Goal: Task Accomplishment & Management: Use online tool/utility

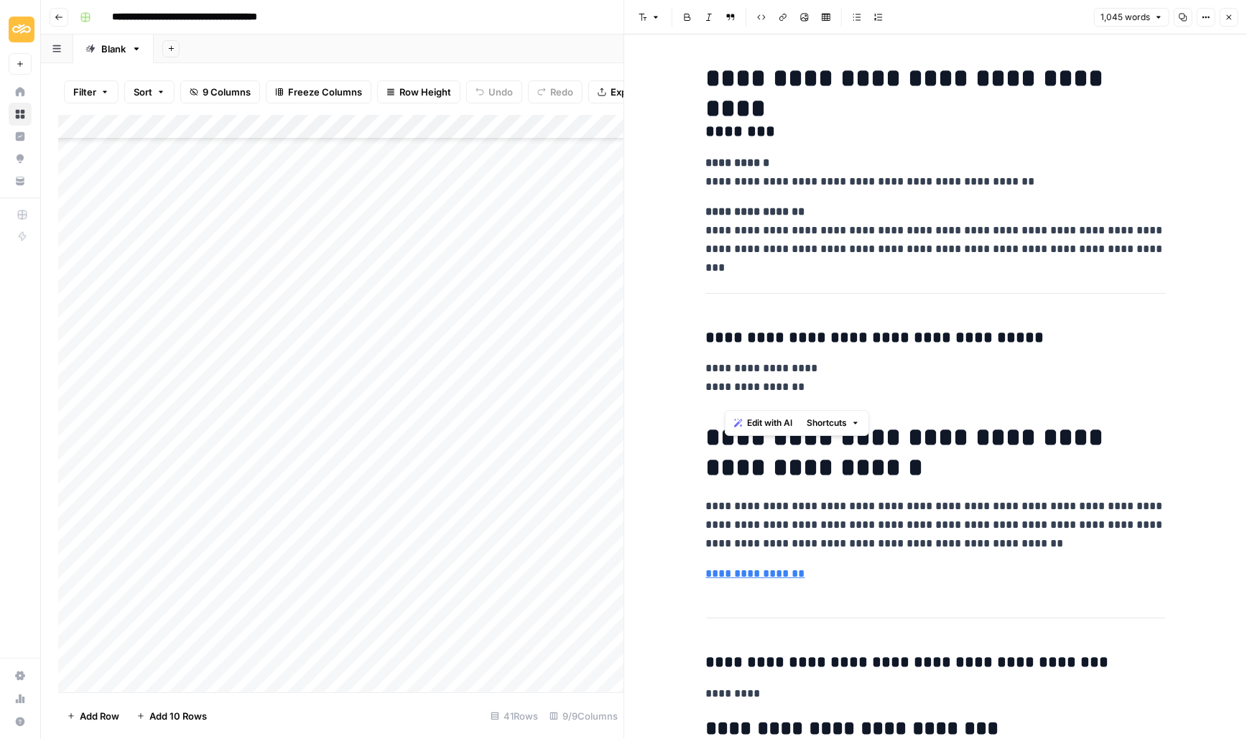
scroll to position [2846, 0]
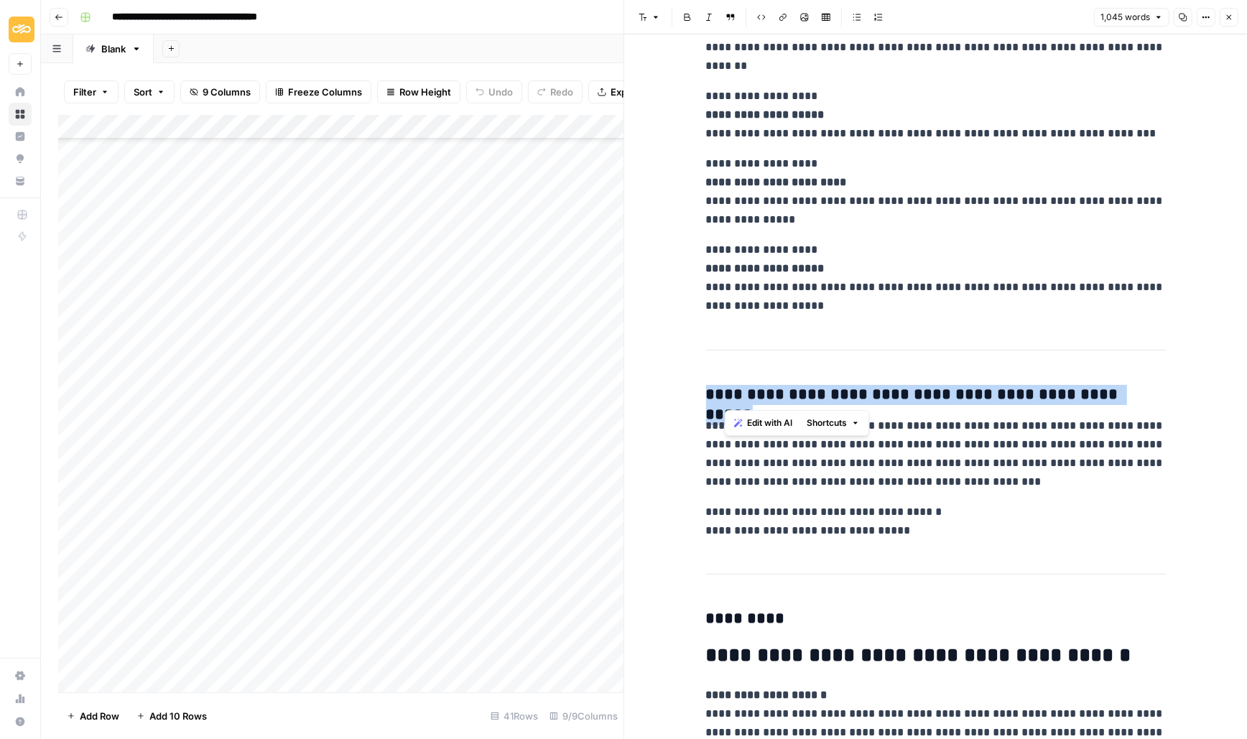
click at [1234, 8] on button "Close" at bounding box center [1229, 17] width 19 height 19
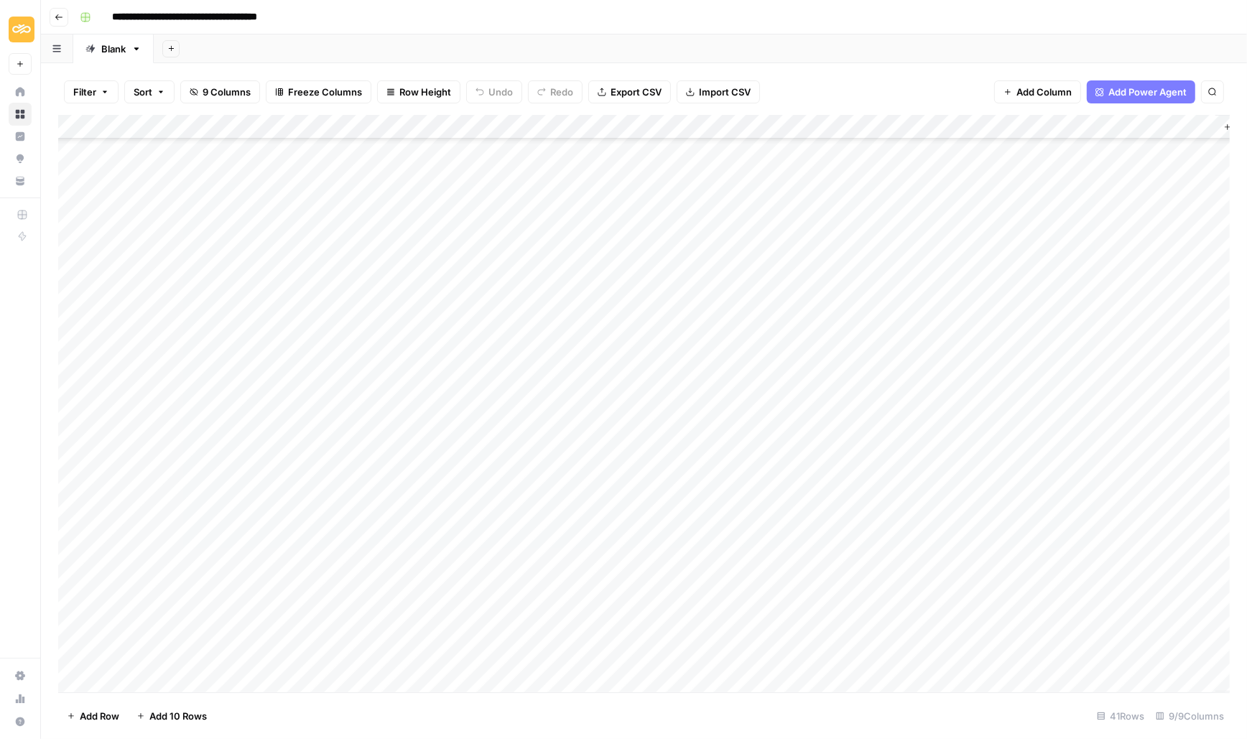
click at [739, 396] on div "Add Column" at bounding box center [644, 404] width 1172 height 578
click at [818, 388] on div "Add Column" at bounding box center [644, 404] width 1172 height 578
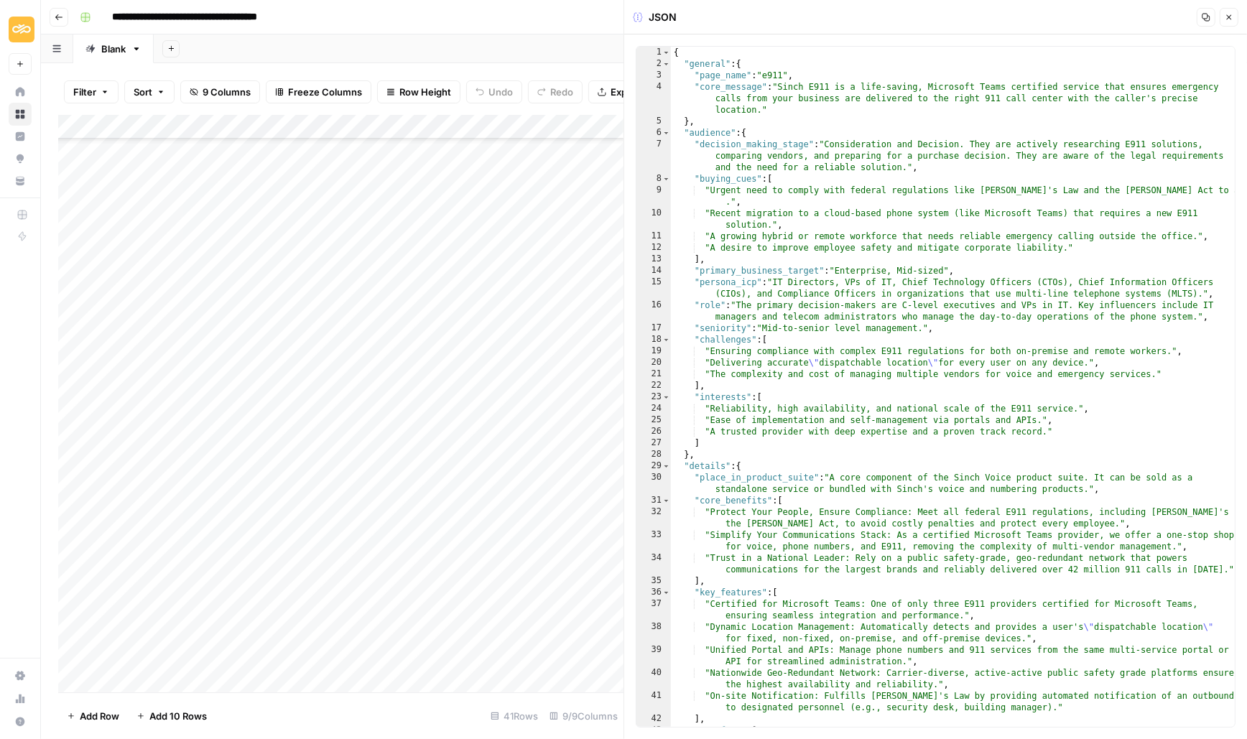
click at [771, 162] on div "{ "general" : { "page_name" : "e911" , "core_message" : "Sinch E911 is a life-s…" at bounding box center [953, 399] width 565 height 704
type textarea "*"
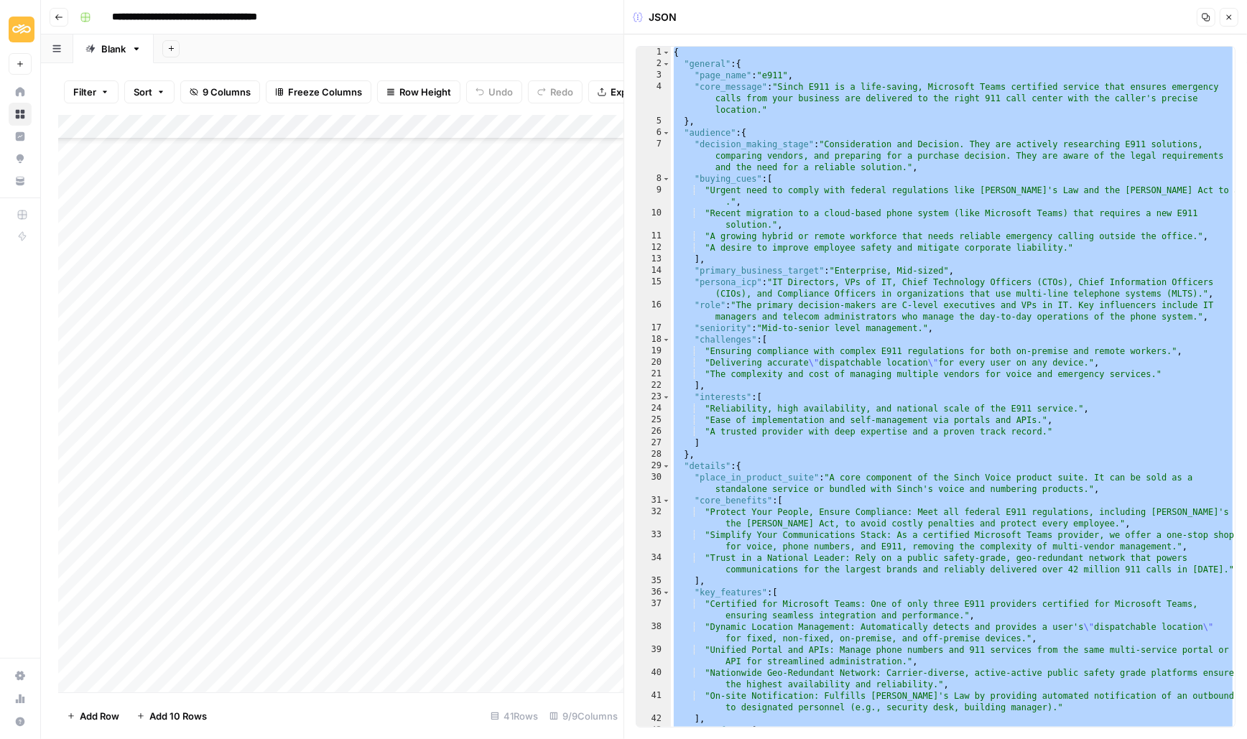
click at [1232, 19] on icon "button" at bounding box center [1229, 17] width 9 height 9
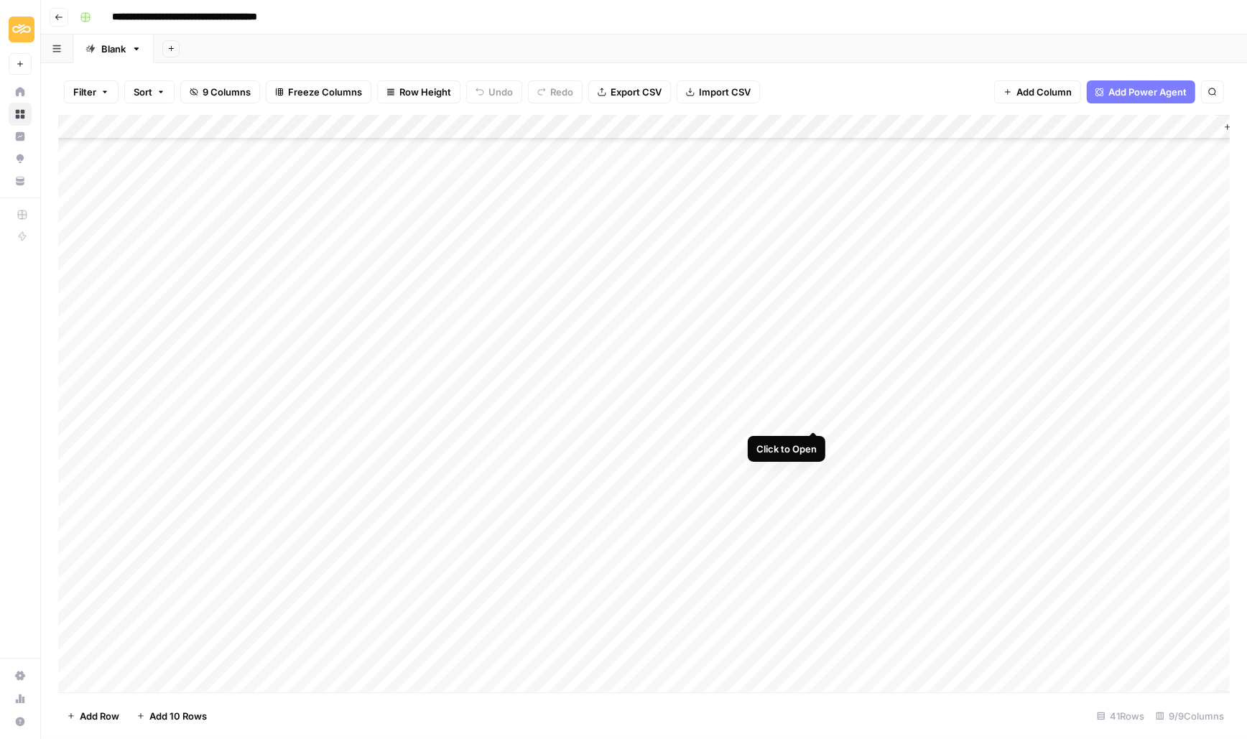
click at [811, 416] on div "Add Column" at bounding box center [644, 404] width 1172 height 578
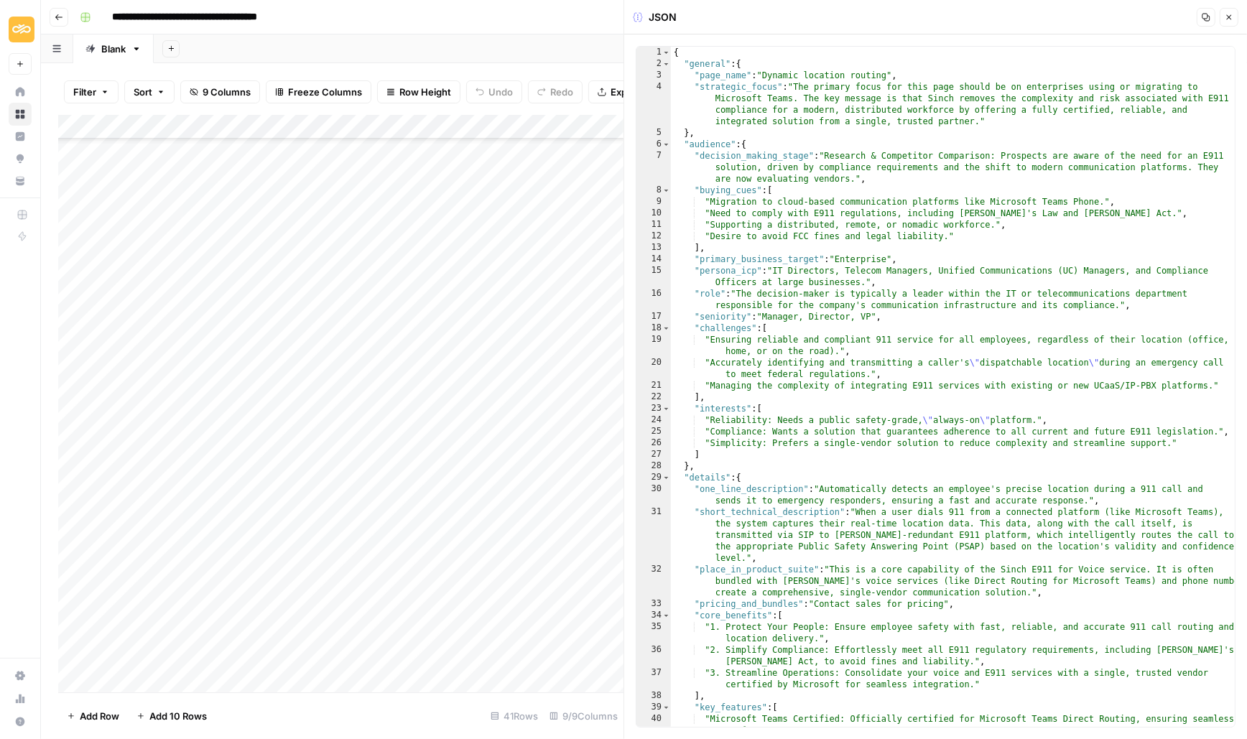
type textarea "**********"
click at [801, 205] on div "{ "general" : { "page_name" : "Dynamic location routing" , "strategic_focus" : …" at bounding box center [953, 405] width 565 height 716
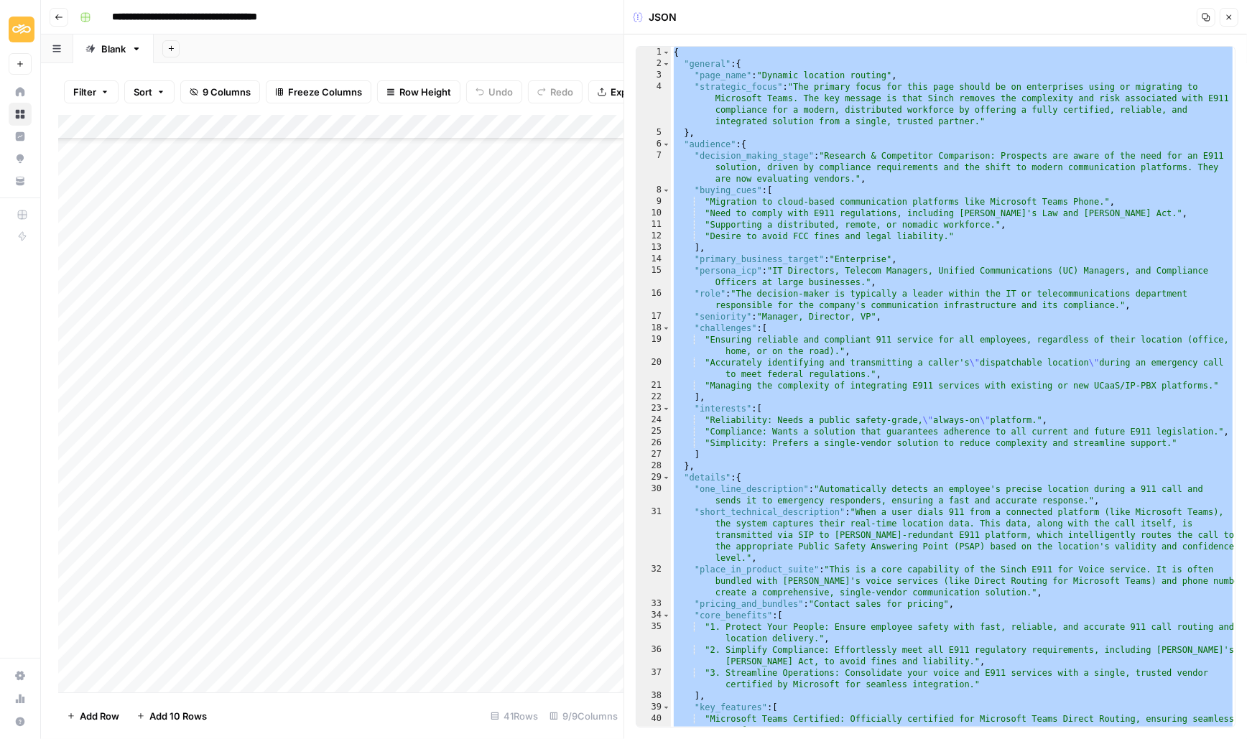
click at [1226, 14] on icon "button" at bounding box center [1229, 17] width 9 height 9
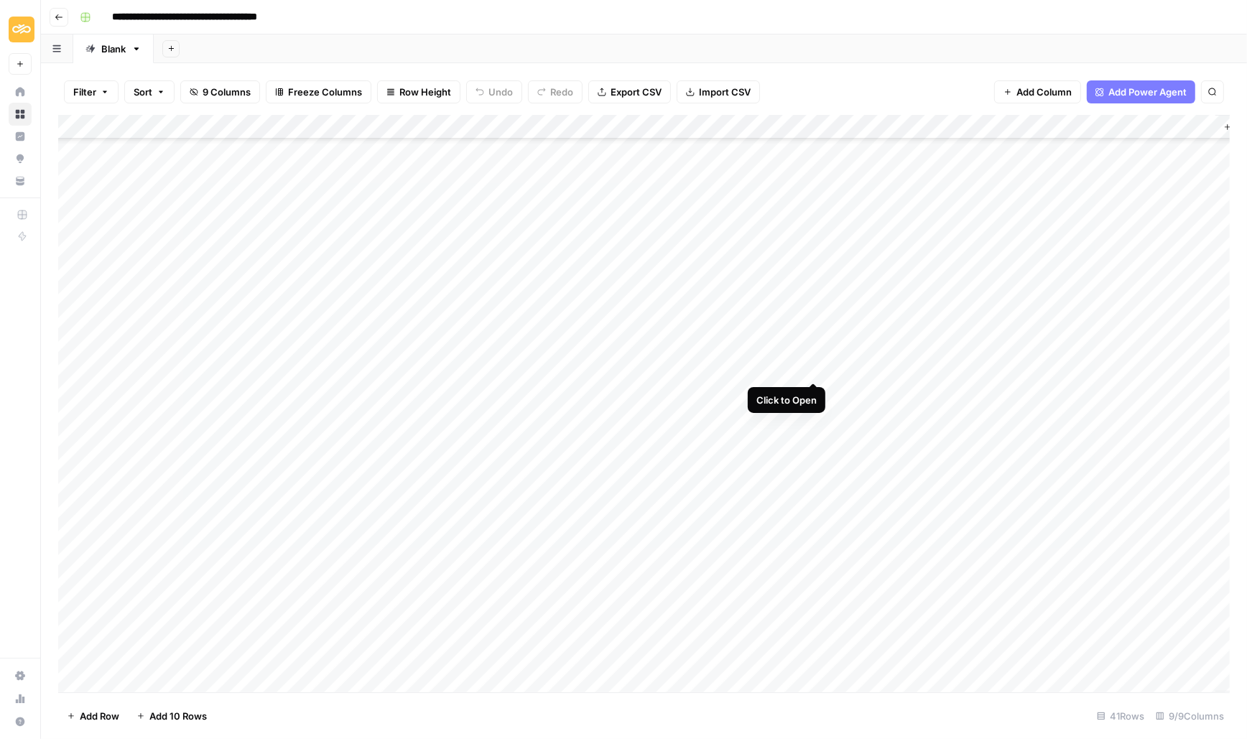
click at [813, 366] on div "Add Column" at bounding box center [644, 404] width 1172 height 578
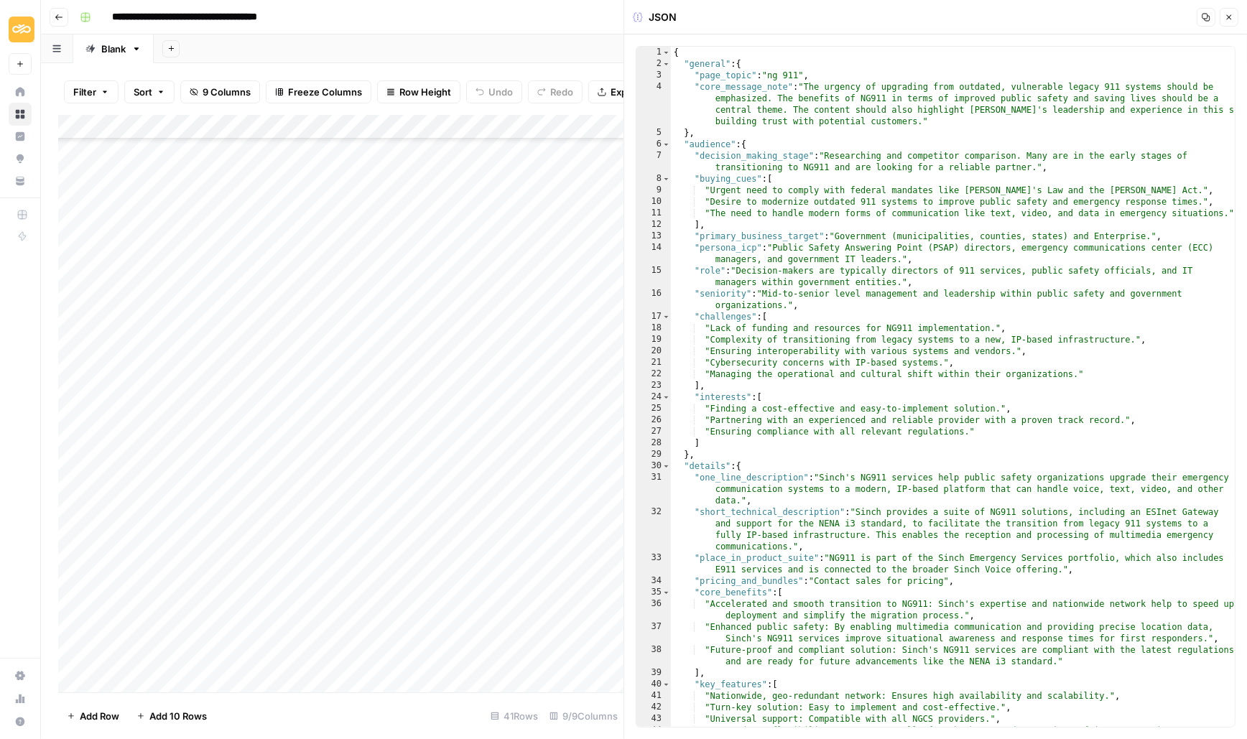
click at [736, 188] on div "{ "general" : { "page_topic" : "ng 911" , "core_message_note" : "The urgency of…" at bounding box center [953, 405] width 565 height 716
type textarea "*"
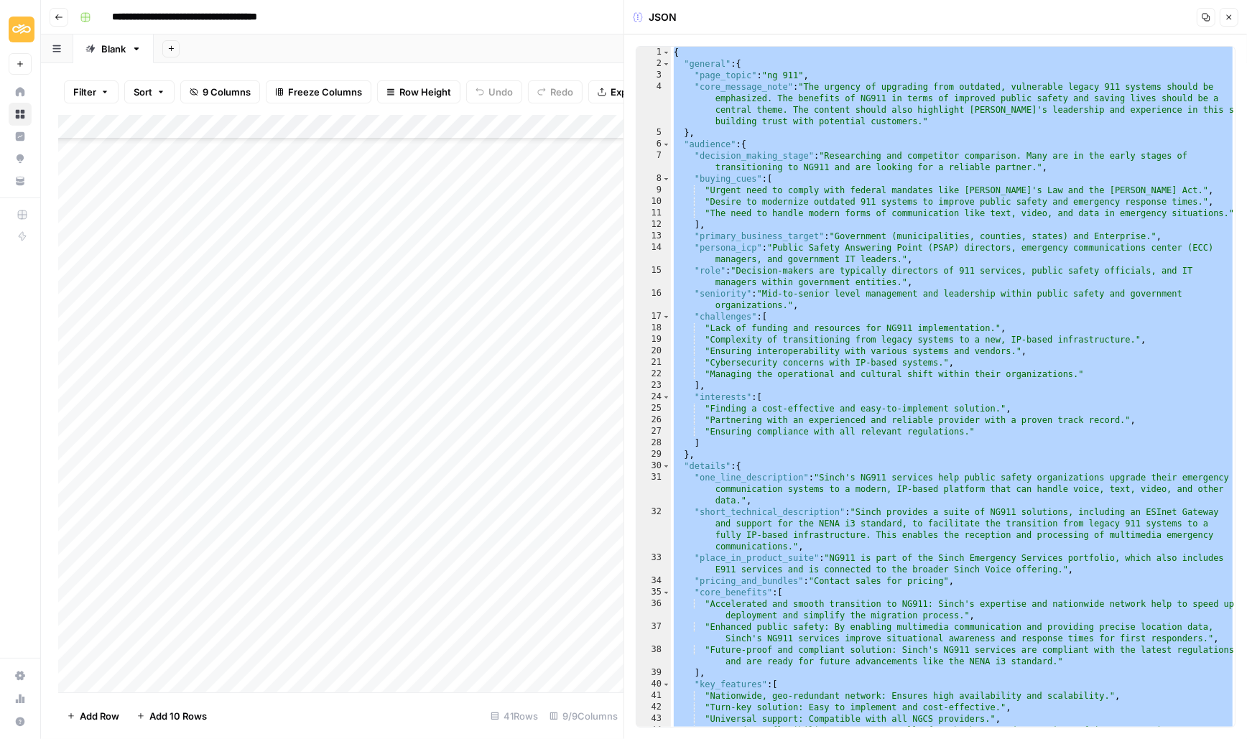
click at [1234, 24] on button "Close" at bounding box center [1229, 17] width 19 height 19
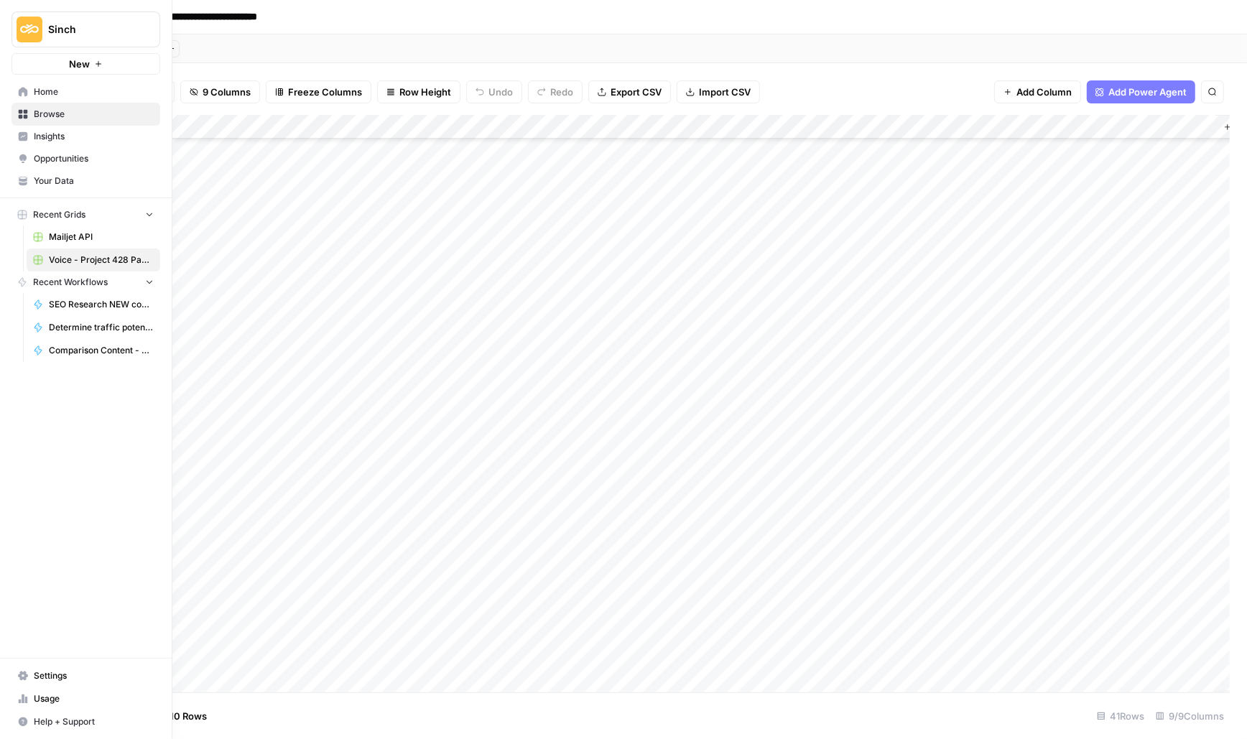
click at [35, 94] on span "Home" at bounding box center [94, 91] width 120 height 13
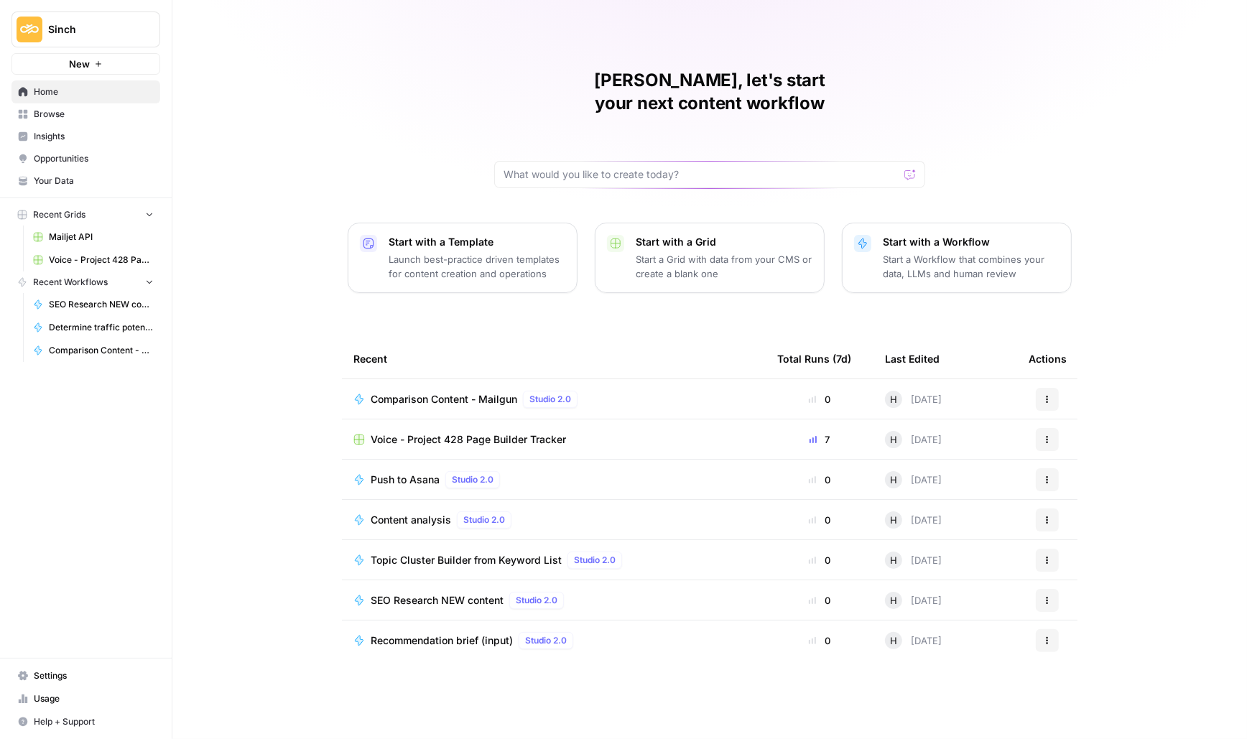
click at [32, 120] on link "Browse" at bounding box center [85, 114] width 149 height 23
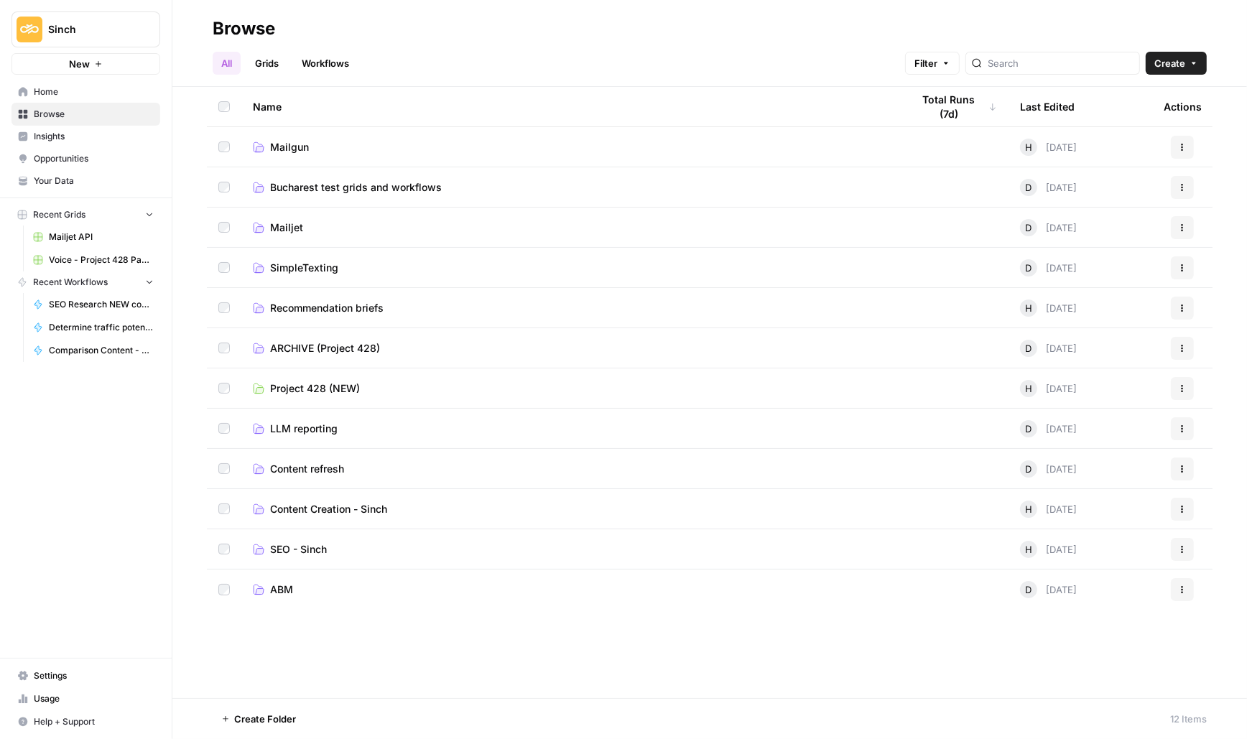
click at [276, 146] on span "Mailgun" at bounding box center [289, 147] width 39 height 14
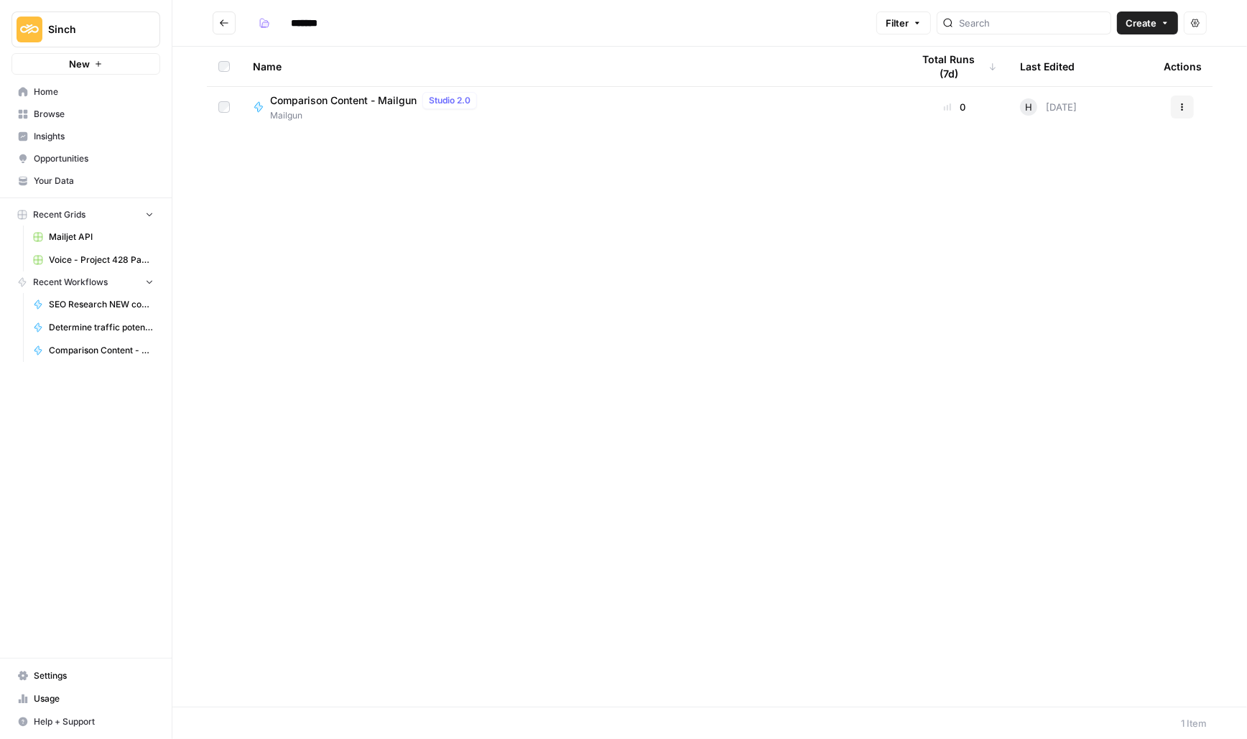
click at [228, 16] on button "Go back" at bounding box center [224, 22] width 23 height 23
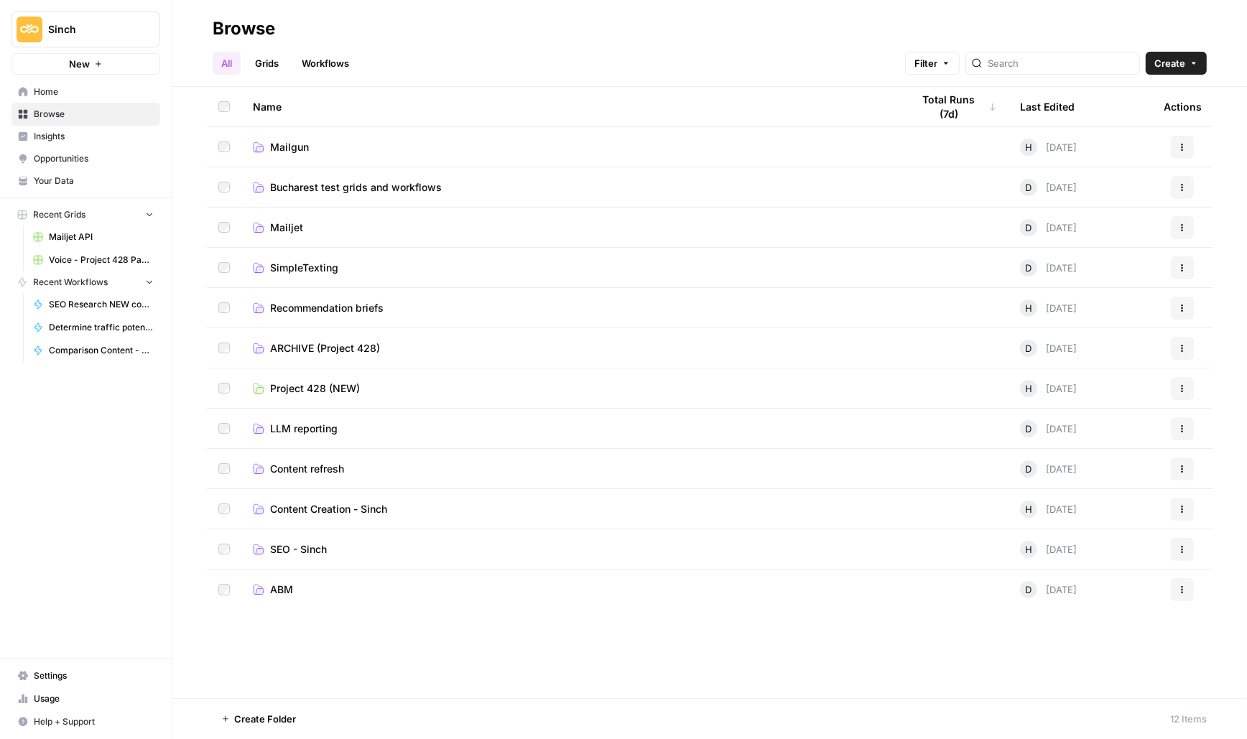
click at [285, 227] on span "Mailjet" at bounding box center [286, 228] width 33 height 14
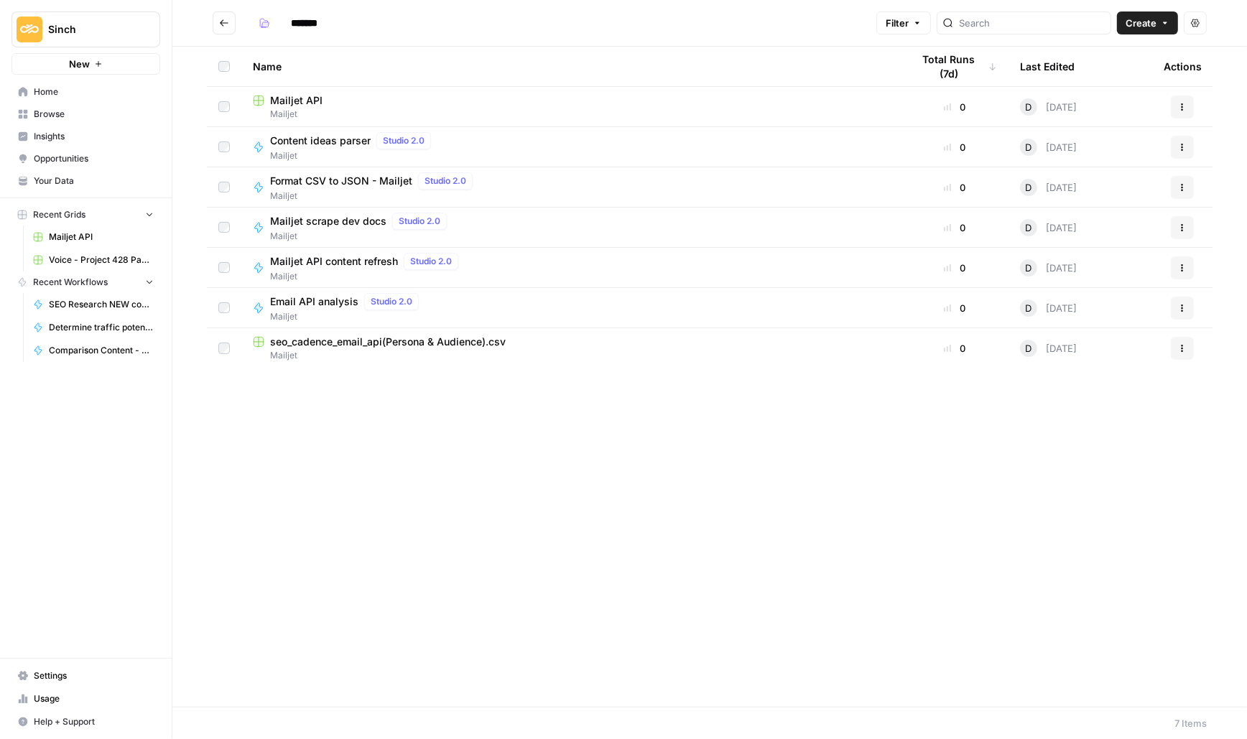
click at [1160, 19] on button "Create" at bounding box center [1147, 22] width 61 height 23
click at [221, 14] on button "Go back" at bounding box center [224, 22] width 23 height 23
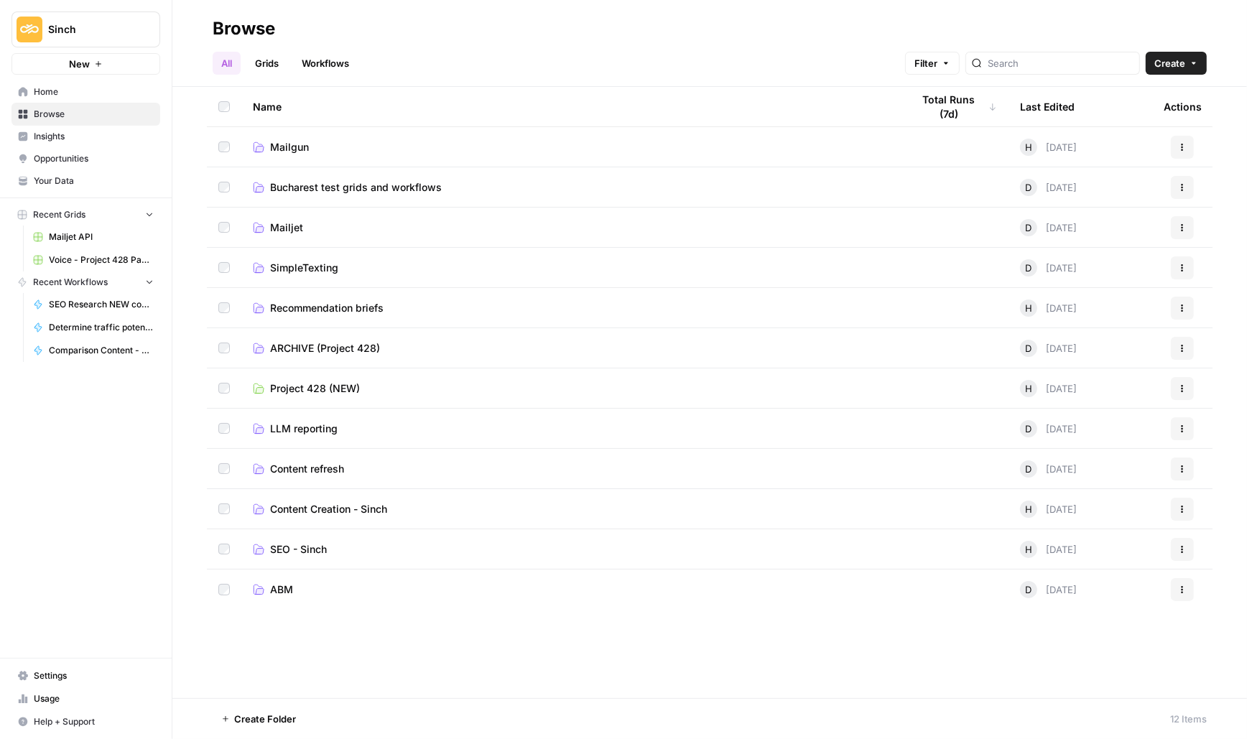
click at [304, 149] on span "Mailgun" at bounding box center [289, 147] width 39 height 14
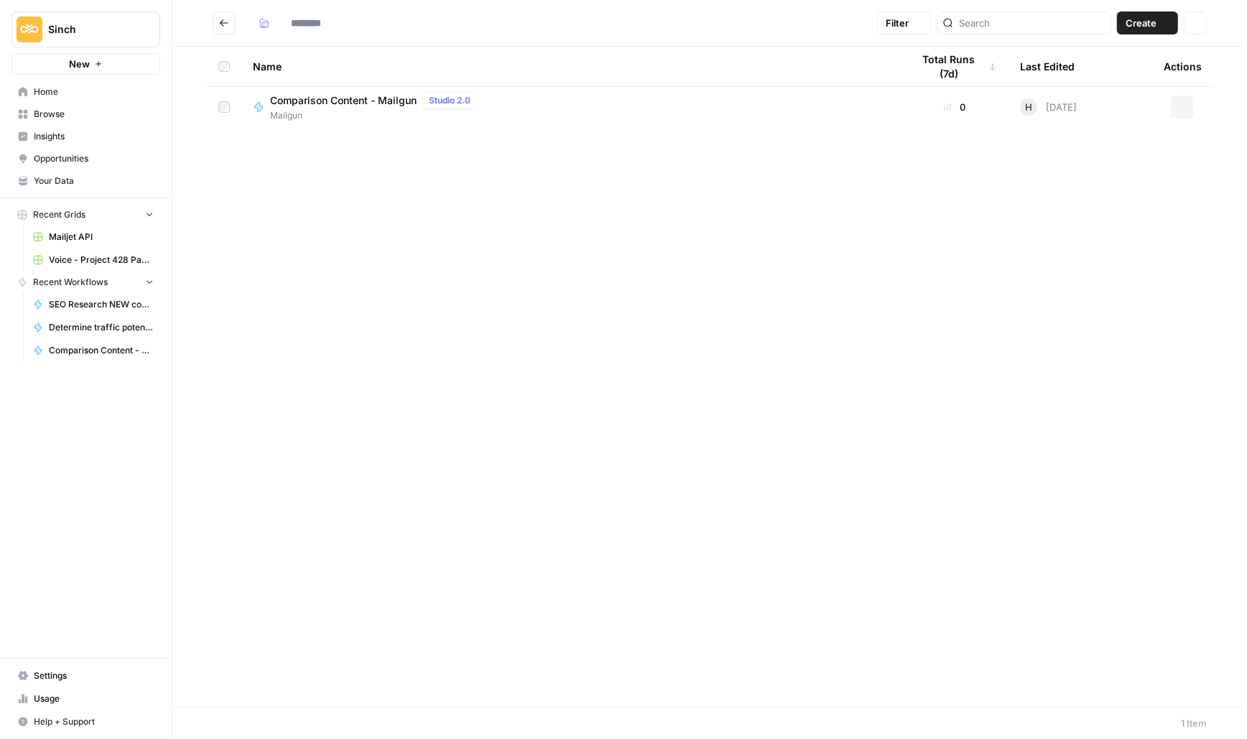
type input "*******"
click at [1165, 22] on icon "button" at bounding box center [1165, 23] width 9 height 9
click at [1096, 55] on span "Grid" at bounding box center [1121, 57] width 80 height 14
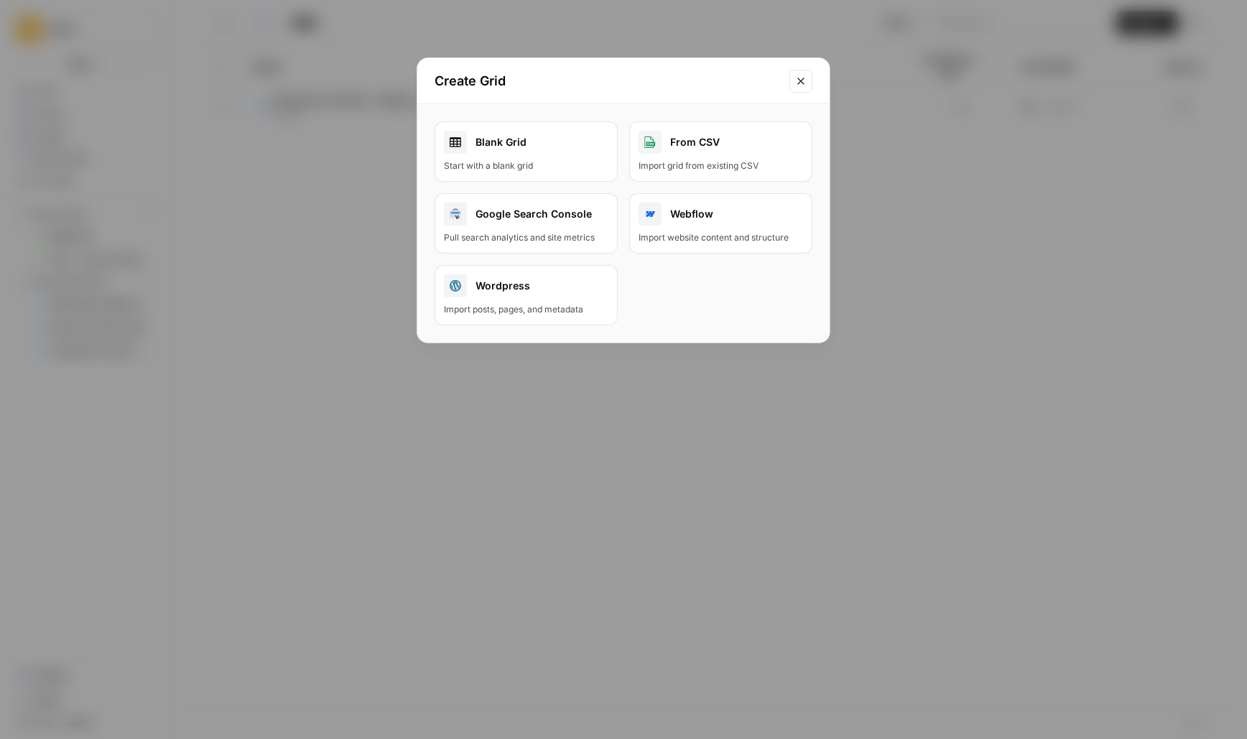
click at [496, 142] on div "Blank Grid" at bounding box center [526, 142] width 165 height 23
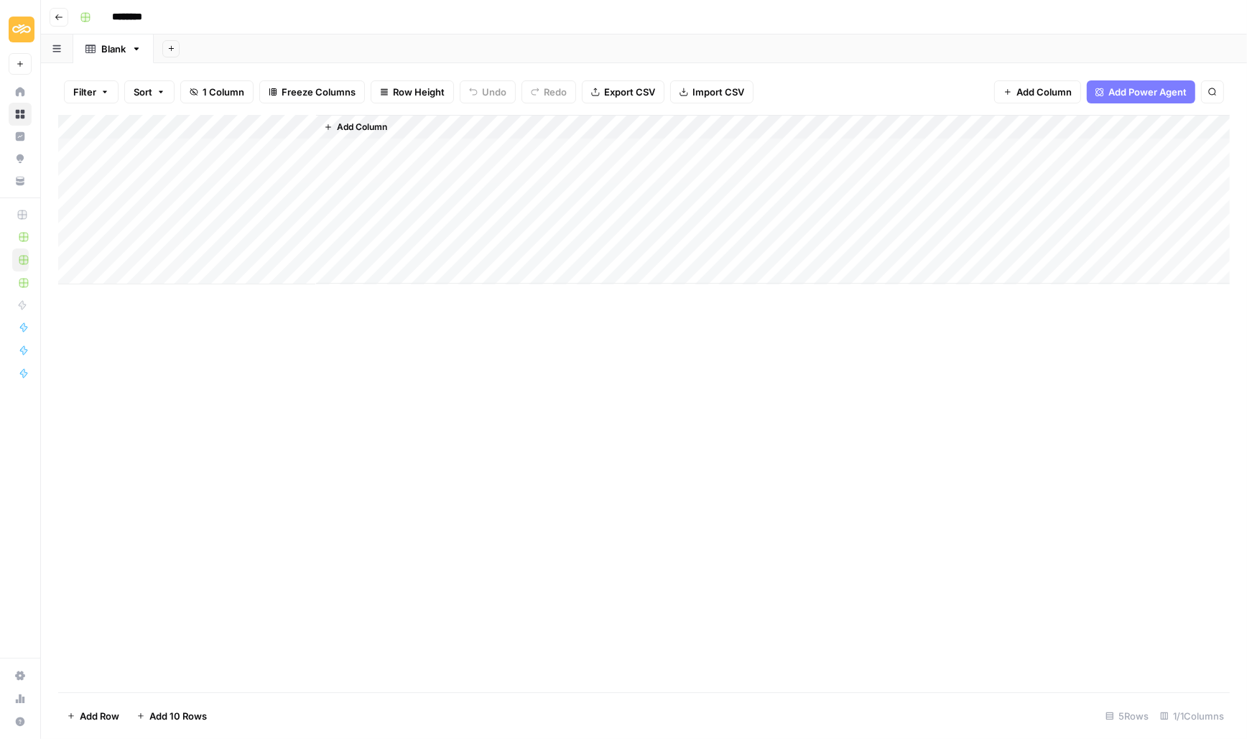
click at [136, 10] on input "********" at bounding box center [146, 17] width 80 height 23
click at [137, 10] on input "********" at bounding box center [146, 17] width 80 height 23
type input "**********"
click at [313, 367] on div "Add Column" at bounding box center [644, 404] width 1172 height 578
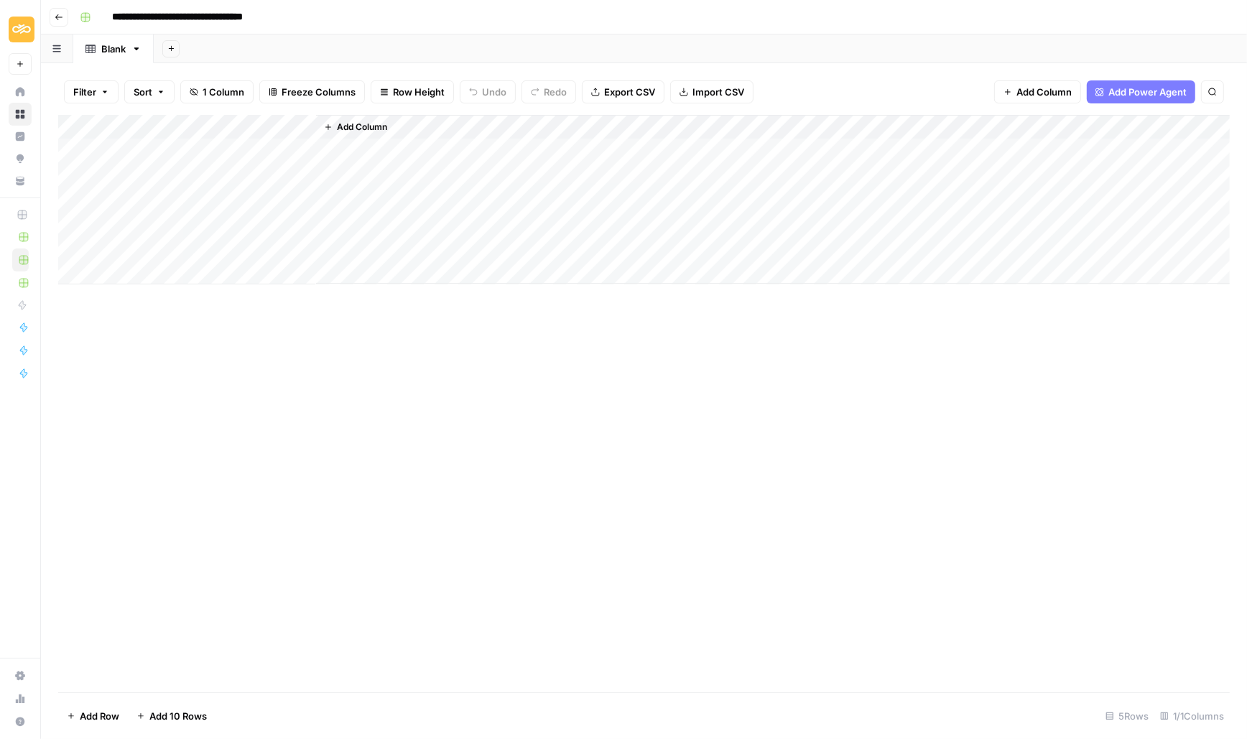
click at [141, 153] on div "Add Column" at bounding box center [644, 200] width 1172 height 170
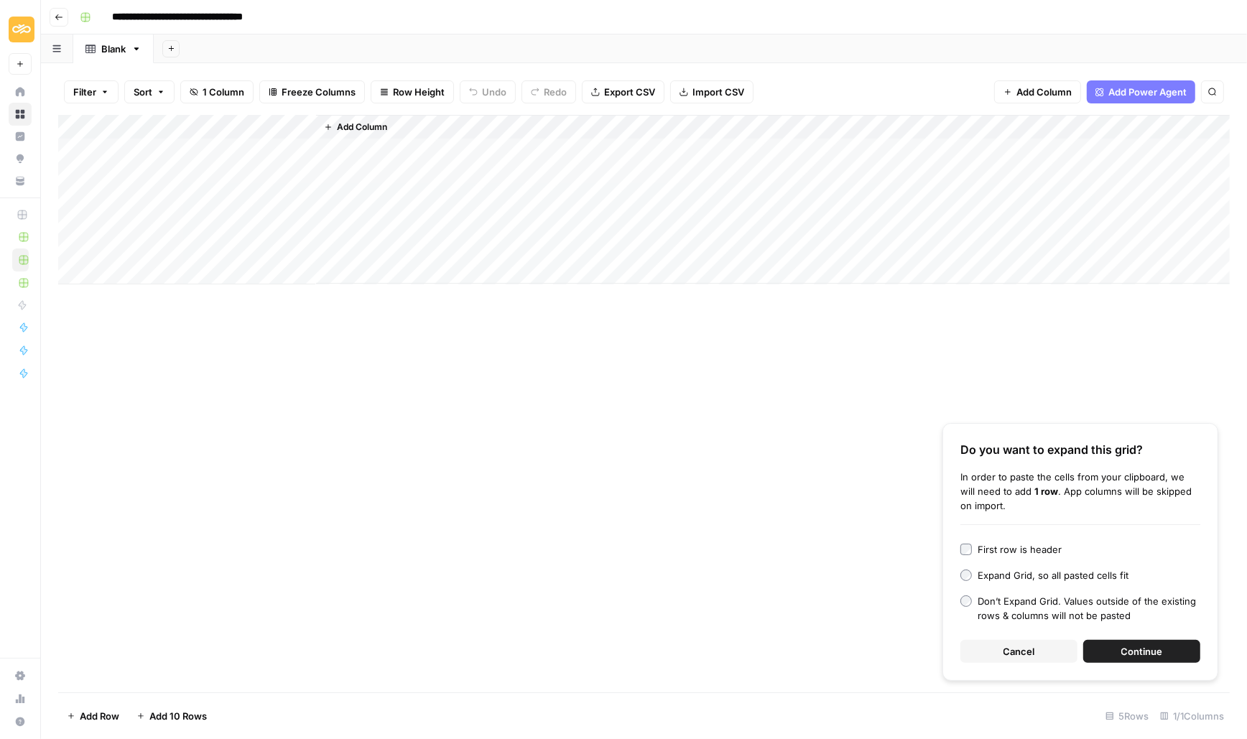
click at [1138, 650] on span "Continue" at bounding box center [1143, 651] width 42 height 14
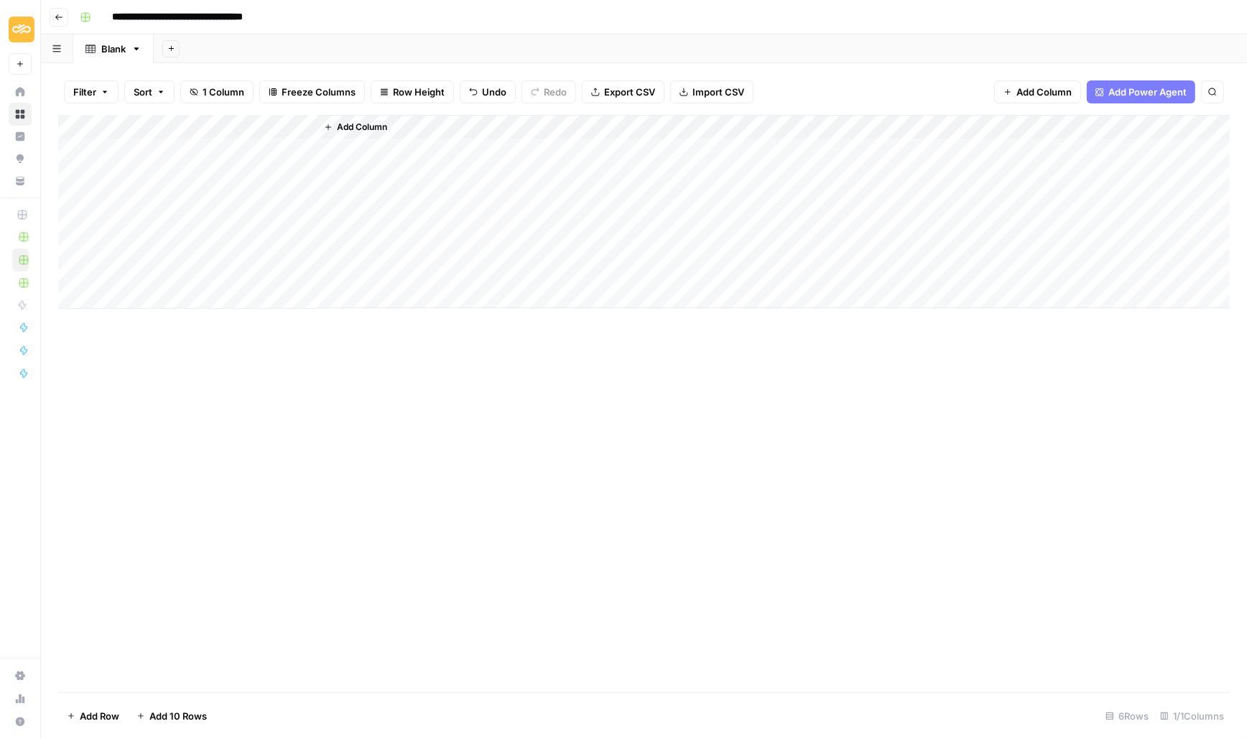
click at [302, 392] on div "Add Column" at bounding box center [644, 404] width 1172 height 578
click at [160, 297] on div "Add Column" at bounding box center [644, 212] width 1172 height 194
click at [157, 325] on div "Add Column" at bounding box center [644, 224] width 1172 height 218
click at [157, 343] on div "Add Column" at bounding box center [644, 236] width 1172 height 243
click at [353, 537] on div "Add Column" at bounding box center [644, 404] width 1172 height 578
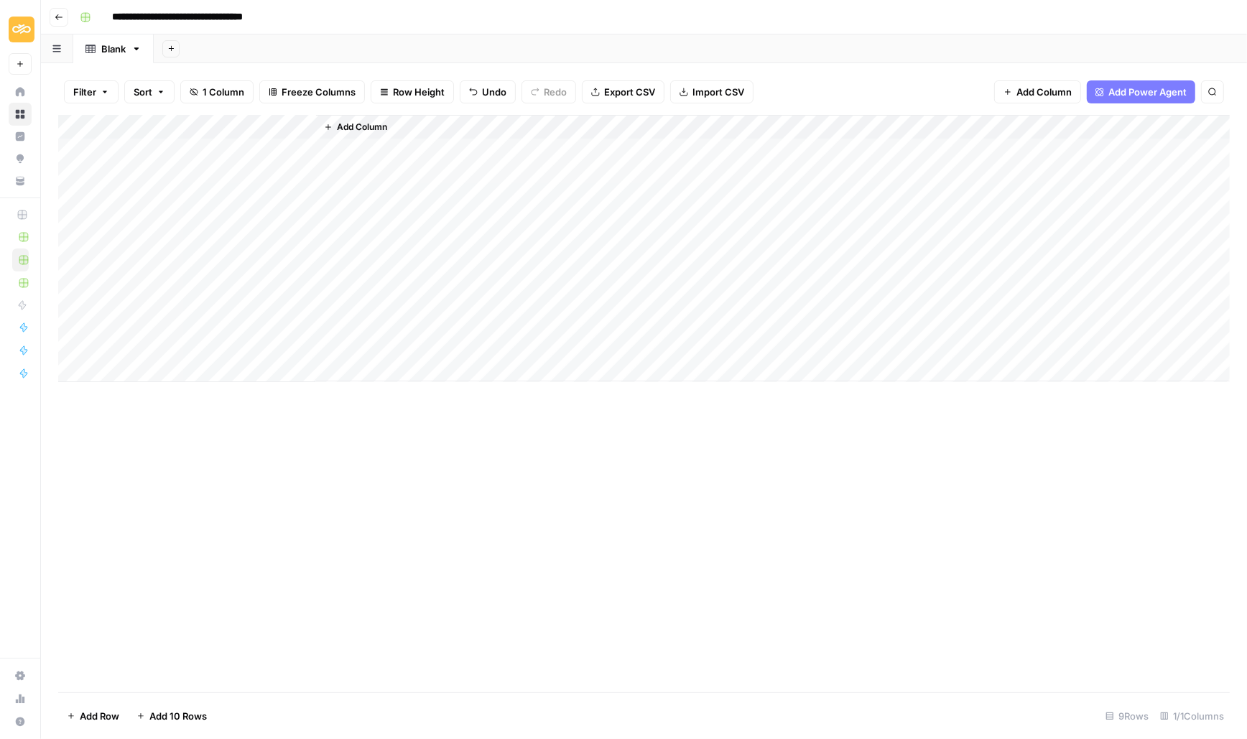
click at [180, 263] on div "Add Column" at bounding box center [644, 248] width 1172 height 267
click at [357, 125] on span "Add Column" at bounding box center [362, 127] width 50 height 13
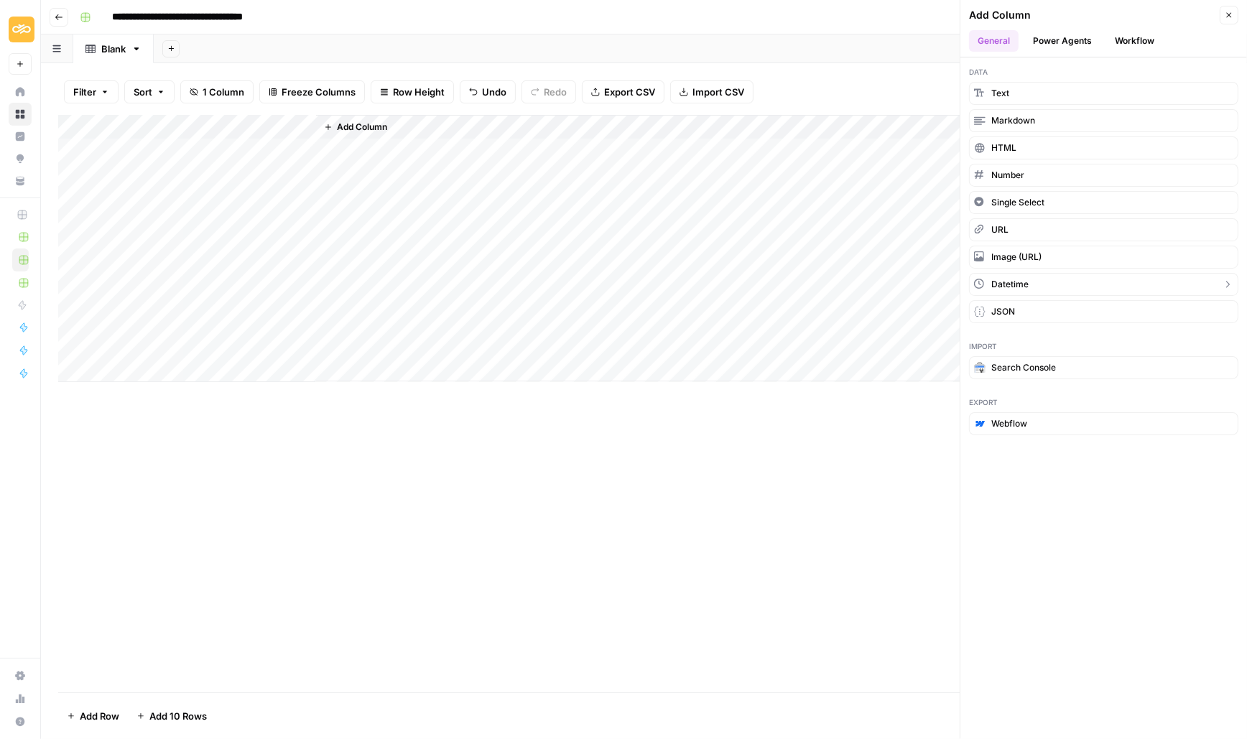
drag, startPoint x: 1023, startPoint y: 99, endPoint x: 1067, endPoint y: 310, distance: 215.0
click at [1067, 310] on div "Data Text Markdown HTML Number Single Select URL Image (URL) Datetime JSON" at bounding box center [1104, 194] width 287 height 274
click at [1067, 310] on button "JSON" at bounding box center [1103, 311] width 269 height 23
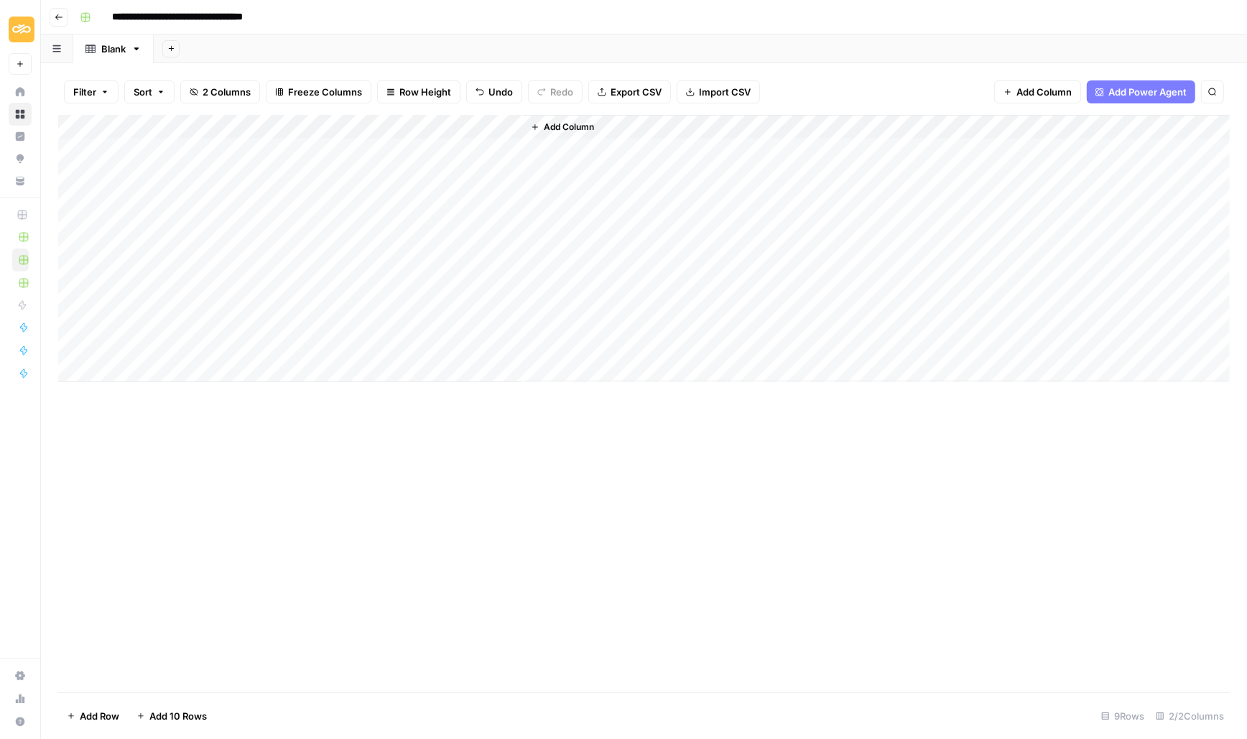
click at [376, 126] on div "Add Column" at bounding box center [644, 248] width 1172 height 267
drag, startPoint x: 404, startPoint y: 167, endPoint x: 288, endPoint y: 166, distance: 115.7
click at [288, 166] on body "**********" at bounding box center [623, 369] width 1247 height 739
click at [348, 160] on input "New Column" at bounding box center [401, 161] width 146 height 14
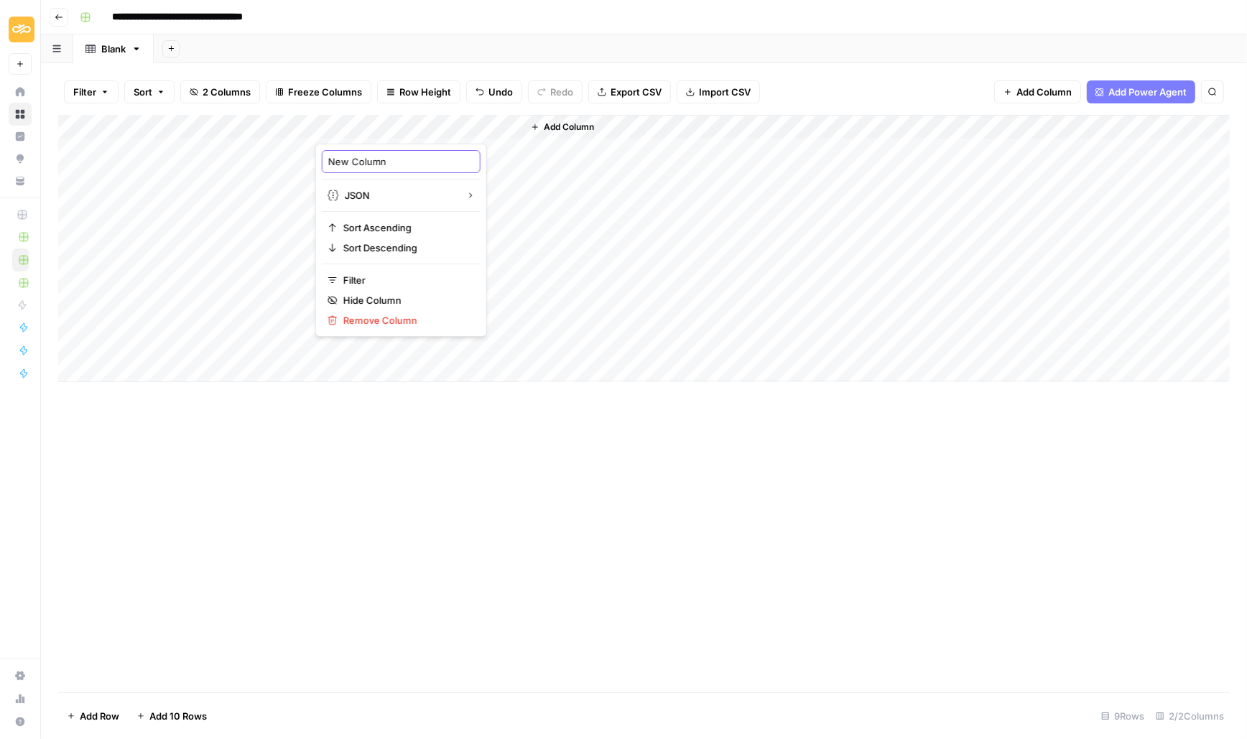
click at [348, 160] on input "New Column" at bounding box center [401, 161] width 146 height 14
type input "Inputs"
click at [482, 498] on div "Add Column" at bounding box center [644, 404] width 1172 height 578
click at [577, 124] on span "Add Column" at bounding box center [569, 127] width 50 height 13
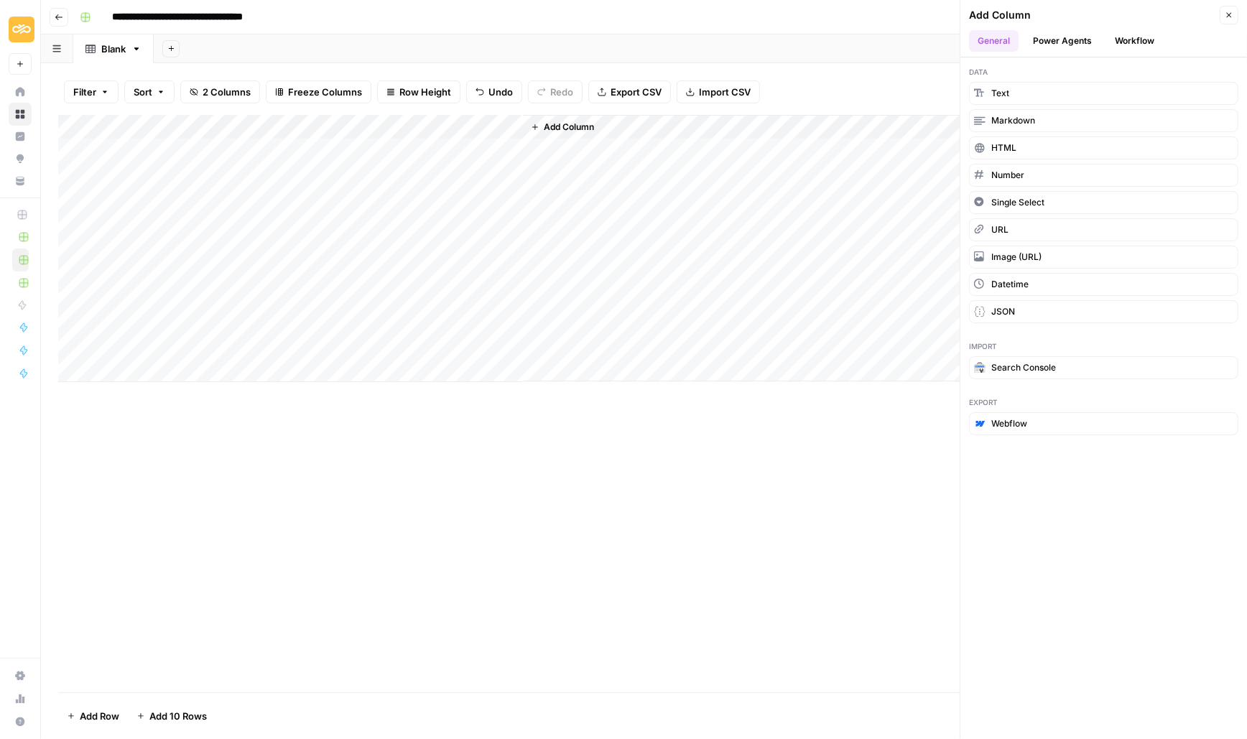
click at [1130, 34] on button "Workflow" at bounding box center [1134, 41] width 57 height 22
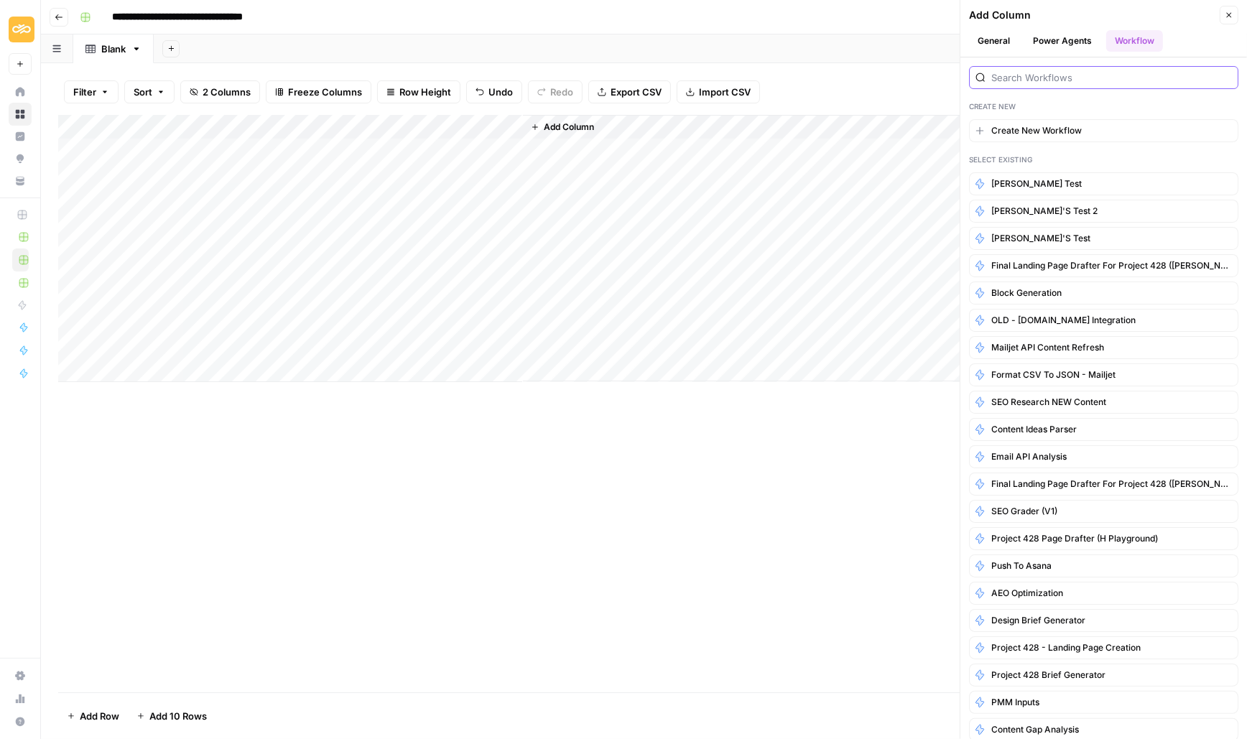
click at [1024, 77] on input "search" at bounding box center [1112, 77] width 241 height 14
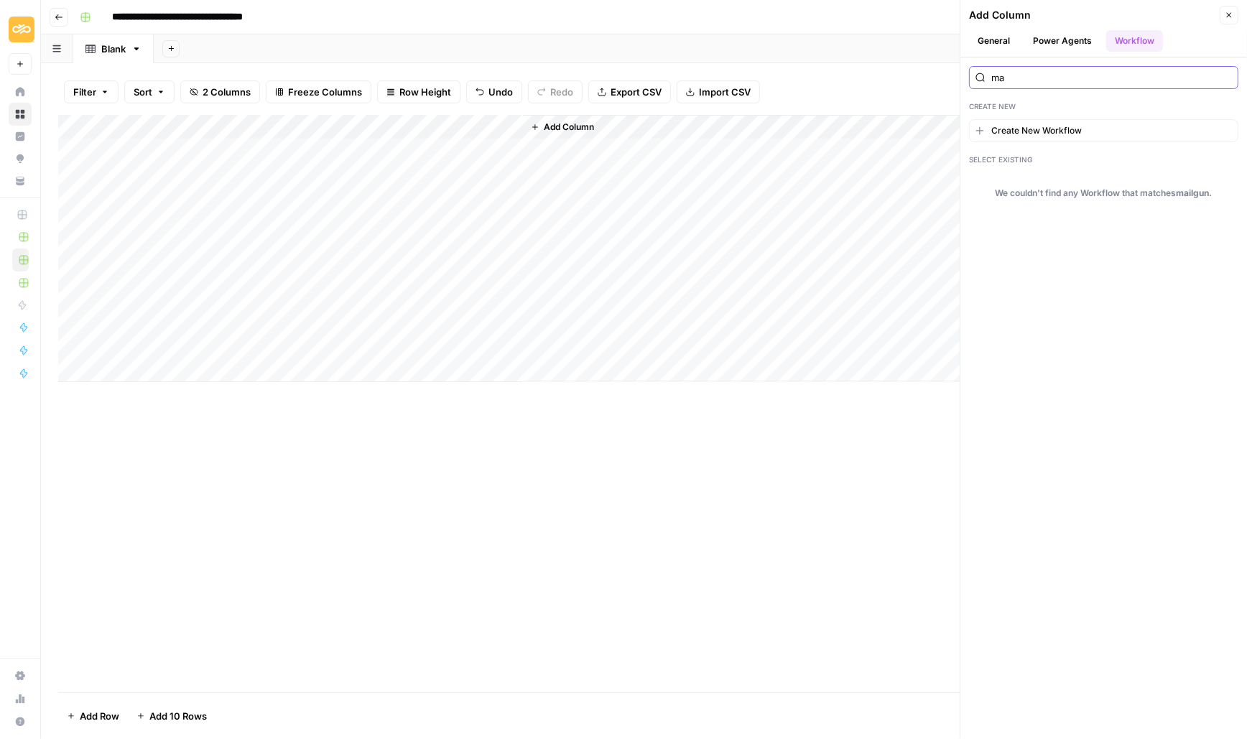
type input "m"
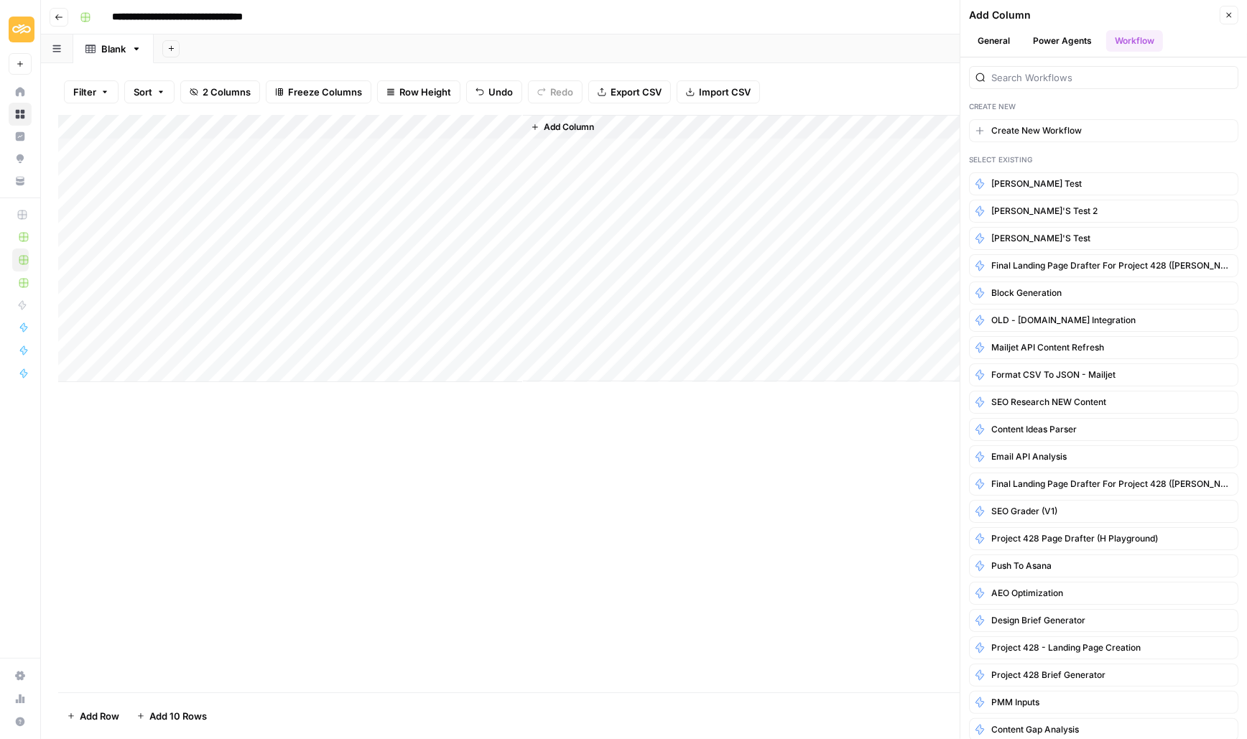
click at [58, 19] on icon "button" at bounding box center [59, 17] width 9 height 9
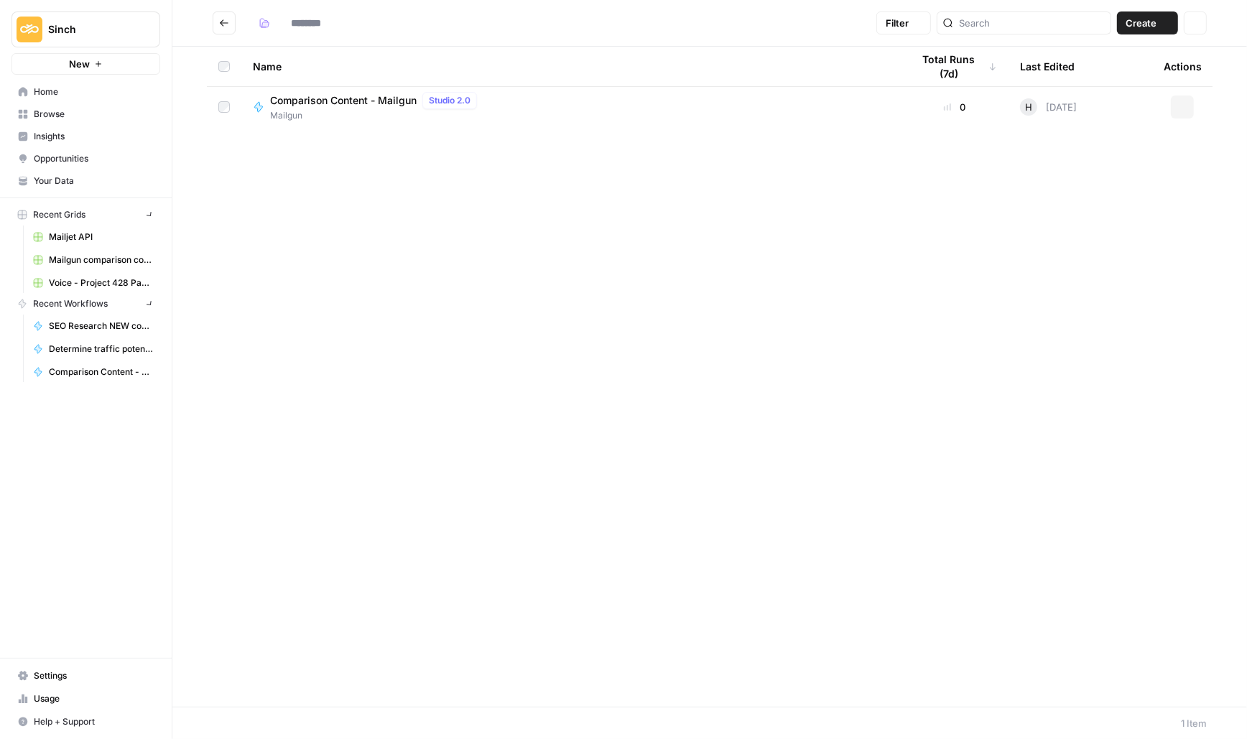
type input "*******"
click at [329, 140] on span "Comparison Content - Mailgun" at bounding box center [343, 141] width 147 height 14
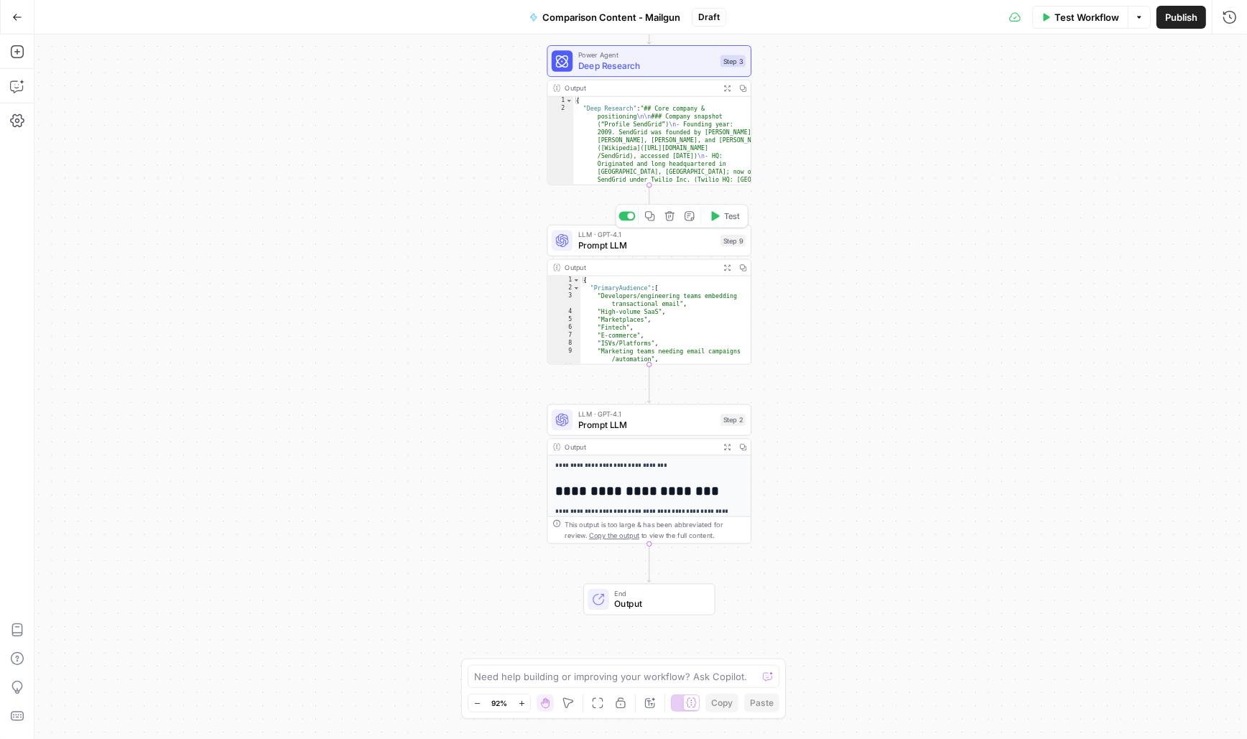
click at [628, 246] on span "Prompt LLM" at bounding box center [646, 245] width 137 height 13
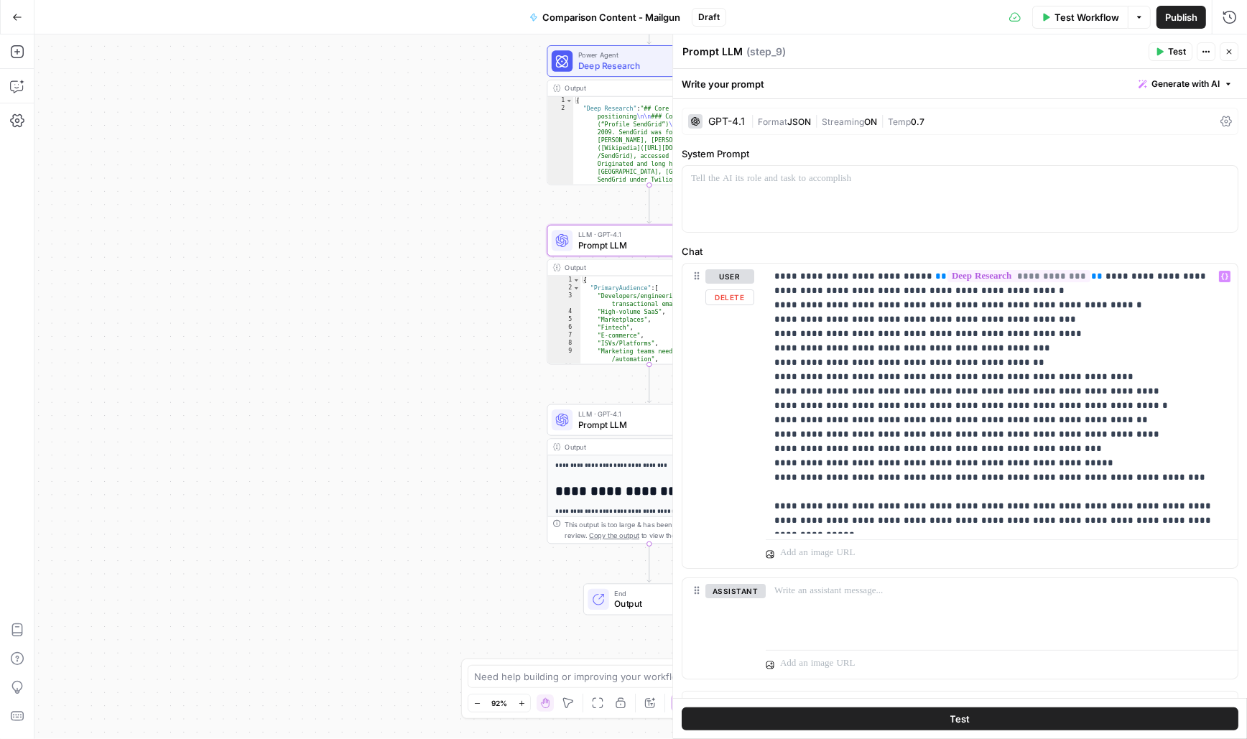
scroll to position [20, 0]
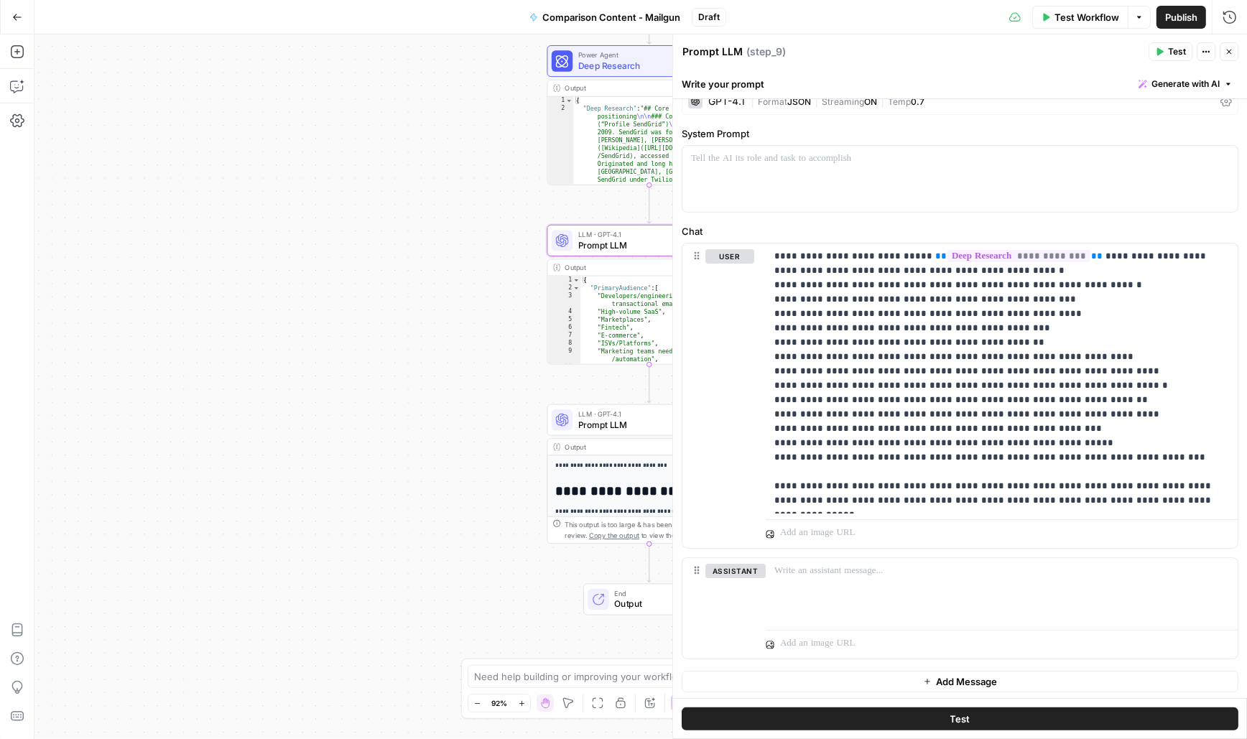
click at [1229, 52] on icon "button" at bounding box center [1229, 52] width 5 height 5
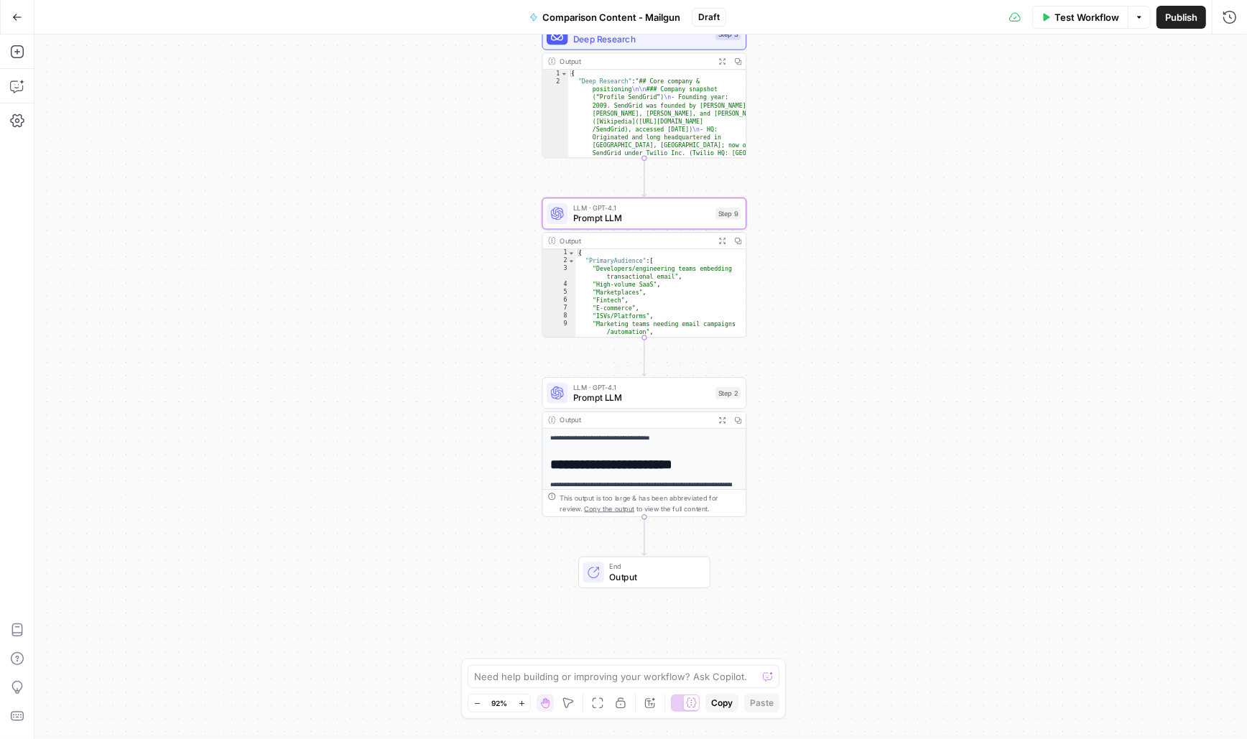
click at [601, 398] on span "Prompt LLM" at bounding box center [641, 397] width 137 height 13
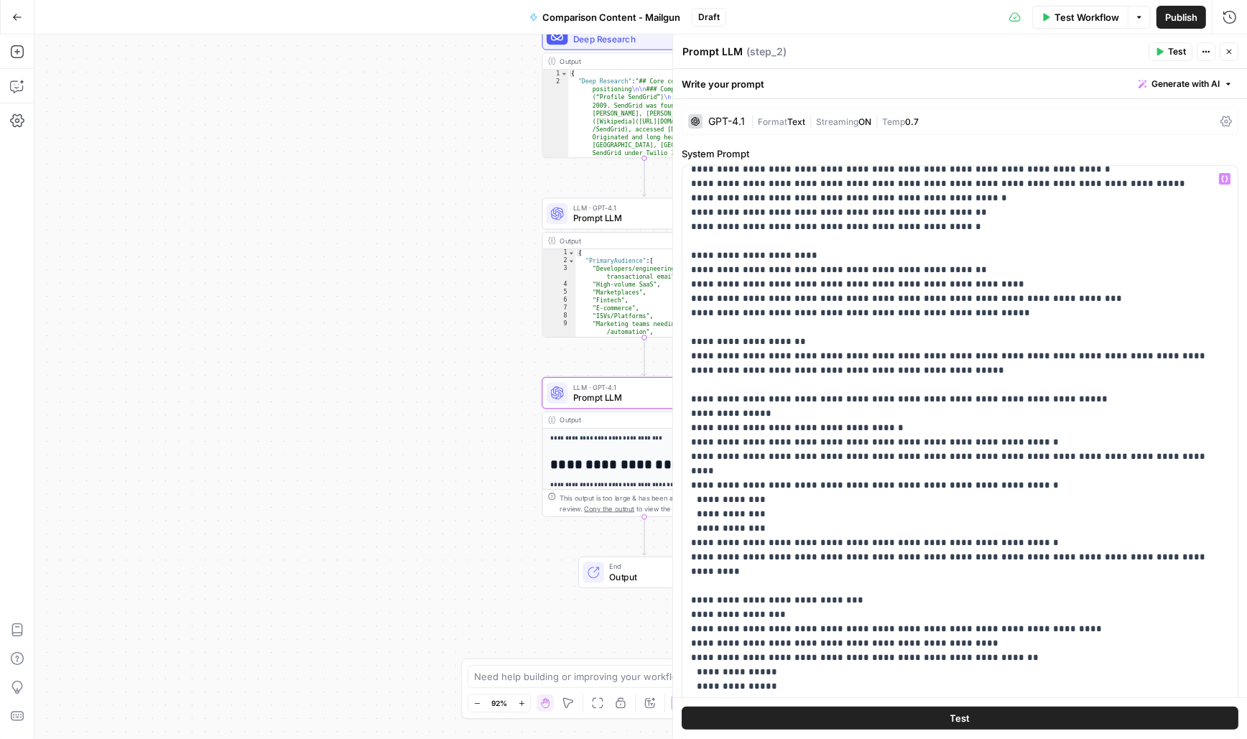
scroll to position [361, 0]
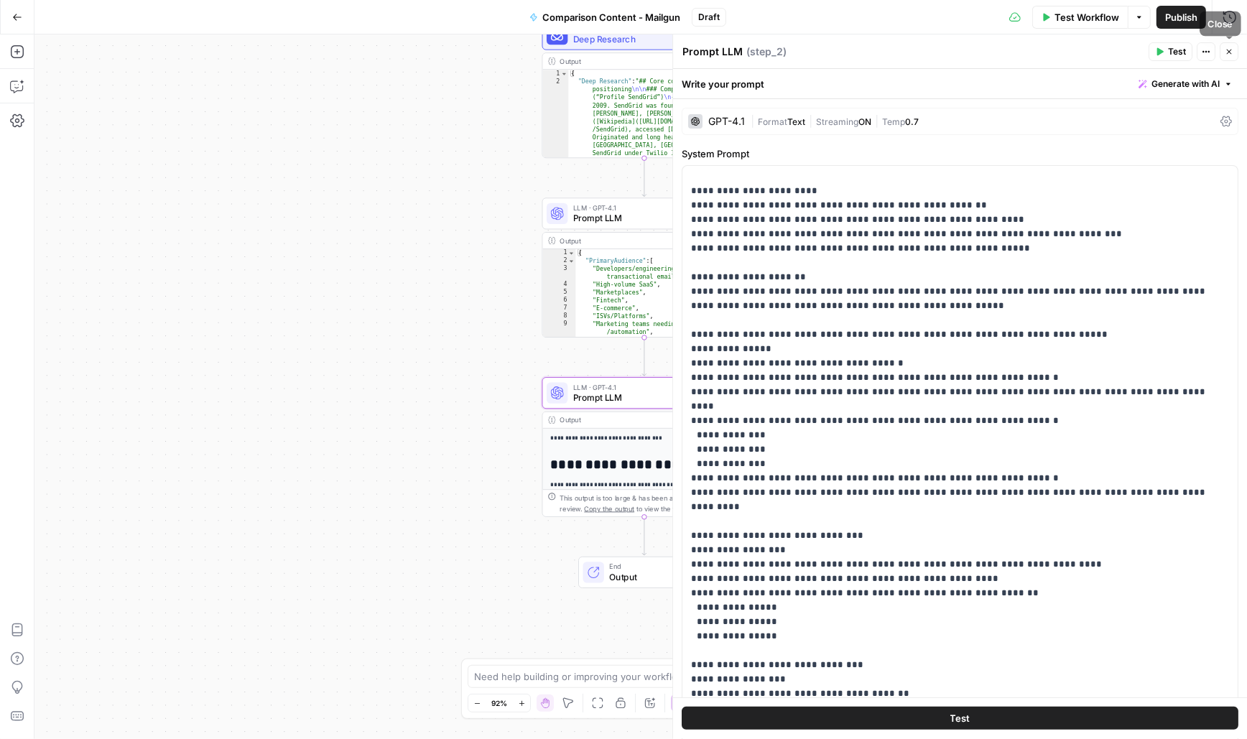
click at [1227, 48] on icon "button" at bounding box center [1229, 51] width 9 height 9
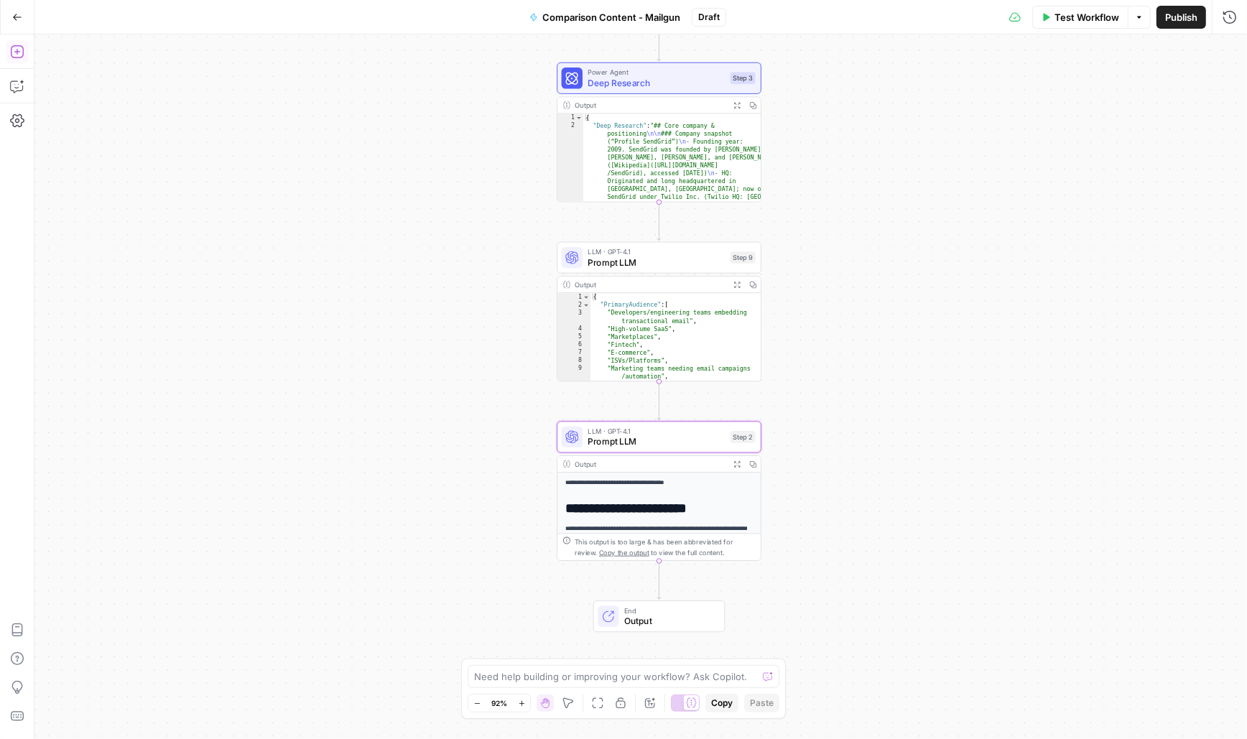
click at [14, 60] on button "Add Steps" at bounding box center [17, 51] width 23 height 23
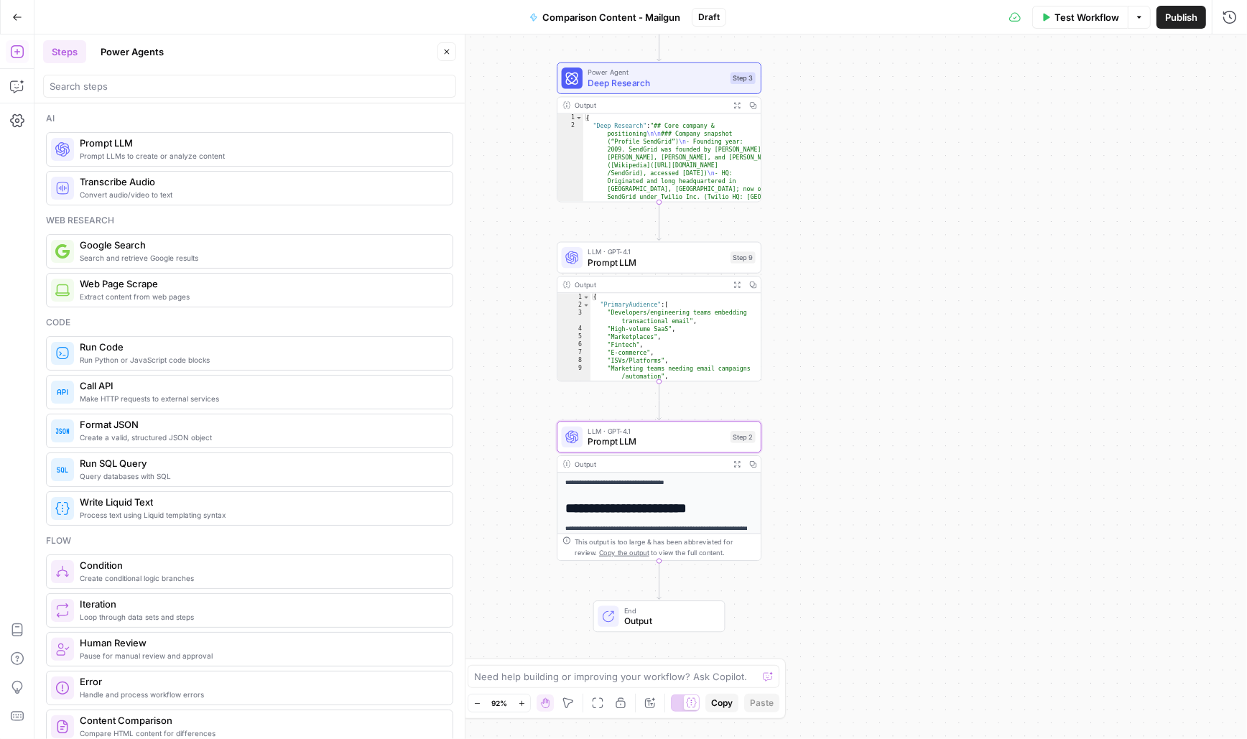
click at [111, 100] on header "Steps Power Agents Close" at bounding box center [249, 68] width 430 height 69
drag, startPoint x: 102, startPoint y: 91, endPoint x: 101, endPoint y: 84, distance: 7.2
click at [101, 91] on input "search" at bounding box center [250, 86] width 400 height 14
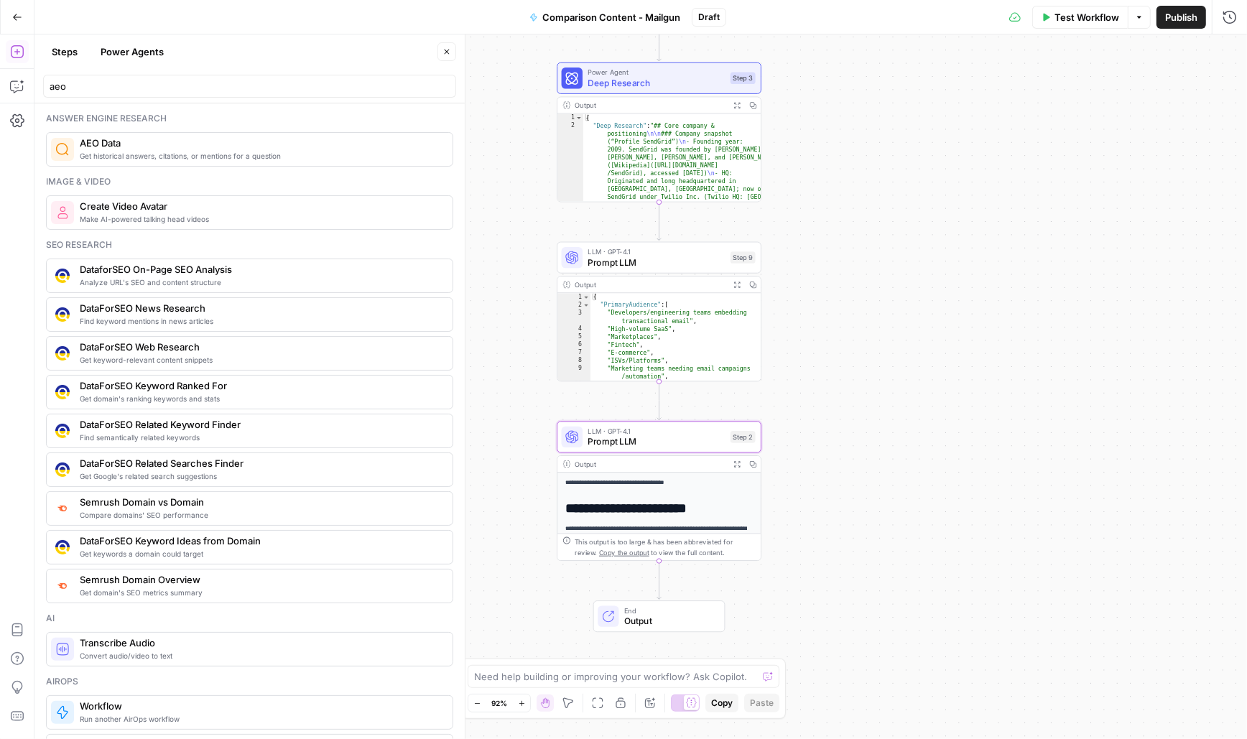
click at [111, 156] on span "Get historical answers, citations, or mentions for a question" at bounding box center [260, 155] width 361 height 11
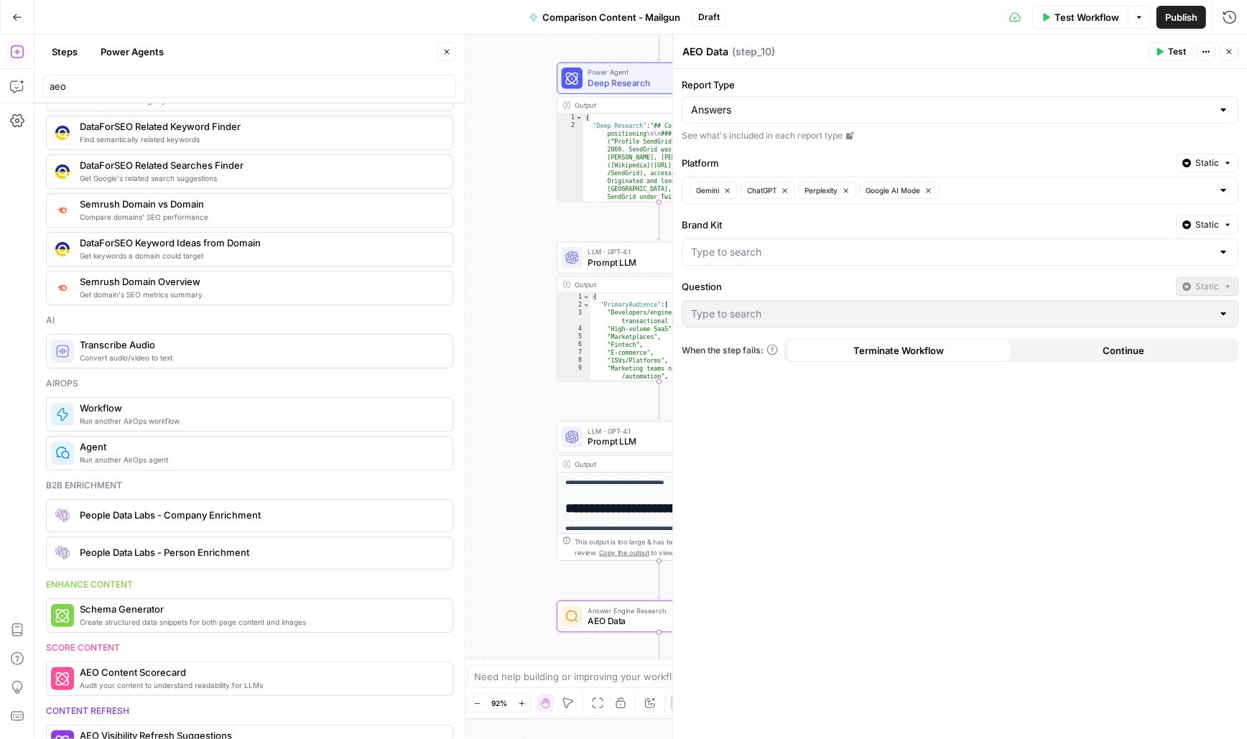
scroll to position [315, 0]
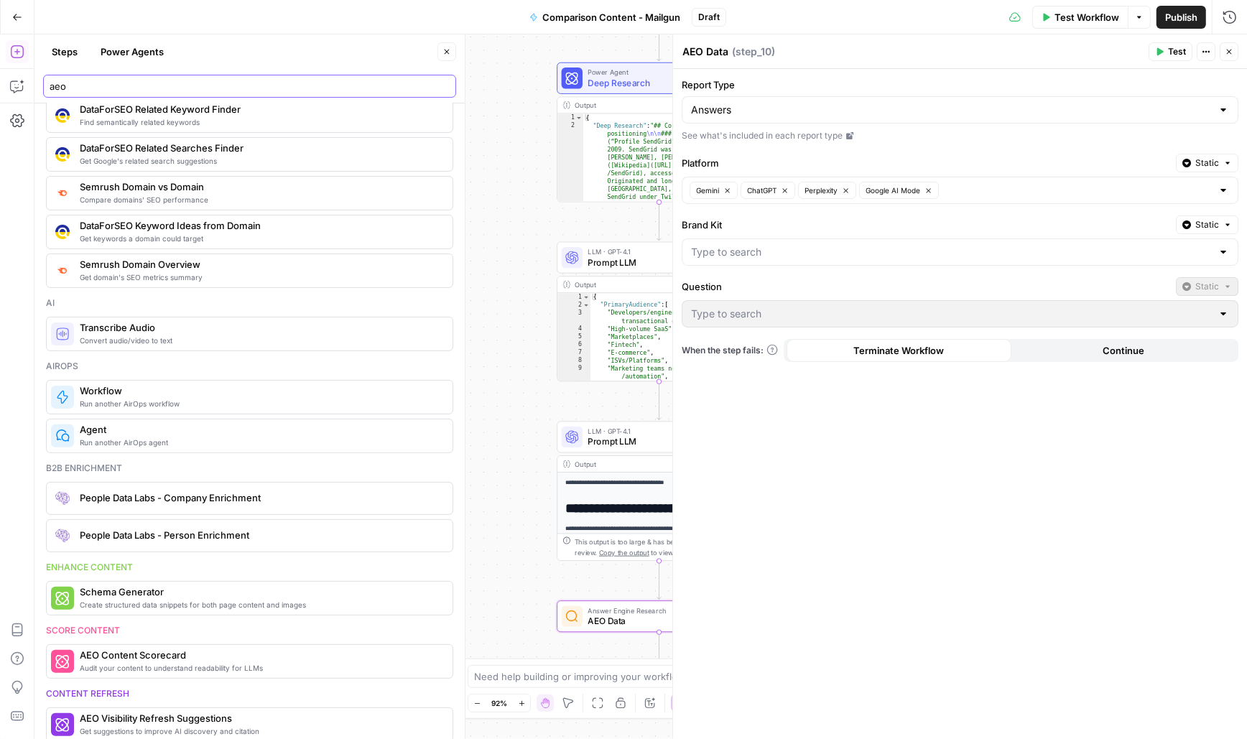
drag, startPoint x: 79, startPoint y: 87, endPoint x: 32, endPoint y: 86, distance: 46.7
click at [32, 86] on body "Sinch New Home Browse Insights Opportunities Your Data Recent Grids Mailjet API…" at bounding box center [623, 369] width 1247 height 739
type input "a"
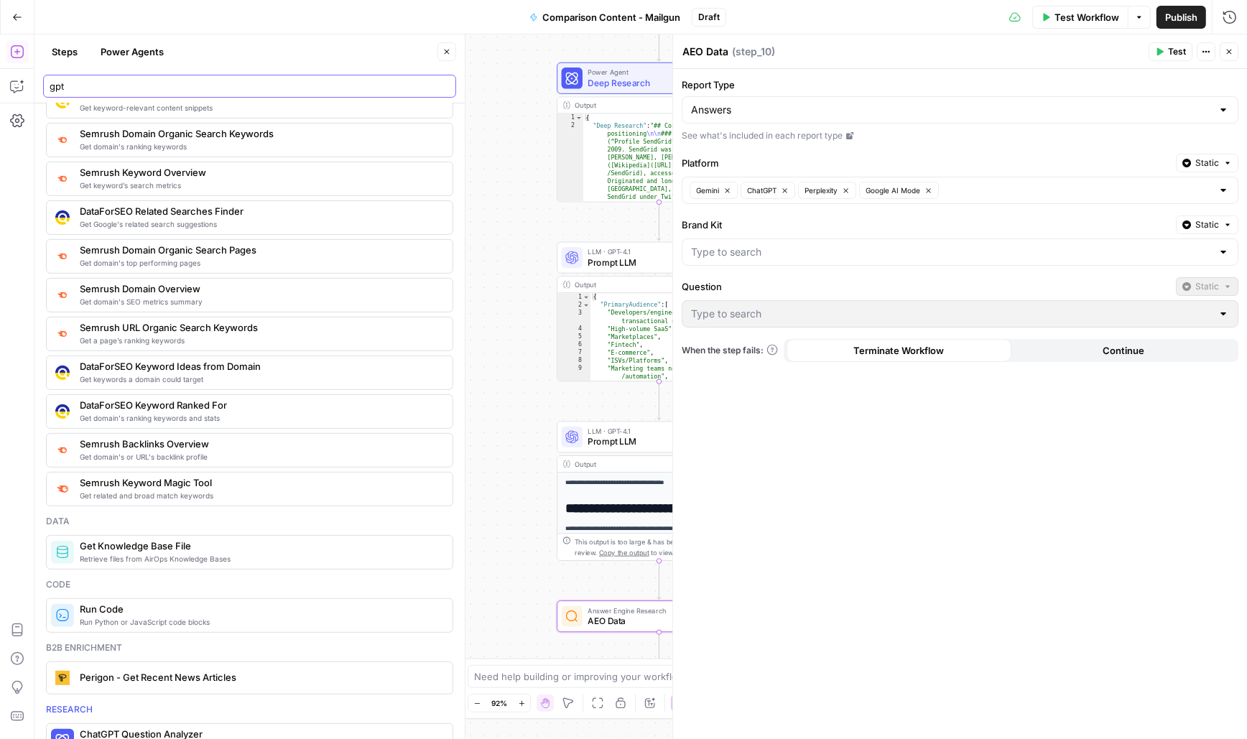
scroll to position [0, 0]
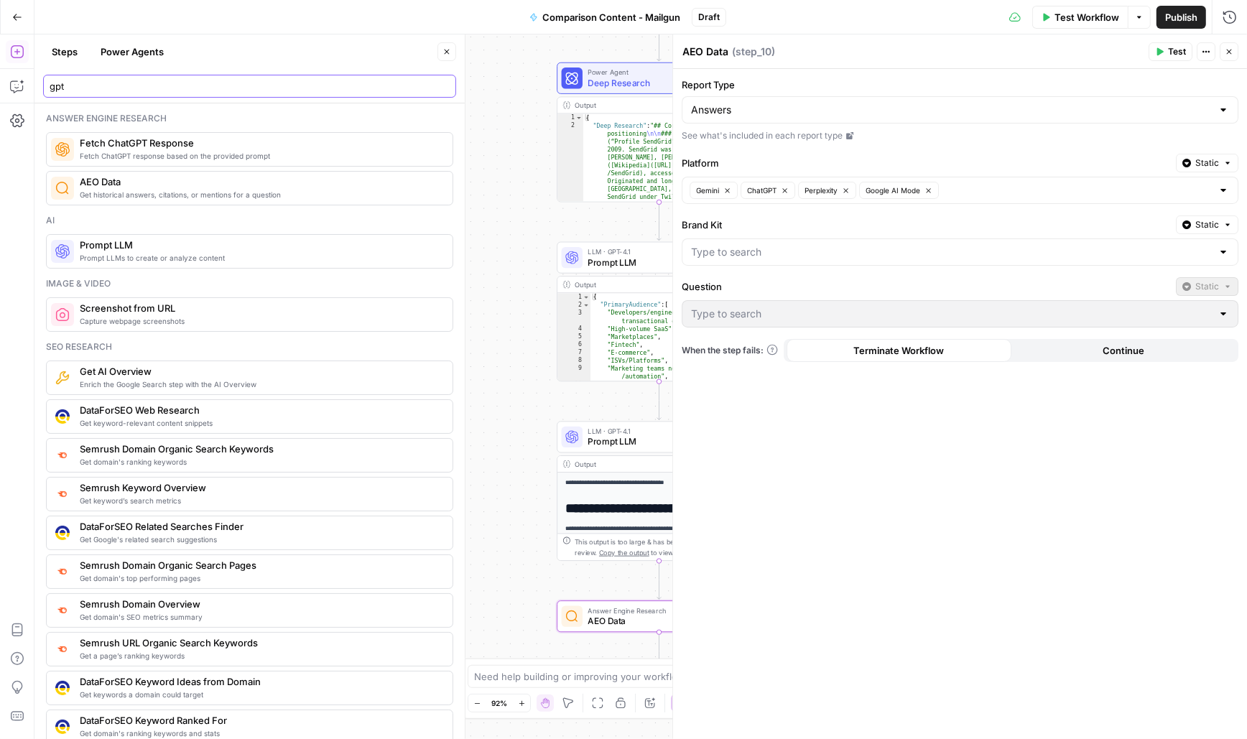
type input "gpt"
click at [103, 264] on div "Prompt LLMs to create or analyze content Prompt LLM" at bounding box center [249, 251] width 407 height 34
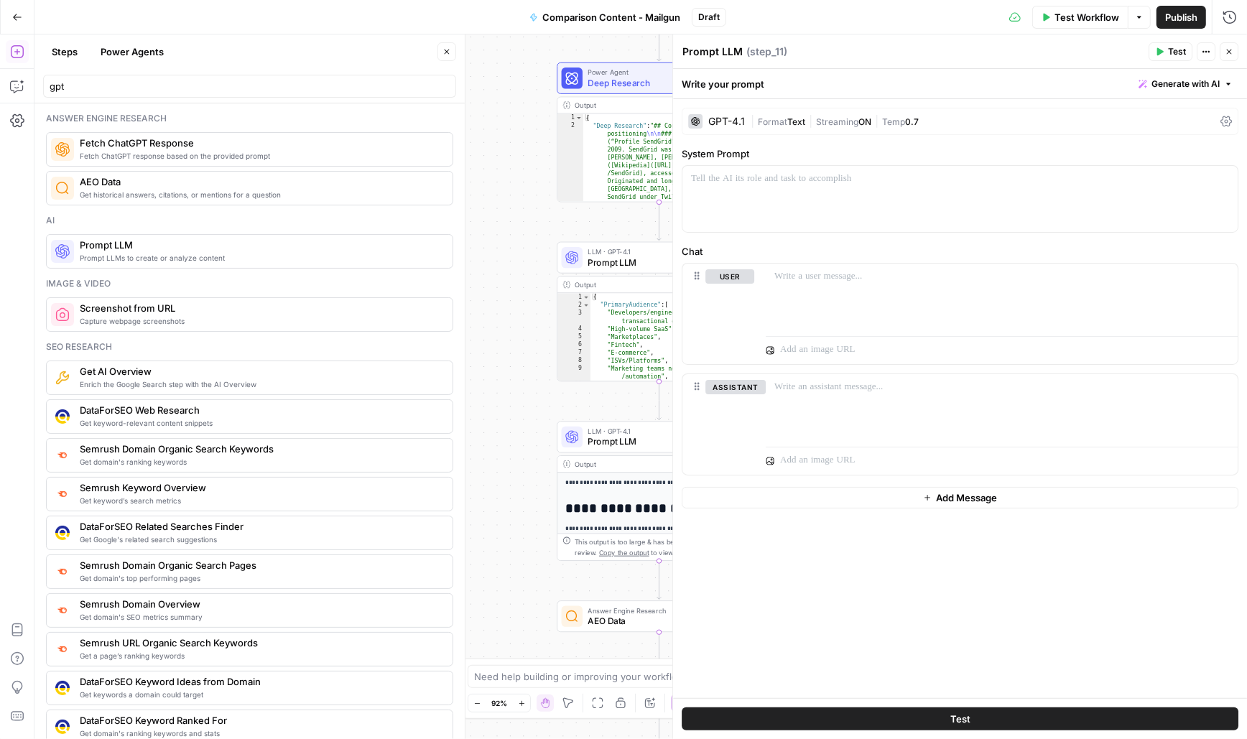
click at [722, 124] on div "GPT-4.1" at bounding box center [726, 121] width 37 height 10
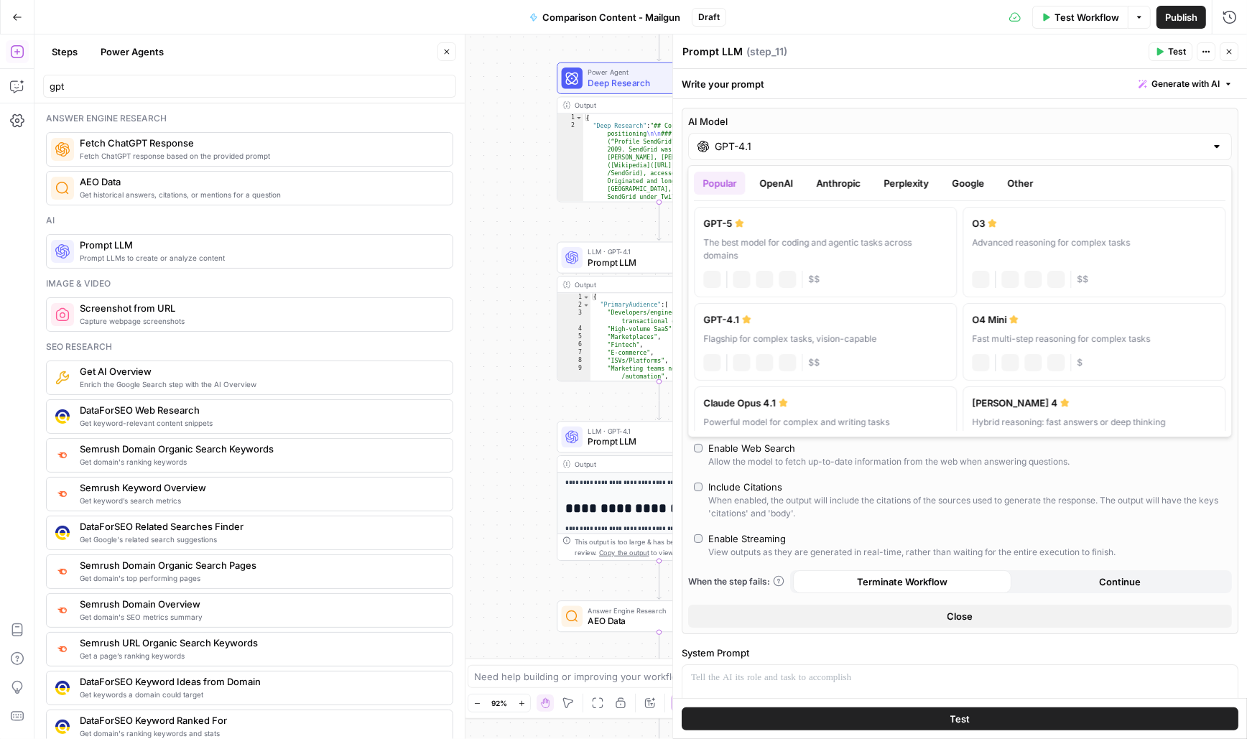
click at [777, 147] on input "GPT-4.1" at bounding box center [960, 146] width 491 height 14
click at [766, 237] on div "The best model for coding and agentic tasks across domains" at bounding box center [826, 249] width 244 height 26
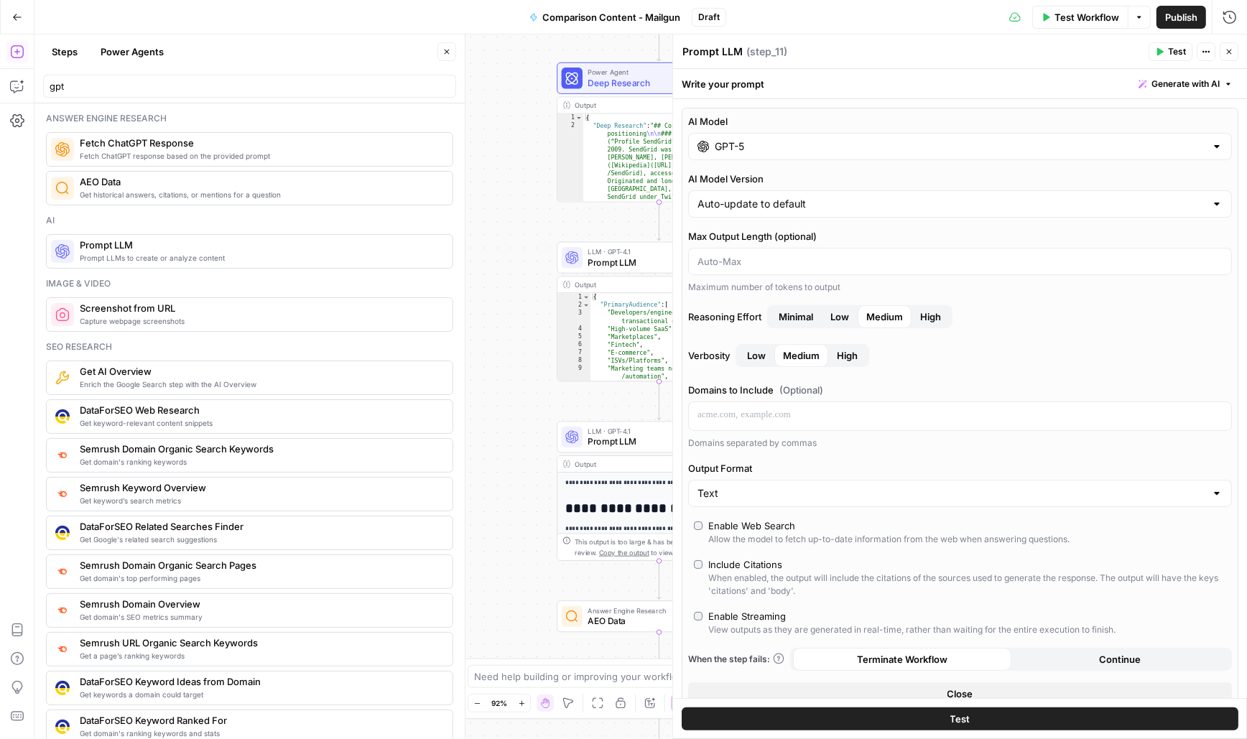
type input "GPT-5"
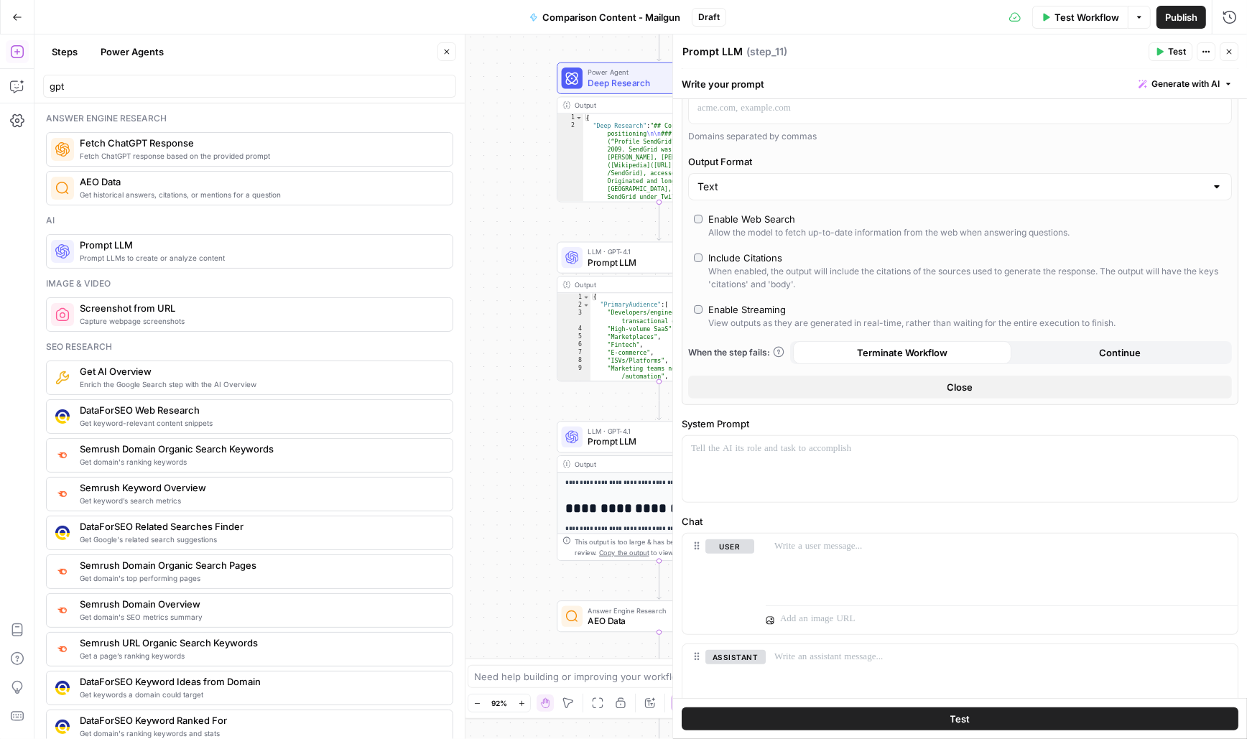
scroll to position [390, 0]
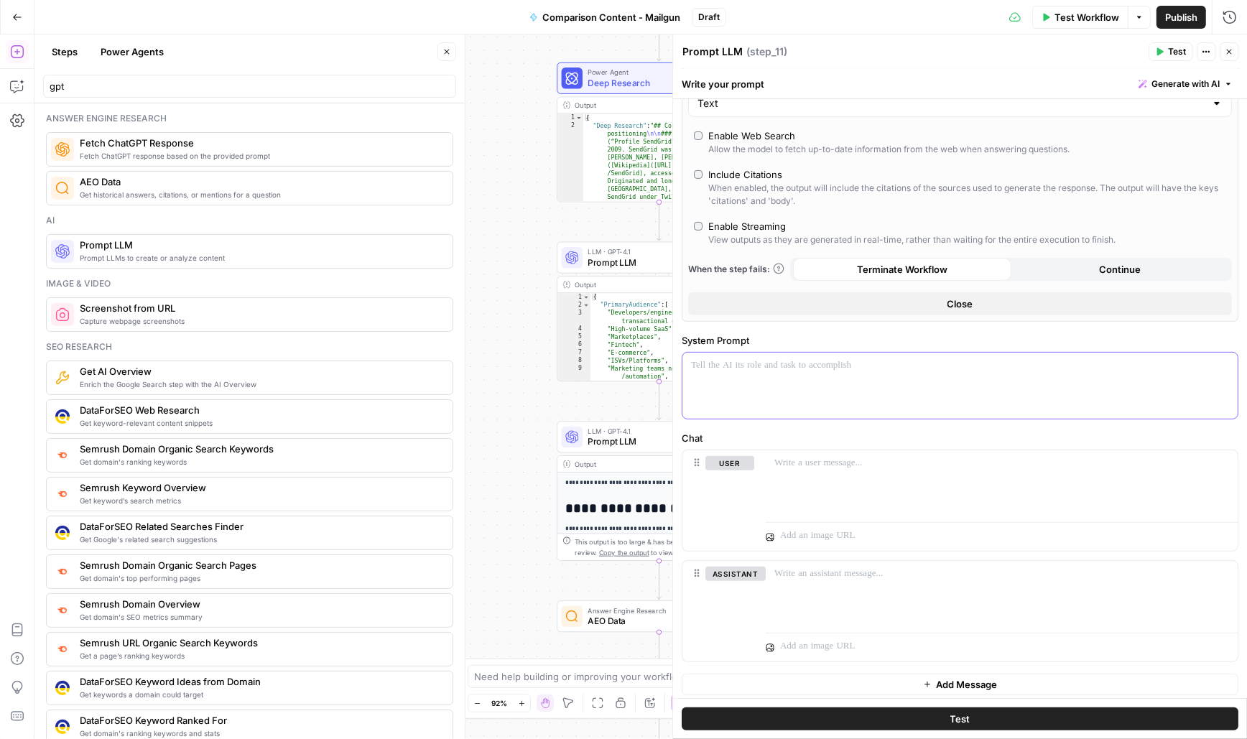
click at [732, 394] on div at bounding box center [960, 386] width 555 height 66
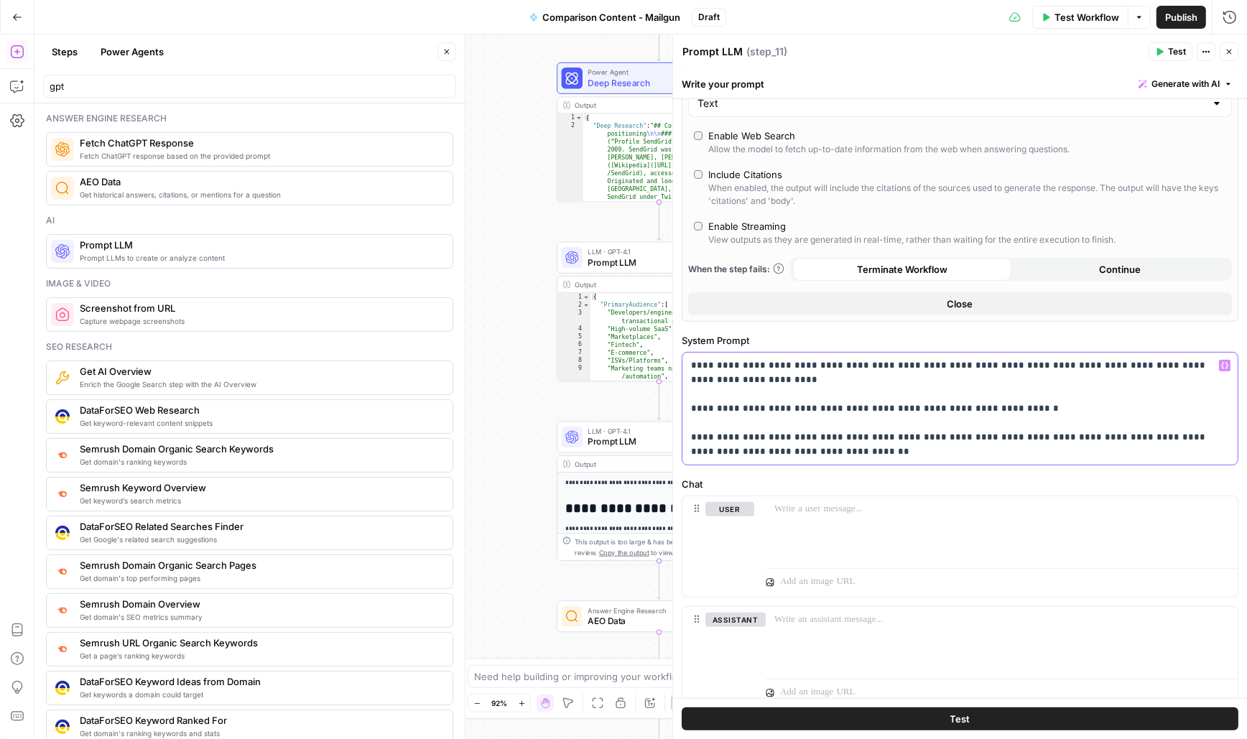
scroll to position [435, 0]
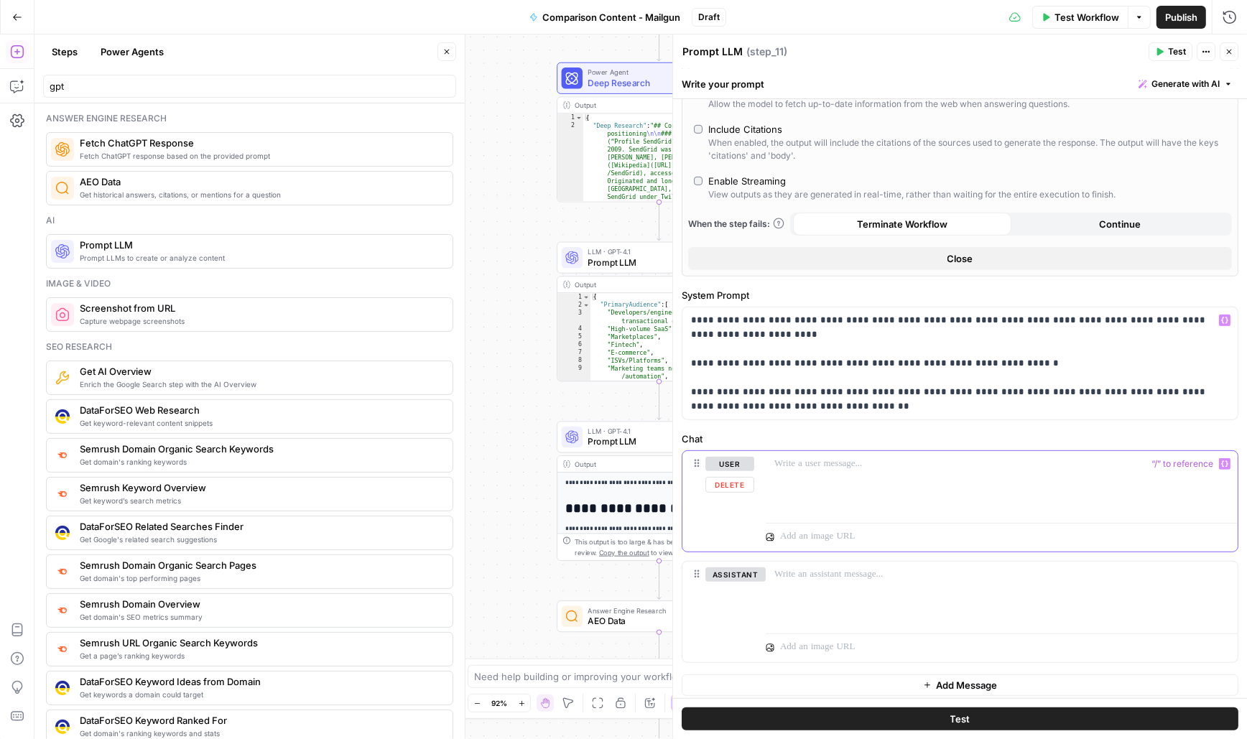
click at [810, 457] on p at bounding box center [1002, 464] width 455 height 14
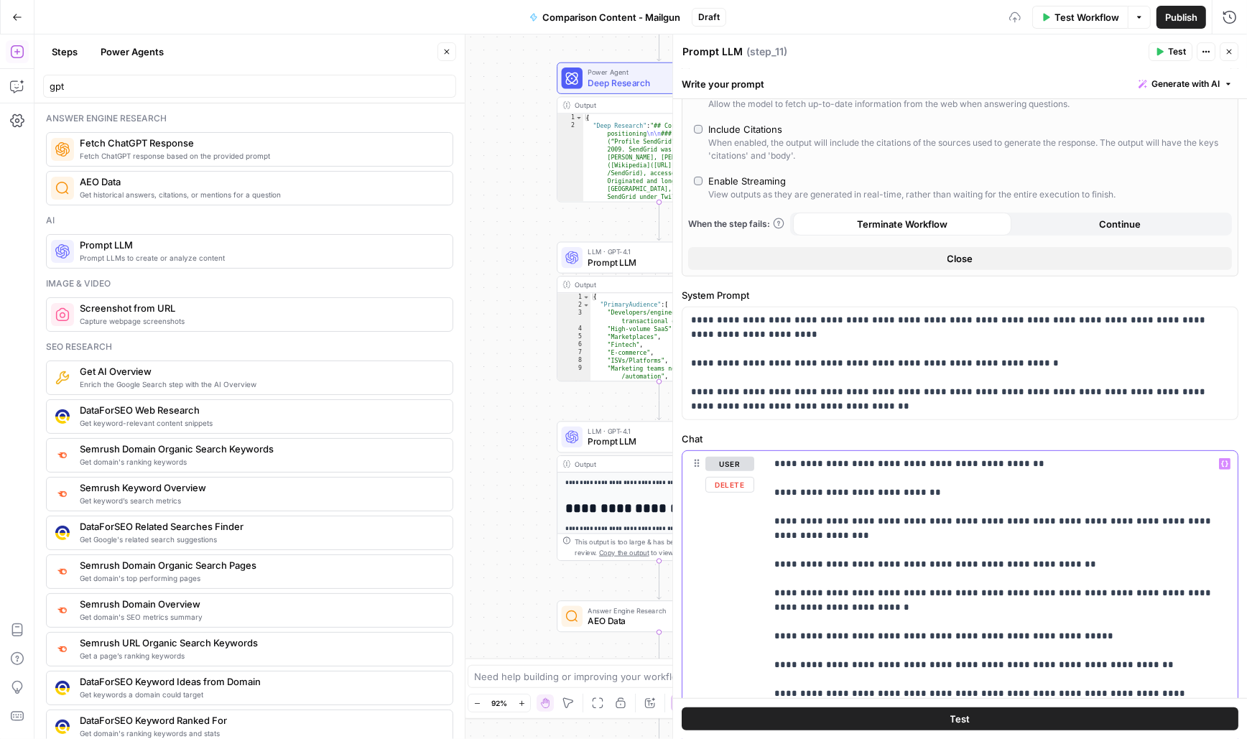
scroll to position [941, 0]
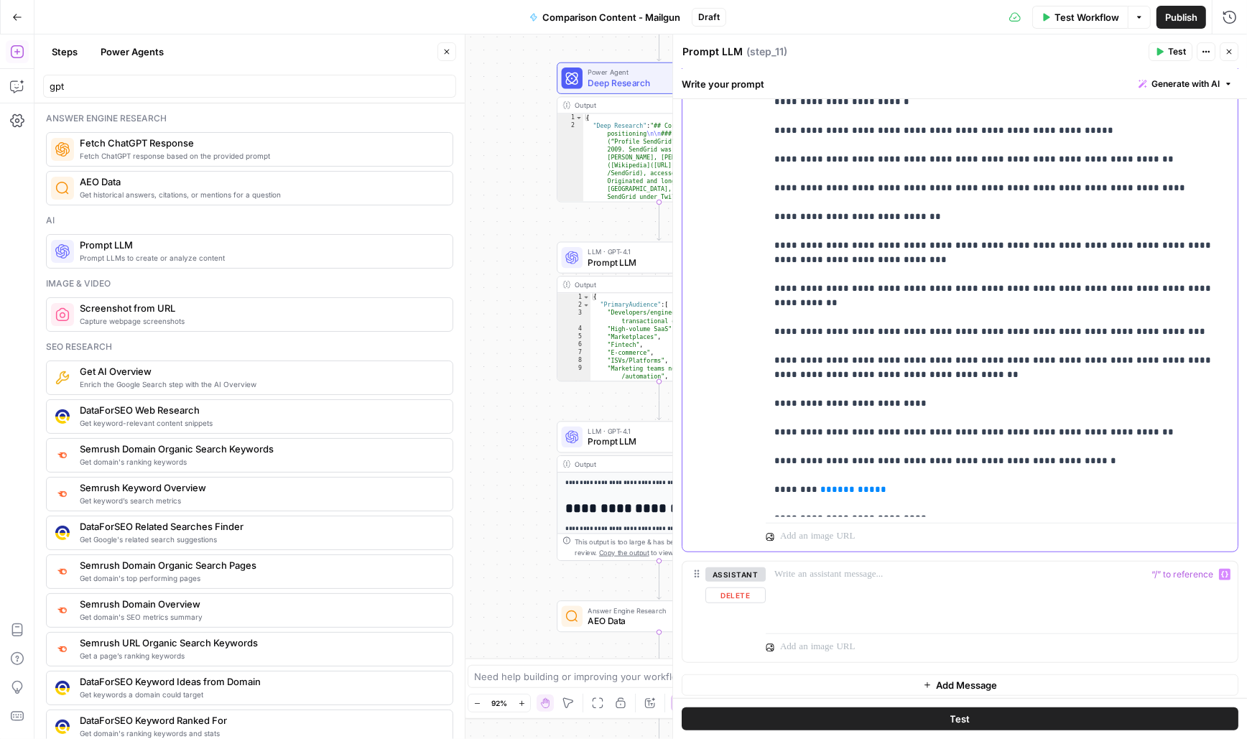
click at [836, 485] on span "********" at bounding box center [853, 489] width 43 height 9
click at [1229, 55] on icon "button" at bounding box center [1229, 51] width 9 height 9
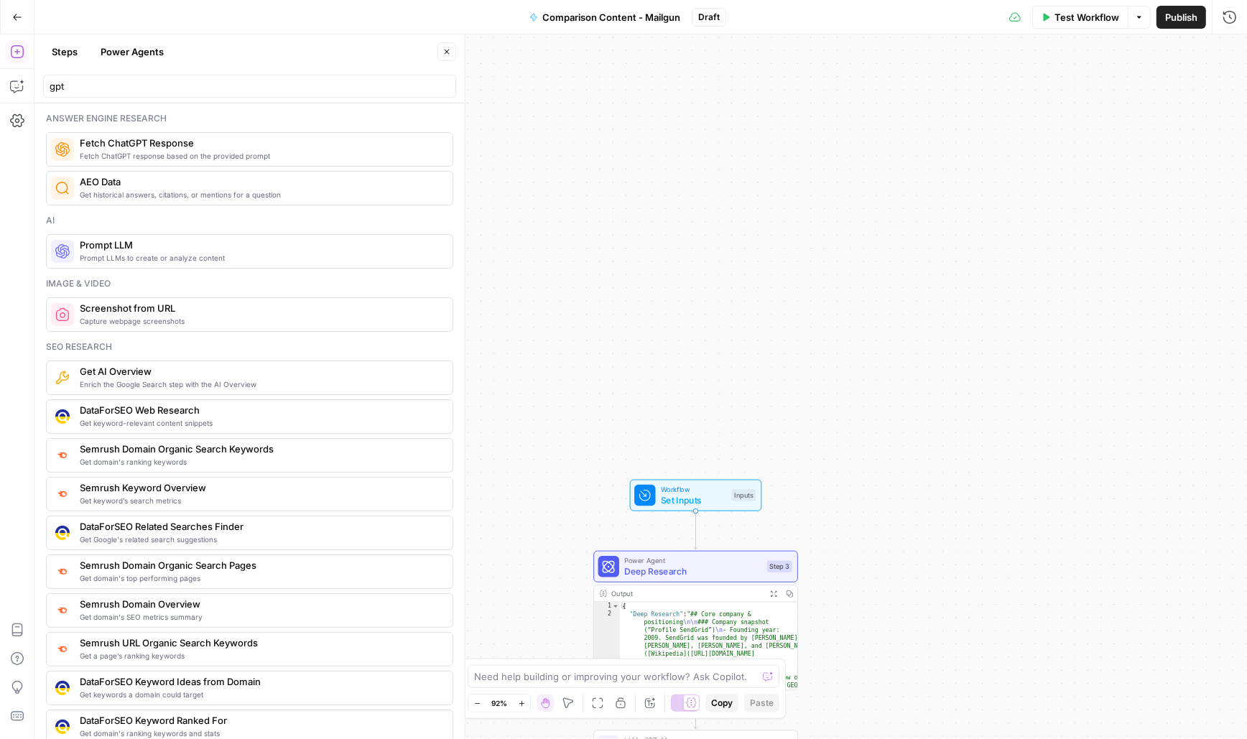
drag, startPoint x: 863, startPoint y: 85, endPoint x: 903, endPoint y: 580, distance: 496.0
click at [903, 580] on div "Workflow Set Inputs Inputs Power Agent Deep Research Step 3 Output Expand Outpu…" at bounding box center [640, 386] width 1213 height 705
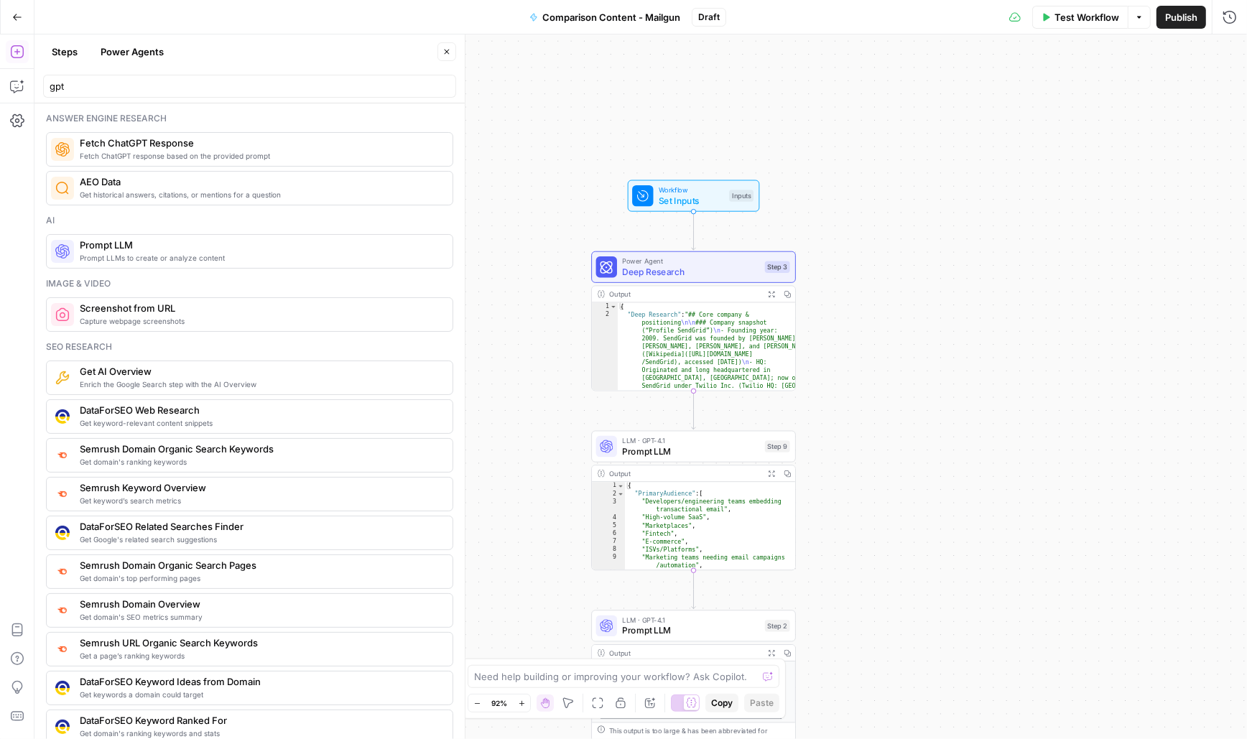
drag, startPoint x: 903, startPoint y: 580, endPoint x: 897, endPoint y: 274, distance: 305.4
click at [897, 274] on div "Workflow Set Inputs Inputs Power Agent Deep Research Step 3 Output Expand Outpu…" at bounding box center [640, 386] width 1213 height 705
click at [671, 200] on span "Set Inputs" at bounding box center [691, 200] width 65 height 13
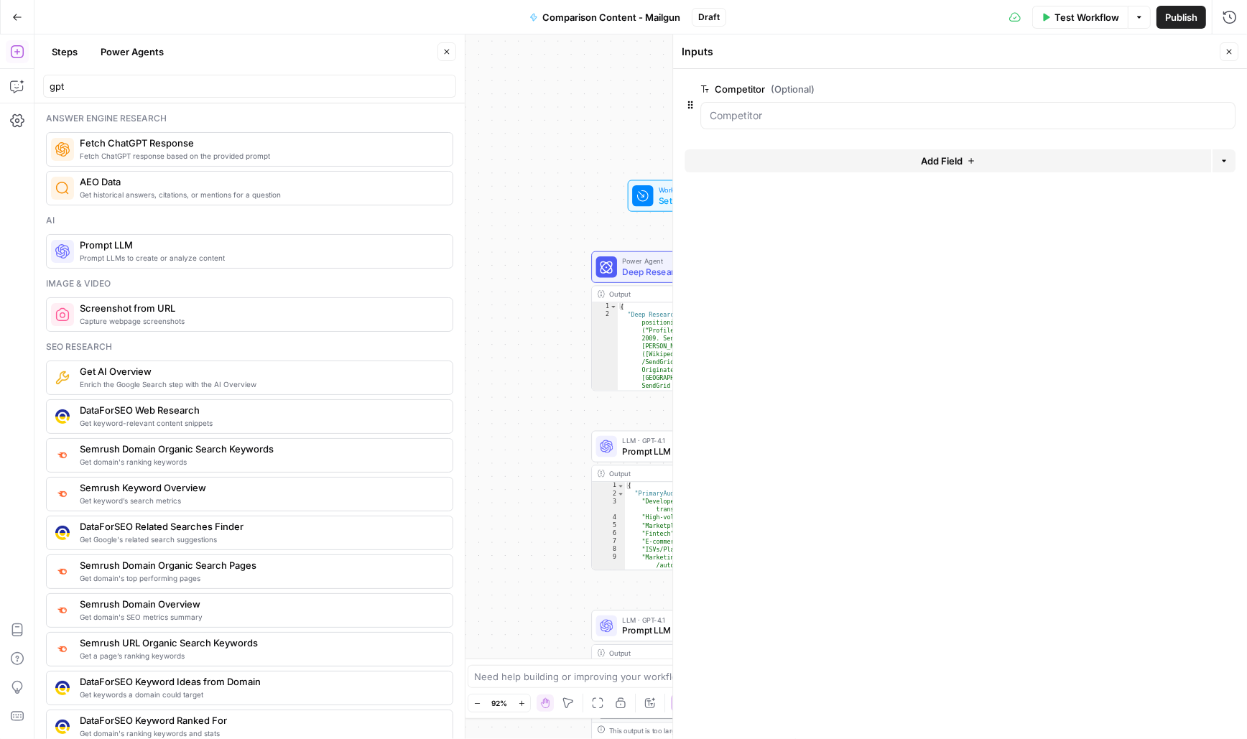
click at [748, 85] on label "Competitor (Optional)" at bounding box center [928, 89] width 454 height 14
click at [748, 108] on input "Competitor (Optional)" at bounding box center [968, 115] width 517 height 14
click at [888, 160] on button "Add Field" at bounding box center [948, 160] width 527 height 23
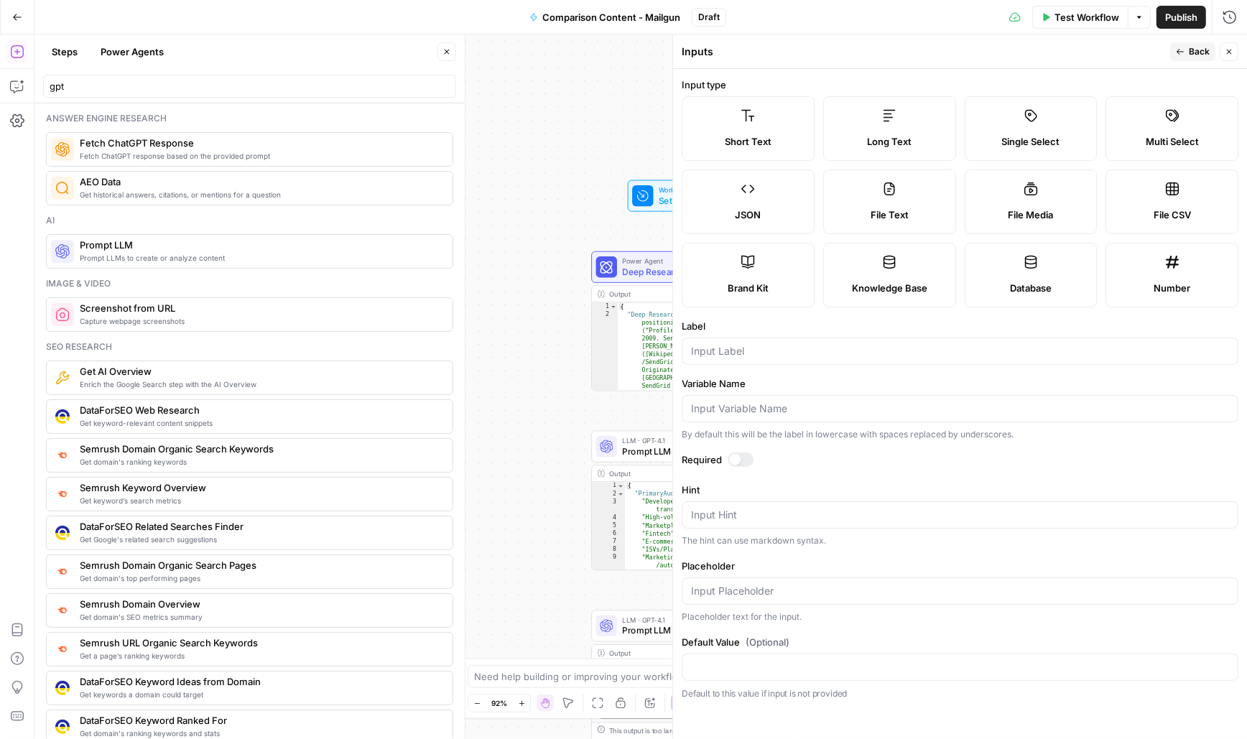
click at [720, 118] on label "Short Text" at bounding box center [748, 128] width 133 height 65
click at [728, 352] on input "Label" at bounding box center [960, 351] width 538 height 14
type input "K"
type input "P"
type input "Keywords"
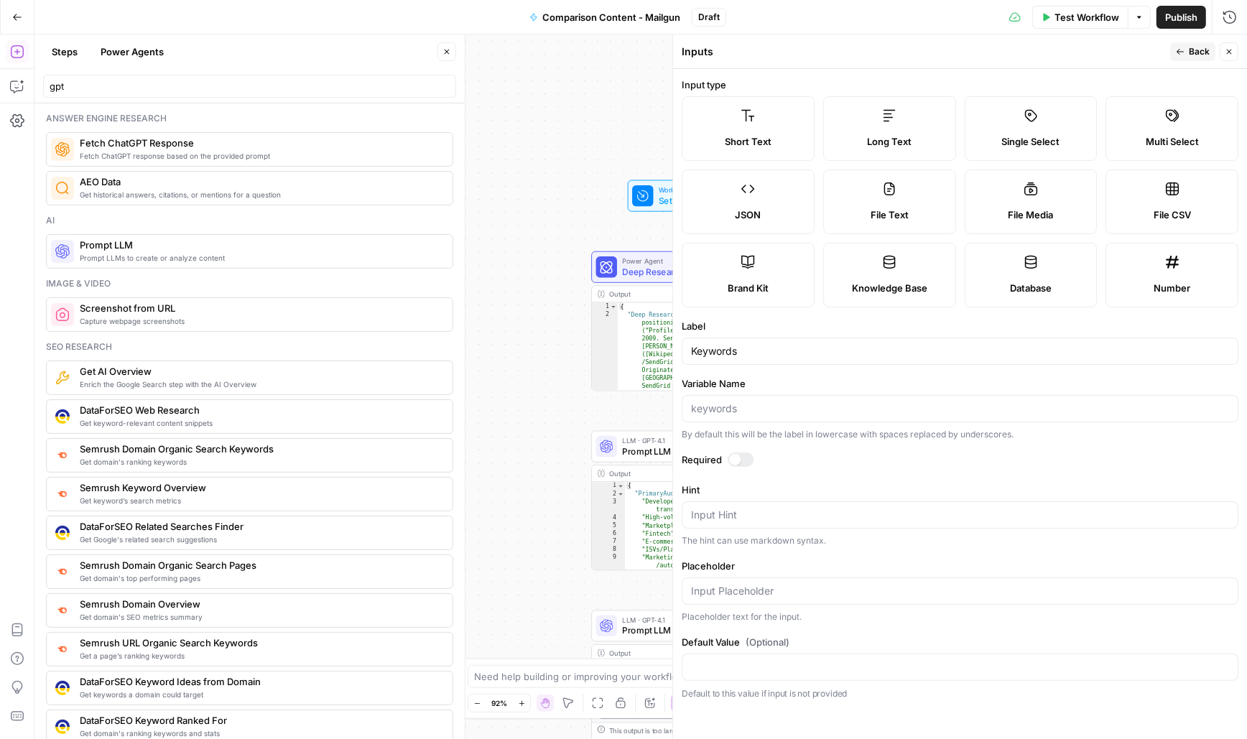
click at [1186, 50] on button "Back" at bounding box center [1192, 51] width 45 height 19
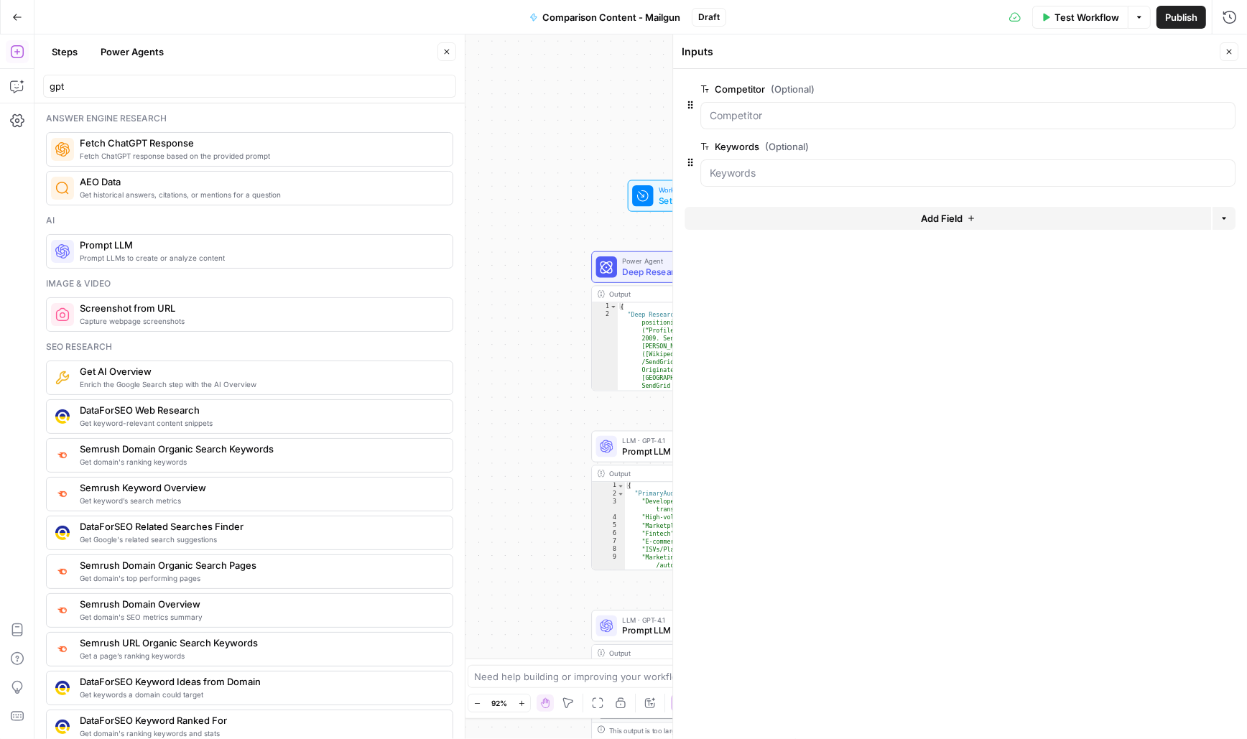
click at [1231, 52] on icon "button" at bounding box center [1229, 51] width 9 height 9
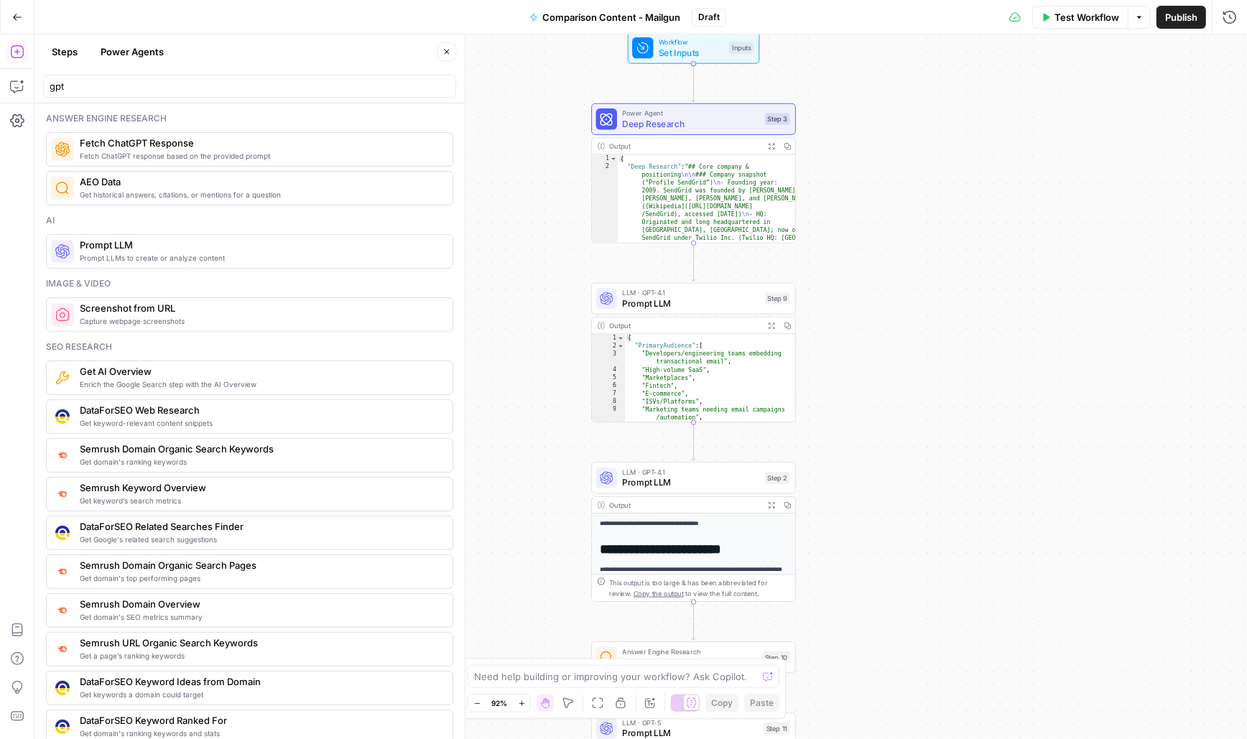
drag, startPoint x: 863, startPoint y: 502, endPoint x: 863, endPoint y: 111, distance: 391.6
click at [863, 111] on div "Workflow Set Inputs Inputs Power Agent Deep Research Step 3 Output Expand Outpu…" at bounding box center [640, 386] width 1213 height 705
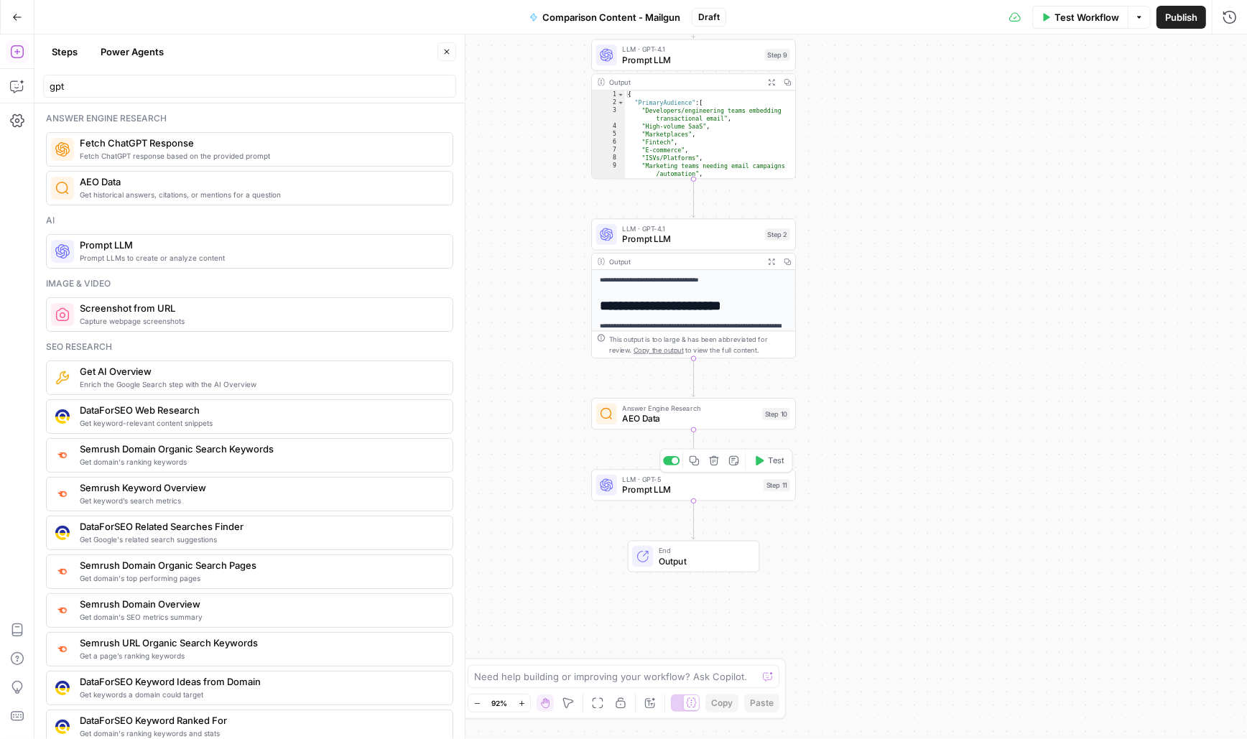
click at [642, 493] on span "Prompt LLM" at bounding box center [690, 490] width 136 height 13
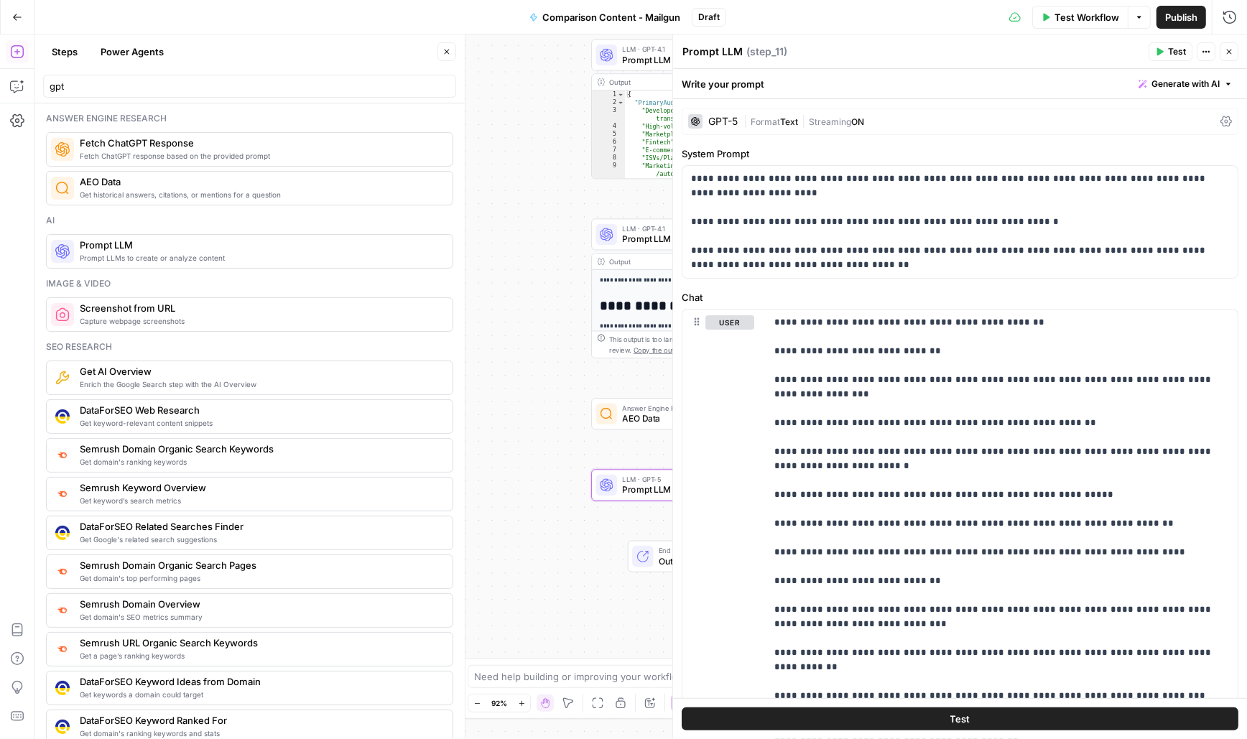
click at [703, 55] on textarea "Prompt LLM" at bounding box center [713, 52] width 60 height 14
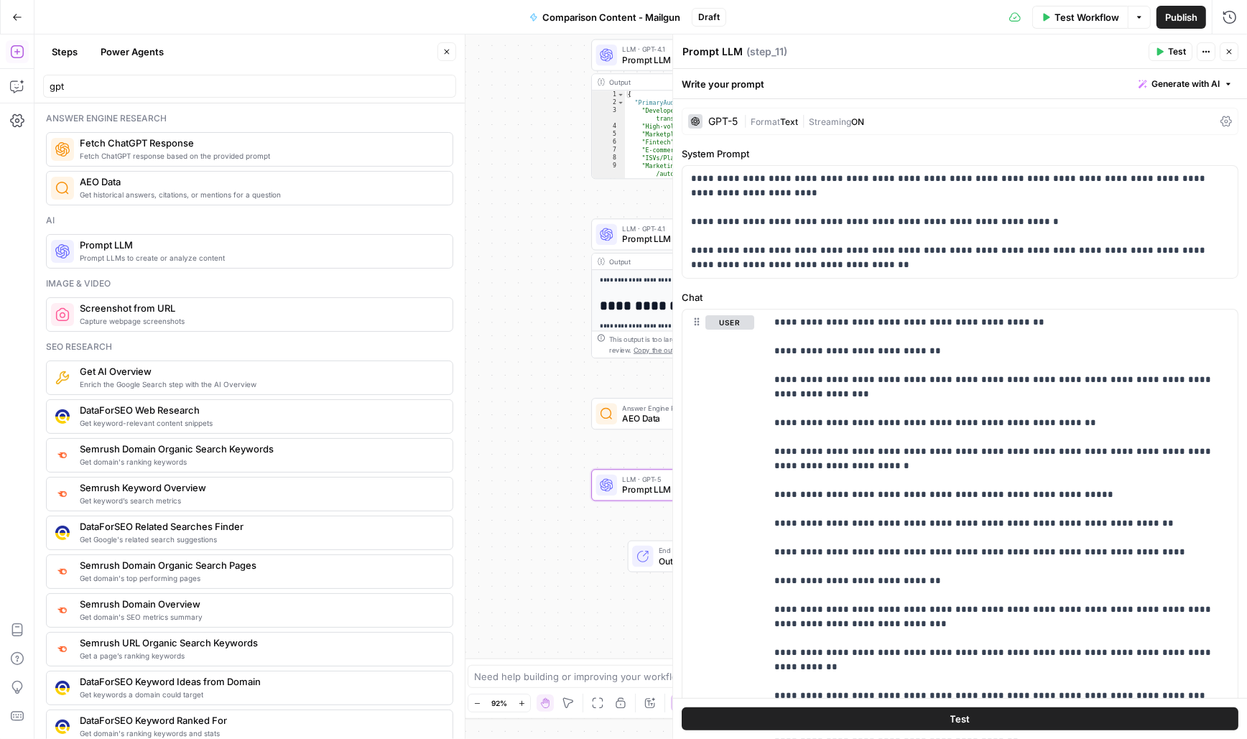
paste textarea "AEO/SEO optimization"
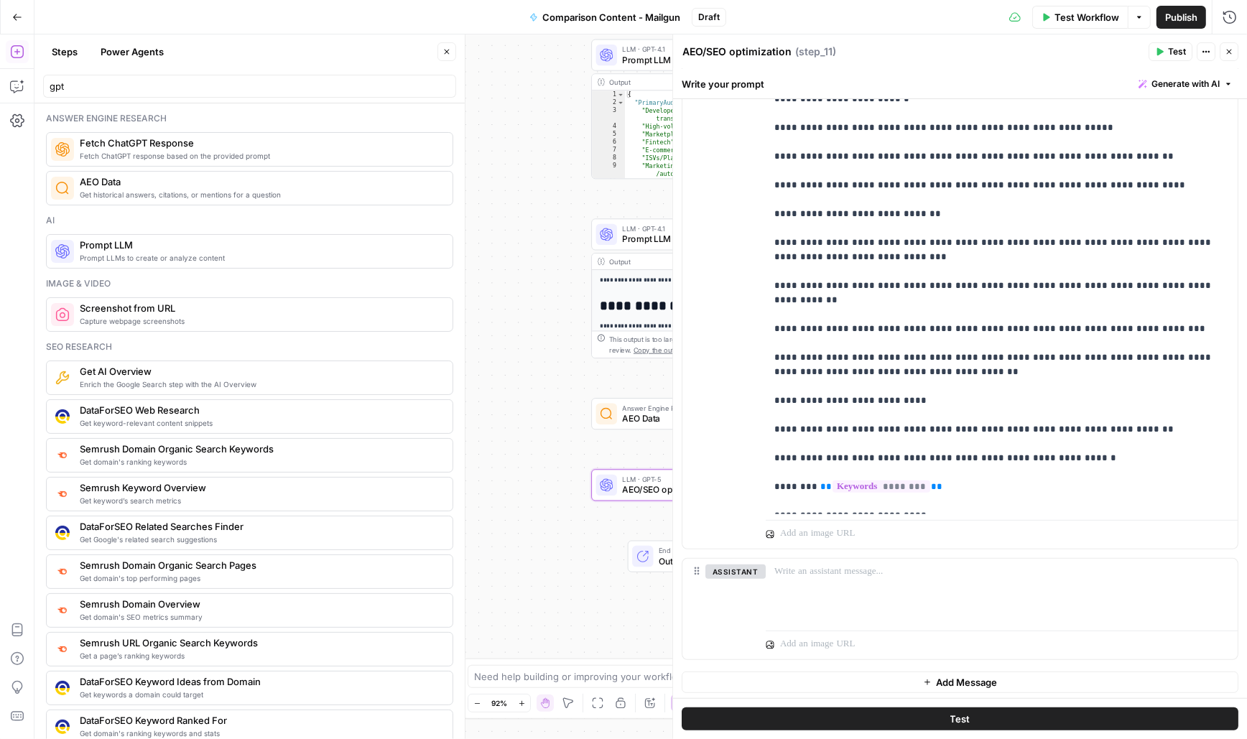
type textarea "AEO/SEO optimization"
click at [887, 481] on span "********" at bounding box center [882, 487] width 98 height 12
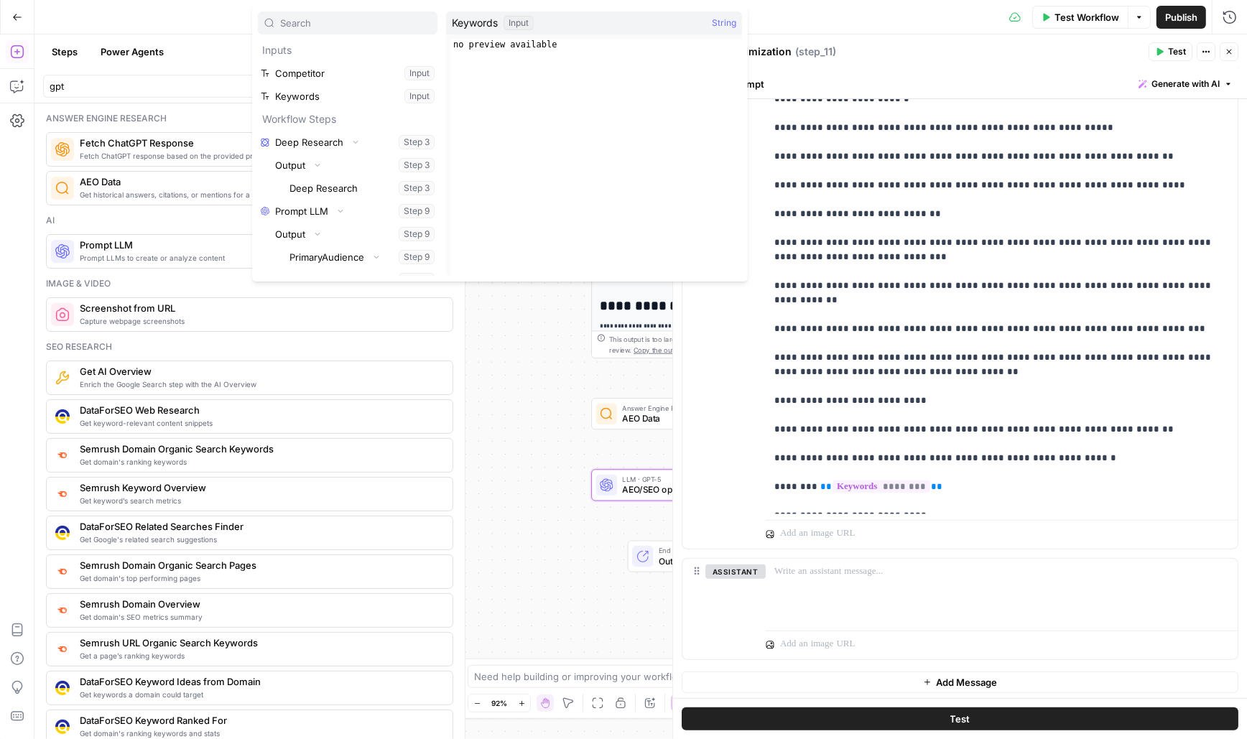
click at [300, 91] on button "Select variable Keywords" at bounding box center [348, 96] width 180 height 23
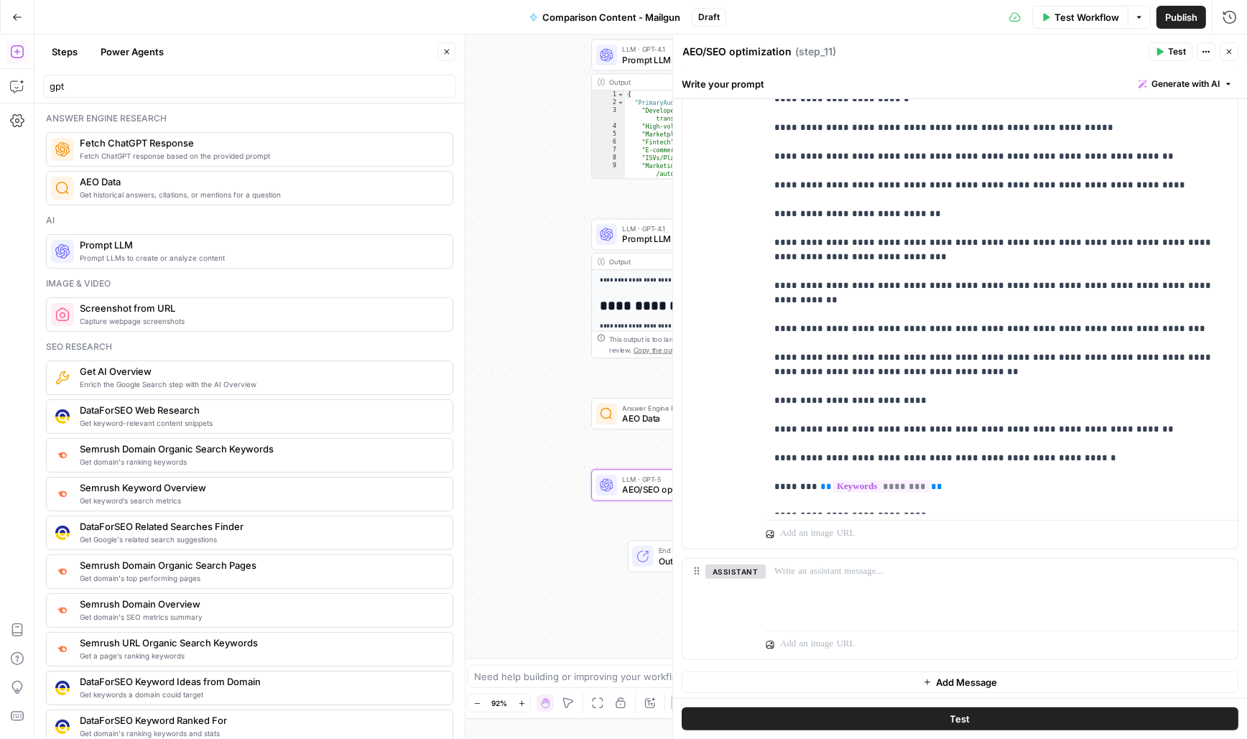
click at [1237, 52] on button "Close" at bounding box center [1229, 51] width 19 height 19
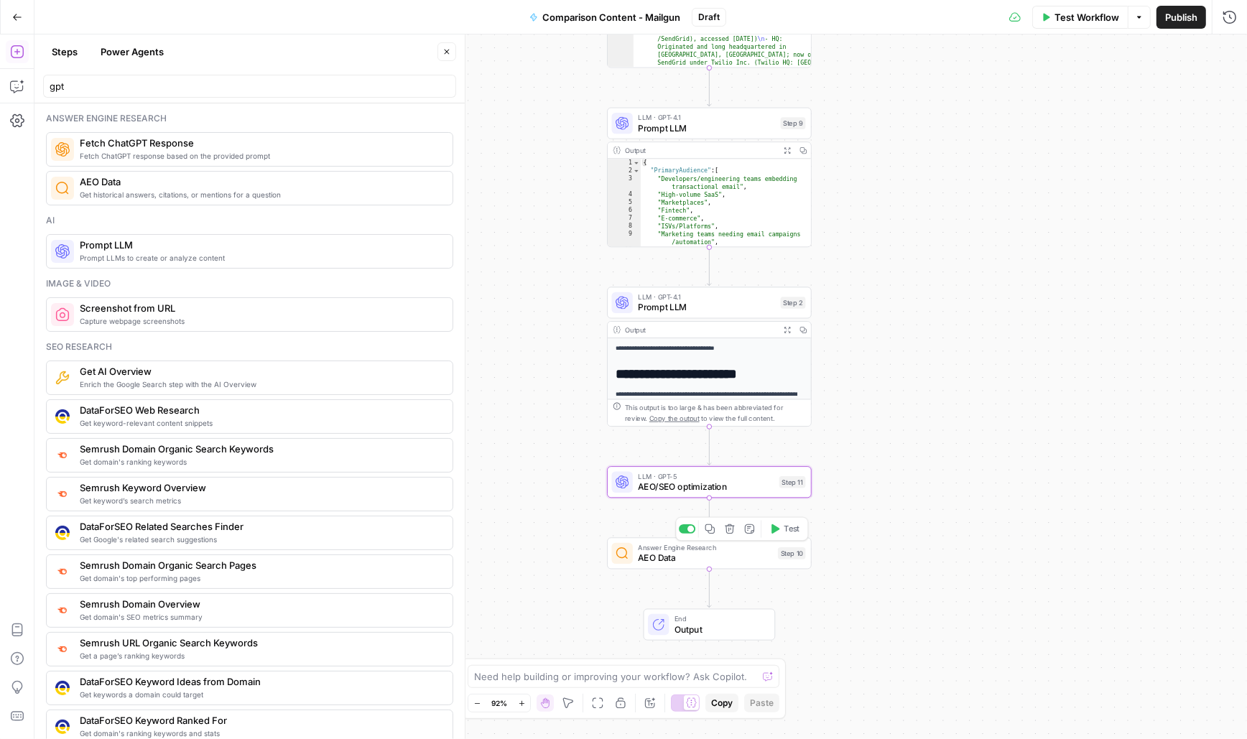
click at [659, 557] on span "AEO Data" at bounding box center [705, 558] width 134 height 13
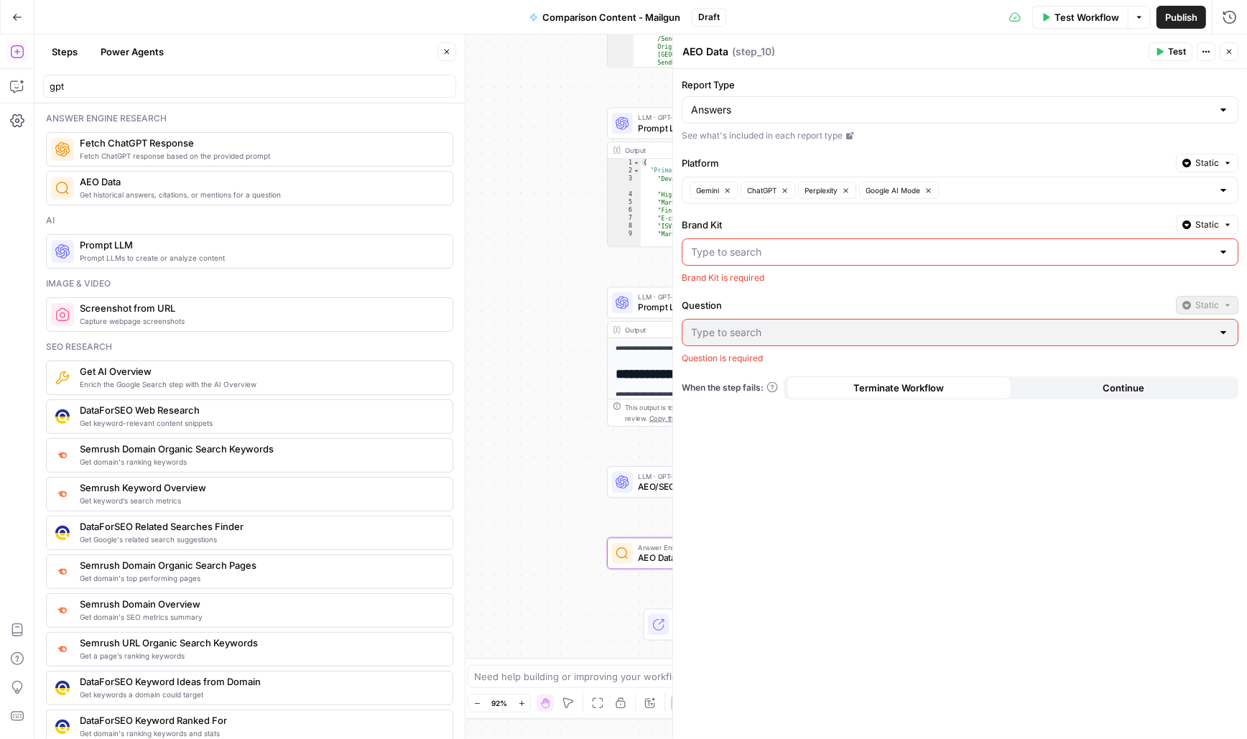
click at [1232, 50] on icon "button" at bounding box center [1229, 51] width 9 height 9
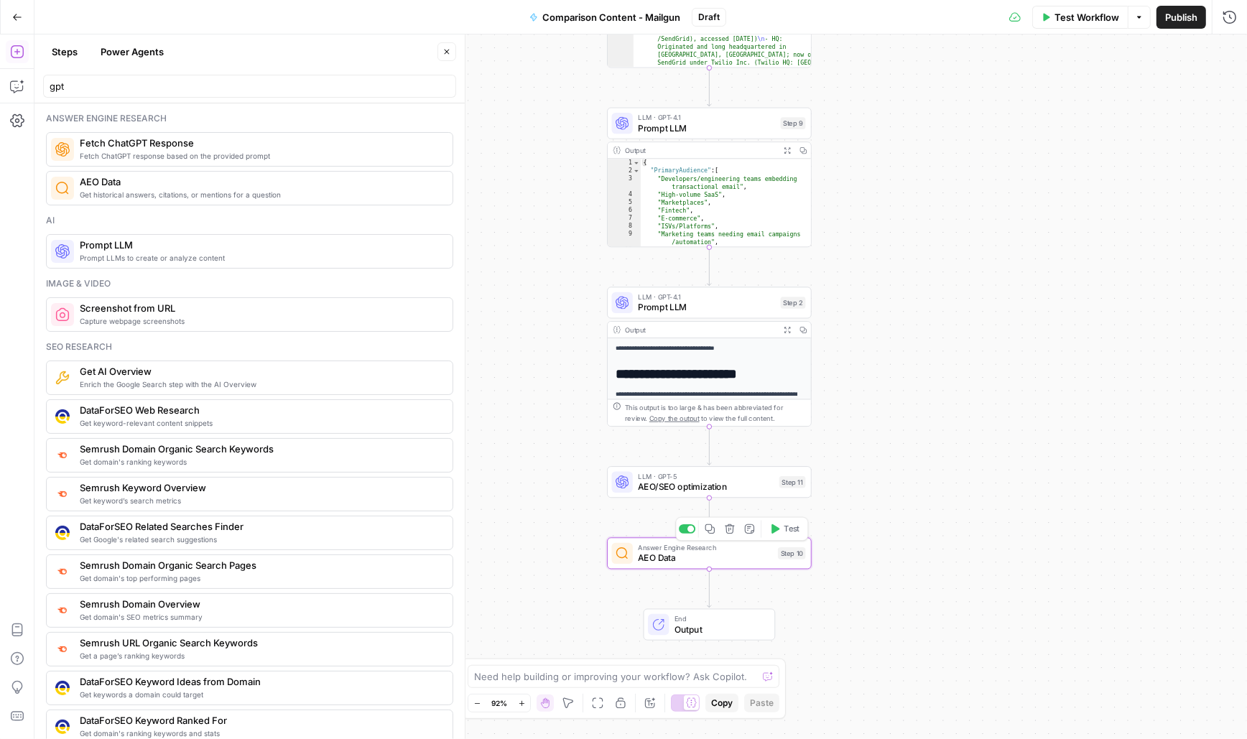
click at [736, 534] on button "Delete step" at bounding box center [729, 529] width 17 height 17
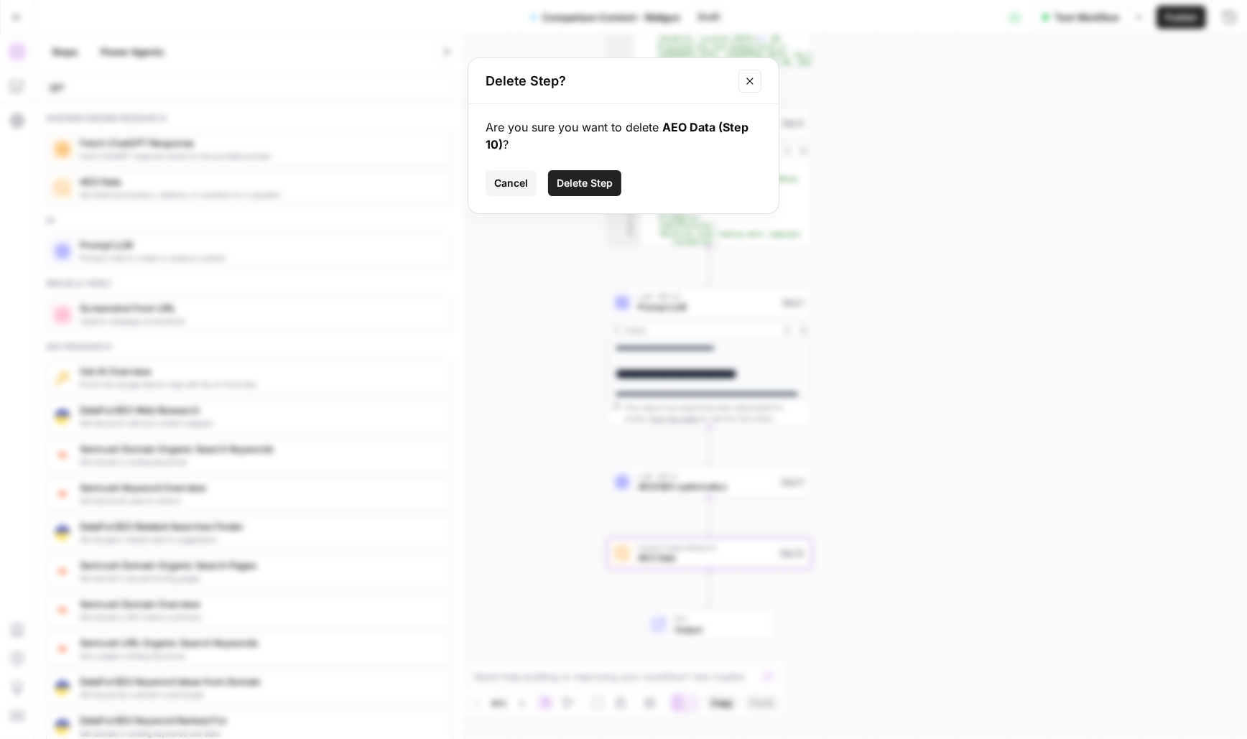
click at [582, 185] on span "Delete Step" at bounding box center [585, 183] width 56 height 14
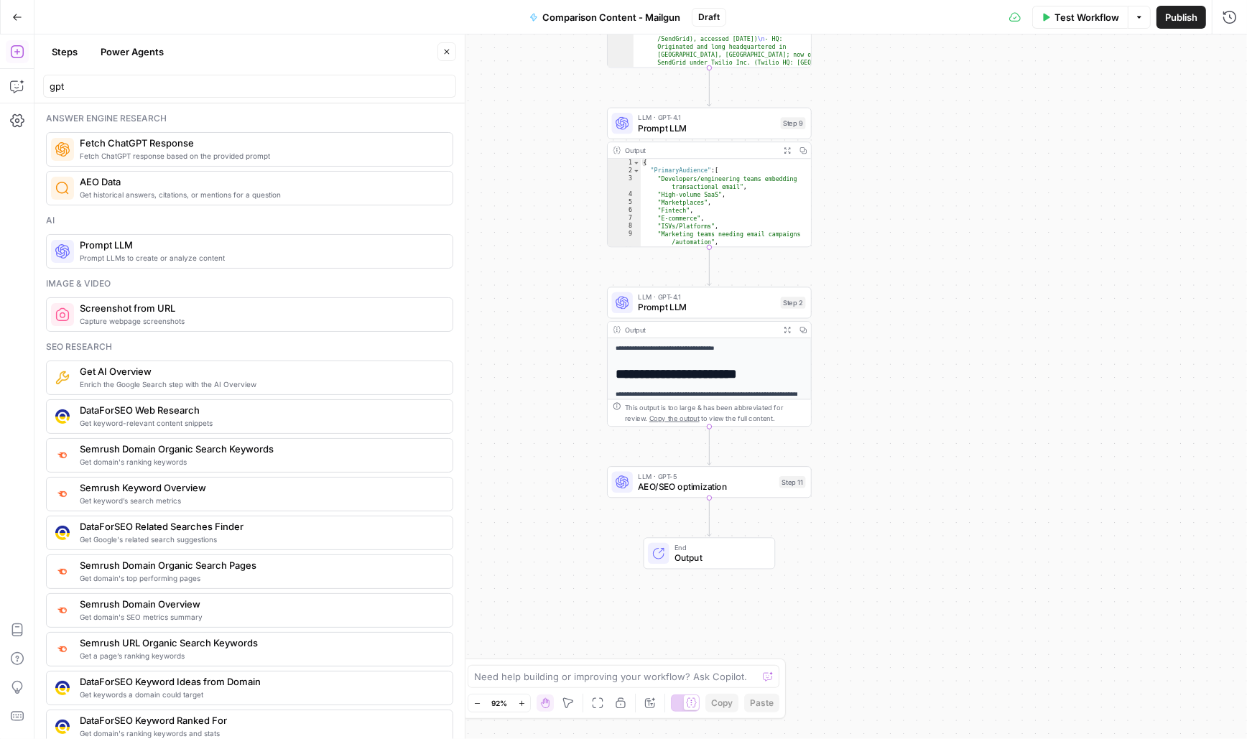
click at [155, 240] on span "Prompt LLM" at bounding box center [260, 245] width 361 height 14
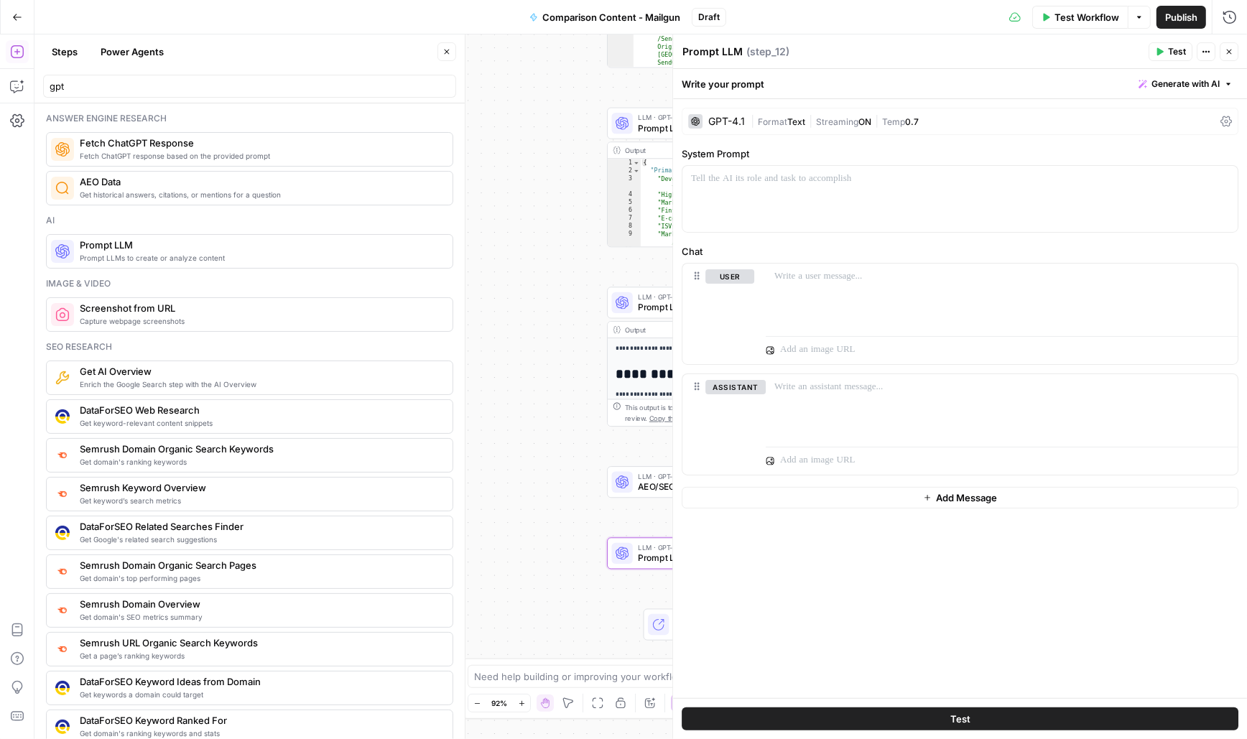
click at [736, 118] on div "GPT-4.1" at bounding box center [726, 121] width 37 height 10
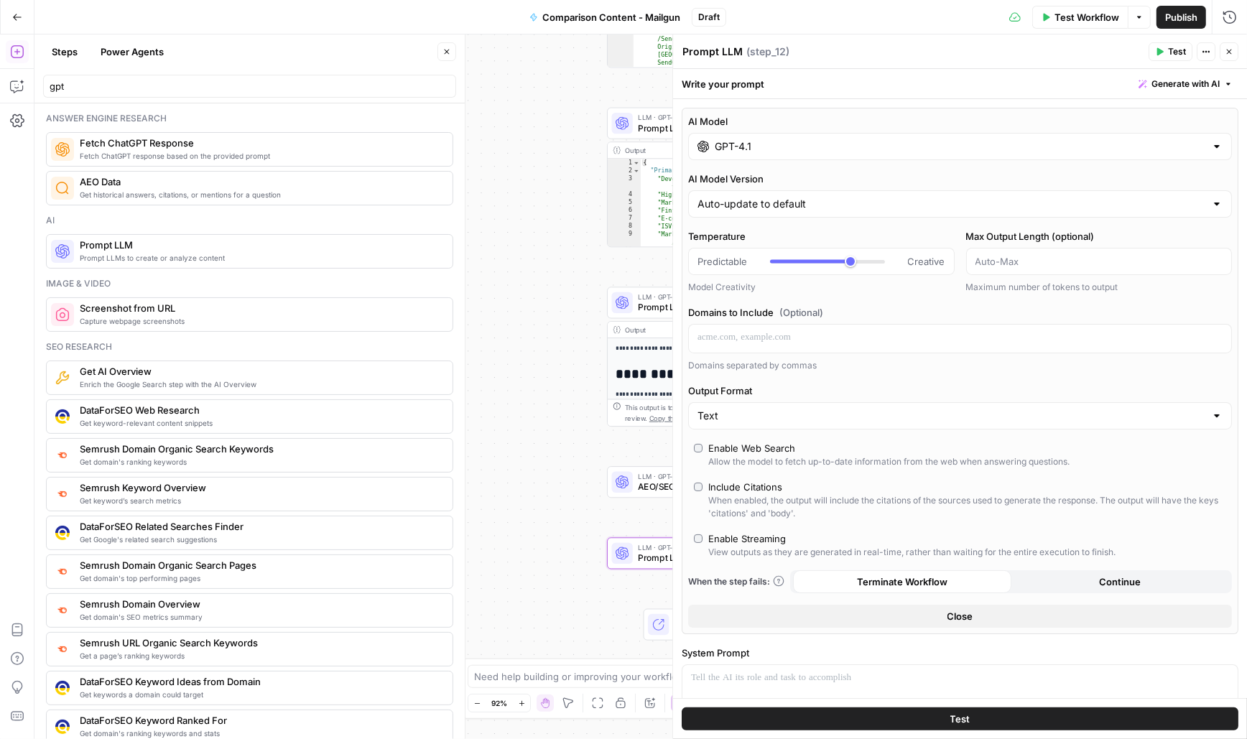
click at [736, 145] on input "GPT-4.1" at bounding box center [960, 146] width 491 height 14
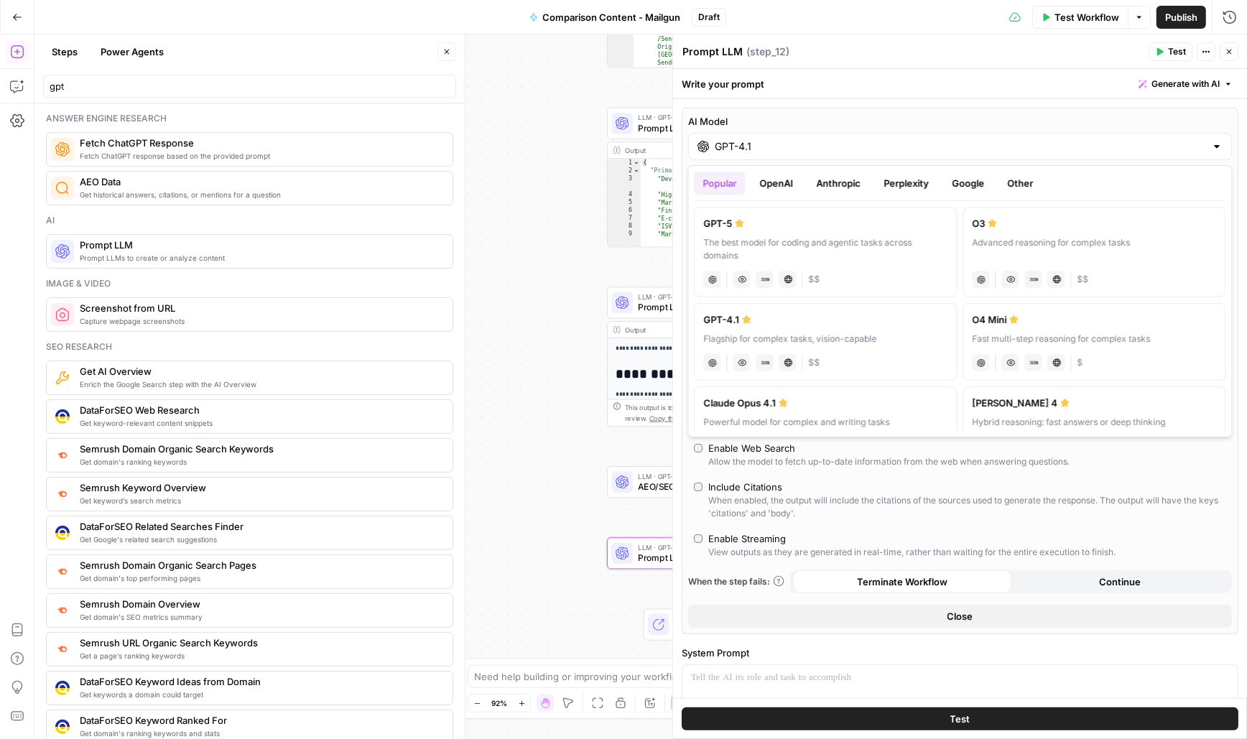
click at [781, 188] on button "OpenAI" at bounding box center [777, 183] width 51 height 23
click at [832, 182] on button "Anthropic" at bounding box center [839, 183] width 62 height 23
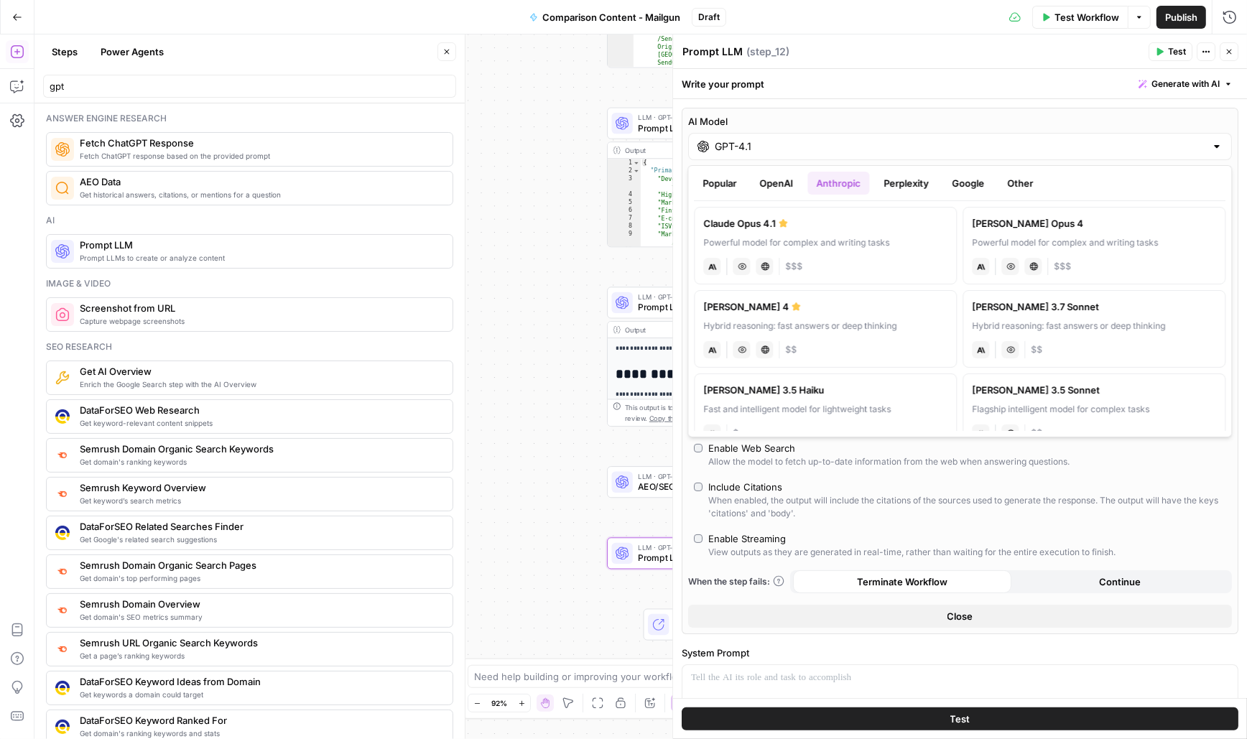
click at [838, 314] on label "Claude Sonnet 4 Hybrid reasoning: fast answers or deep thinking anthropic Visio…" at bounding box center [826, 329] width 263 height 78
type input "Claude Sonnet 4"
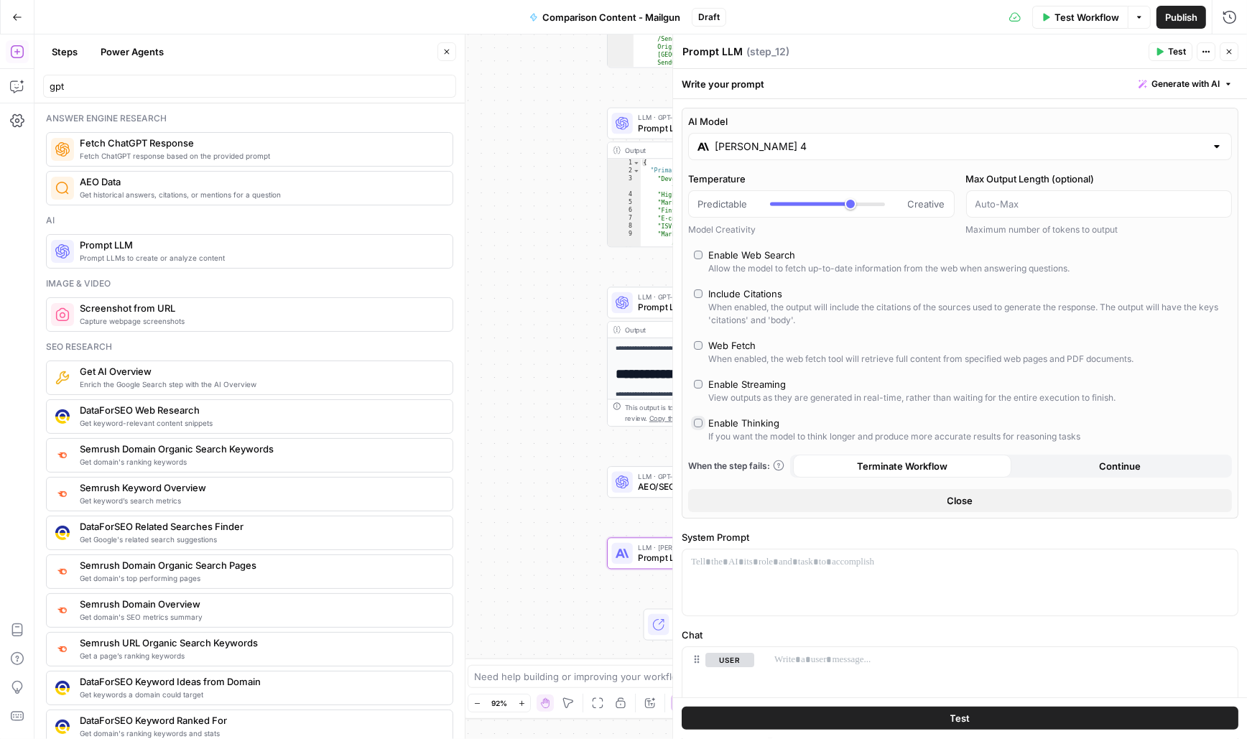
type input "*"
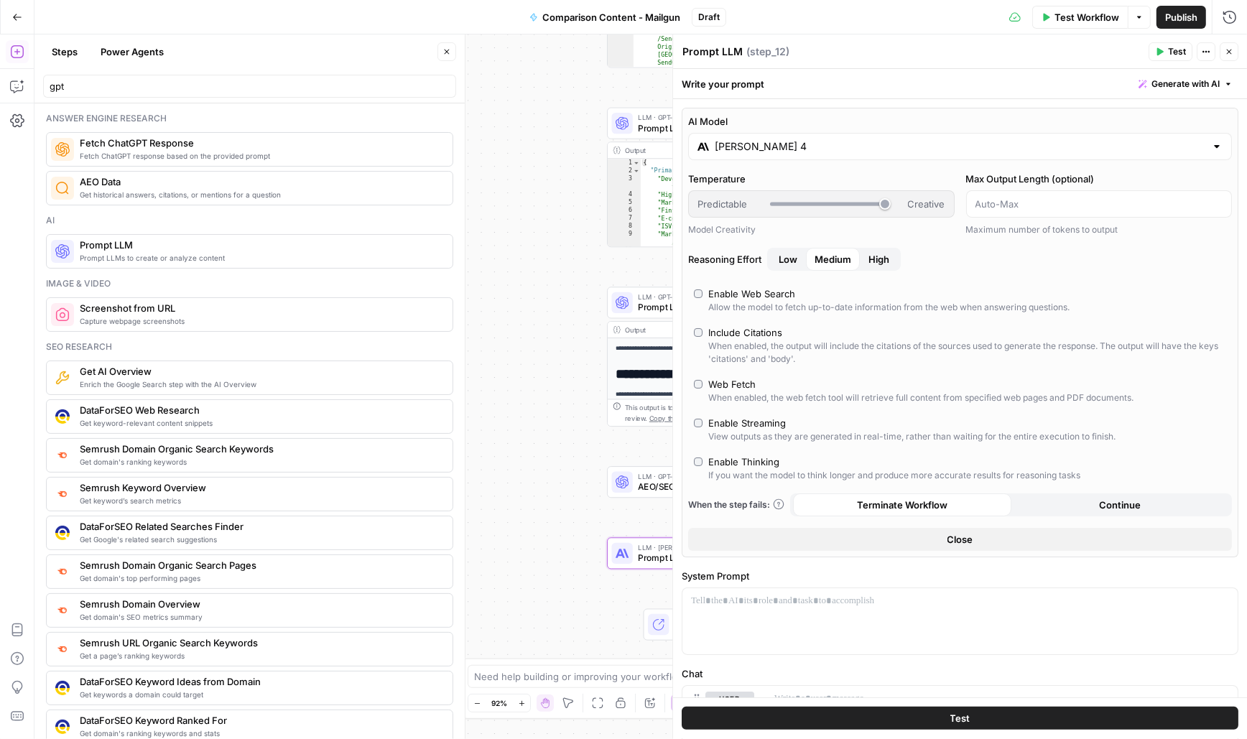
click at [726, 53] on textarea "Prompt LLM" at bounding box center [713, 52] width 60 height 14
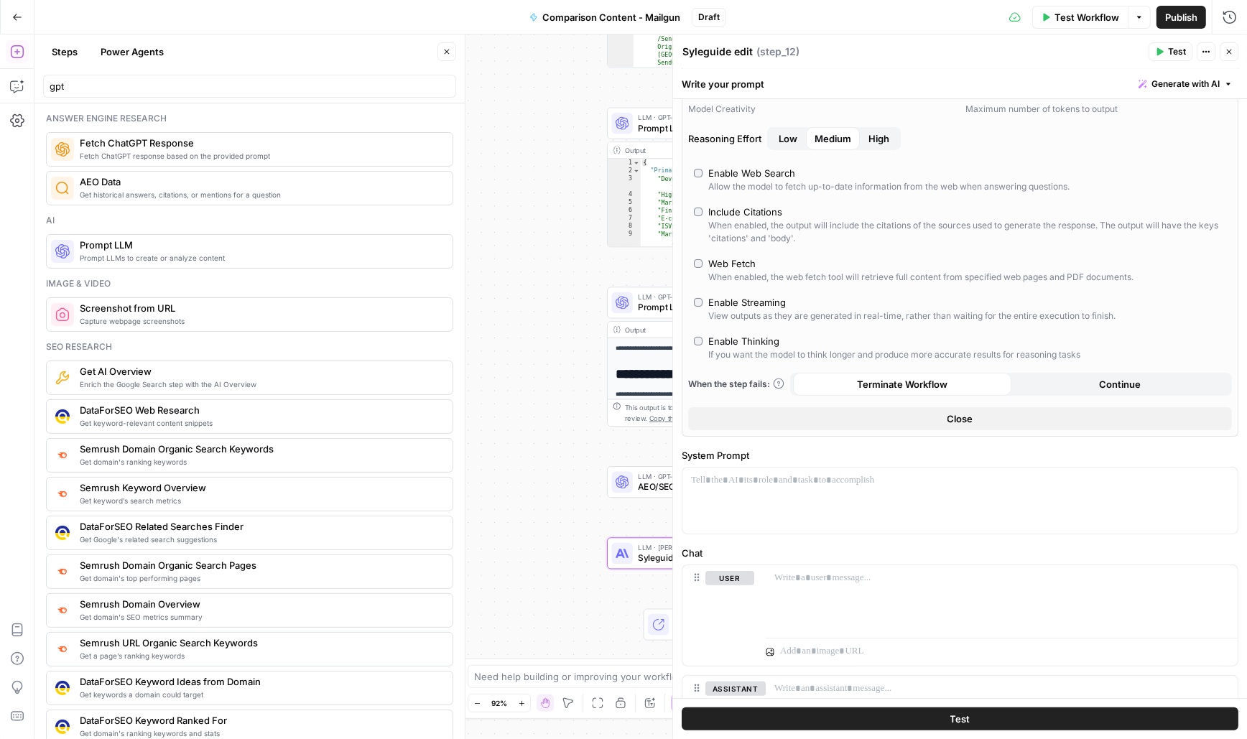
scroll to position [148, 0]
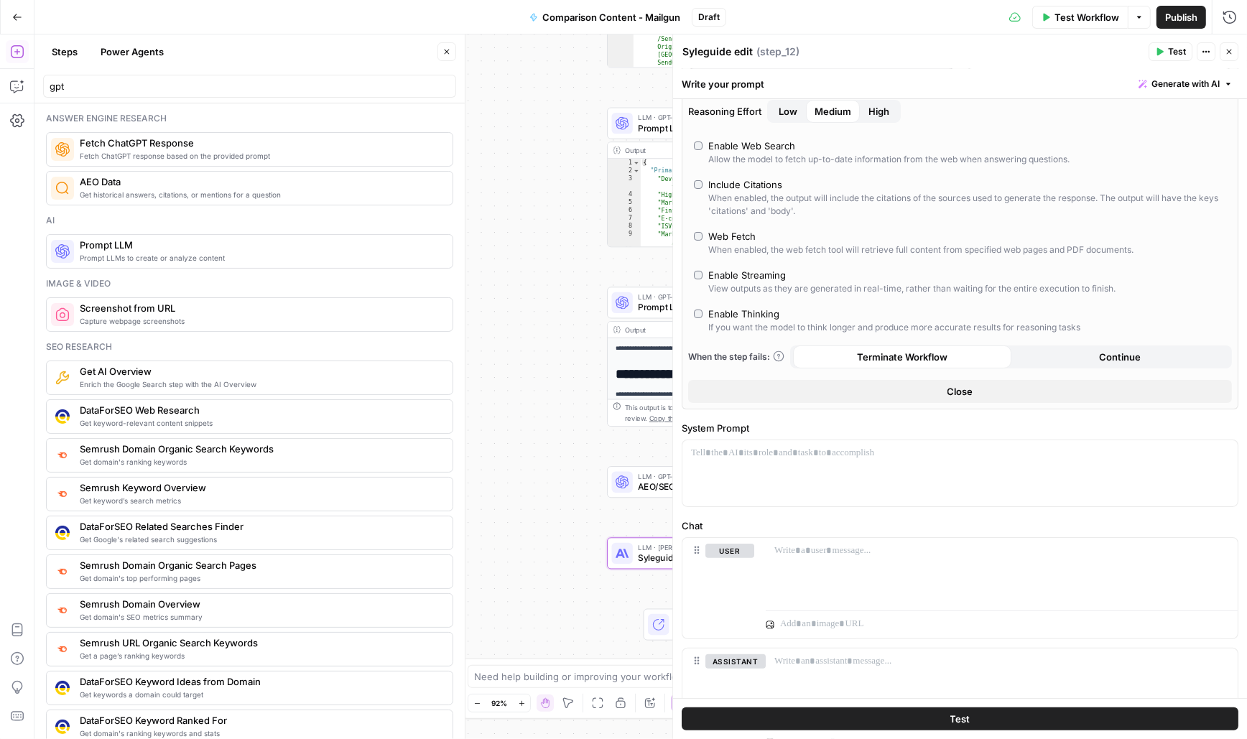
type textarea "Syleguide edit"
click at [801, 461] on div at bounding box center [960, 473] width 555 height 66
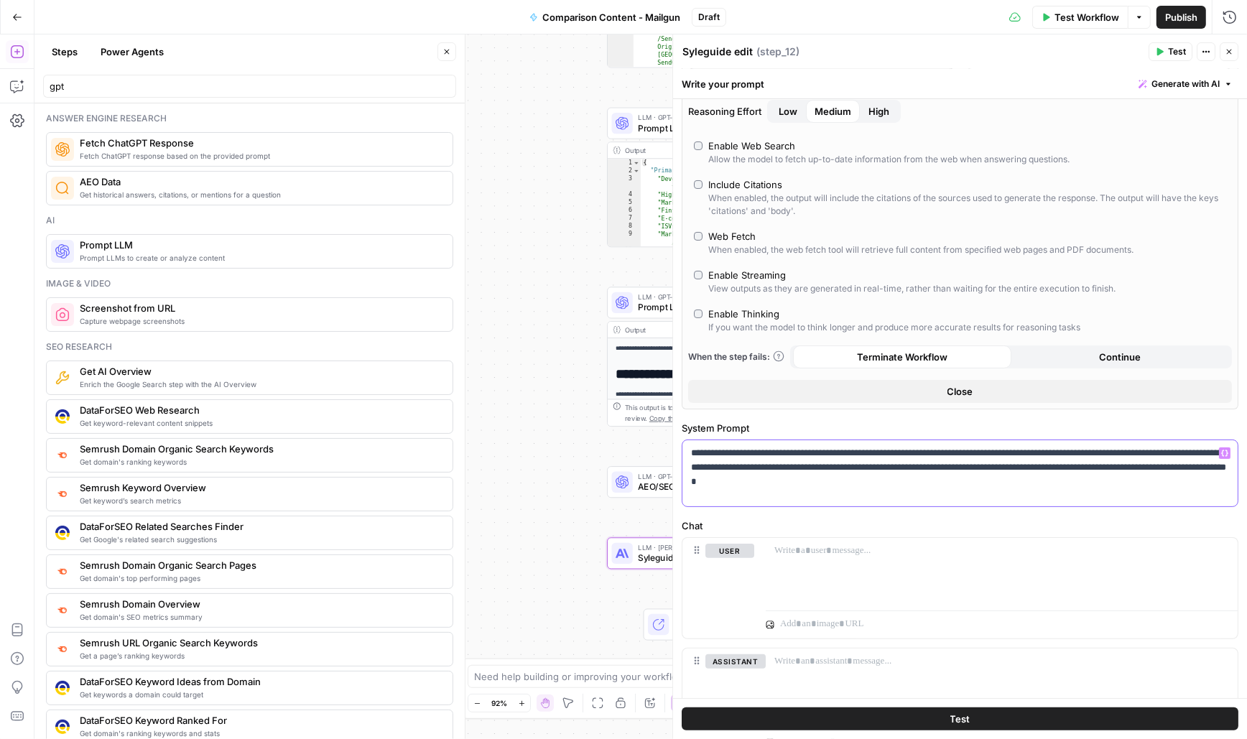
scroll to position [237, 0]
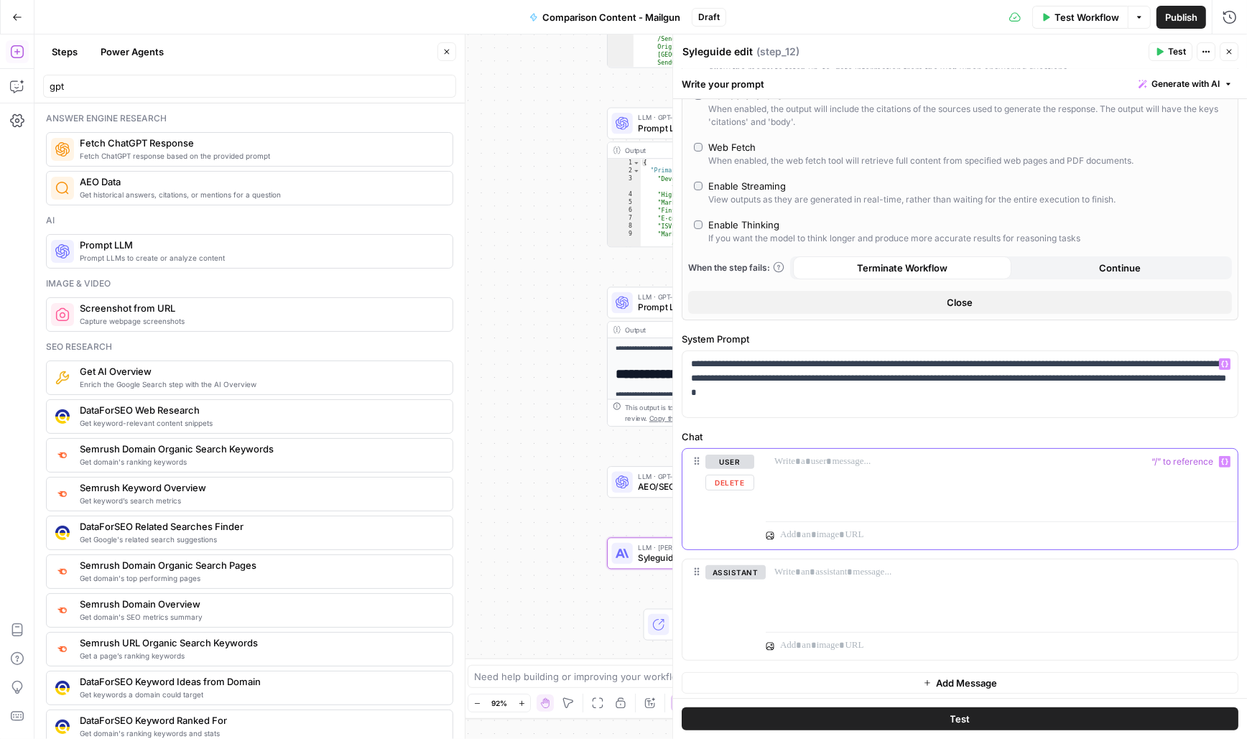
click at [816, 466] on p at bounding box center [1002, 462] width 455 height 14
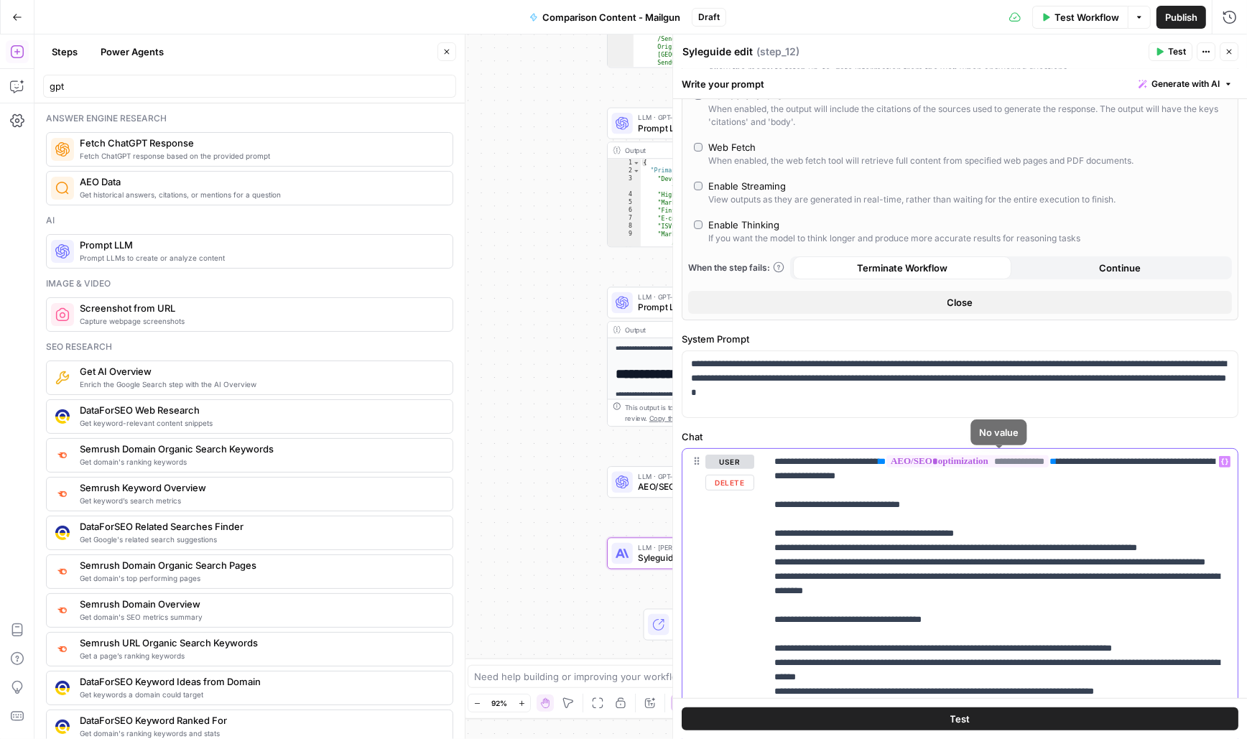
click at [974, 456] on span "**********" at bounding box center [968, 462] width 162 height 12
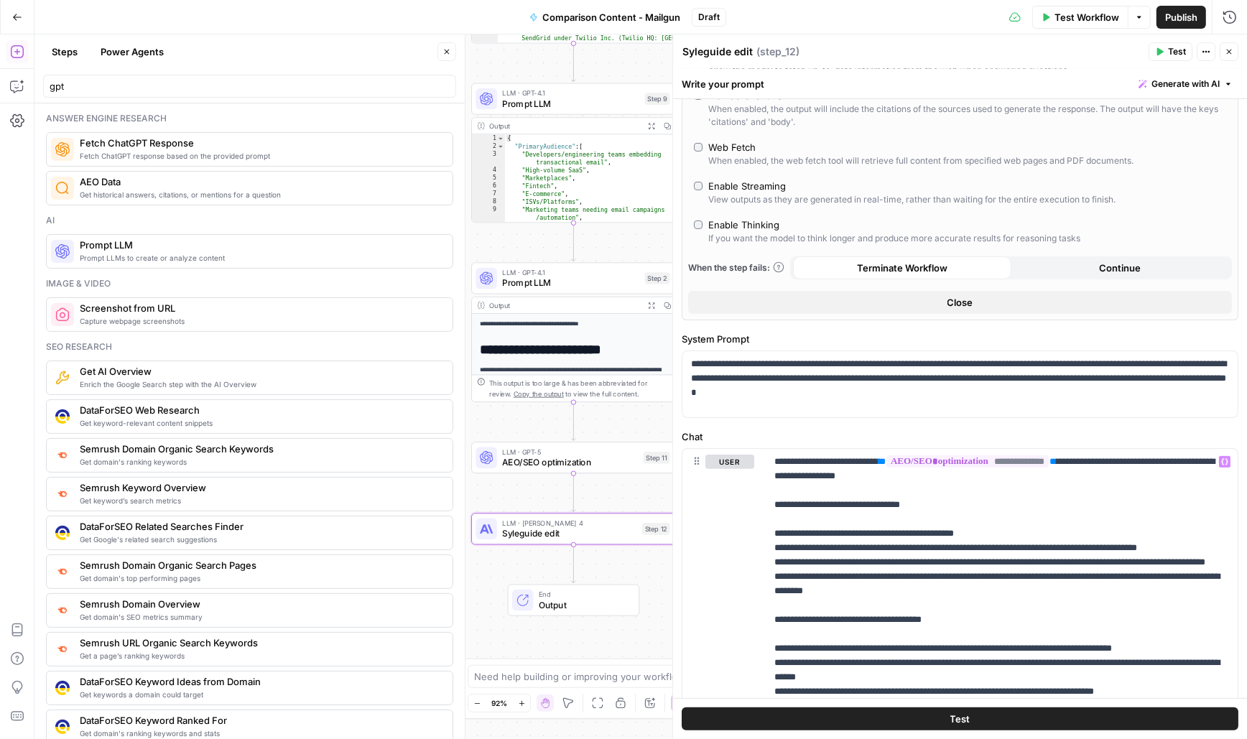
drag, startPoint x: 538, startPoint y: 390, endPoint x: 461, endPoint y: 376, distance: 78.1
click at [461, 376] on body "Sinch New Home Browse Insights Opportunities Your Data Recent Grids Mailjet API…" at bounding box center [623, 369] width 1247 height 739
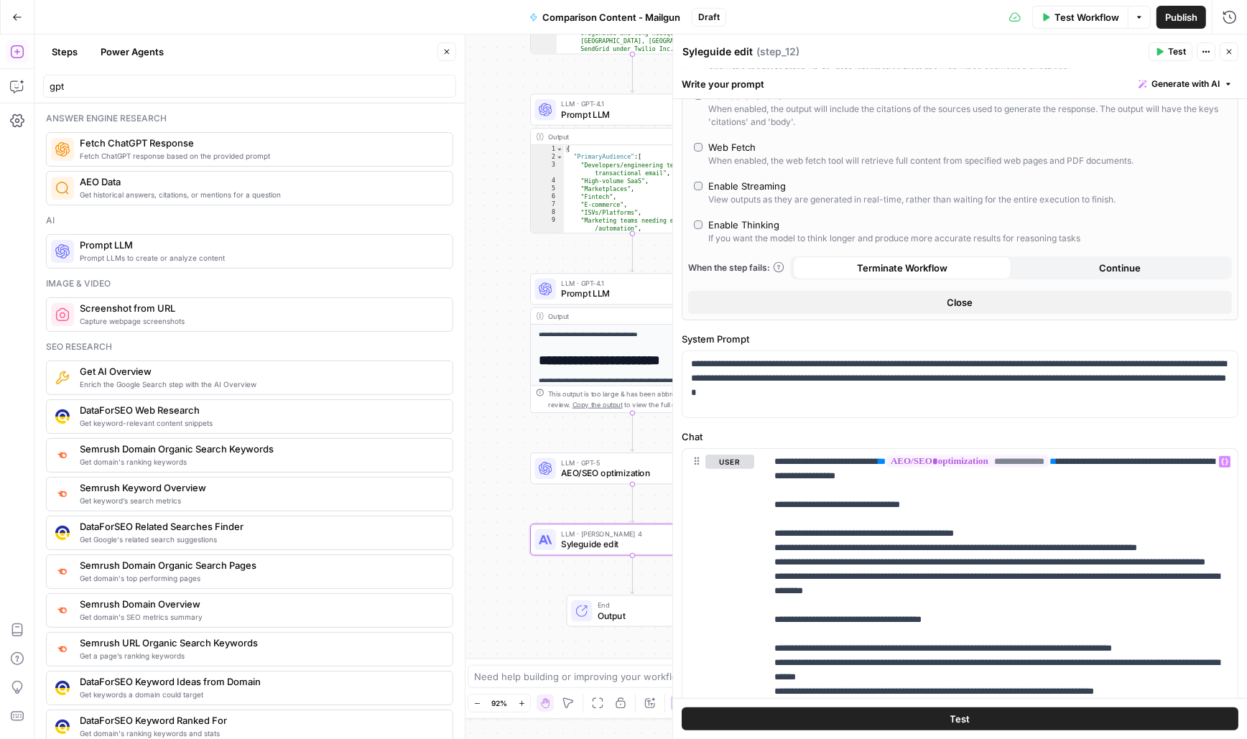
click at [448, 50] on icon "button" at bounding box center [447, 52] width 5 height 5
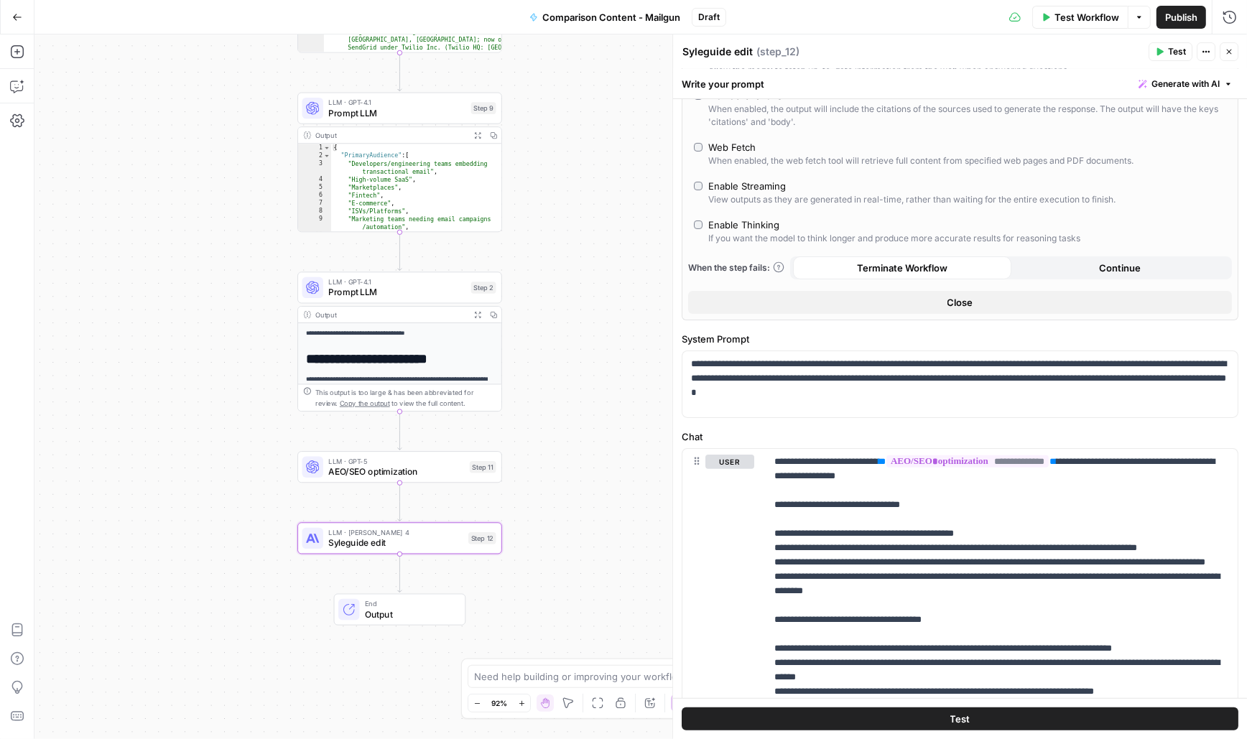
drag, startPoint x: 427, startPoint y: 394, endPoint x: 195, endPoint y: 391, distance: 232.1
click at [195, 391] on div "Workflow Set Inputs Inputs Power Agent Deep Research Step 3 Output Expand Outpu…" at bounding box center [640, 386] width 1213 height 705
click at [389, 475] on span "AEO/SEO optimization" at bounding box center [397, 470] width 136 height 13
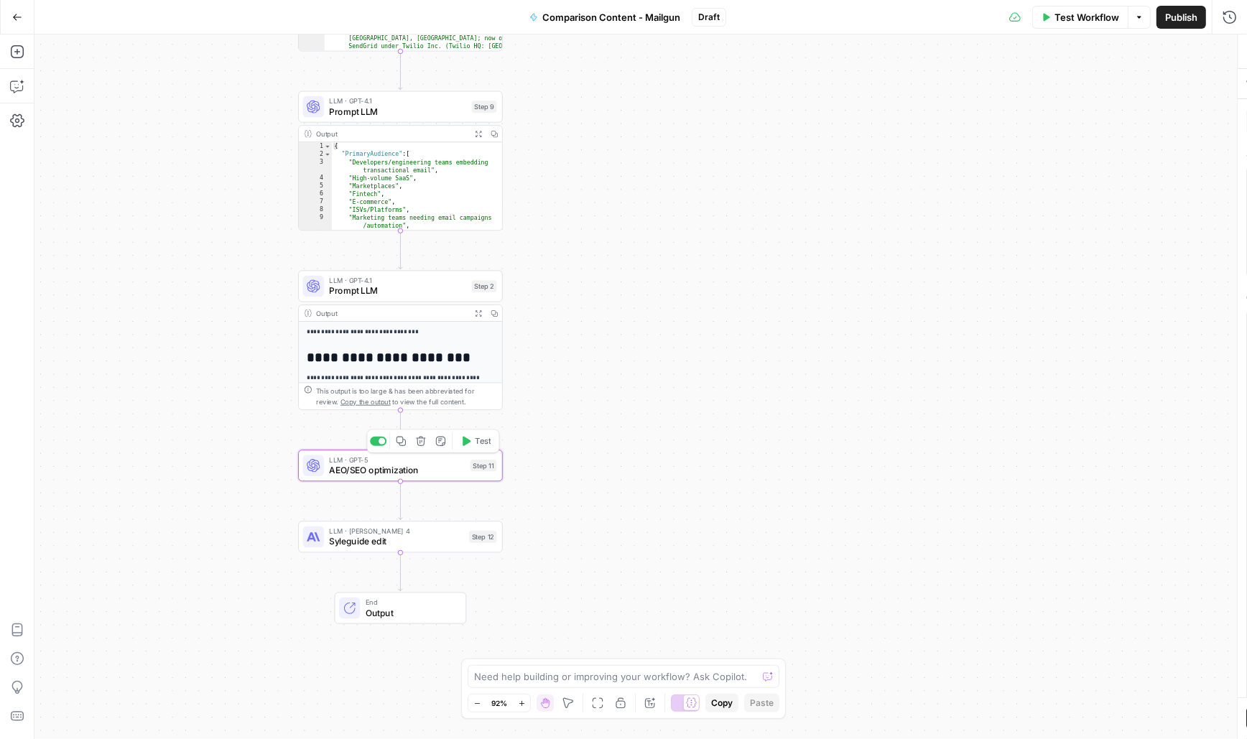
type textarea "AEO/SEO optimization"
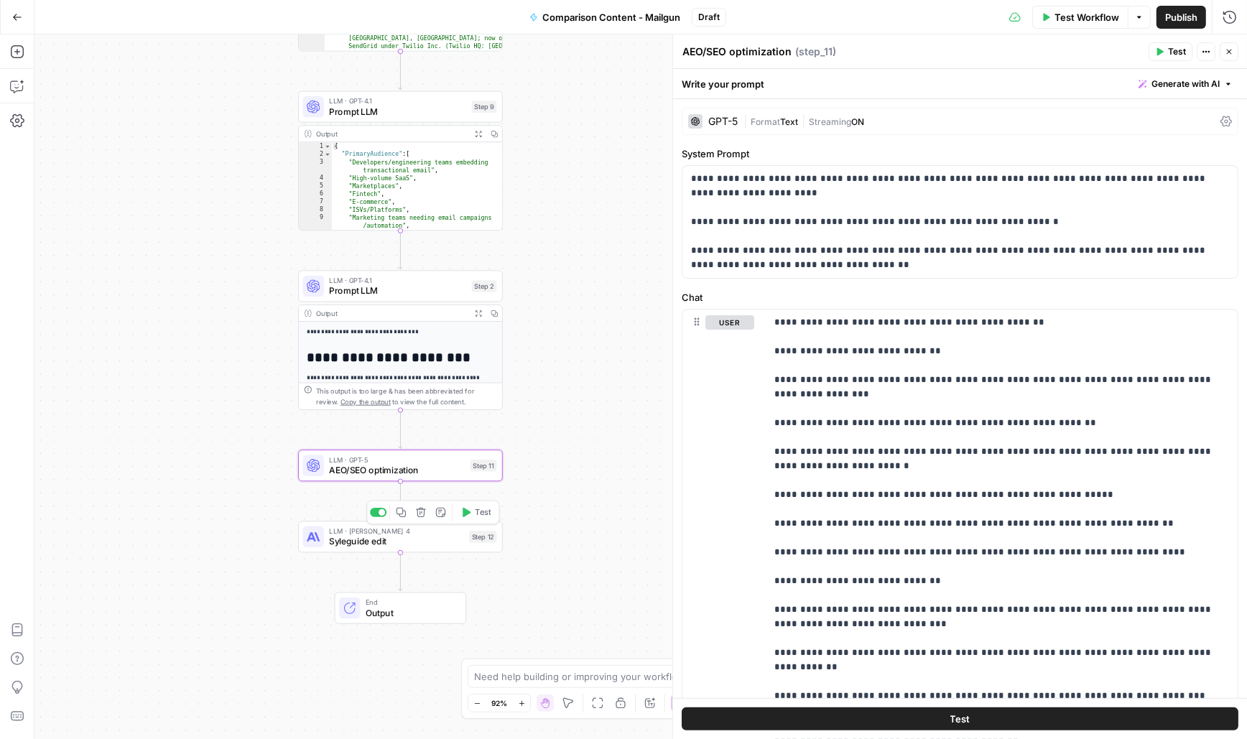
click at [350, 545] on span "Syleguide edit" at bounding box center [396, 541] width 134 height 13
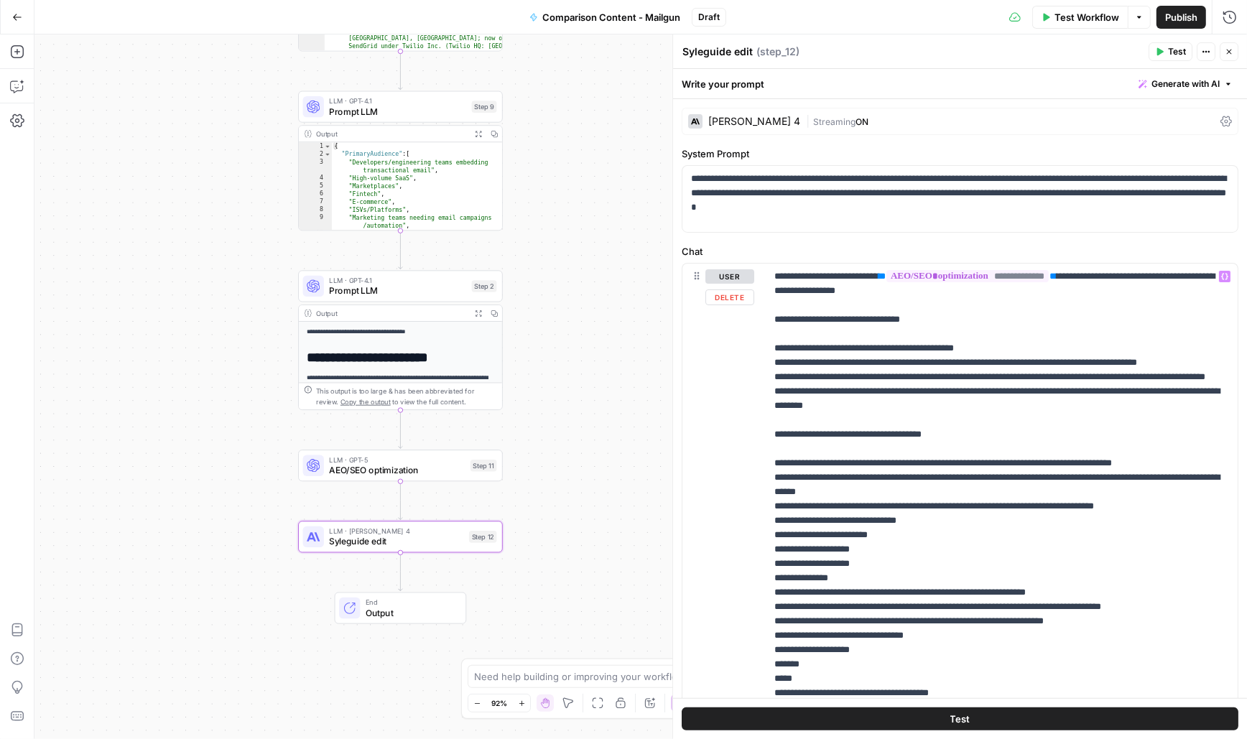
click at [975, 275] on span "**********" at bounding box center [968, 276] width 162 height 12
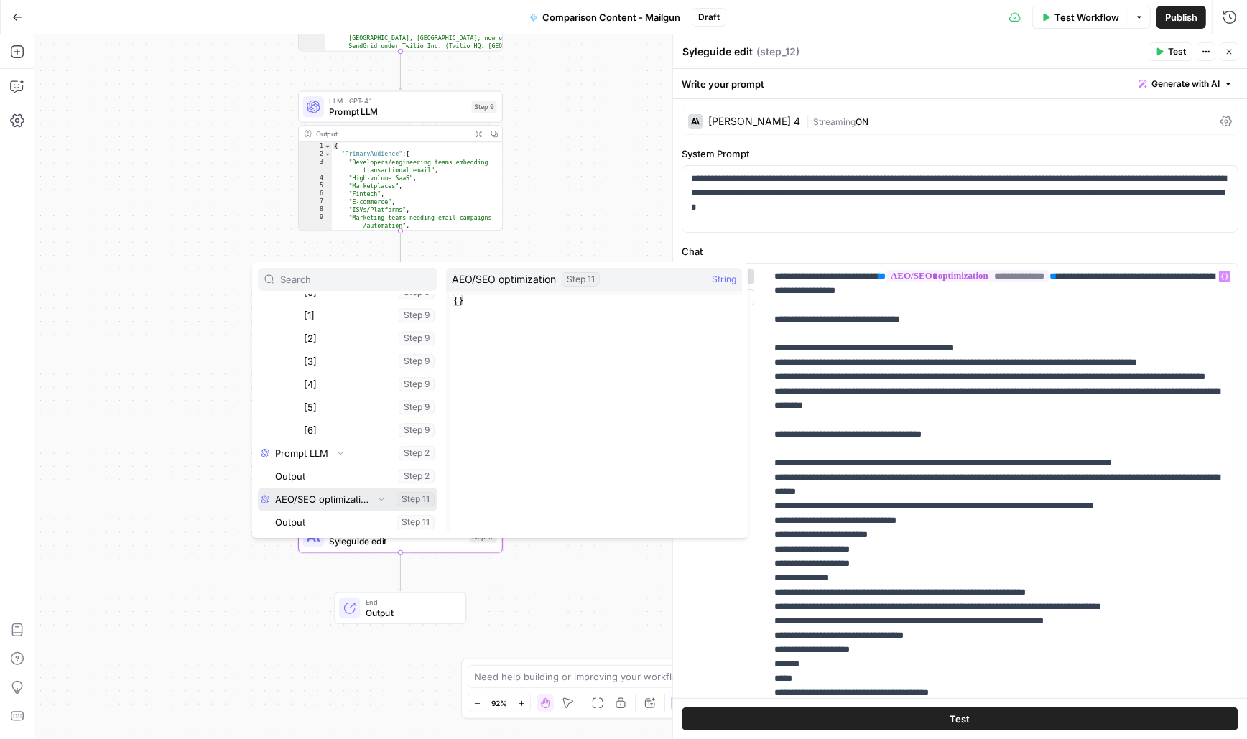
click at [343, 499] on button "Select variable AEO/SEO optimization" at bounding box center [348, 499] width 180 height 23
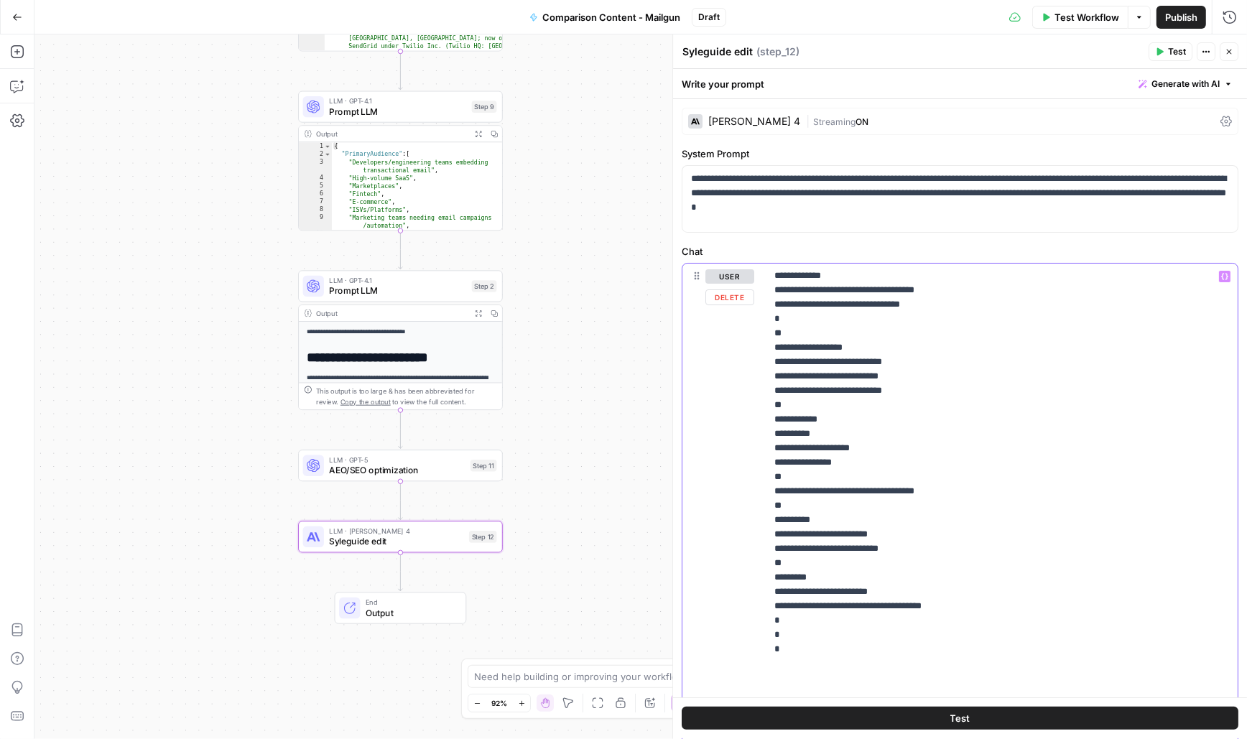
scroll to position [335, 0]
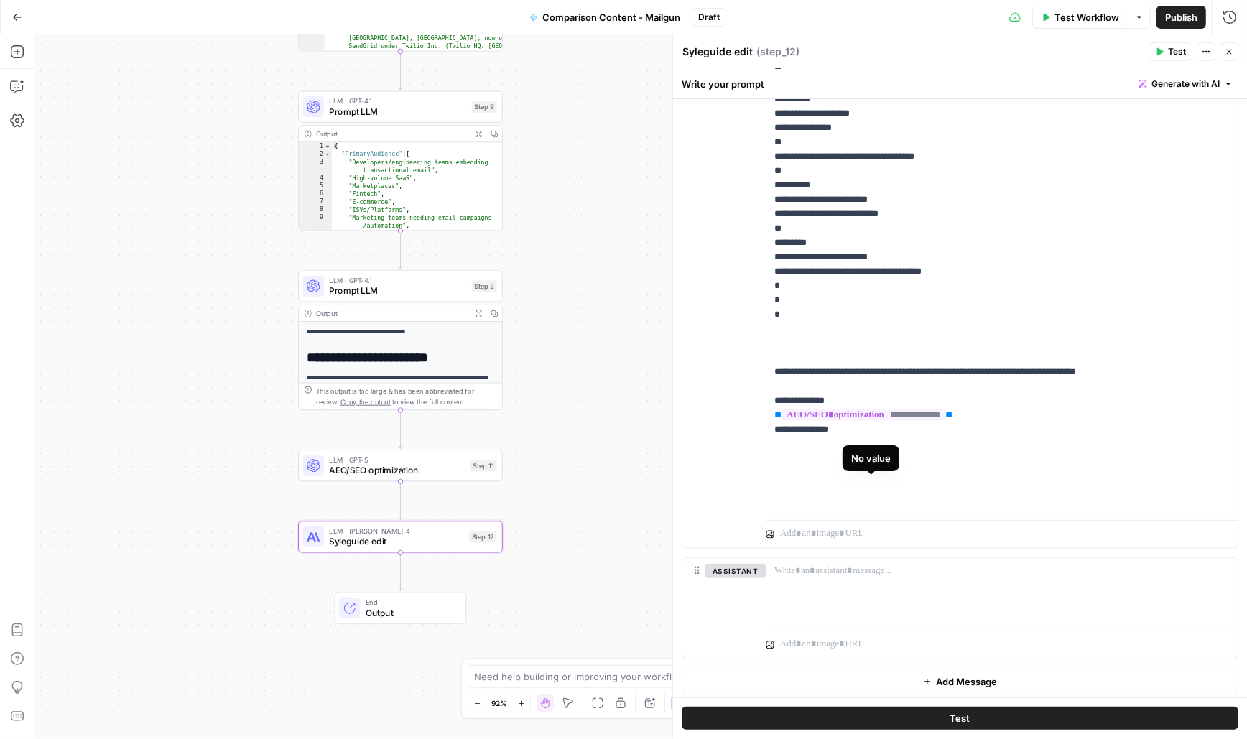
click at [872, 421] on span "**********" at bounding box center [863, 415] width 162 height 12
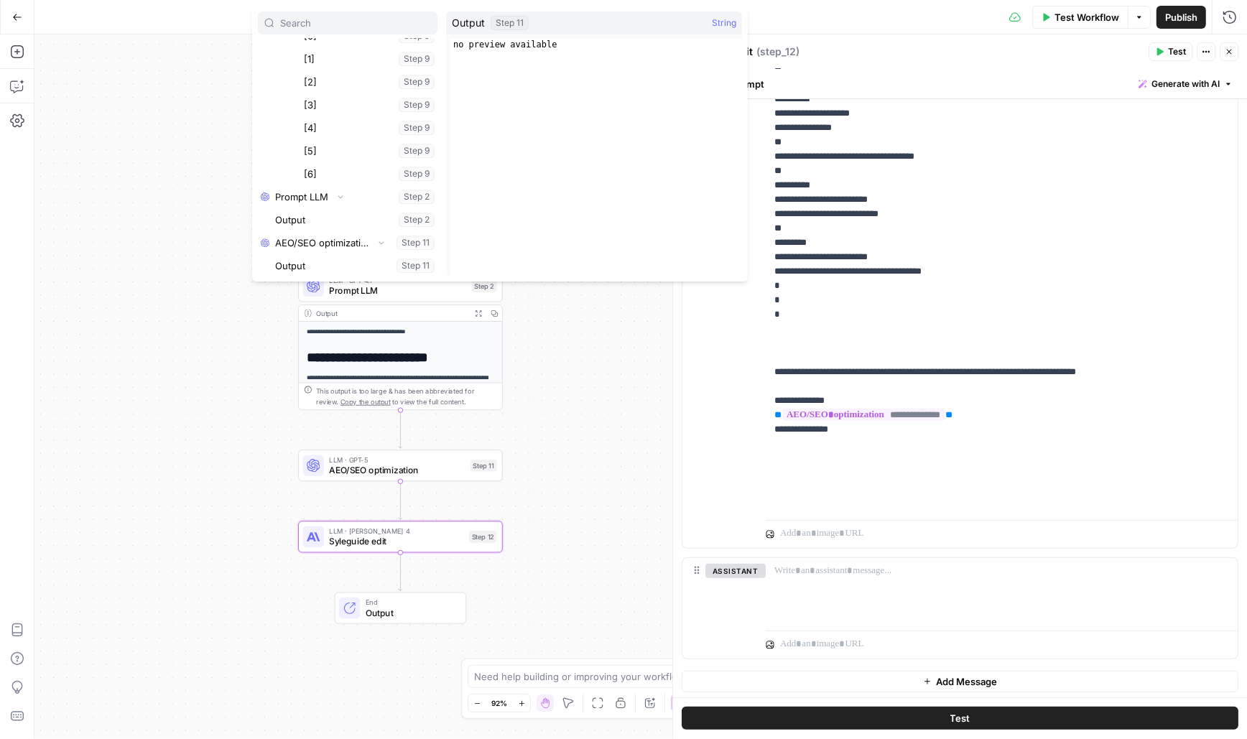
click at [308, 262] on button "Select variable Output" at bounding box center [354, 265] width 165 height 23
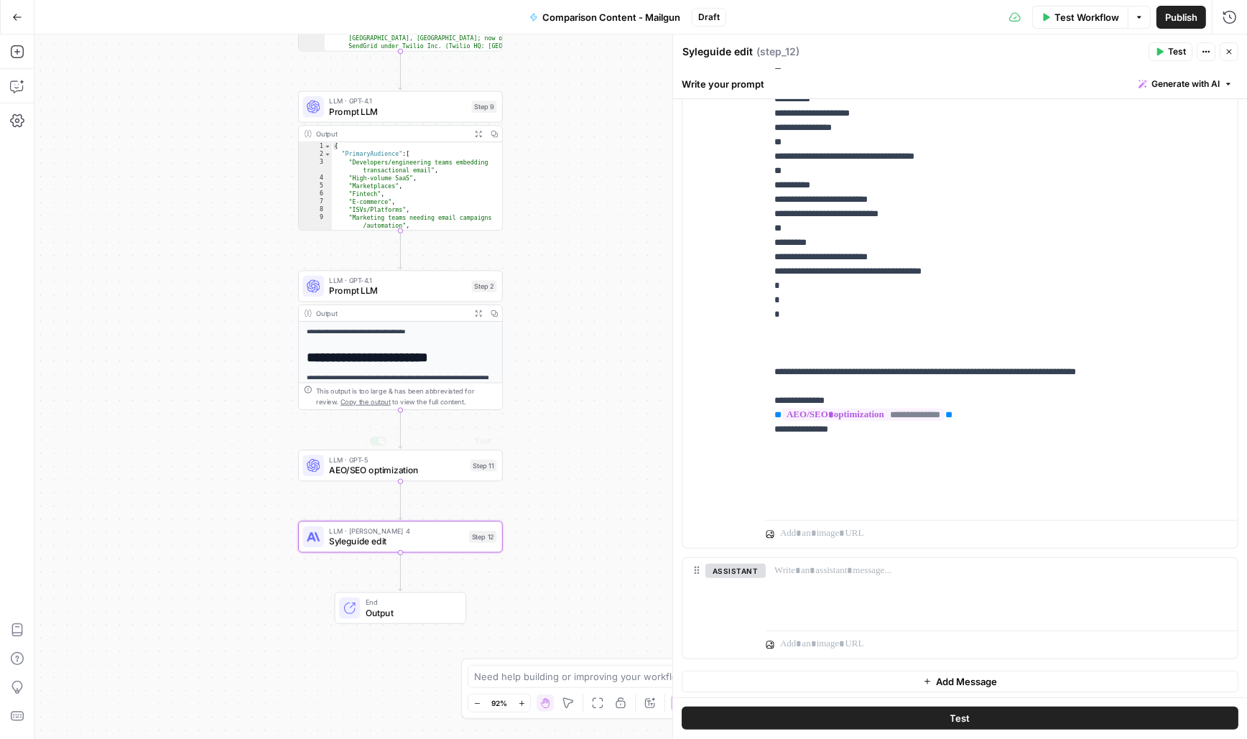
click at [626, 437] on div "Workflow Set Inputs Inputs Power Agent Deep Research Step 3 Output Expand Outpu…" at bounding box center [640, 386] width 1213 height 705
click at [1228, 45] on span "E" at bounding box center [1227, 48] width 11 height 14
click at [1231, 56] on button "Close" at bounding box center [1229, 51] width 19 height 19
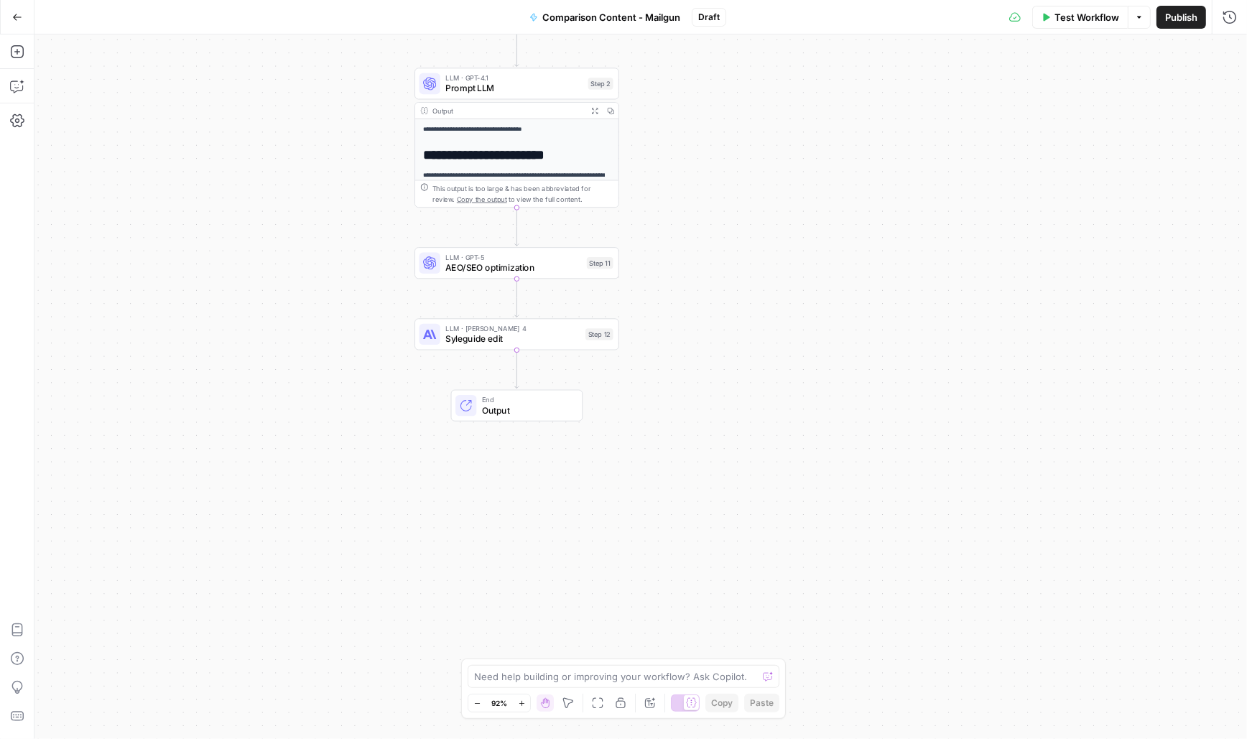
drag, startPoint x: 732, startPoint y: 434, endPoint x: 868, endPoint y: 239, distance: 237.4
click at [868, 239] on div "Workflow Set Inputs Inputs Power Agent Deep Research Step 3 Output Expand Outpu…" at bounding box center [640, 386] width 1213 height 705
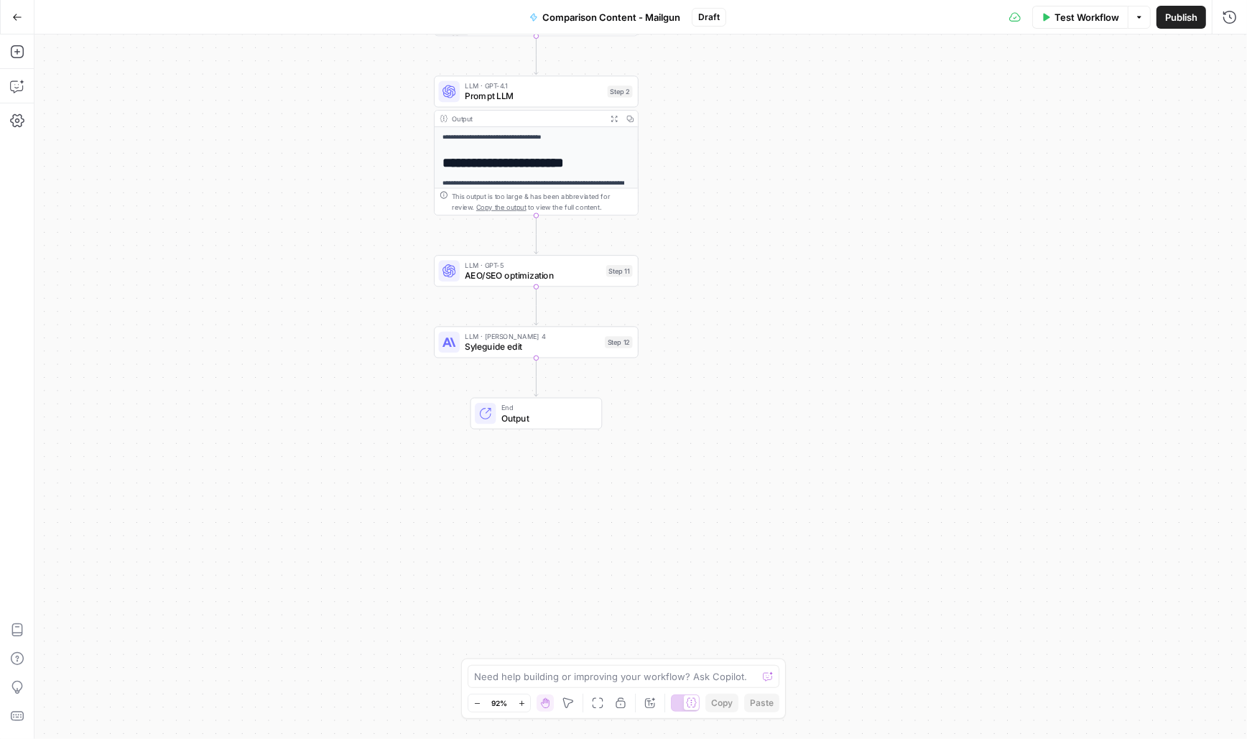
click at [515, 415] on span "Output" at bounding box center [547, 418] width 90 height 13
click at [260, 389] on div "Workflow Set Inputs Inputs Power Agent Deep Research Step 3 Output Expand Outpu…" at bounding box center [640, 386] width 1213 height 705
click at [1069, 19] on span "Test Workflow" at bounding box center [1087, 17] width 65 height 14
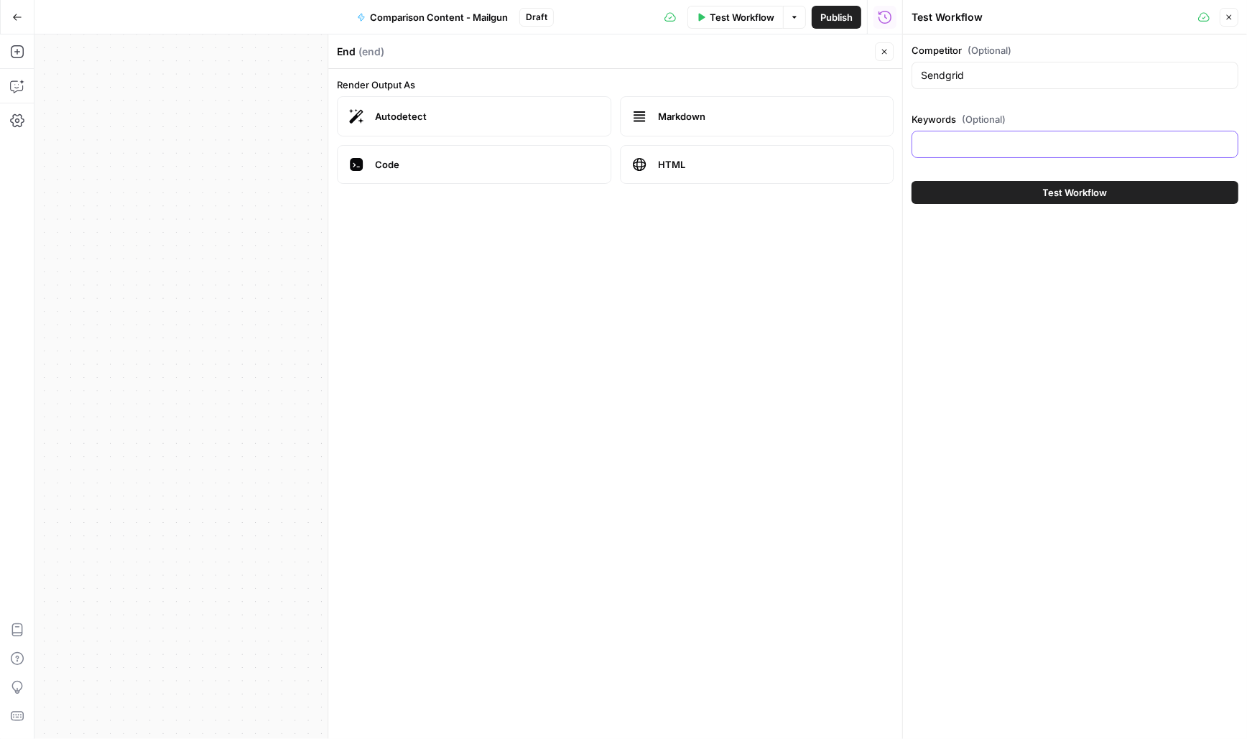
click at [928, 147] on input "Keywords (Optional)" at bounding box center [1075, 144] width 308 height 14
click at [940, 141] on input "Keywords (Optional)" at bounding box center [1075, 144] width 308 height 14
paste input "Mailgun vs SendGrid, SendGrid alternatives, Mailgun comparison, Email API provi…"
type input "Mailgun vs SendGrid, SendGrid alternatives, Mailgun comparison, Email API provi…"
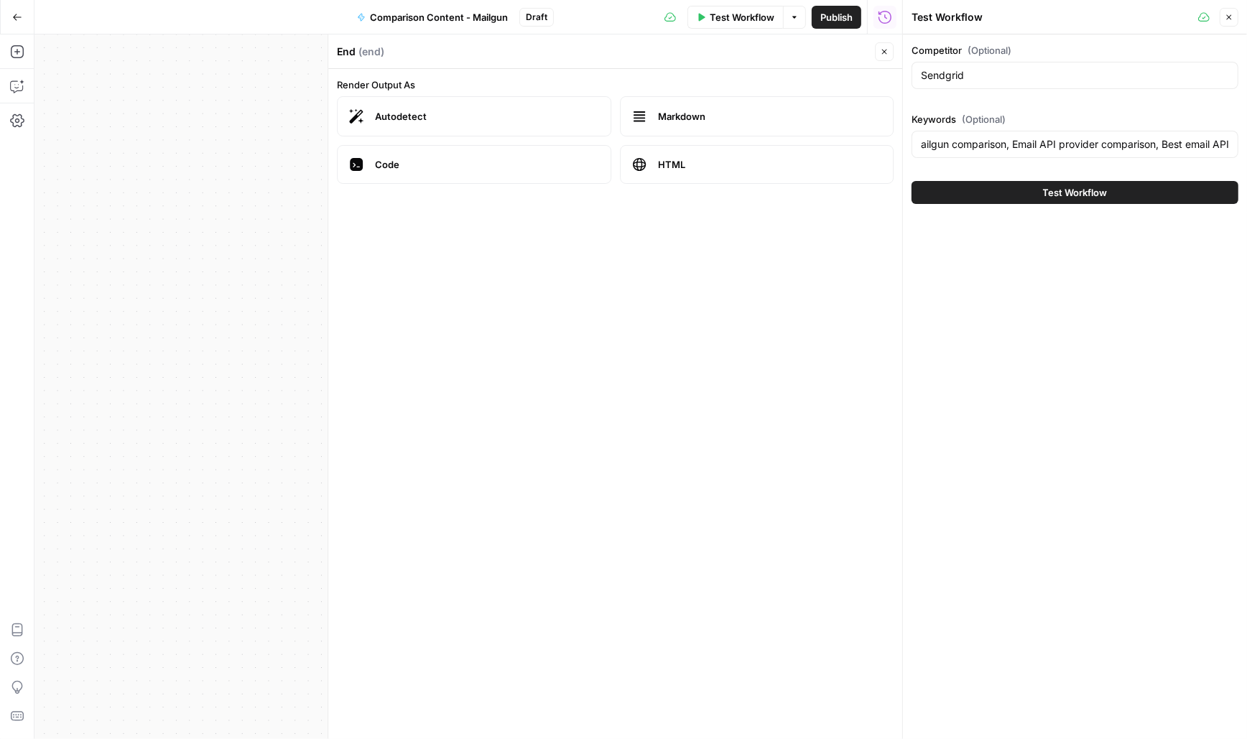
scroll to position [0, 0]
click at [1011, 188] on button "Test Workflow" at bounding box center [1075, 192] width 327 height 23
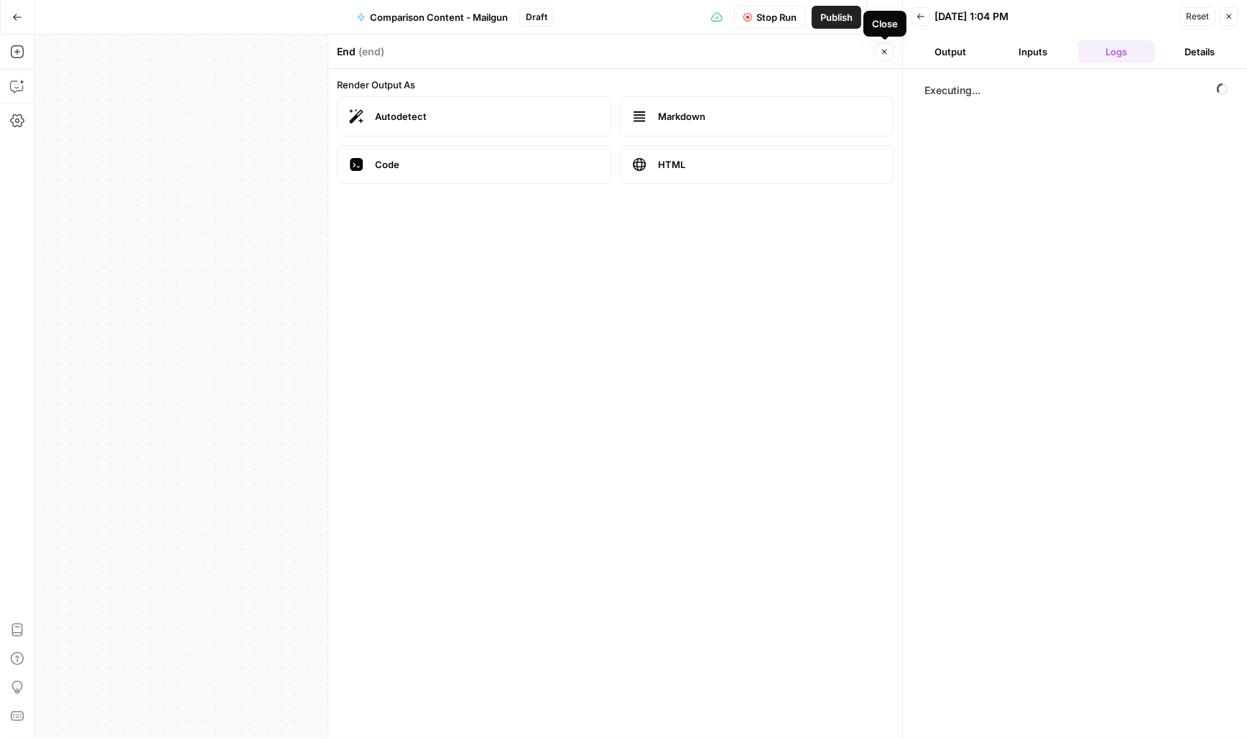
click at [881, 55] on icon "button" at bounding box center [884, 51] width 9 height 9
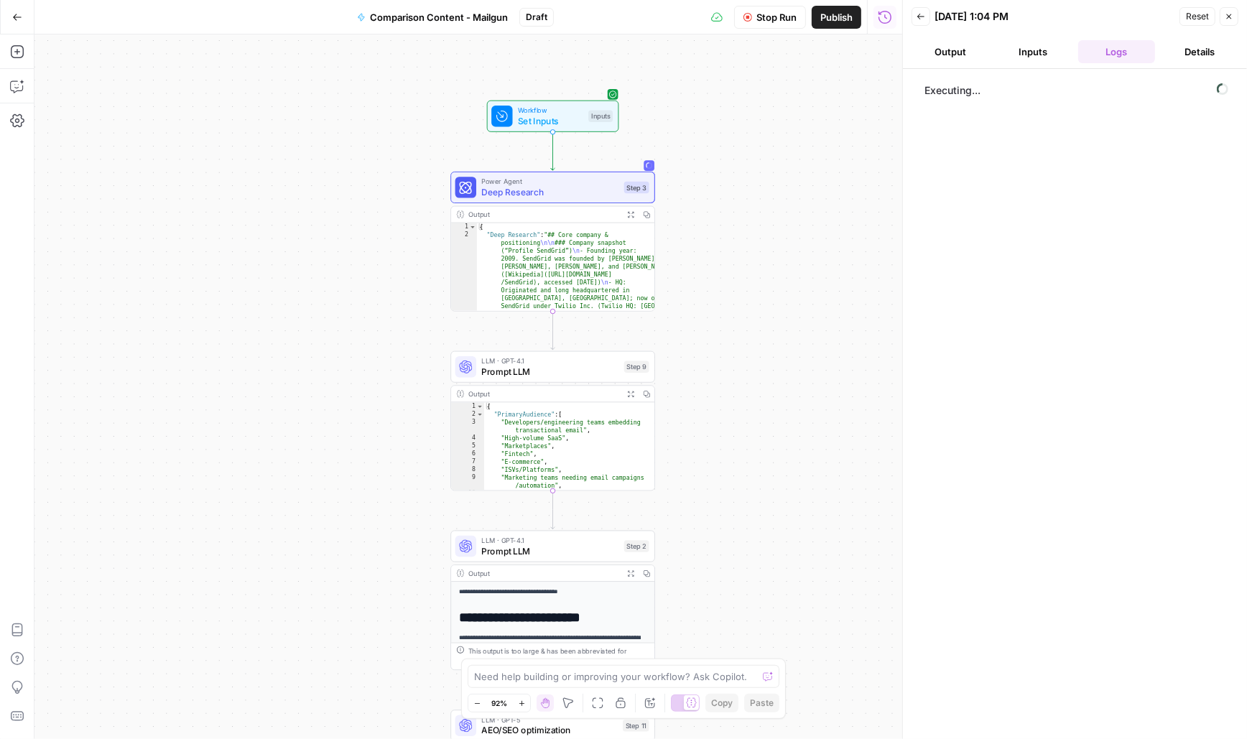
drag, startPoint x: 758, startPoint y: 153, endPoint x: 758, endPoint y: 433, distance: 279.5
click at [758, 433] on div "Workflow Set Inputs Inputs Power Agent Deep Research Step 3 Output Expand Outpu…" at bounding box center [468, 386] width 868 height 705
click at [509, 371] on span "Prompt LLM" at bounding box center [549, 374] width 137 height 13
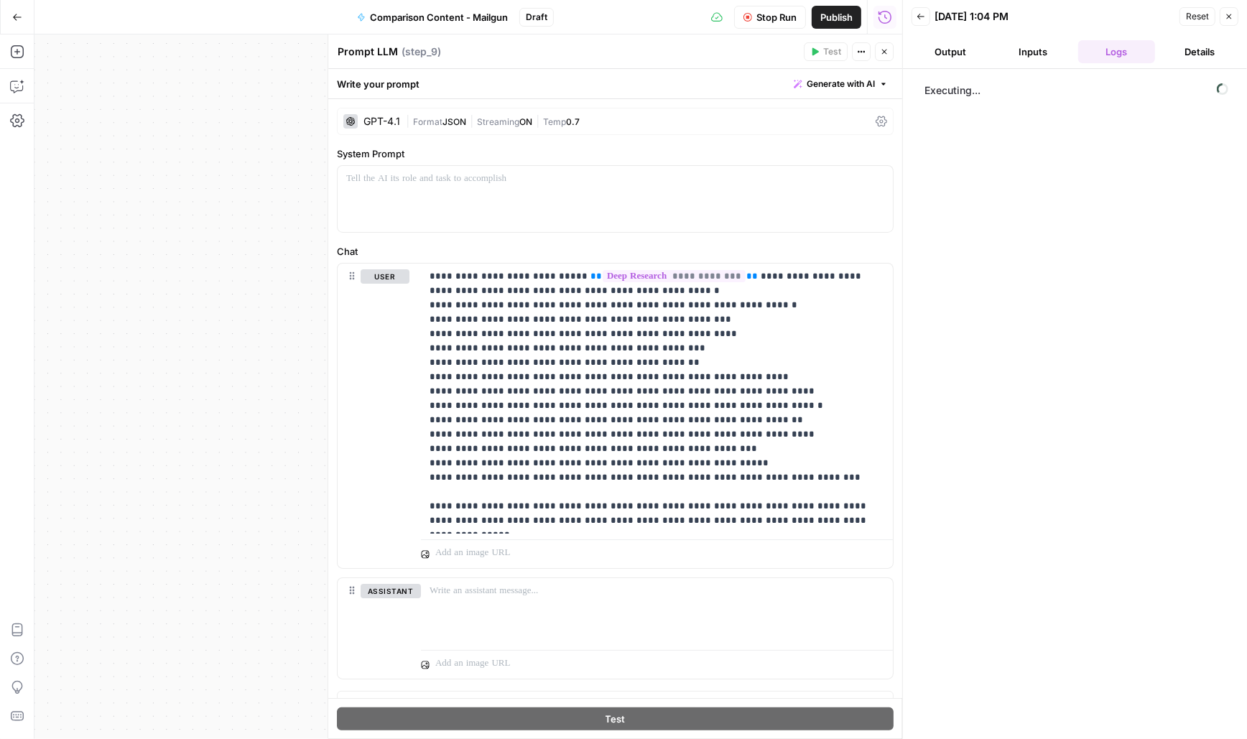
drag, startPoint x: 394, startPoint y: 51, endPoint x: 324, endPoint y: 48, distance: 70.5
click at [328, 51] on div "**********" at bounding box center [615, 386] width 575 height 705
drag, startPoint x: 338, startPoint y: 48, endPoint x: 413, endPoint y: 48, distance: 74.7
click at [413, 48] on div "Research data Research data ( step_9 )" at bounding box center [568, 52] width 463 height 16
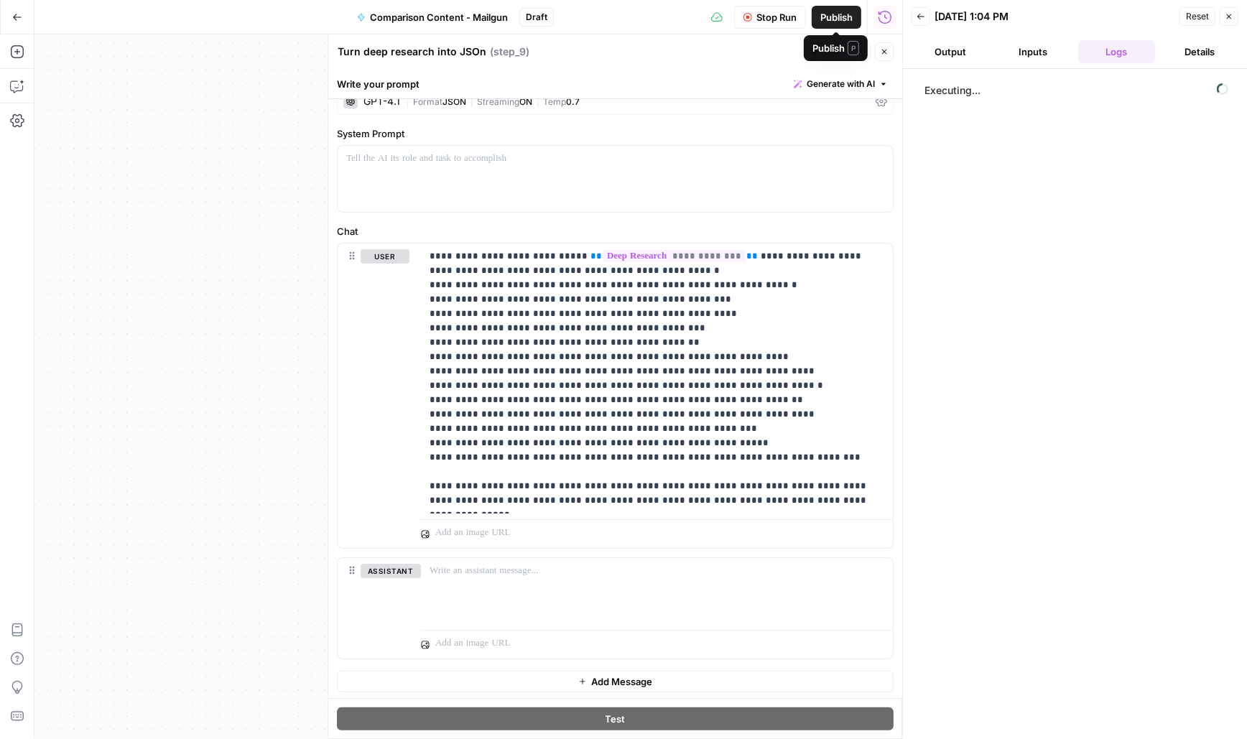
type textarea "Turn deep research into JSOn"
click at [882, 47] on button "Close" at bounding box center [884, 51] width 19 height 19
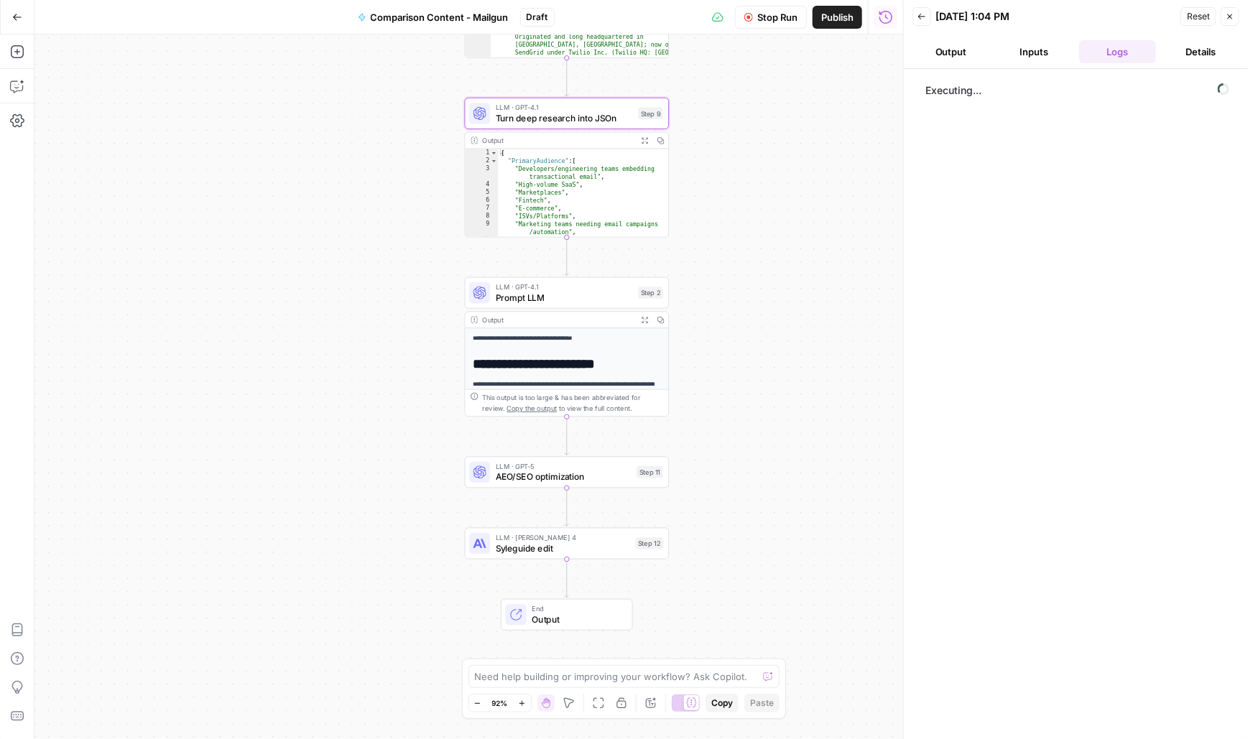
click at [519, 292] on span "Prompt LLM" at bounding box center [564, 297] width 137 height 13
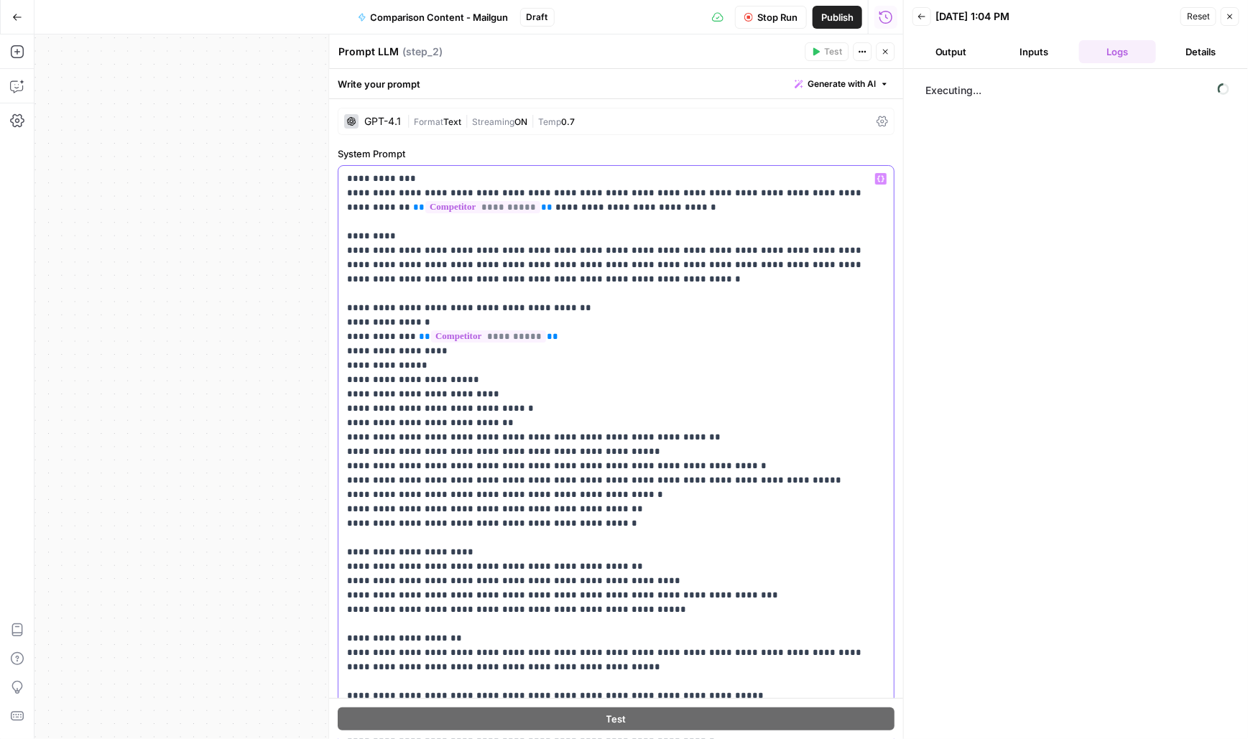
click at [918, 17] on icon "button" at bounding box center [922, 16] width 9 height 9
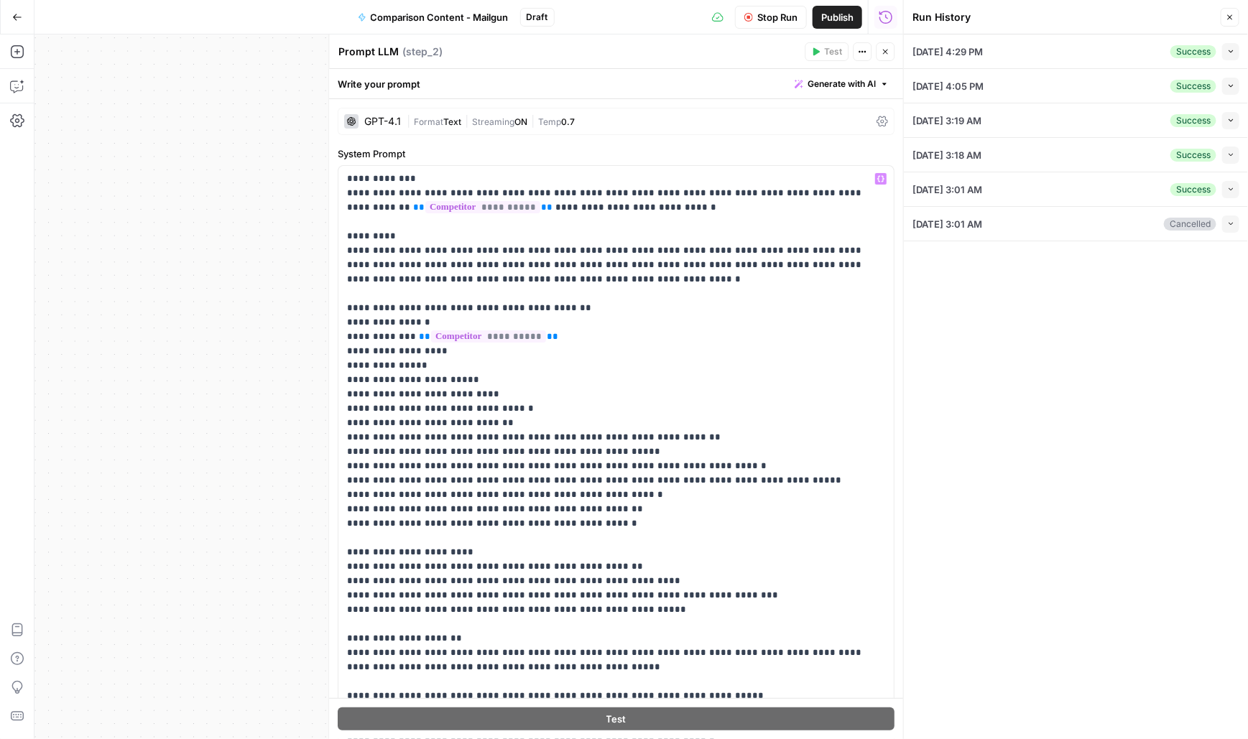
click at [249, 174] on div "Workflow Set Inputs Inputs Power Agent Deep Research Step 3 Output Expand Outpu…" at bounding box center [468, 386] width 869 height 705
click at [888, 53] on icon "button" at bounding box center [886, 51] width 9 height 9
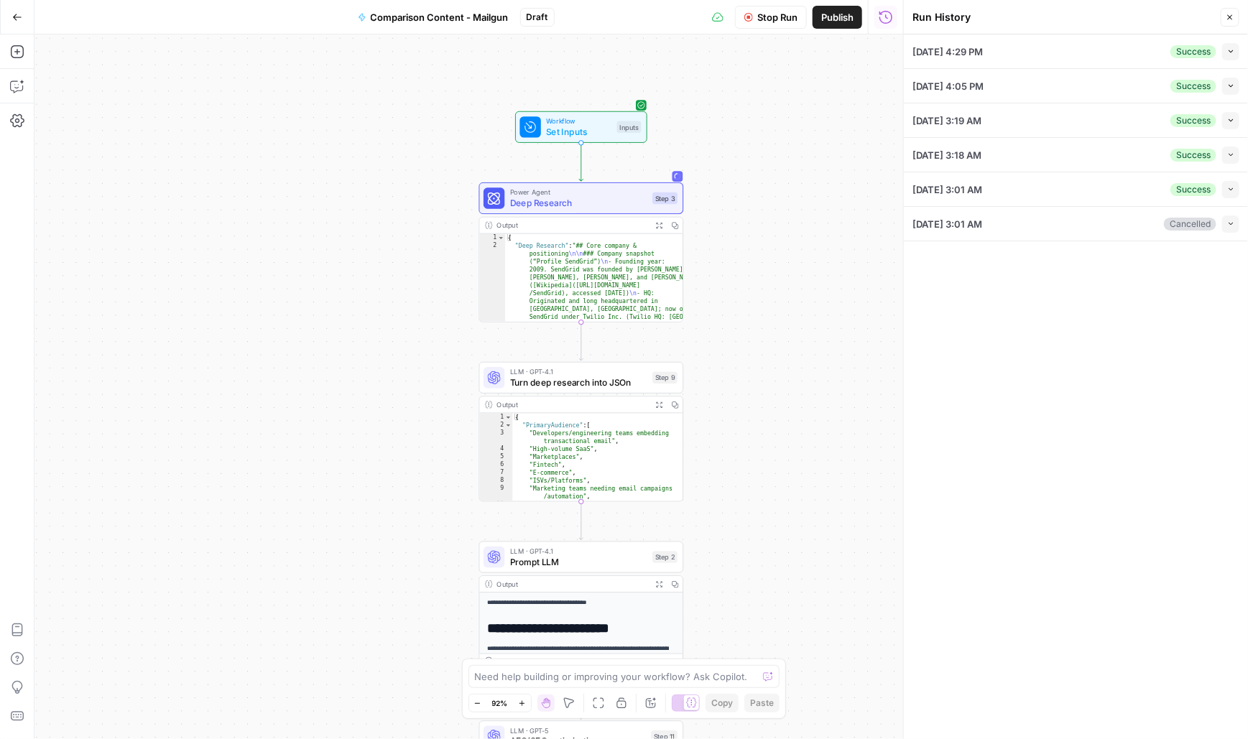
drag, startPoint x: 729, startPoint y: 127, endPoint x: 758, endPoint y: 556, distance: 429.9
click at [758, 556] on div "Workflow Set Inputs Inputs Power Agent Deep Research Step 3 Output Expand Outpu…" at bounding box center [468, 386] width 869 height 705
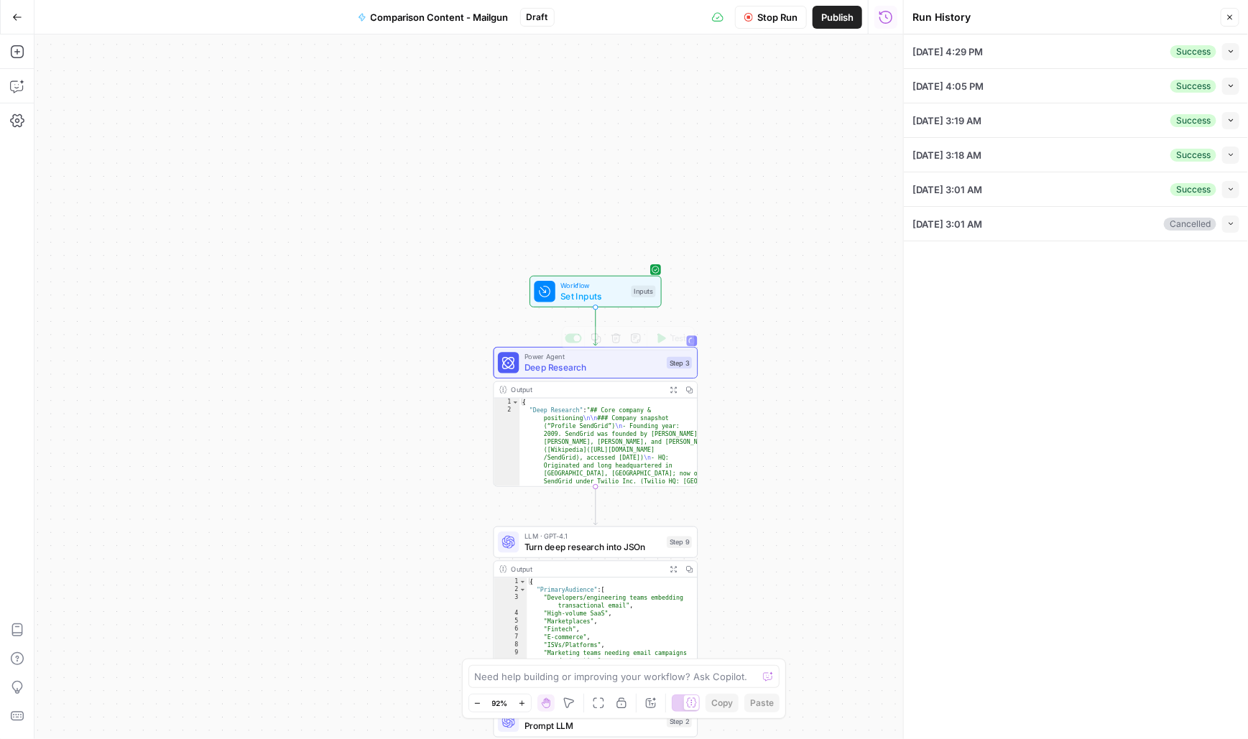
click at [585, 300] on span "Set Inputs" at bounding box center [592, 296] width 65 height 13
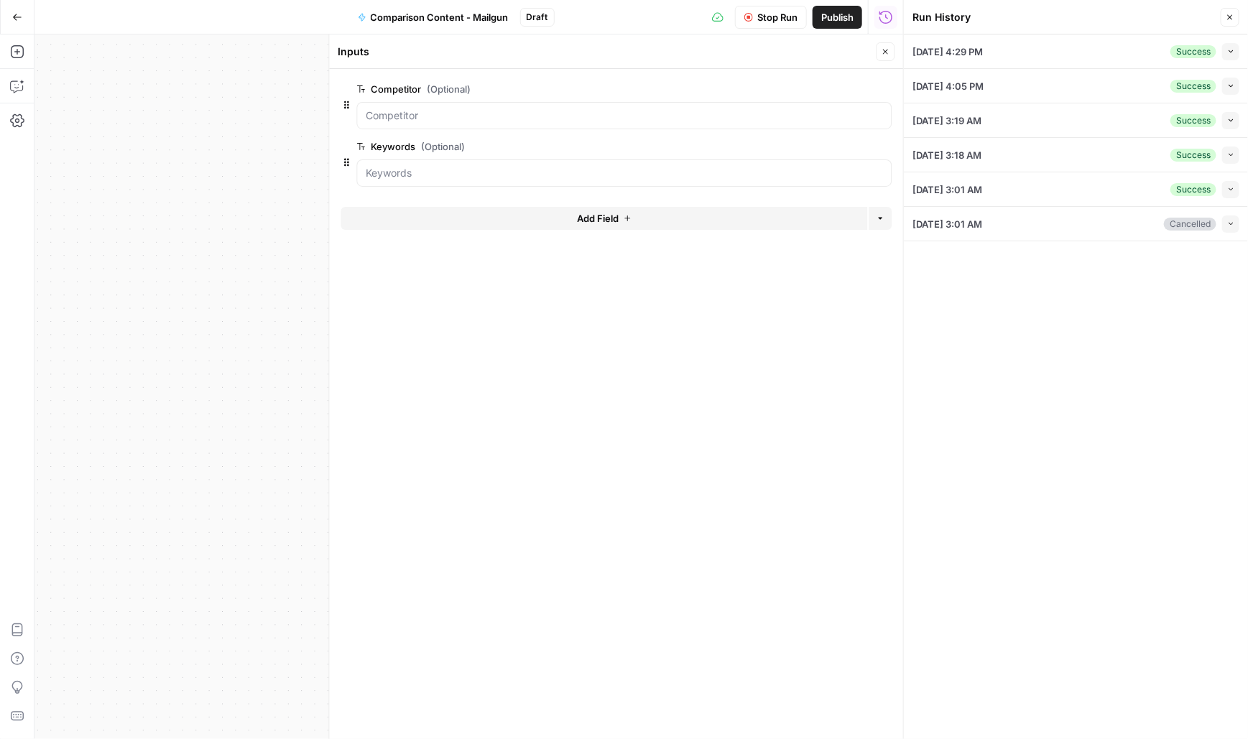
click at [593, 221] on span "Add Field" at bounding box center [598, 218] width 42 height 14
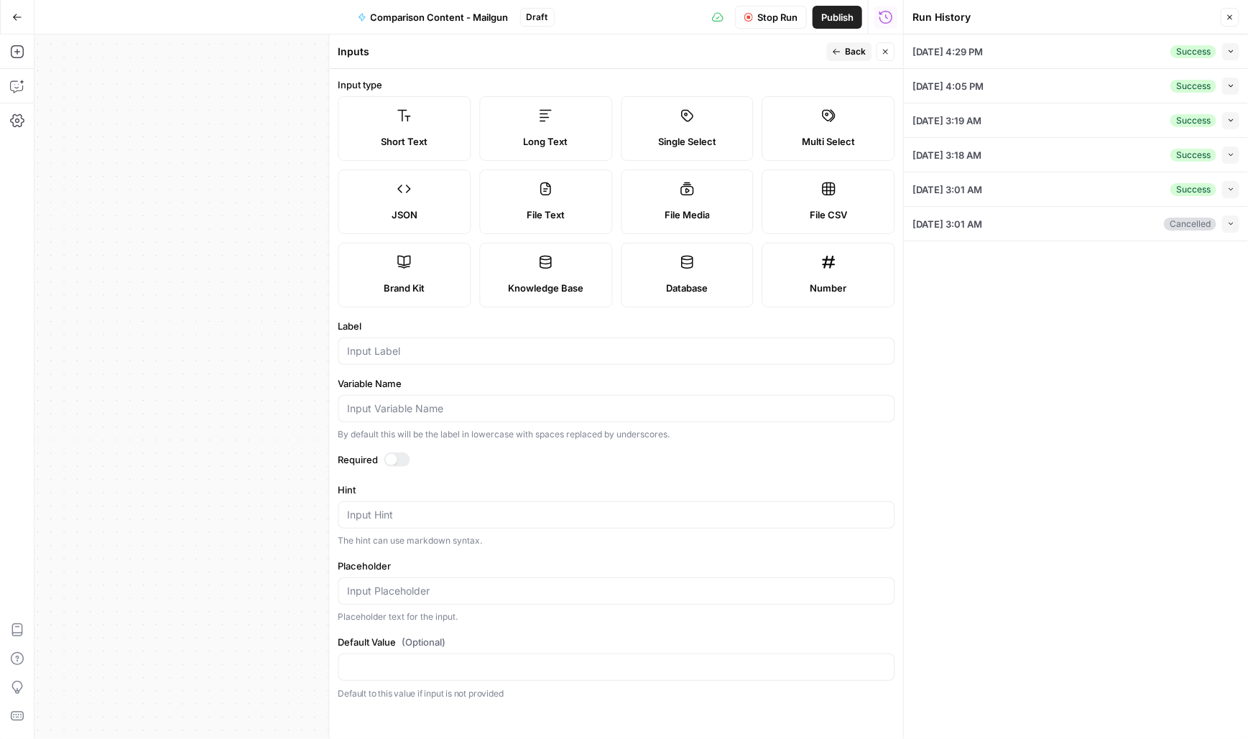
click at [395, 129] on label "Short Text" at bounding box center [404, 128] width 133 height 65
click at [384, 193] on label "JSON" at bounding box center [404, 202] width 133 height 65
click at [387, 353] on input "Label" at bounding box center [617, 351] width 538 height 14
type input "Inputs"
click at [883, 51] on icon "button" at bounding box center [886, 51] width 9 height 9
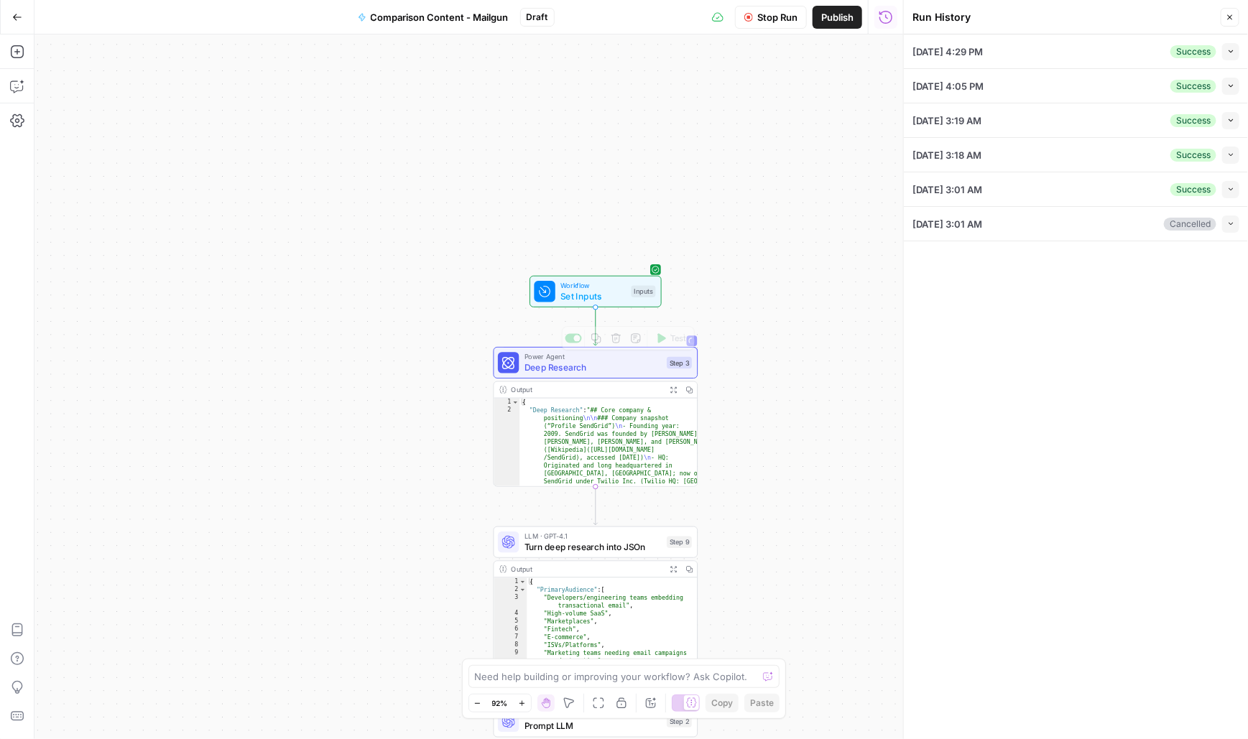
click at [584, 278] on div "Workflow Set Inputs Inputs Test Step" at bounding box center [596, 292] width 132 height 32
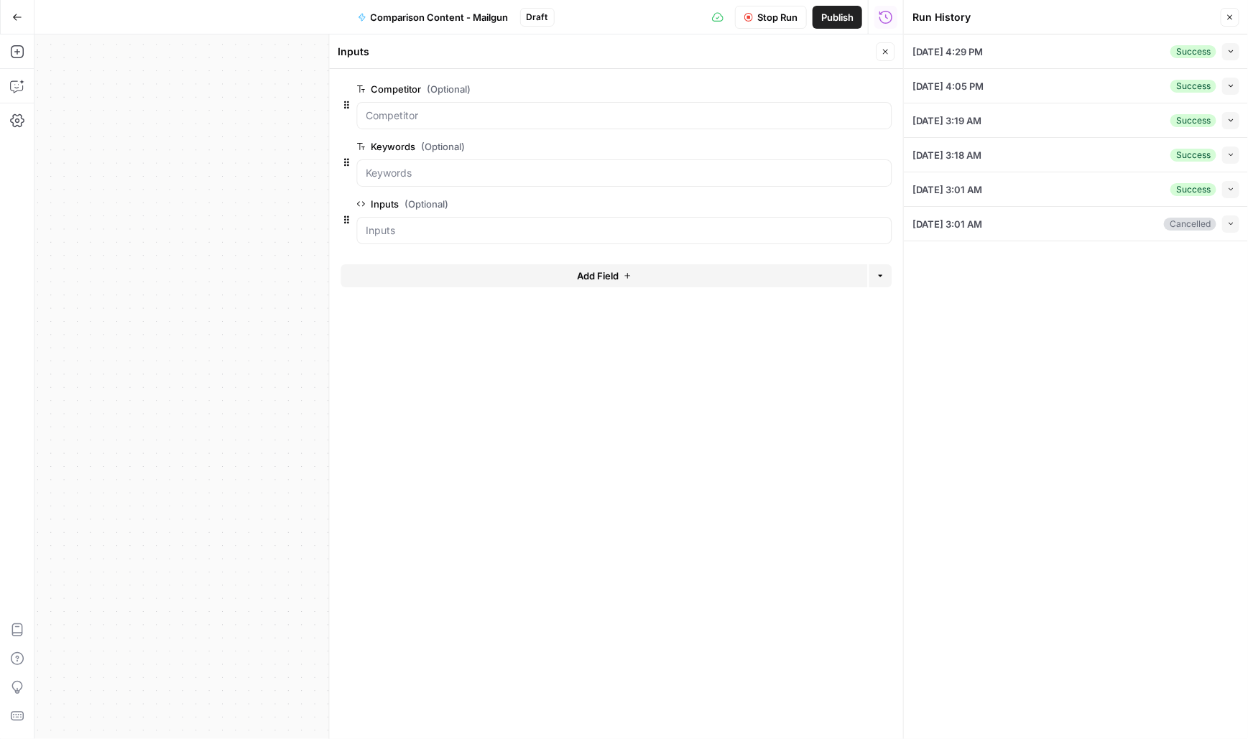
click at [884, 204] on icon "button" at bounding box center [883, 204] width 8 height 8
click at [431, 15] on span "Comparison Content - Mailgun" at bounding box center [440, 17] width 138 height 14
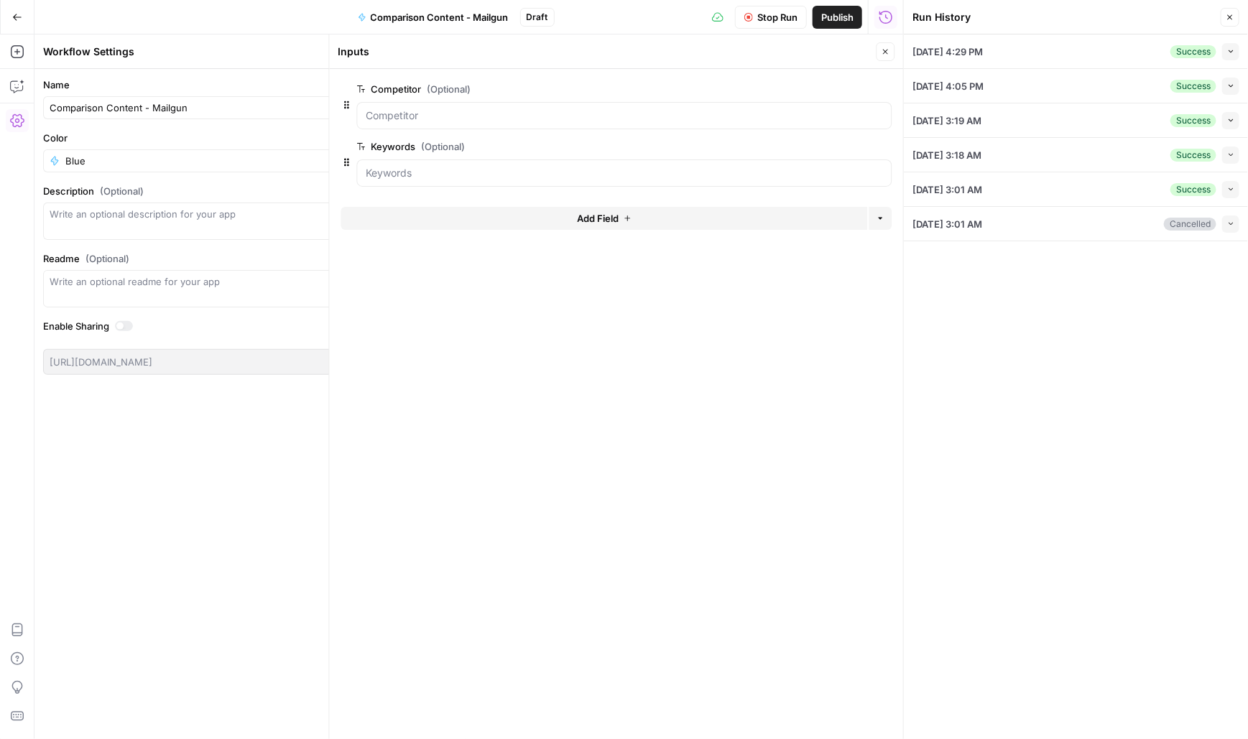
click at [431, 15] on span "Comparison Content - Mailgun" at bounding box center [440, 17] width 138 height 14
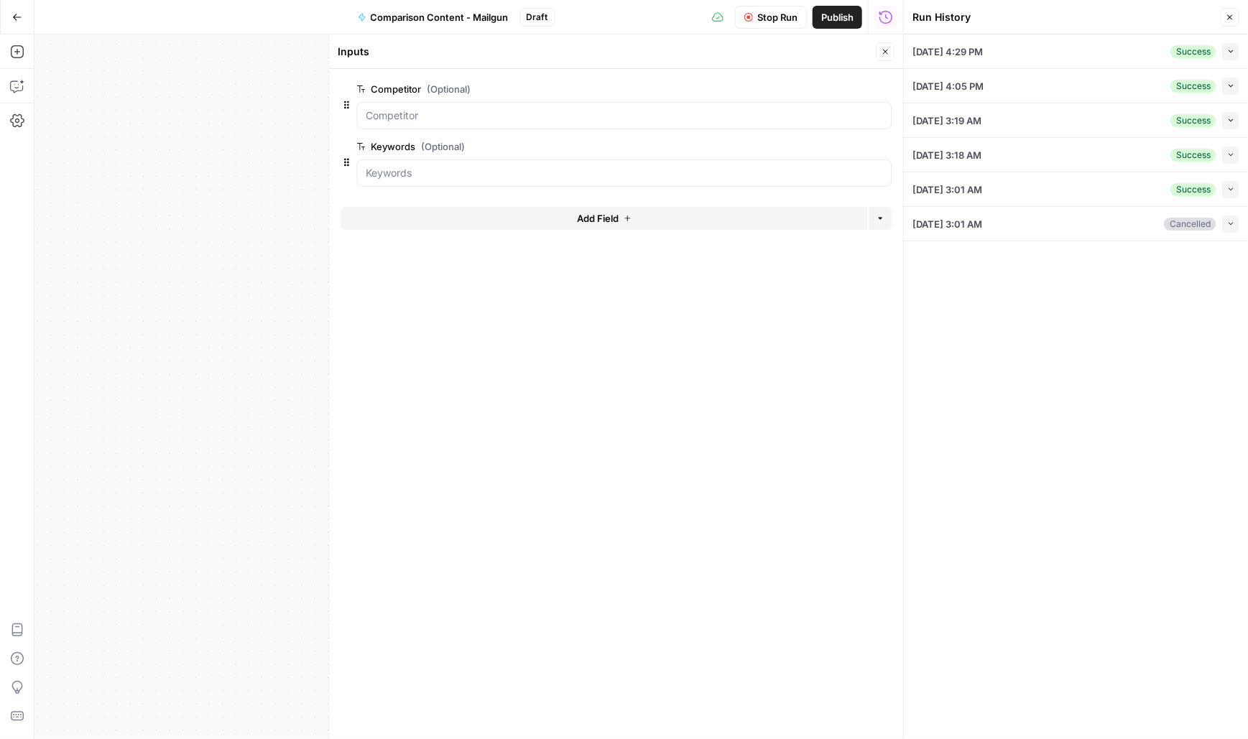
click at [1231, 21] on icon "button" at bounding box center [1230, 17] width 9 height 9
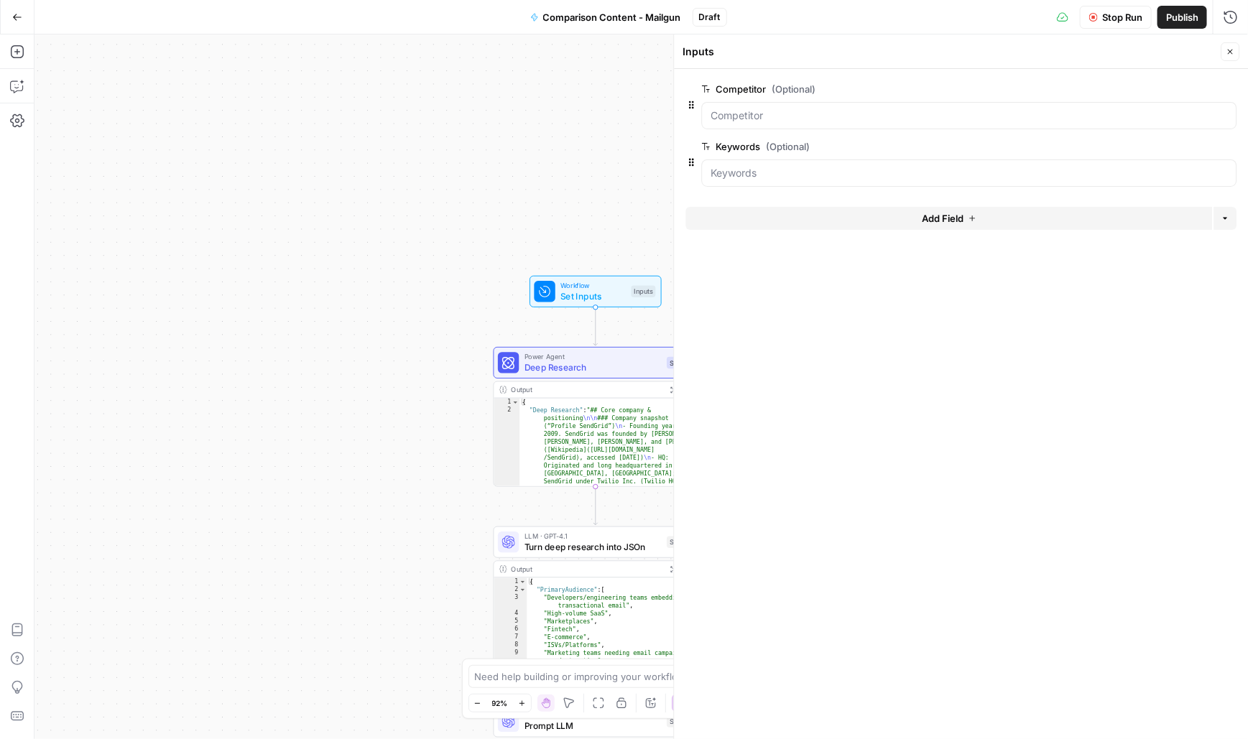
click at [1230, 48] on span "E" at bounding box center [1226, 48] width 10 height 13
click at [1224, 50] on button "Close" at bounding box center [1230, 51] width 19 height 19
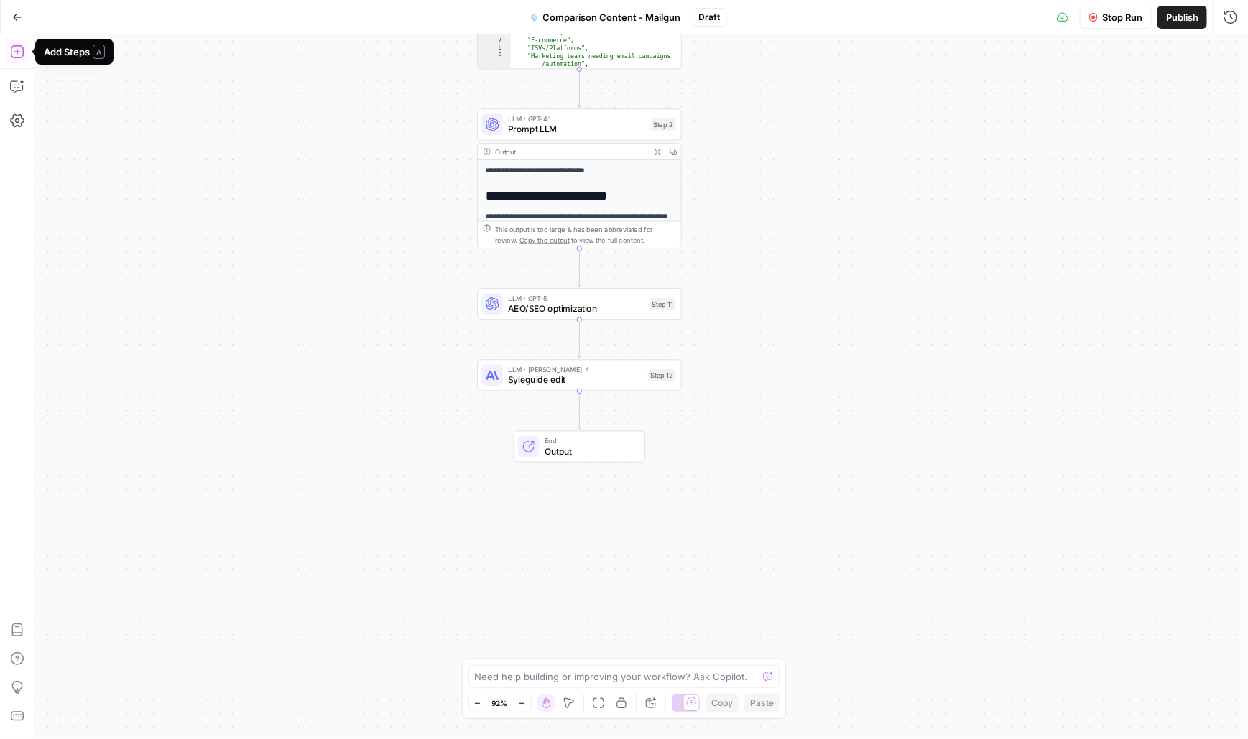
click at [17, 52] on icon "button" at bounding box center [16, 51] width 13 height 13
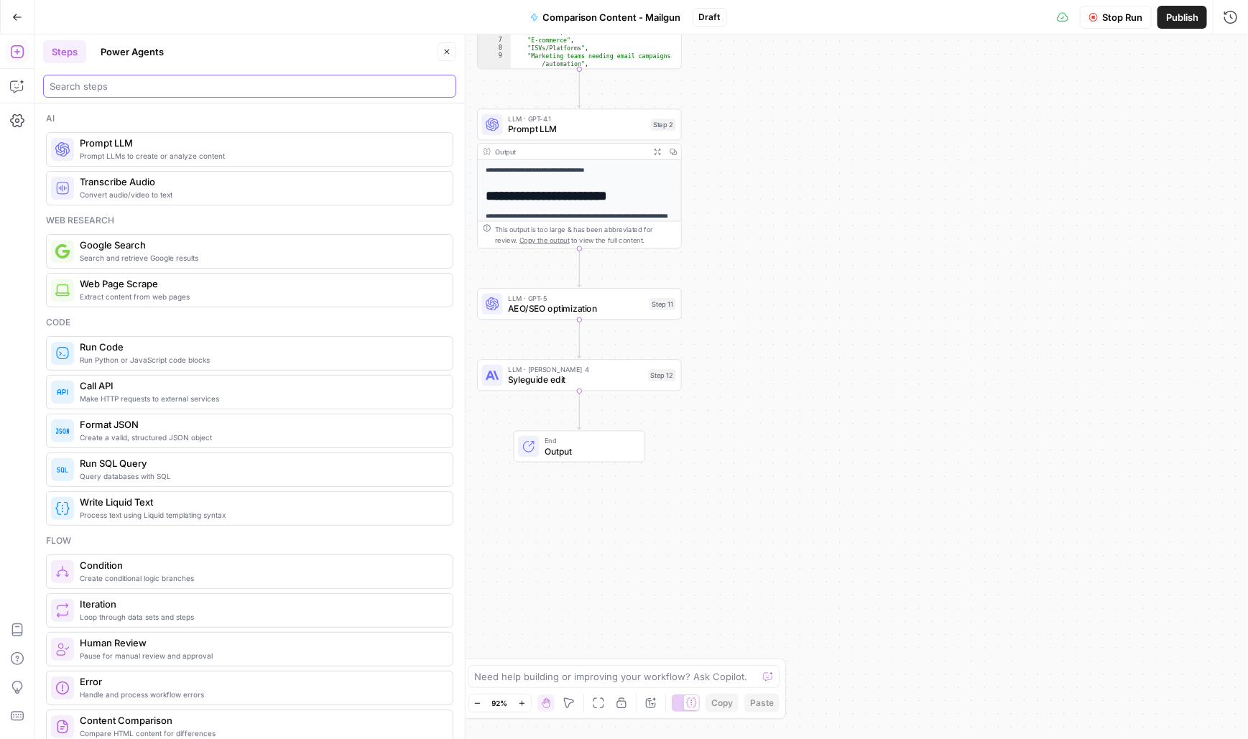
click at [130, 84] on input "search" at bounding box center [250, 86] width 400 height 14
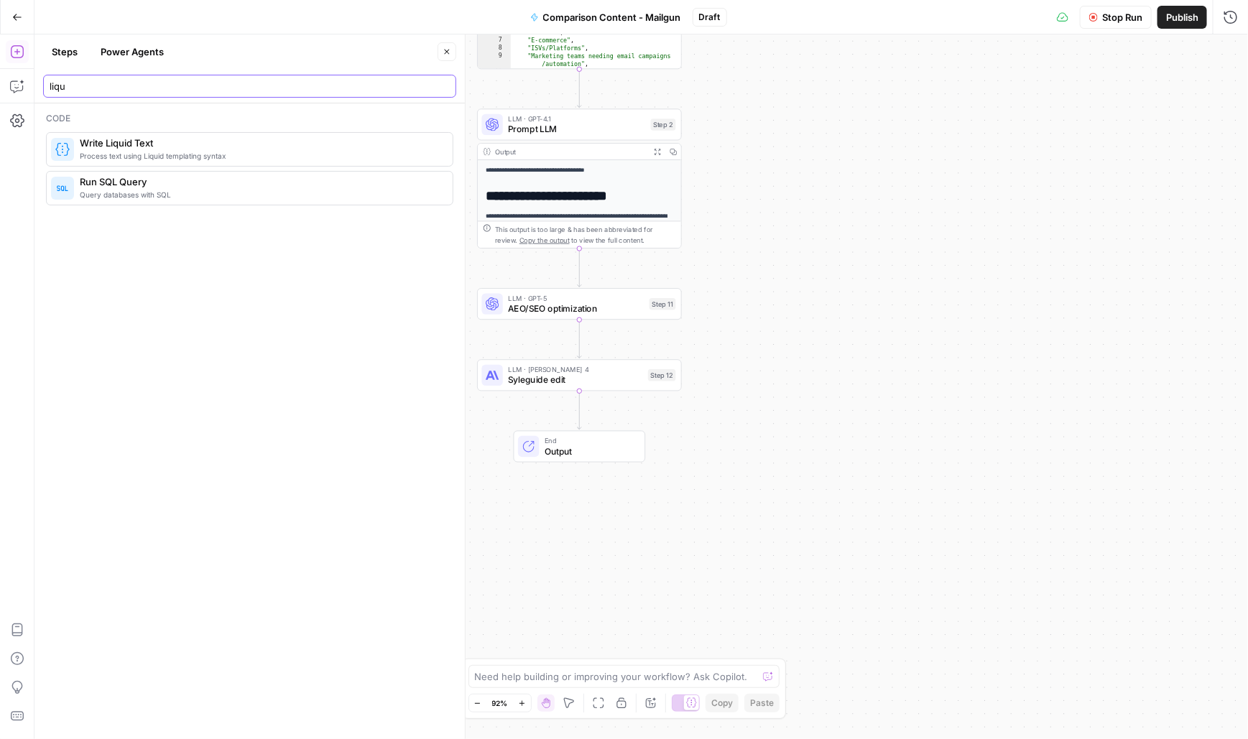
type input "liqu"
click at [106, 152] on span "Process text using Liquid templating syntax" at bounding box center [260, 155] width 361 height 11
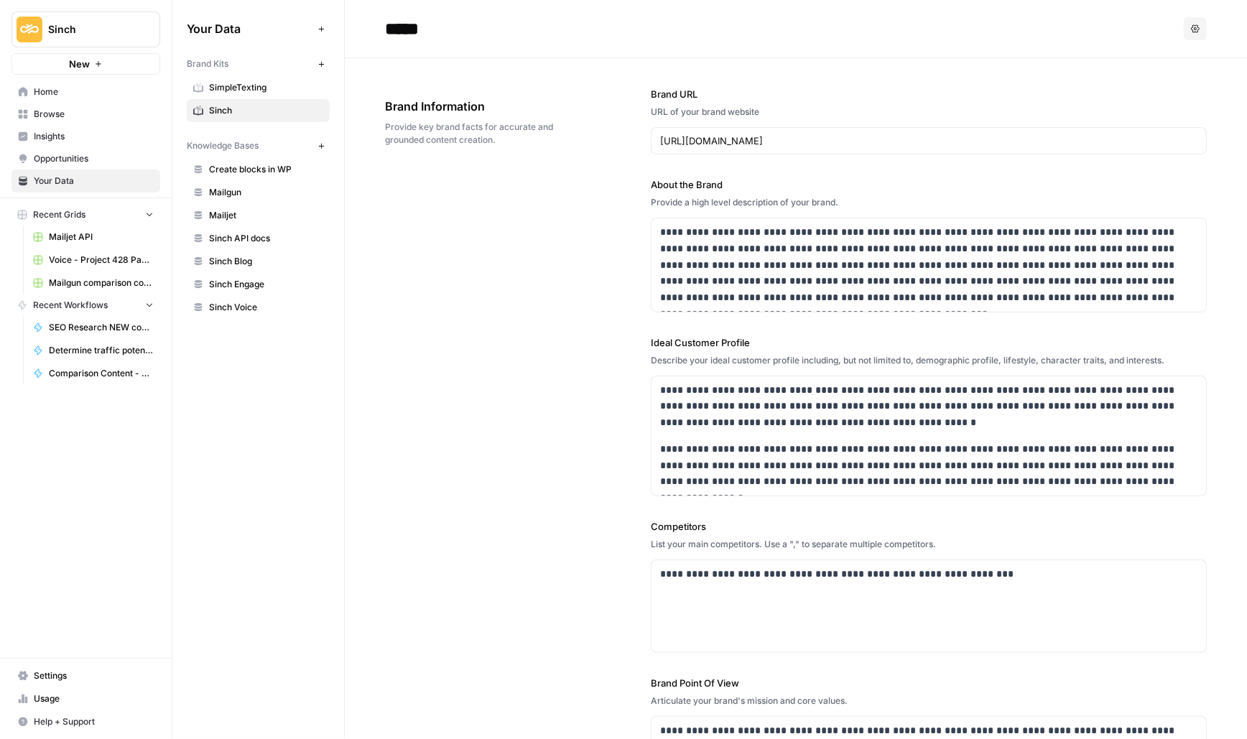
click at [35, 91] on span "Home" at bounding box center [94, 91] width 120 height 13
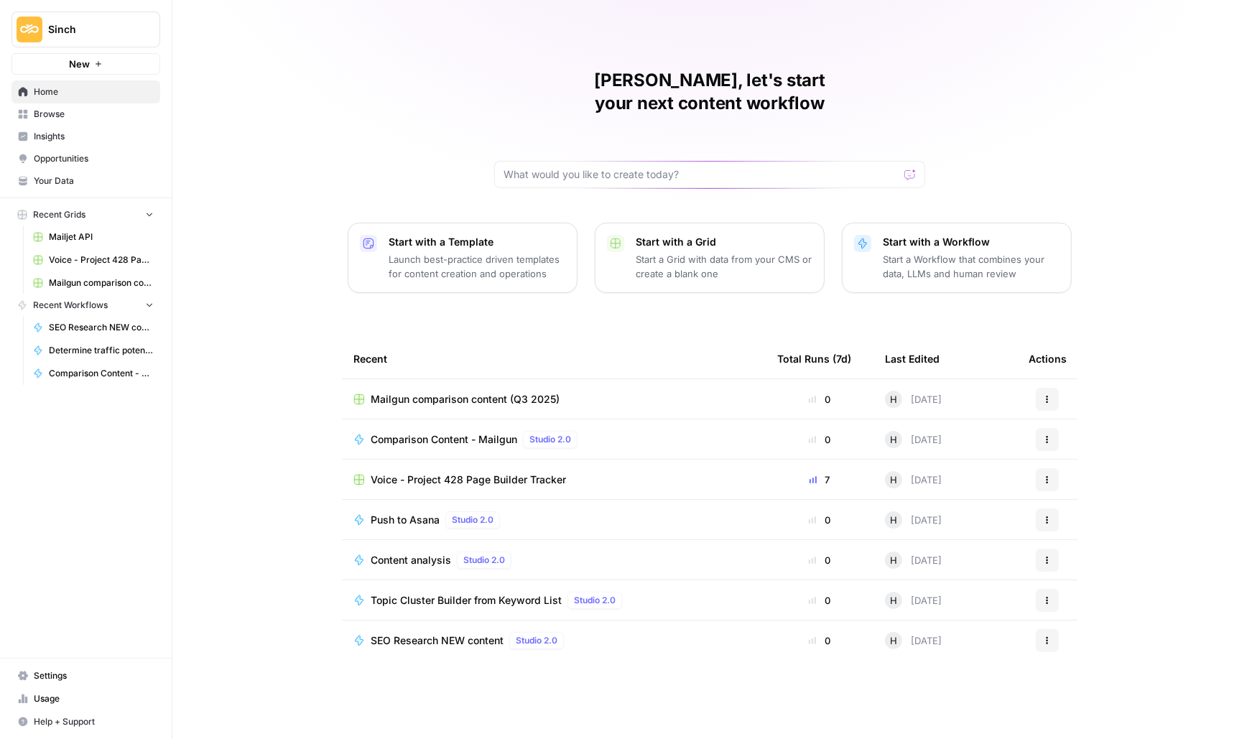
click at [458, 473] on span "Voice - Project 428 Page Builder Tracker" at bounding box center [468, 480] width 195 height 14
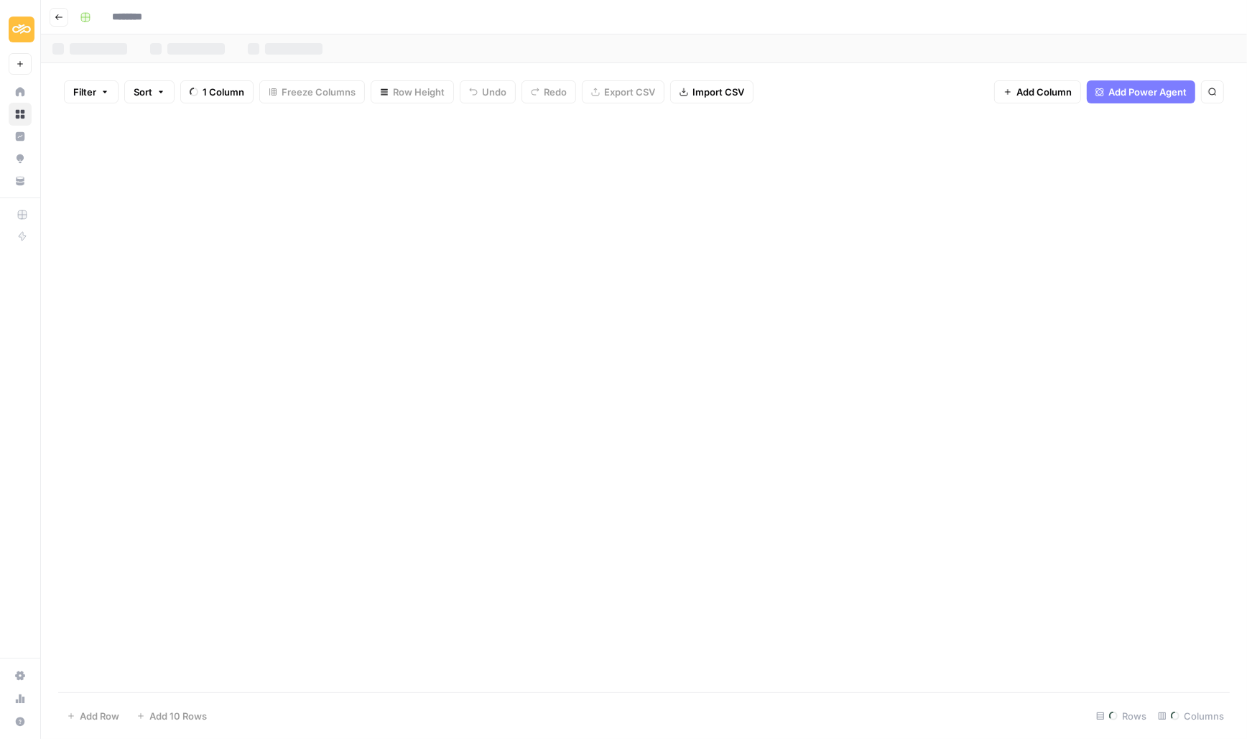
type input "**********"
click at [925, 126] on div "Add Column" at bounding box center [644, 404] width 1172 height 578
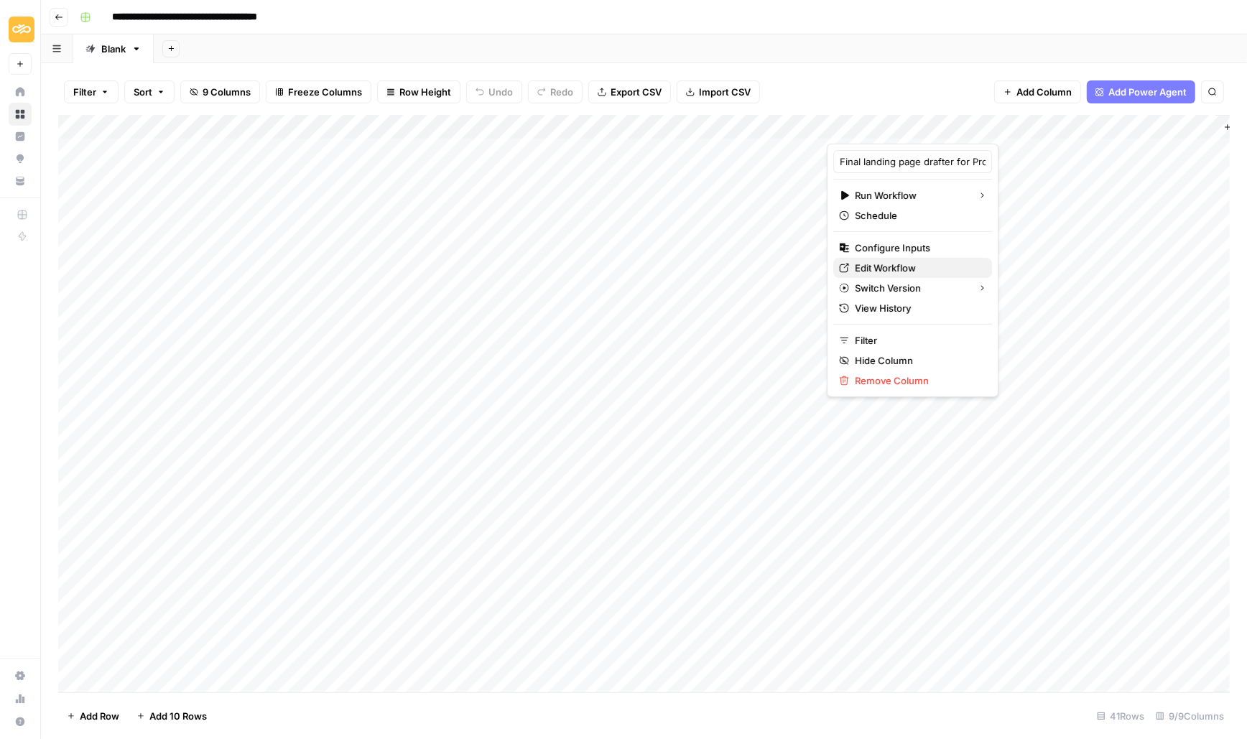
click at [876, 262] on span "Edit Workflow" at bounding box center [918, 268] width 126 height 14
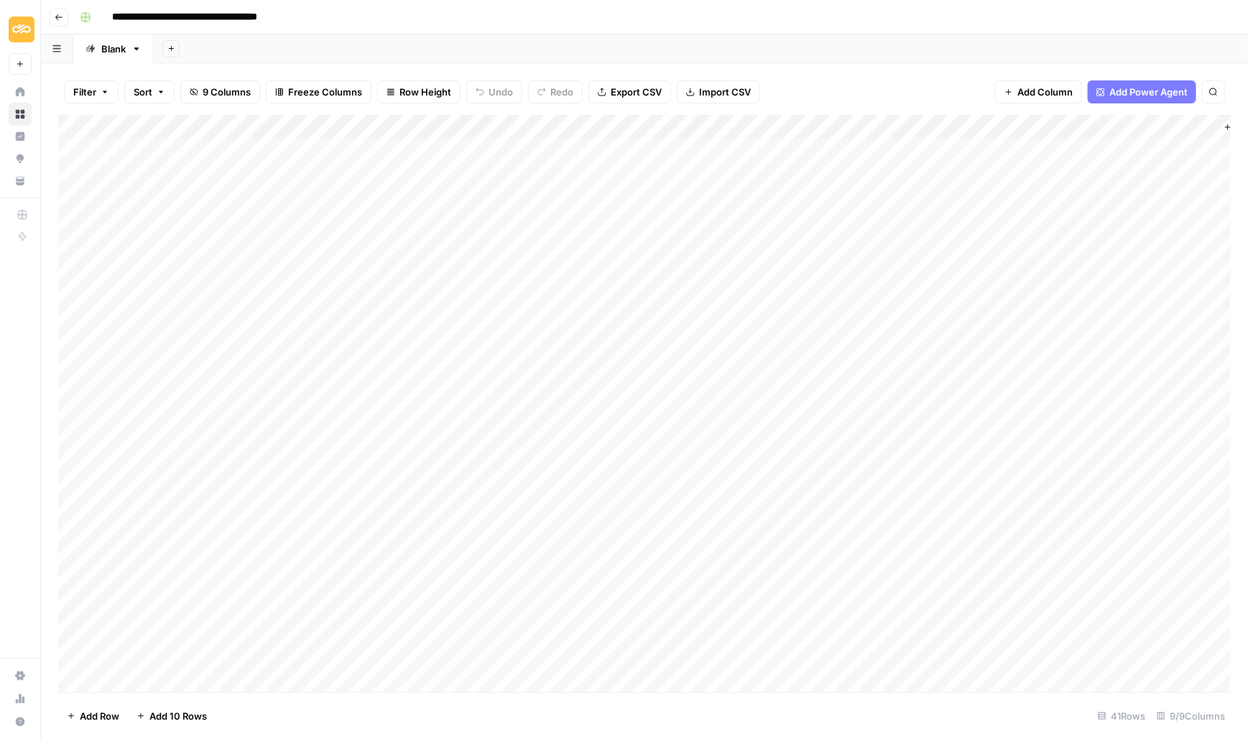
click at [1031, 131] on div "Add Column" at bounding box center [644, 404] width 1173 height 578
click at [943, 70] on div "Filter Sort 9 Columns Freeze Columns Row Height Undo Redo Export CSV Import CSV…" at bounding box center [644, 92] width 1173 height 46
click at [664, 129] on div "Add Column" at bounding box center [644, 404] width 1173 height 578
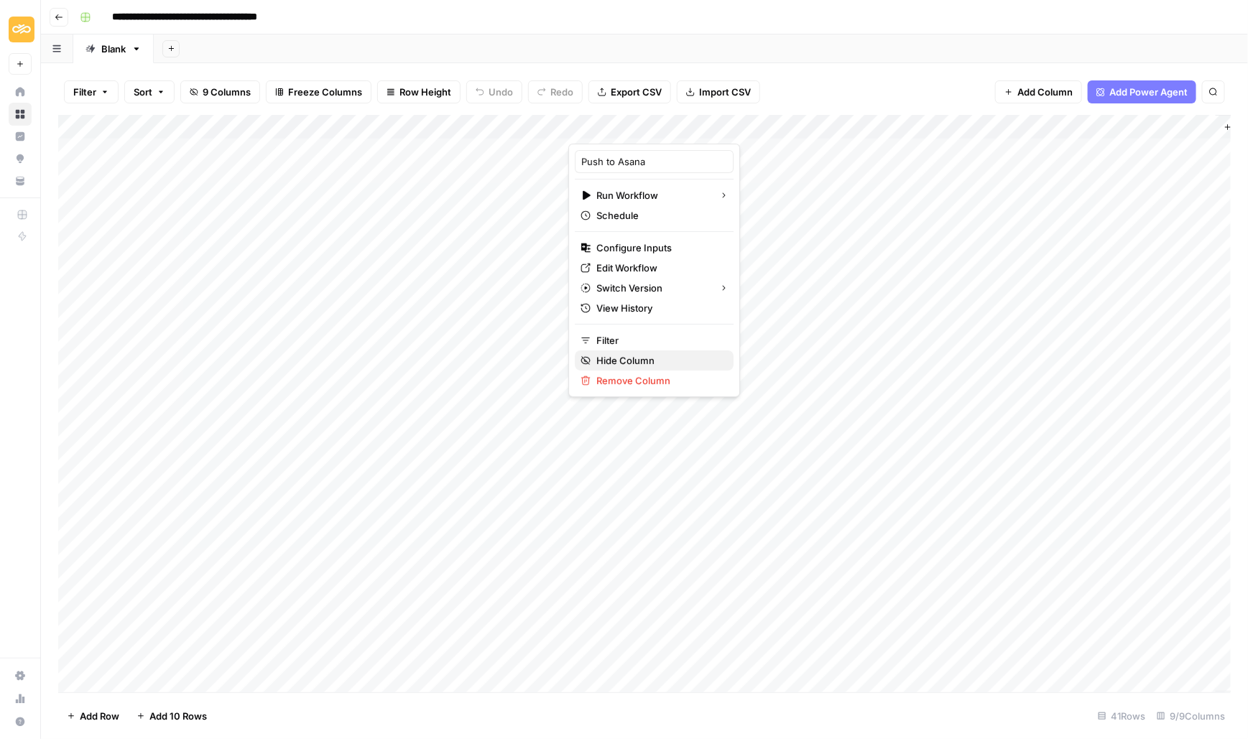
click at [632, 356] on span "Hide Column" at bounding box center [659, 360] width 126 height 14
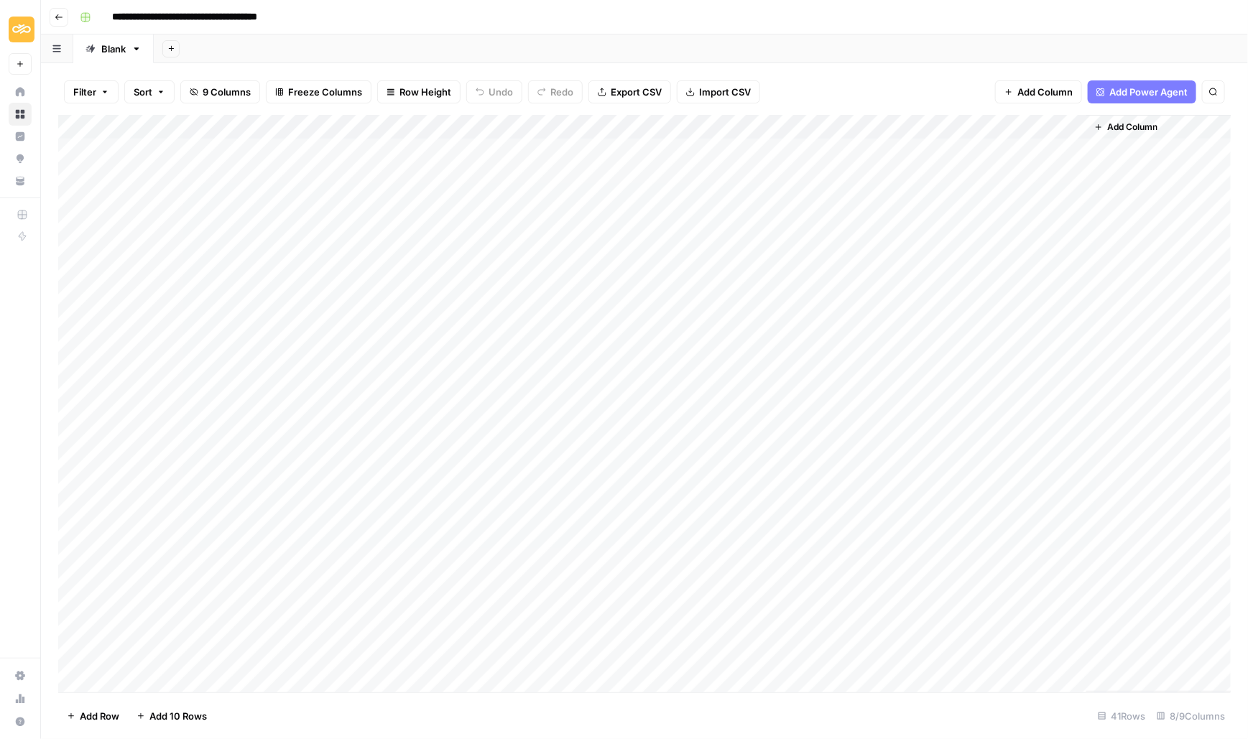
click at [554, 126] on div "Add Column" at bounding box center [644, 404] width 1173 height 578
click at [512, 299] on span "Hide Column" at bounding box center [530, 300] width 126 height 14
click at [438, 126] on div "Add Column" at bounding box center [644, 404] width 1173 height 578
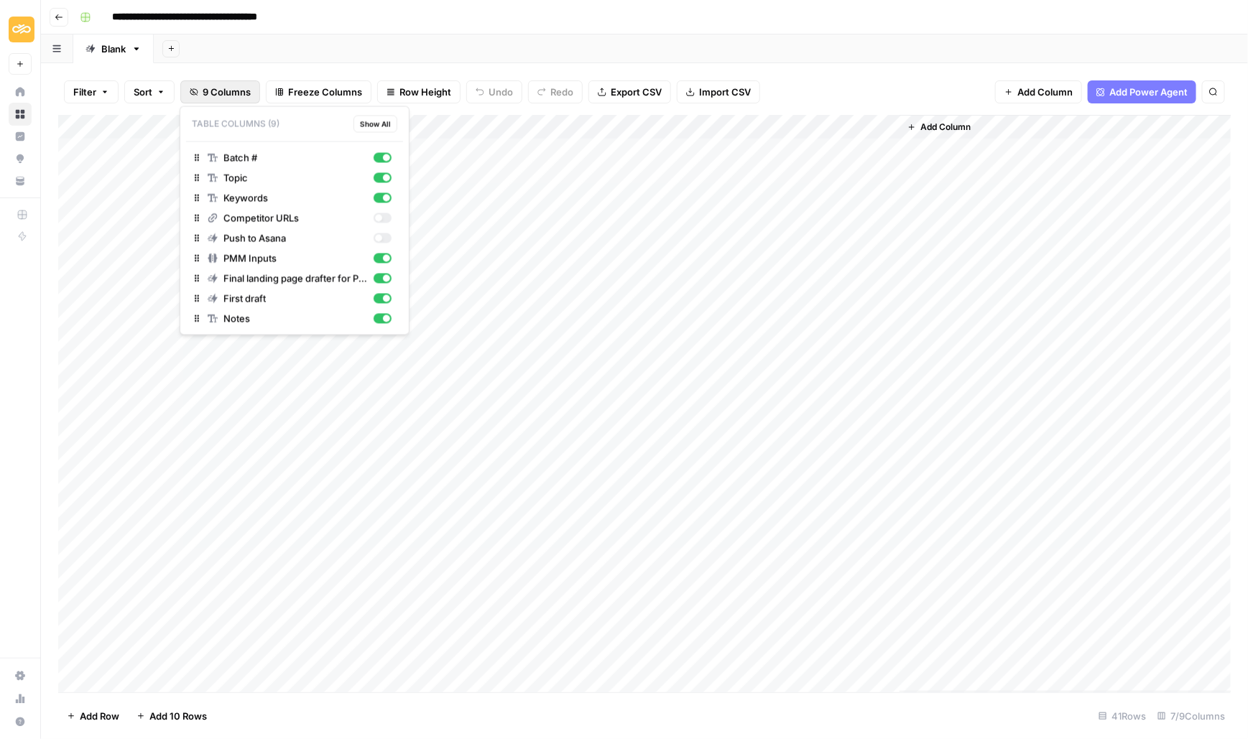
click at [242, 93] on span "9 Columns" at bounding box center [227, 92] width 48 height 14
click at [387, 215] on div "button" at bounding box center [383, 218] width 18 height 10
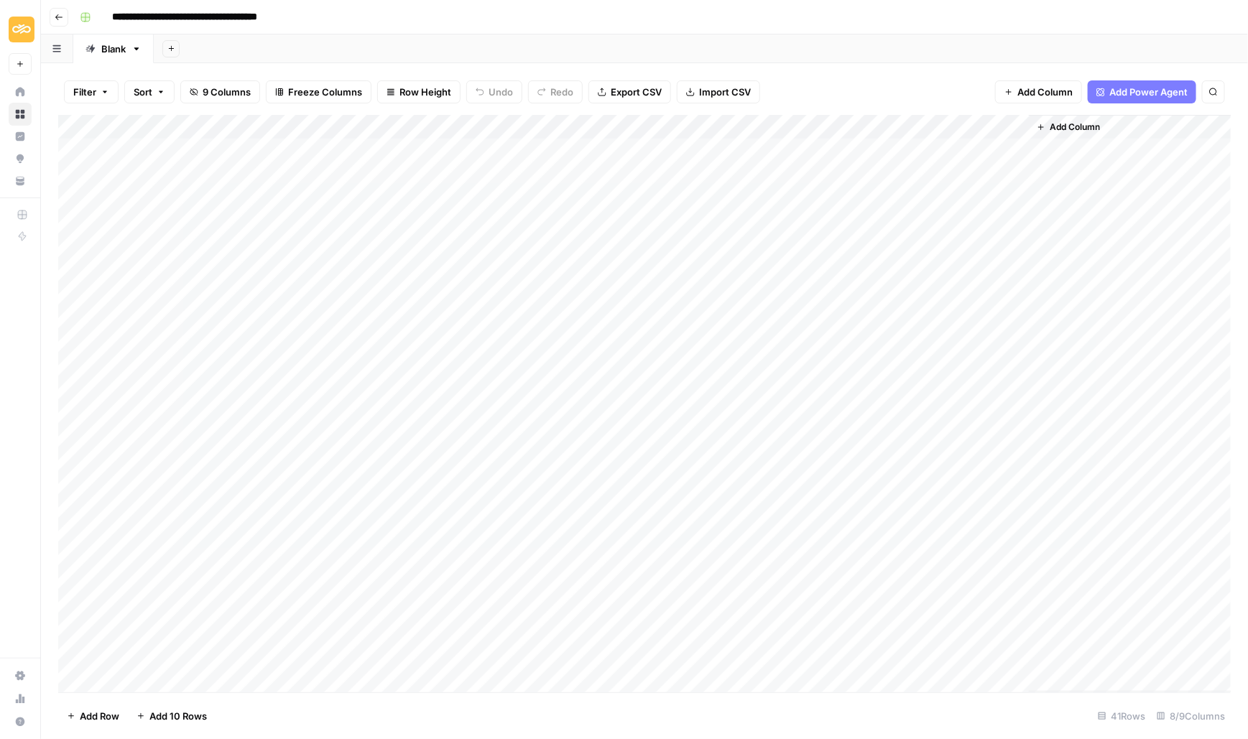
click at [566, 52] on div "Add Sheet" at bounding box center [701, 48] width 1094 height 29
click at [214, 99] on button "9 Columns" at bounding box center [220, 91] width 80 height 23
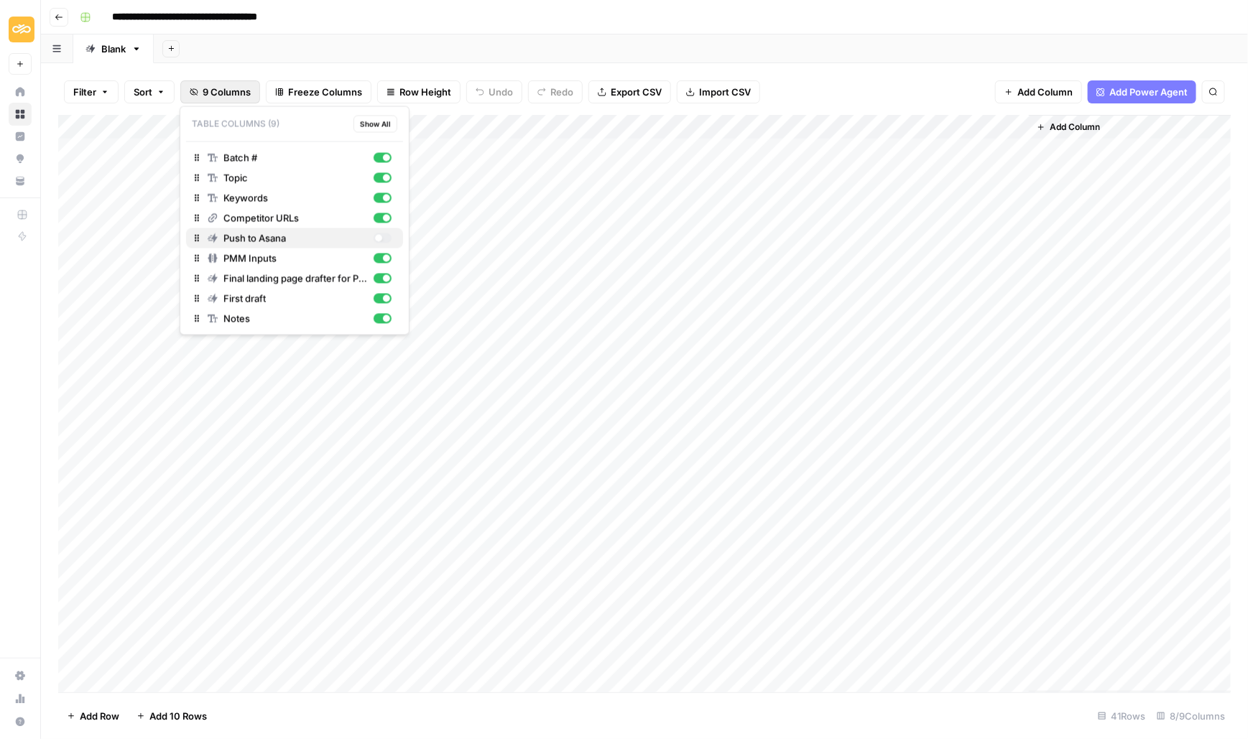
click at [389, 235] on div "button" at bounding box center [383, 239] width 18 height 10
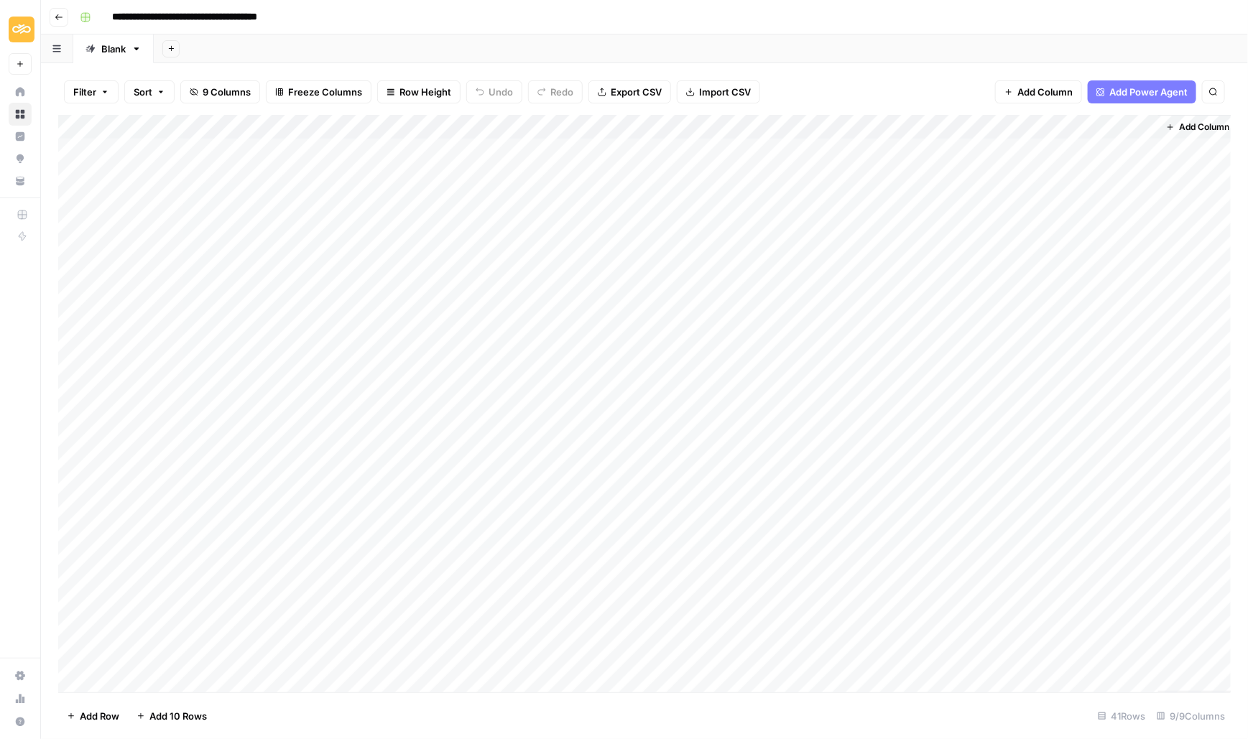
click at [512, 40] on div "Add Sheet" at bounding box center [701, 48] width 1094 height 29
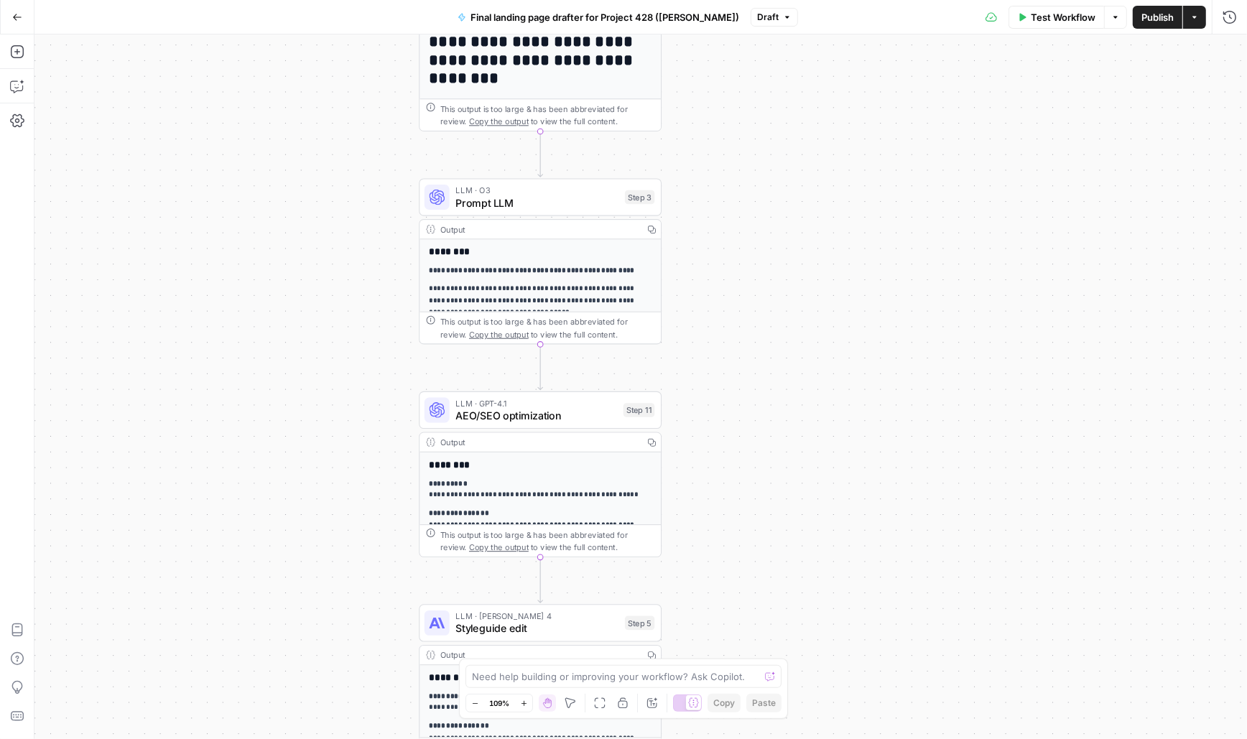
click at [473, 197] on span "Prompt LLM" at bounding box center [537, 203] width 163 height 16
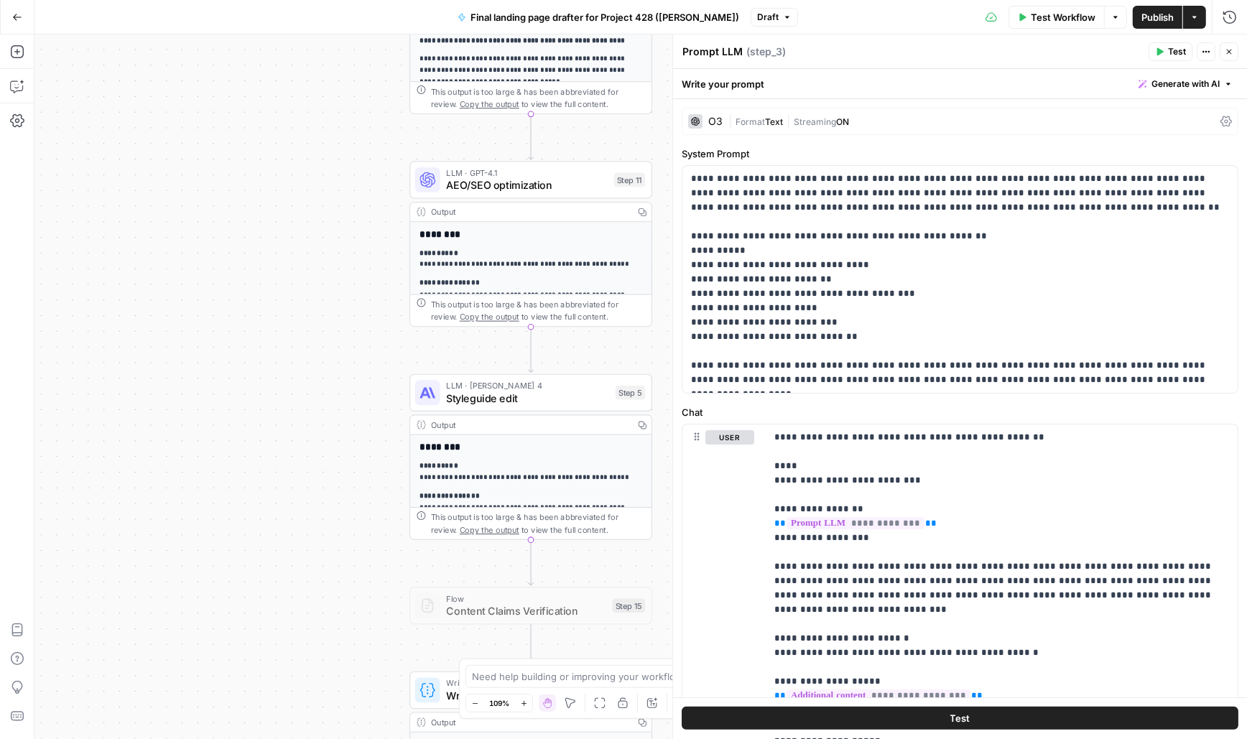
click at [464, 190] on span "AEO/SEO optimization" at bounding box center [527, 185] width 162 height 16
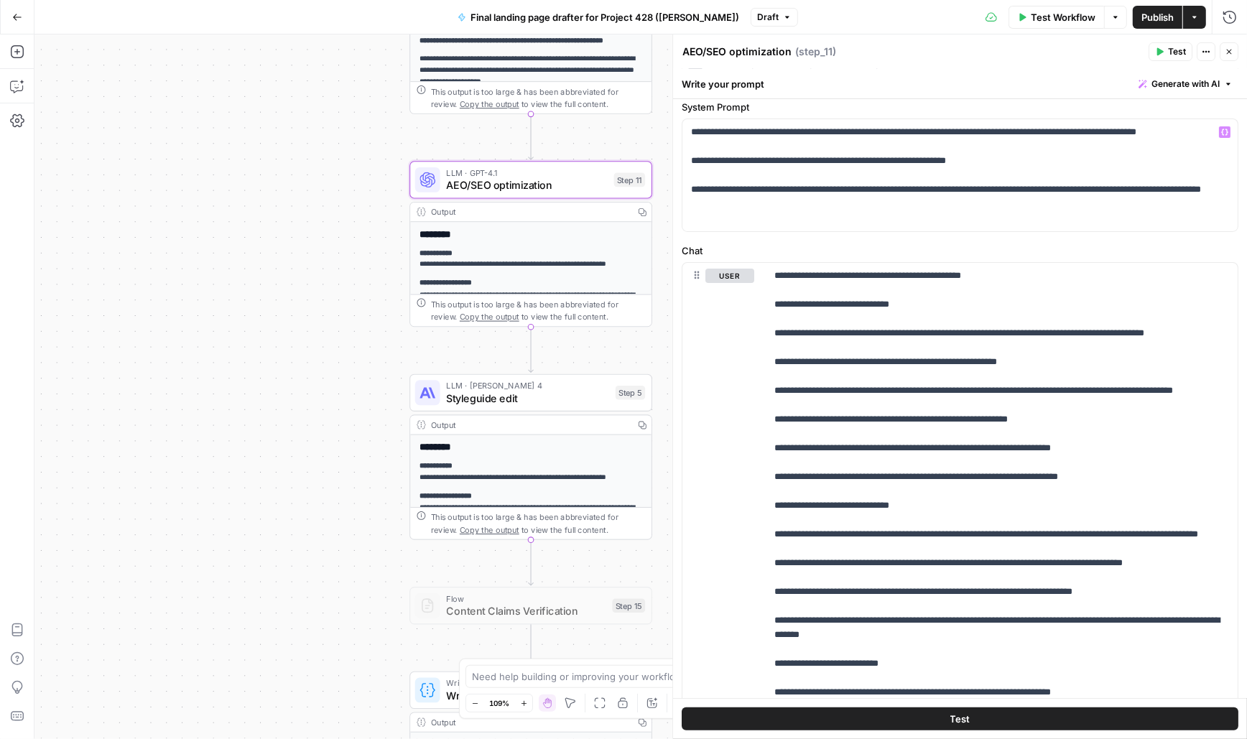
scroll to position [17, 0]
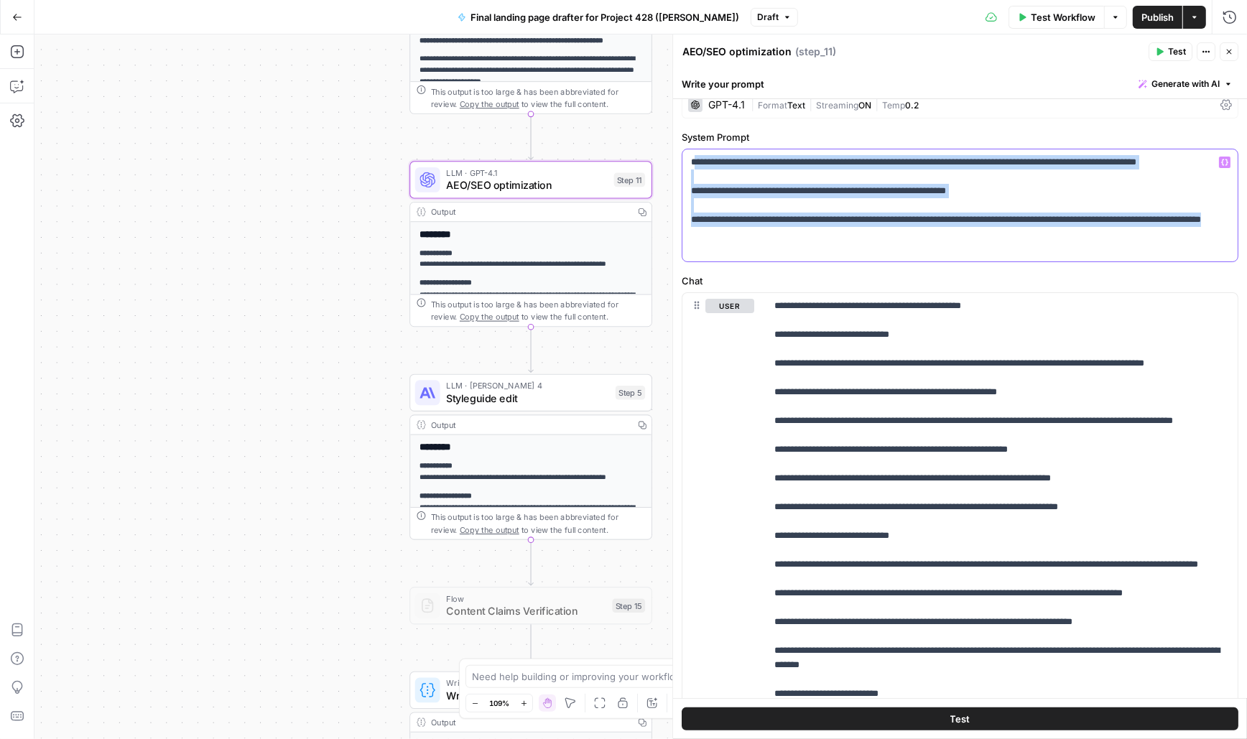
drag, startPoint x: 695, startPoint y: 160, endPoint x: 865, endPoint y: 271, distance: 202.5
click at [865, 271] on div "**********" at bounding box center [960, 530] width 574 height 895
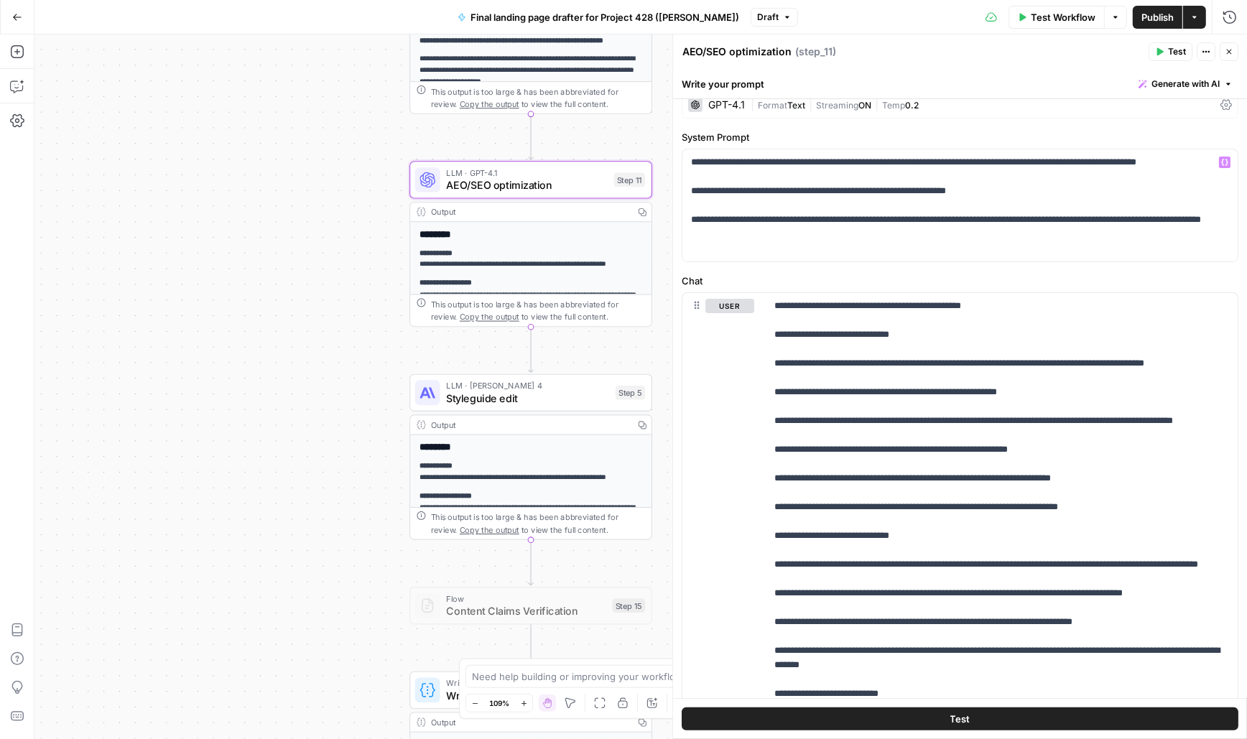
click at [948, 68] on header "AEO/SEO optimization AEO/SEO optimization ( step_11 ) Test Actions Close" at bounding box center [960, 51] width 574 height 34
click at [1206, 52] on icon "button" at bounding box center [1206, 51] width 9 height 9
click at [952, 54] on div "AEO/SEO optimization AEO/SEO optimization ( step_11 )" at bounding box center [913, 52] width 463 height 16
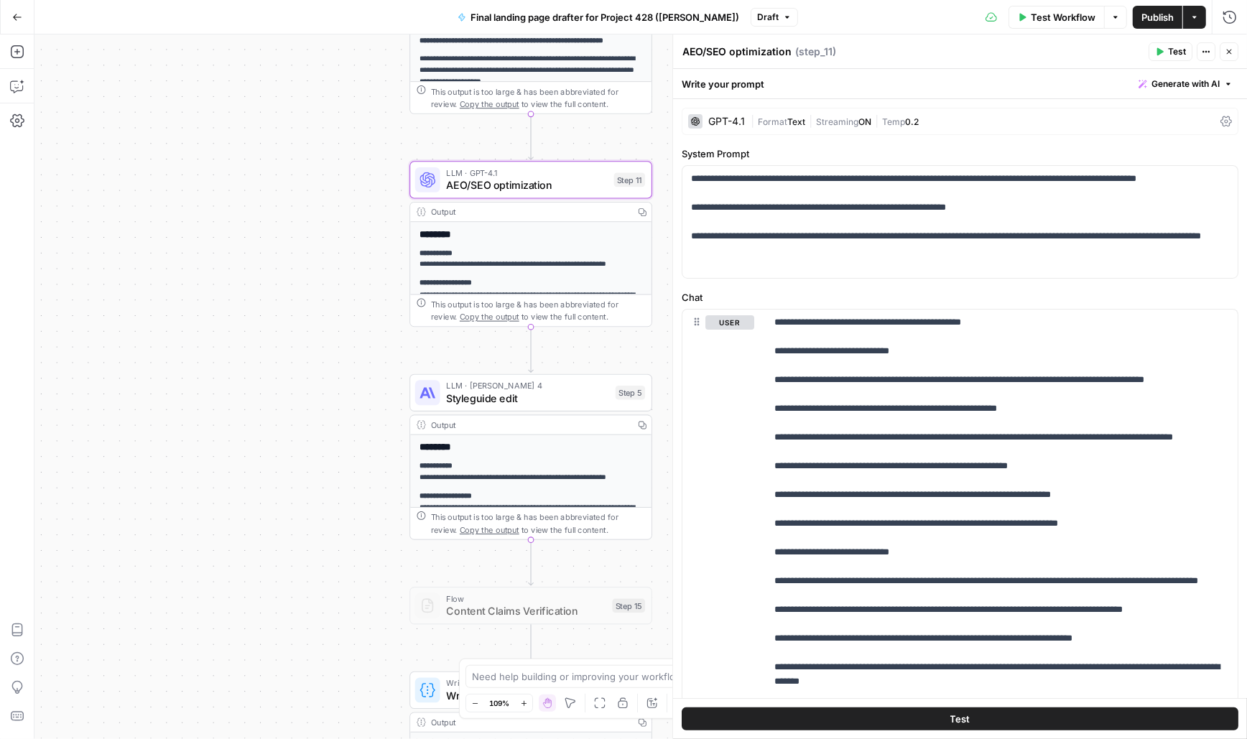
click at [721, 126] on div "GPT-4.1" at bounding box center [716, 121] width 57 height 14
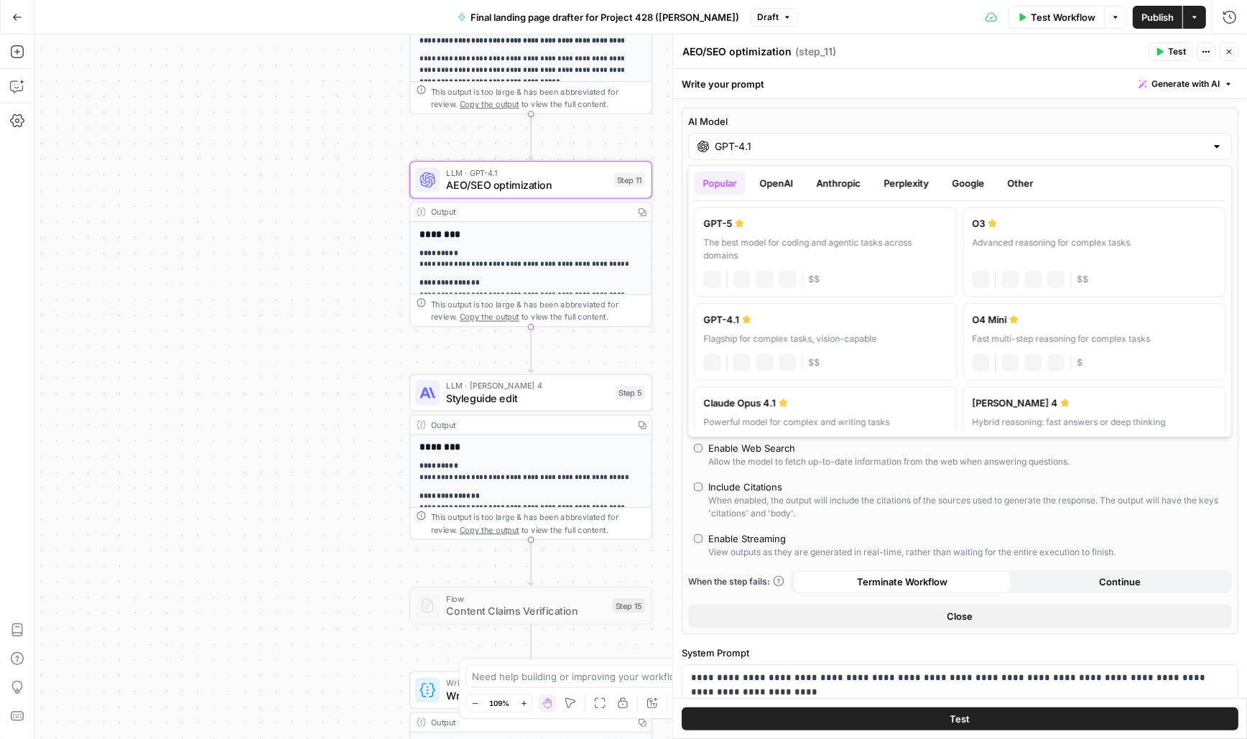
click at [726, 146] on input "GPT-4.1" at bounding box center [960, 146] width 491 height 14
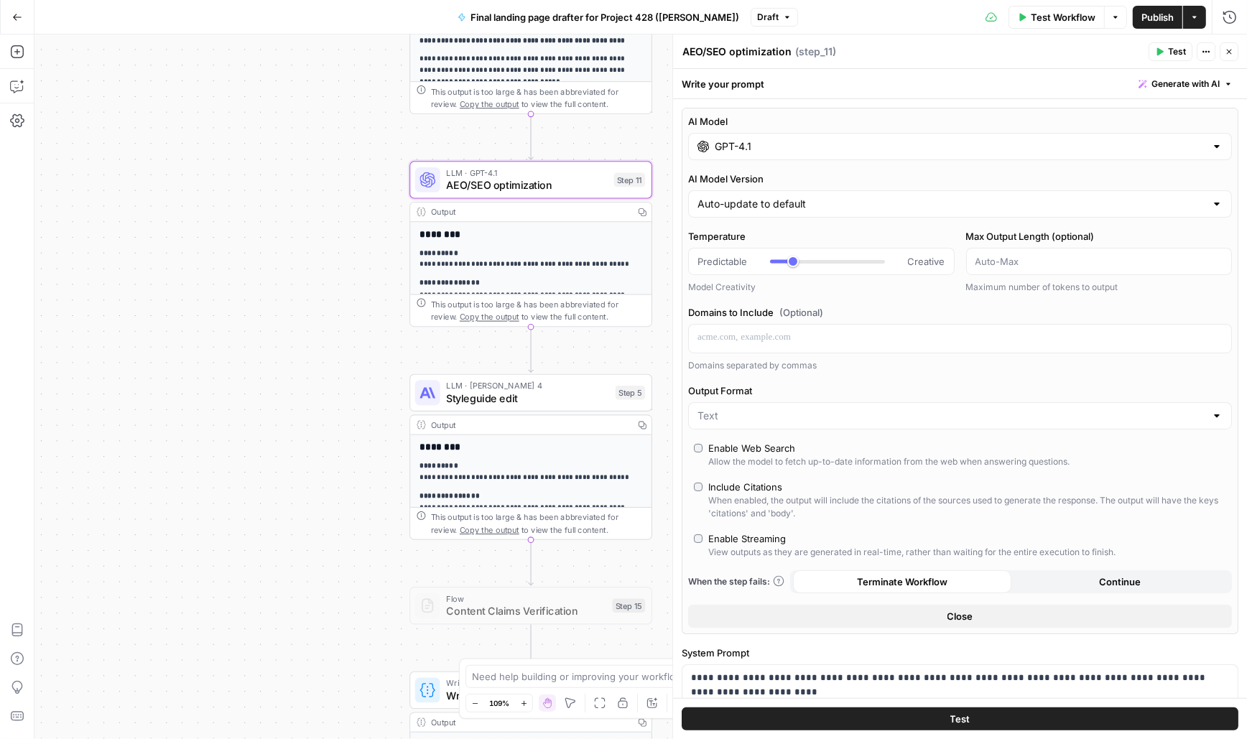
click at [1213, 144] on div at bounding box center [1216, 146] width 11 height 14
click at [1223, 143] on div at bounding box center [1216, 146] width 11 height 14
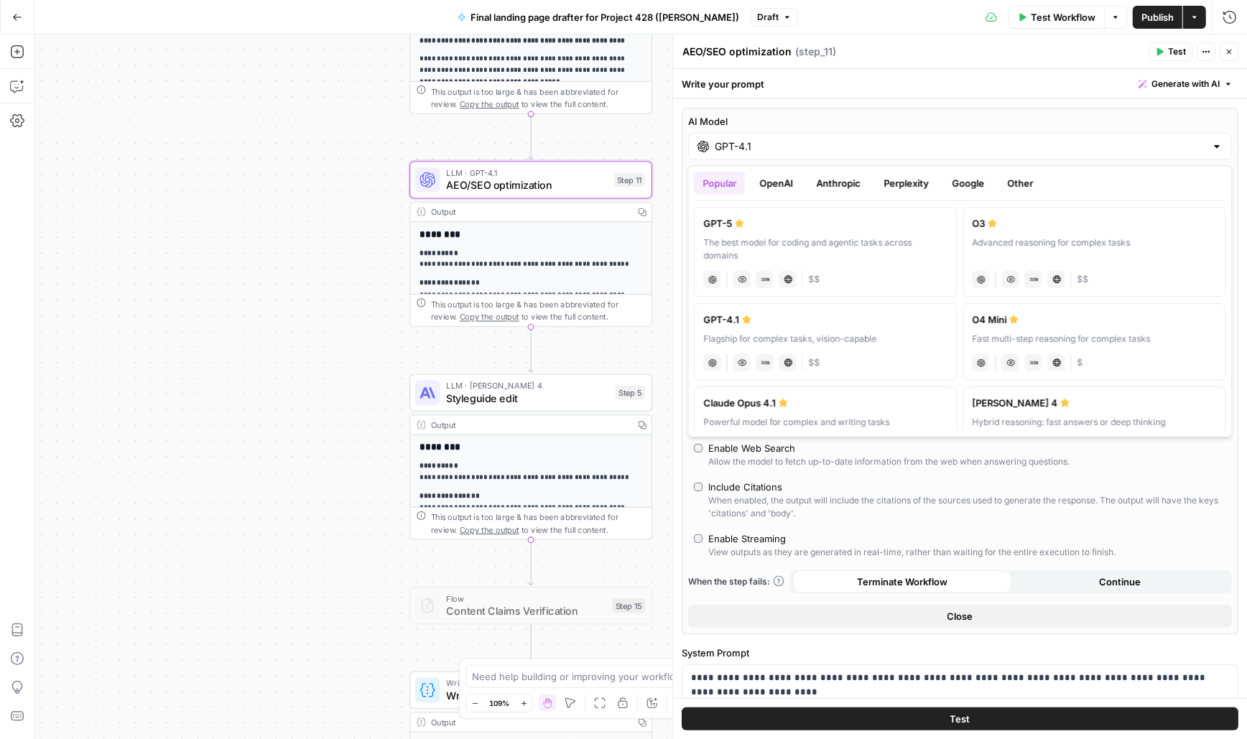
click at [841, 244] on div "The best model for coding and agentic tasks across domains" at bounding box center [826, 249] width 244 height 26
type input "GPT-5"
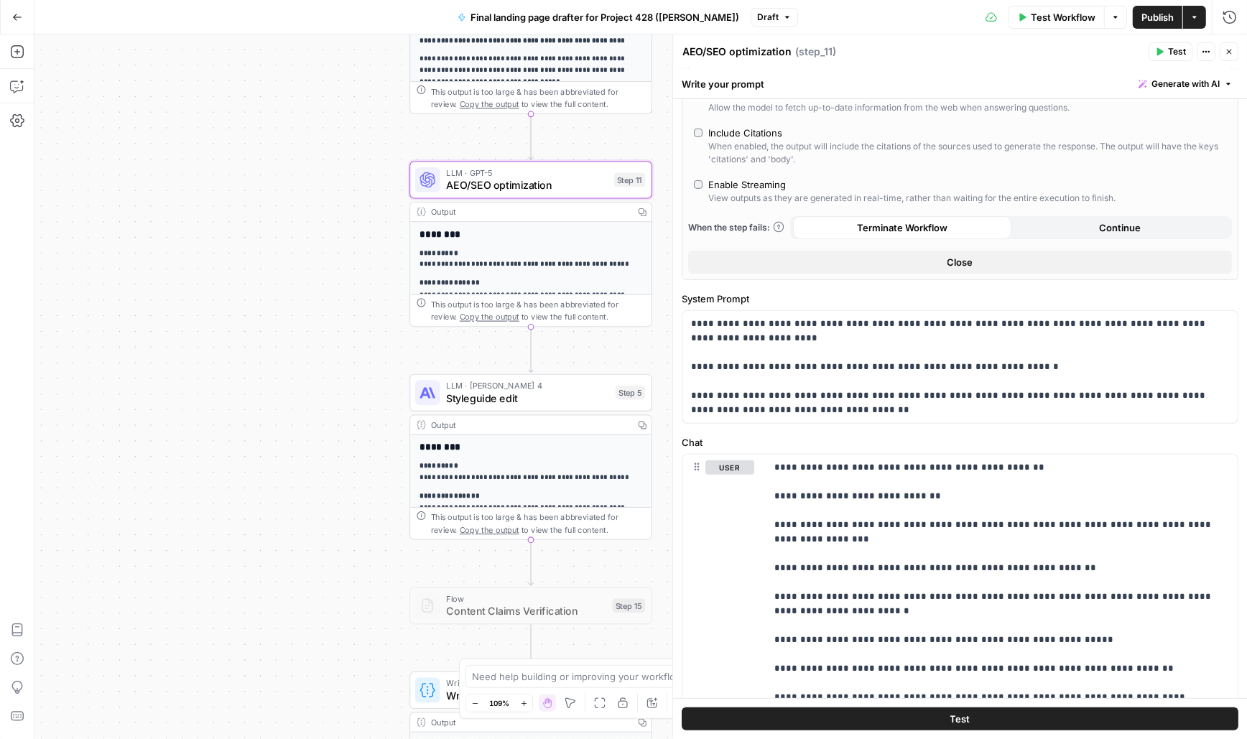
scroll to position [485, 0]
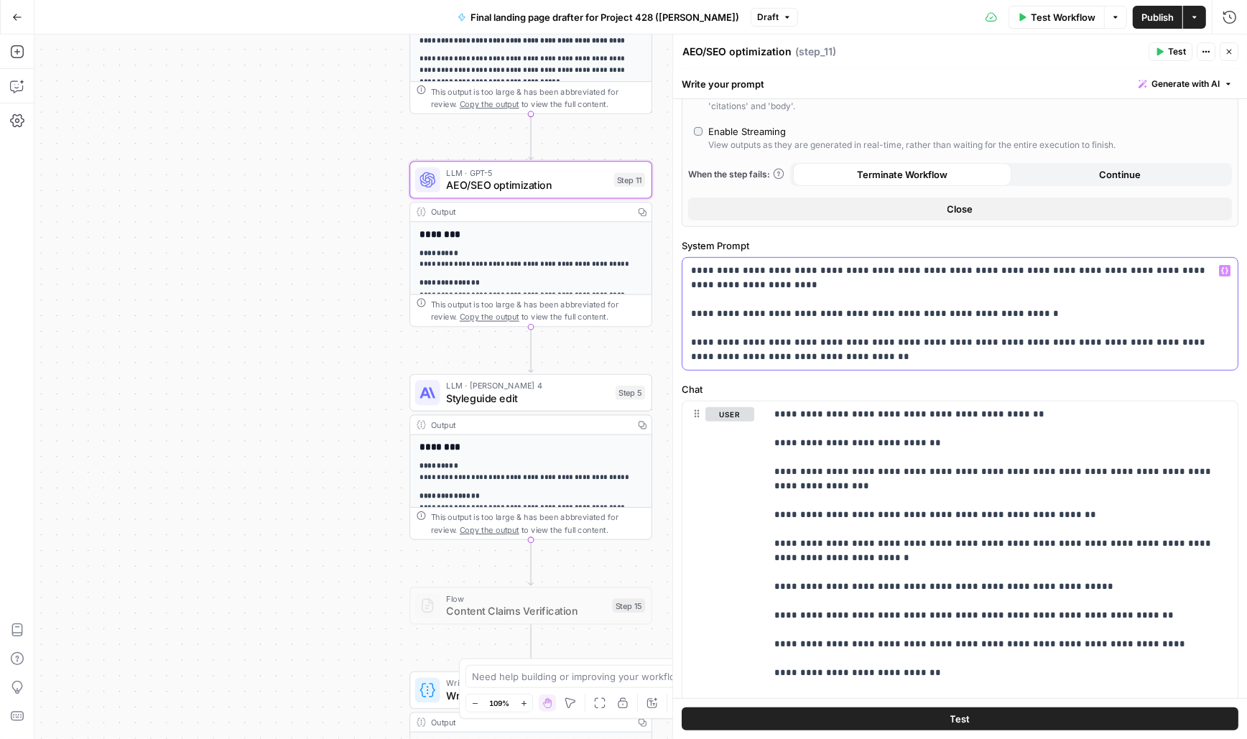
drag, startPoint x: 690, startPoint y: 266, endPoint x: 885, endPoint y: 397, distance: 235.5
click at [0, 0] on form "**********" at bounding box center [0, 0] width 0 height 0
copy p "**********"
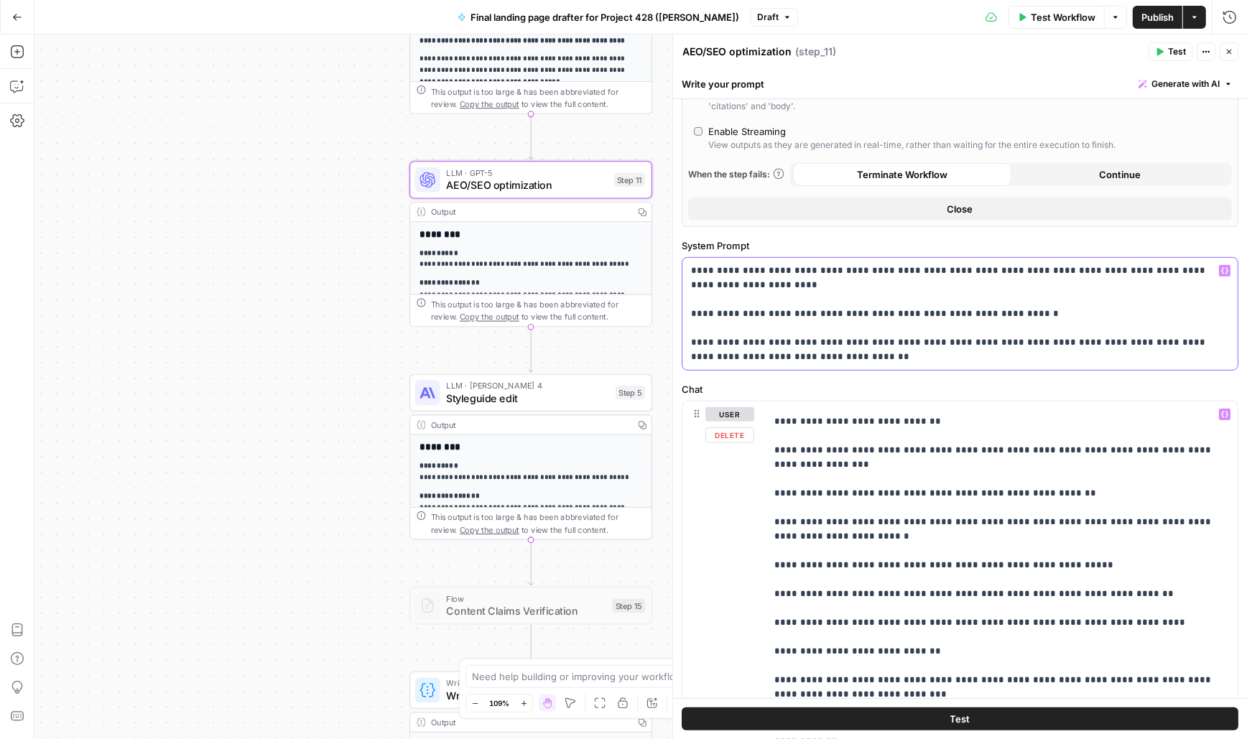
scroll to position [0, 0]
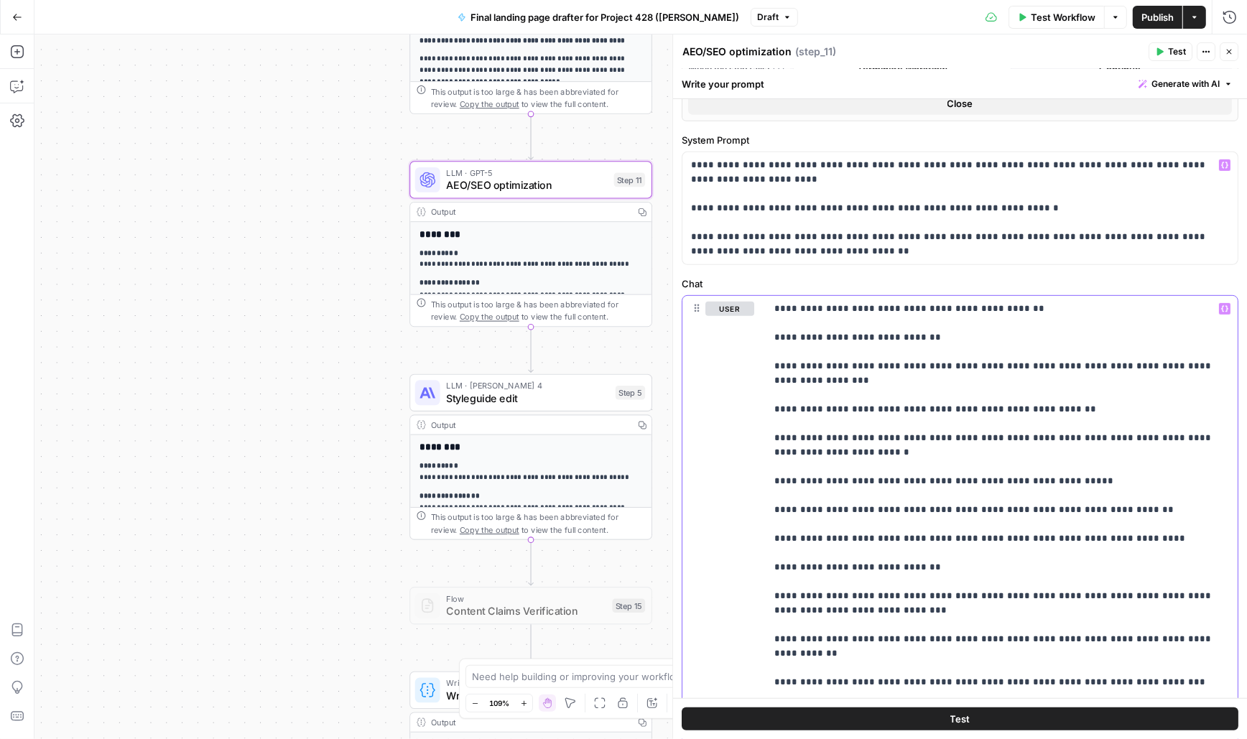
drag, startPoint x: 773, startPoint y: 411, endPoint x: 1285, endPoint y: 739, distance: 607.5
click at [1247, 739] on html "**********" at bounding box center [623, 369] width 1247 height 739
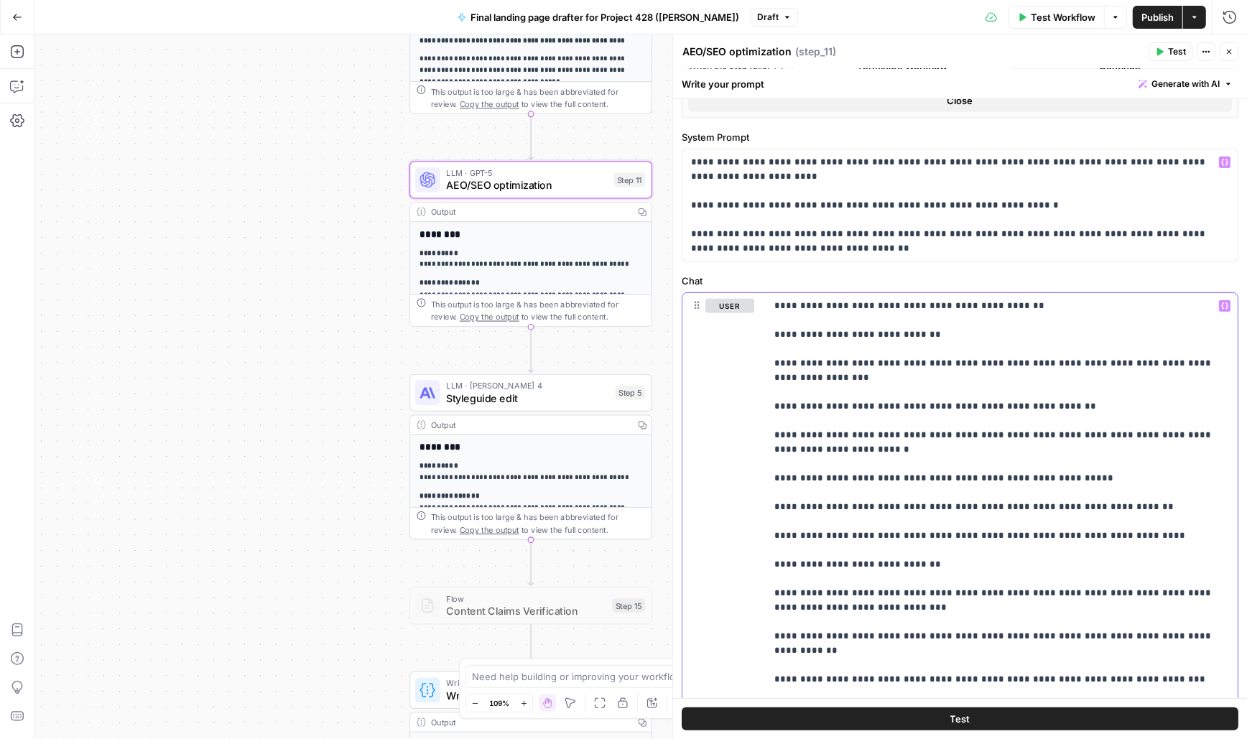
click at [1096, 435] on p "**********" at bounding box center [1003, 665] width 456 height 733
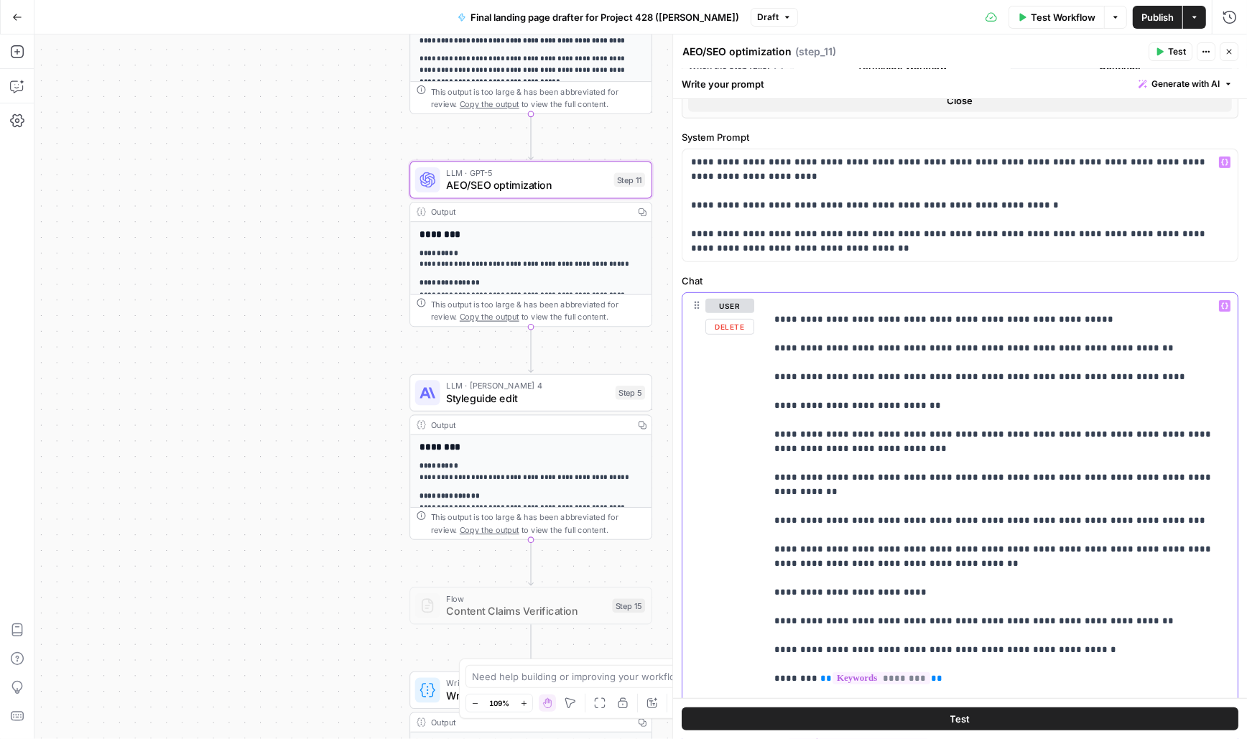
scroll to position [0, 0]
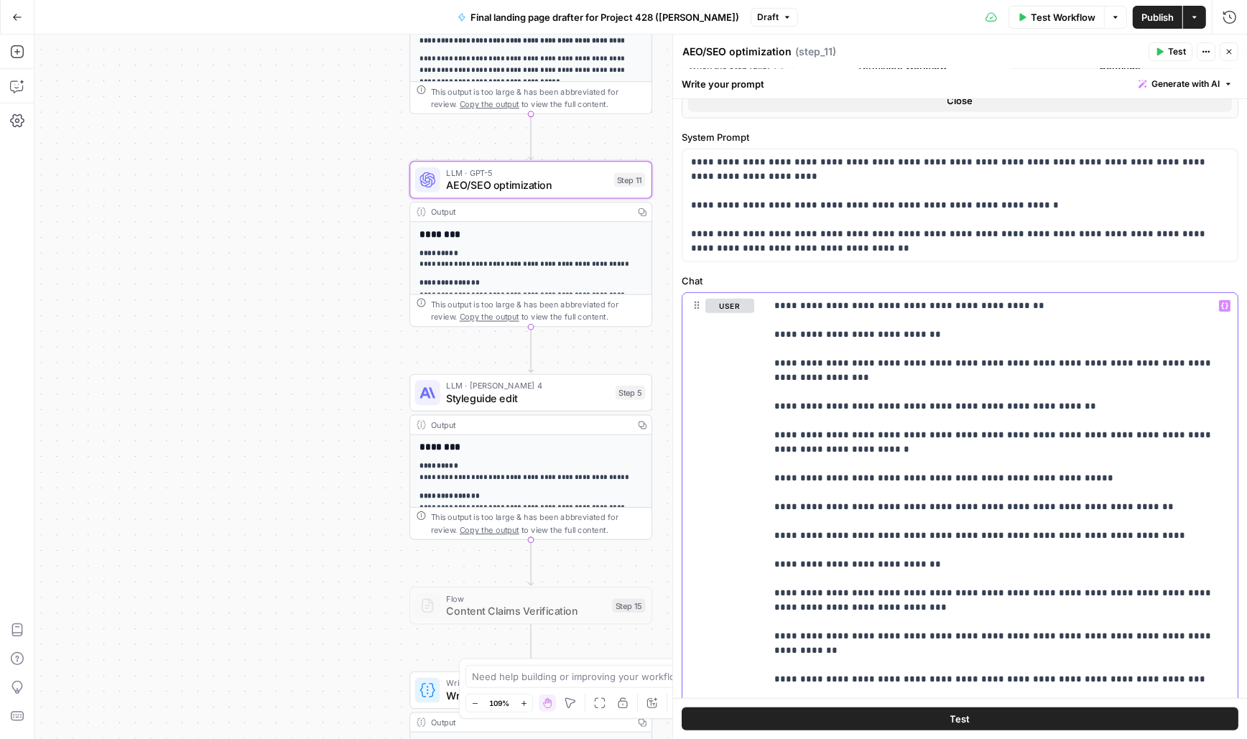
drag, startPoint x: 906, startPoint y: 687, endPoint x: 773, endPoint y: 299, distance: 410.1
click at [775, 299] on p "**********" at bounding box center [1003, 665] width 456 height 733
copy p "**********"
click at [1229, 51] on icon "button" at bounding box center [1229, 52] width 5 height 5
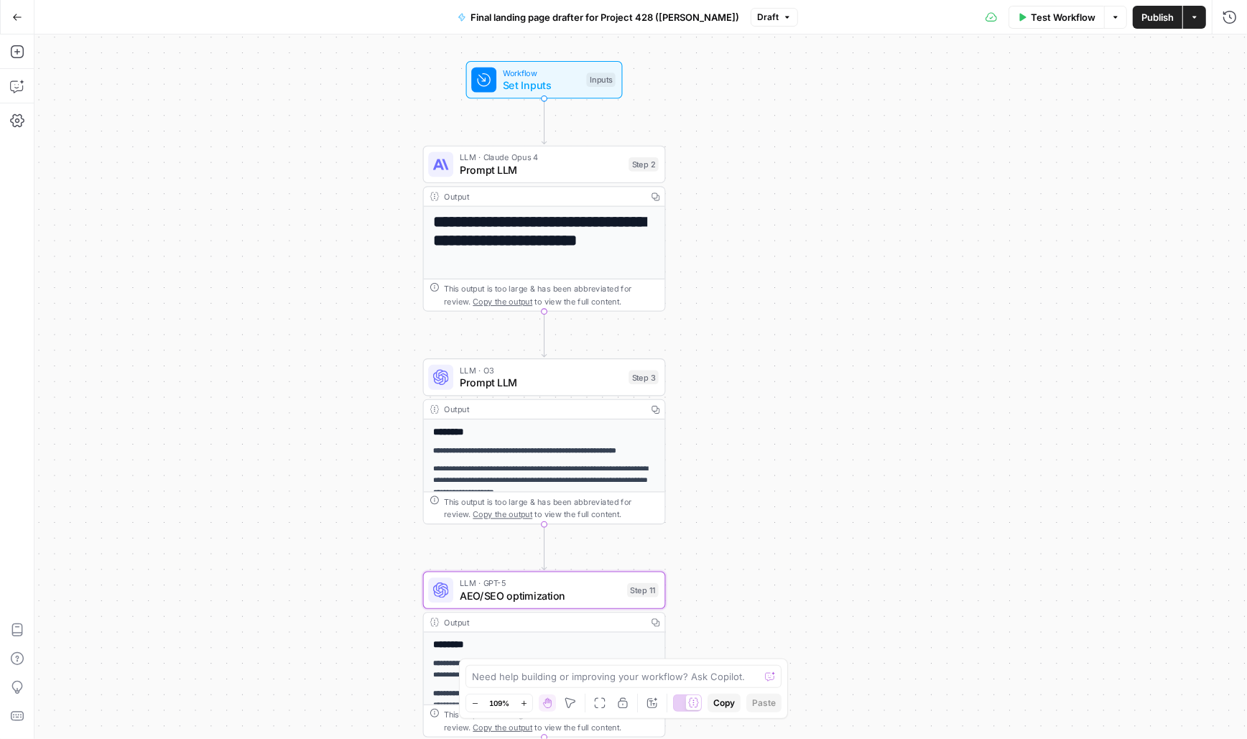
drag, startPoint x: 708, startPoint y: 111, endPoint x: 723, endPoint y: 475, distance: 364.6
click at [723, 475] on div "**********" at bounding box center [640, 386] width 1213 height 705
click at [503, 83] on span "Set Inputs" at bounding box center [542, 86] width 78 height 16
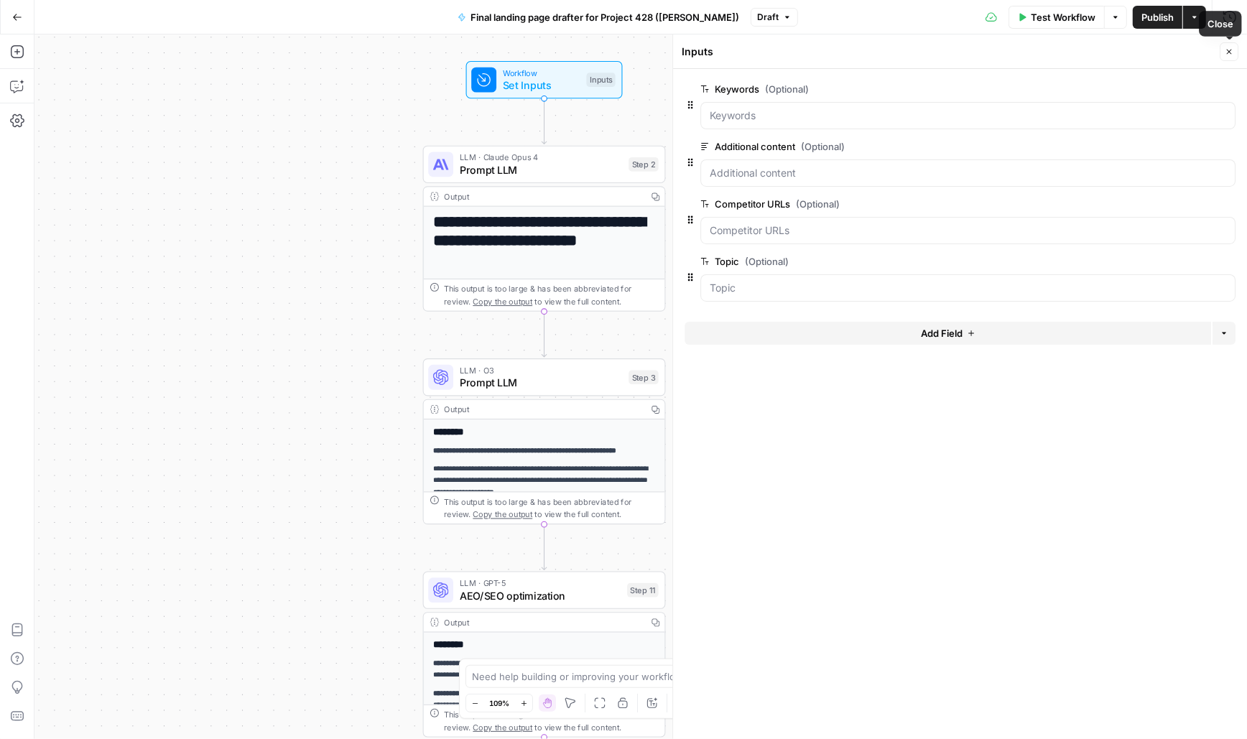
click at [1225, 47] on button "Close" at bounding box center [1229, 51] width 19 height 19
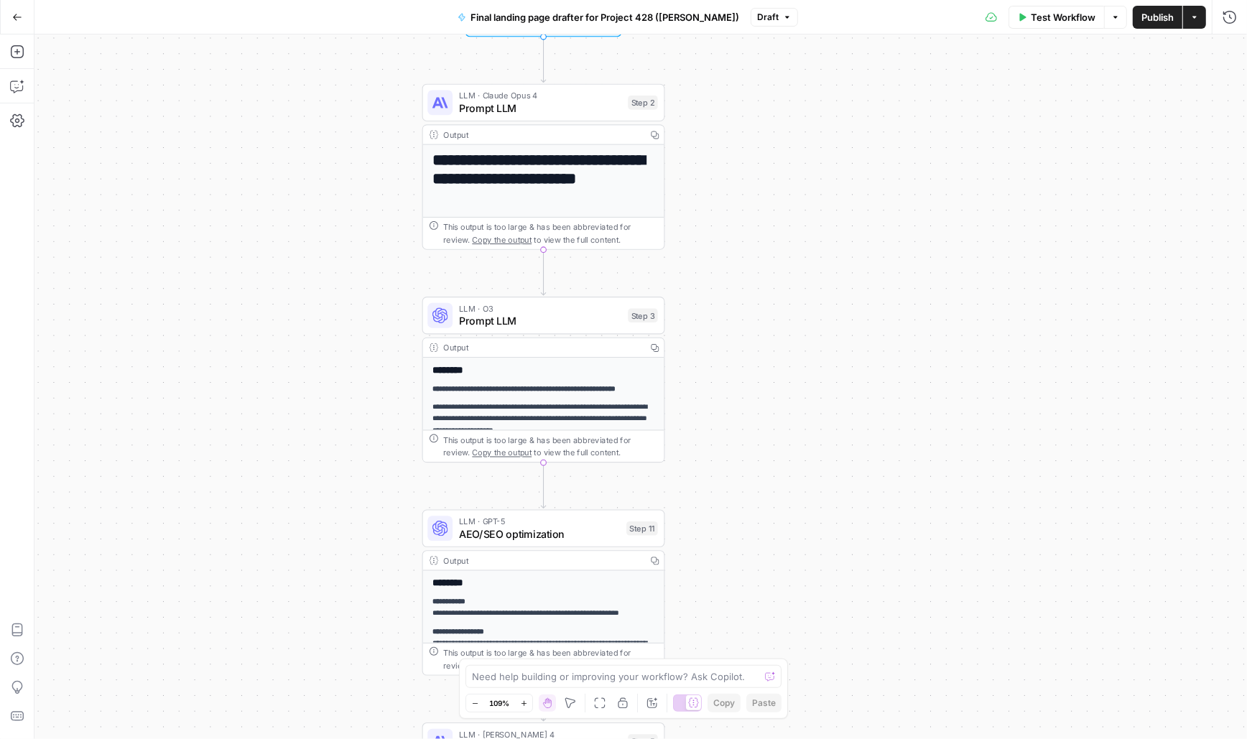
drag, startPoint x: 857, startPoint y: 453, endPoint x: 856, endPoint y: 100, distance: 352.8
click at [856, 100] on div "**********" at bounding box center [640, 386] width 1213 height 705
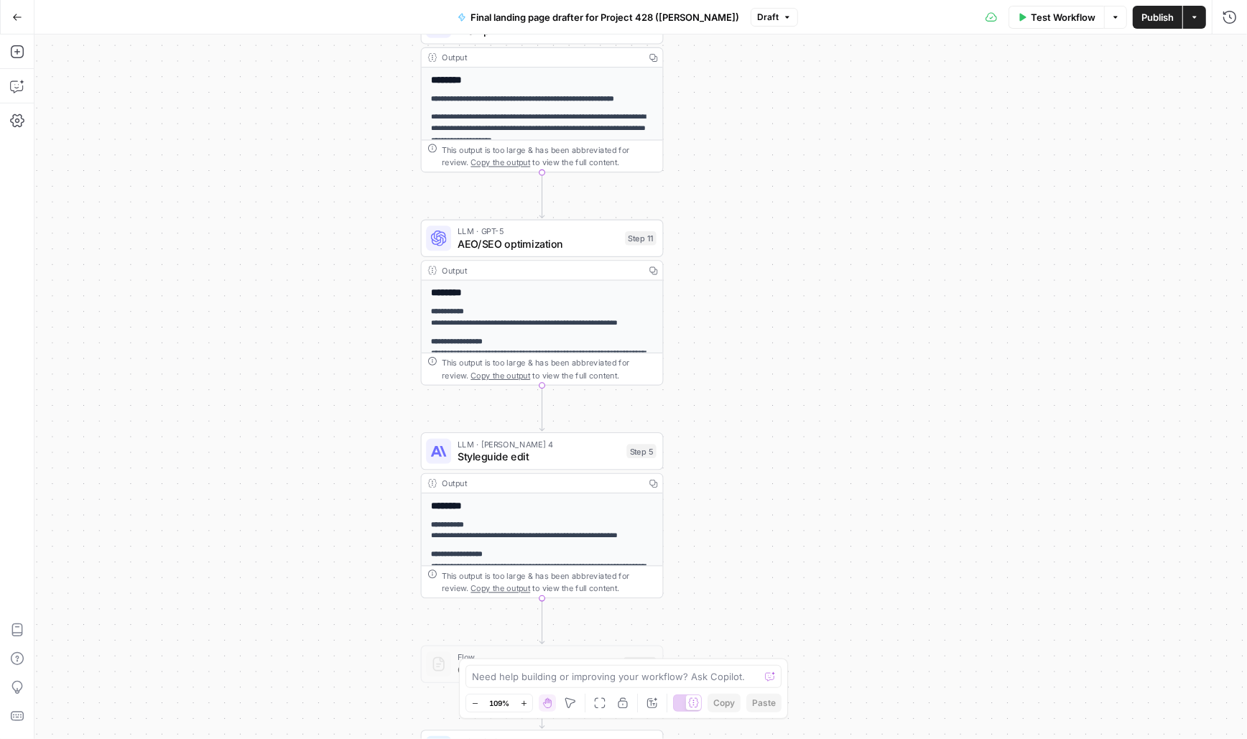
click at [493, 244] on span "AEO/SEO optimization" at bounding box center [539, 244] width 162 height 16
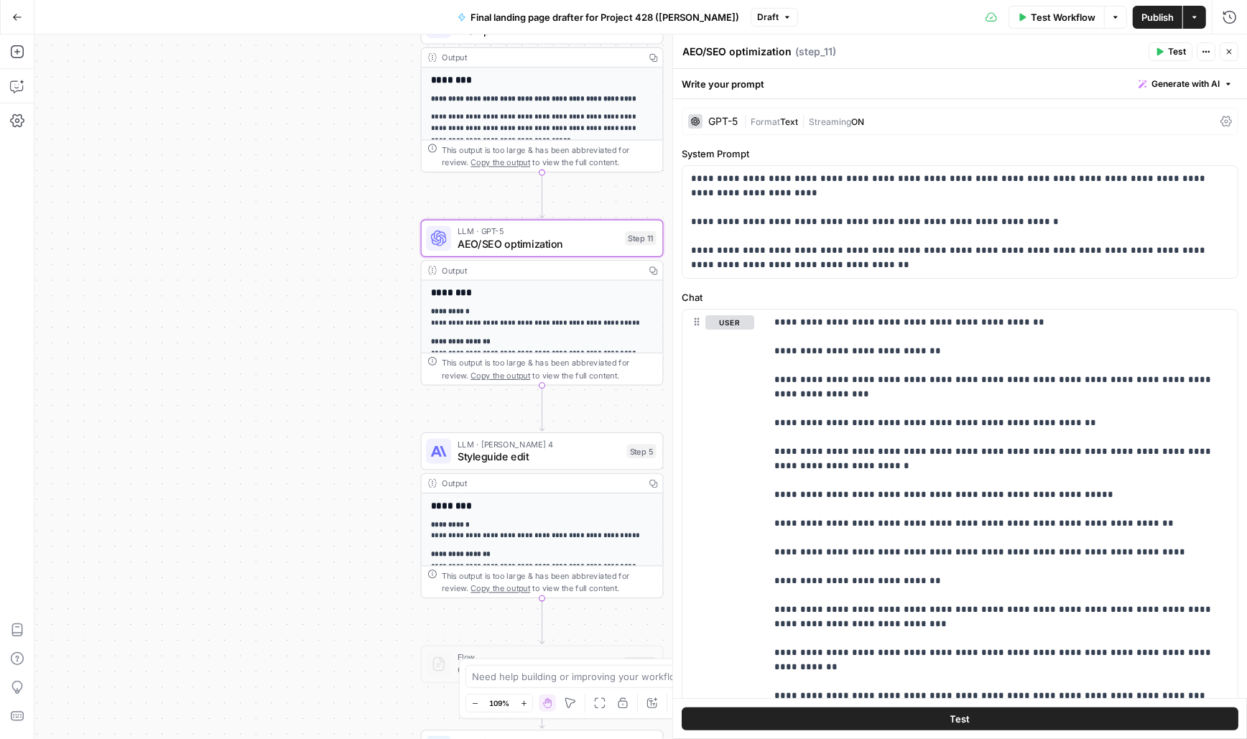
click at [790, 54] on div "AEO/SEO optimization AEO/SEO optimization" at bounding box center [737, 51] width 116 height 17
drag, startPoint x: 790, startPoint y: 54, endPoint x: 683, endPoint y: 54, distance: 107.1
click at [683, 54] on div "AEO/SEO optimization AEO/SEO optimization" at bounding box center [737, 51] width 116 height 17
click at [1226, 57] on button "Close" at bounding box center [1229, 51] width 19 height 19
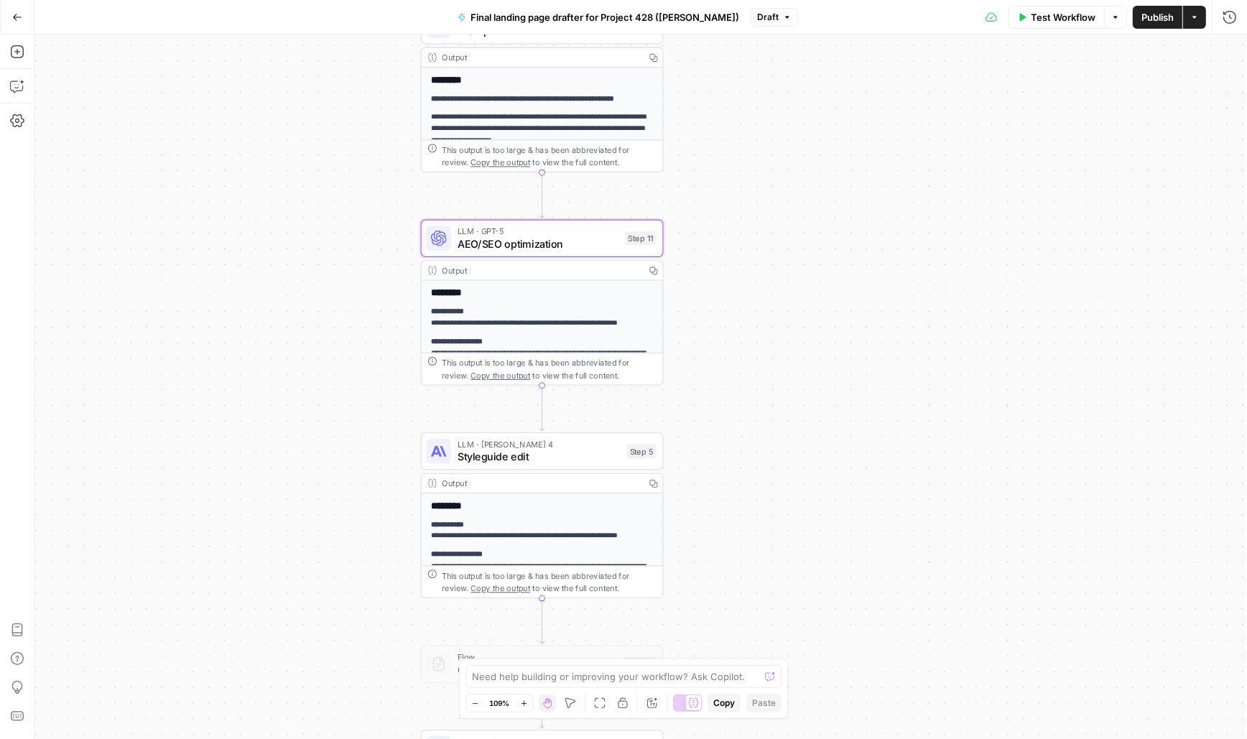
click at [524, 449] on span "Styleguide edit" at bounding box center [539, 457] width 163 height 16
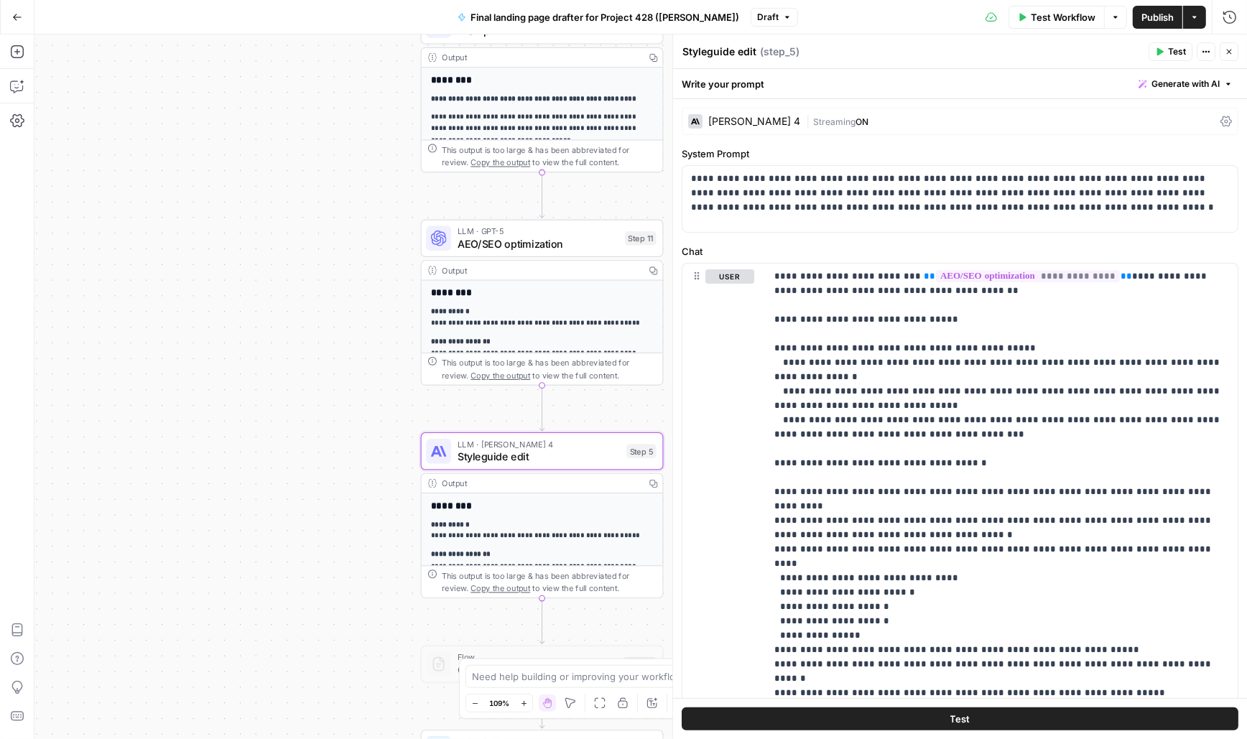
click at [934, 121] on div "| Streaming ON" at bounding box center [1010, 122] width 409 height 14
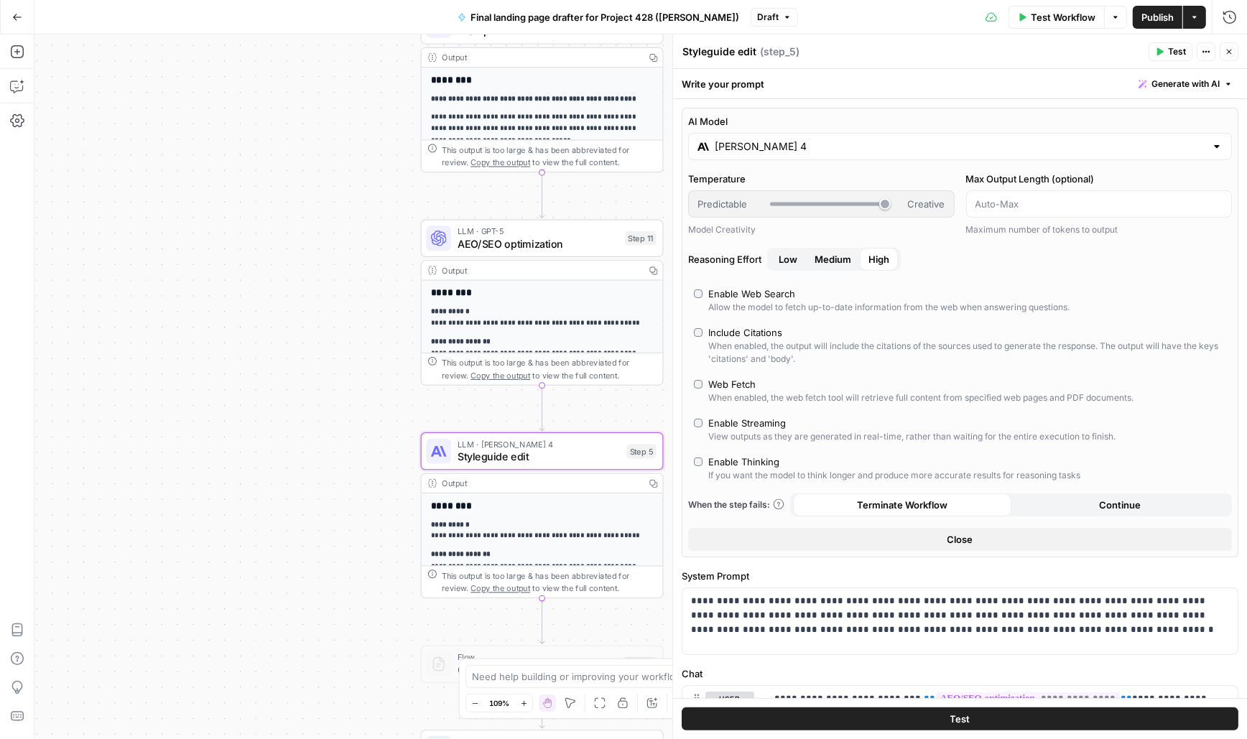
drag, startPoint x: 883, startPoint y: 194, endPoint x: 855, endPoint y: 198, distance: 28.4
click at [854, 199] on div "Predictable Creative" at bounding box center [821, 203] width 267 height 27
click at [895, 200] on div "Predictable Creative" at bounding box center [822, 204] width 248 height 14
click at [817, 203] on div at bounding box center [827, 205] width 115 height 4
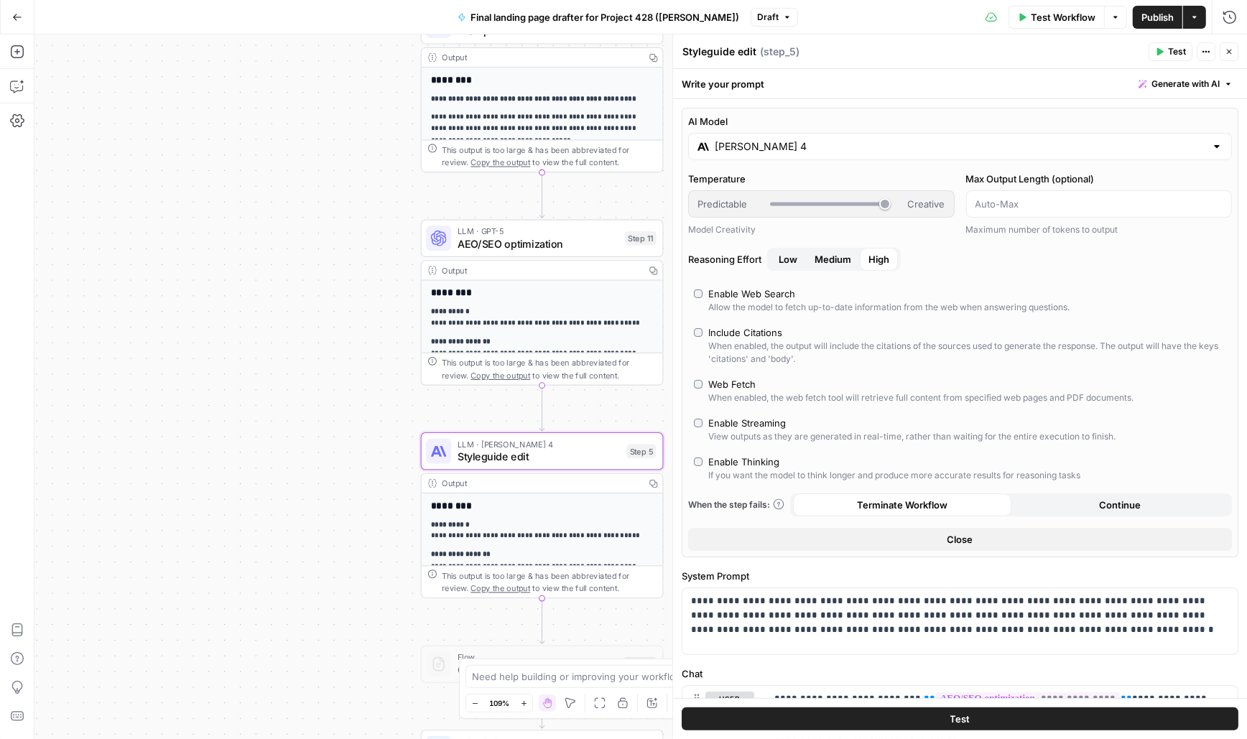
click at [973, 316] on div "AI Model Claude Sonnet 4 Temperature Predictable Creative Model Creativity Max …" at bounding box center [960, 333] width 557 height 450
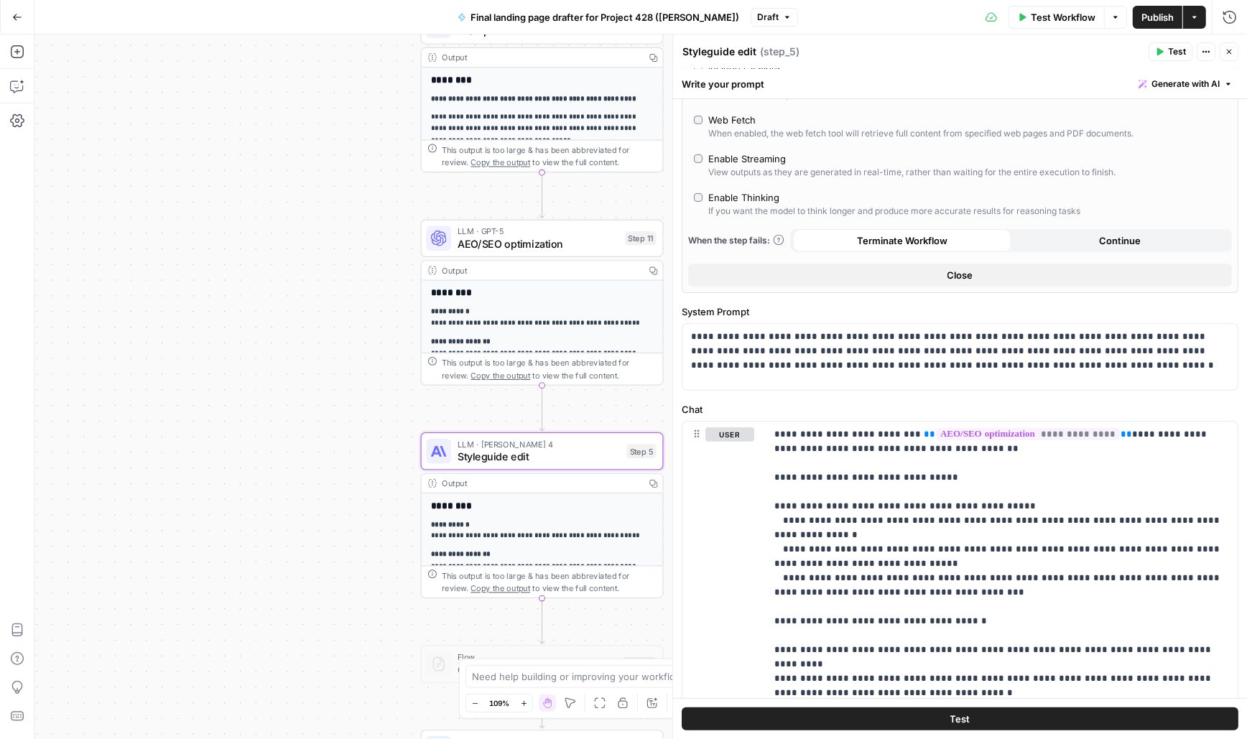
scroll to position [274, 0]
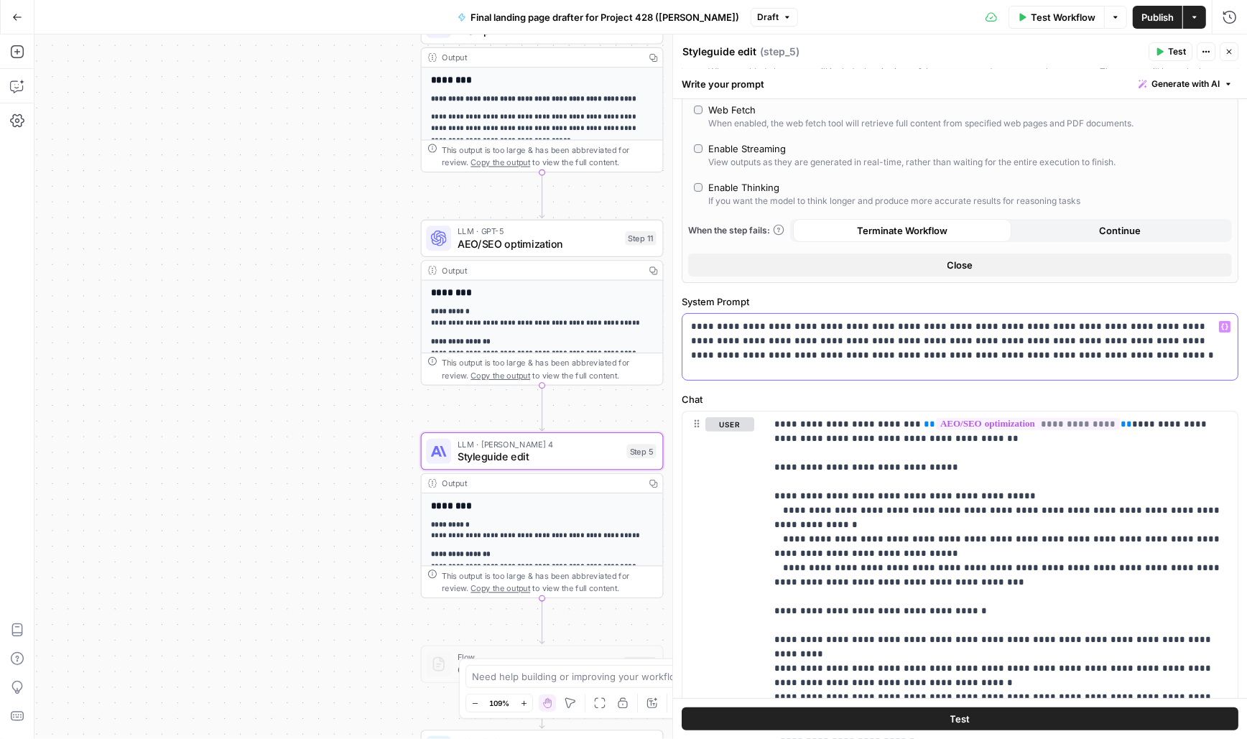
click at [979, 356] on p "**********" at bounding box center [960, 341] width 539 height 43
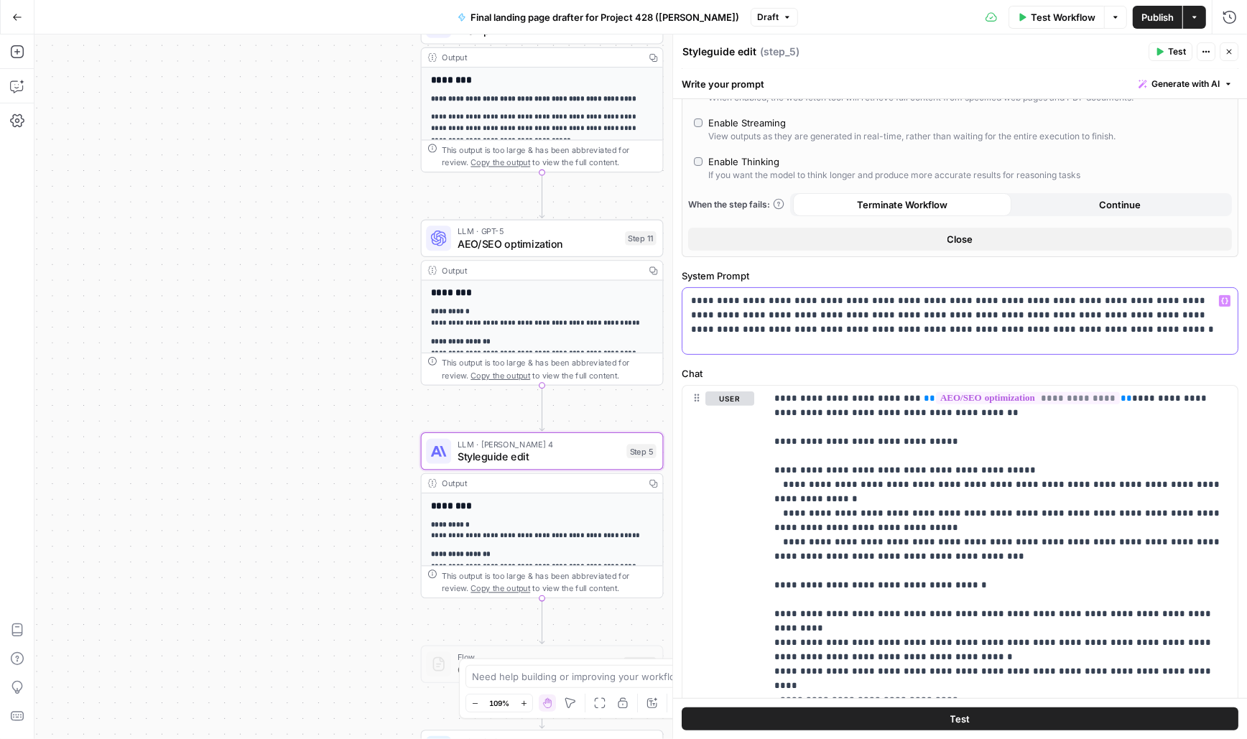
drag, startPoint x: 984, startPoint y: 330, endPoint x: 689, endPoint y: 297, distance: 296.4
click at [689, 297] on div "**********" at bounding box center [960, 321] width 555 height 66
copy p "**********"
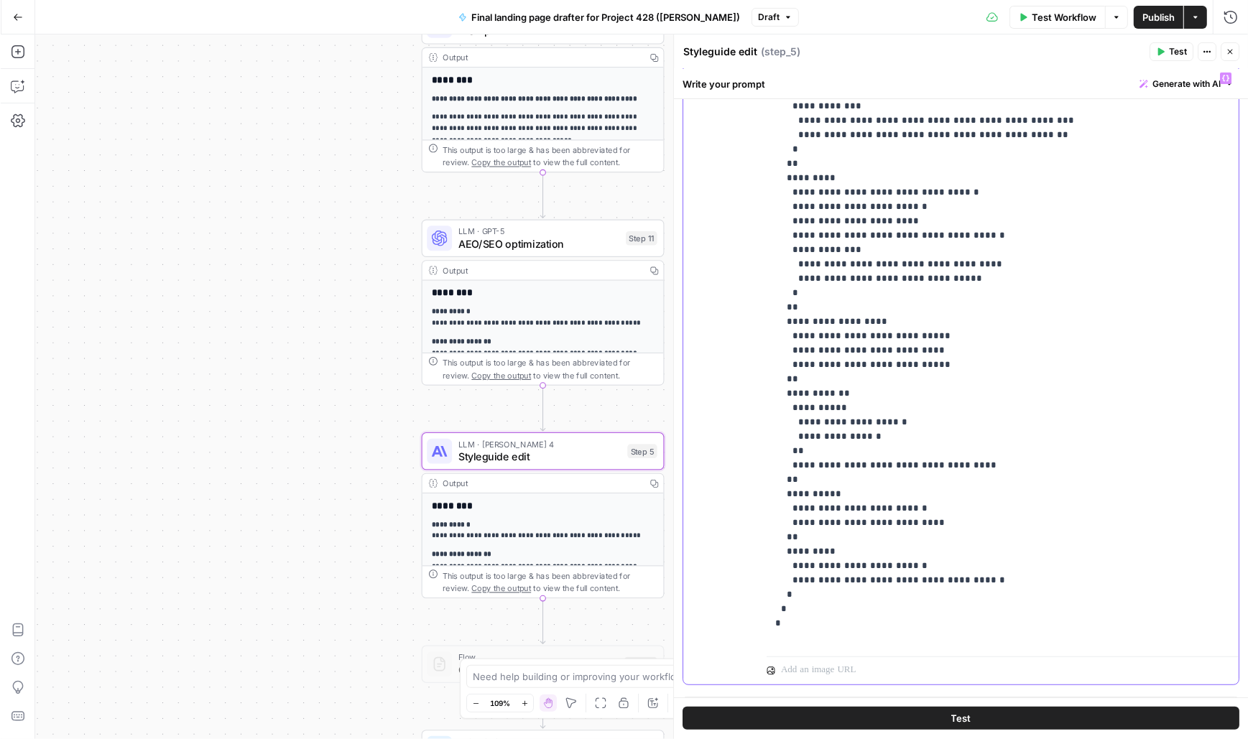
scroll to position [647, 0]
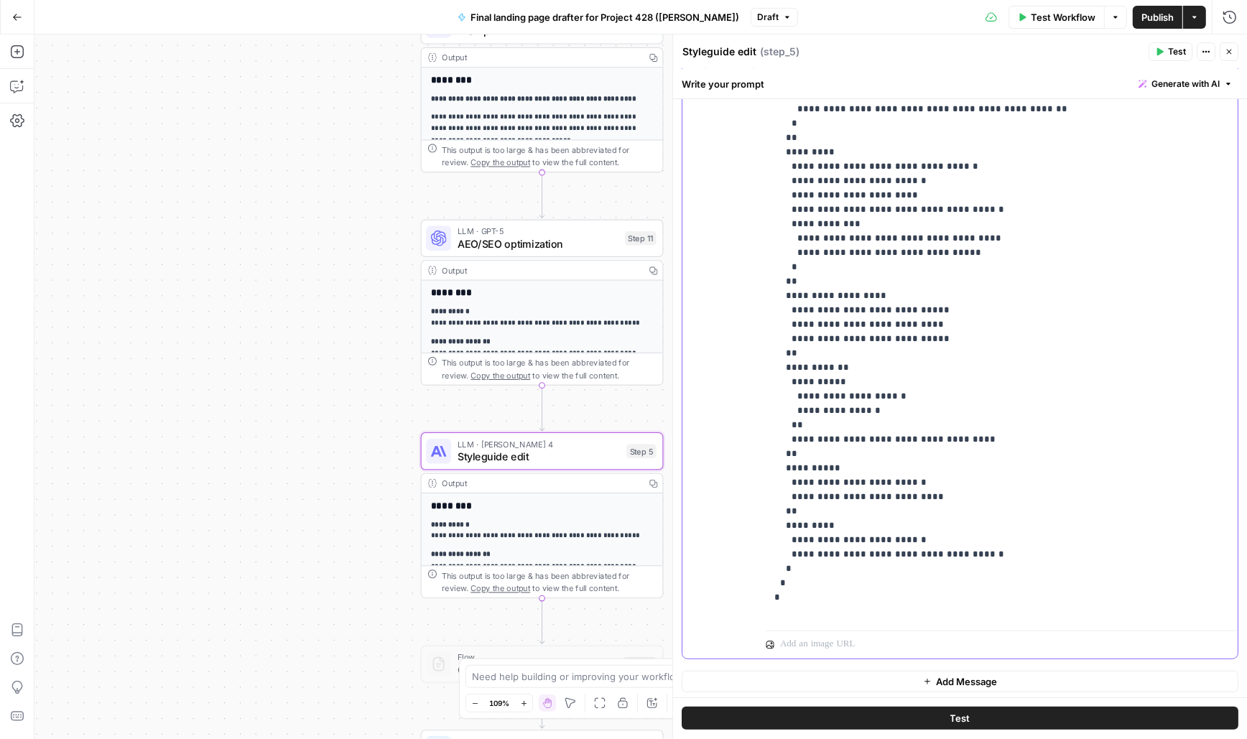
drag, startPoint x: 774, startPoint y: 245, endPoint x: 1092, endPoint y: 634, distance: 502.4
click at [1092, 634] on div "**********" at bounding box center [1002, 349] width 472 height 619
copy p "**********"
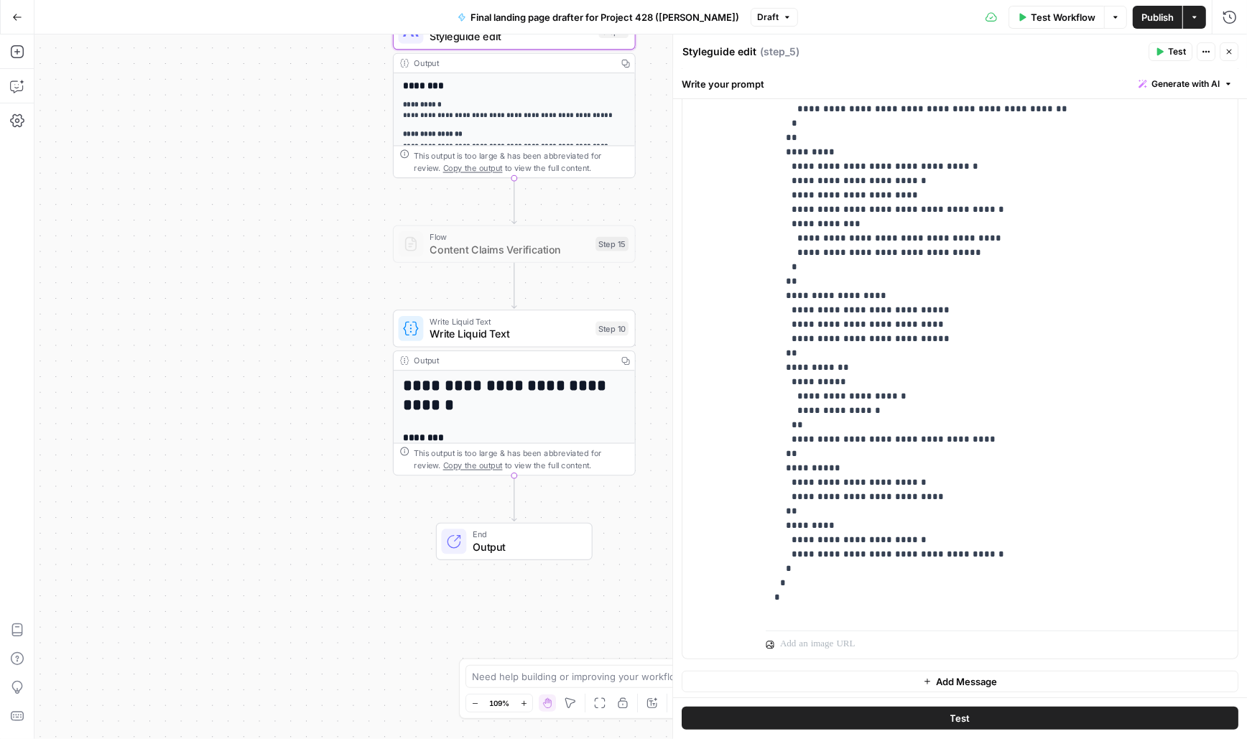
click at [462, 330] on span "Write Liquid Text" at bounding box center [510, 334] width 160 height 16
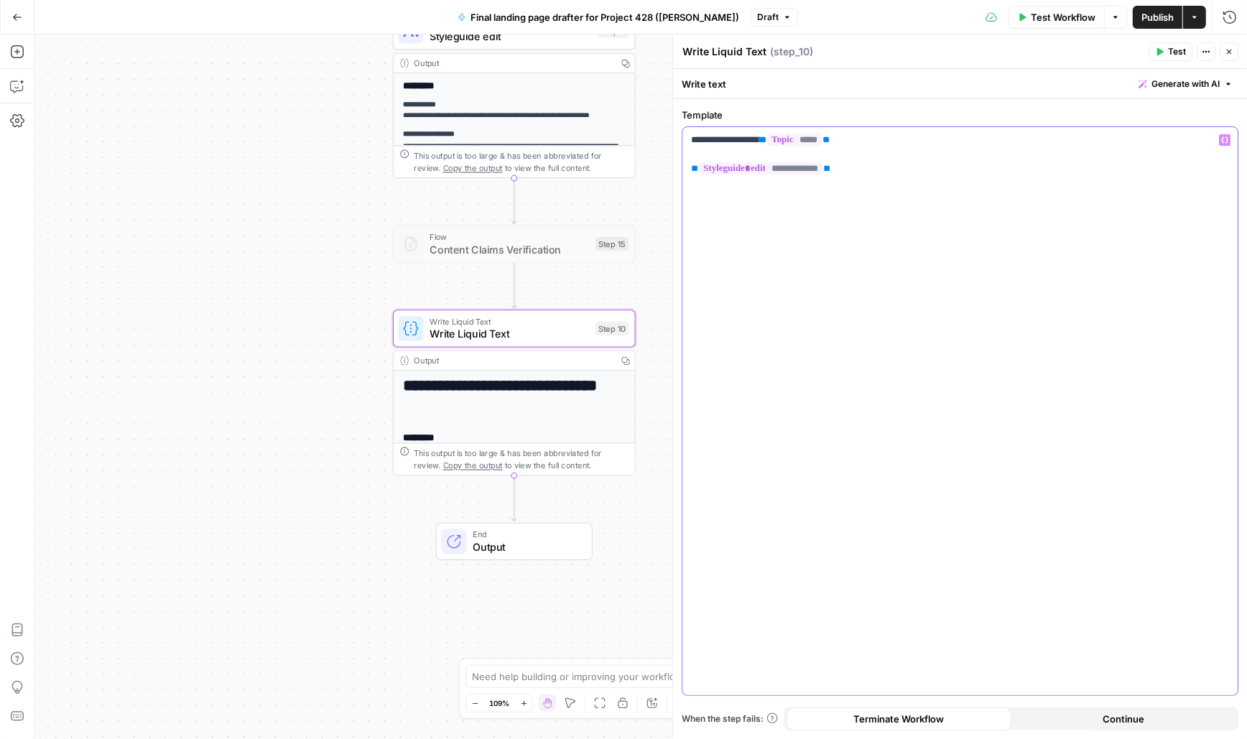
drag, startPoint x: 864, startPoint y: 169, endPoint x: 692, endPoint y: 125, distance: 177.2
click at [692, 125] on div "**********" at bounding box center [960, 402] width 557 height 588
click at [750, 235] on div "**********" at bounding box center [960, 411] width 555 height 568
click at [1232, 57] on button "Close" at bounding box center [1230, 51] width 19 height 19
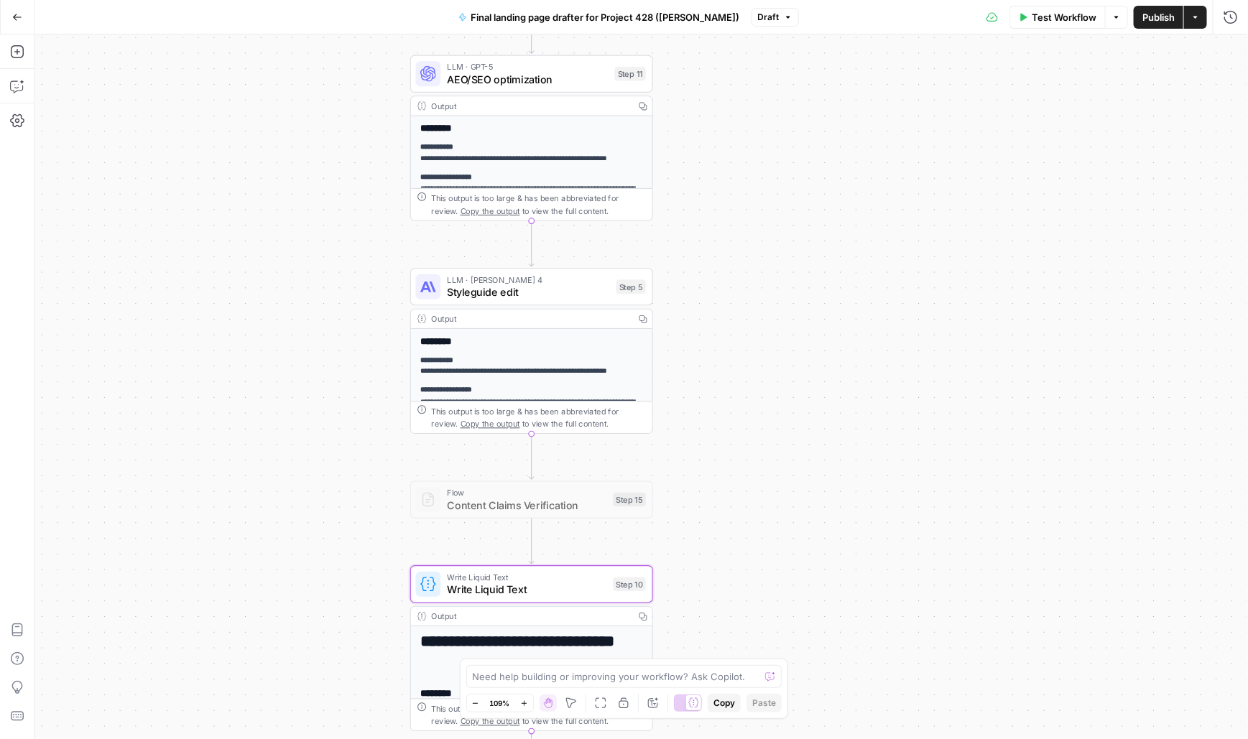
drag, startPoint x: 692, startPoint y: 238, endPoint x: 711, endPoint y: 493, distance: 255.7
click at [711, 493] on div "**********" at bounding box center [641, 386] width 1214 height 705
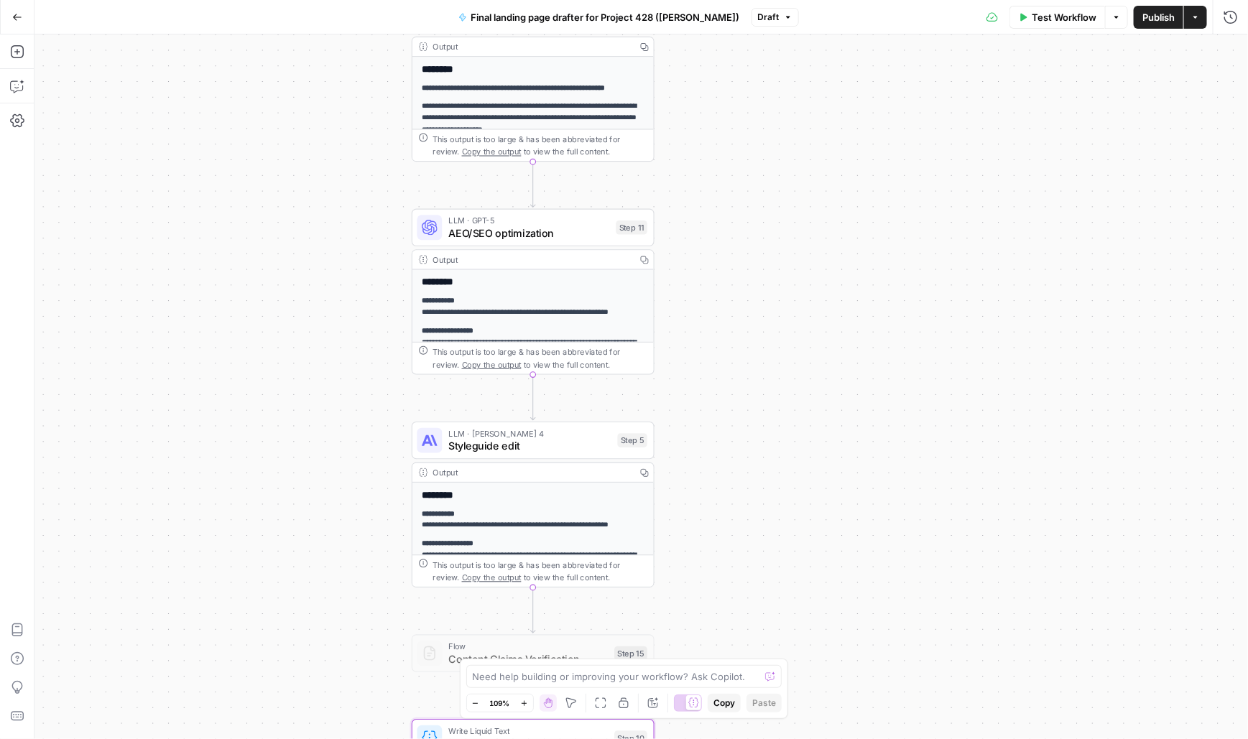
drag, startPoint x: 711, startPoint y: 198, endPoint x: 711, endPoint y: 352, distance: 154.5
click at [711, 352] on div "**********" at bounding box center [641, 386] width 1214 height 705
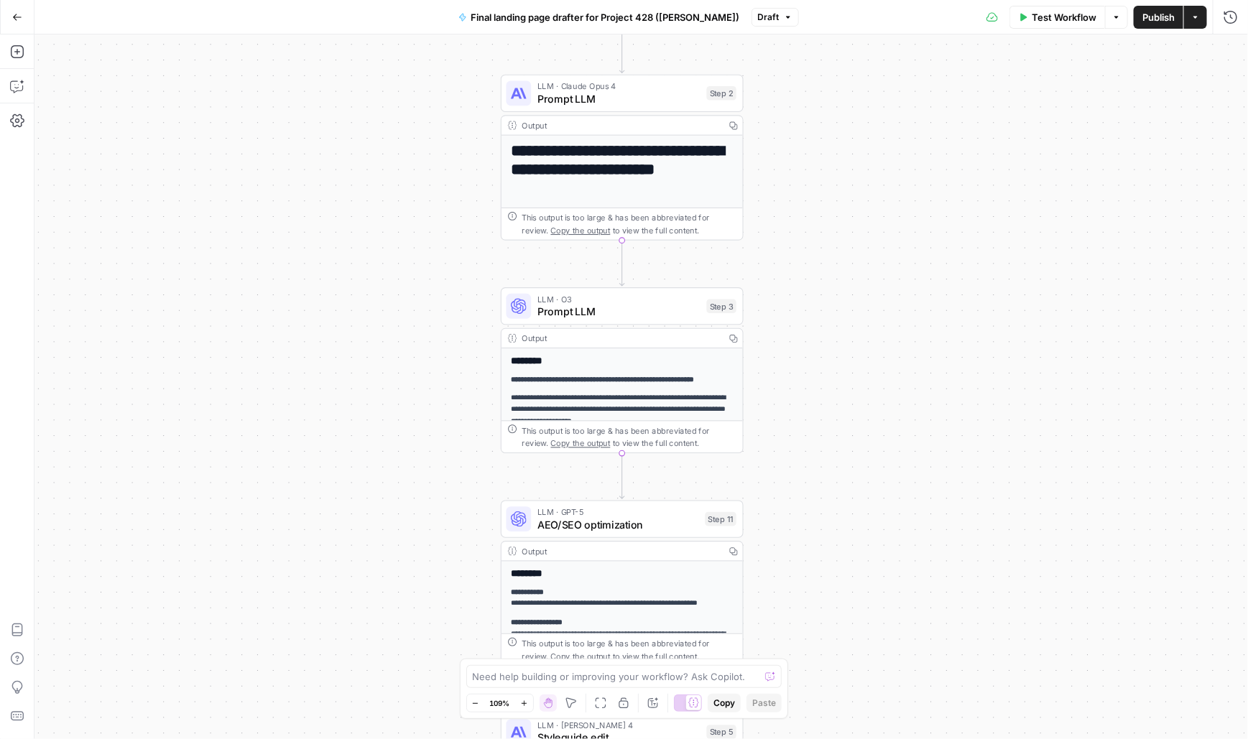
drag, startPoint x: 716, startPoint y: 128, endPoint x: 805, endPoint y: 420, distance: 305.0
click at [805, 420] on div "**********" at bounding box center [641, 386] width 1214 height 705
click at [558, 91] on span "Prompt LLM" at bounding box center [618, 99] width 163 height 16
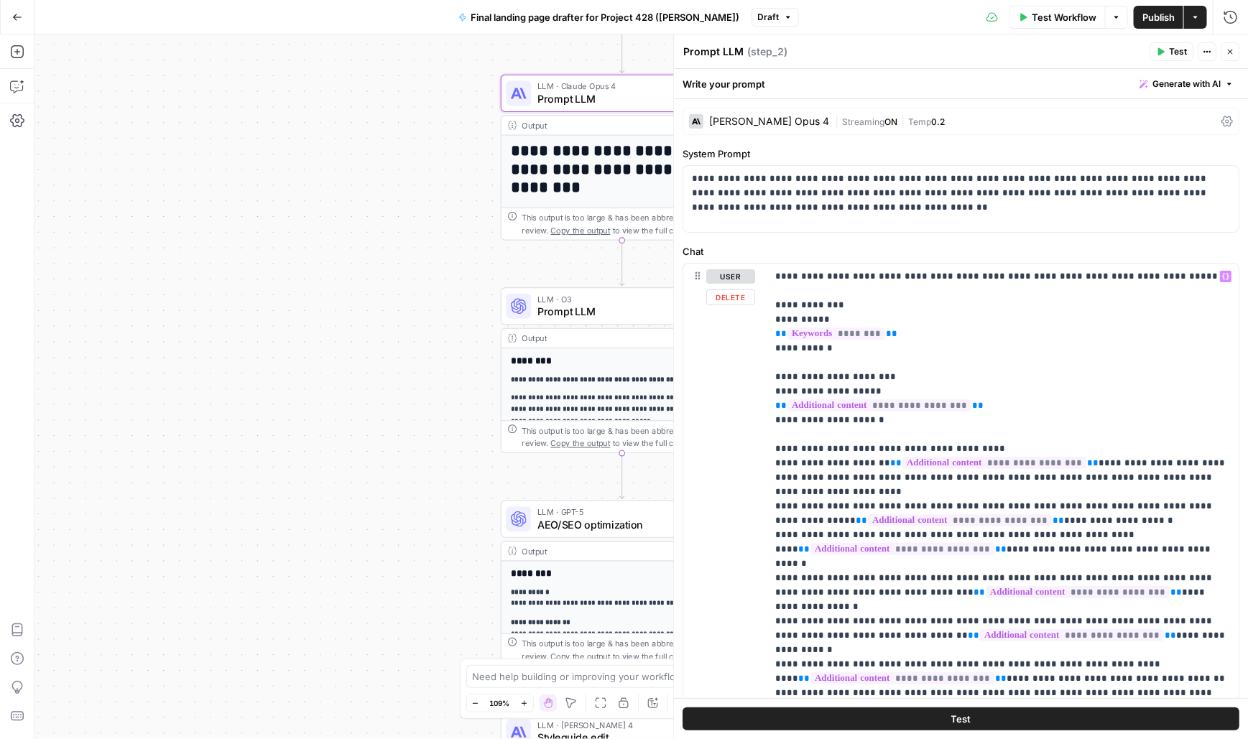
scroll to position [15, 0]
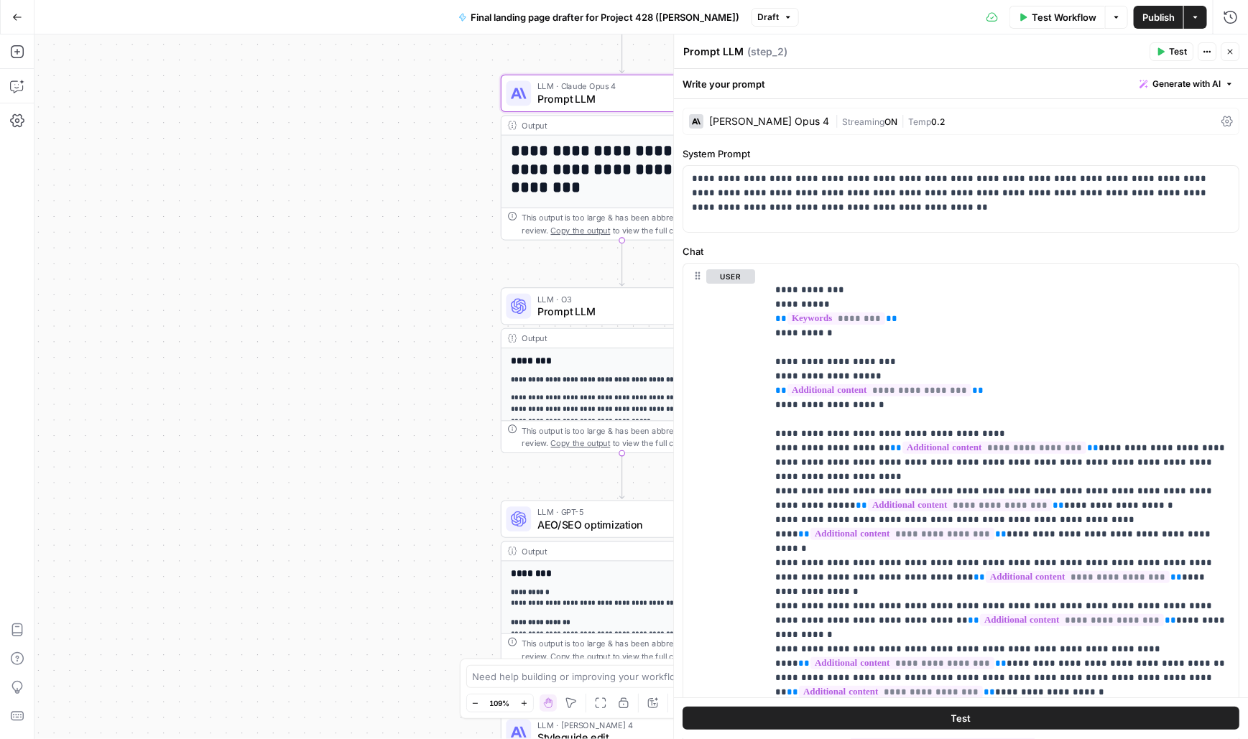
click at [1231, 50] on icon "button" at bounding box center [1230, 51] width 9 height 9
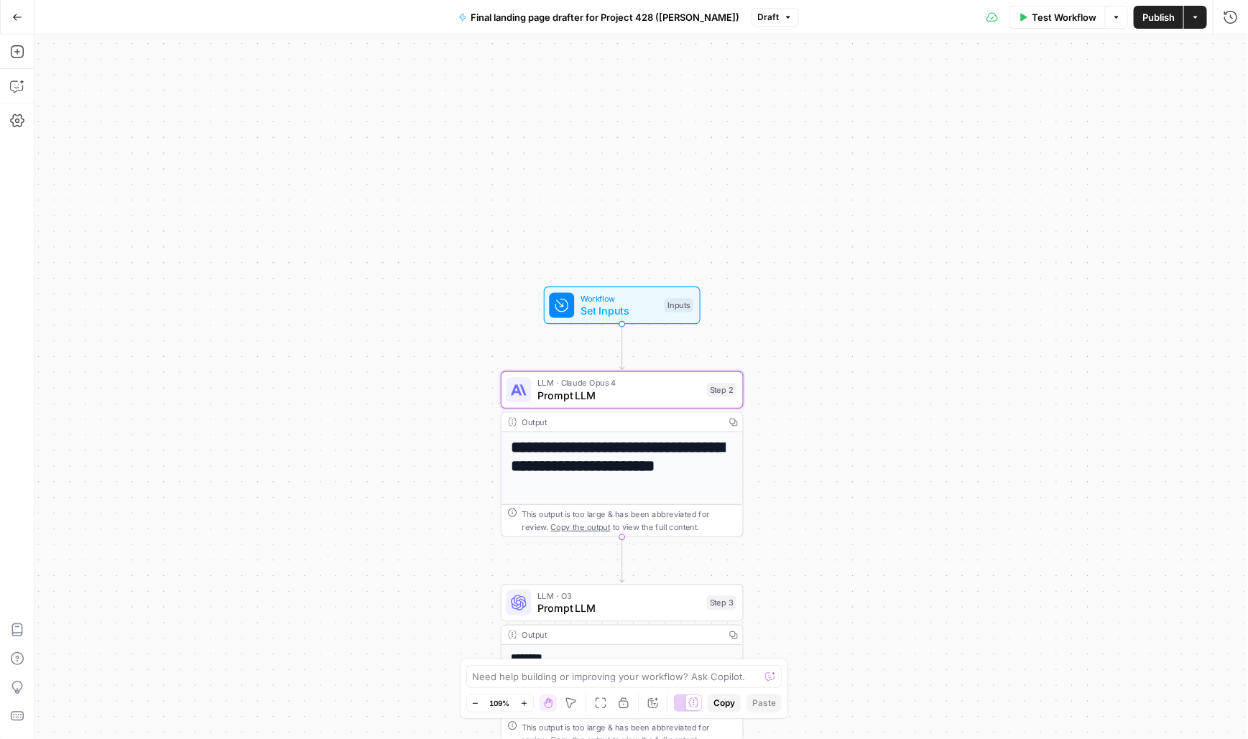
drag, startPoint x: 805, startPoint y: 95, endPoint x: 808, endPoint y: 424, distance: 329.1
click at [808, 424] on div "**********" at bounding box center [641, 386] width 1214 height 705
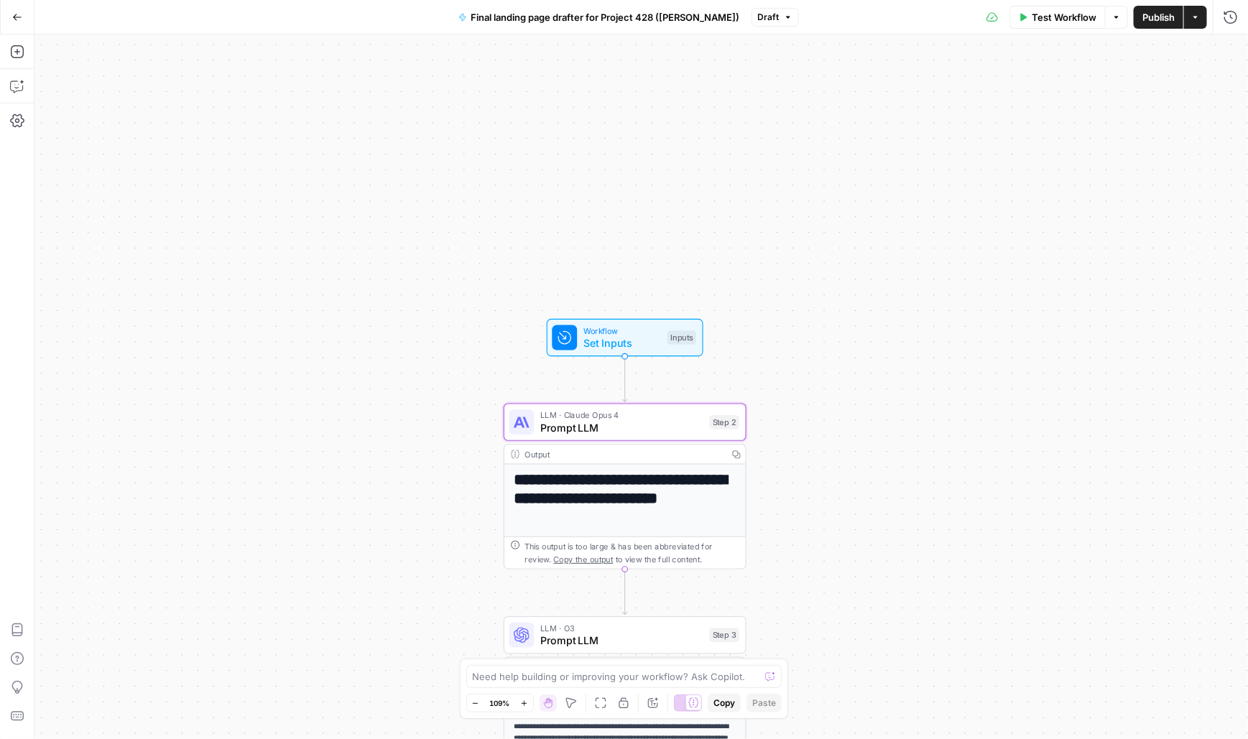
click at [578, 336] on div "Workflow Set Inputs Inputs Test Step" at bounding box center [625, 338] width 144 height 27
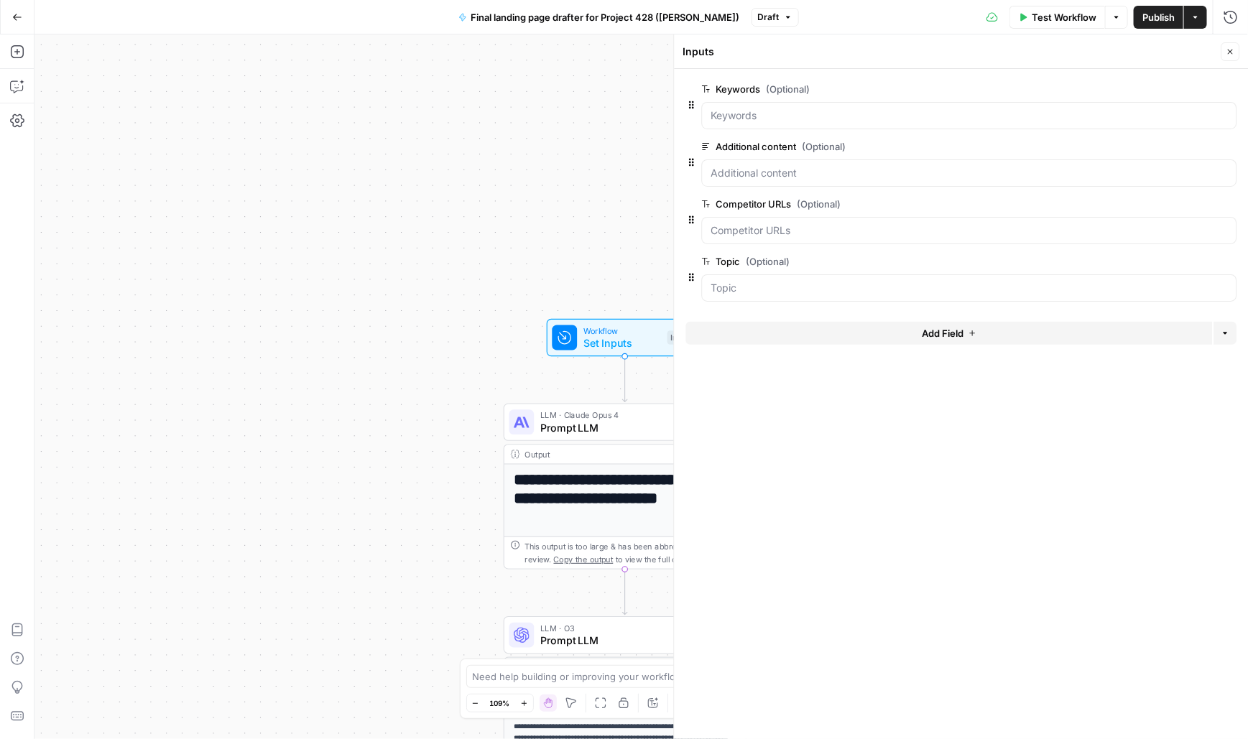
click at [1231, 48] on icon "button" at bounding box center [1230, 51] width 9 height 9
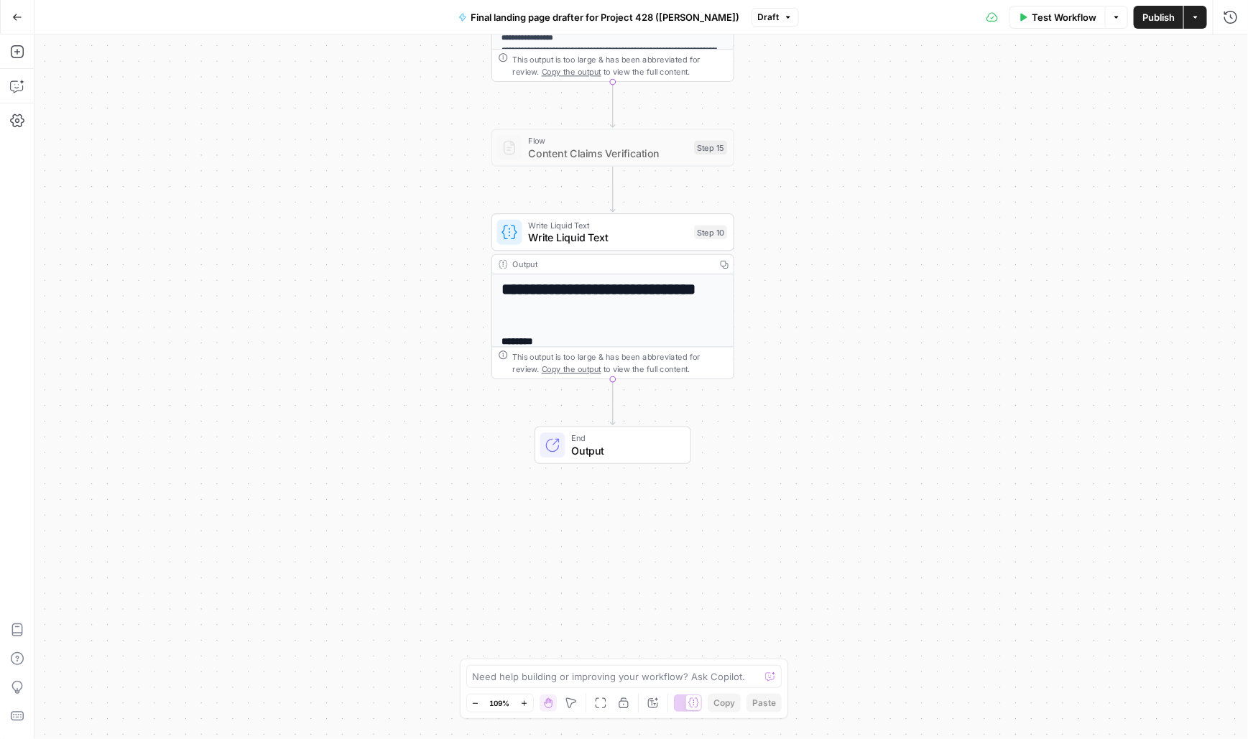
click at [550, 228] on span "Write Liquid Text" at bounding box center [608, 225] width 160 height 12
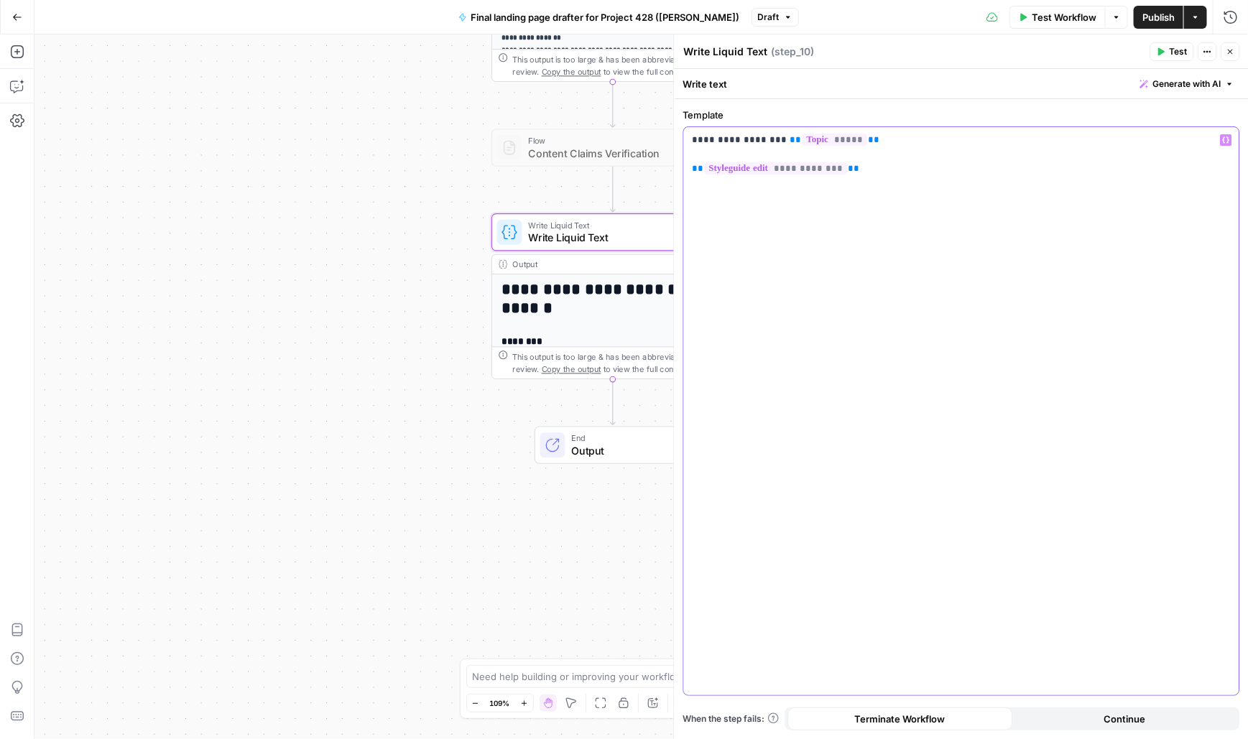
drag, startPoint x: 693, startPoint y: 141, endPoint x: 889, endPoint y: 191, distance: 202.5
click at [889, 191] on div "**********" at bounding box center [961, 411] width 555 height 568
copy p "**********"
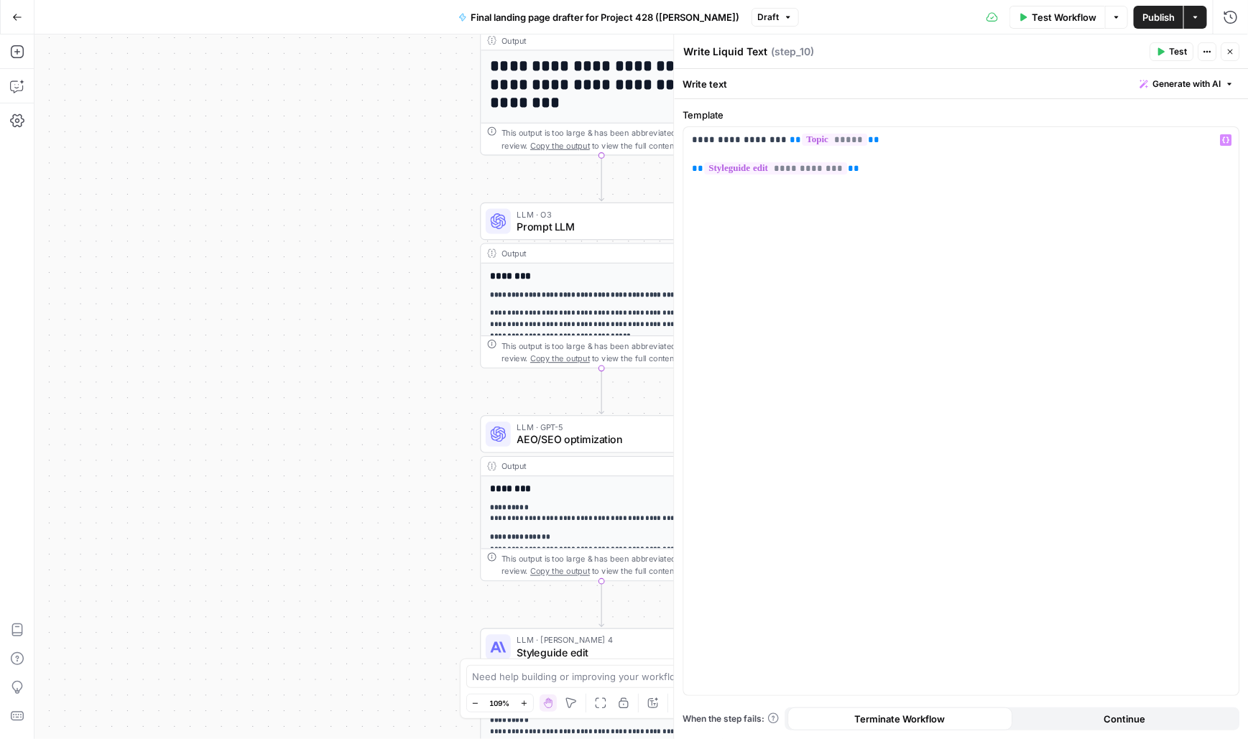
click at [543, 437] on span "AEO/SEO optimization" at bounding box center [598, 440] width 162 height 16
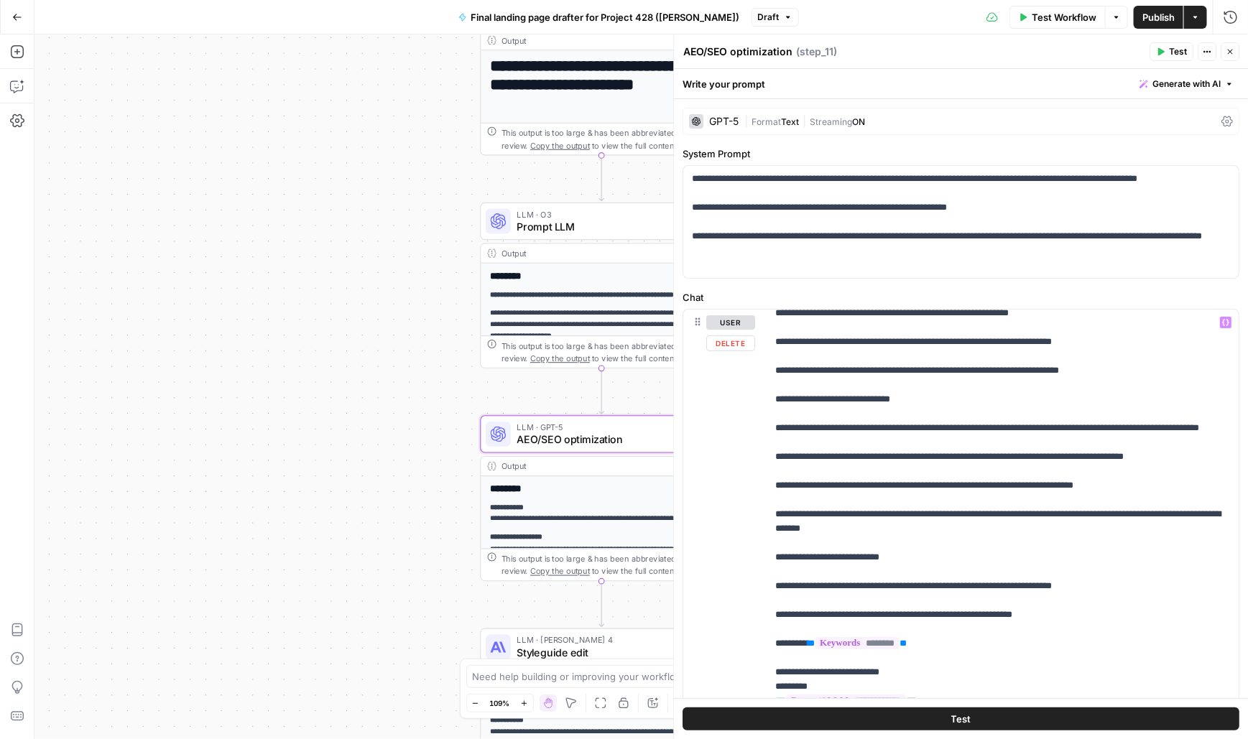
scroll to position [159, 0]
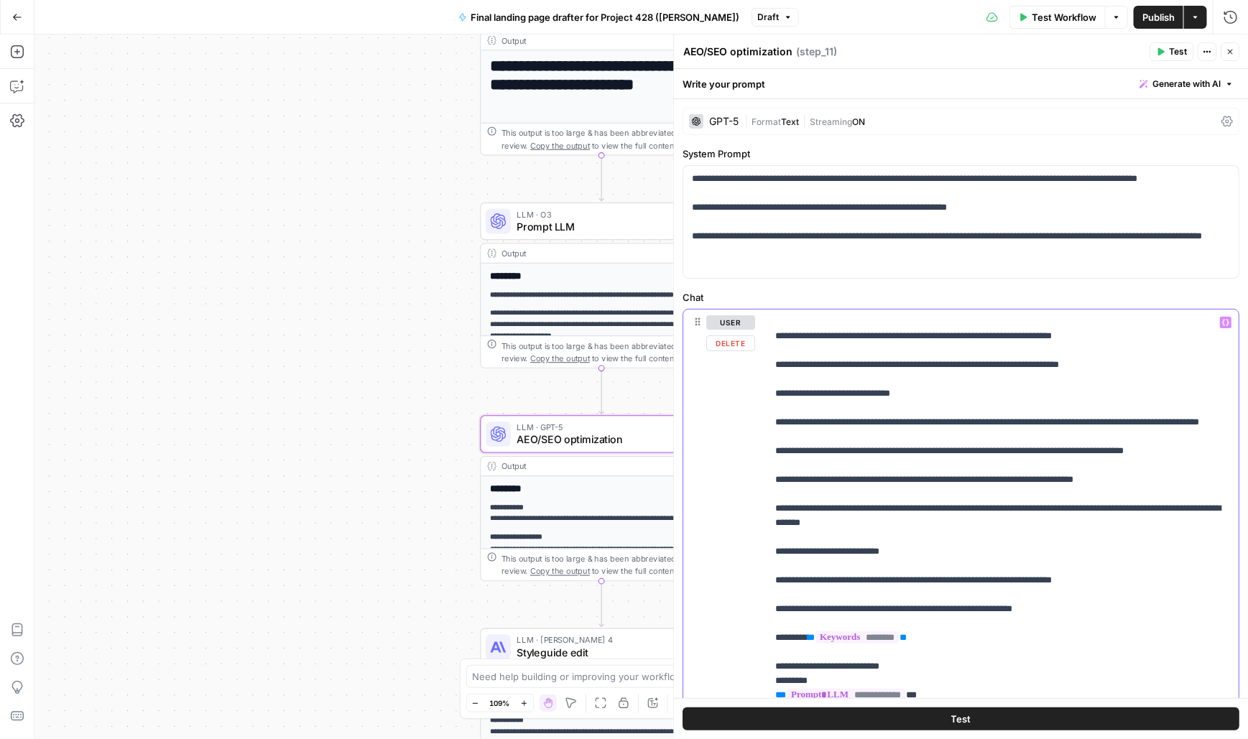
drag, startPoint x: 773, startPoint y: 394, endPoint x: 1217, endPoint y: 394, distance: 444.0
click at [1217, 394] on div "**********" at bounding box center [1003, 602] width 473 height 585
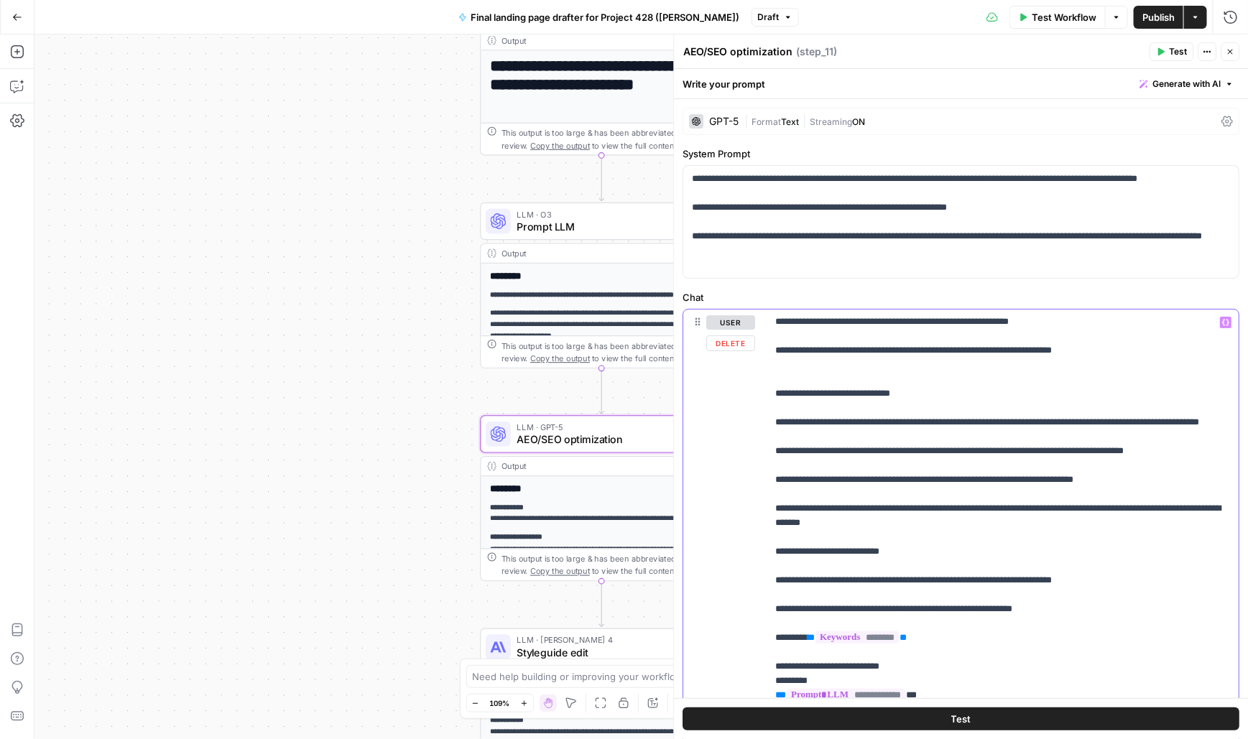
drag, startPoint x: 772, startPoint y: 491, endPoint x: 1216, endPoint y: 492, distance: 444.0
click at [1216, 492] on div "**********" at bounding box center [1003, 602] width 473 height 585
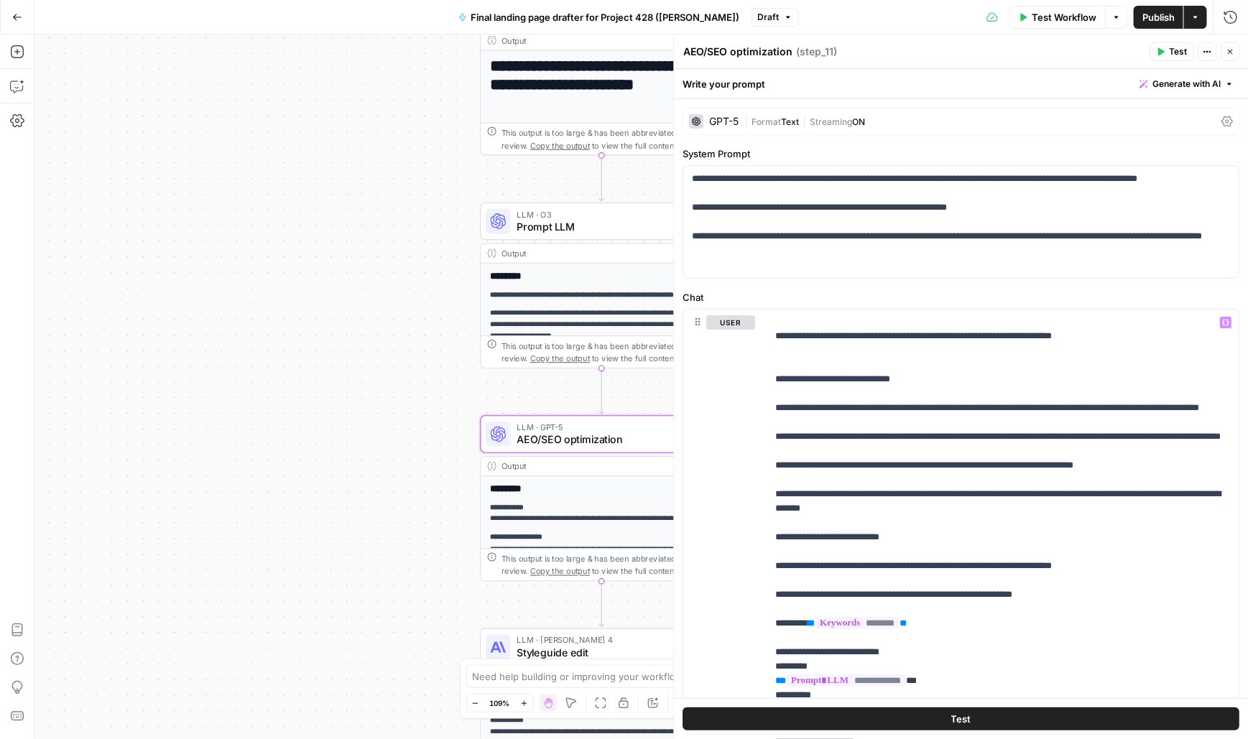
click at [1230, 53] on icon "button" at bounding box center [1230, 51] width 9 height 9
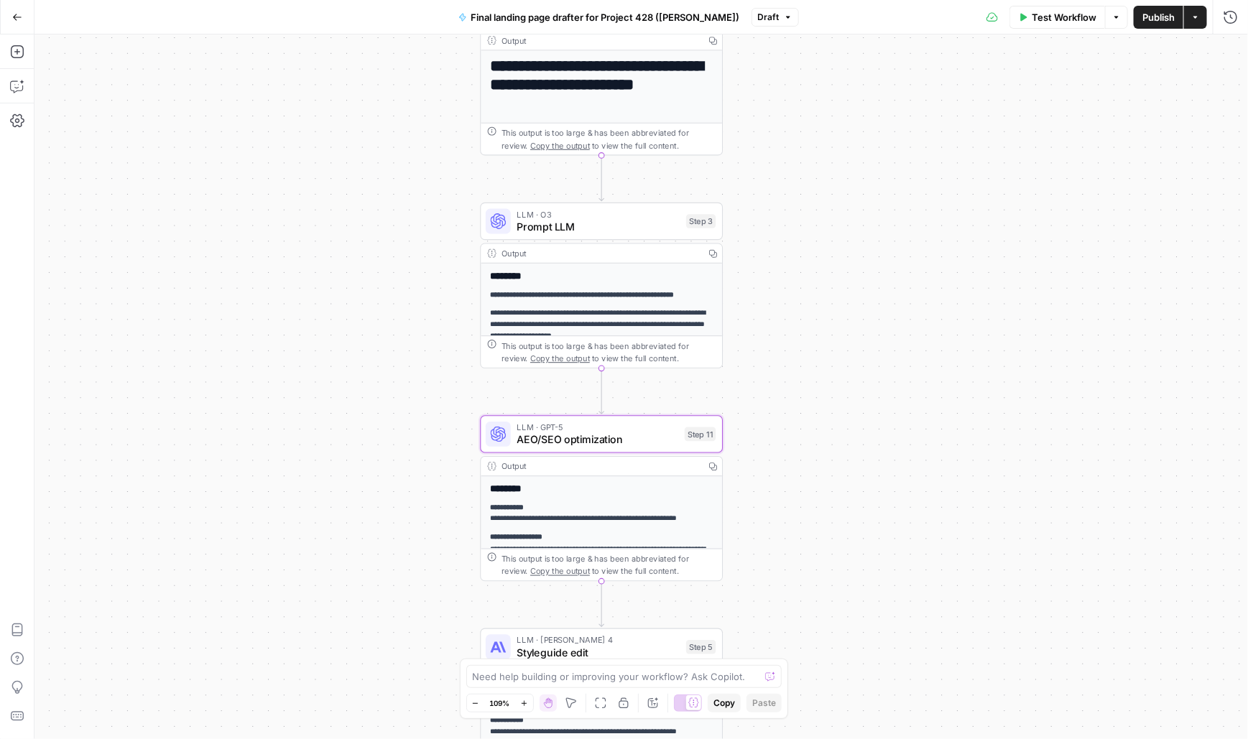
click at [588, 227] on span "Prompt LLM" at bounding box center [598, 227] width 163 height 16
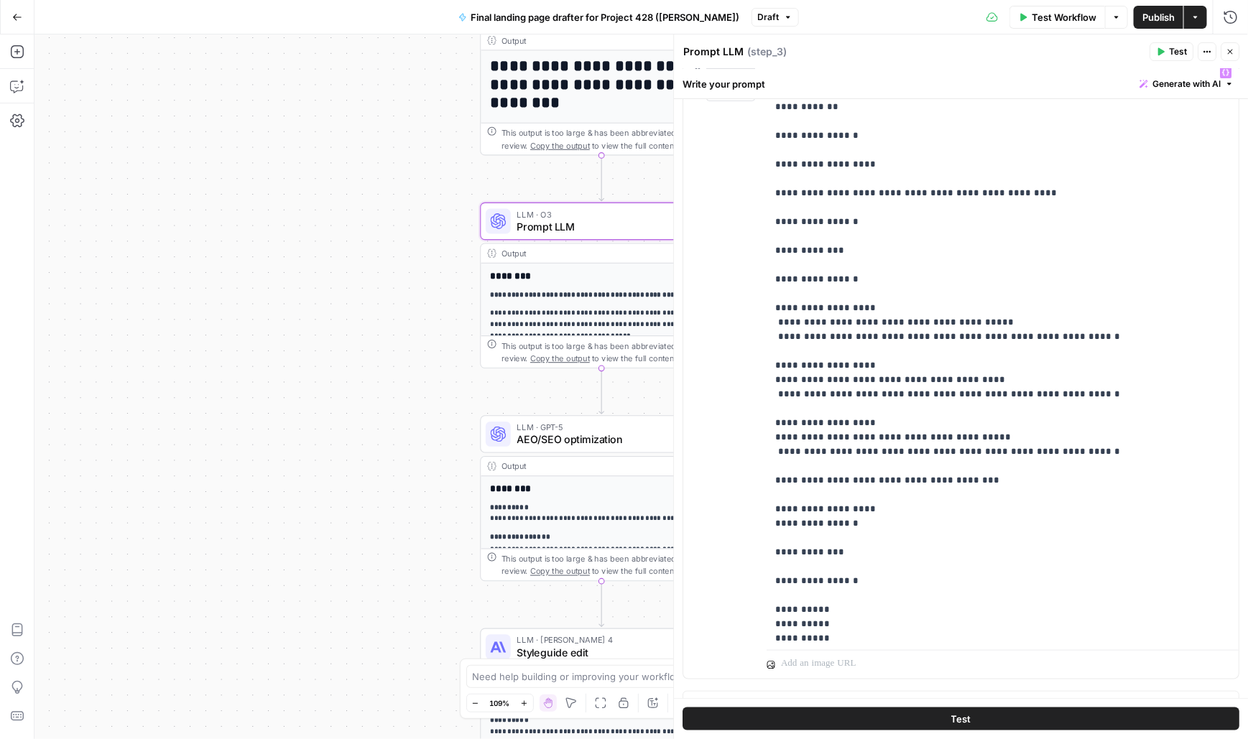
scroll to position [1277, 0]
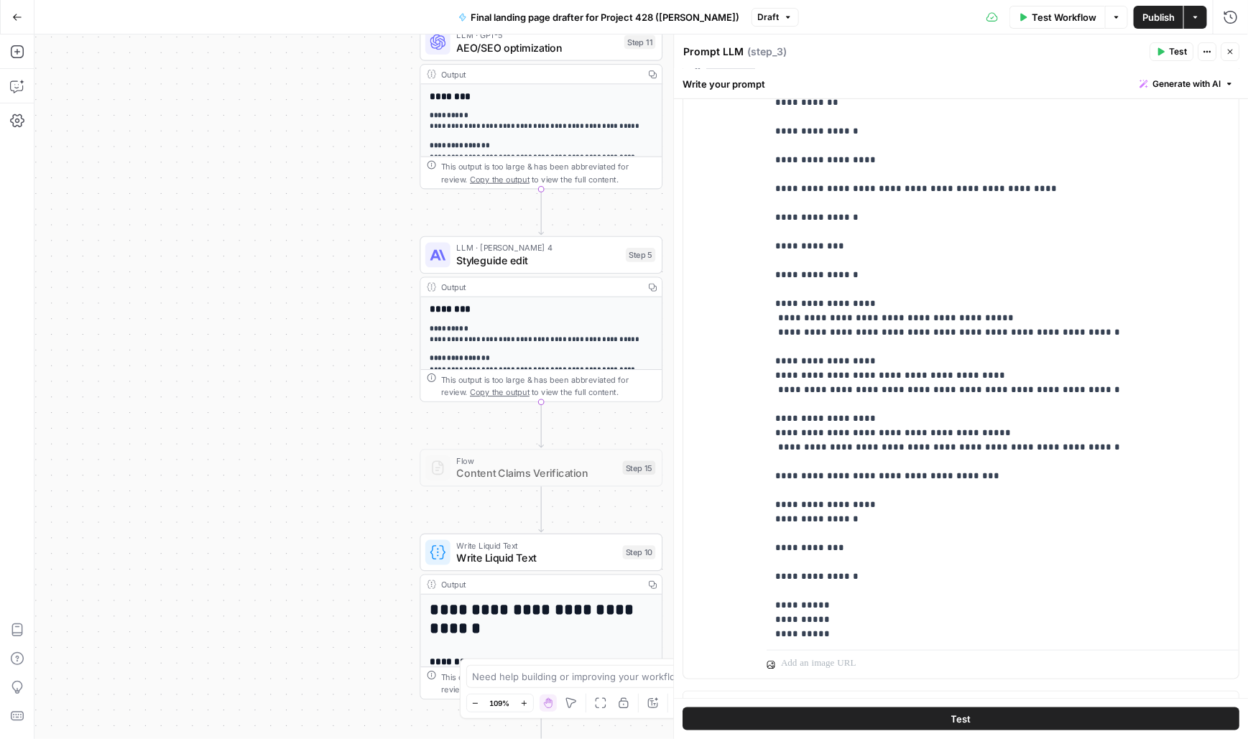
drag, startPoint x: 410, startPoint y: 512, endPoint x: 350, endPoint y: 120, distance: 396.9
click at [350, 120] on div "**********" at bounding box center [641, 386] width 1214 height 705
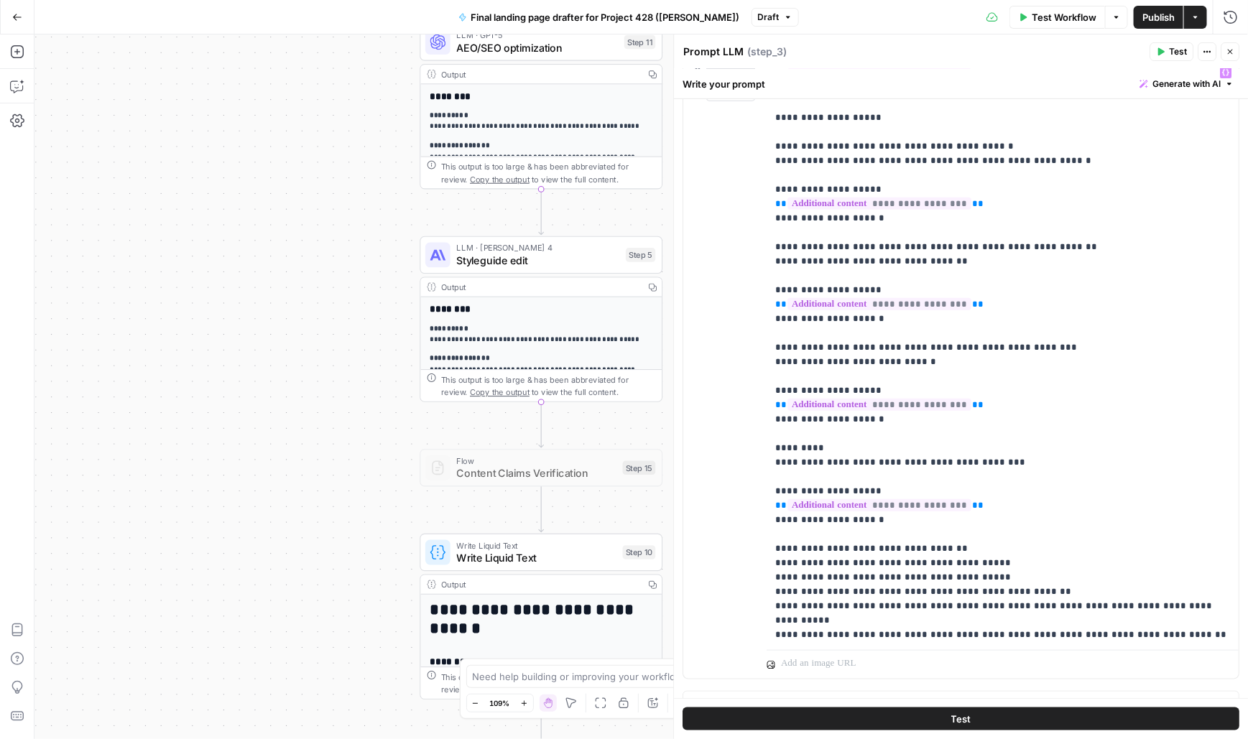
scroll to position [558, 0]
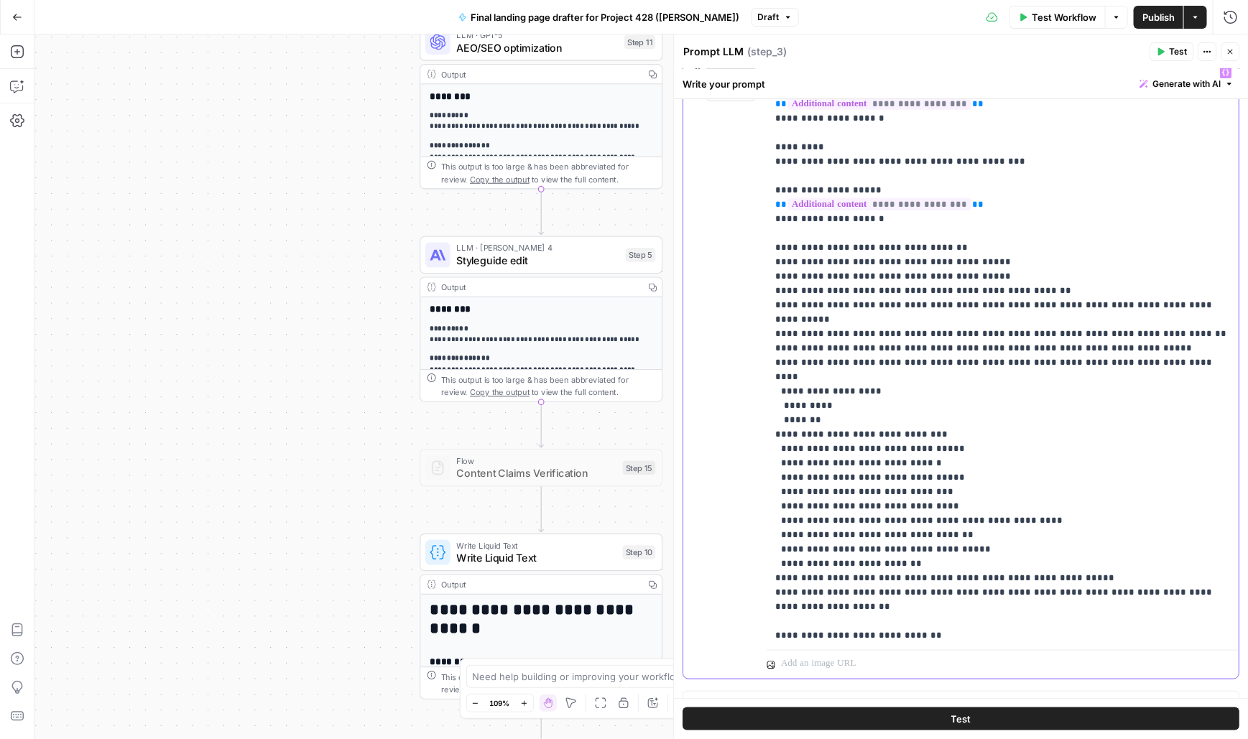
drag, startPoint x: 770, startPoint y: 229, endPoint x: 943, endPoint y: 565, distance: 377.6
click at [943, 565] on div "**********" at bounding box center [1003, 352] width 473 height 585
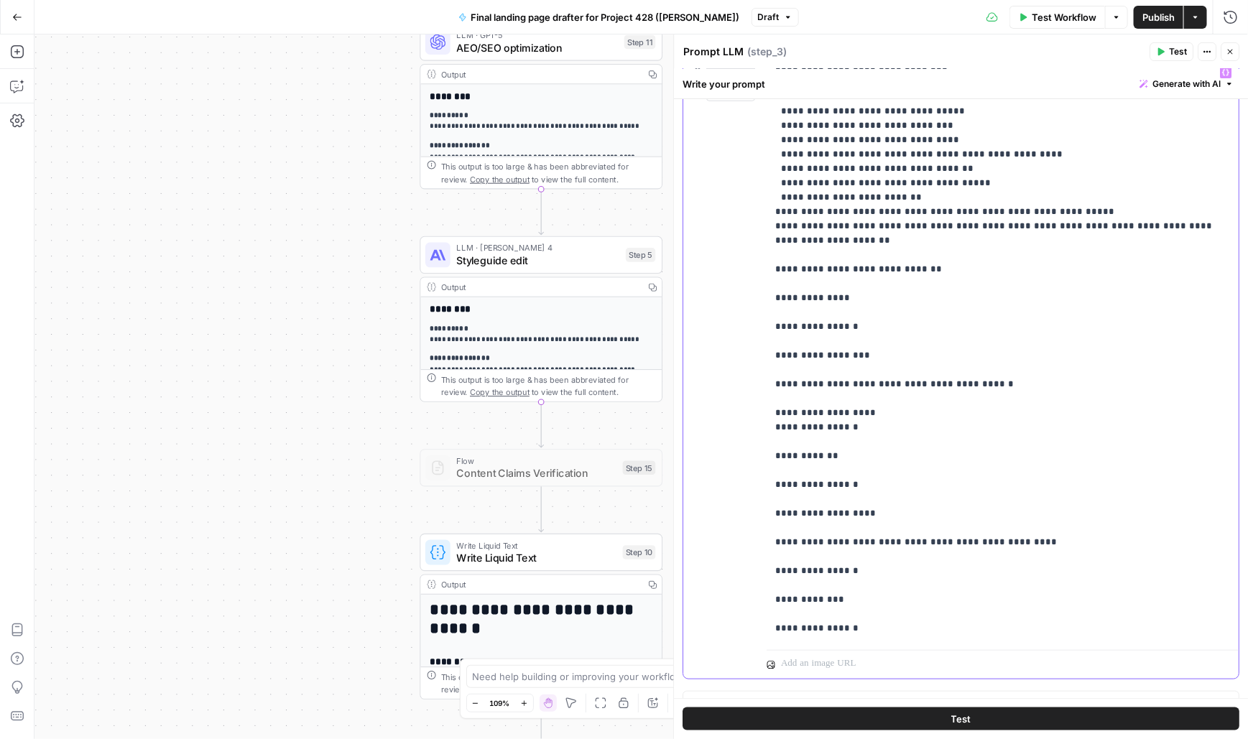
scroll to position [931, 0]
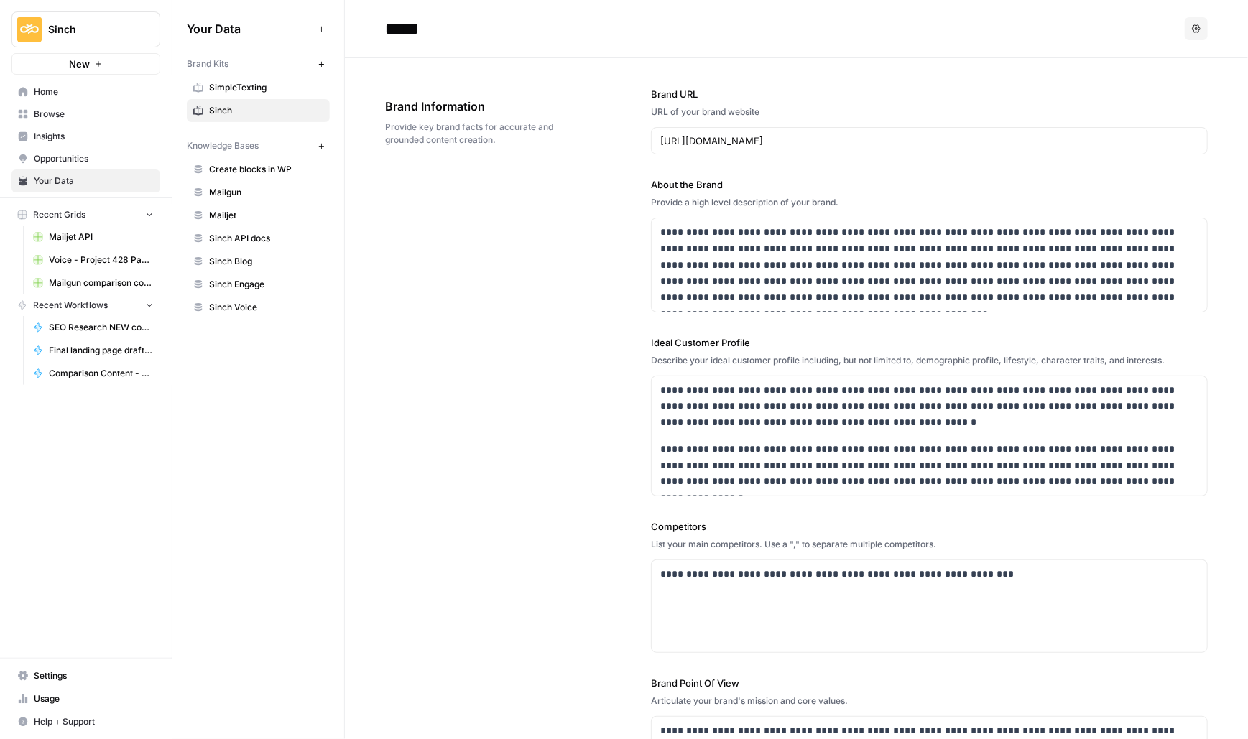
click at [80, 285] on span "Mailgun comparison content (Q3 2025)" at bounding box center [101, 283] width 105 height 13
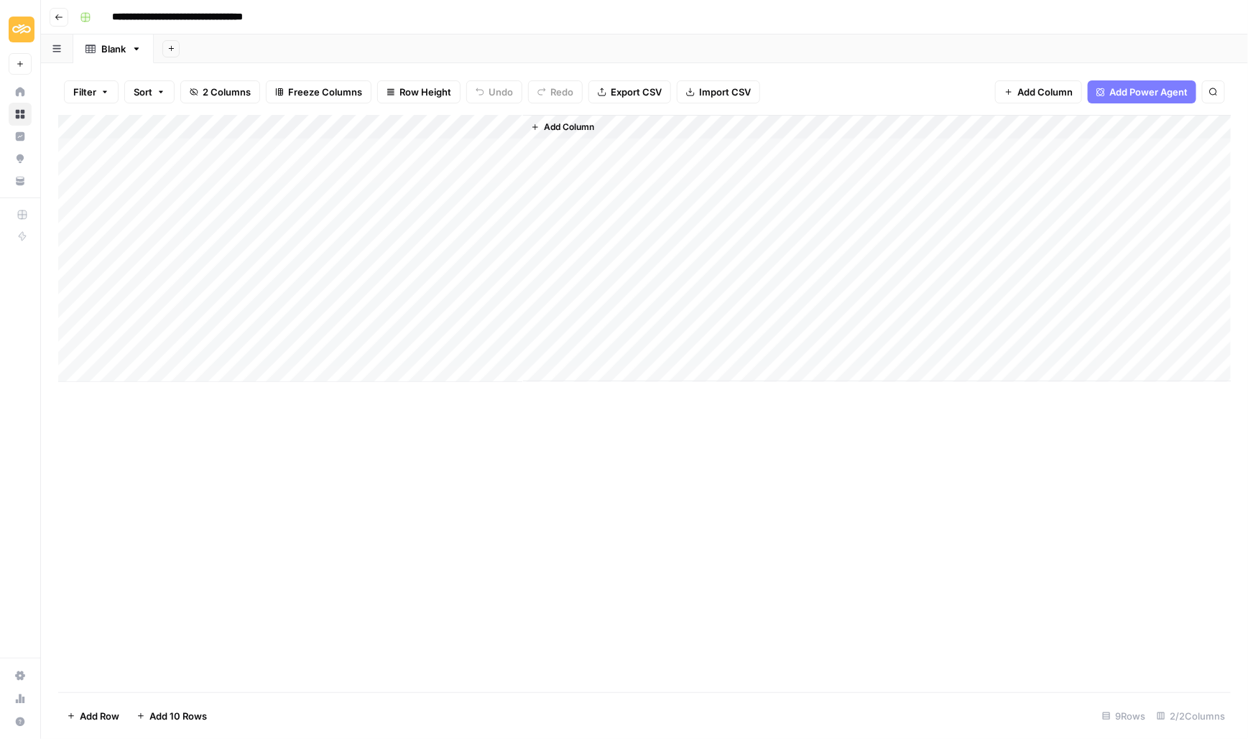
click at [577, 124] on span "Add Column" at bounding box center [569, 127] width 50 height 13
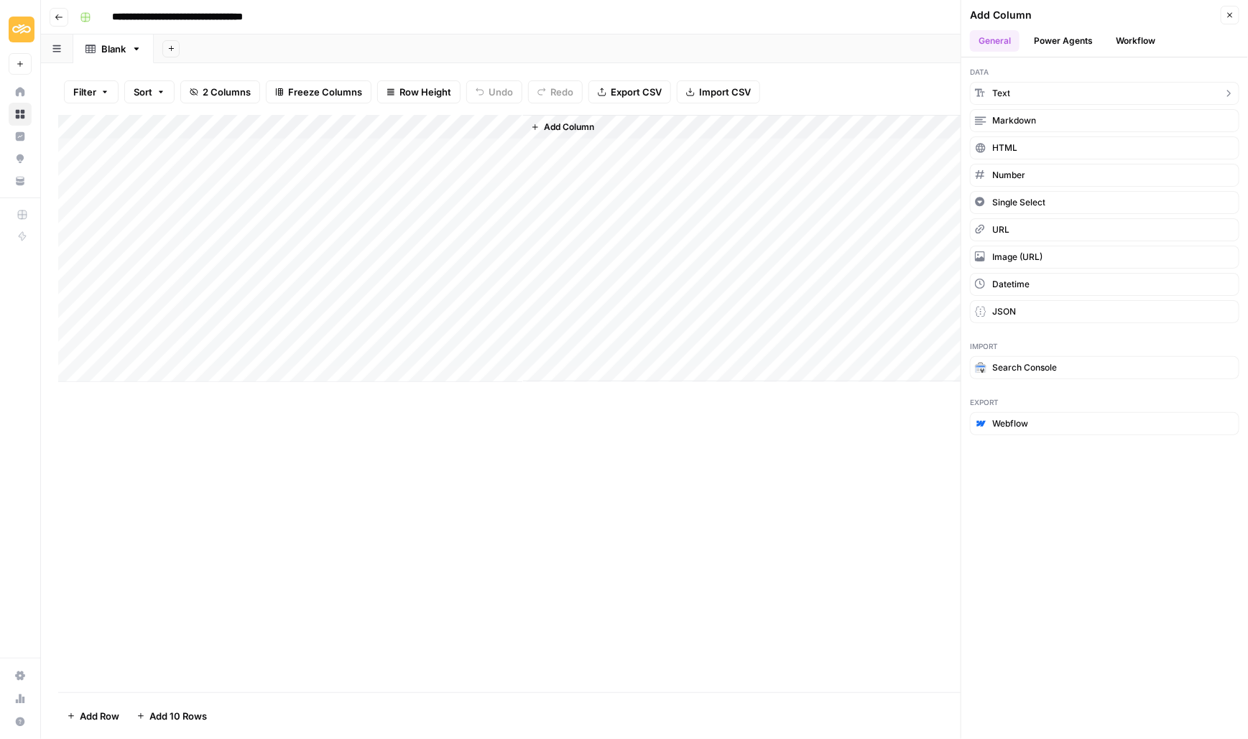
click at [1001, 87] on span "Text" at bounding box center [1001, 93] width 18 height 13
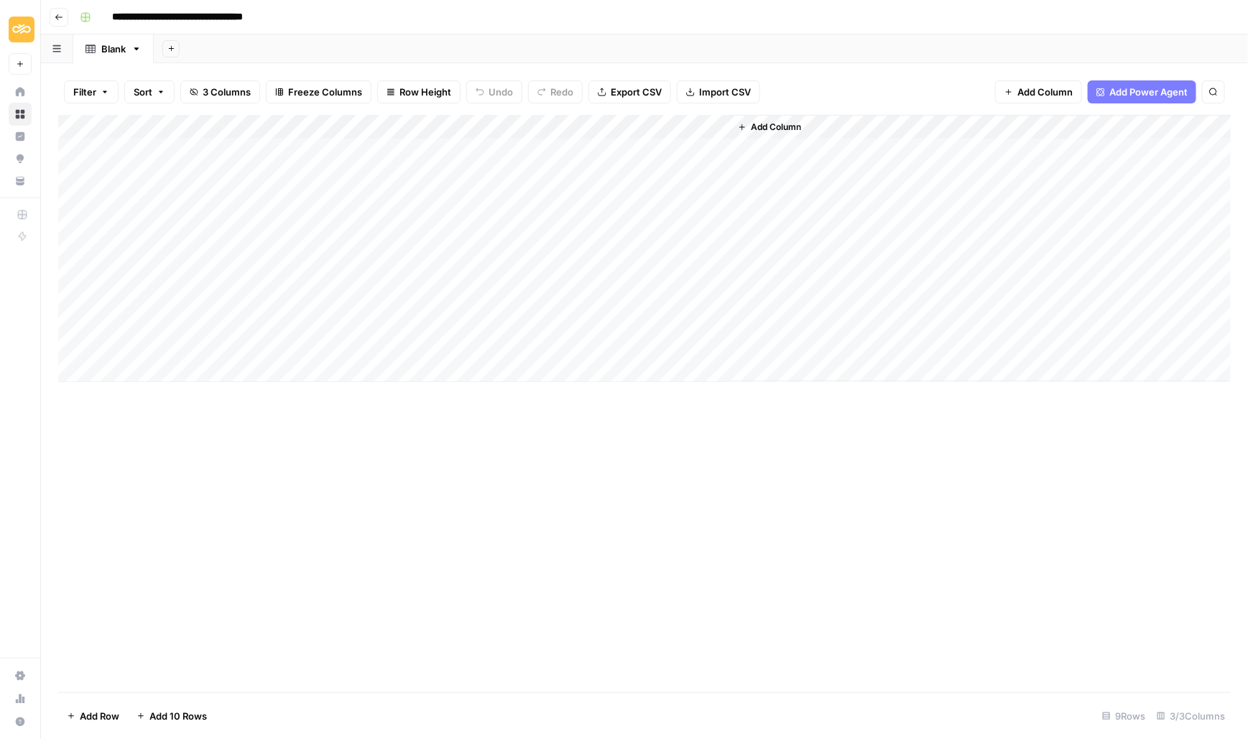
click at [573, 126] on div "Add Column" at bounding box center [644, 248] width 1173 height 267
click at [573, 126] on div at bounding box center [626, 129] width 208 height 29
click at [564, 166] on input "New Column" at bounding box center [608, 161] width 146 height 14
type input "New CKeolumn"
drag, startPoint x: 608, startPoint y: 159, endPoint x: 453, endPoint y: 158, distance: 154.5
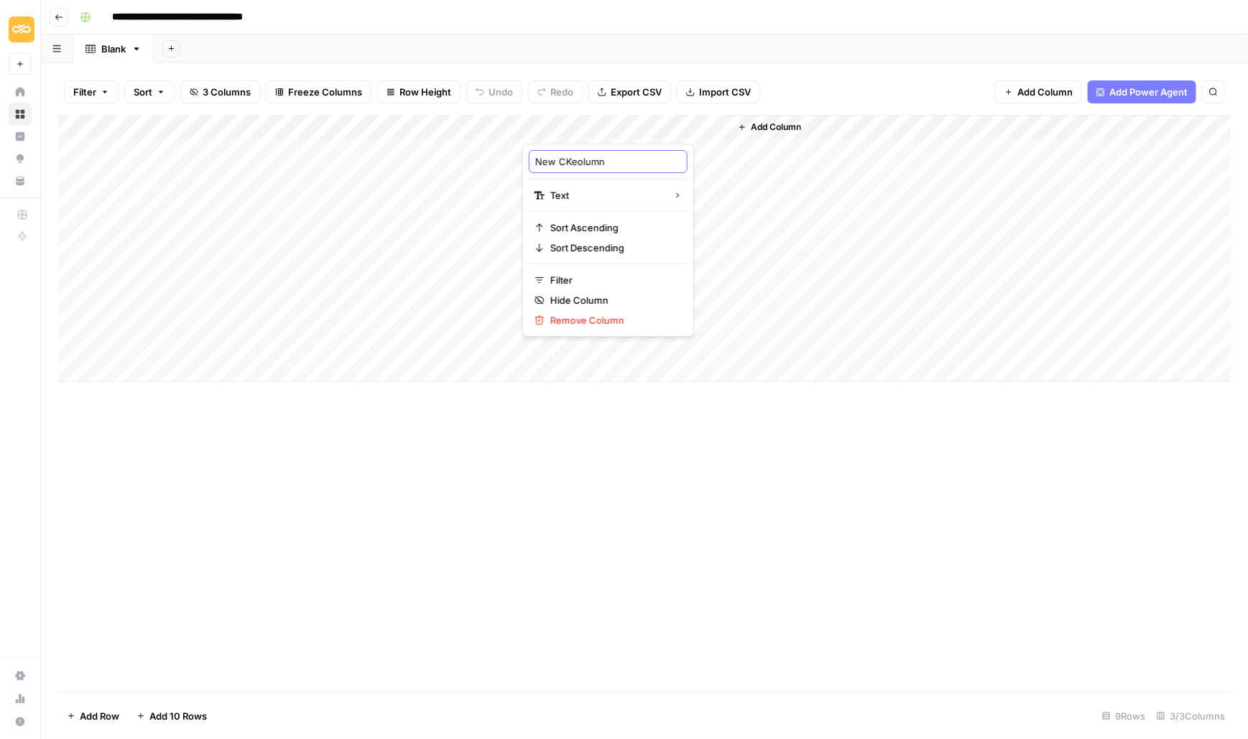
click at [453, 158] on body "**********" at bounding box center [624, 369] width 1248 height 739
click at [563, 126] on div "Add Column" at bounding box center [644, 248] width 1173 height 267
click at [563, 126] on div at bounding box center [626, 129] width 208 height 29
click at [573, 157] on input "New CKeolumn" at bounding box center [608, 161] width 146 height 14
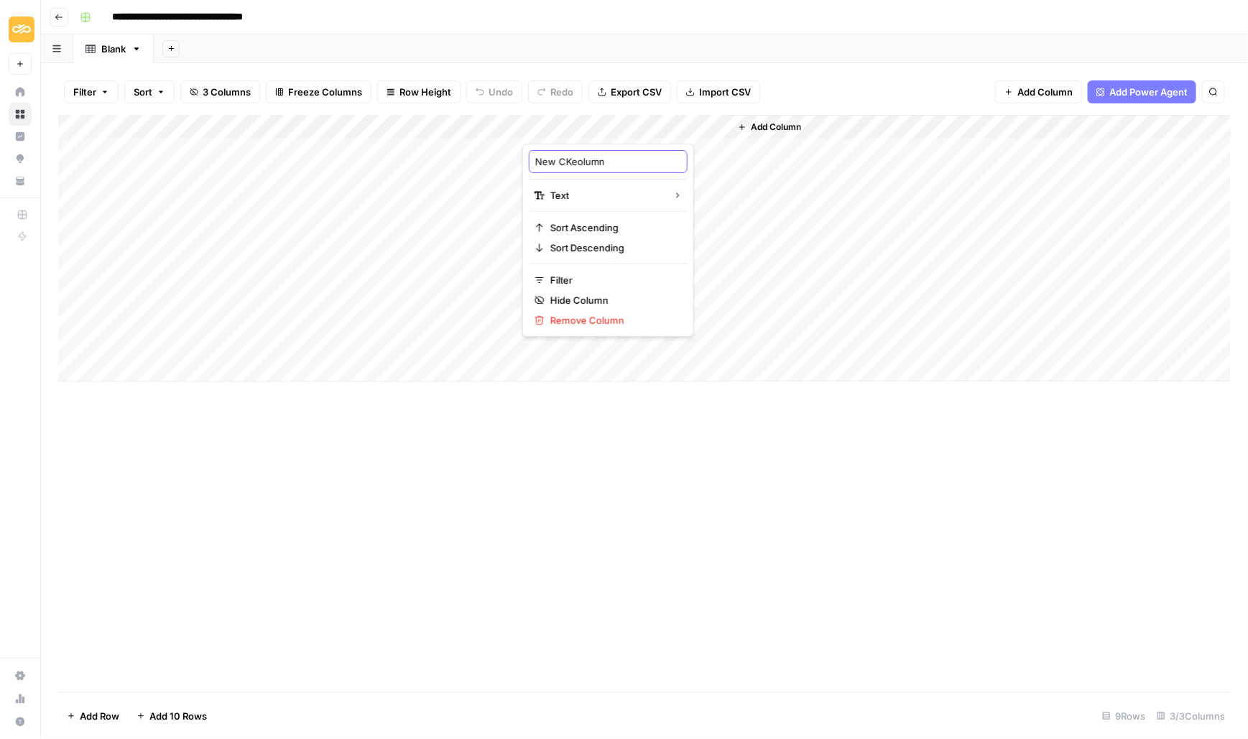
click at [573, 157] on input "New CKeolumn" at bounding box center [608, 161] width 146 height 14
type input "Keywords"
click at [634, 369] on div "Add Column" at bounding box center [644, 248] width 1173 height 267
drag, startPoint x: 621, startPoint y: 124, endPoint x: 407, endPoint y: 125, distance: 214.8
click at [407, 125] on div "Add Column" at bounding box center [644, 261] width 1173 height 292
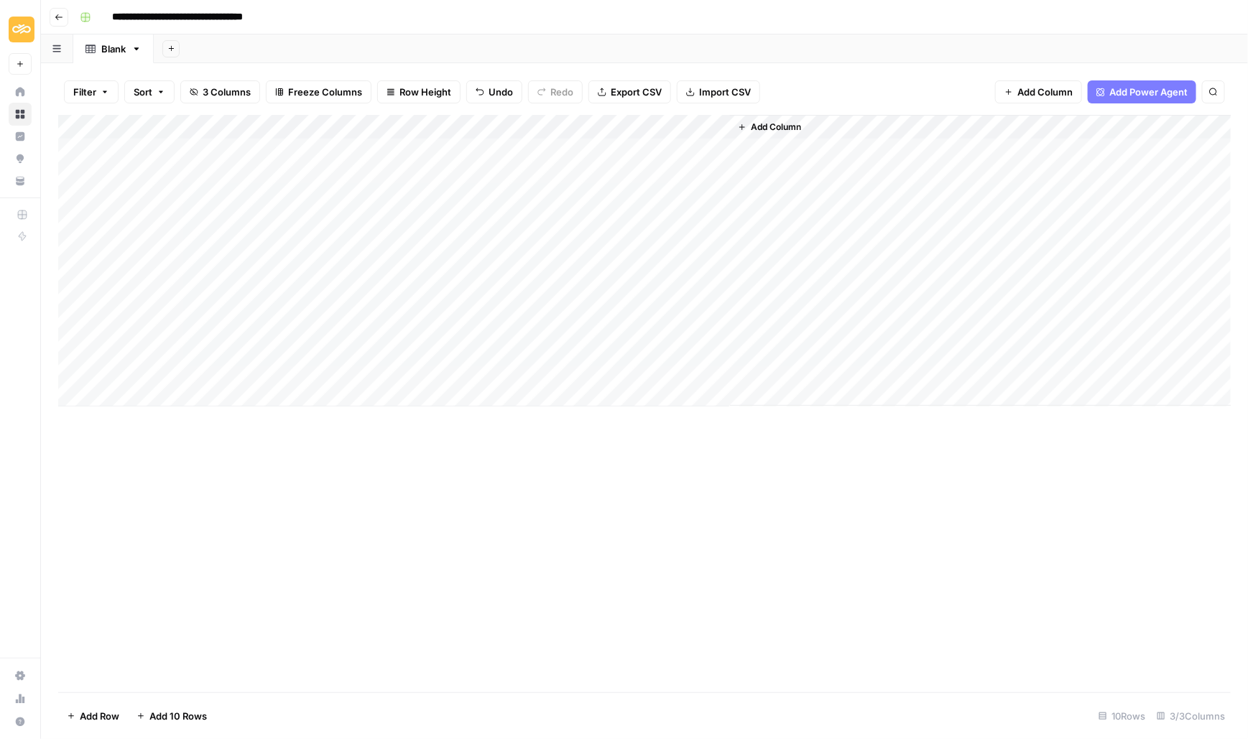
click at [793, 126] on span "Add Column" at bounding box center [776, 127] width 50 height 13
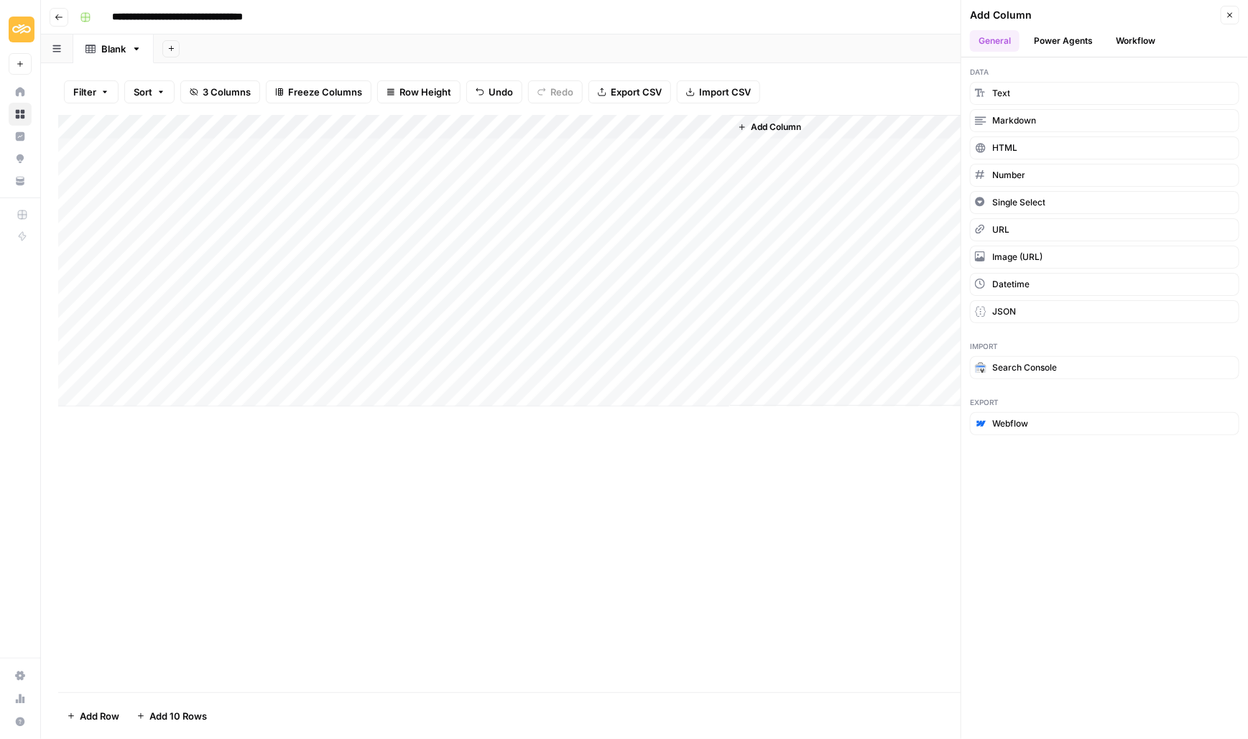
click at [1137, 32] on button "Workflow" at bounding box center [1135, 41] width 57 height 22
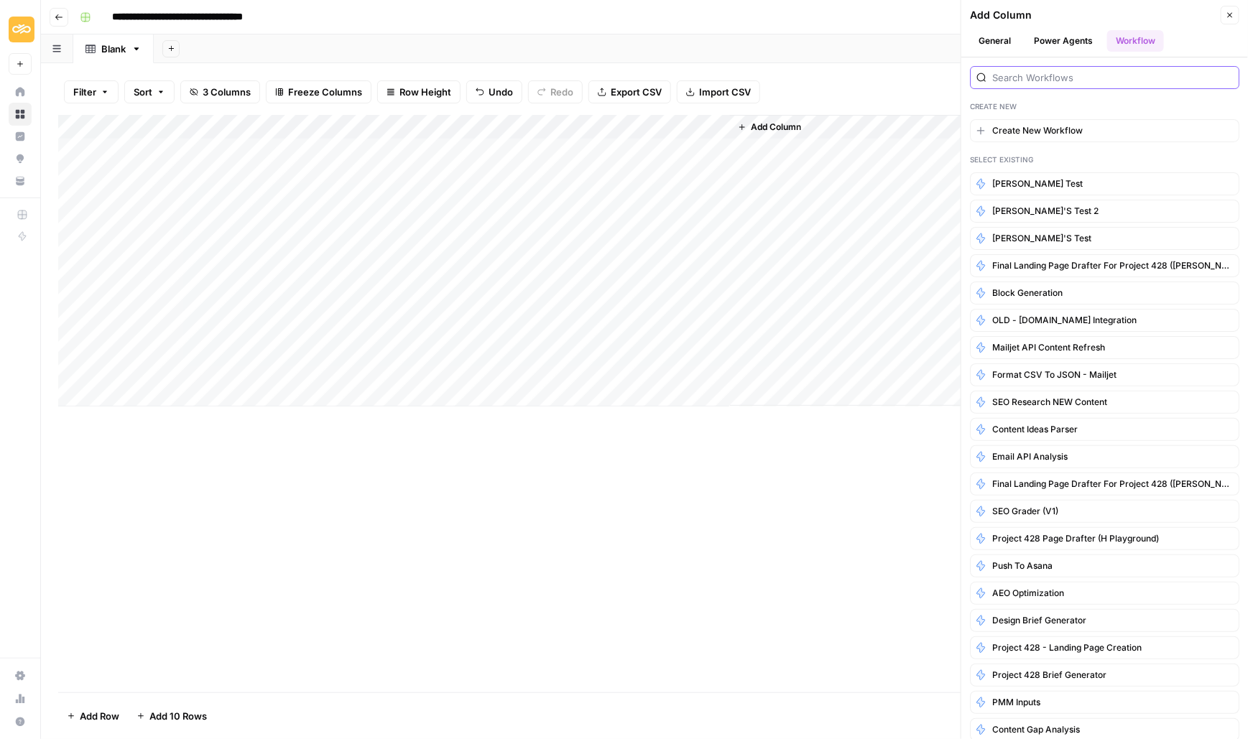
click at [1005, 80] on input "search" at bounding box center [1112, 77] width 241 height 14
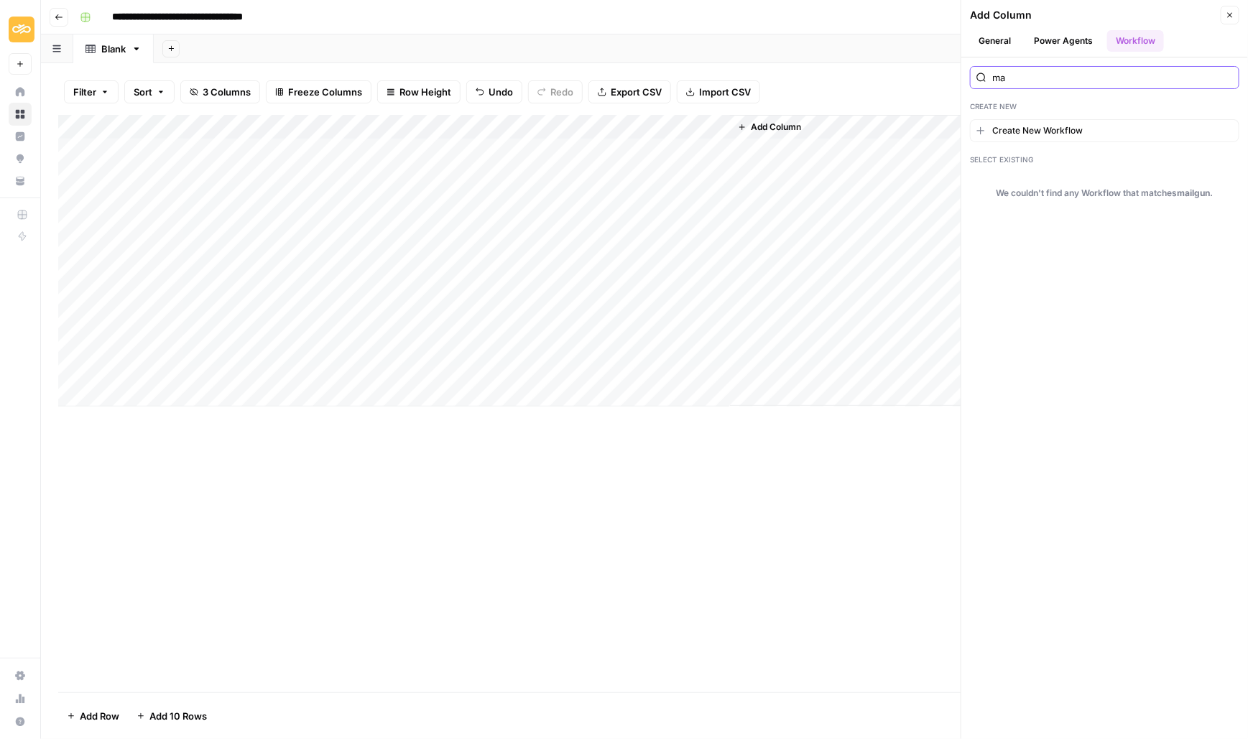
type input "m"
type input "compari"
click at [133, 127] on div "Add Column" at bounding box center [644, 261] width 1173 height 292
click at [133, 127] on div at bounding box center [212, 129] width 208 height 29
click at [626, 329] on div "Add Column" at bounding box center [644, 261] width 1173 height 292
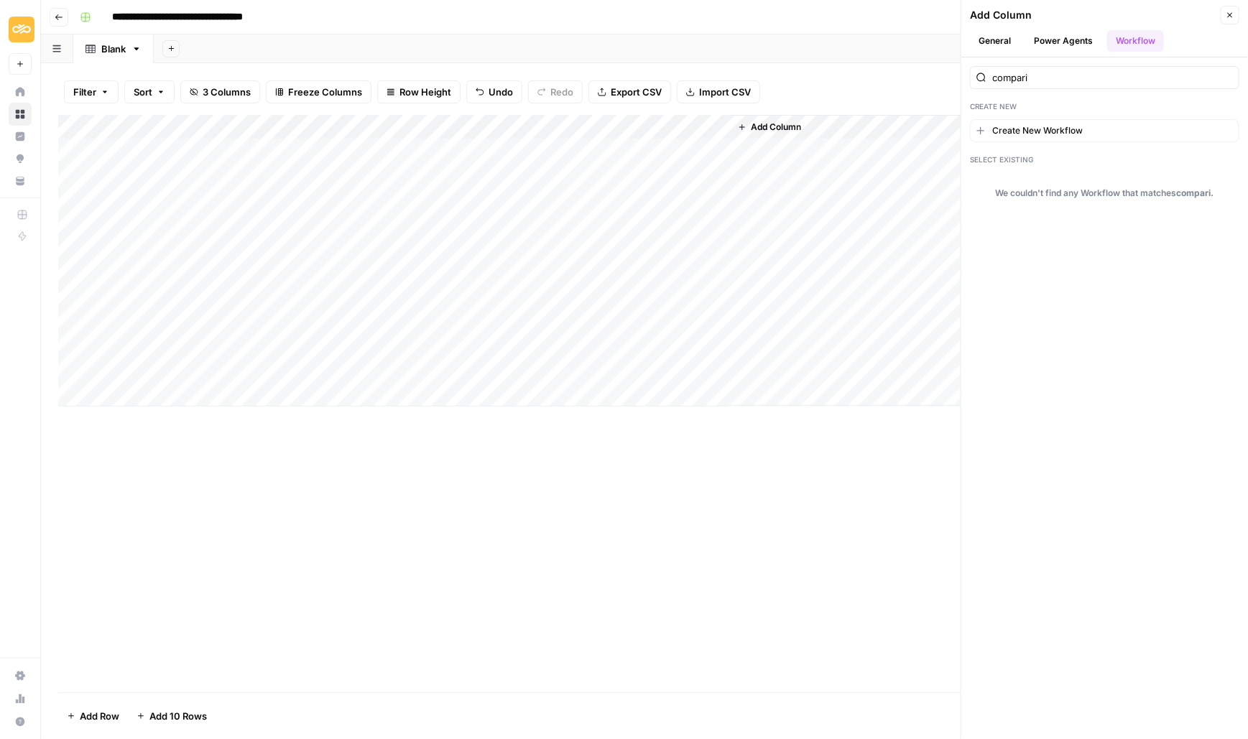
click at [798, 127] on span "Add Column" at bounding box center [776, 127] width 50 height 13
click at [1140, 34] on button "Workflow" at bounding box center [1135, 41] width 57 height 22
drag, startPoint x: 1040, startPoint y: 75, endPoint x: 958, endPoint y: 72, distance: 82.7
click at [958, 72] on div "**********" at bounding box center [644, 369] width 1207 height 739
type input "com"
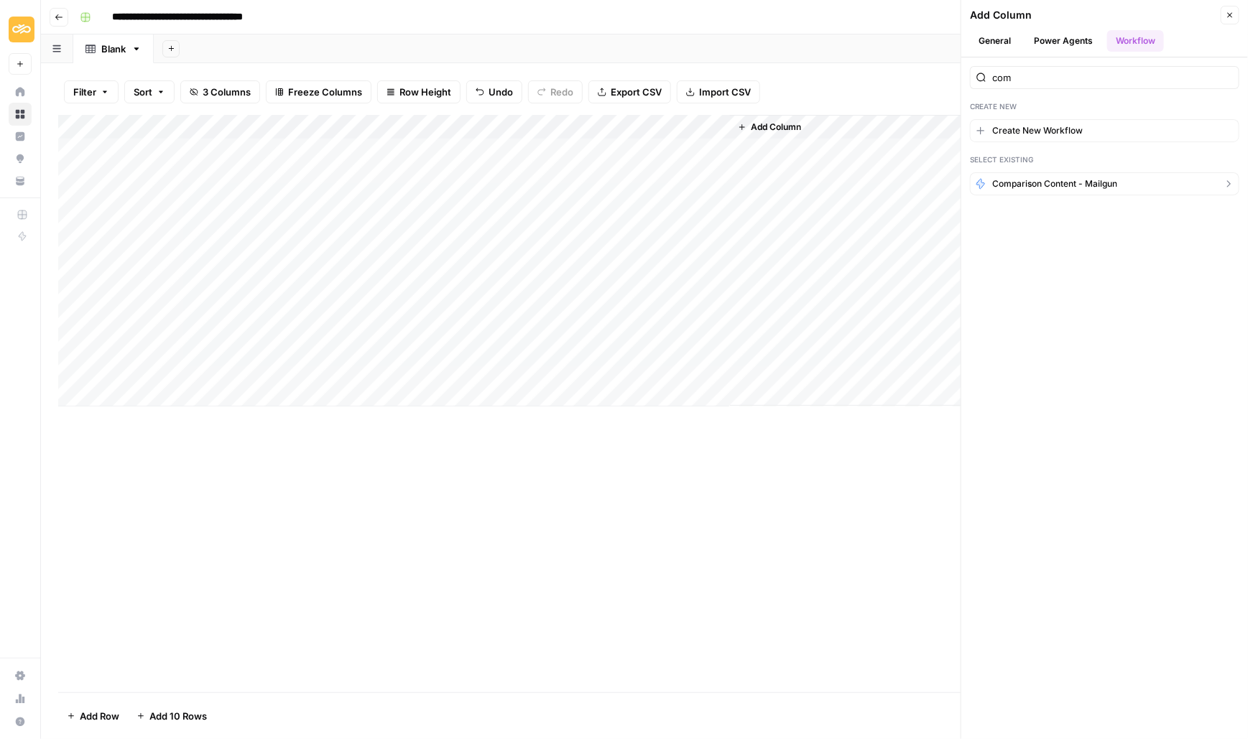
click at [1027, 178] on span "Comparison Content - Mailgun" at bounding box center [1054, 183] width 125 height 13
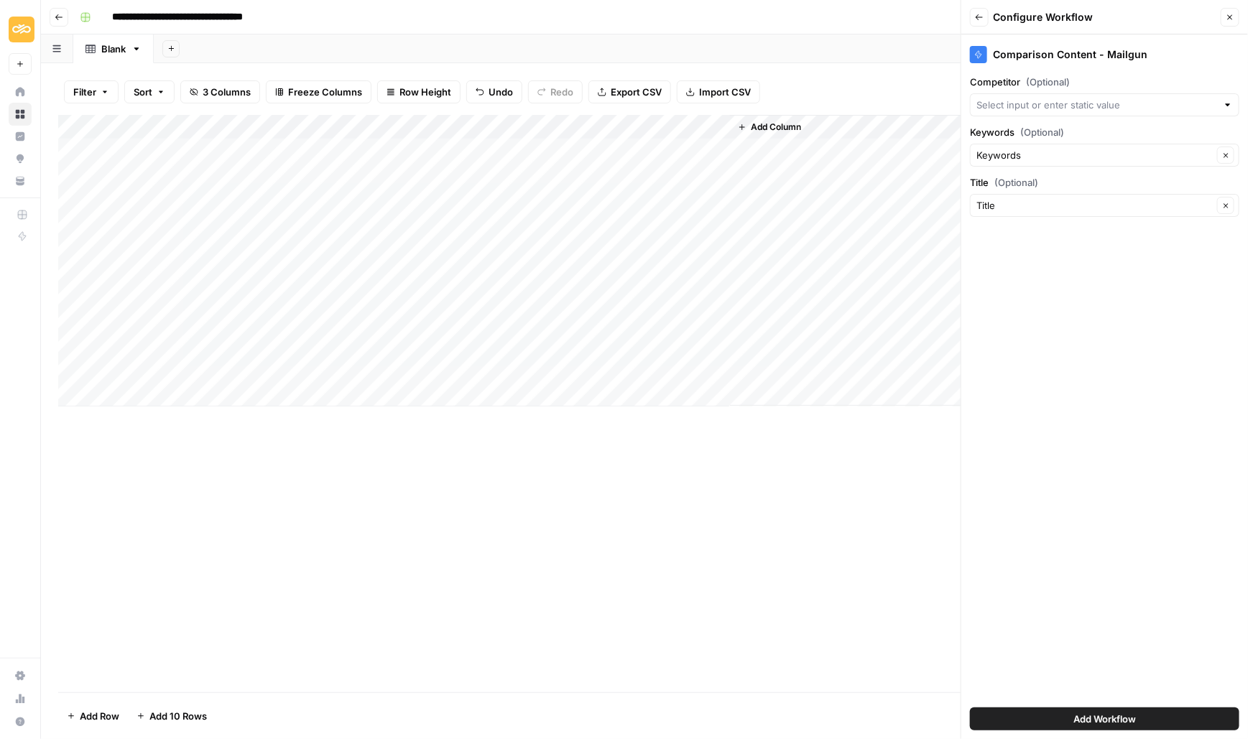
click at [1086, 58] on div "Comparison Content - Mailgun" at bounding box center [1104, 54] width 269 height 17
click at [1096, 52] on div "Comparison Content - Mailgun" at bounding box center [1104, 54] width 269 height 17
drag, startPoint x: 1093, startPoint y: 56, endPoint x: 1166, endPoint y: 57, distance: 73.3
click at [1166, 57] on div "Comparison Content - Mailgun" at bounding box center [1104, 54] width 269 height 17
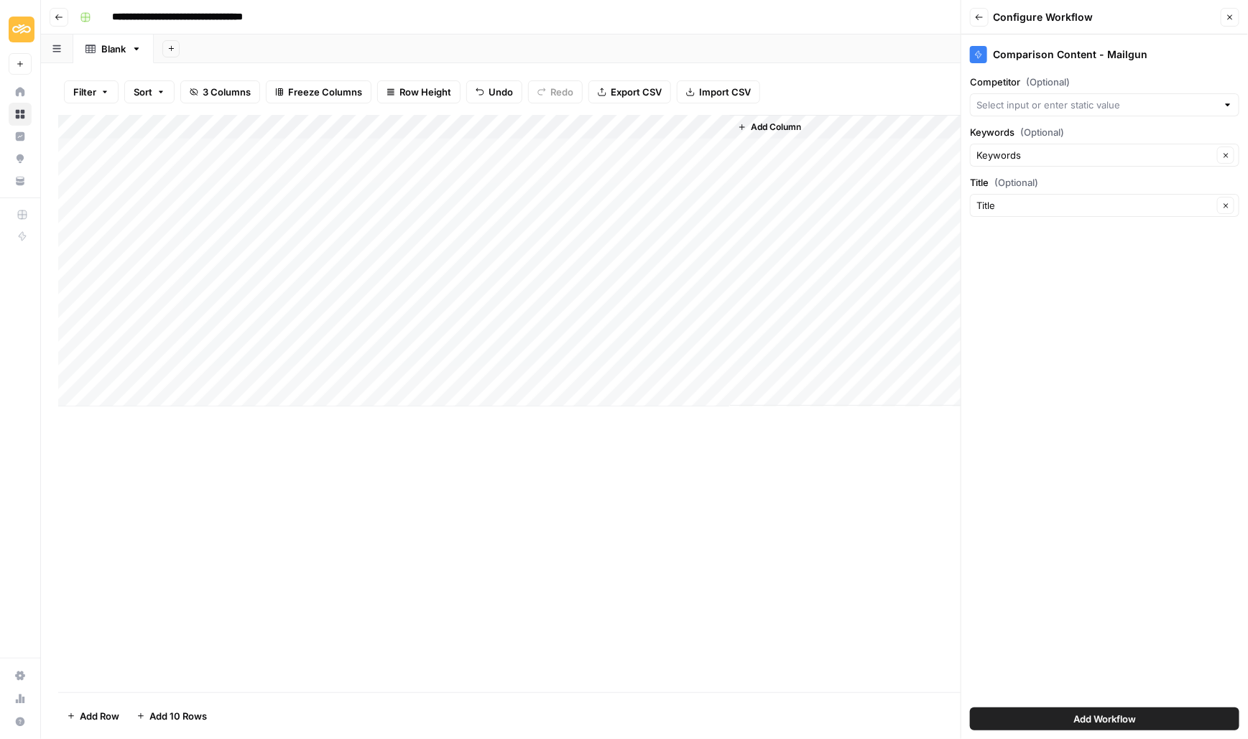
click at [1144, 45] on div "Comparison Content - Mailgun" at bounding box center [1104, 50] width 269 height 32
click at [1136, 108] on input "Competitor (Optional)" at bounding box center [1096, 105] width 241 height 14
click at [1078, 429] on div "Comparison Content - Mailgun Competitor (Optional) Keywords (Optional) Keywords…" at bounding box center [1104, 386] width 287 height 705
click at [830, 122] on div "Add Column" at bounding box center [981, 260] width 502 height 291
click at [782, 125] on span "Add Column" at bounding box center [776, 127] width 50 height 13
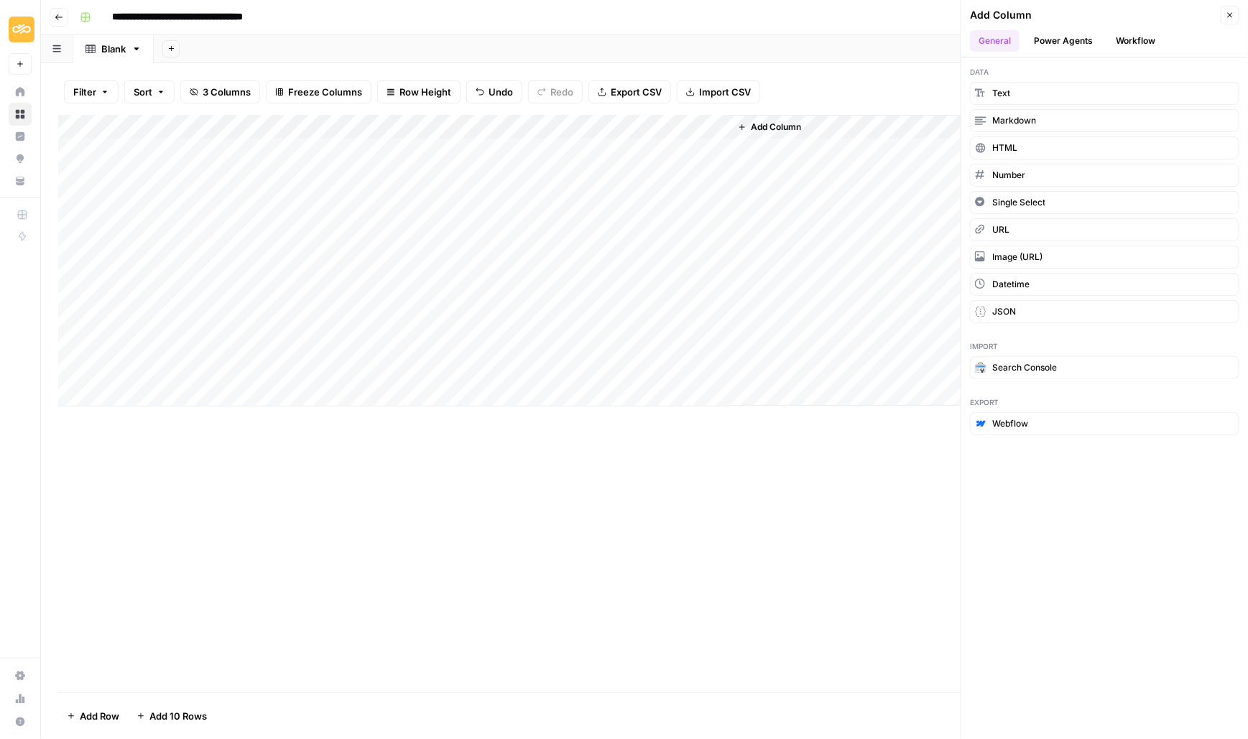
click at [782, 125] on span "Add Column" at bounding box center [776, 127] width 50 height 13
click at [762, 125] on span "Add Column" at bounding box center [776, 127] width 50 height 13
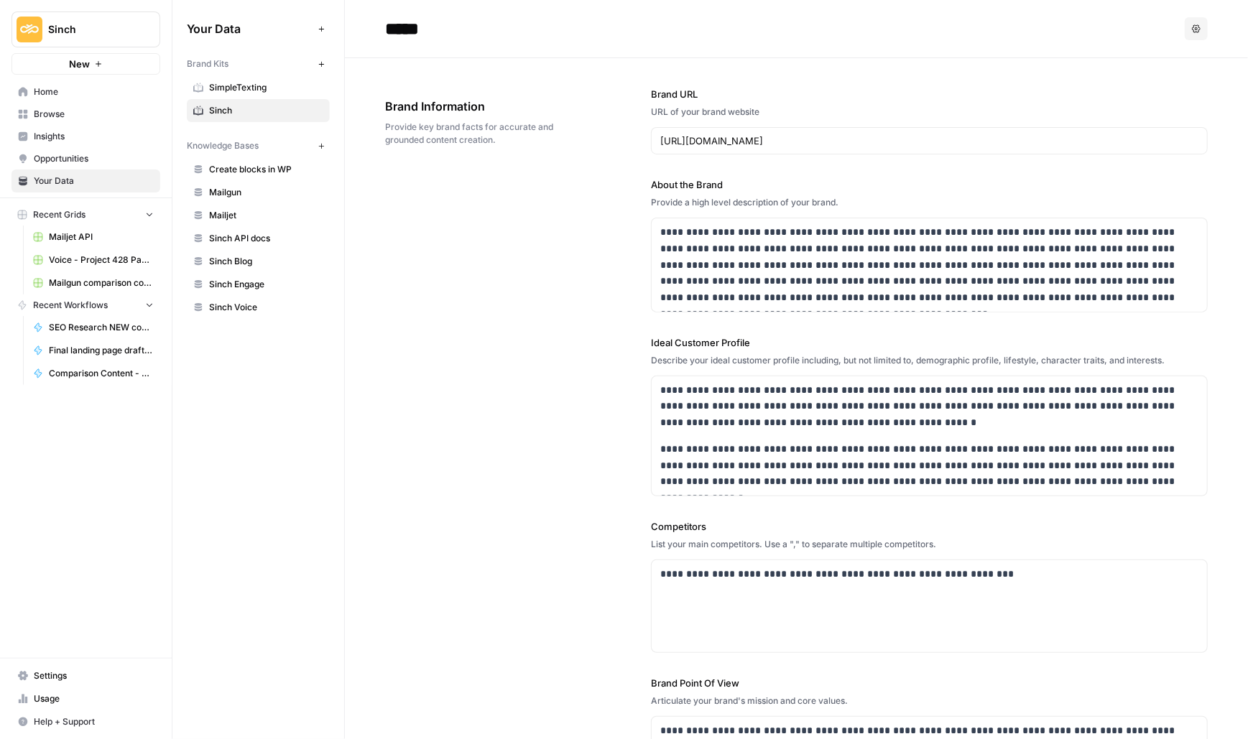
click at [84, 284] on span "Mailgun comparison content (Q3 2025)" at bounding box center [101, 283] width 105 height 13
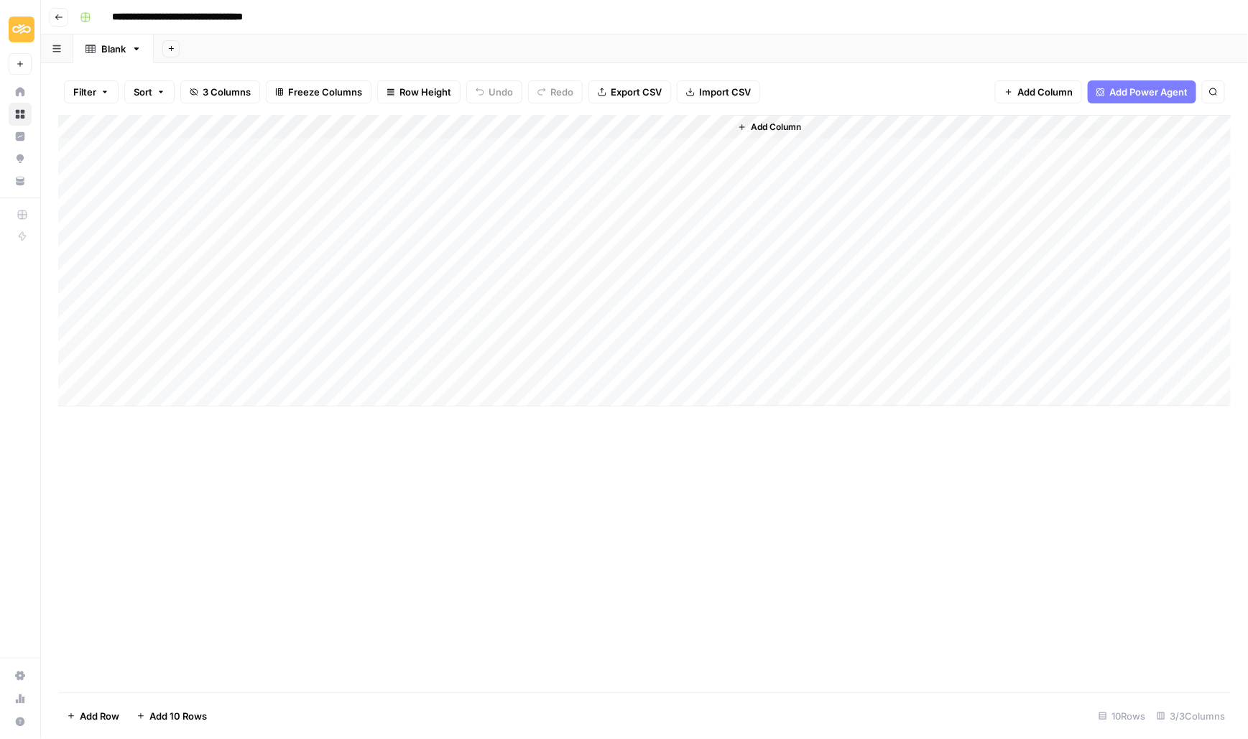
click at [790, 126] on span "Add Column" at bounding box center [776, 127] width 50 height 13
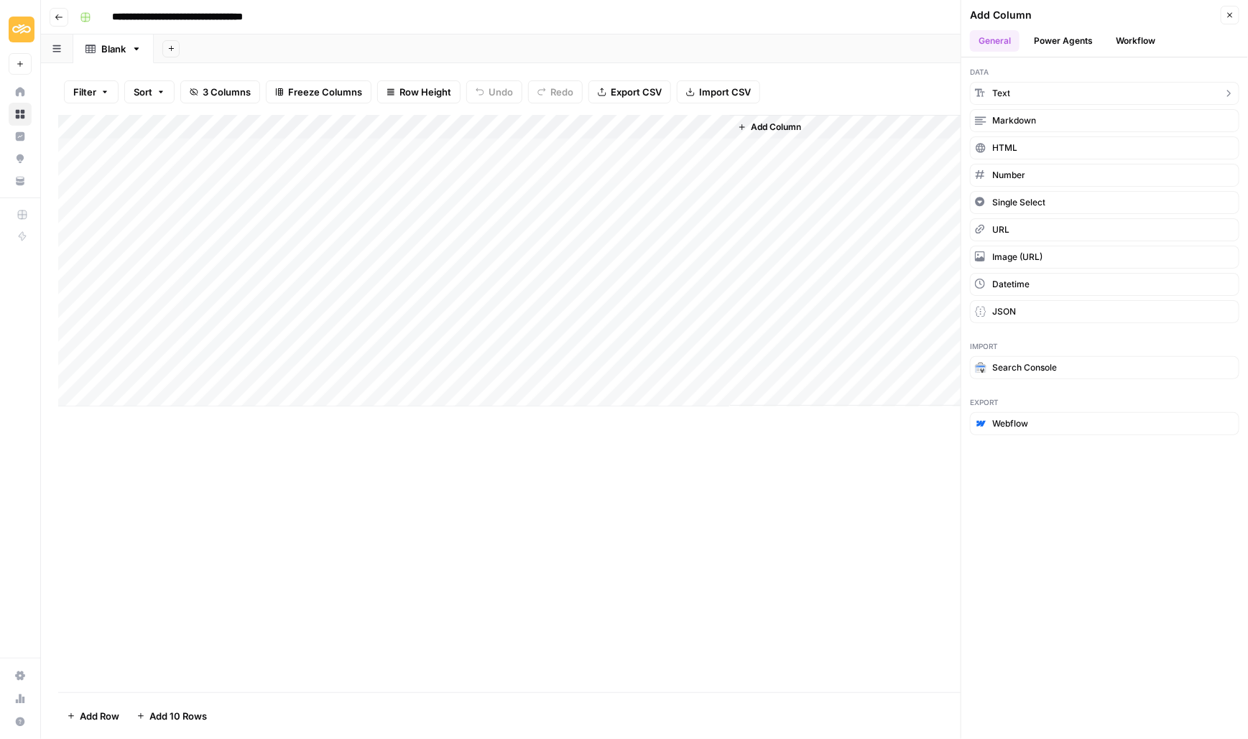
click at [1009, 93] on span "Text" at bounding box center [1001, 93] width 18 height 13
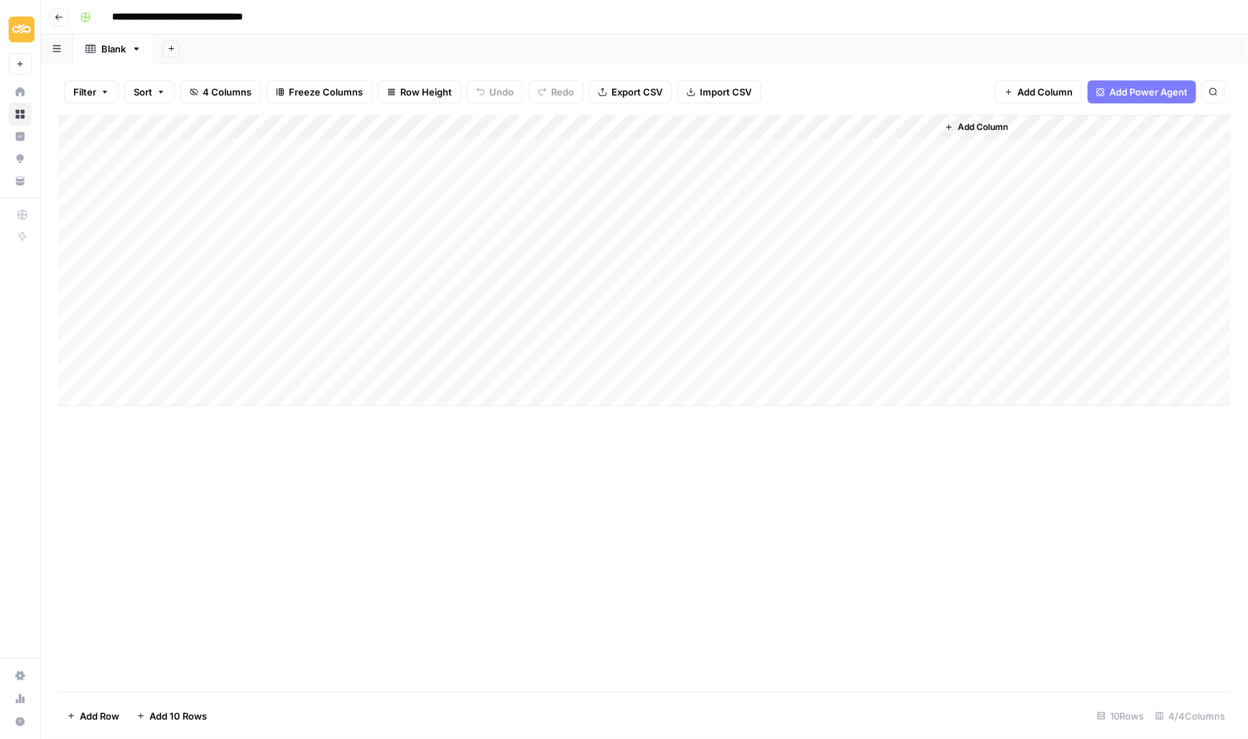
click at [784, 127] on div "Add Column" at bounding box center [644, 261] width 1173 height 292
click at [784, 127] on div at bounding box center [833, 129] width 208 height 29
drag, startPoint x: 800, startPoint y: 160, endPoint x: 701, endPoint y: 160, distance: 98.4
click at [701, 160] on body "**********" at bounding box center [624, 369] width 1248 height 739
type input "New ColumnC"
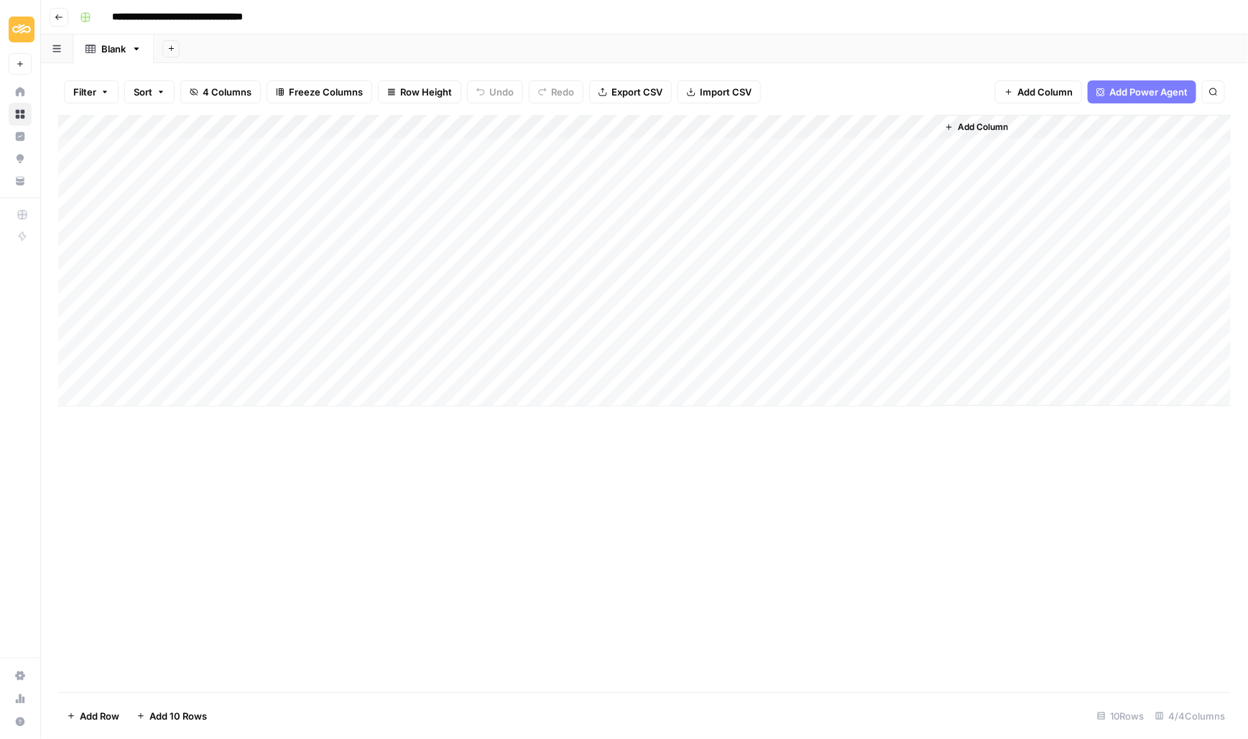
drag, startPoint x: 814, startPoint y: 170, endPoint x: 804, endPoint y: 168, distance: 10.2
click at [804, 120] on div "Add Column" at bounding box center [644, 261] width 1173 height 292
click at [804, 120] on div at bounding box center [833, 129] width 208 height 29
drag, startPoint x: 810, startPoint y: 158, endPoint x: 731, endPoint y: 157, distance: 79.0
click at [731, 157] on div "New ColumnC Text Sort Ascending Sort Descending Filter Hide Column Remove Column" at bounding box center [815, 240] width 172 height 193
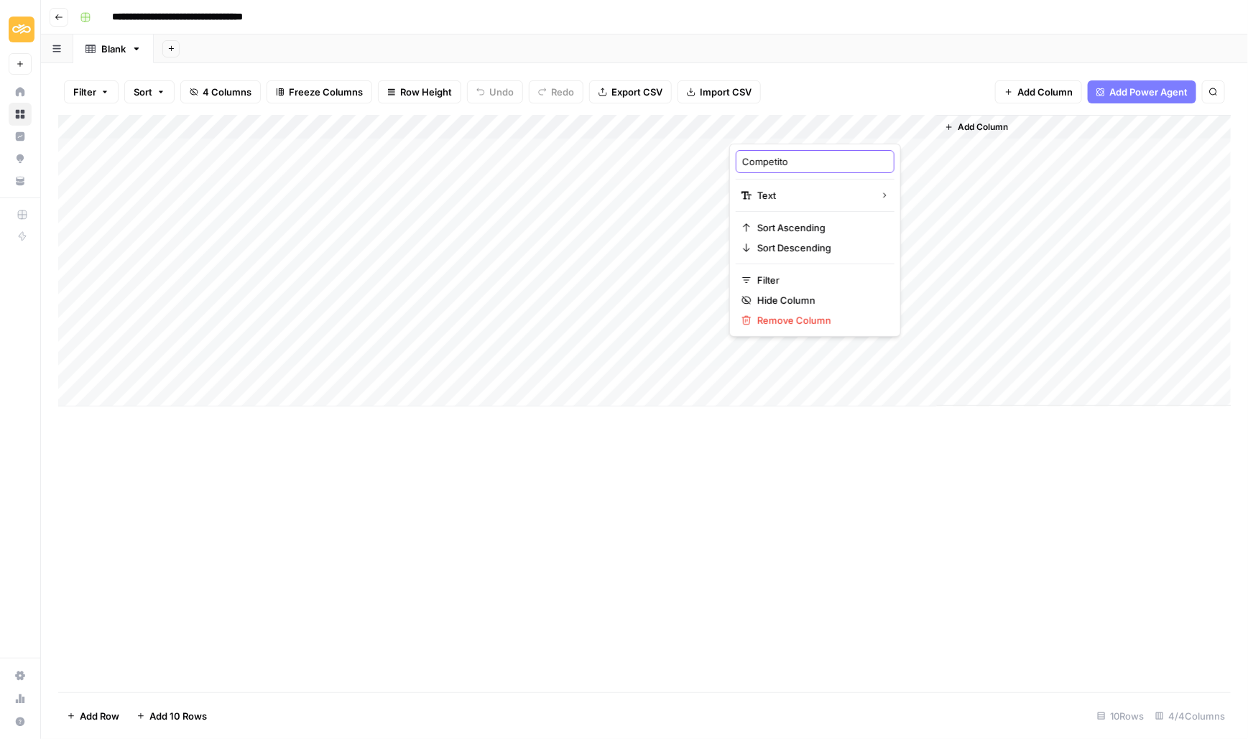
type input "Competitor"
click at [748, 615] on div "Add Column" at bounding box center [644, 404] width 1173 height 578
drag, startPoint x: 780, startPoint y: 121, endPoint x: 552, endPoint y: 121, distance: 228.5
click at [552, 121] on div "Add Column" at bounding box center [644, 261] width 1173 height 292
click at [967, 121] on span "Add Column" at bounding box center [983, 127] width 50 height 13
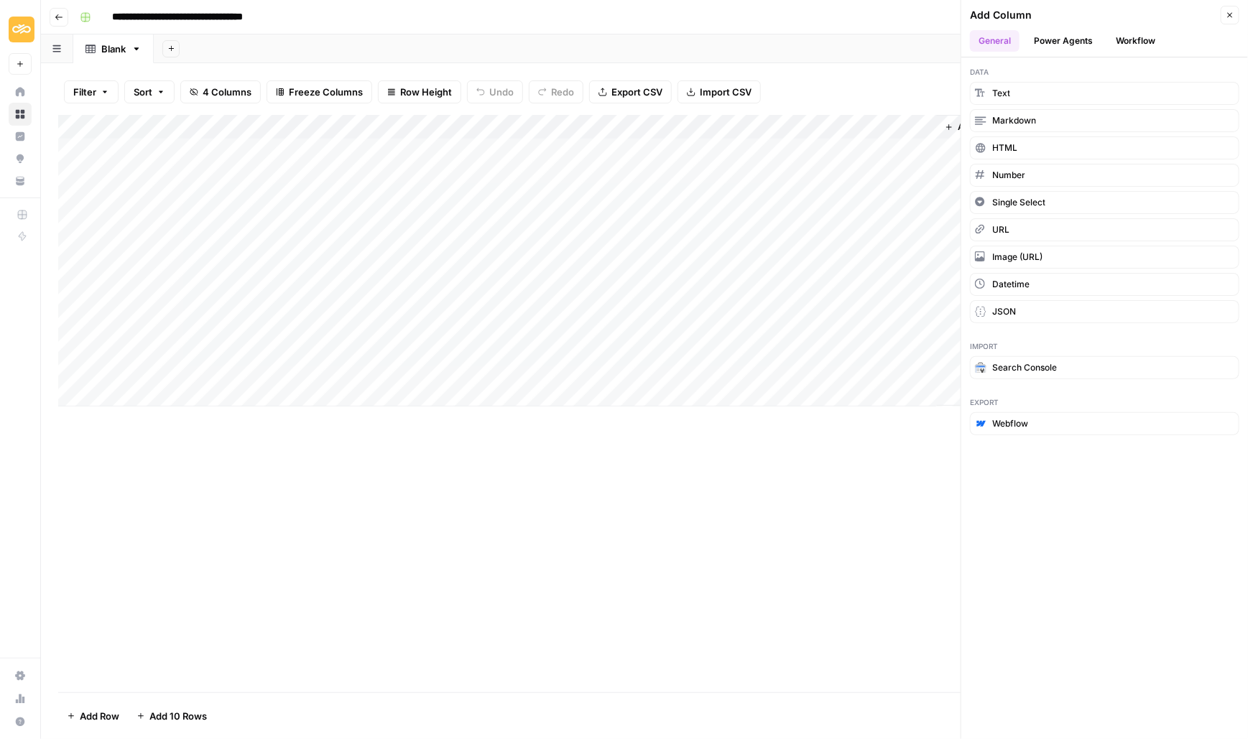
click at [1135, 33] on button "Workflow" at bounding box center [1135, 41] width 57 height 22
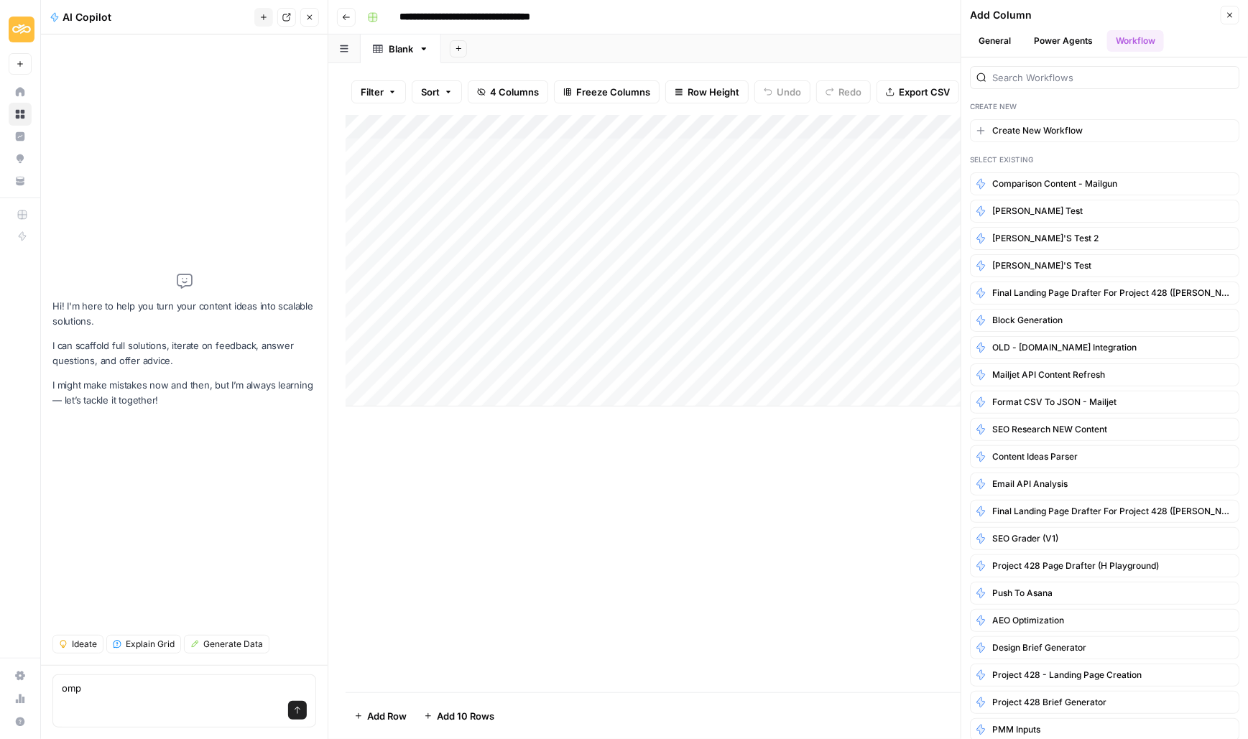
type textarea "omp"
click at [1081, 68] on div at bounding box center [1104, 77] width 269 height 23
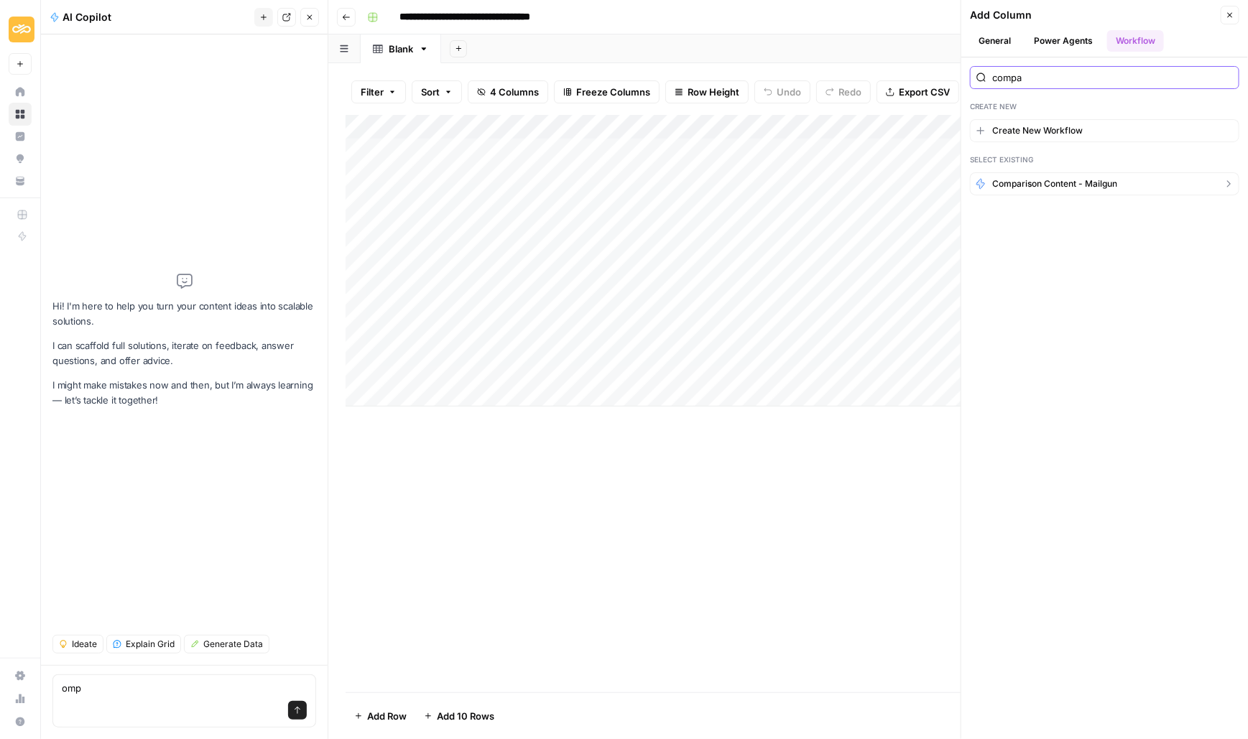
type input "compa"
click at [1011, 172] on button "Comparison Content - Mailgun" at bounding box center [1104, 183] width 269 height 23
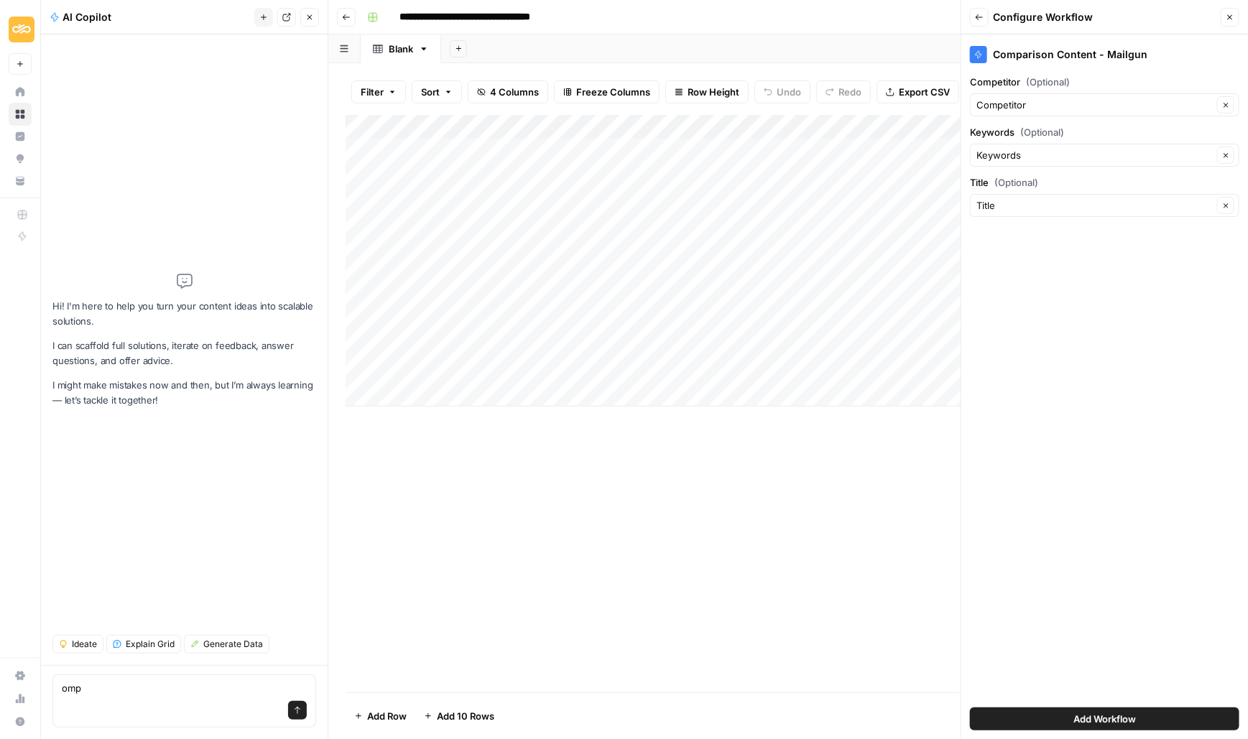
click at [313, 17] on icon "button" at bounding box center [309, 17] width 9 height 9
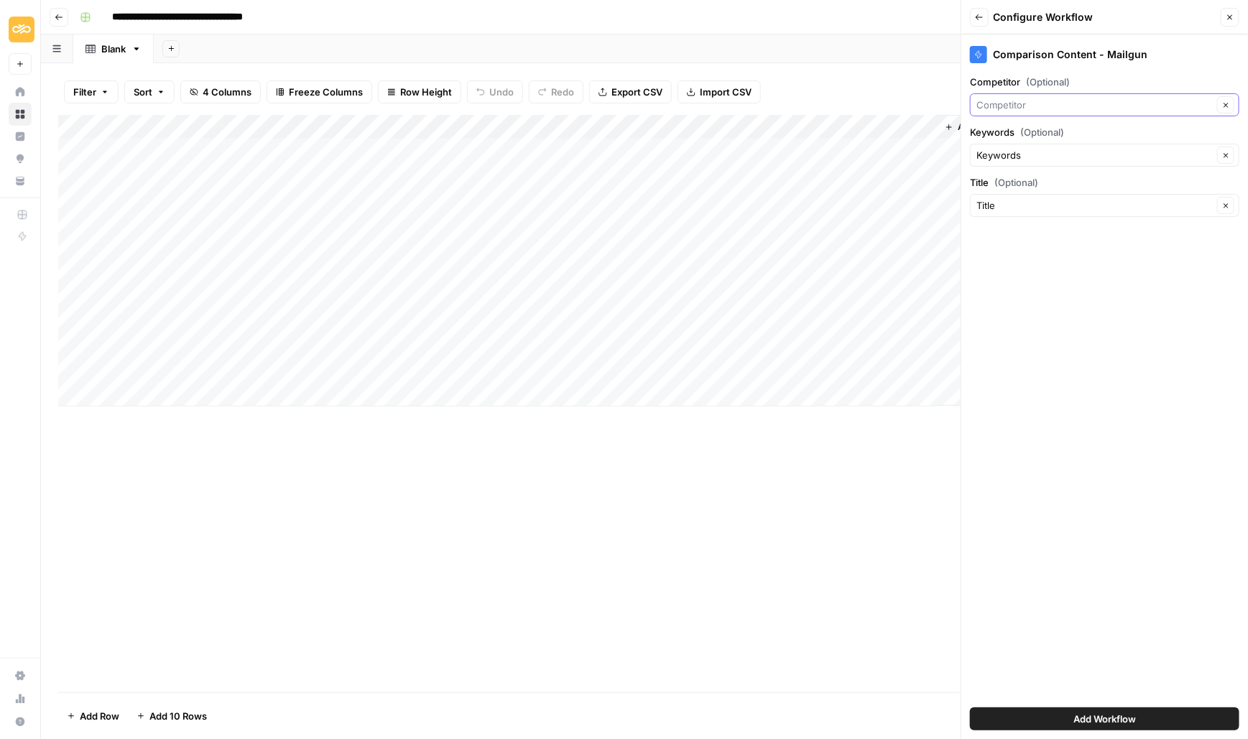
click at [1096, 101] on input "Competitor (Optional)" at bounding box center [1094, 105] width 236 height 14
type input "Competitor"
click at [1098, 412] on div "Comparison Content - Mailgun Competitor (Optional) Competitor Clear Keywords (O…" at bounding box center [1104, 386] width 287 height 705
click at [1067, 714] on button "Add Workflow" at bounding box center [1104, 719] width 269 height 23
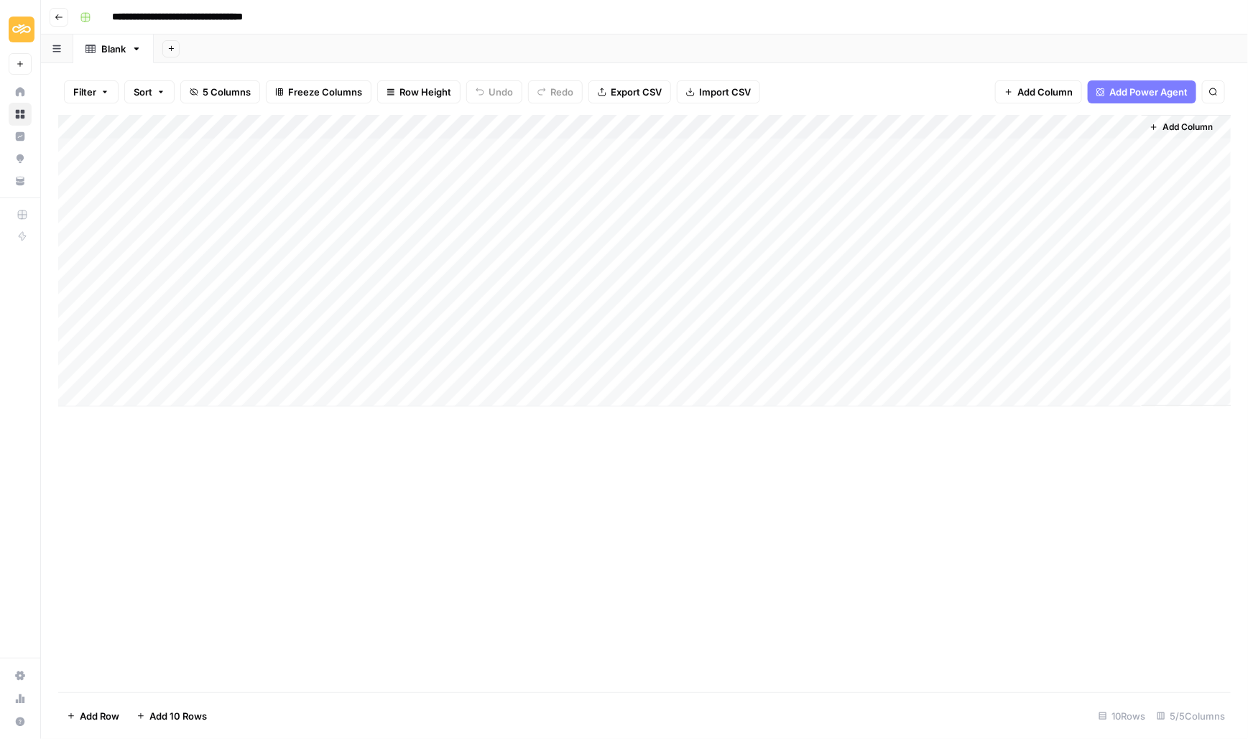
click at [171, 142] on div "Add Column" at bounding box center [644, 261] width 1173 height 292
click at [171, 142] on textarea "**********" at bounding box center [223, 152] width 230 height 20
click at [386, 533] on div "Add Column" at bounding box center [644, 404] width 1173 height 578
click at [571, 154] on div "Add Column" at bounding box center [644, 261] width 1173 height 292
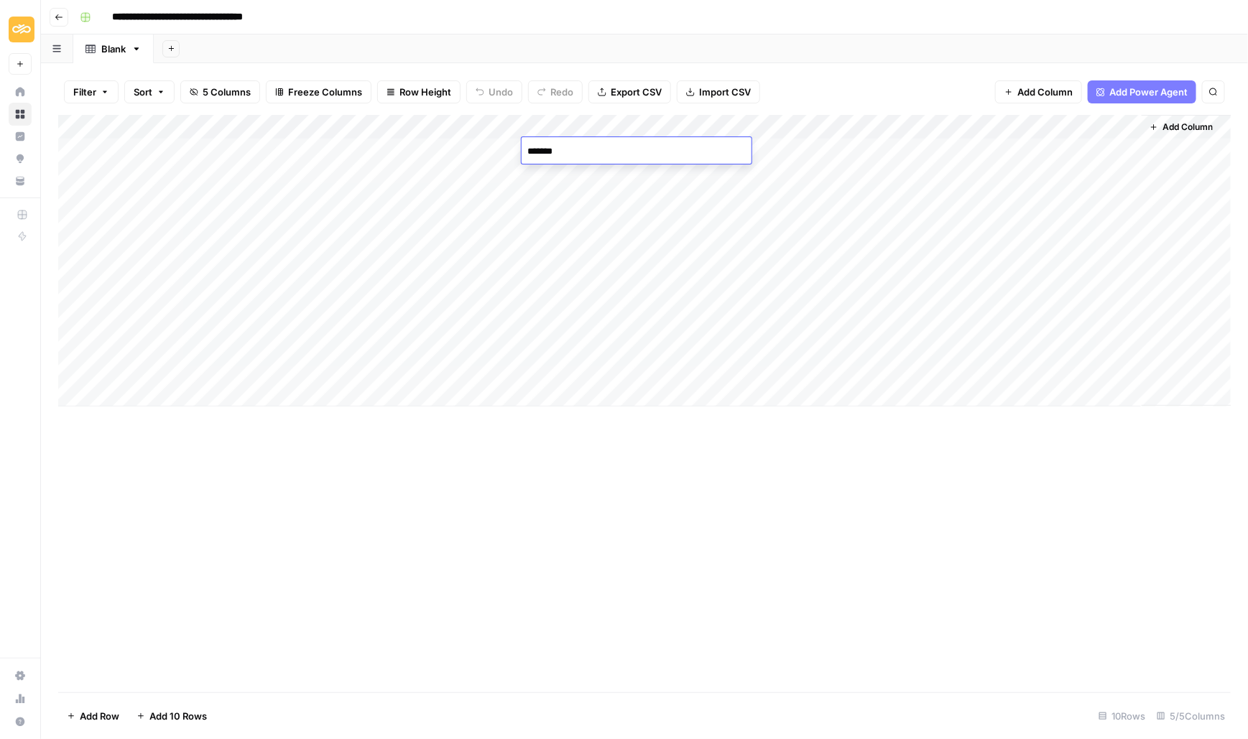
type textarea "********"
click at [562, 170] on div "Add Column" at bounding box center [644, 261] width 1173 height 292
type textarea "*******"
click at [566, 193] on div "Add Column" at bounding box center [644, 261] width 1173 height 292
type textarea "**********"
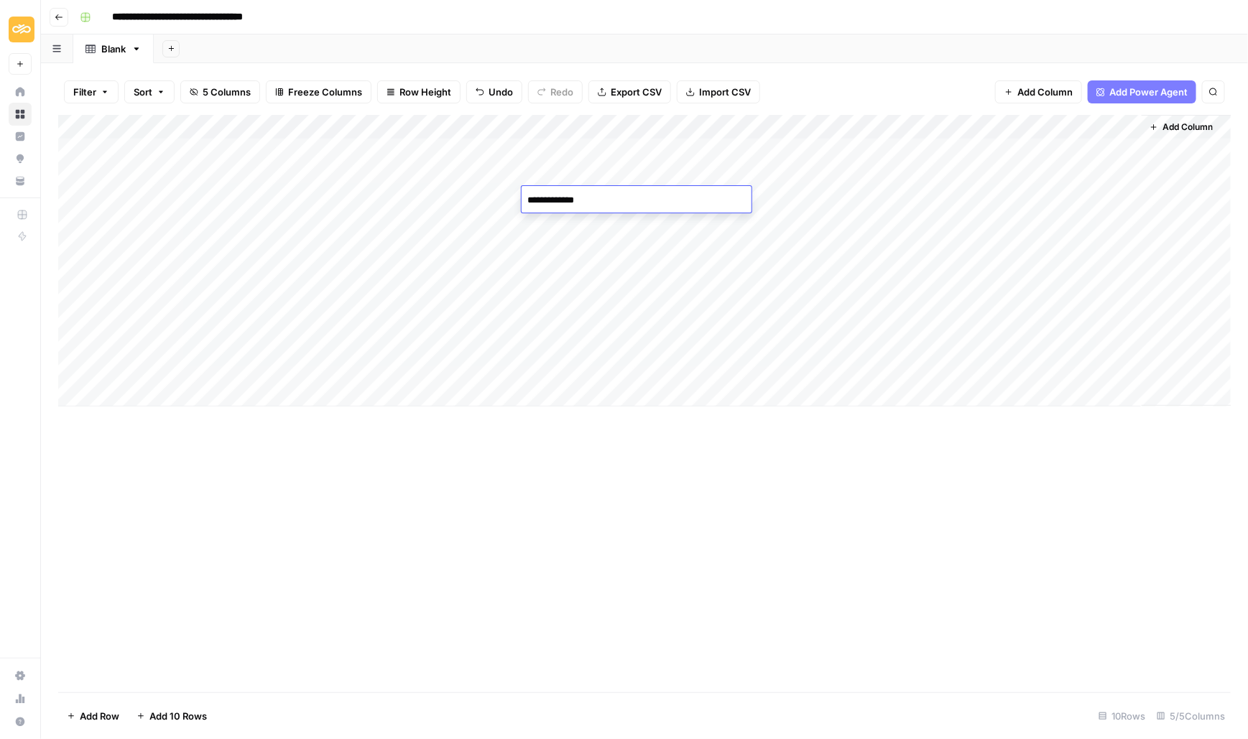
click at [559, 218] on div "Add Column" at bounding box center [644, 261] width 1173 height 292
type textarea "**********"
click at [563, 247] on div "Add Column" at bounding box center [644, 261] width 1173 height 292
type textarea "**********"
click at [540, 278] on div "Add Column" at bounding box center [644, 261] width 1173 height 292
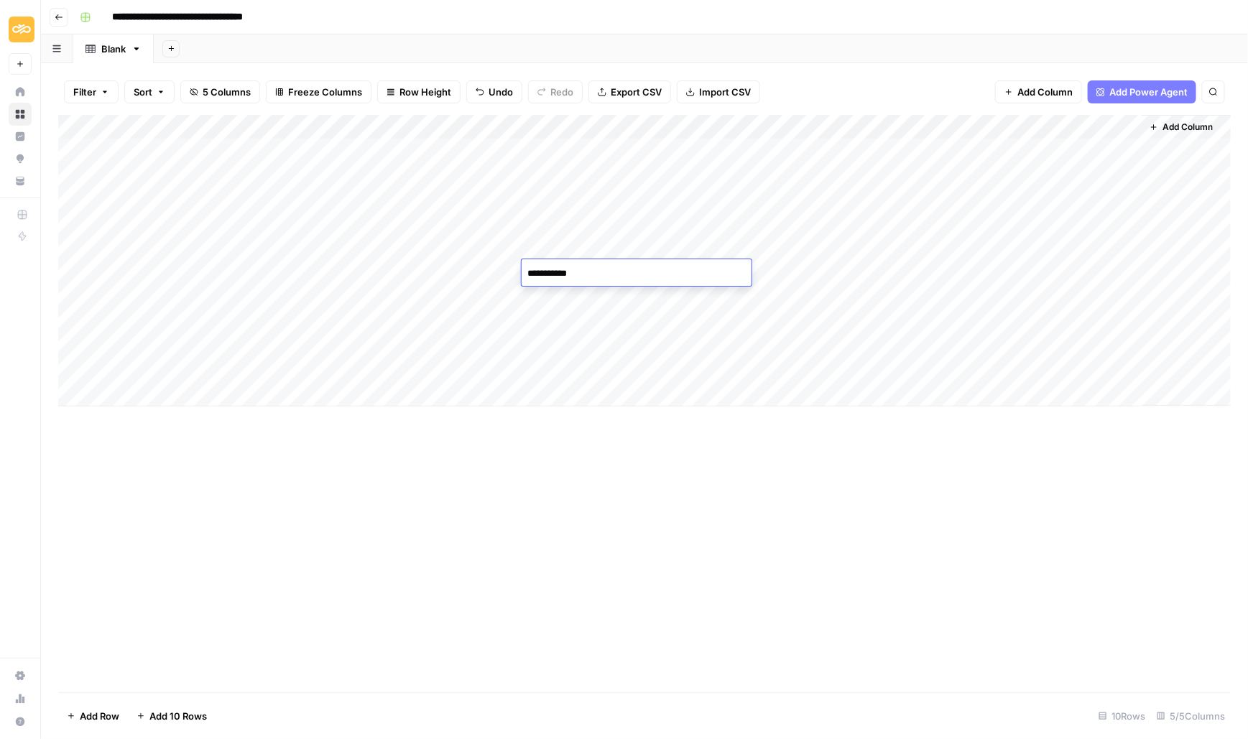
type textarea "*********"
click at [174, 270] on div "Add Column" at bounding box center [644, 261] width 1173 height 292
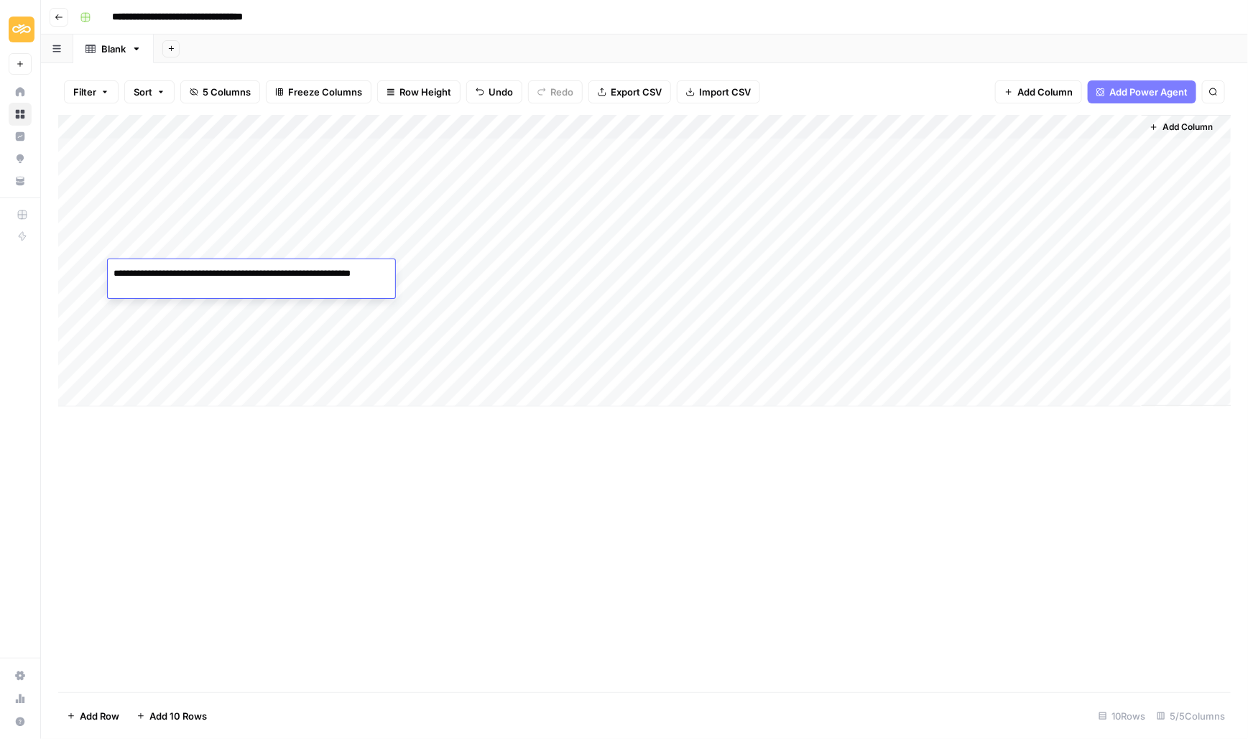
drag, startPoint x: 331, startPoint y: 274, endPoint x: 115, endPoint y: 263, distance: 216.6
click at [115, 264] on textarea "**********" at bounding box center [251, 281] width 287 height 34
click at [604, 279] on div "Add Column" at bounding box center [644, 261] width 1173 height 292
click at [565, 274] on div "Add Column" at bounding box center [644, 261] width 1173 height 292
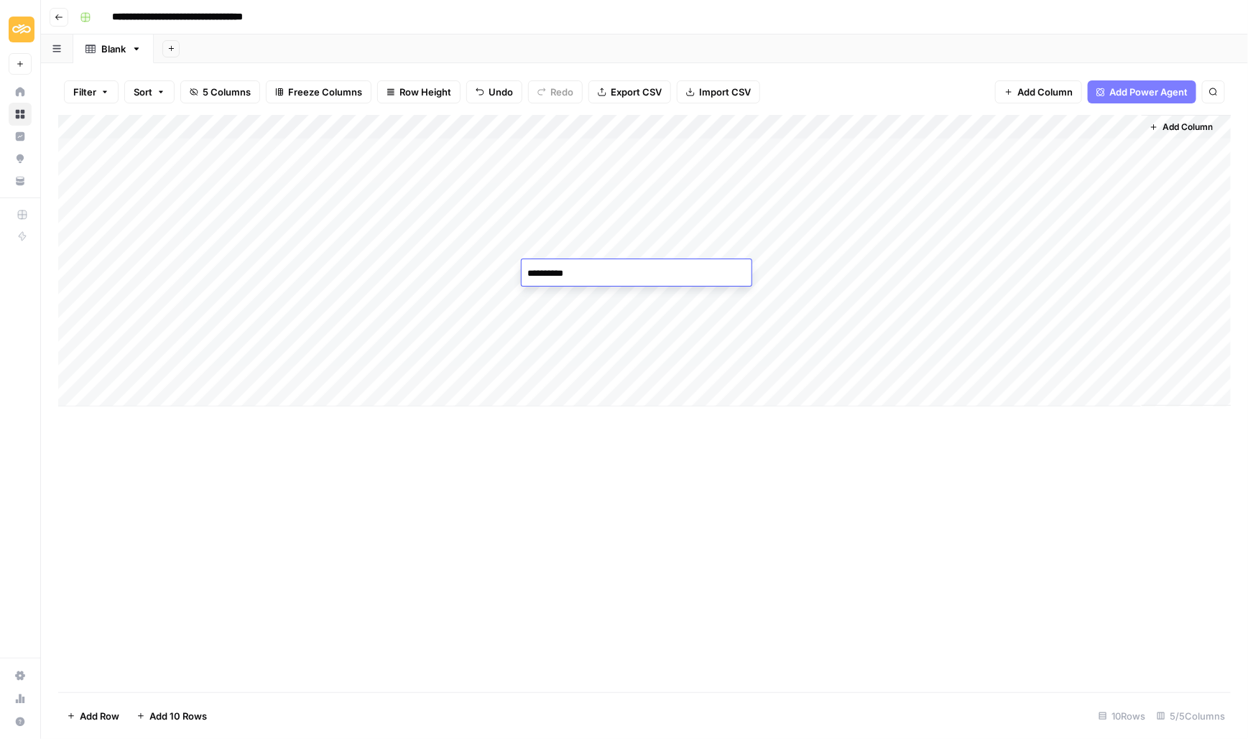
type textarea "**********"
click at [568, 312] on div "Add Column" at bounding box center [644, 261] width 1173 height 292
drag, startPoint x: 523, startPoint y: 122, endPoint x: 422, endPoint y: 122, distance: 101.3
click at [422, 122] on div "Add Column" at bounding box center [644, 261] width 1173 height 292
drag, startPoint x: 629, startPoint y: 121, endPoint x: 589, endPoint y: 121, distance: 40.2
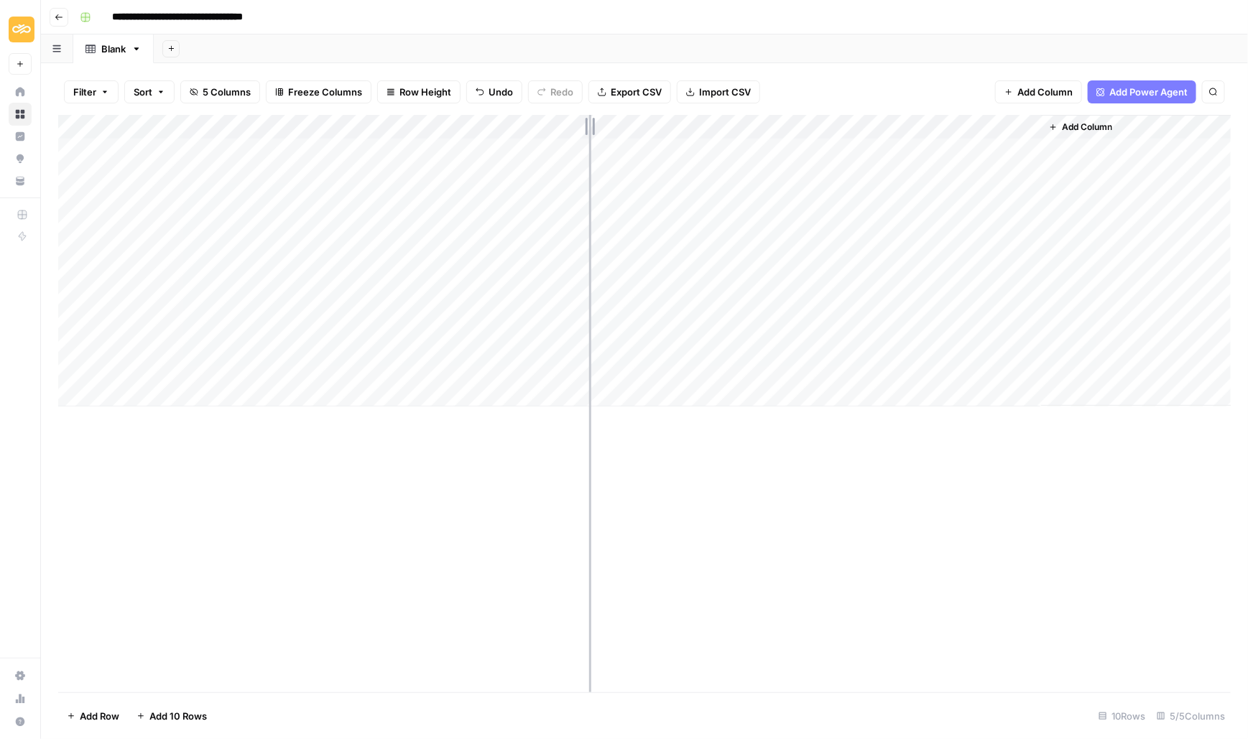
click at [589, 121] on div "Add Column" at bounding box center [644, 261] width 1173 height 292
click at [348, 154] on div "Add Column" at bounding box center [644, 261] width 1173 height 292
type textarea "**********"
drag, startPoint x: 361, startPoint y: 152, endPoint x: 277, endPoint y: 152, distance: 84.1
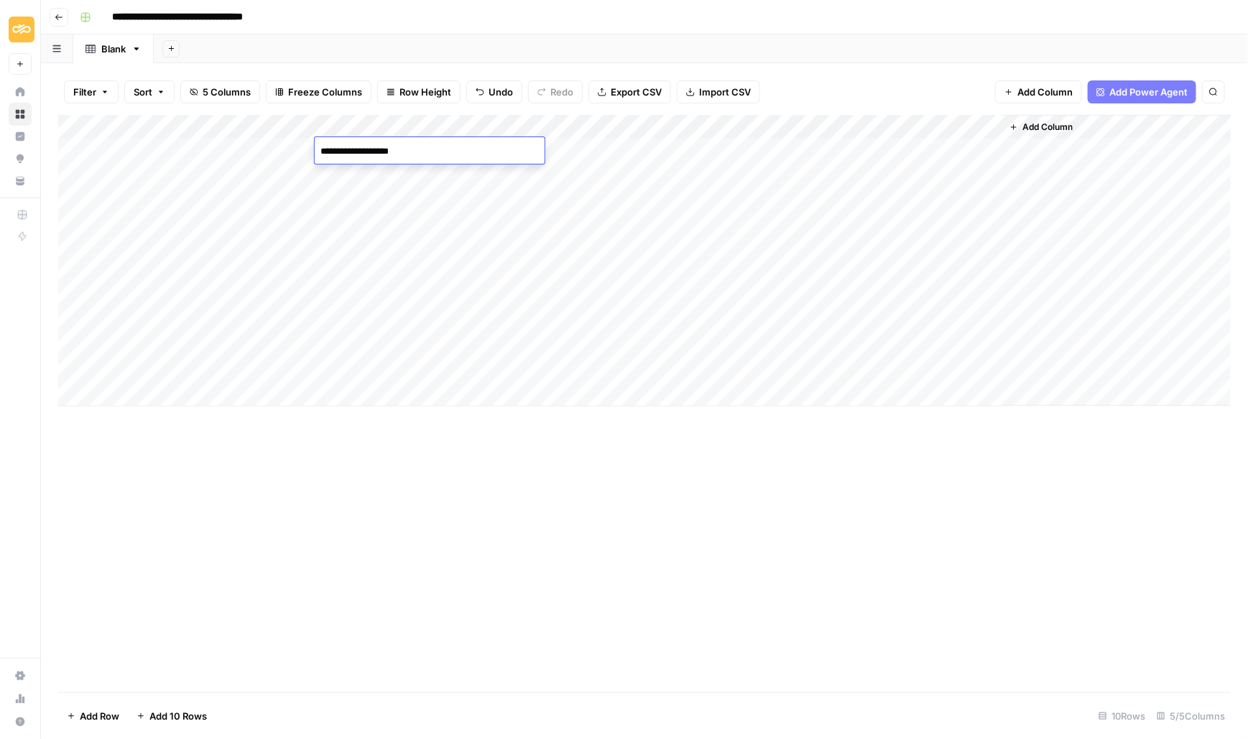
click at [277, 152] on body "**********" at bounding box center [624, 369] width 1248 height 739
click at [329, 261] on div "Add Column" at bounding box center [644, 261] width 1173 height 292
click at [333, 173] on div "Add Column" at bounding box center [644, 261] width 1173 height 292
type textarea "**********"
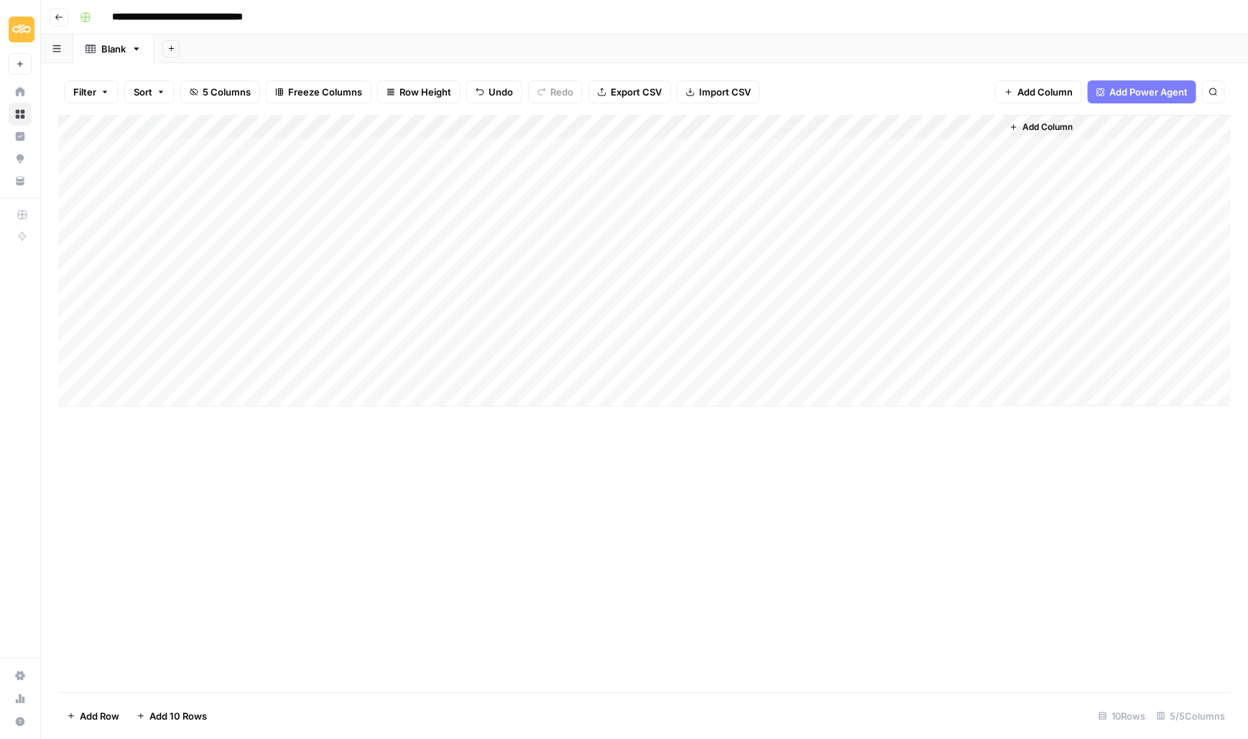
drag, startPoint x: 63, startPoint y: 175, endPoint x: 63, endPoint y: 140, distance: 35.2
click at [63, 140] on div "Add Column" at bounding box center [644, 261] width 1173 height 292
click at [653, 157] on div "Add Column" at bounding box center [644, 261] width 1173 height 292
click at [616, 142] on div "Add Column" at bounding box center [644, 261] width 1173 height 292
click at [616, 142] on div at bounding box center [692, 150] width 209 height 27
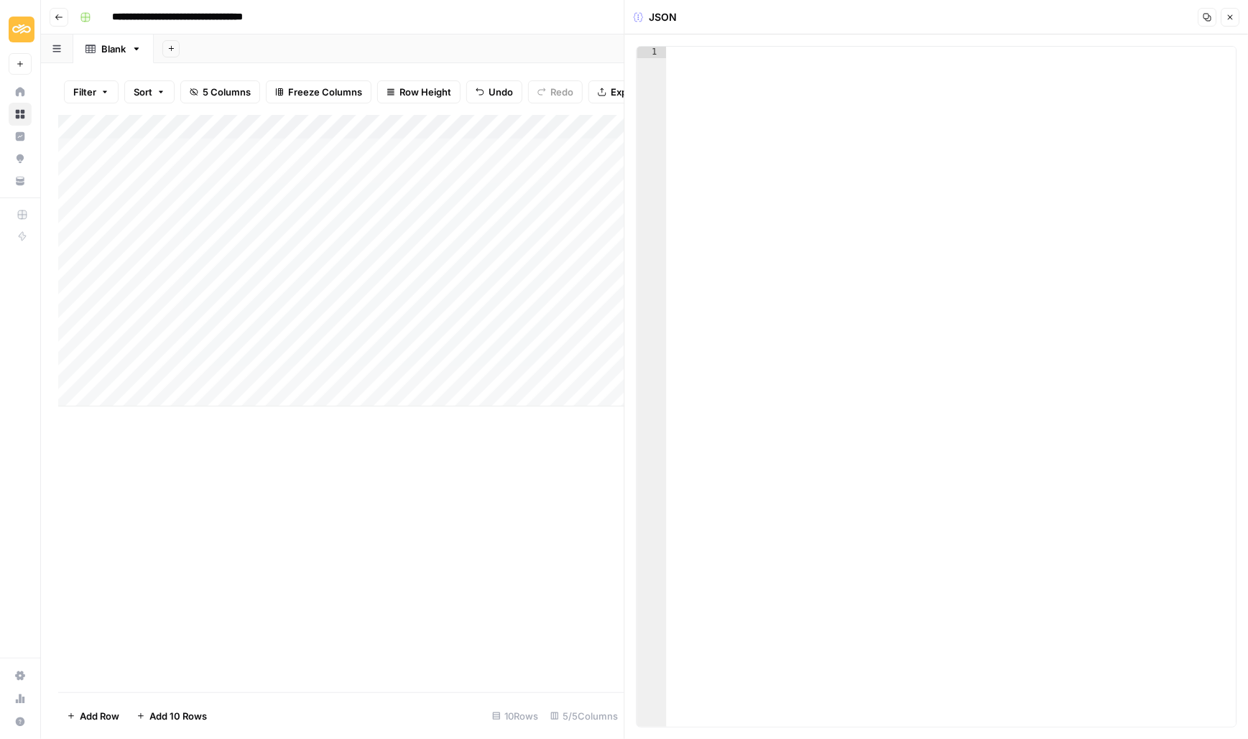
click at [703, 80] on div at bounding box center [952, 399] width 570 height 704
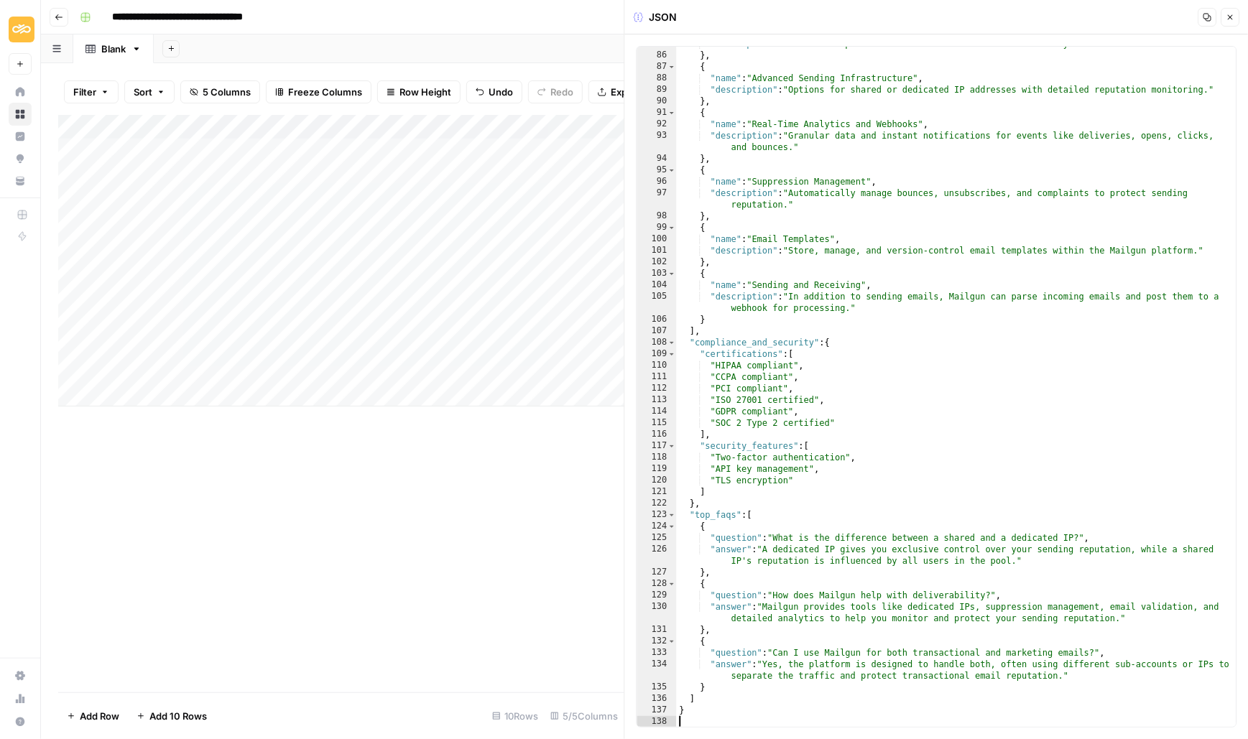
scroll to position [1295, 0]
click at [1232, 18] on icon "button" at bounding box center [1230, 17] width 9 height 9
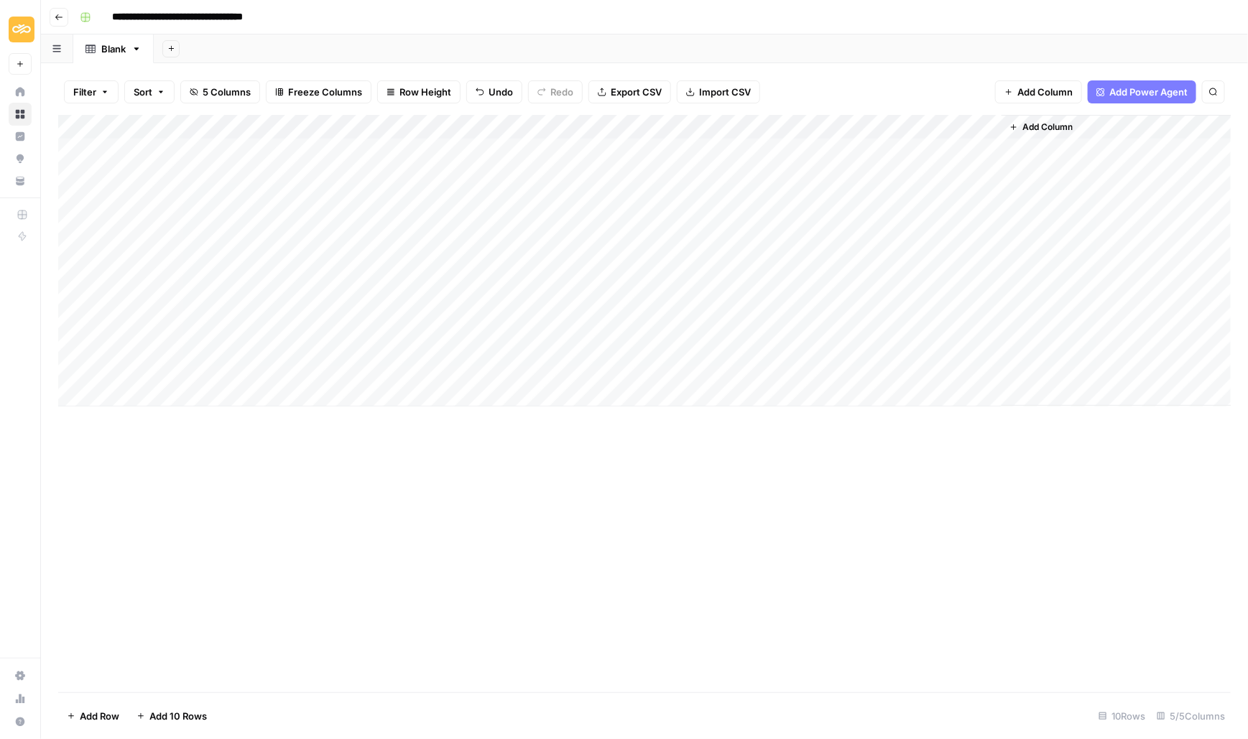
click at [218, 295] on div "Add Column" at bounding box center [644, 261] width 1173 height 292
click at [218, 296] on div "Add Column" at bounding box center [644, 261] width 1173 height 292
type textarea "**********"
click at [377, 535] on div "Add Column" at bounding box center [644, 404] width 1173 height 578
click at [353, 300] on div "Add Column" at bounding box center [644, 261] width 1173 height 292
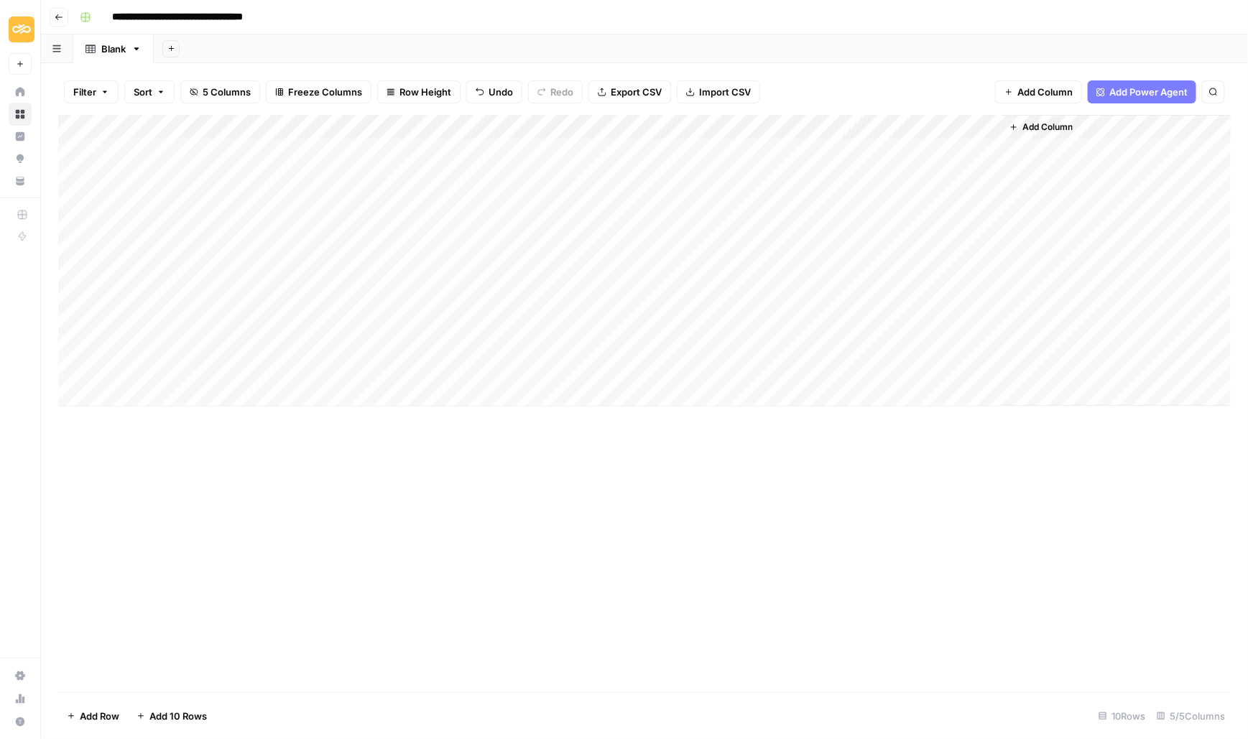
click at [378, 285] on div "Add Column" at bounding box center [644, 261] width 1173 height 292
click at [378, 285] on div at bounding box center [430, 297] width 230 height 27
click at [375, 297] on textarea at bounding box center [430, 298] width 230 height 20
paste textarea "**********"
type textarea "**********"
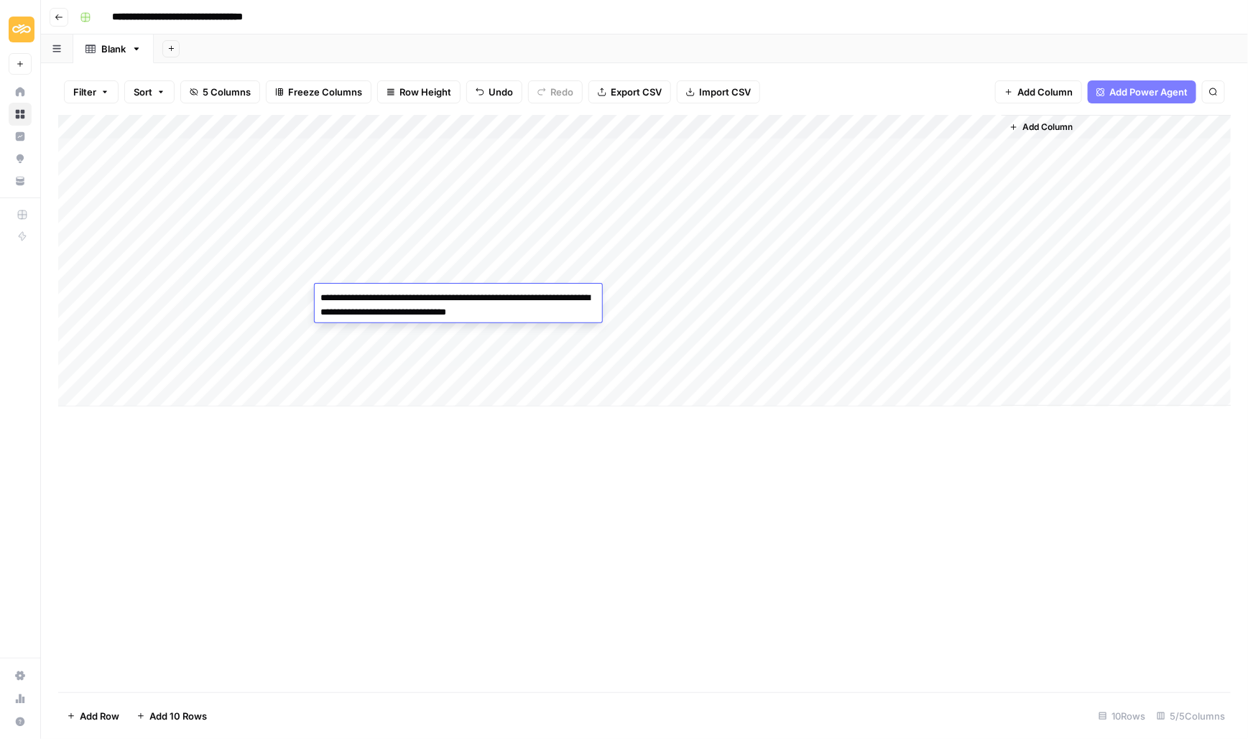
click at [428, 496] on div "Add Column" at bounding box center [644, 404] width 1173 height 578
click at [466, 295] on div "Add Column" at bounding box center [644, 261] width 1173 height 292
type textarea "********"
click at [463, 467] on div "Add Column" at bounding box center [644, 404] width 1173 height 578
click at [670, 156] on div "Add Column" at bounding box center [644, 261] width 1173 height 292
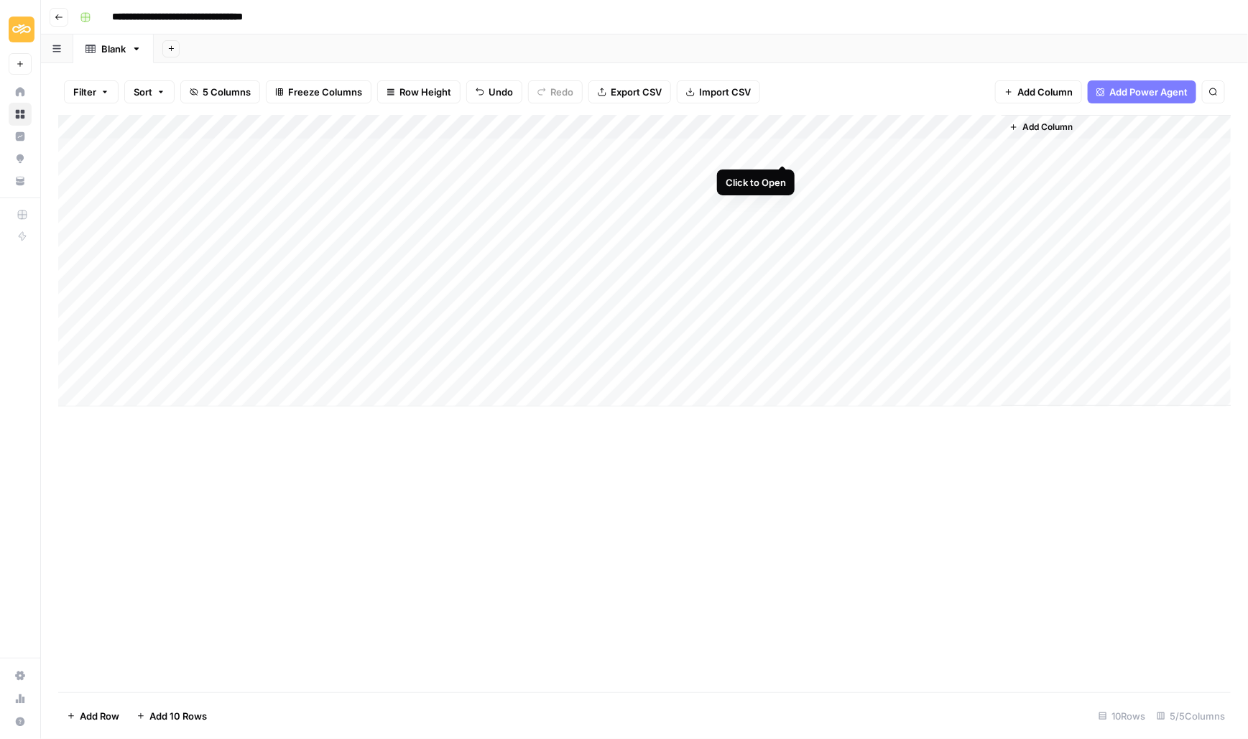
click at [781, 152] on div "Add Column" at bounding box center [644, 261] width 1173 height 292
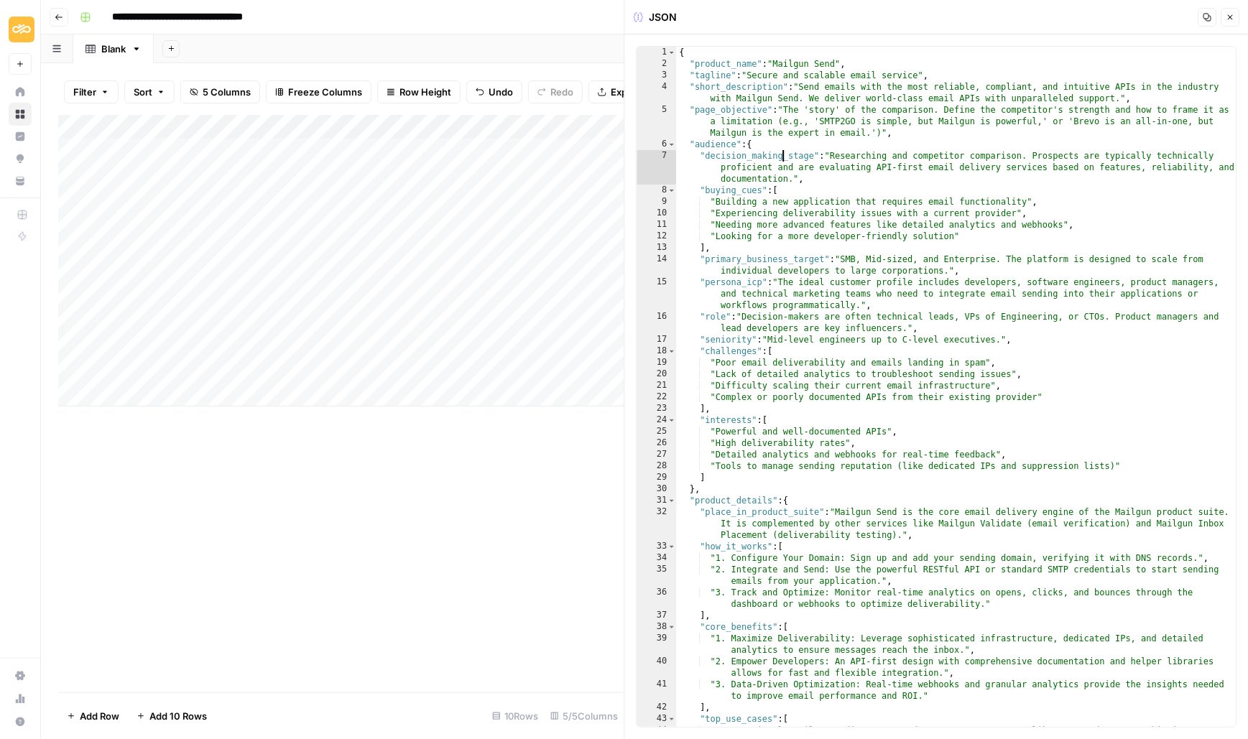
click at [781, 152] on div "{ "product_name" : "Mailgun Send" , "tagline" : "Secure and scalable email serv…" at bounding box center [957, 405] width 560 height 716
type textarea "*"
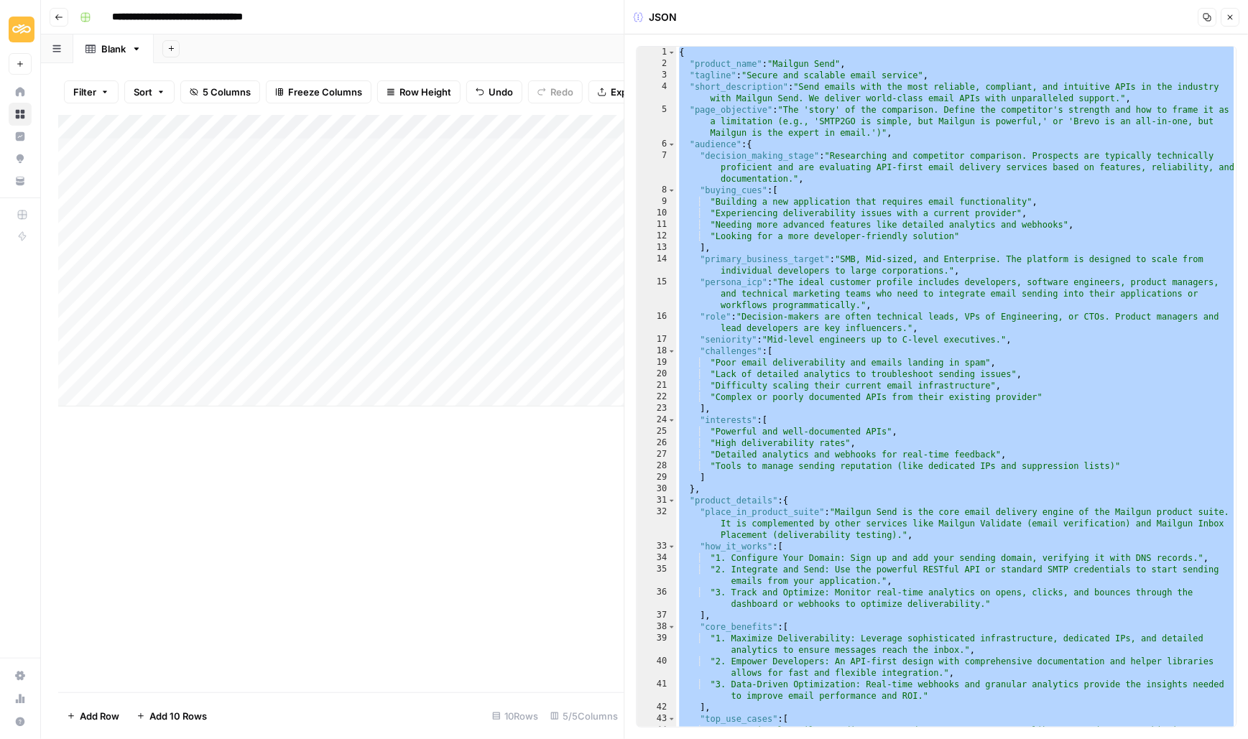
click at [1234, 20] on icon "button" at bounding box center [1230, 17] width 9 height 9
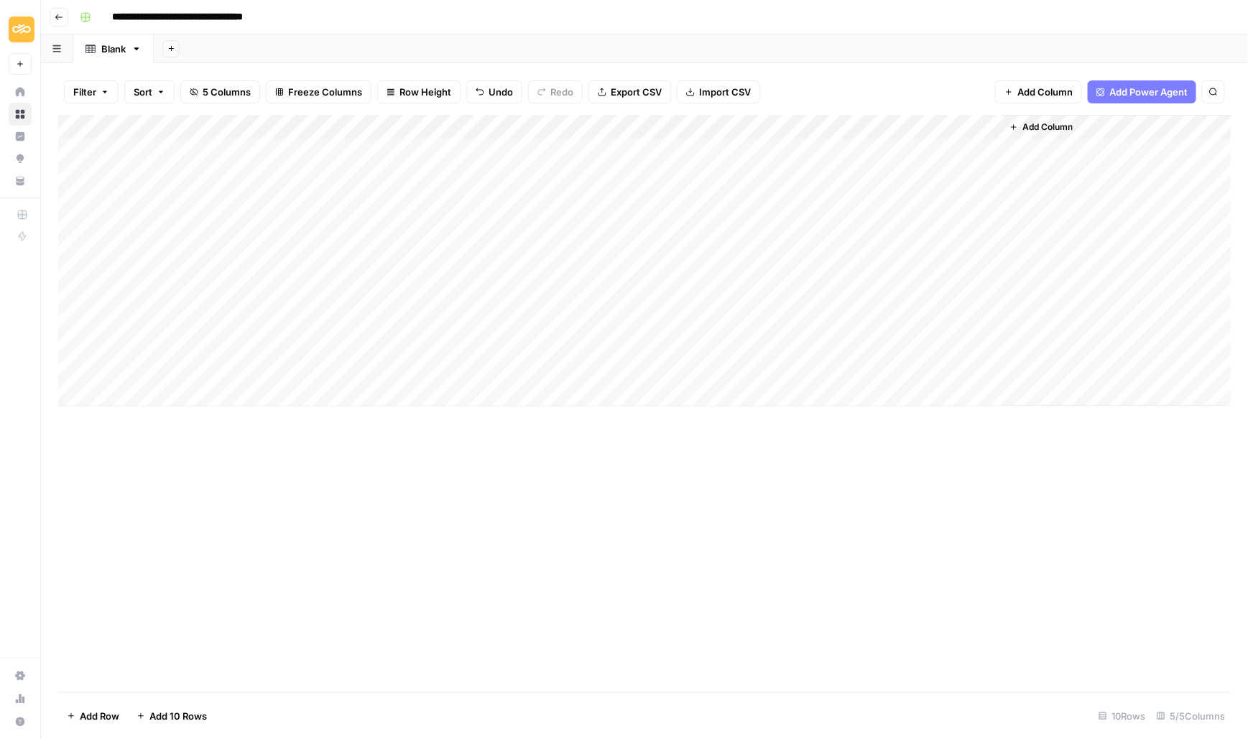
click at [654, 297] on div "Add Column" at bounding box center [644, 261] width 1173 height 292
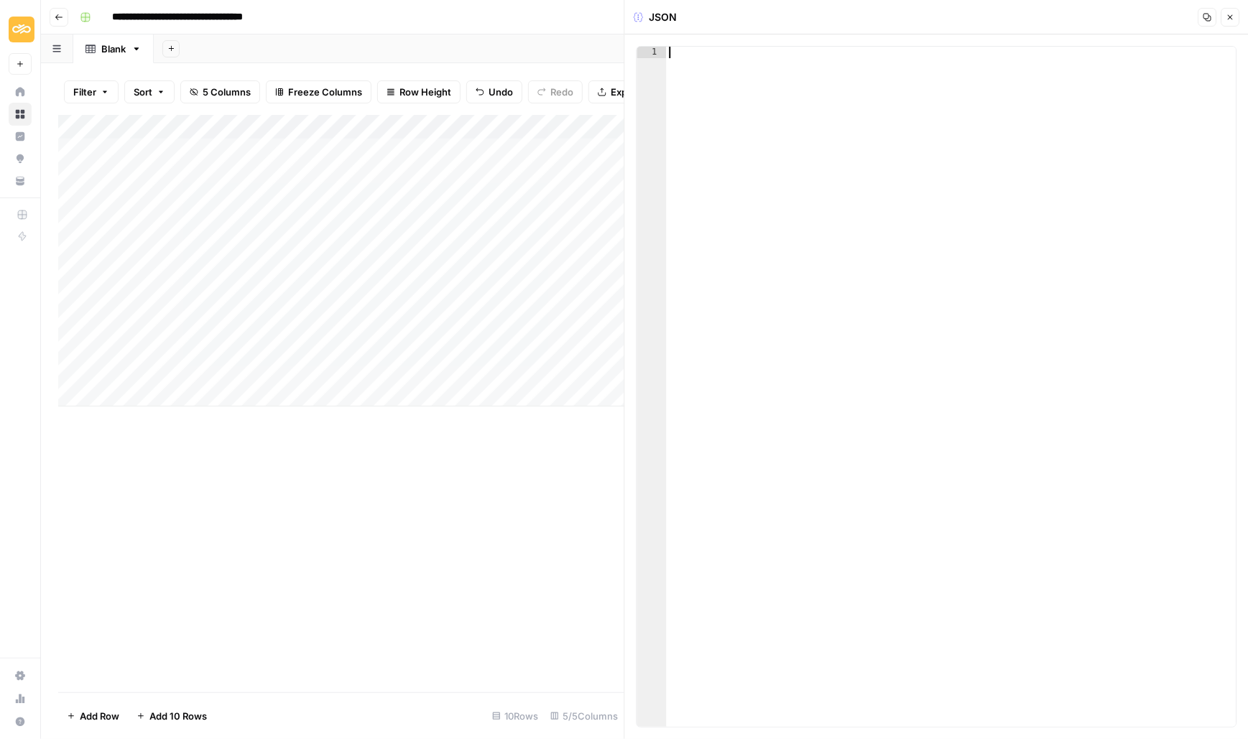
click at [783, 180] on div at bounding box center [952, 399] width 570 height 704
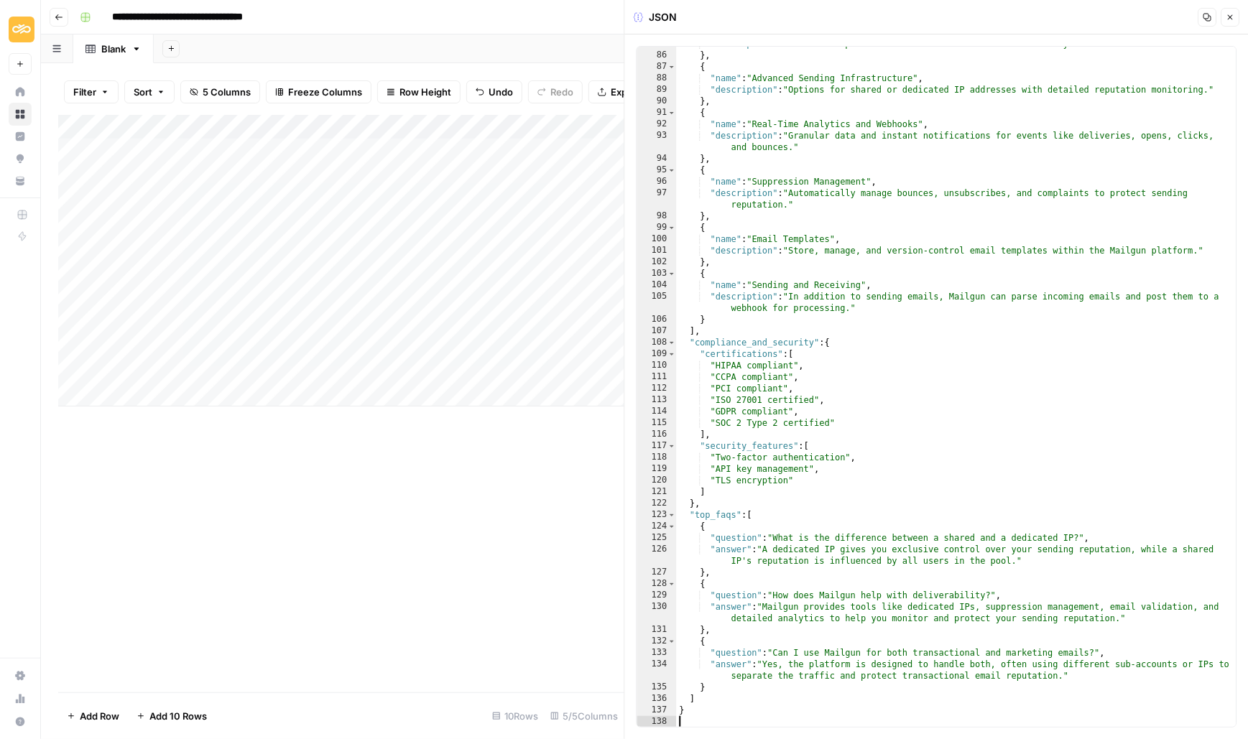
click at [1231, 16] on icon "button" at bounding box center [1230, 17] width 5 height 5
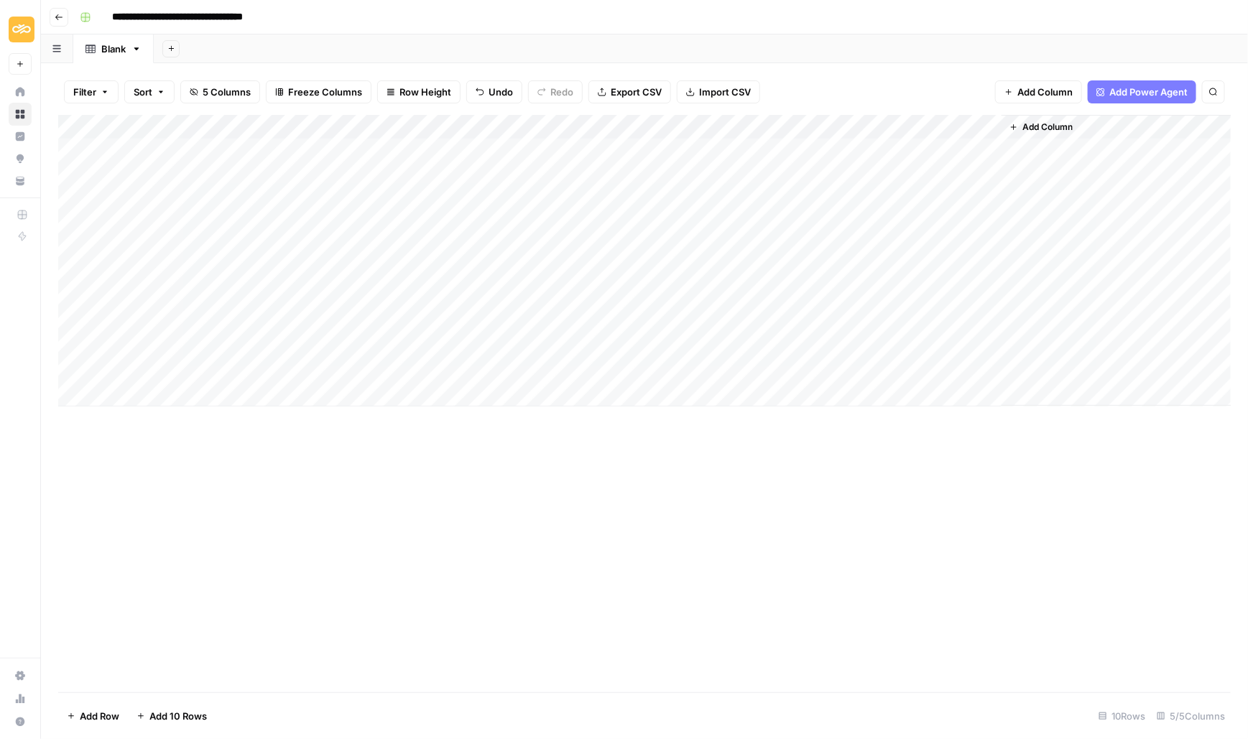
drag, startPoint x: 60, startPoint y: 297, endPoint x: 61, endPoint y: 167, distance: 129.3
click at [61, 167] on div "Add Column" at bounding box center [644, 261] width 1173 height 292
click at [522, 615] on div "Add Column" at bounding box center [644, 404] width 1173 height 578
click at [893, 172] on div "Add Column" at bounding box center [644, 261] width 1173 height 292
click at [1039, 121] on span "Add Column" at bounding box center [1047, 127] width 50 height 13
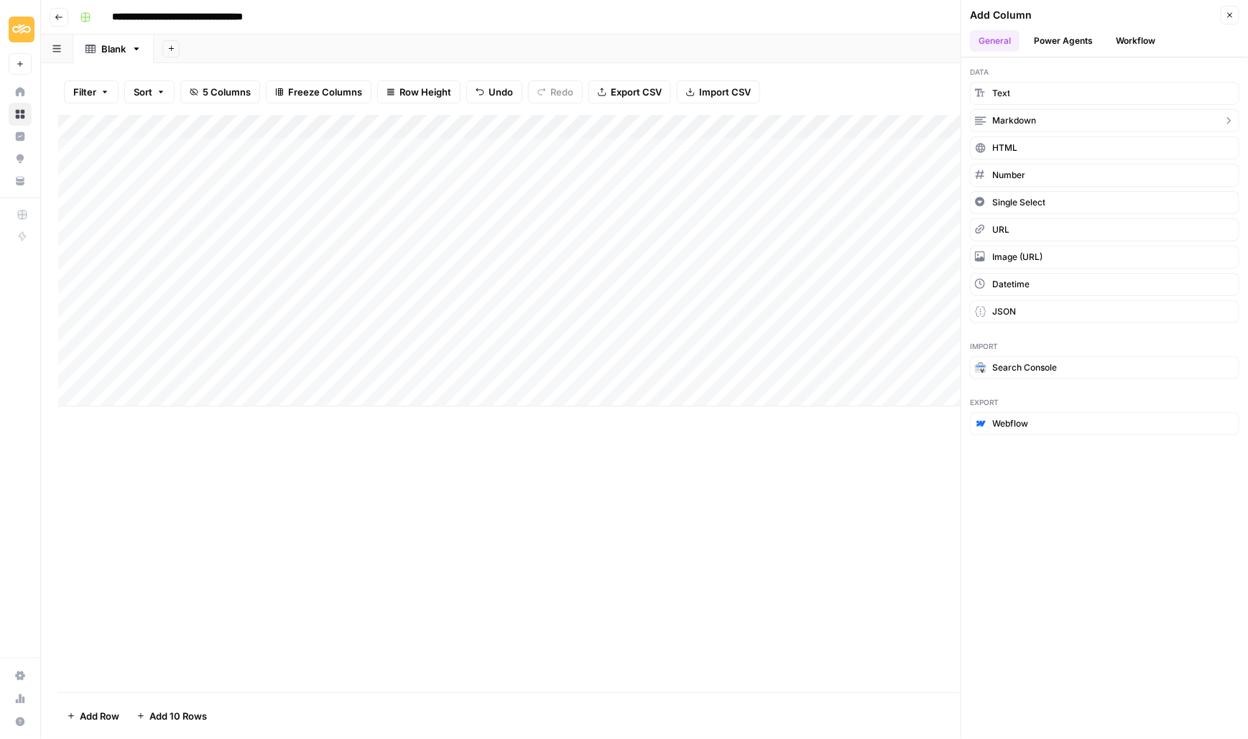
click at [1043, 117] on button "Markdown" at bounding box center [1104, 120] width 269 height 23
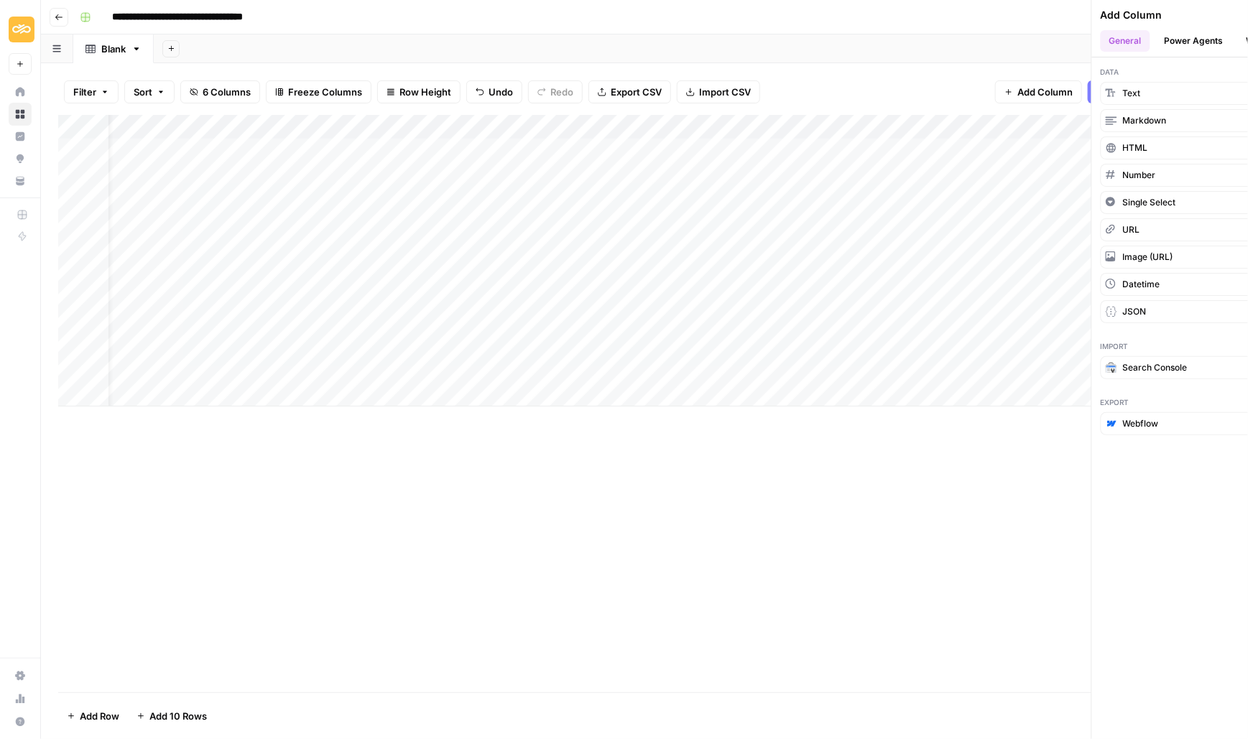
scroll to position [0, 57]
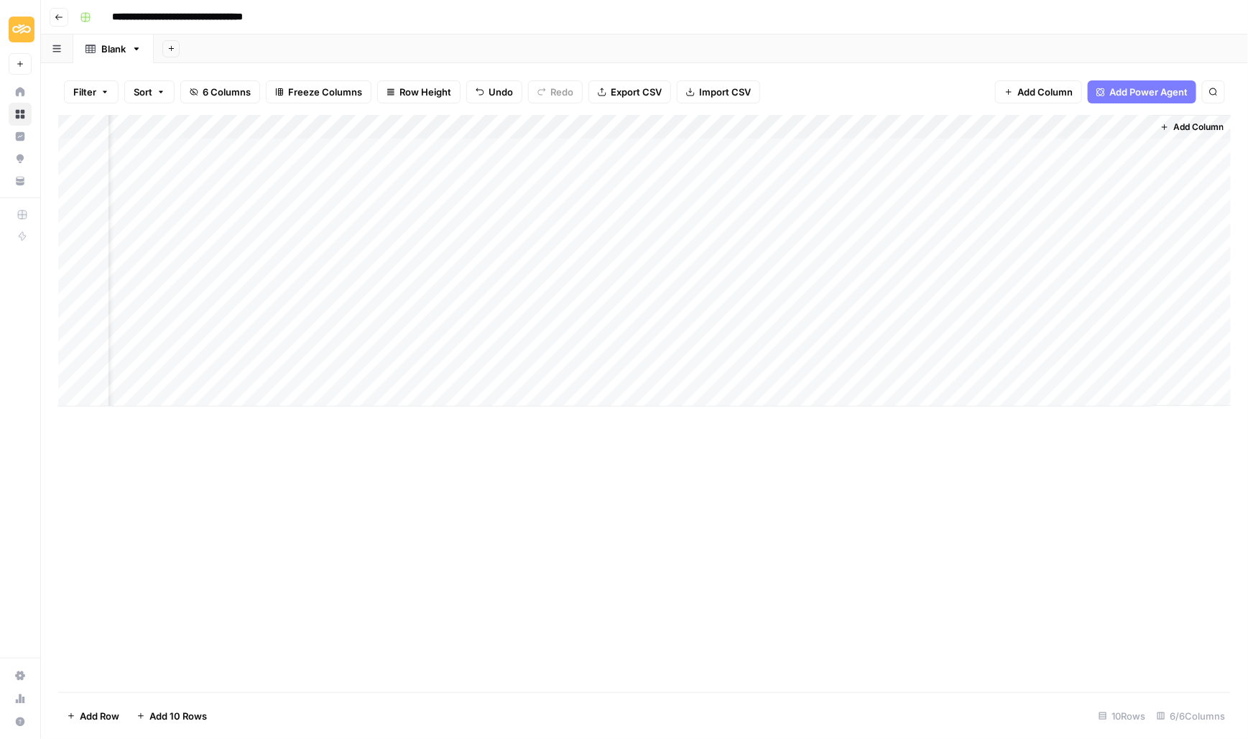
click at [996, 126] on div "Add Column" at bounding box center [644, 261] width 1173 height 292
drag, startPoint x: 1016, startPoint y: 163, endPoint x: 954, endPoint y: 161, distance: 61.8
click at [954, 161] on div "New Column" at bounding box center [1030, 161] width 159 height 23
type input "First Draft"
click at [938, 551] on div "Add Column" at bounding box center [644, 404] width 1173 height 578
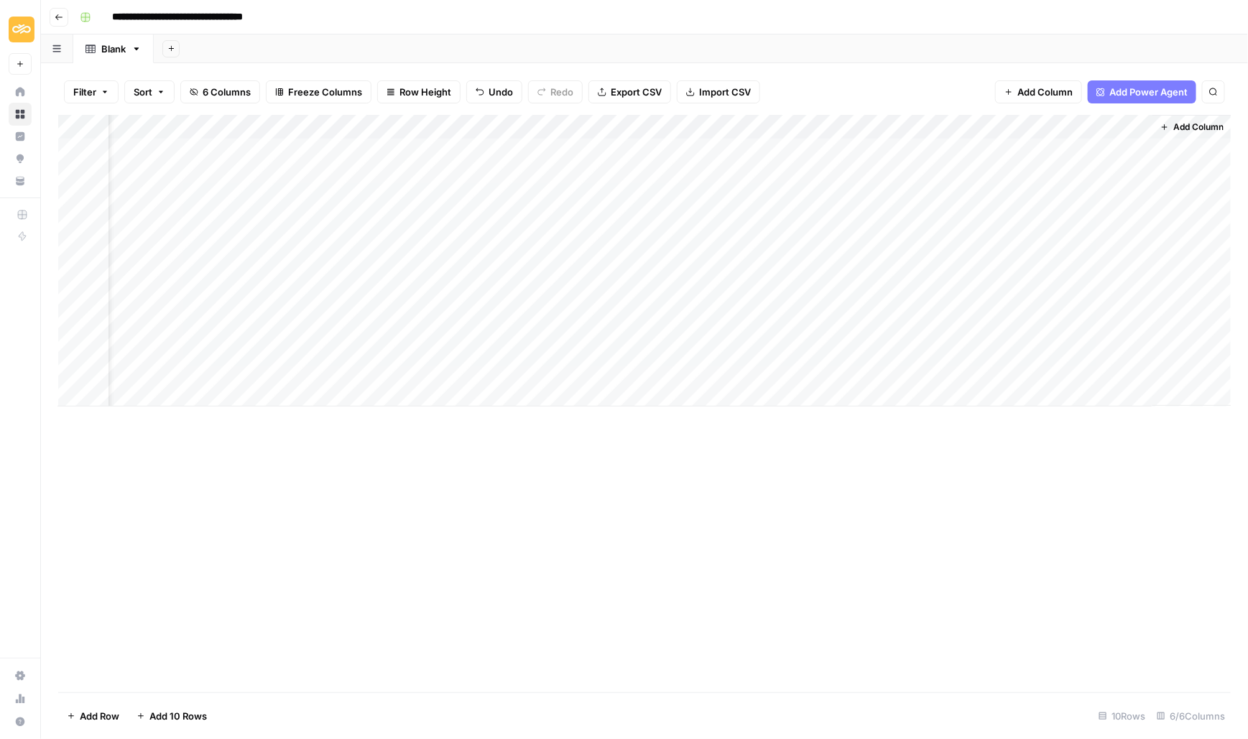
scroll to position [0, 0]
click at [447, 527] on div "Add Column" at bounding box center [644, 404] width 1173 height 578
click at [897, 146] on div "Add Column" at bounding box center [644, 261] width 1173 height 292
drag, startPoint x: 1002, startPoint y: 124, endPoint x: 900, endPoint y: 126, distance: 102.8
click at [900, 126] on div "Add Column" at bounding box center [644, 261] width 1173 height 292
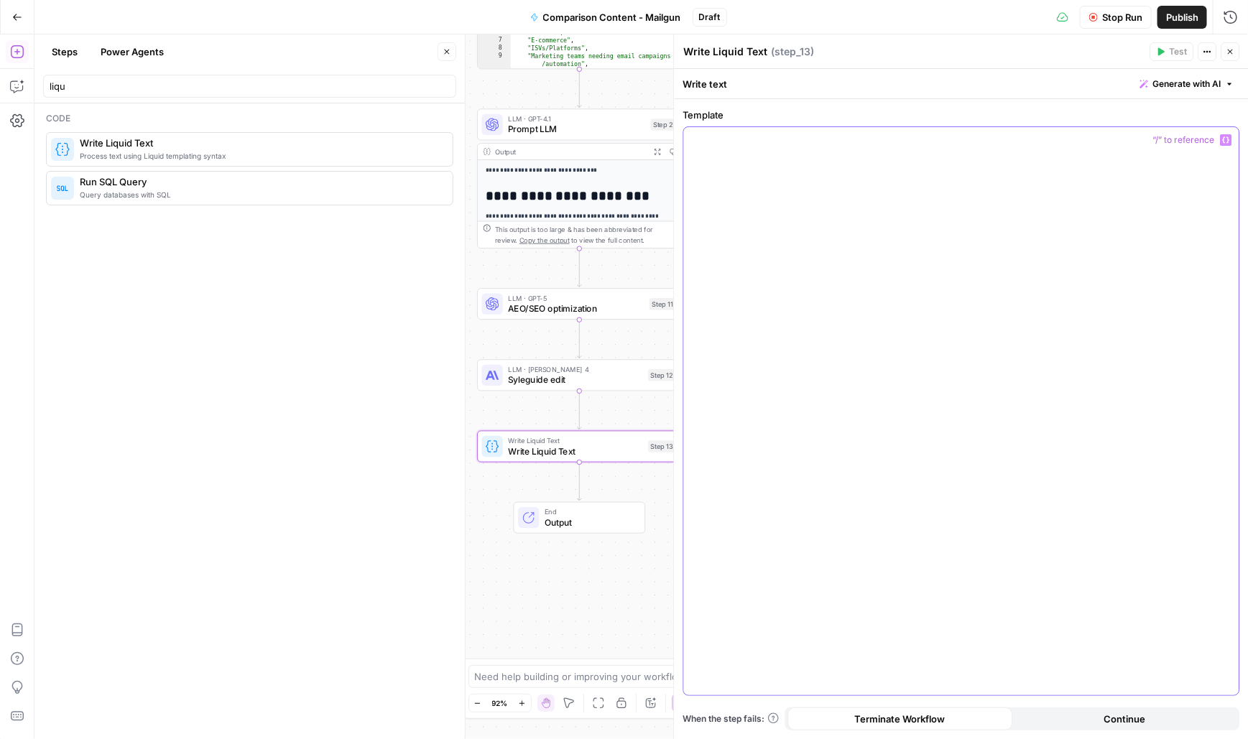
click at [751, 247] on div at bounding box center [961, 411] width 555 height 568
click at [802, 142] on span "*****" at bounding box center [816, 139] width 29 height 9
click at [885, 252] on div "**********" at bounding box center [961, 411] width 555 height 568
click at [727, 165] on span "**********" at bounding box center [738, 168] width 69 height 9
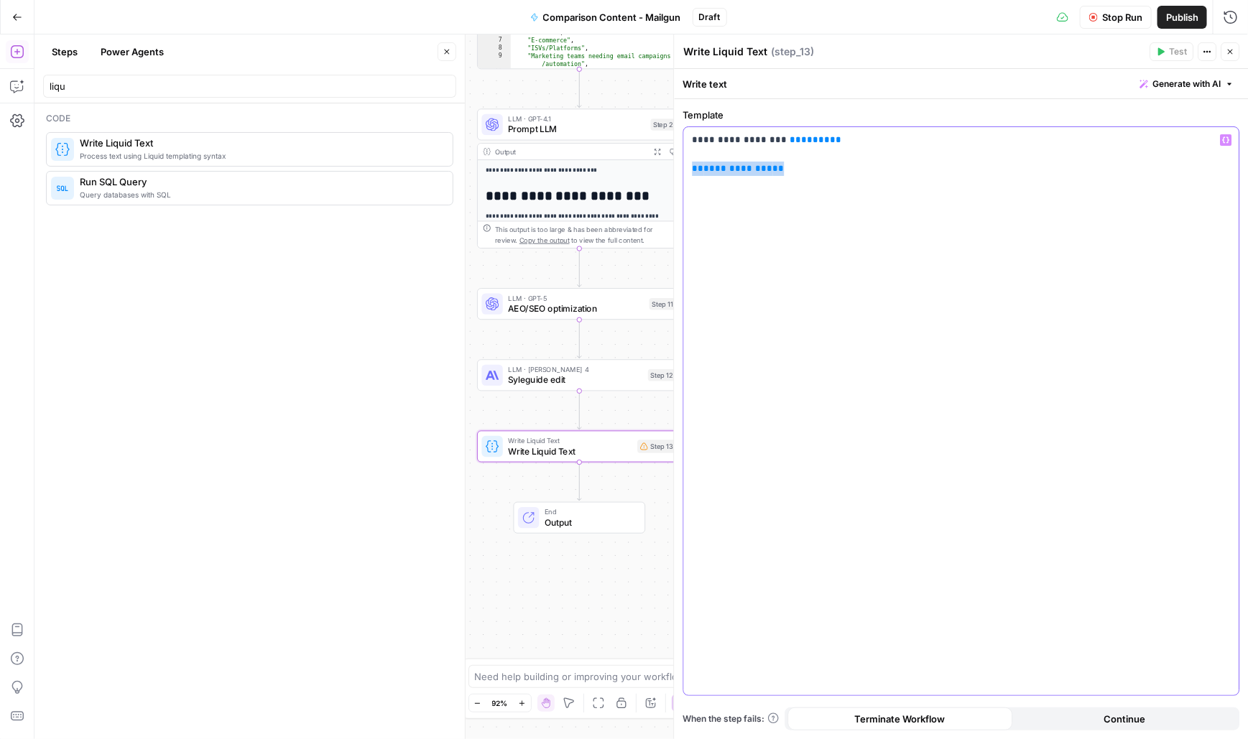
drag, startPoint x: 777, startPoint y: 175, endPoint x: 688, endPoint y: 175, distance: 88.4
click at [688, 175] on div "**********" at bounding box center [961, 411] width 555 height 568
click at [1234, 145] on div "**********" at bounding box center [961, 411] width 555 height 568
click at [1225, 144] on button "Variables Menu" at bounding box center [1226, 139] width 11 height 11
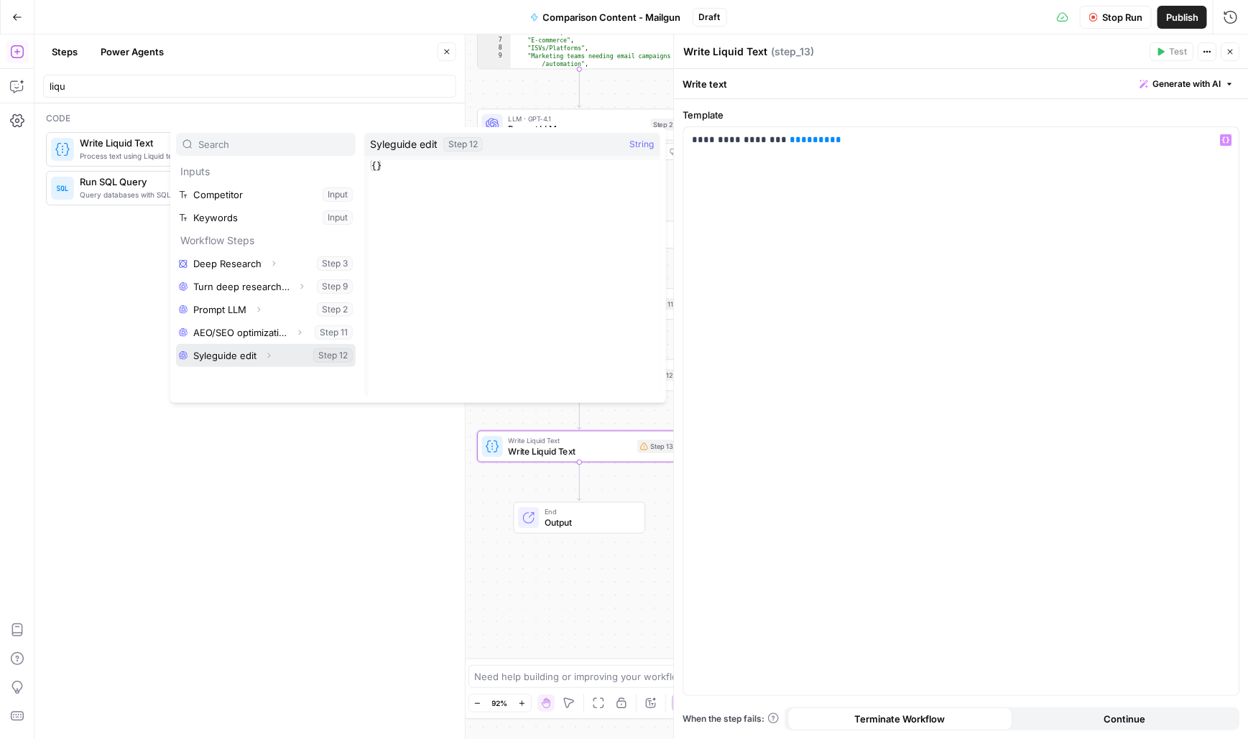
click at [228, 365] on button "Select variable Syleguide edit" at bounding box center [266, 355] width 180 height 23
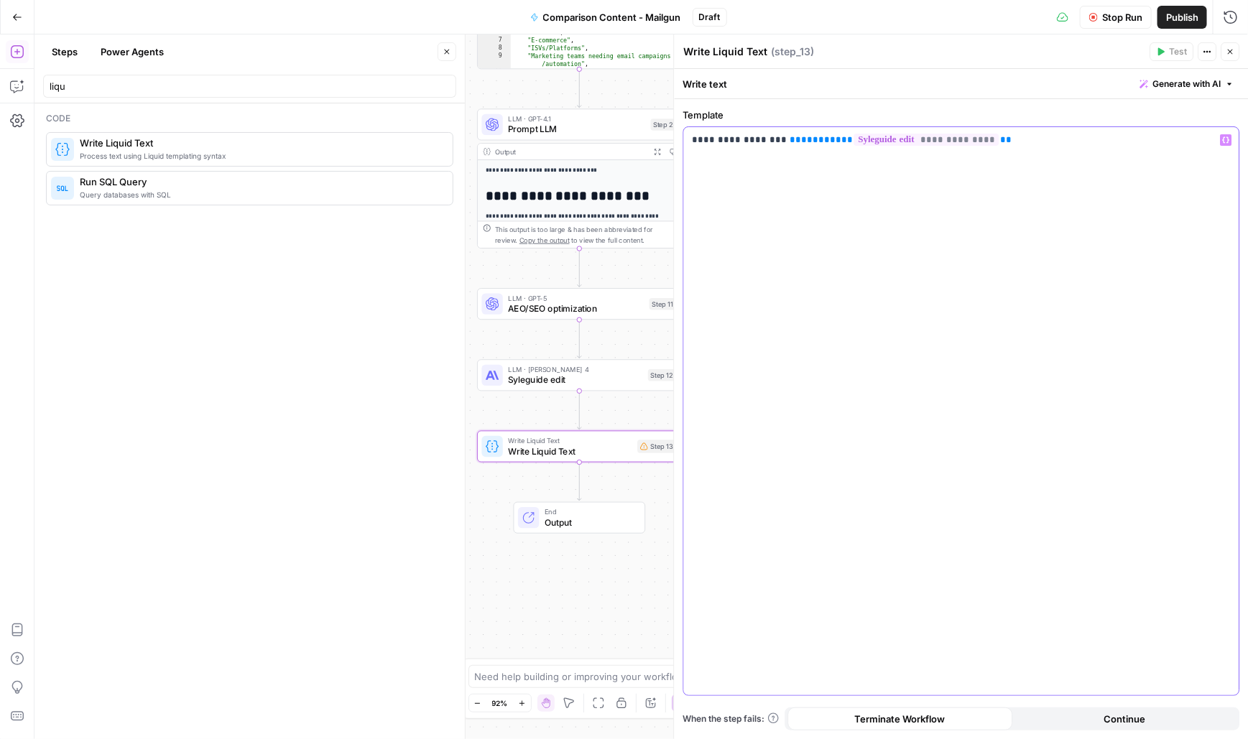
click at [842, 139] on span "**" at bounding box center [847, 139] width 11 height 9
click at [937, 215] on div "**********" at bounding box center [961, 411] width 555 height 568
click at [707, 138] on p "**********" at bounding box center [962, 169] width 539 height 72
click at [1227, 52] on icon "button" at bounding box center [1230, 51] width 9 height 9
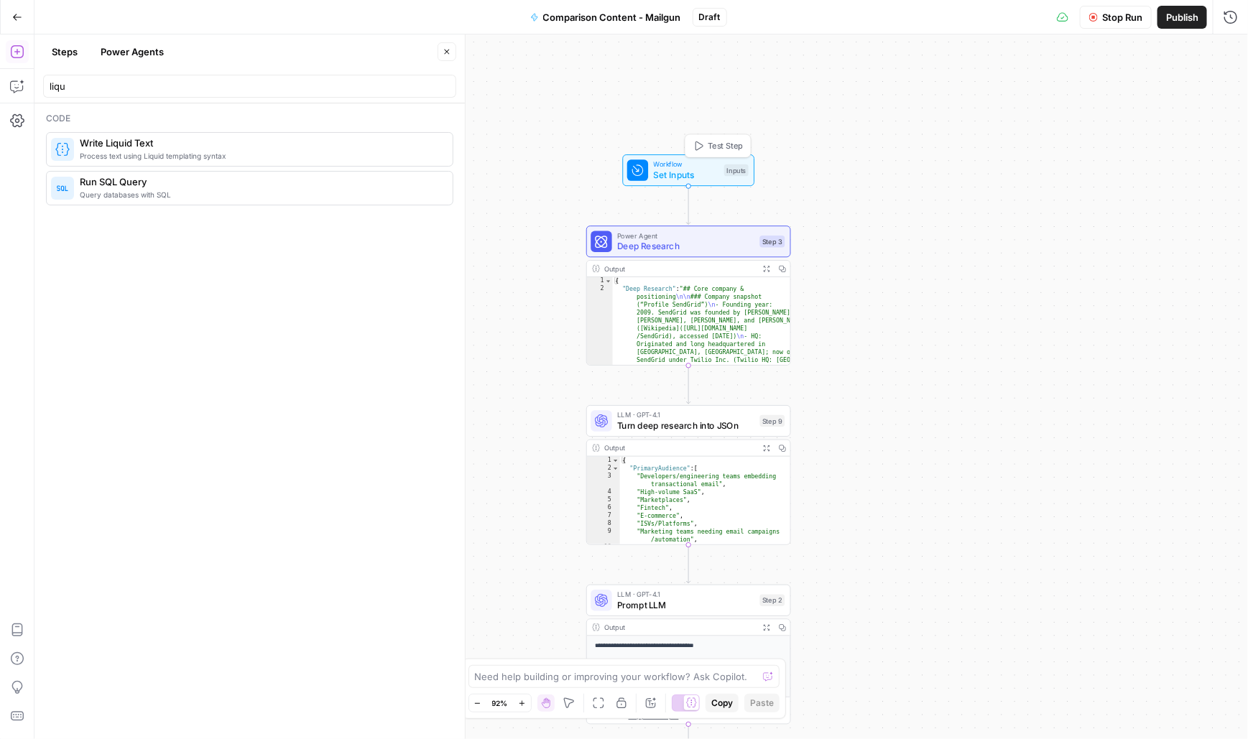
click at [652, 170] on div "Workflow Set Inputs Inputs Test Step" at bounding box center [687, 171] width 121 height 22
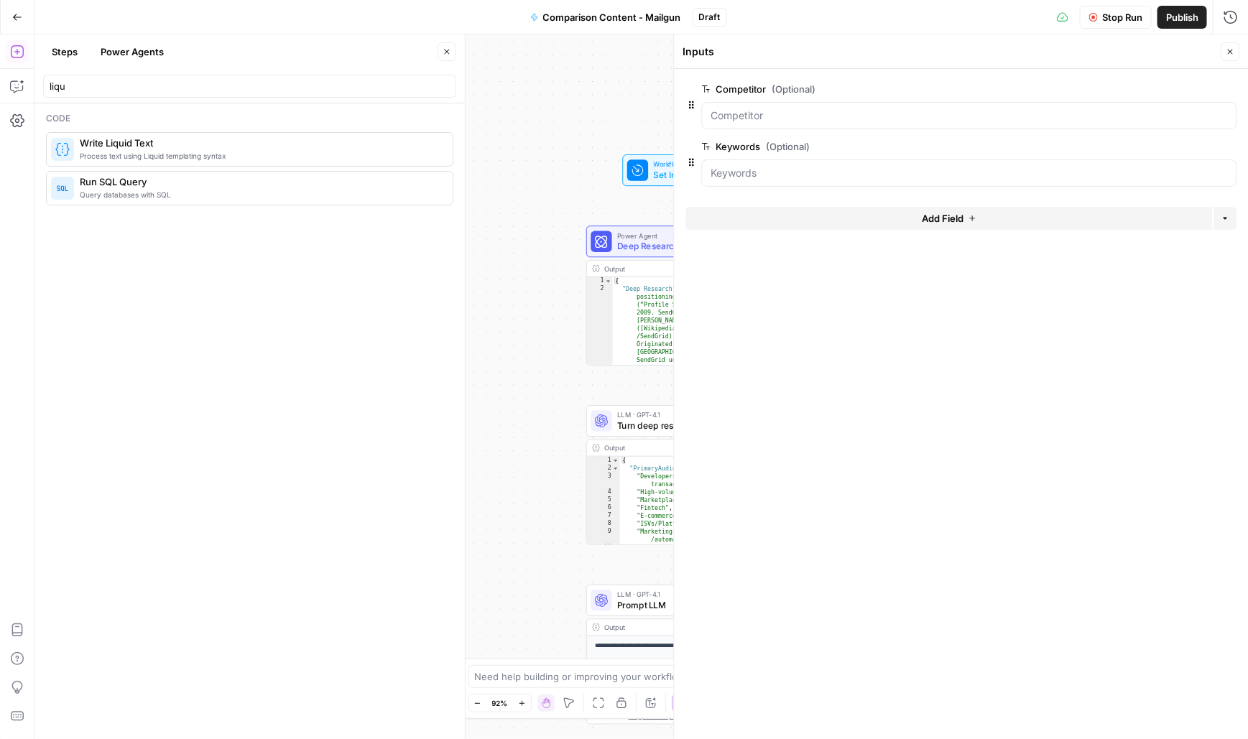
click at [872, 214] on button "Add Field" at bounding box center [949, 218] width 527 height 23
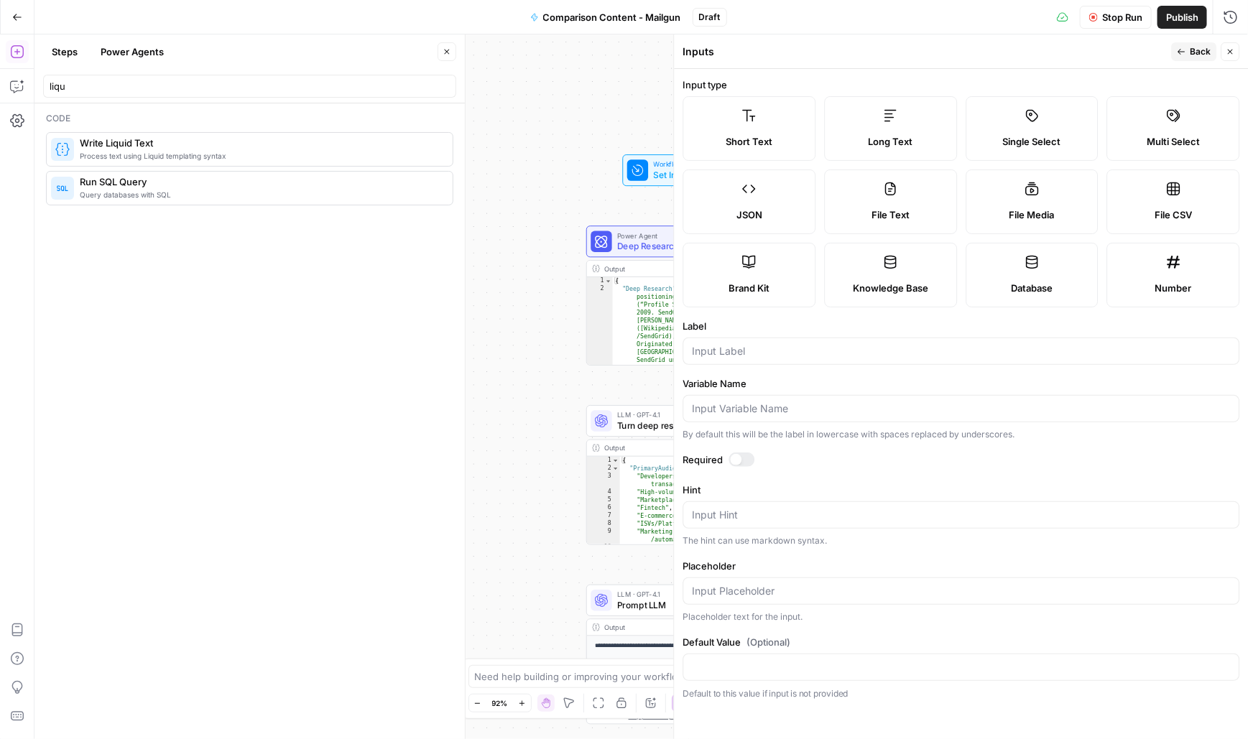
click at [747, 152] on label "Short Text" at bounding box center [749, 128] width 133 height 65
click at [748, 356] on input "Label" at bounding box center [962, 351] width 538 height 14
click at [1237, 61] on header "Inputs Back Close" at bounding box center [962, 51] width 574 height 34
drag, startPoint x: 752, startPoint y: 353, endPoint x: 650, endPoint y: 349, distance: 102.1
click at [650, 349] on body "Sinch New Home Browse Insights Opportunities Your Data Recent Grids Mailjet API…" at bounding box center [624, 369] width 1248 height 739
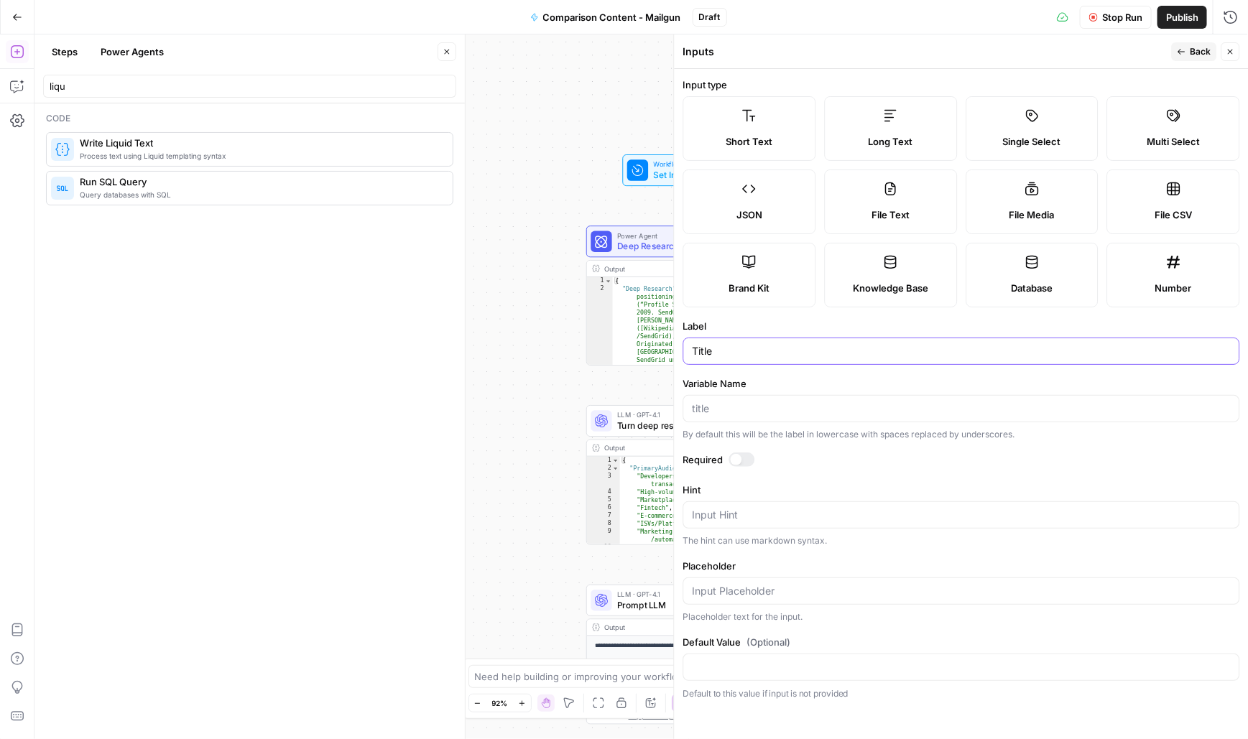
type input "Title"
click at [1186, 49] on icon "button" at bounding box center [1182, 51] width 9 height 9
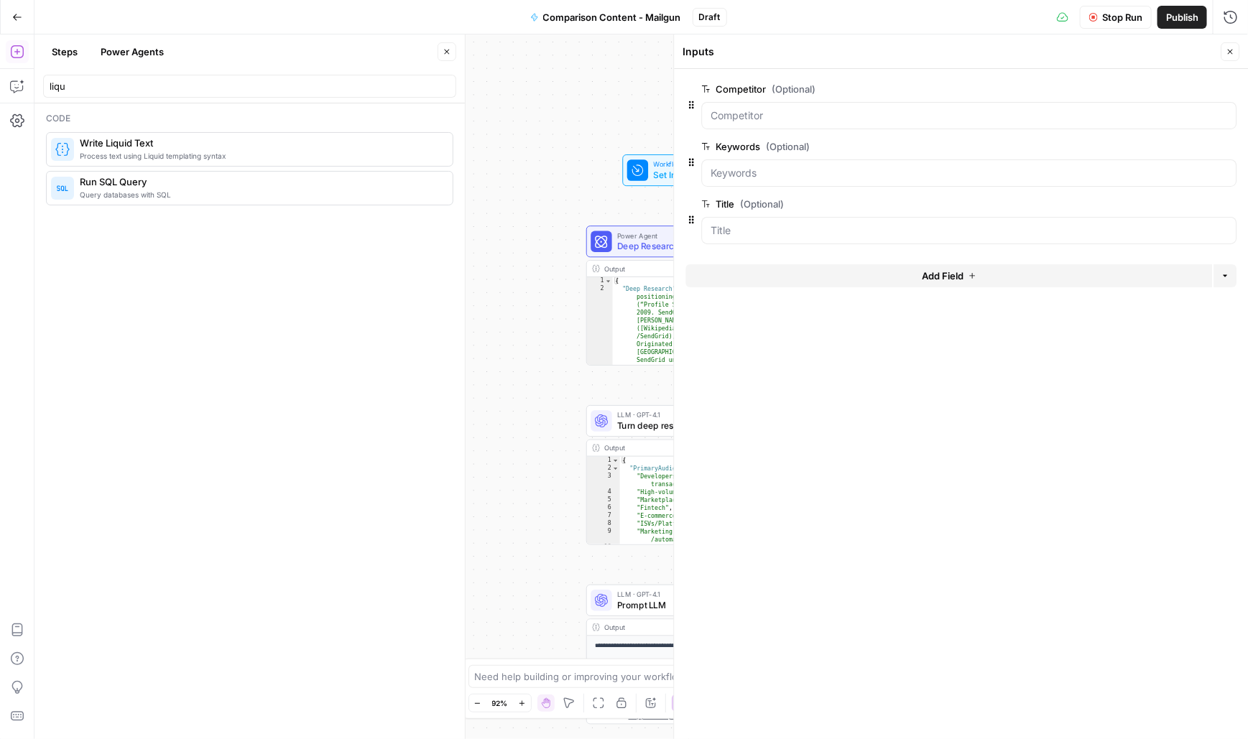
click at [1231, 49] on icon "button" at bounding box center [1230, 51] width 9 height 9
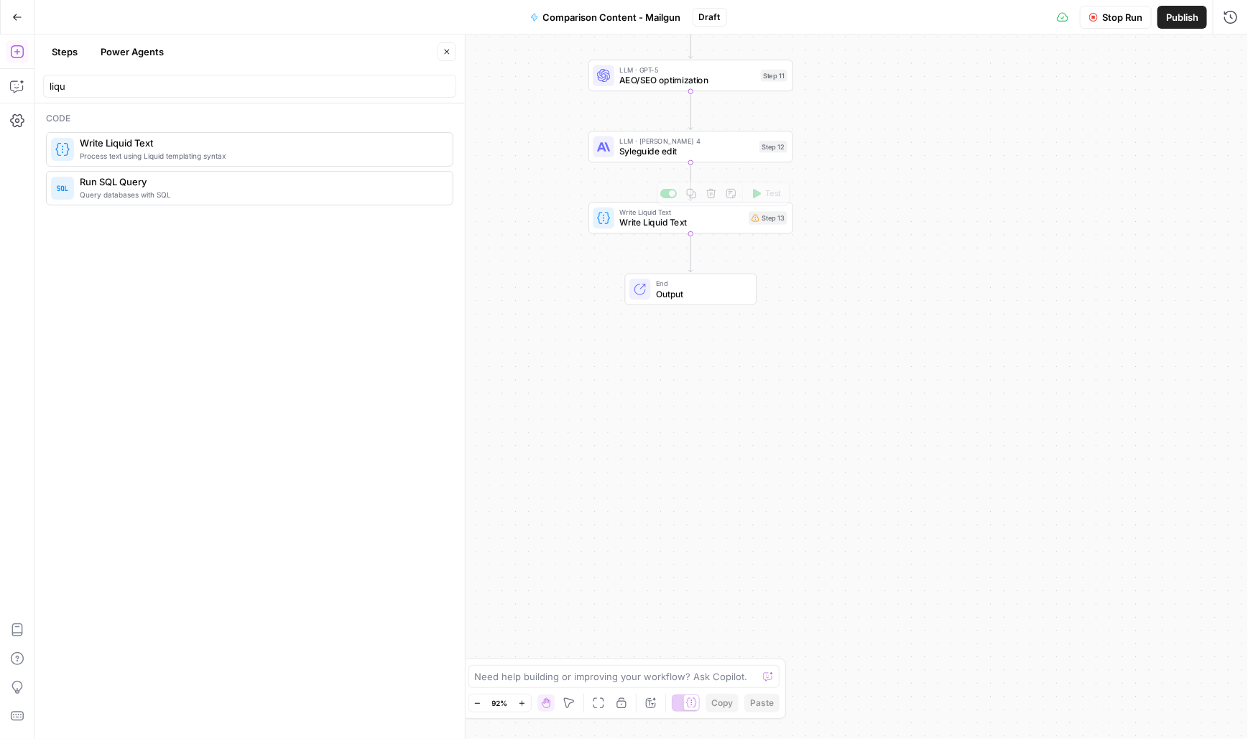
click at [653, 232] on div "Write Liquid Text Write Liquid Text Step 13 Copy step Delete step Add Note Test" at bounding box center [690, 219] width 205 height 32
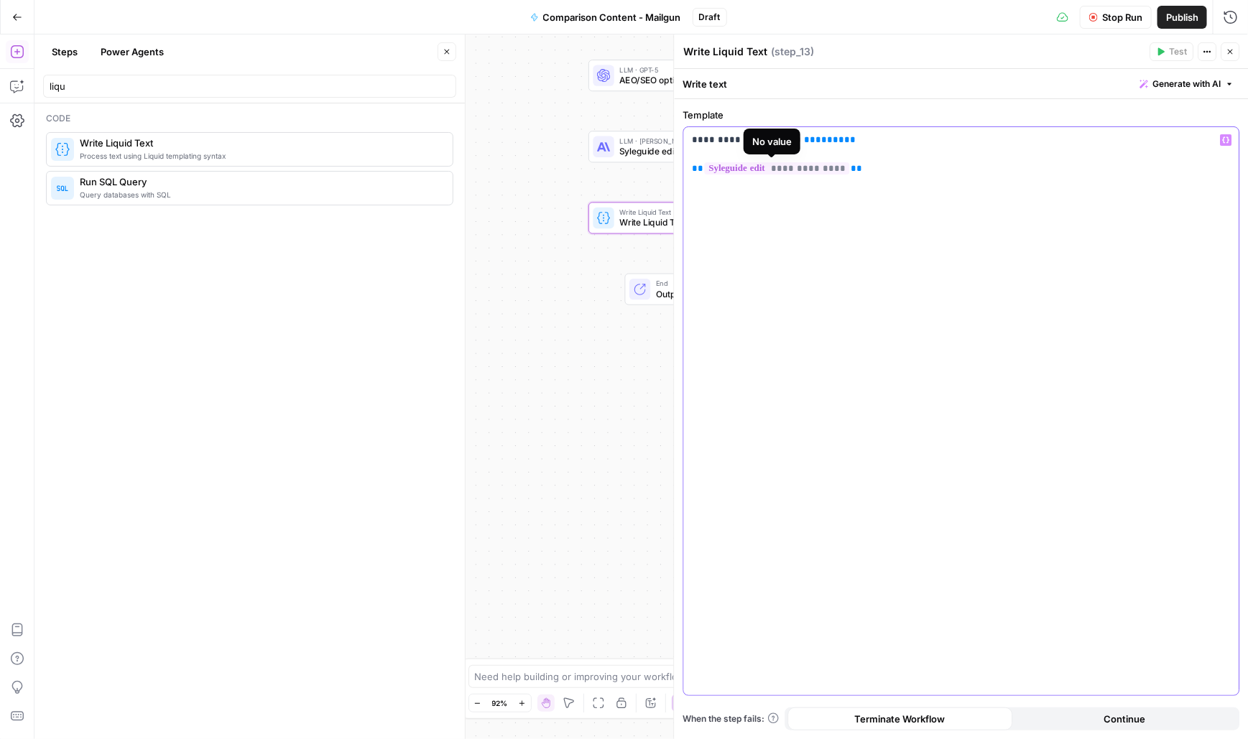
click at [781, 175] on span "**********" at bounding box center [777, 168] width 145 height 12
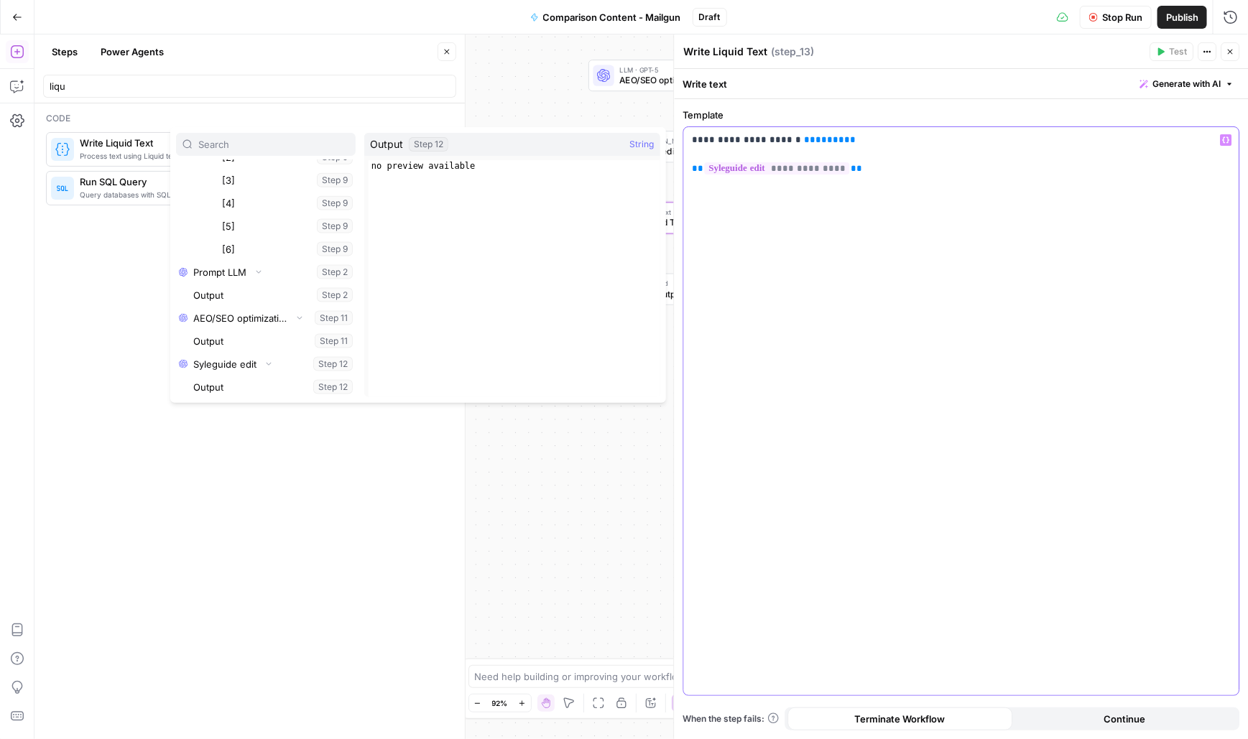
click at [957, 255] on div "**********" at bounding box center [961, 411] width 555 height 568
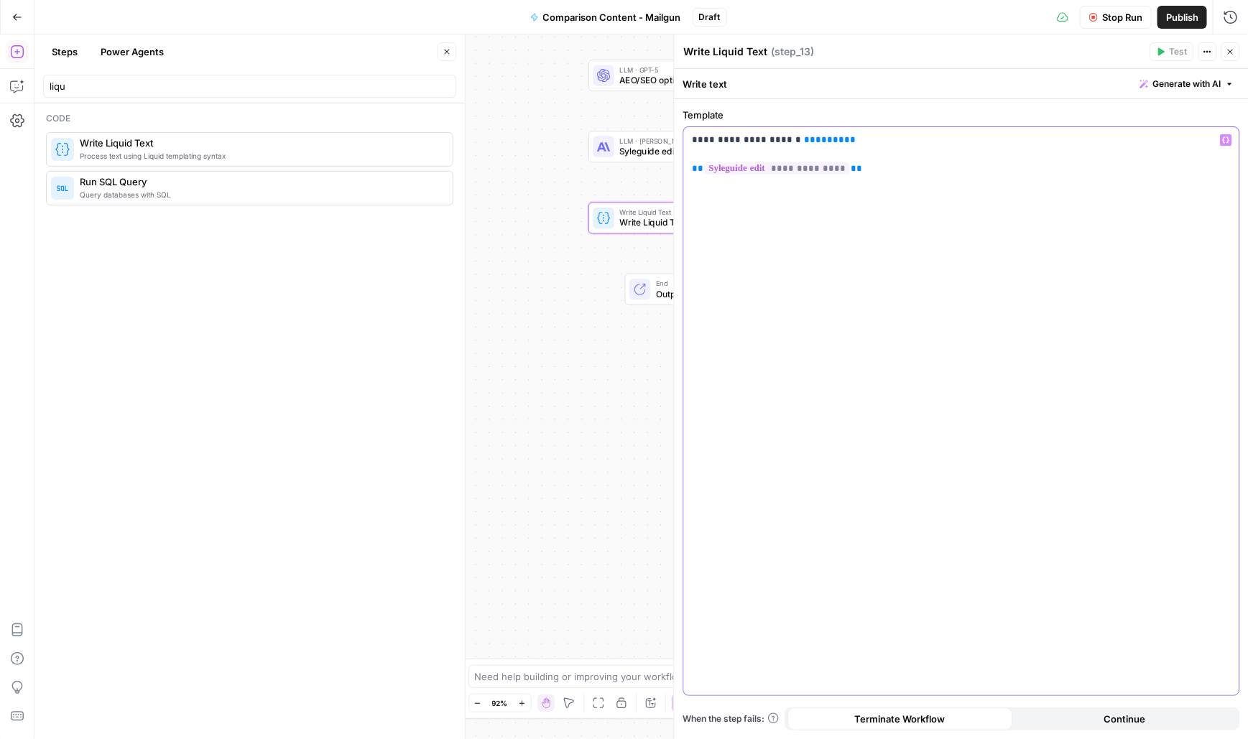
click at [816, 138] on span "*****" at bounding box center [830, 139] width 29 height 9
drag, startPoint x: 854, startPoint y: 140, endPoint x: 796, endPoint y: 142, distance: 57.5
click at [796, 142] on p "**********" at bounding box center [962, 154] width 539 height 43
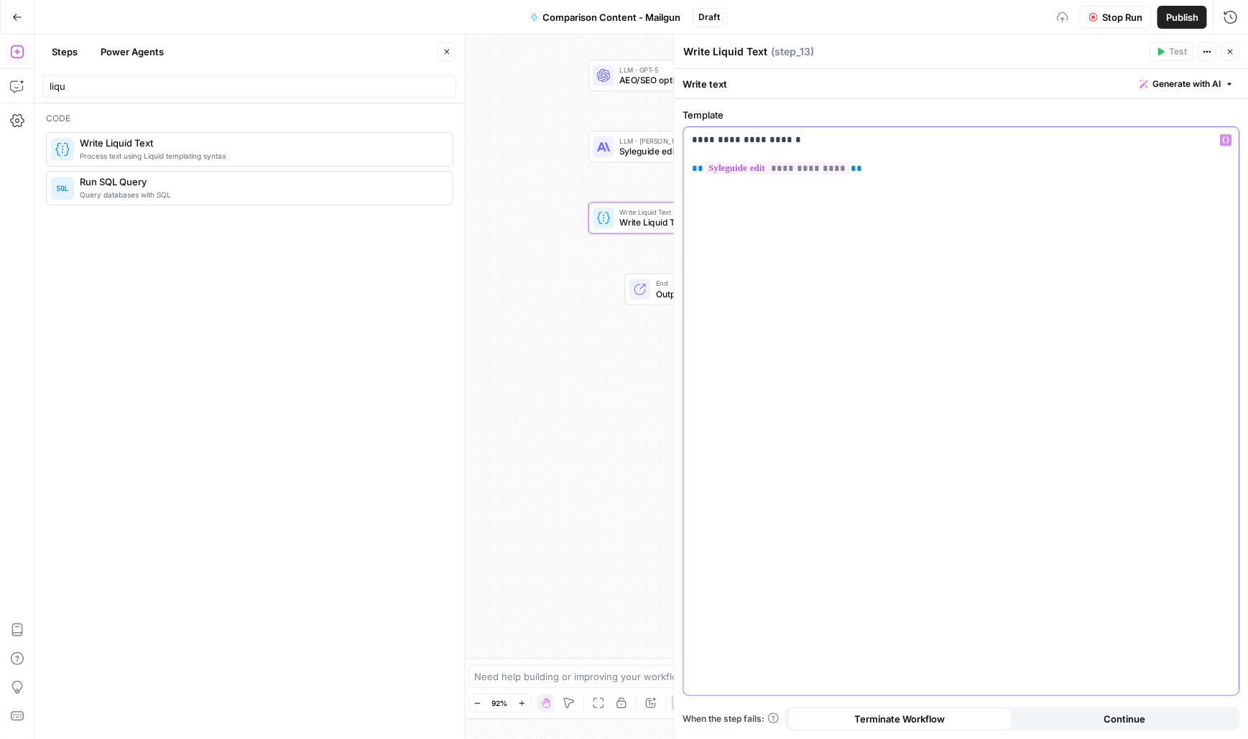
click at [1229, 137] on icon "button" at bounding box center [1226, 140] width 7 height 7
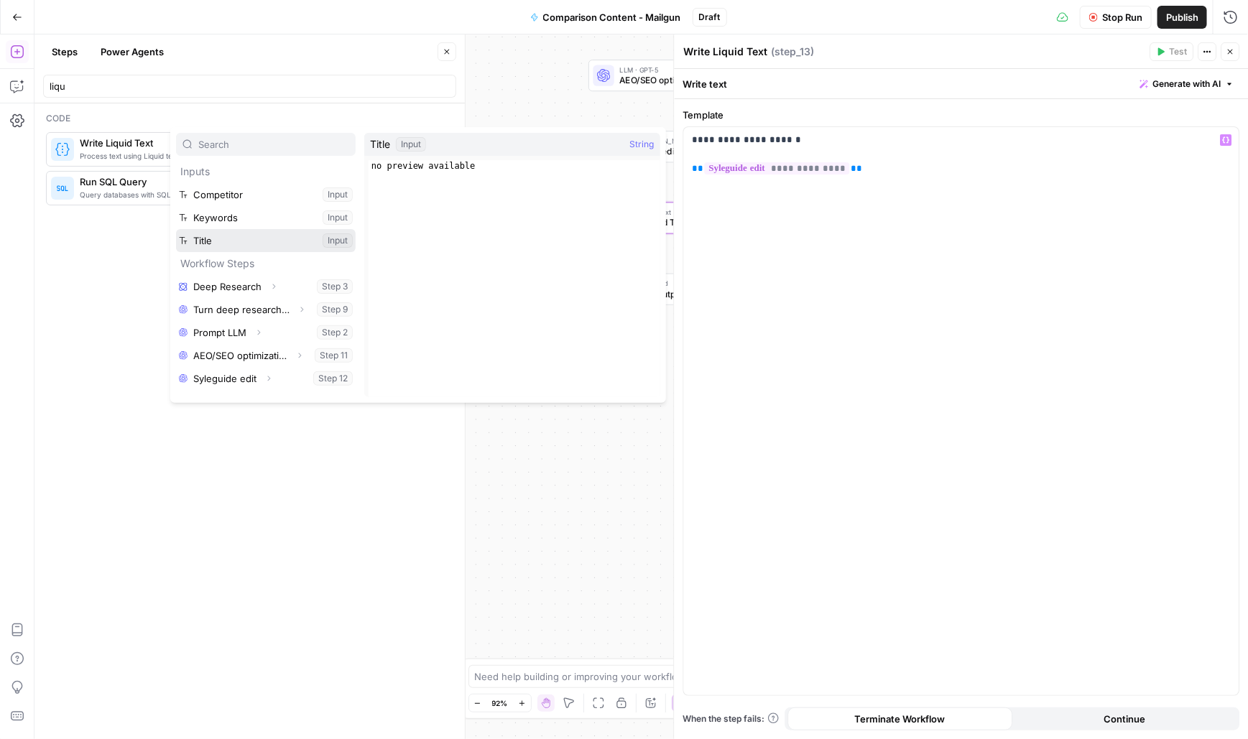
click at [224, 231] on button "Select variable Title" at bounding box center [266, 240] width 180 height 23
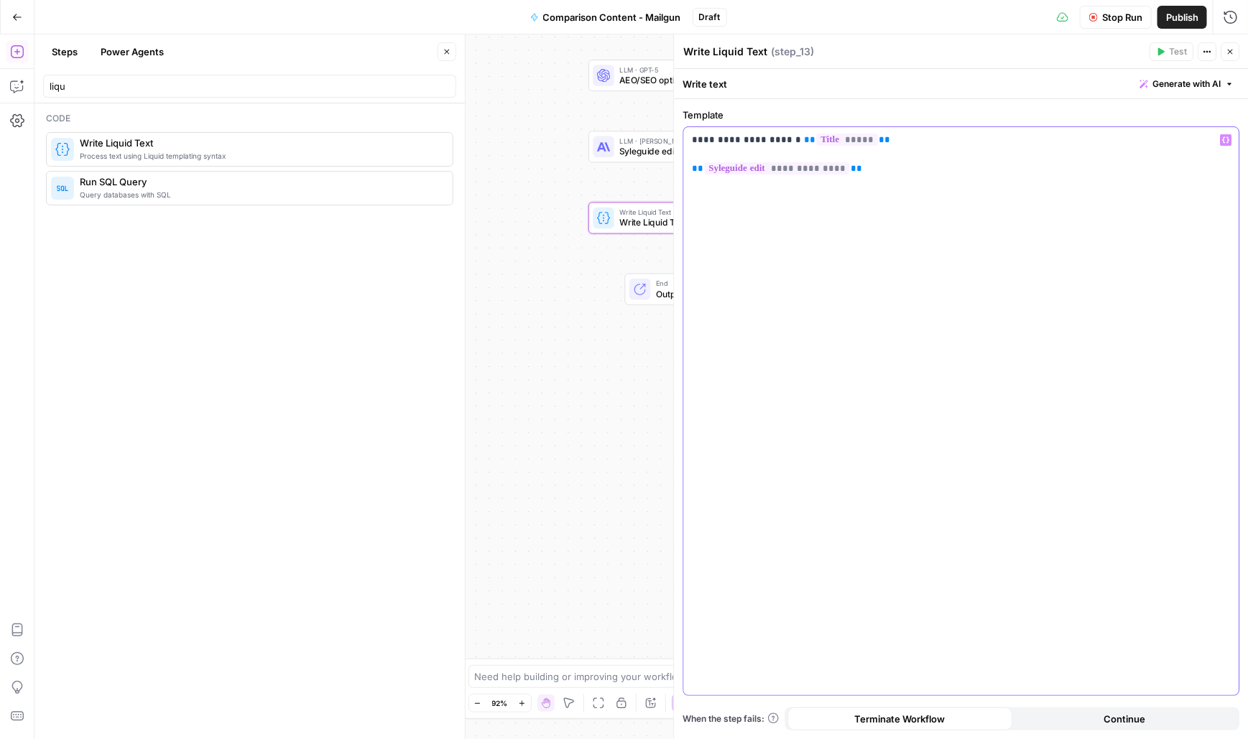
click at [884, 324] on div "**********" at bounding box center [961, 411] width 555 height 568
click at [1232, 56] on button "Close" at bounding box center [1230, 51] width 19 height 19
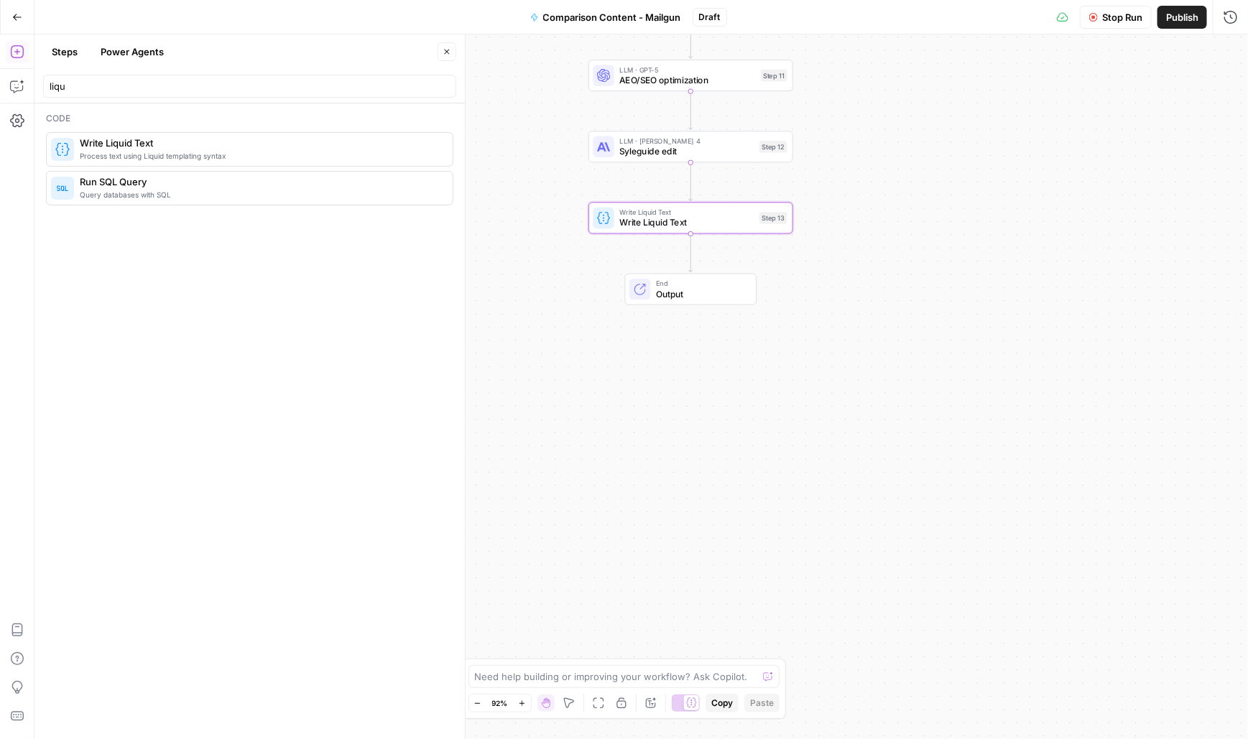
click at [1115, 26] on button "Stop Run" at bounding box center [1116, 17] width 72 height 23
click at [1050, 19] on icon "button" at bounding box center [1047, 17] width 9 height 9
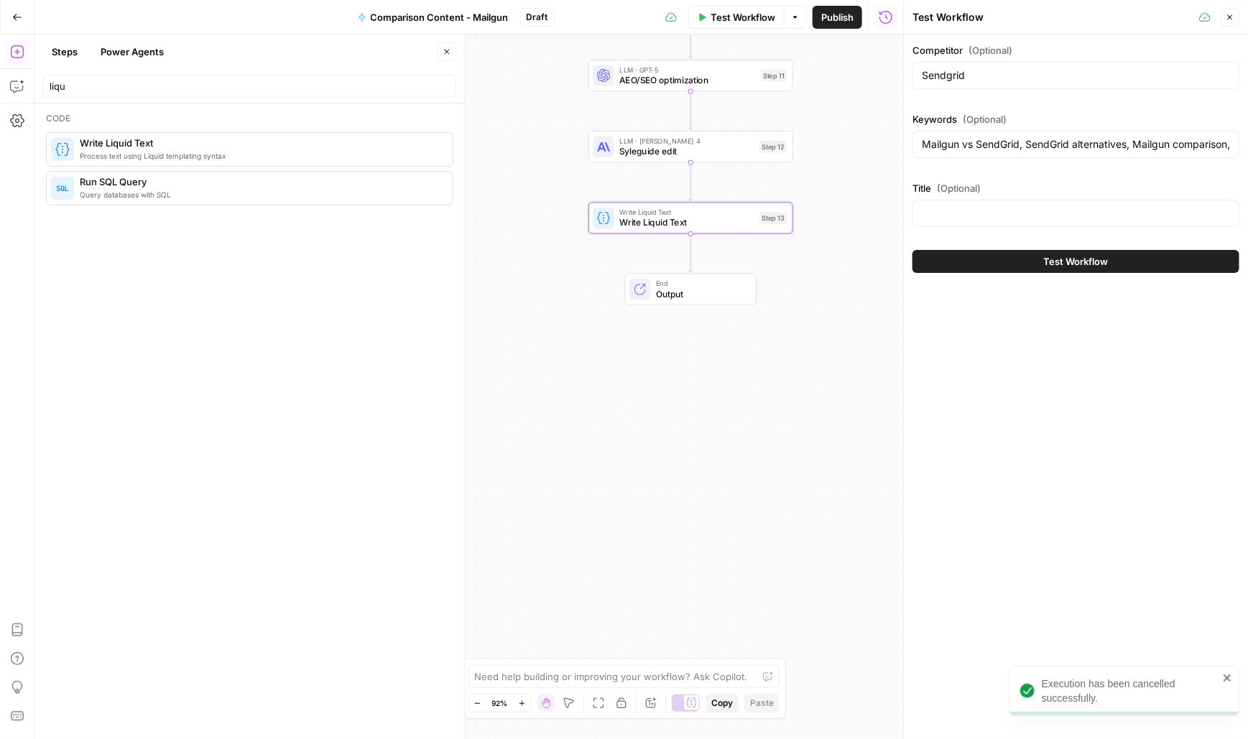
click at [1066, 256] on span "Test Workflow" at bounding box center [1076, 261] width 65 height 14
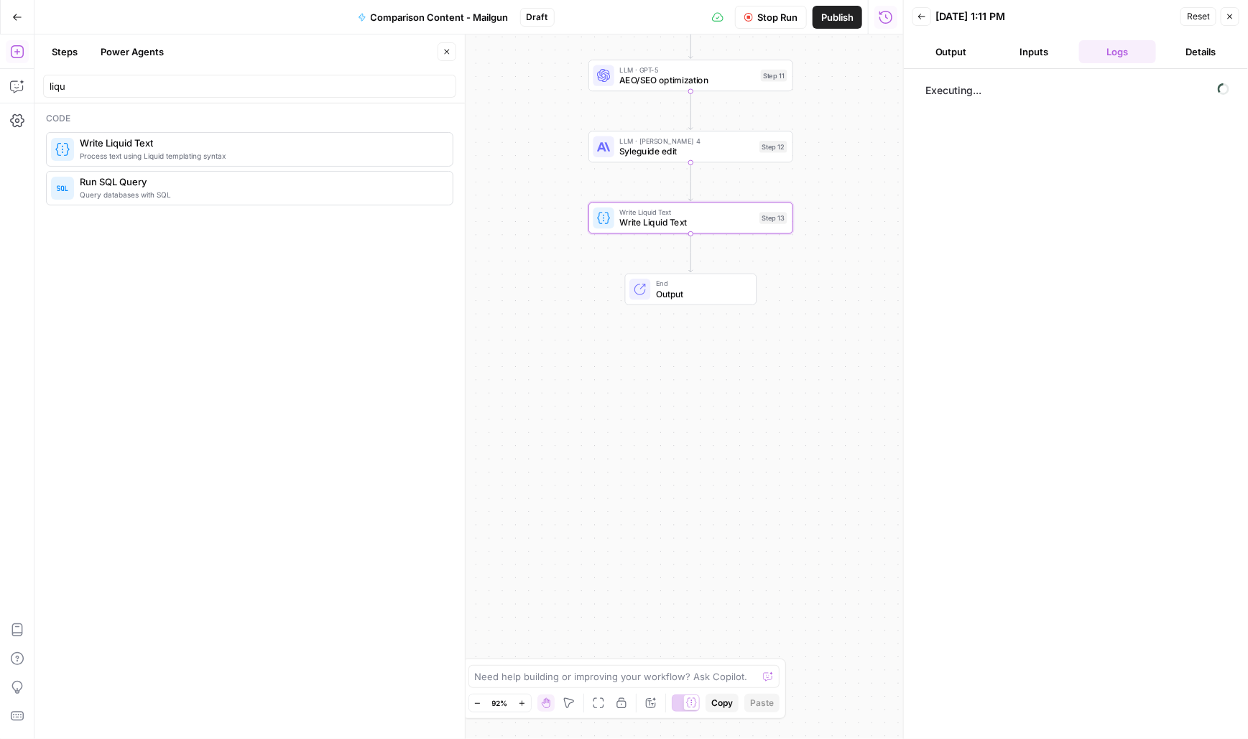
click at [1234, 12] on button "Close" at bounding box center [1230, 16] width 19 height 19
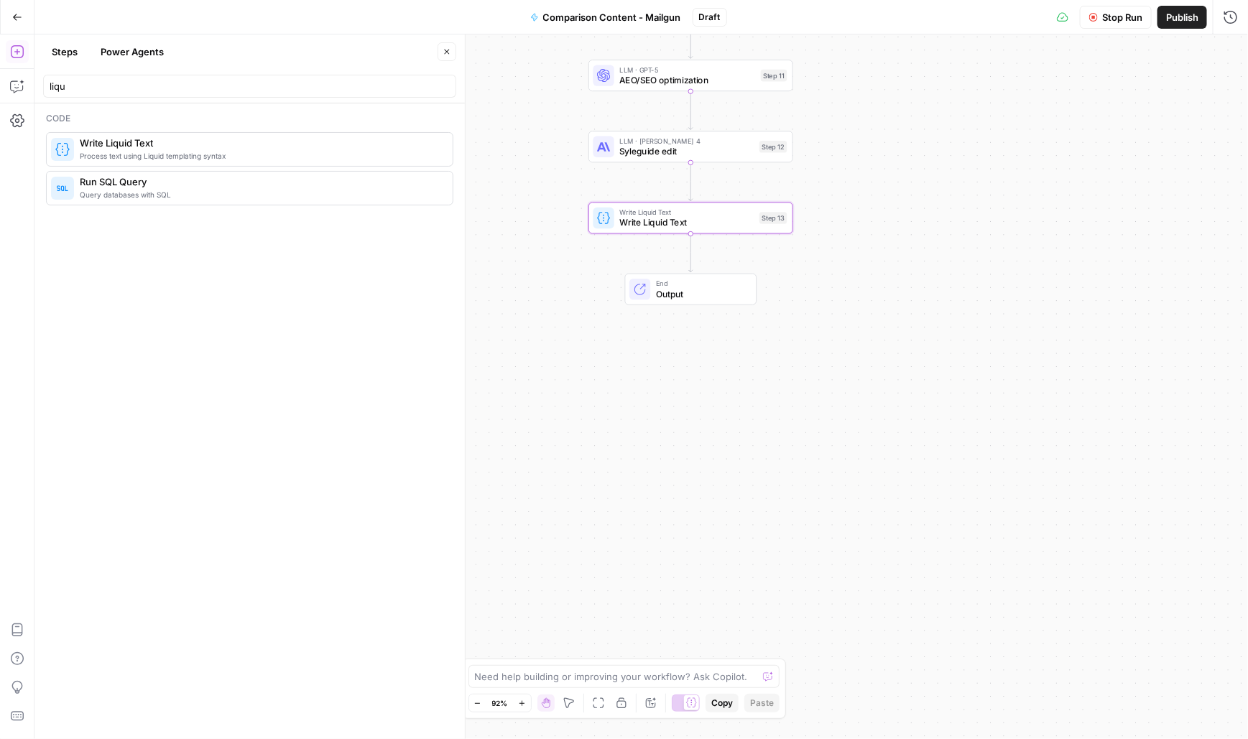
click at [1180, 19] on span "Publish" at bounding box center [1182, 17] width 32 height 14
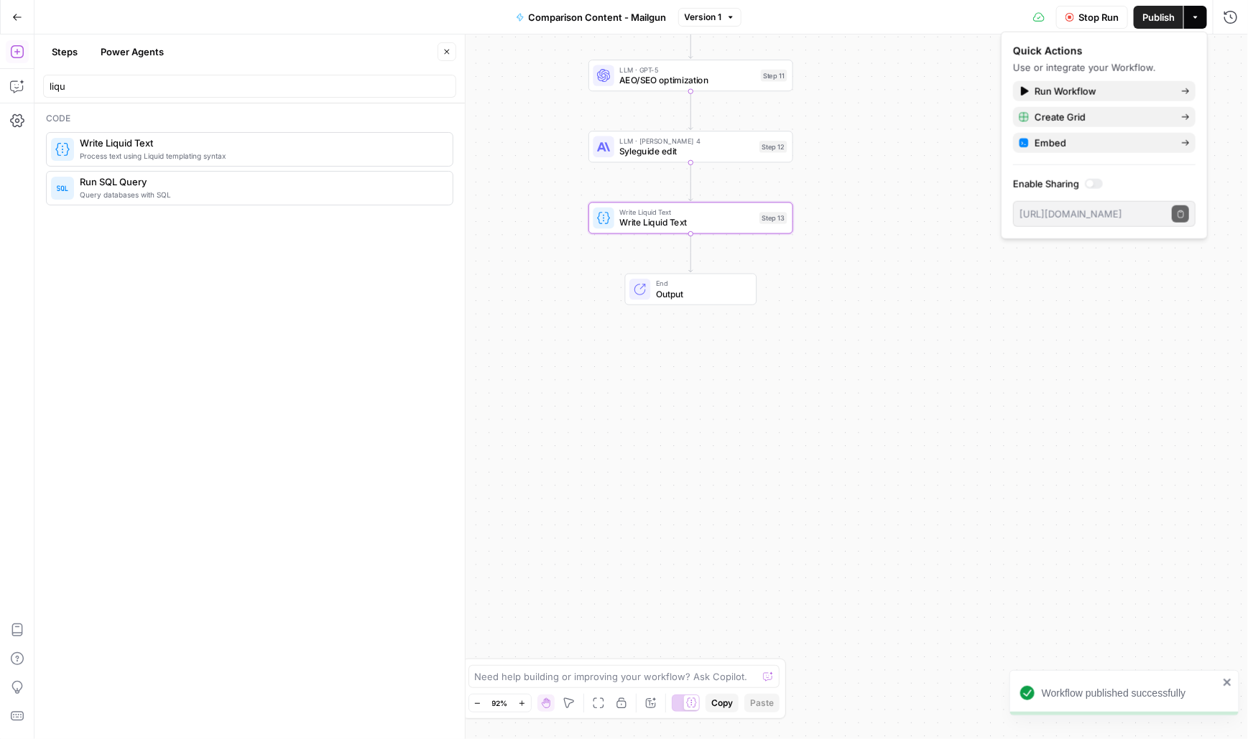
click at [882, 409] on div "Workflow Set Inputs Inputs Power Agent Deep Research Step 3 Output Expand Outpu…" at bounding box center [641, 386] width 1214 height 705
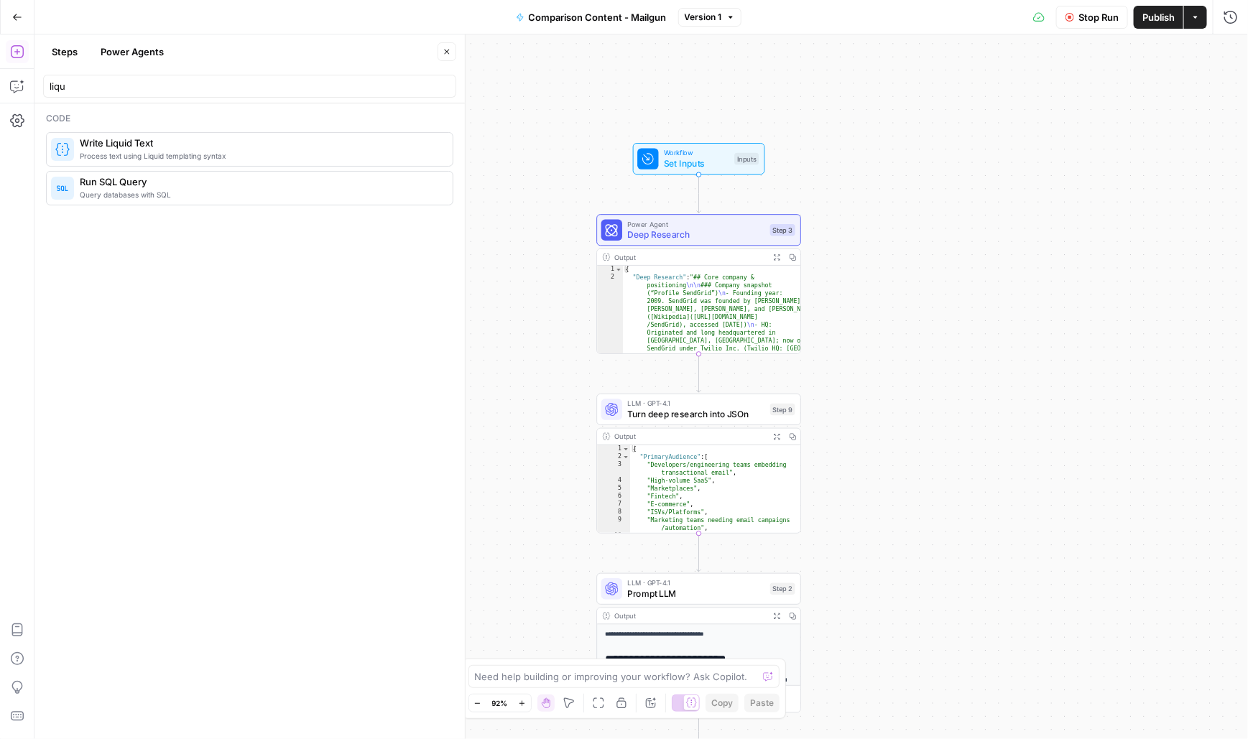
drag, startPoint x: 860, startPoint y: 157, endPoint x: 860, endPoint y: 455, distance: 297.5
click at [860, 455] on div "Workflow Set Inputs Inputs Power Agent Deep Research Step 3 Output Expand Outpu…" at bounding box center [641, 386] width 1214 height 705
click at [1089, 11] on span "Stop Run" at bounding box center [1098, 17] width 40 height 14
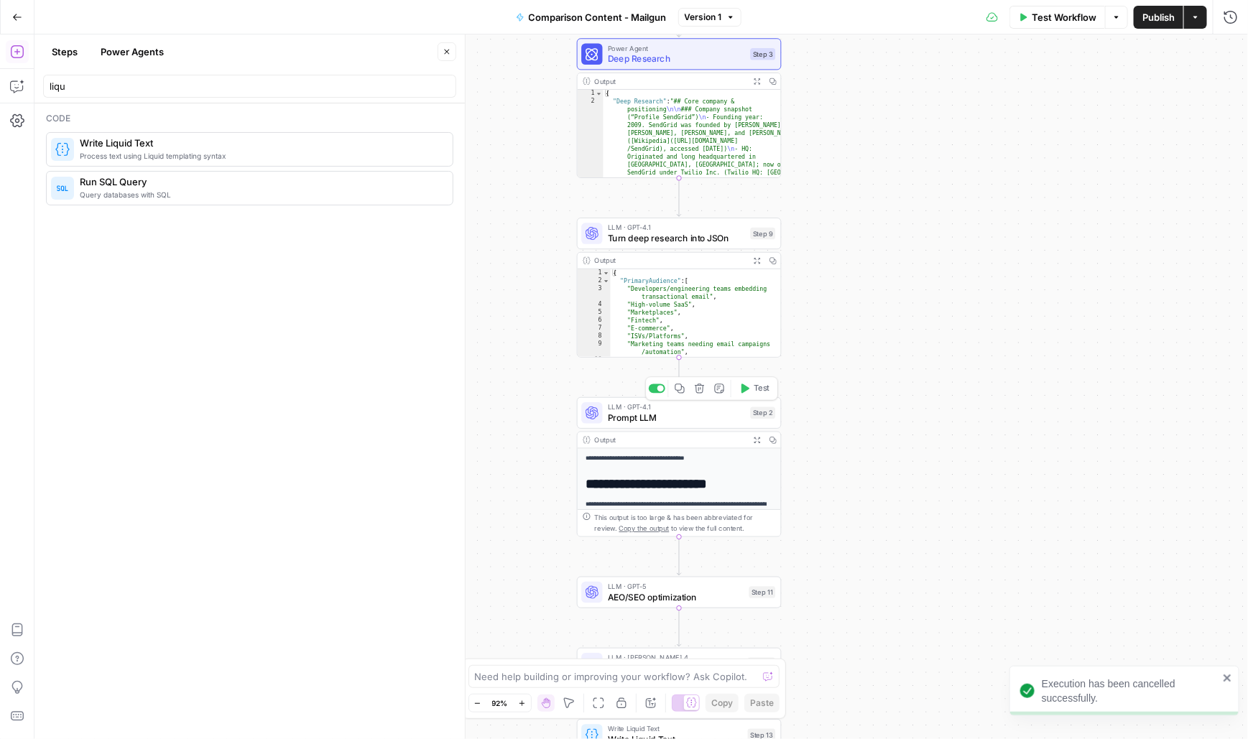
click at [639, 415] on span "Prompt LLM" at bounding box center [676, 417] width 137 height 13
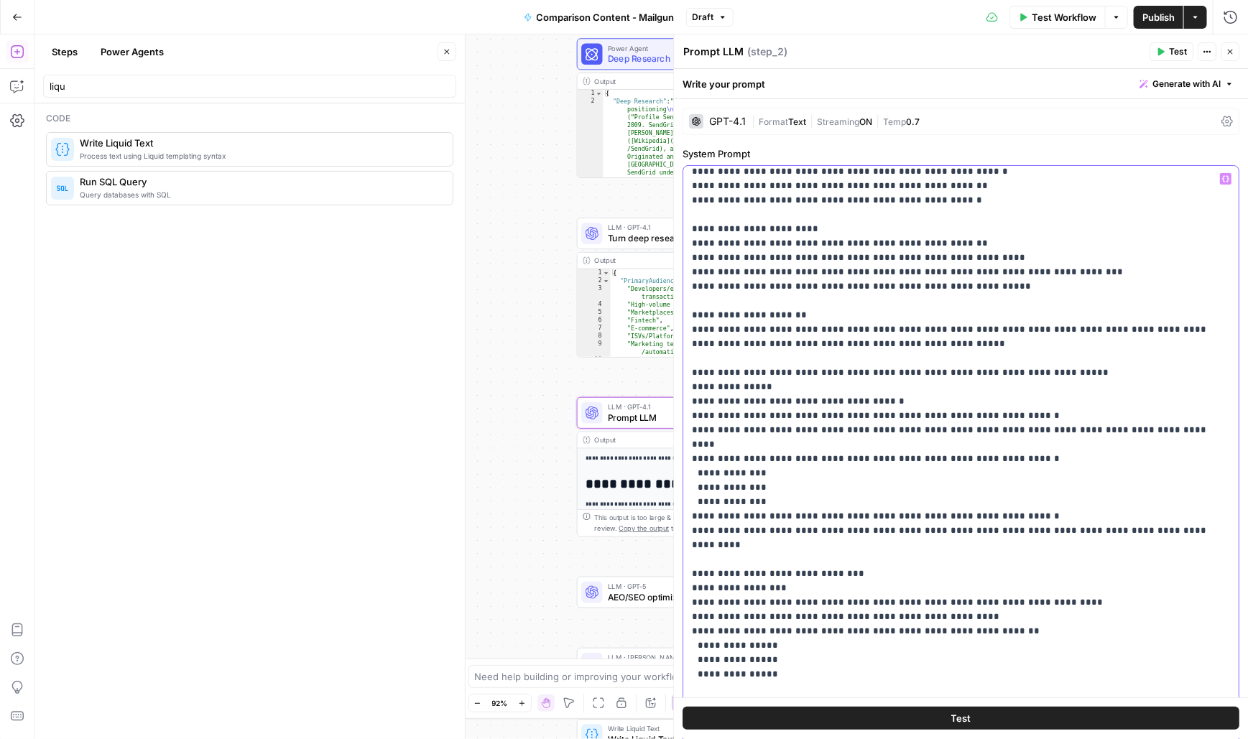
scroll to position [336, 0]
drag, startPoint x: 987, startPoint y: 283, endPoint x: 675, endPoint y: 281, distance: 311.8
click at [675, 281] on div "**********" at bounding box center [961, 386] width 575 height 705
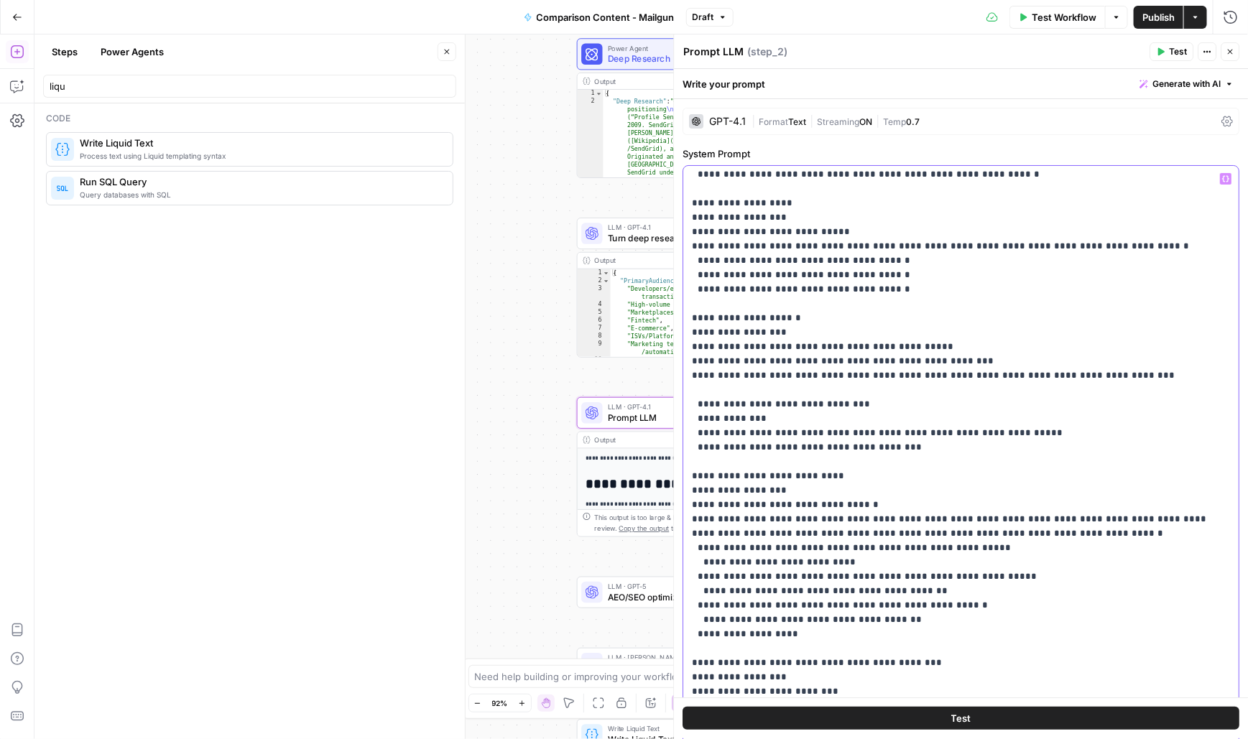
scroll to position [1754, 0]
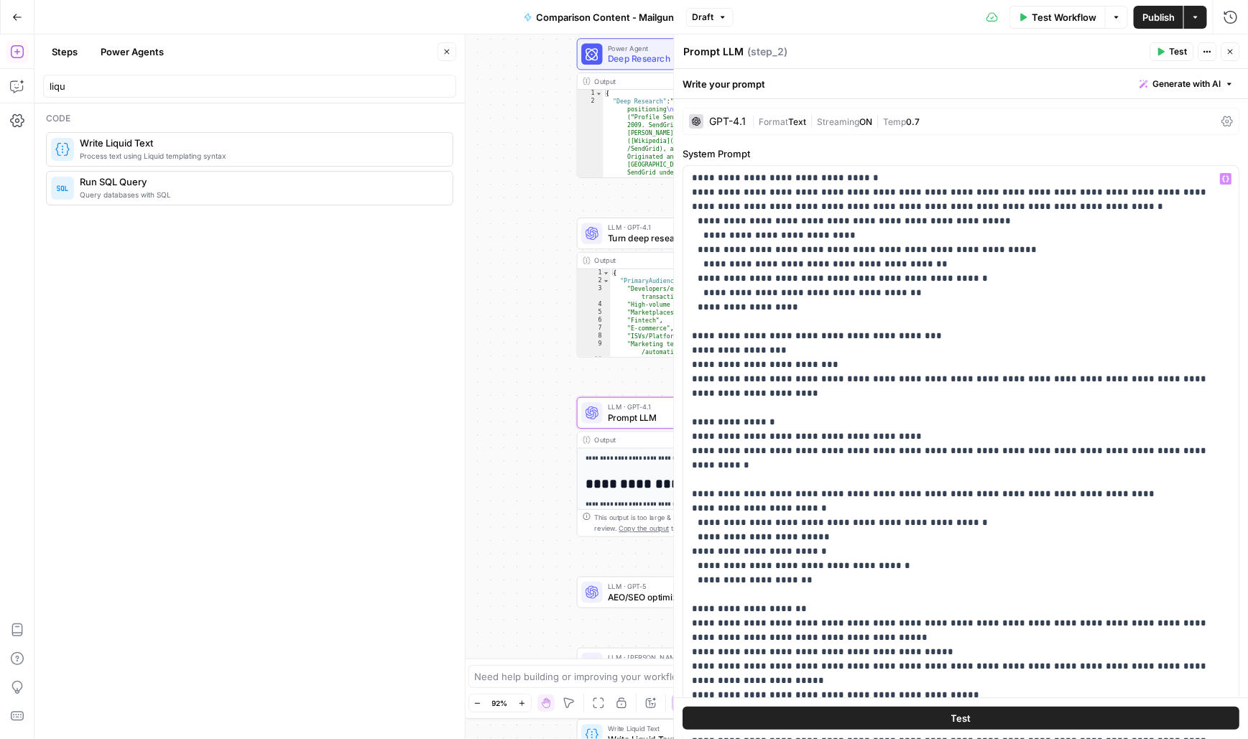
click at [1235, 52] on button "Close" at bounding box center [1230, 51] width 19 height 19
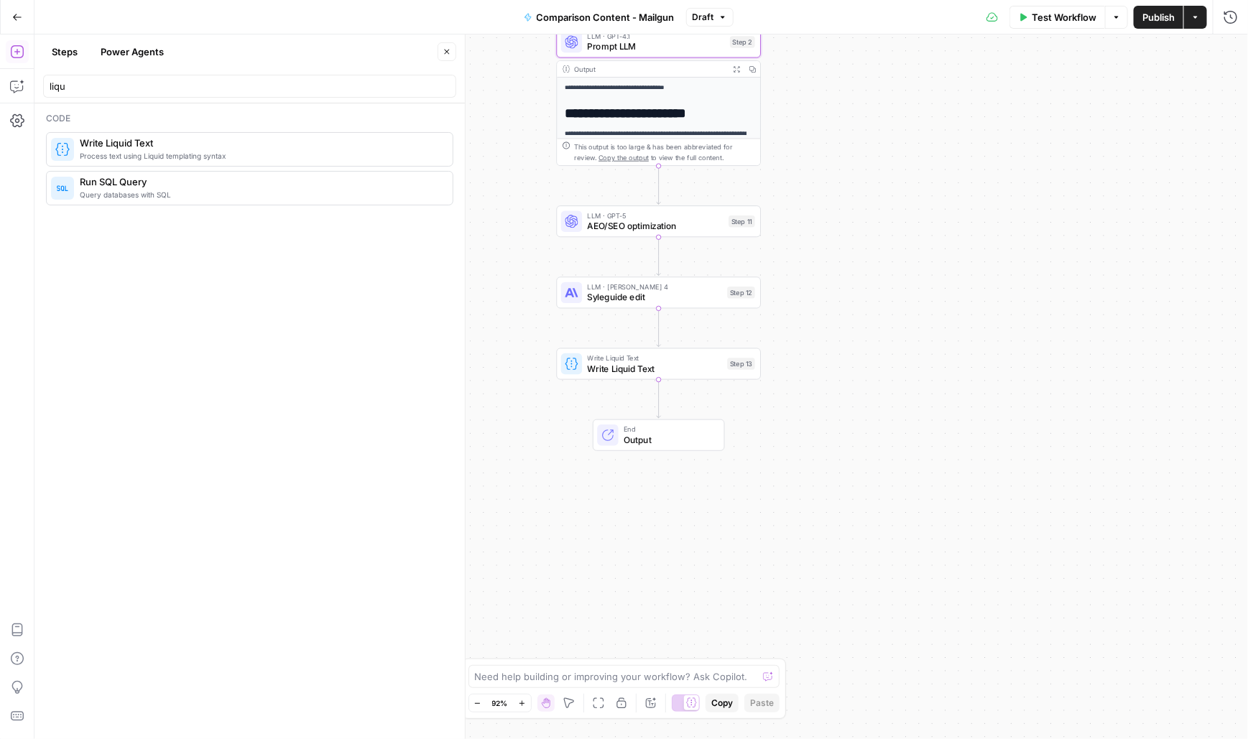
drag, startPoint x: 821, startPoint y: 463, endPoint x: 807, endPoint y: 132, distance: 330.8
click at [807, 132] on div "Workflow Set Inputs Inputs Power Agent Deep Research Step 3 Output Expand Outpu…" at bounding box center [641, 386] width 1214 height 705
click at [596, 232] on div "LLM · GPT-5 AEO/SEO optimization Step 11 Copy step Delete step Add Note Test" at bounding box center [659, 221] width 205 height 32
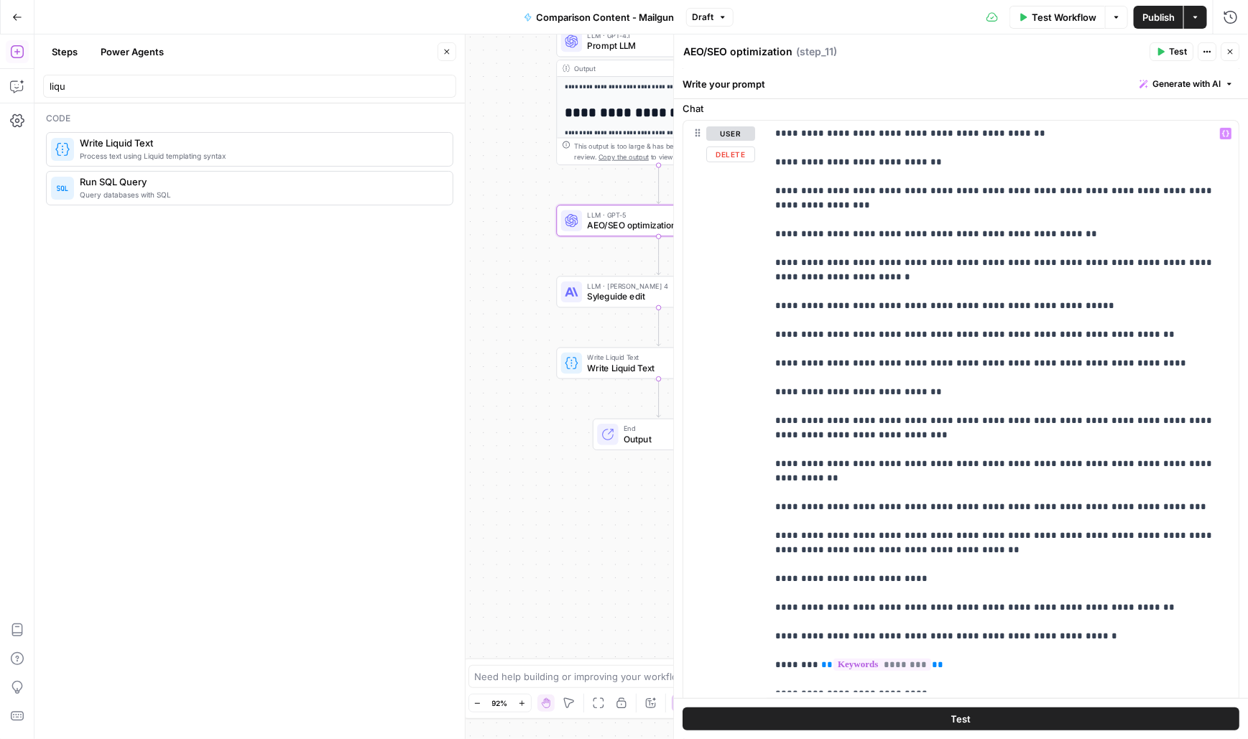
scroll to position [0, 0]
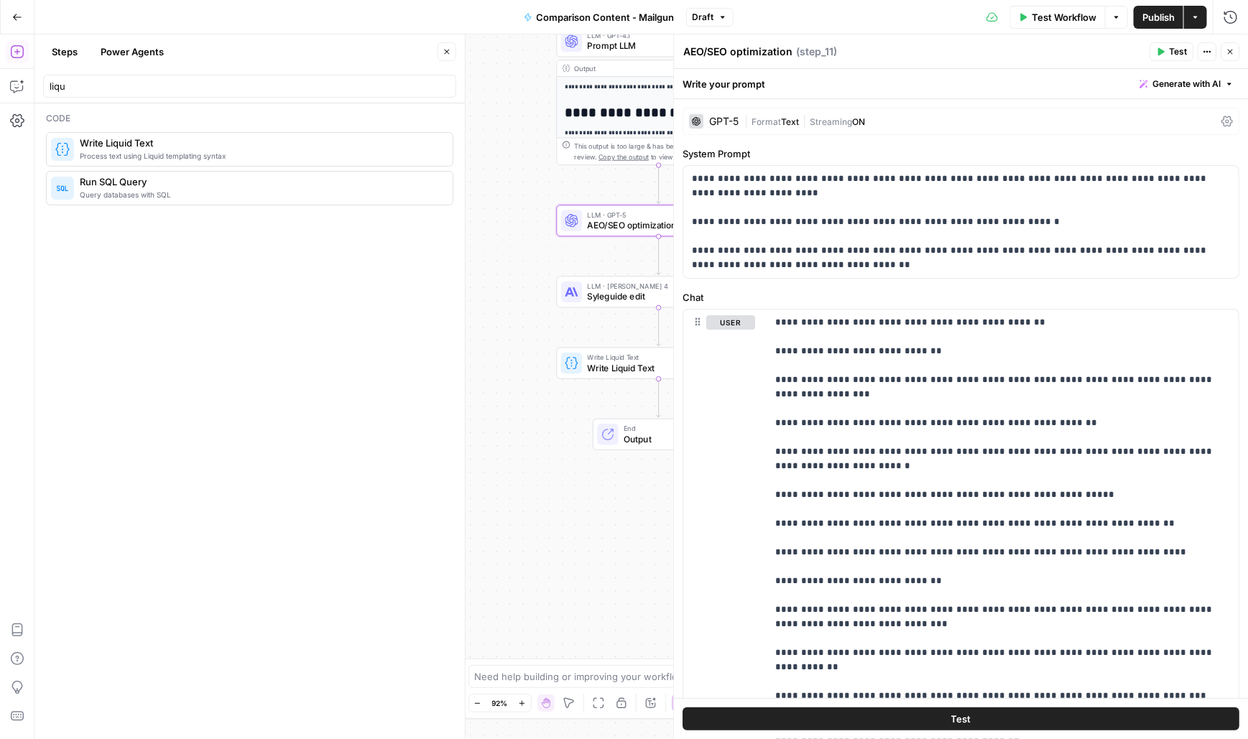
click at [1229, 52] on icon "button" at bounding box center [1230, 51] width 9 height 9
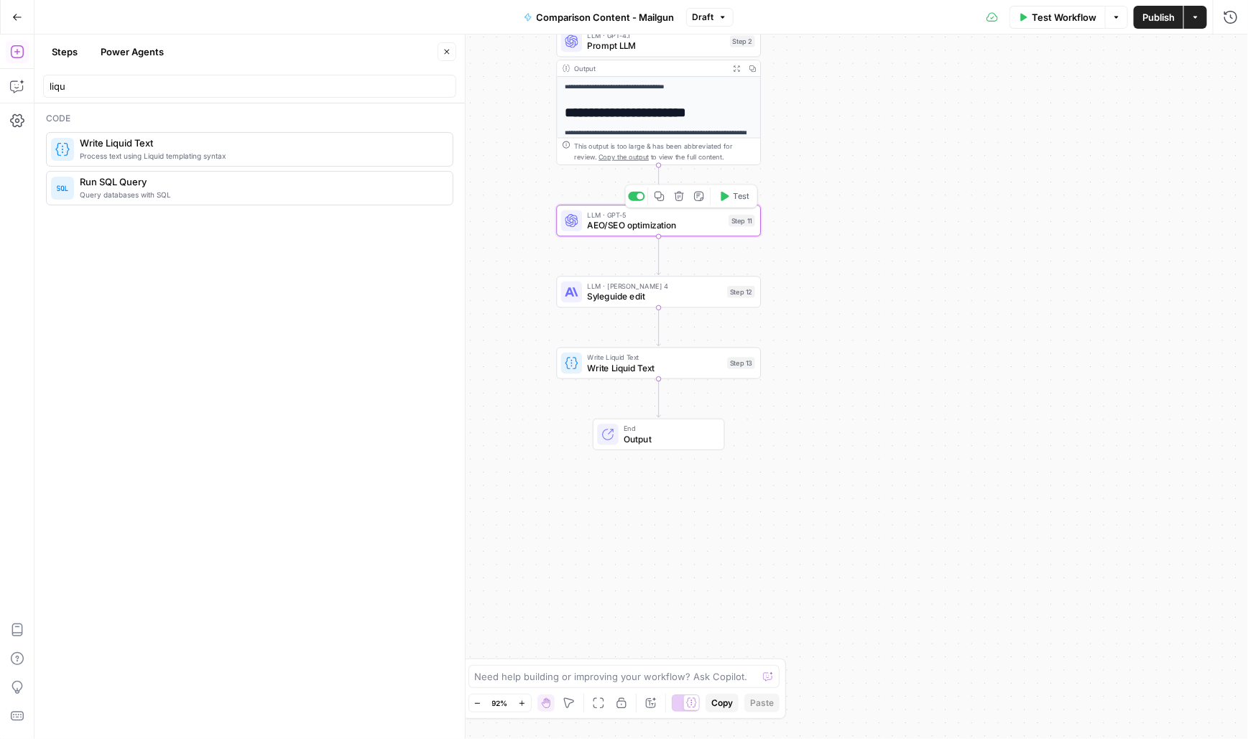
click at [611, 222] on span "AEO/SEO optimization" at bounding box center [656, 225] width 136 height 13
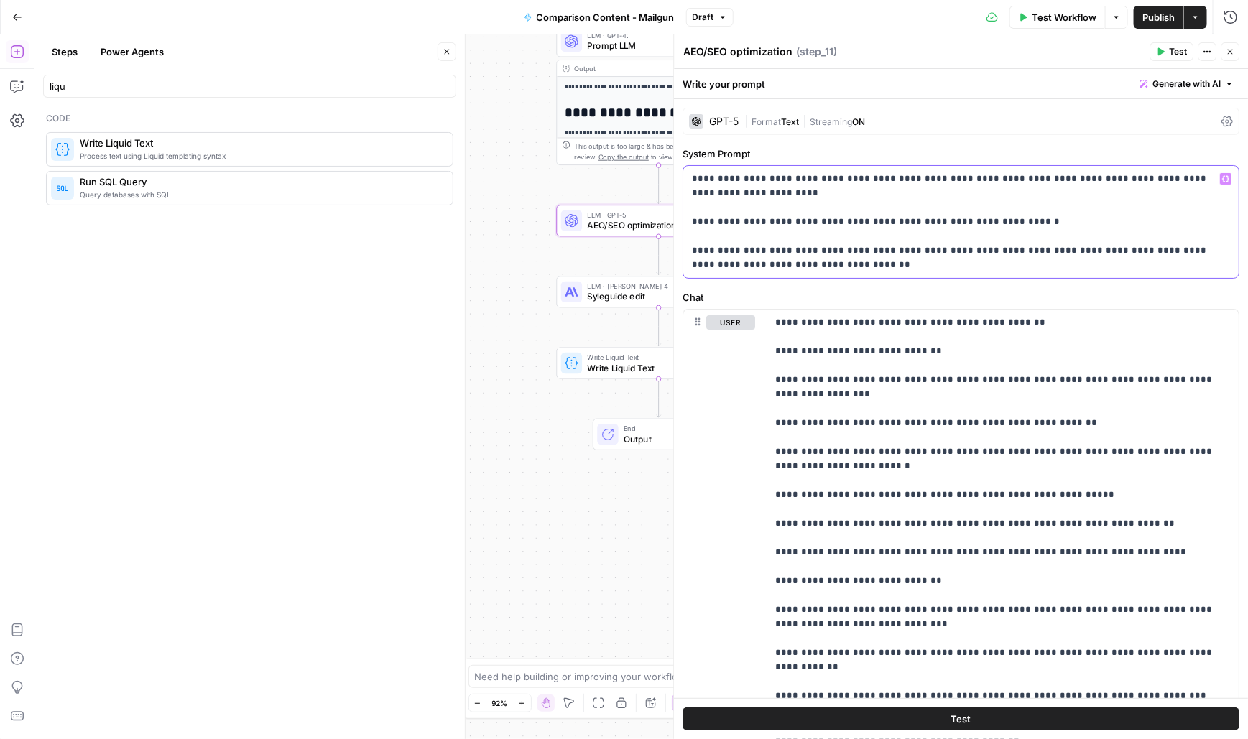
drag, startPoint x: 1018, startPoint y: 179, endPoint x: 1081, endPoint y: 176, distance: 63.3
click at [1081, 176] on p "**********" at bounding box center [962, 222] width 539 height 101
drag, startPoint x: 1084, startPoint y: 176, endPoint x: 1015, endPoint y: 182, distance: 69.3
click at [1015, 182] on p "**********" at bounding box center [962, 222] width 539 height 101
click at [1228, 182] on button "Variables Menu" at bounding box center [1226, 178] width 11 height 11
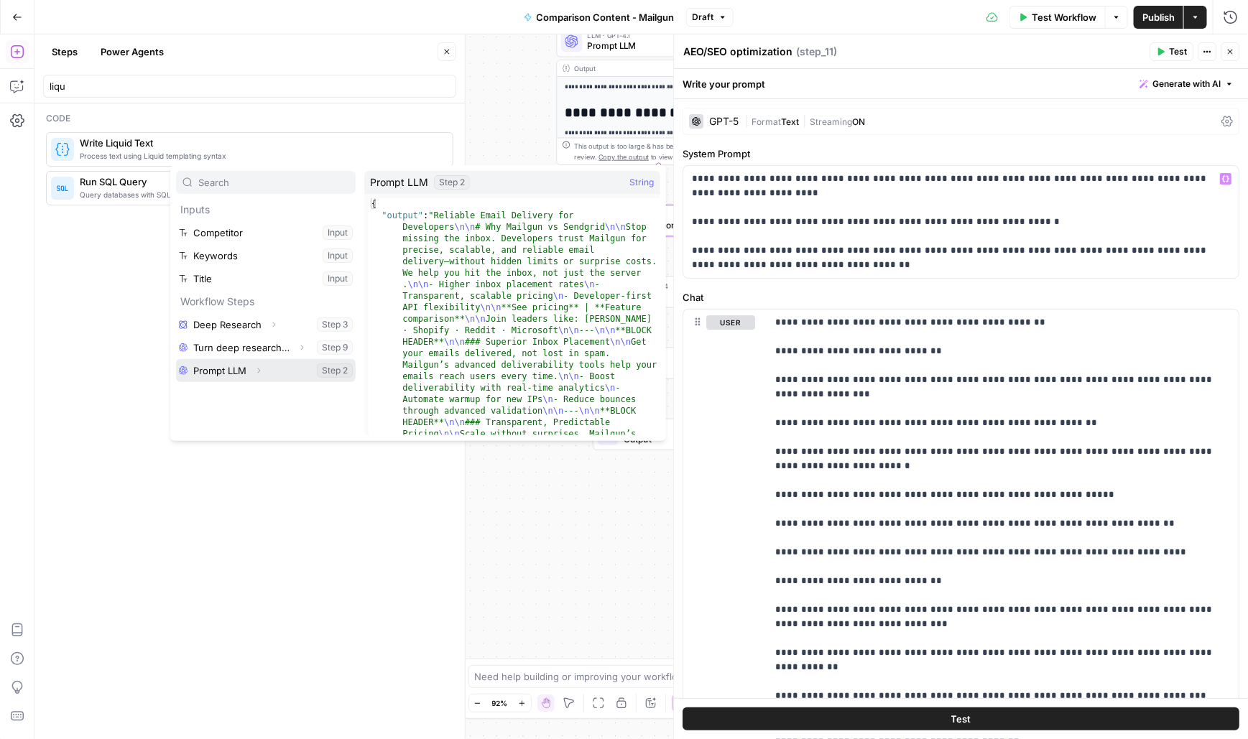
click at [230, 369] on button "Select variable Prompt LLM" at bounding box center [266, 370] width 180 height 23
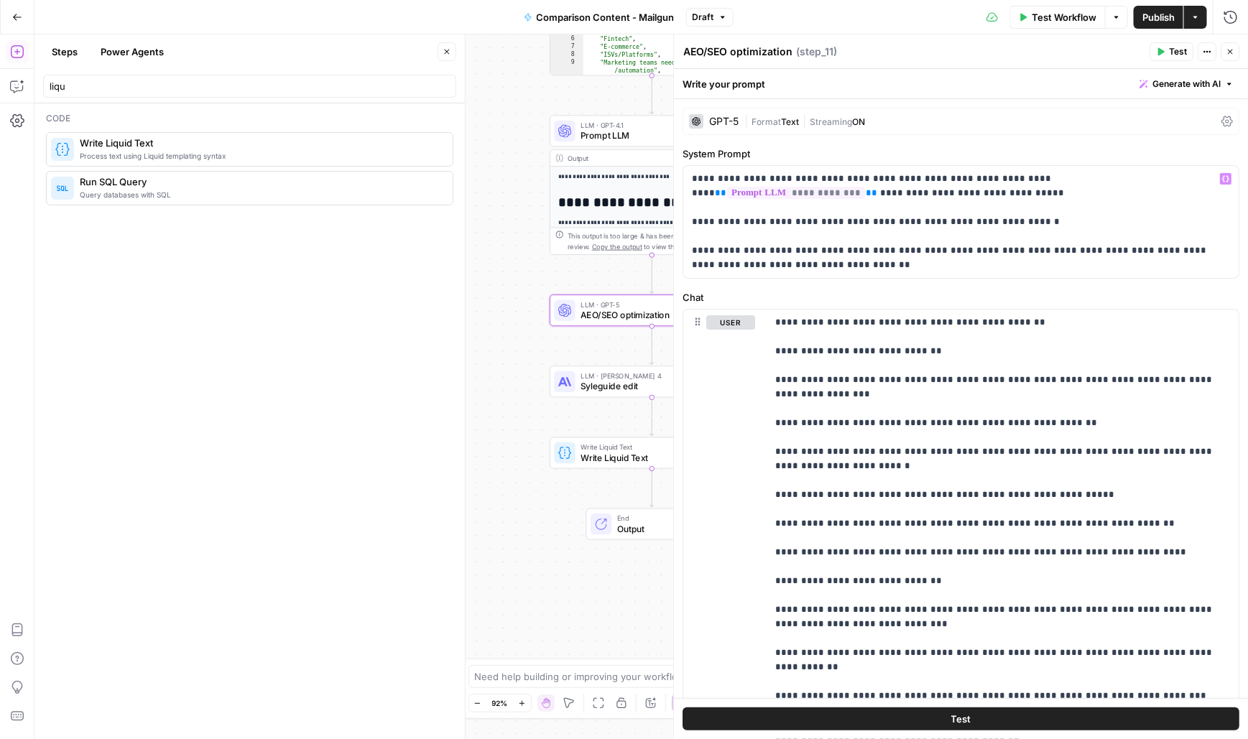
click at [604, 129] on span "Prompt LLM" at bounding box center [649, 135] width 137 height 13
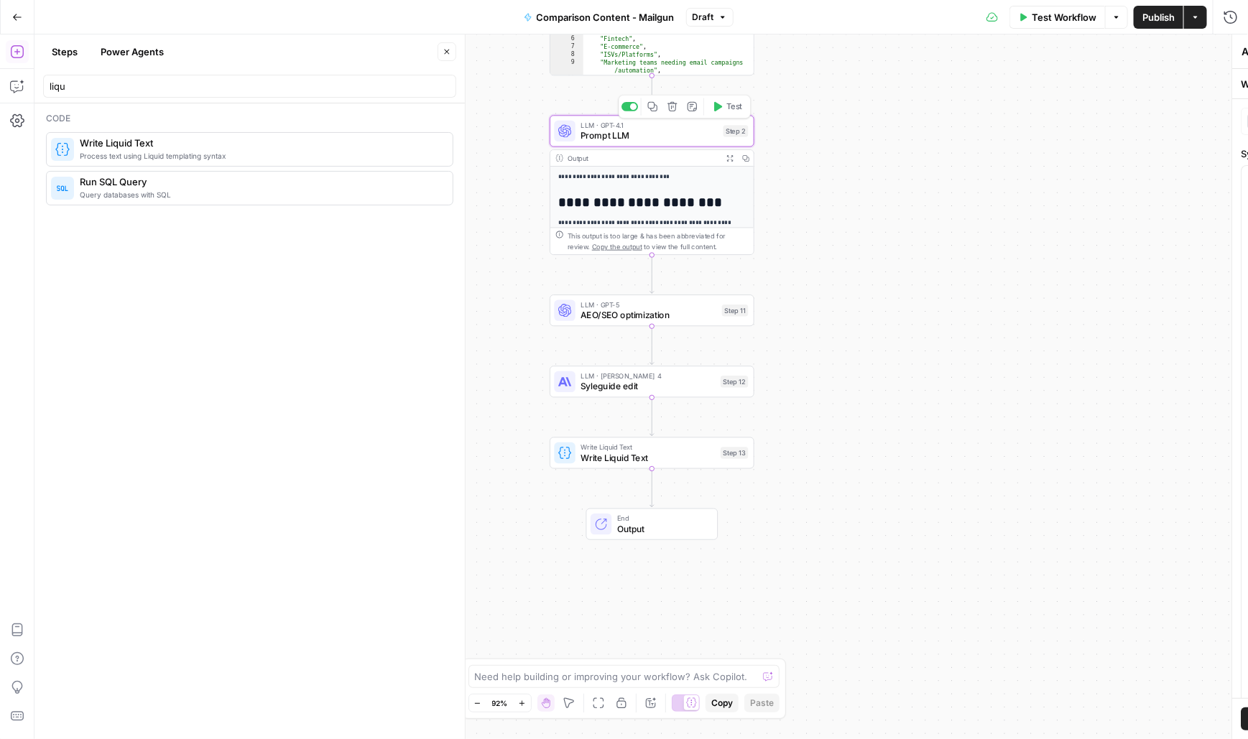
type textarea "Prompt LLM"
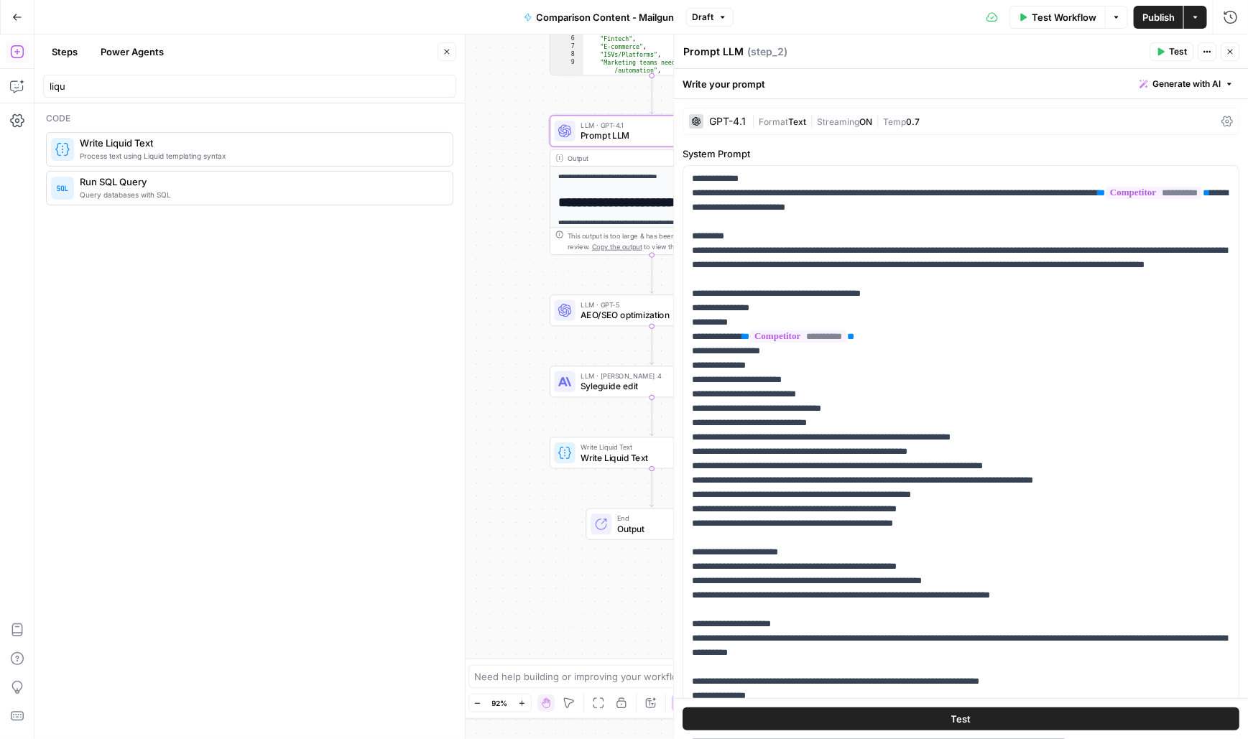
click at [741, 50] on div "Prompt LLM Prompt LLM" at bounding box center [714, 51] width 68 height 17
drag, startPoint x: 741, startPoint y: 50, endPoint x: 692, endPoint y: 50, distance: 49.6
click at [692, 50] on div "Prompt LLM Prompt LLM" at bounding box center [714, 51] width 68 height 17
click at [601, 316] on span "AEO/SEO optimization" at bounding box center [649, 315] width 136 height 13
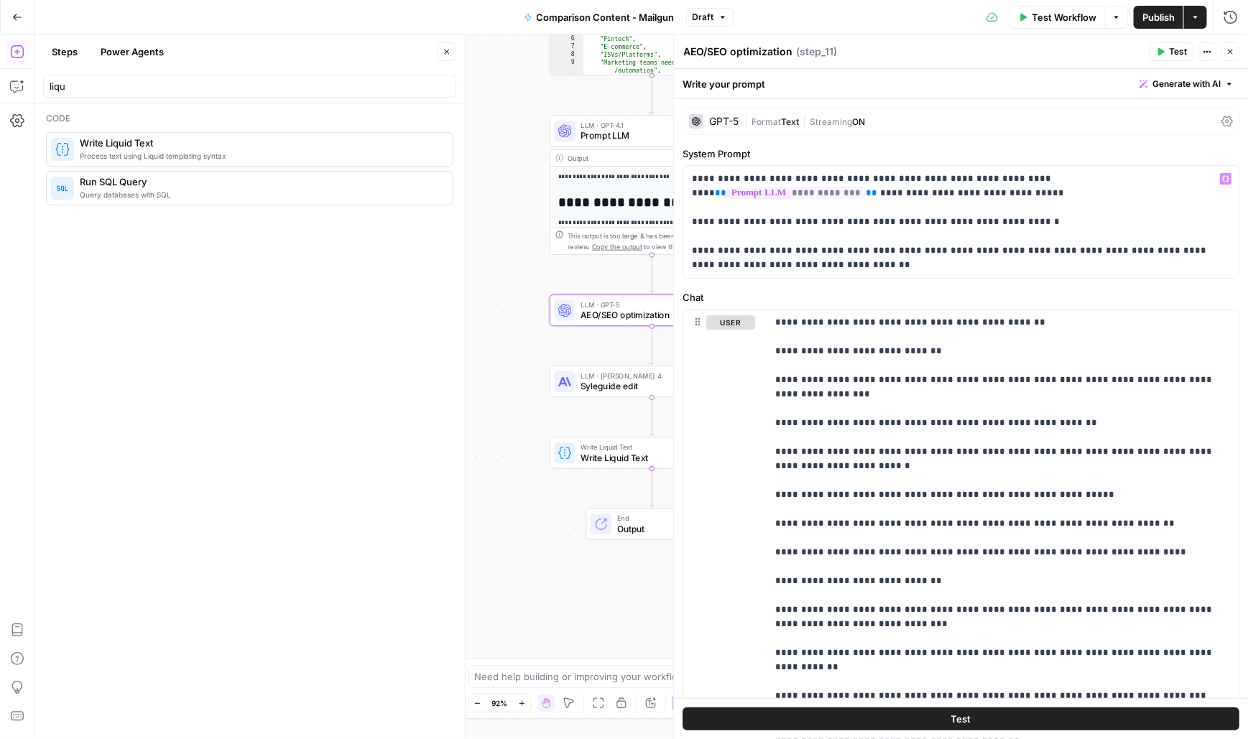
scroll to position [367, 0]
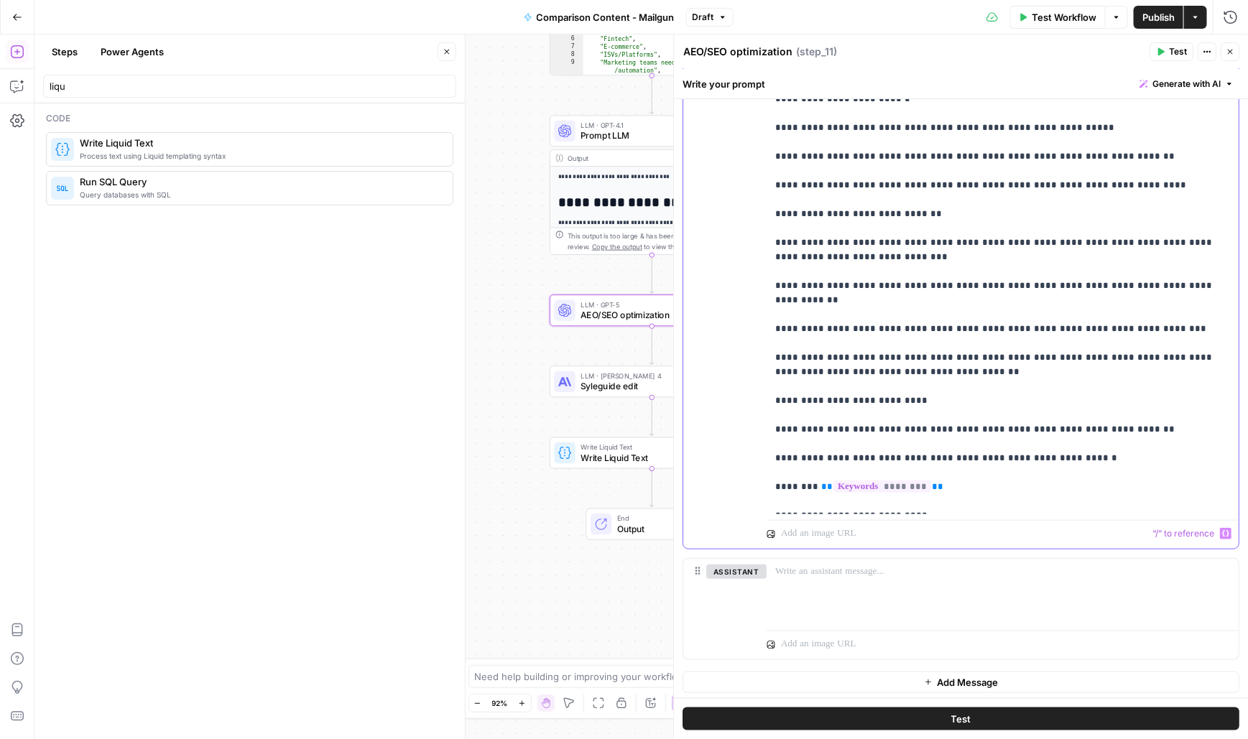
click at [852, 537] on p at bounding box center [995, 534] width 427 height 14
click at [920, 504] on p "**********" at bounding box center [1004, 228] width 456 height 560
click at [1227, 535] on button "Variables Menu" at bounding box center [1226, 533] width 11 height 11
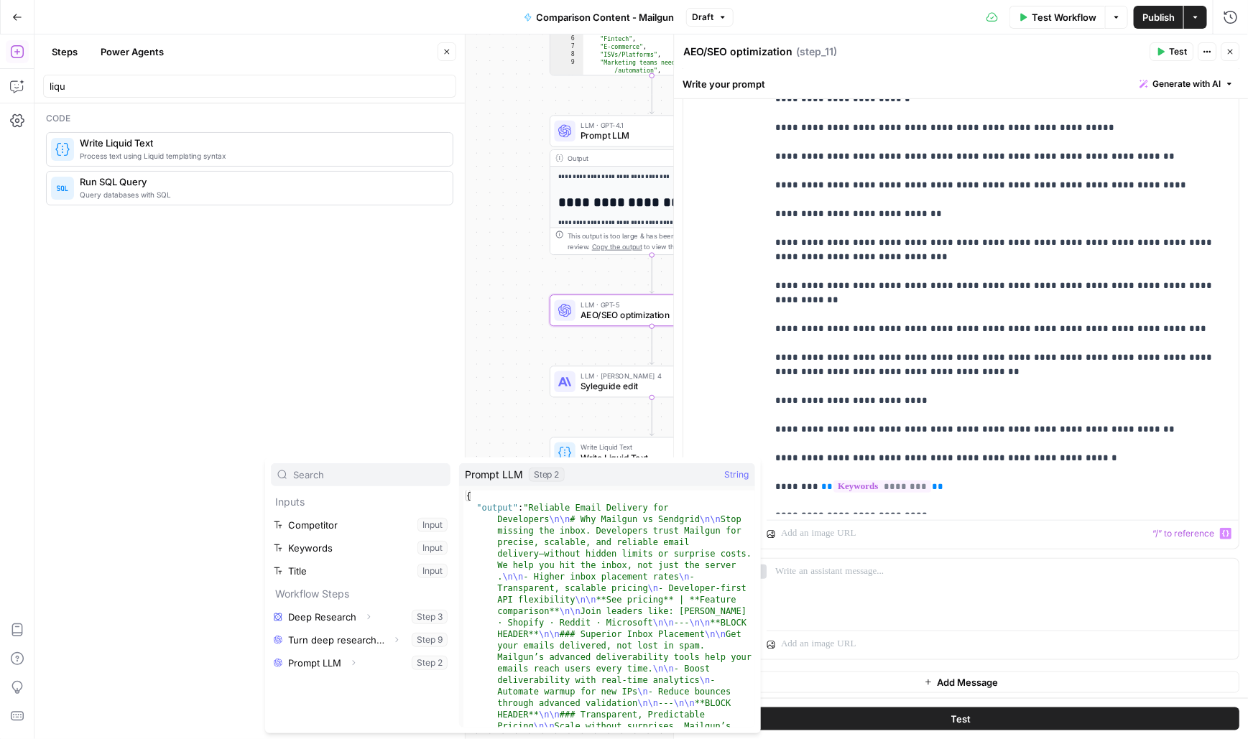
click at [344, 659] on div "Expand" at bounding box center [353, 663] width 19 height 19
click at [343, 664] on button "Select variable Prompt LLM" at bounding box center [361, 663] width 180 height 23
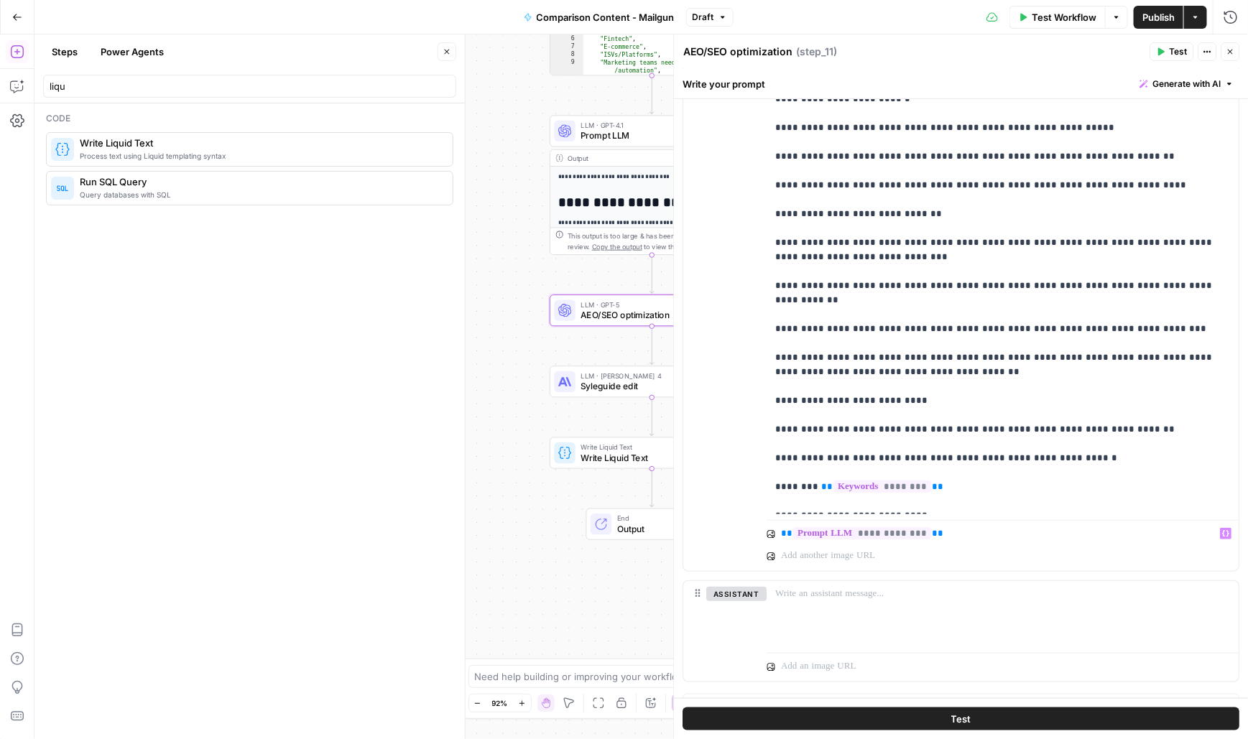
click at [1228, 50] on icon "button" at bounding box center [1230, 51] width 9 height 9
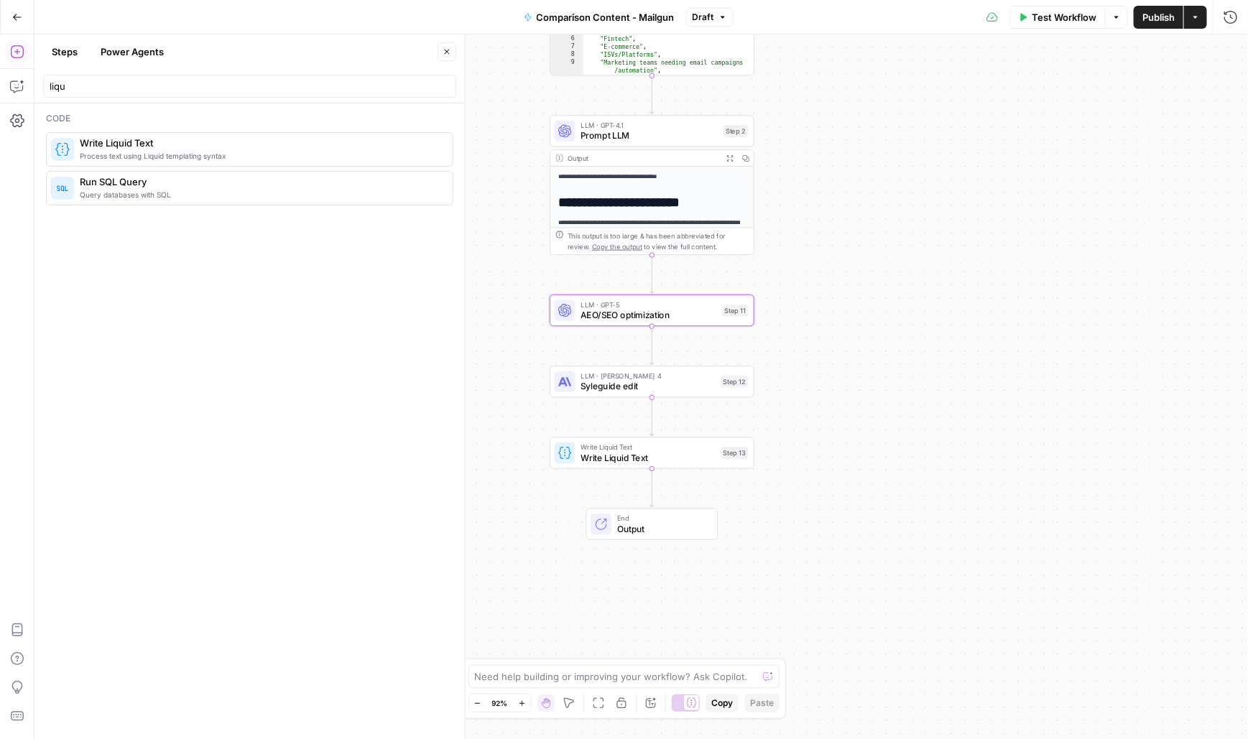
click at [622, 388] on span "Syleguide edit" at bounding box center [648, 386] width 134 height 13
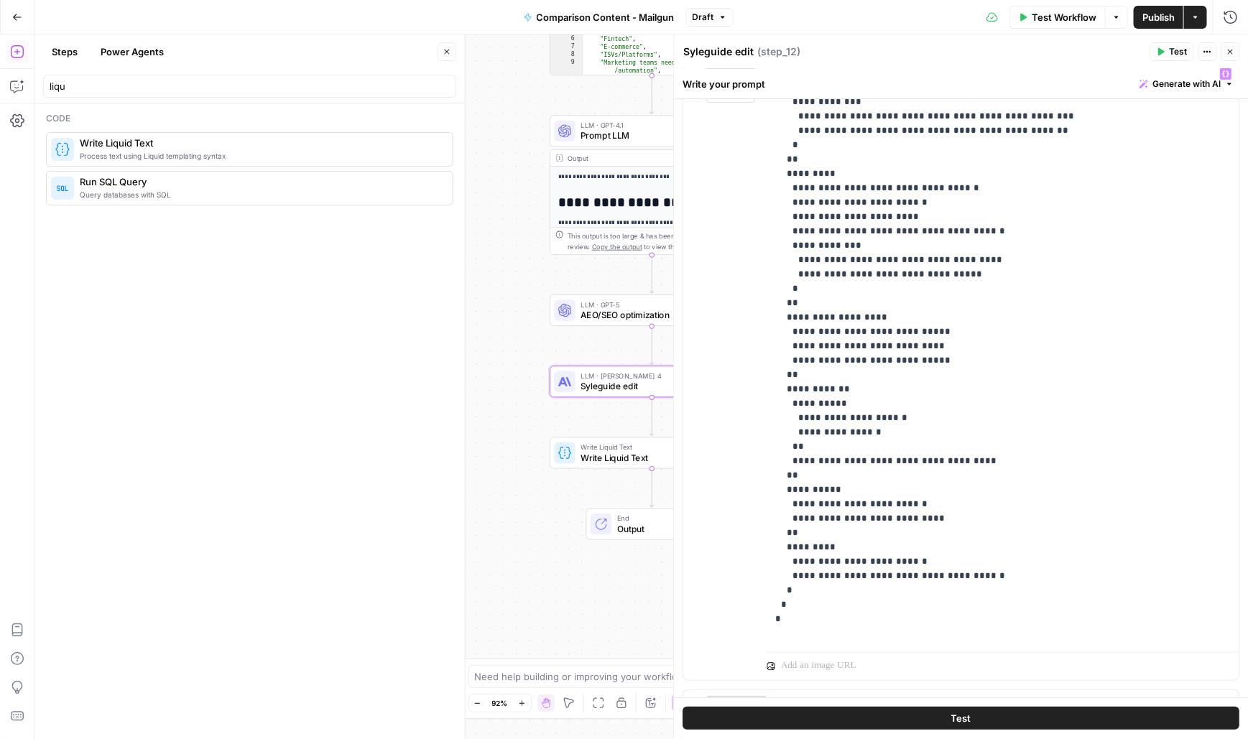
scroll to position [335, 0]
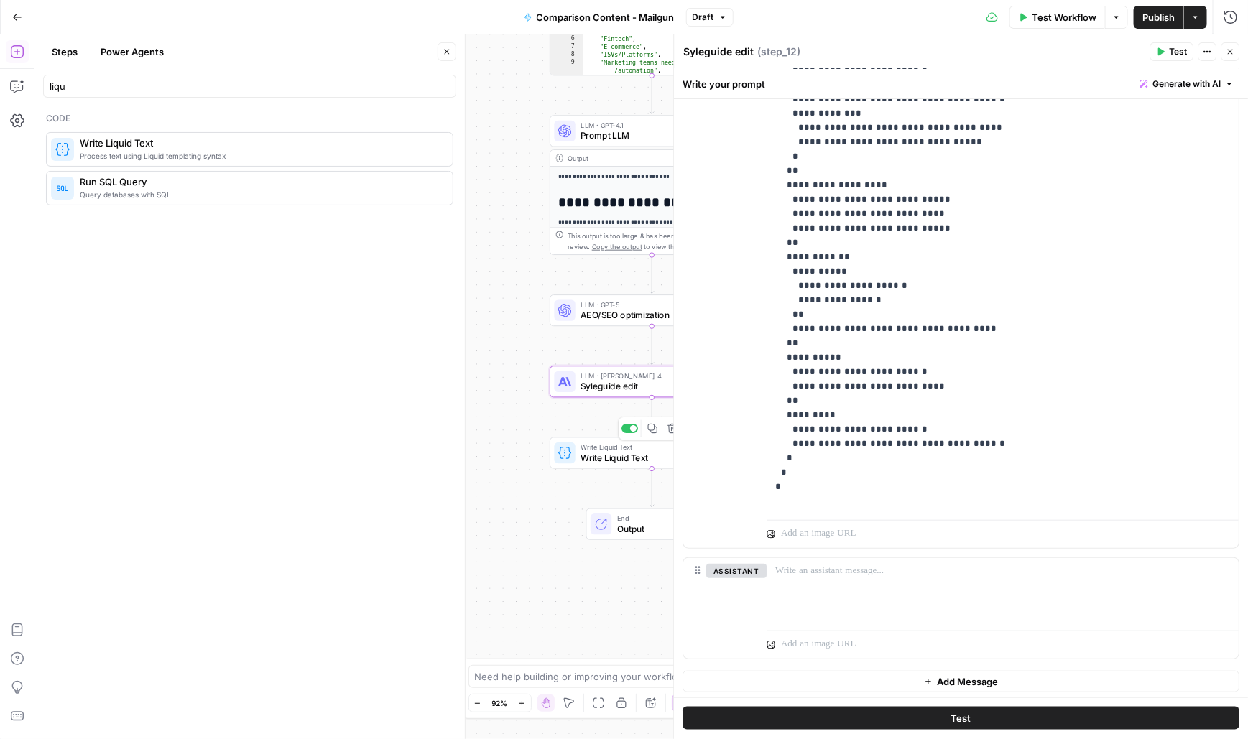
click at [589, 461] on span "Write Liquid Text" at bounding box center [648, 457] width 134 height 13
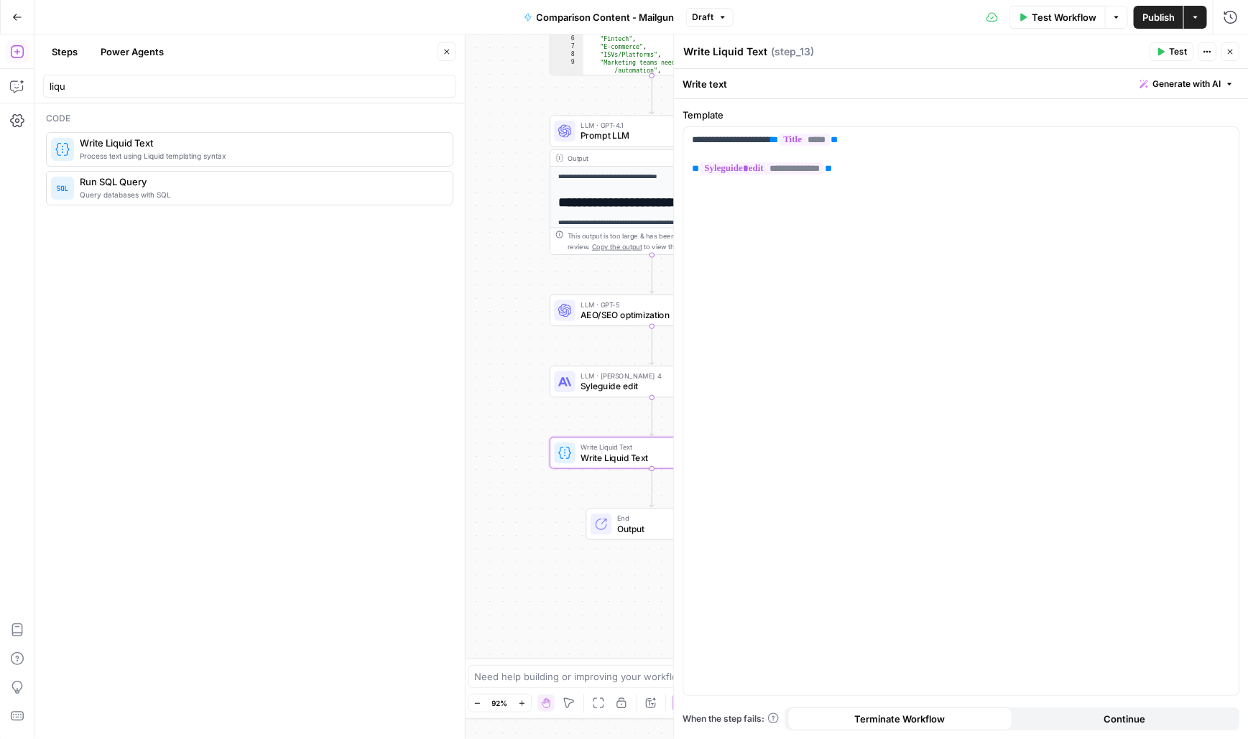
click at [1231, 52] on icon "button" at bounding box center [1230, 52] width 5 height 5
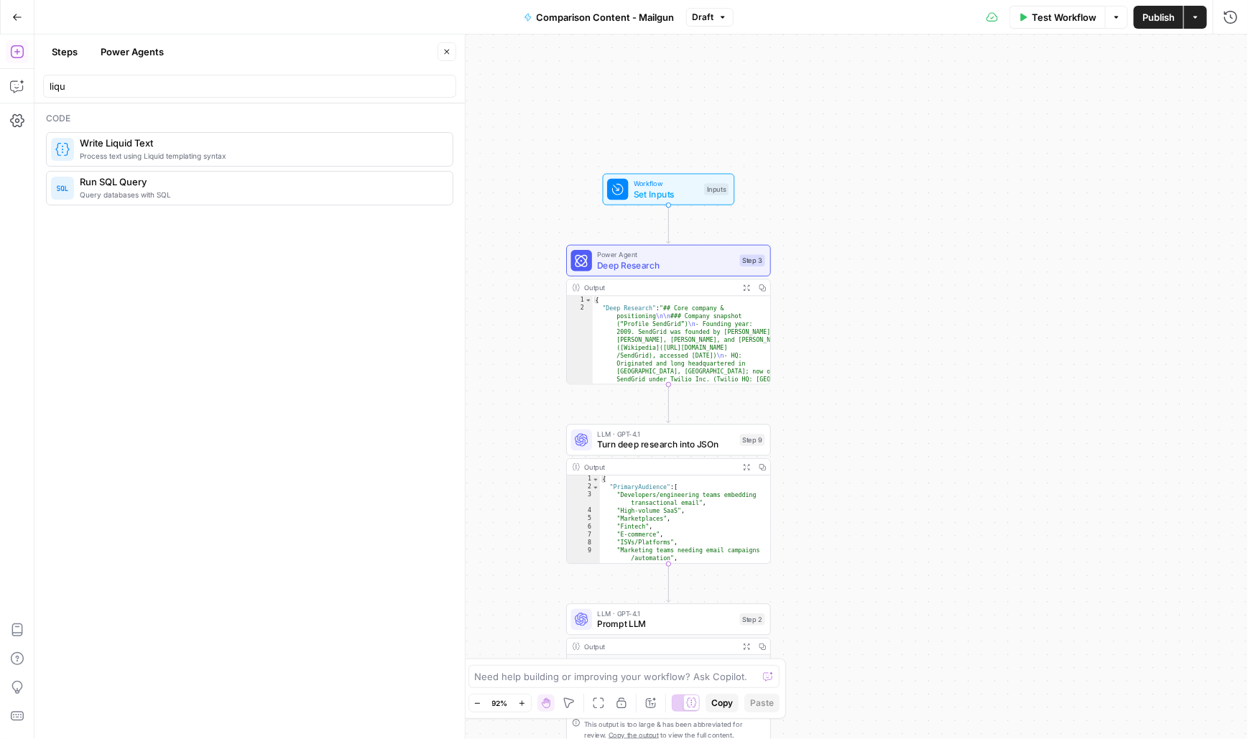
click at [1163, 21] on span "Publish" at bounding box center [1158, 17] width 32 height 14
click at [1030, 16] on button "Test Workflow" at bounding box center [1057, 17] width 96 height 23
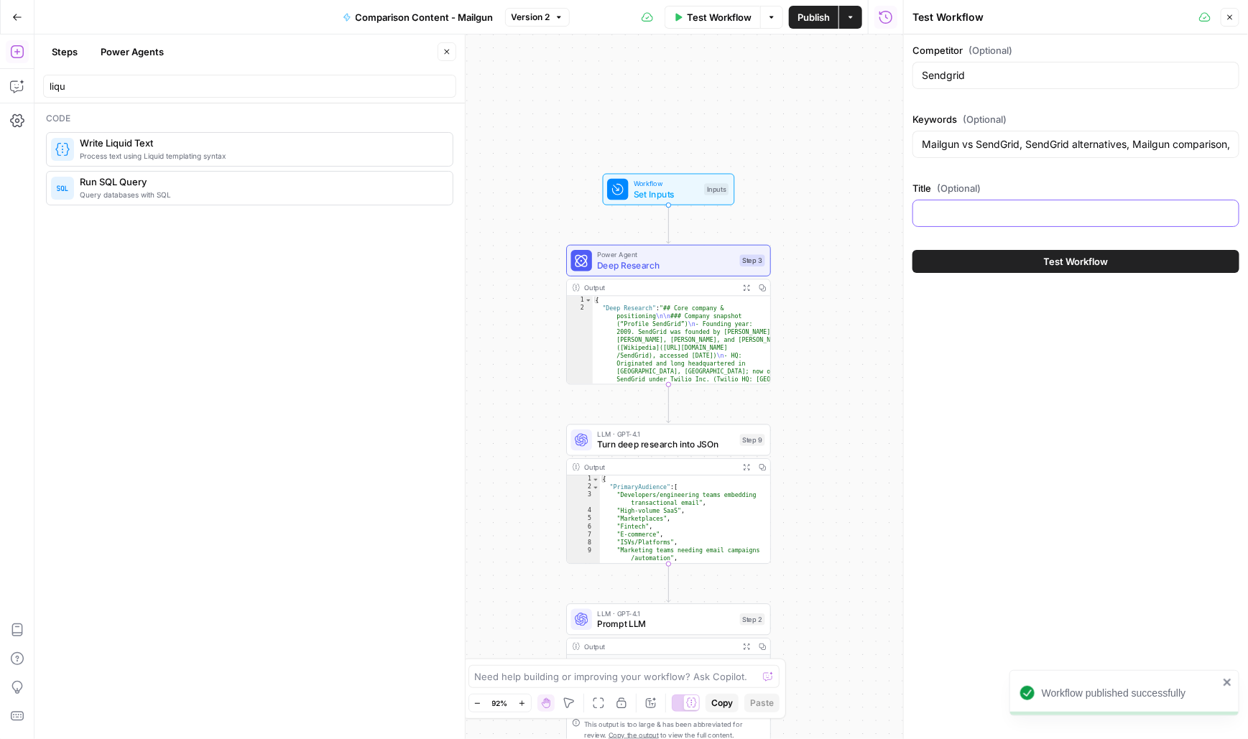
click at [966, 212] on input "Title (Optional)" at bounding box center [1076, 213] width 308 height 14
click at [927, 219] on div at bounding box center [1075, 213] width 327 height 27
paste input "Mailgun vs. SendGrid"
type input "Mailgun vs. SendGrid"
click at [961, 255] on button "Test Workflow" at bounding box center [1075, 261] width 327 height 23
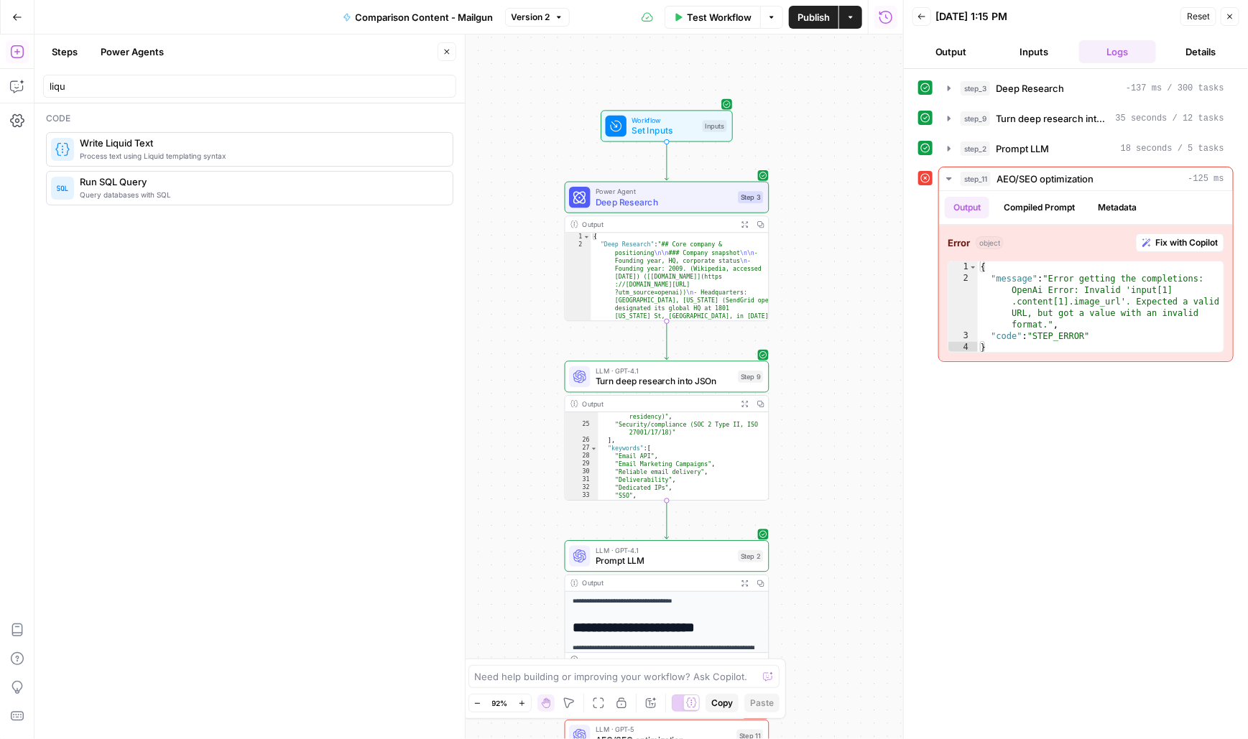
scroll to position [249, 0]
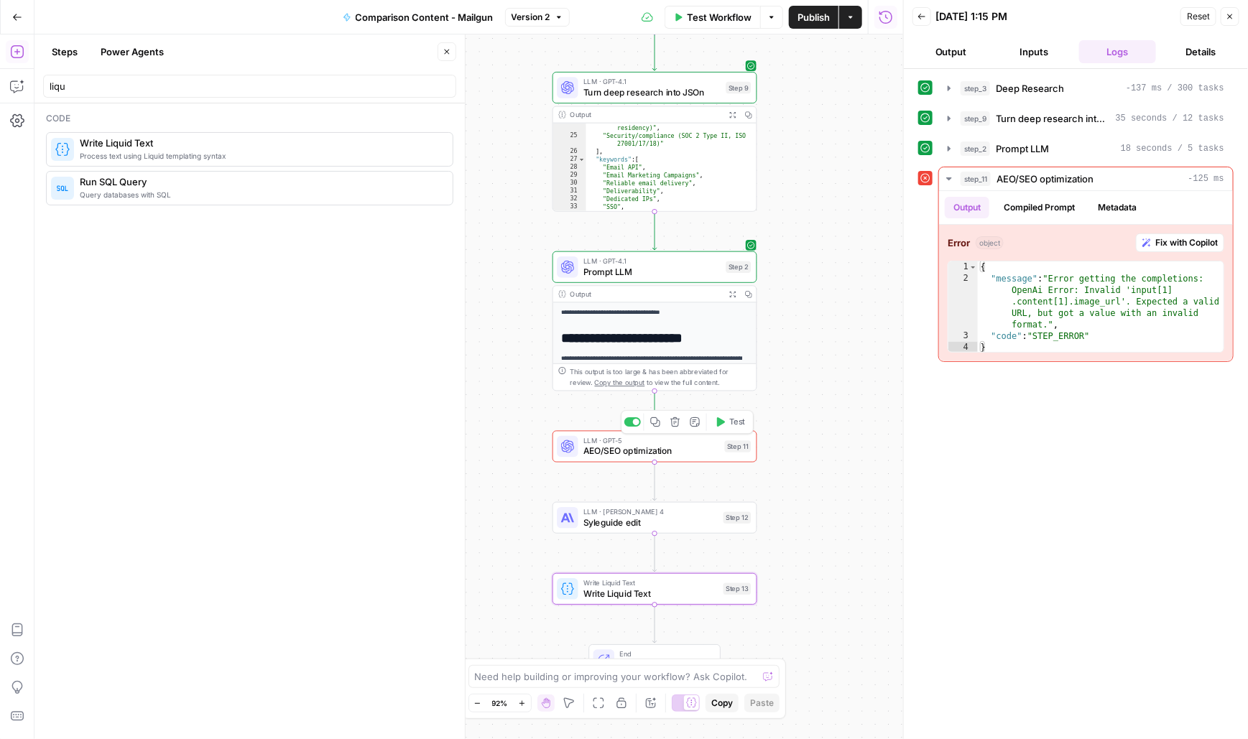
click at [637, 453] on span "AEO/SEO optimization" at bounding box center [651, 451] width 136 height 13
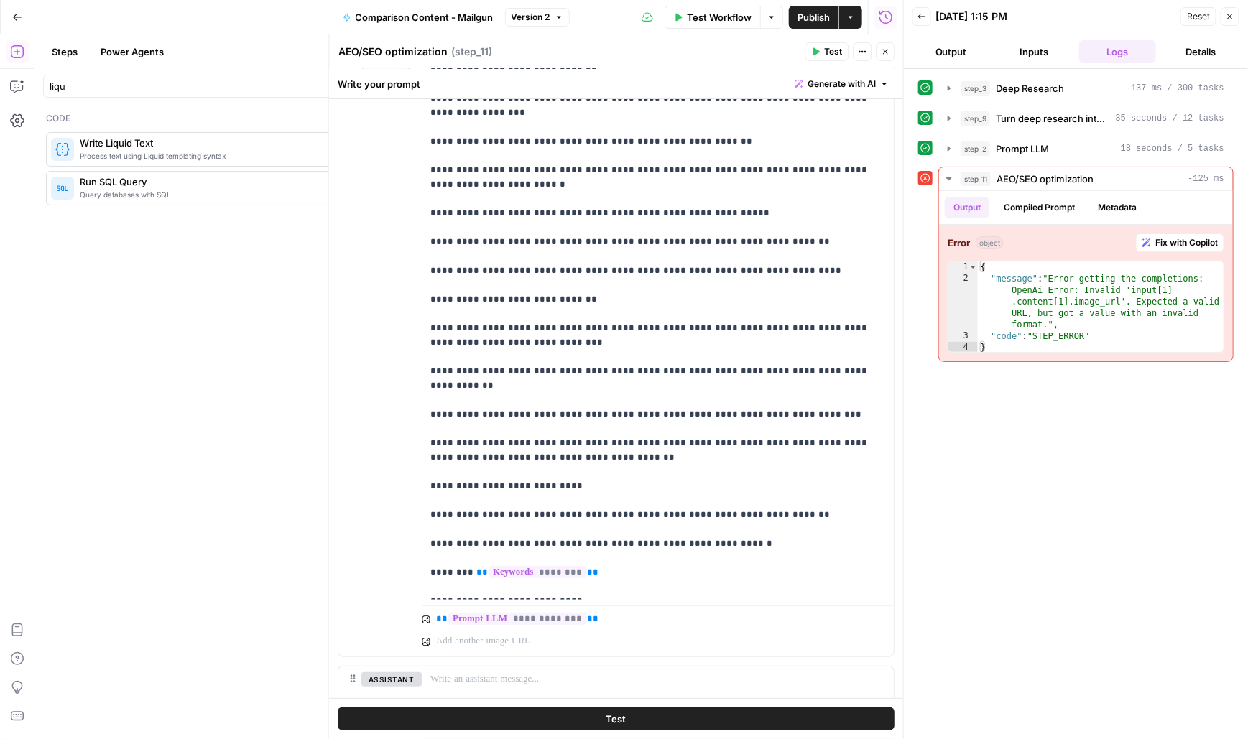
scroll to position [389, 0]
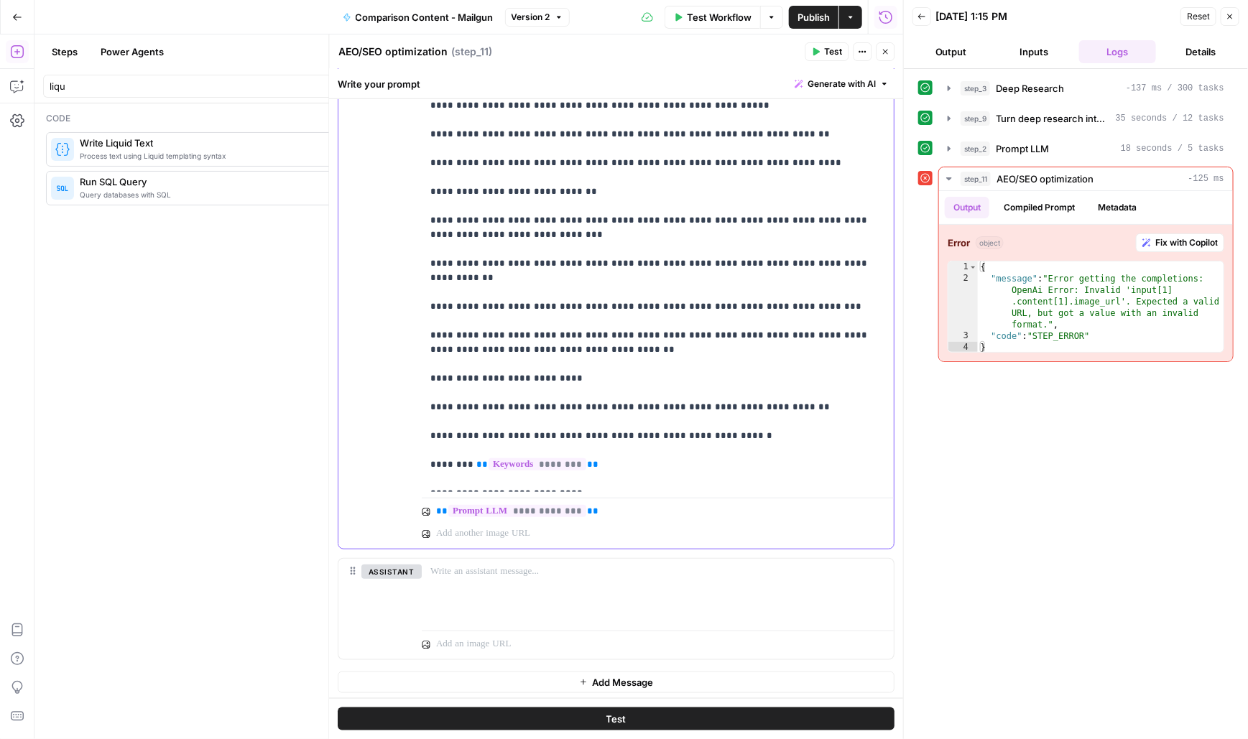
click at [667, 246] on p "**********" at bounding box center [659, 206] width 456 height 560
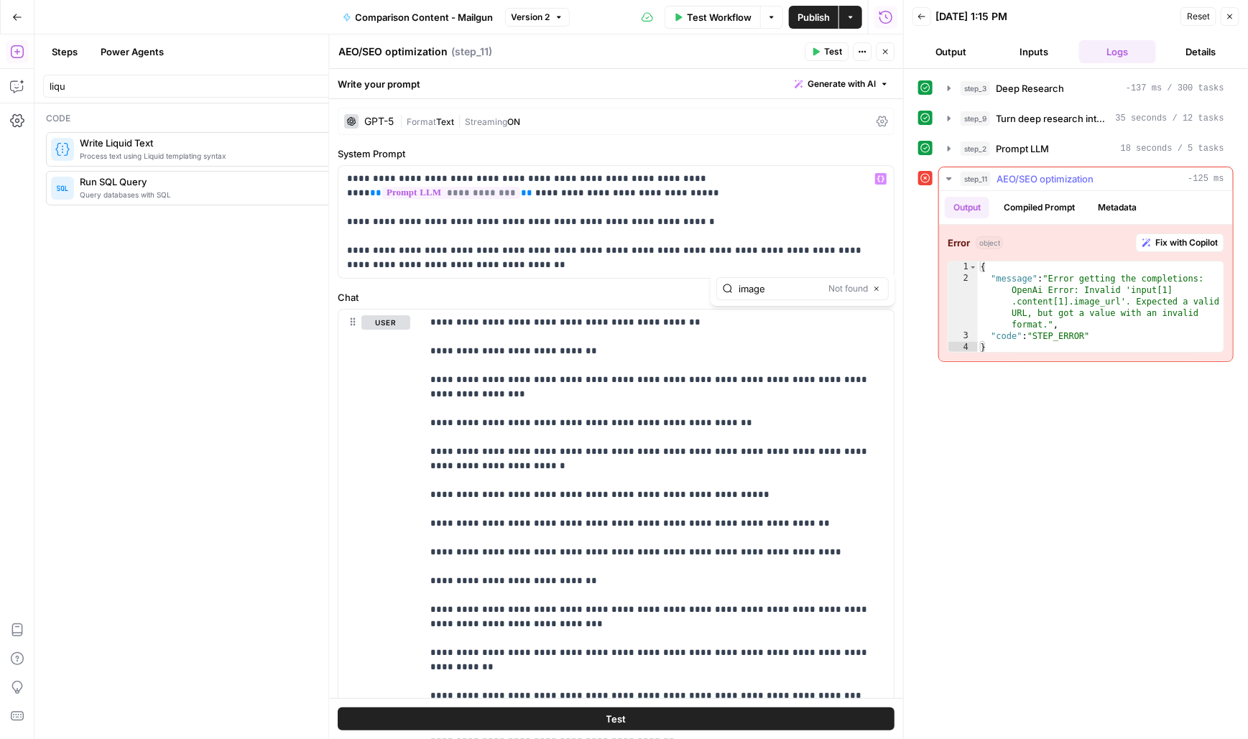
type input "image"
click at [1034, 301] on div "{ "message" : "Error getting the completions: OpenAi Error: Invalid 'input[1] .…" at bounding box center [1101, 319] width 247 height 115
type textarea "**********"
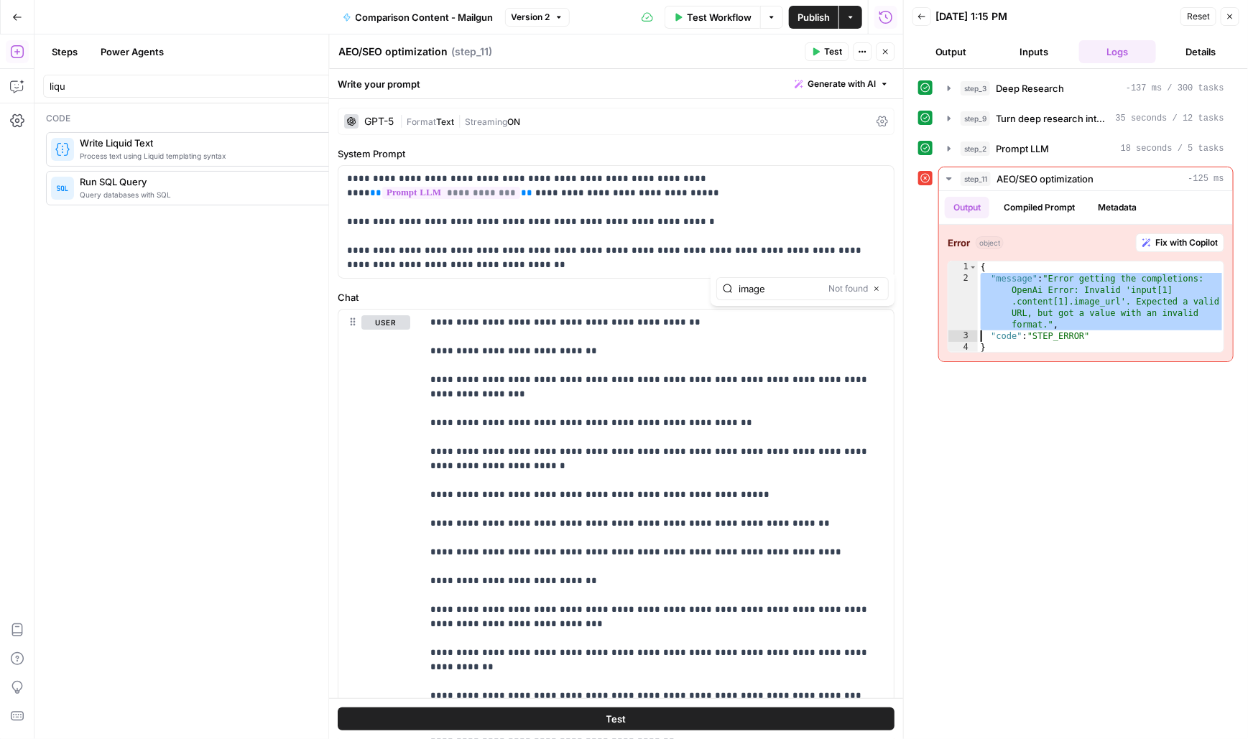
click at [923, 176] on icon at bounding box center [925, 178] width 10 height 10
click at [670, 458] on p "**********" at bounding box center [659, 595] width 456 height 560
click at [616, 246] on p "**********" at bounding box center [617, 222] width 539 height 101
click at [618, 206] on p "**********" at bounding box center [617, 222] width 539 height 101
click at [382, 188] on span "**" at bounding box center [376, 192] width 11 height 9
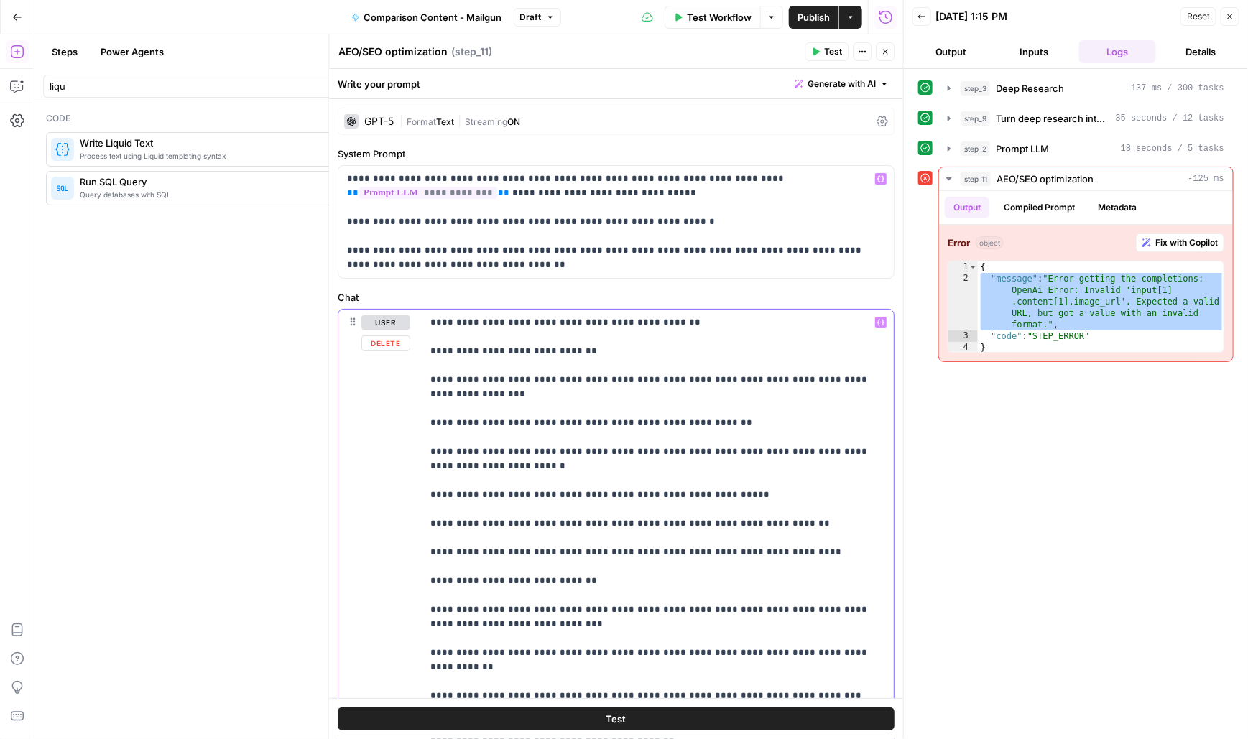
click at [576, 417] on p "**********" at bounding box center [659, 595] width 456 height 560
type input "i"
type input "image"
click at [495, 481] on p "**********" at bounding box center [659, 595] width 456 height 560
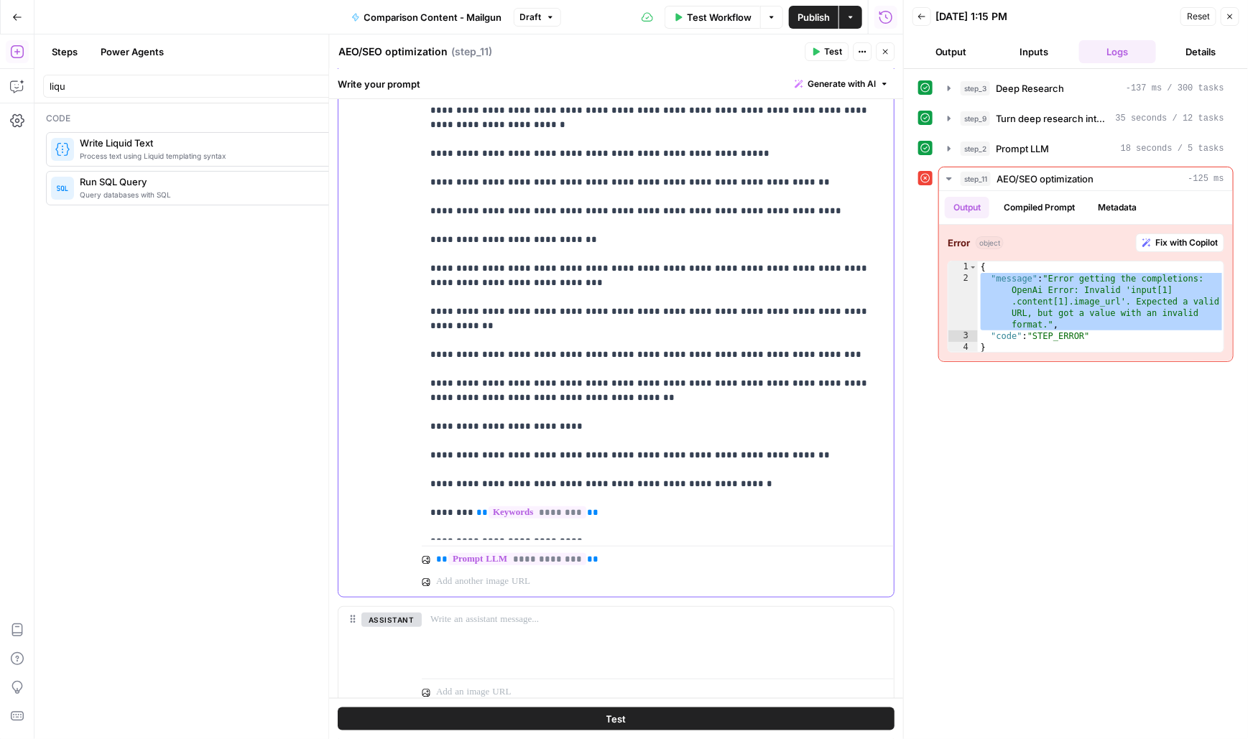
scroll to position [350, 0]
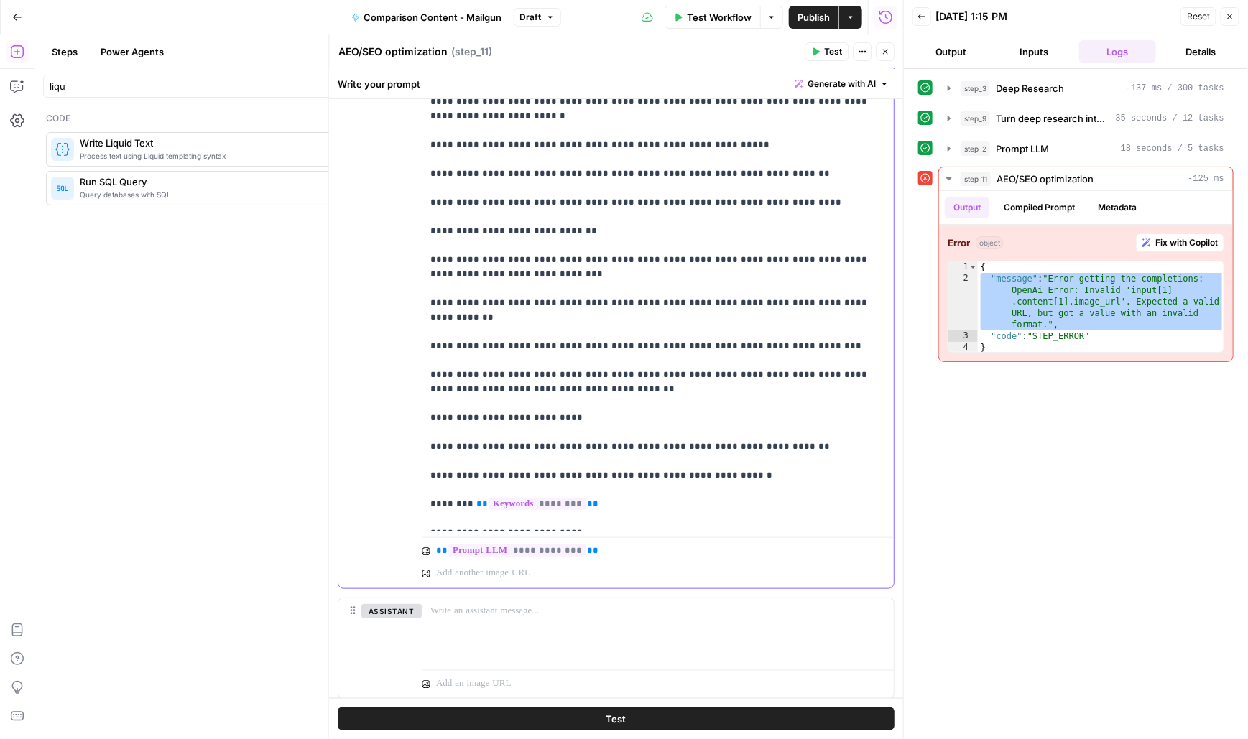
drag, startPoint x: 427, startPoint y: 203, endPoint x: 782, endPoint y: 205, distance: 354.9
click at [782, 205] on div "**********" at bounding box center [658, 246] width 472 height 572
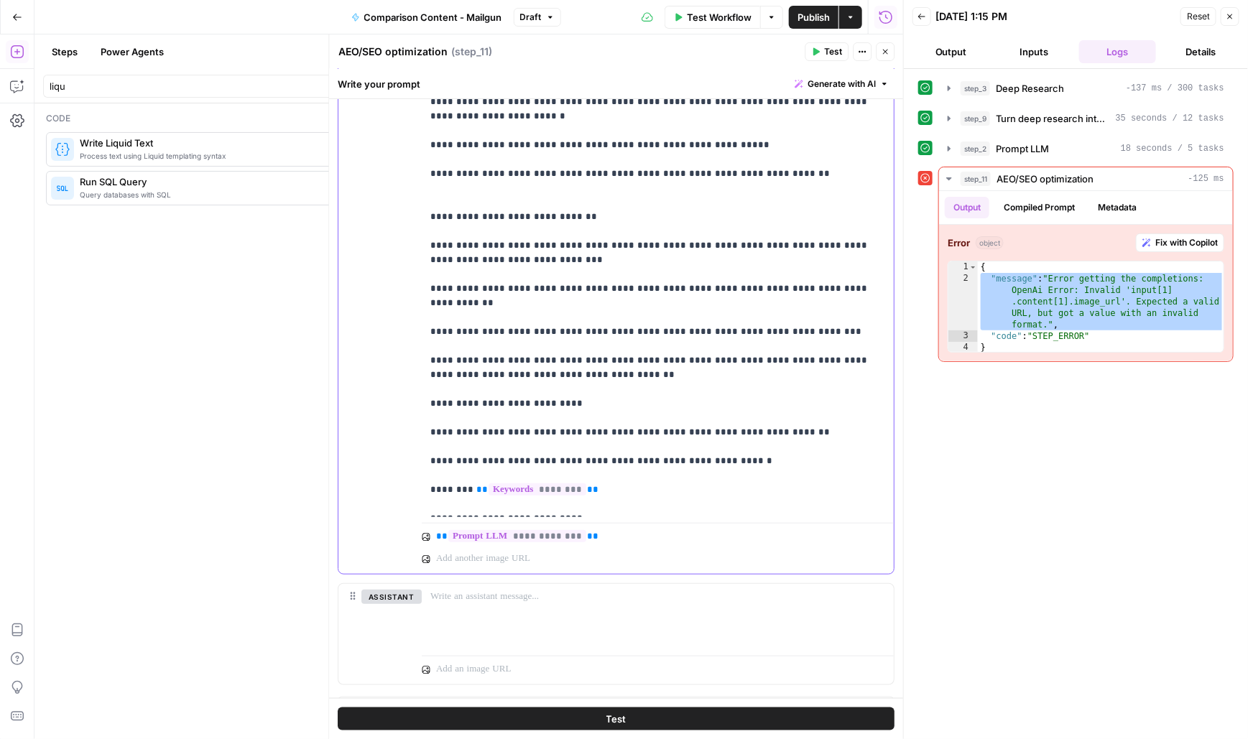
click at [693, 354] on p "**********" at bounding box center [659, 239] width 456 height 546
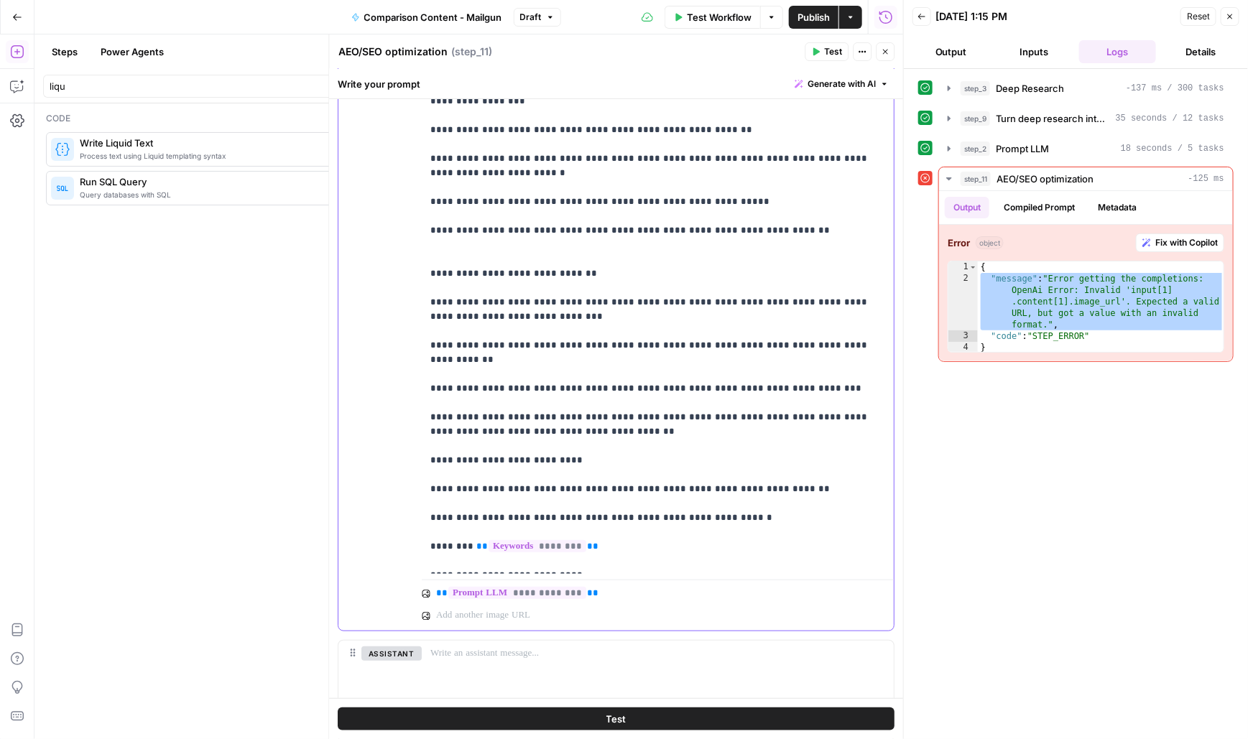
scroll to position [300, 0]
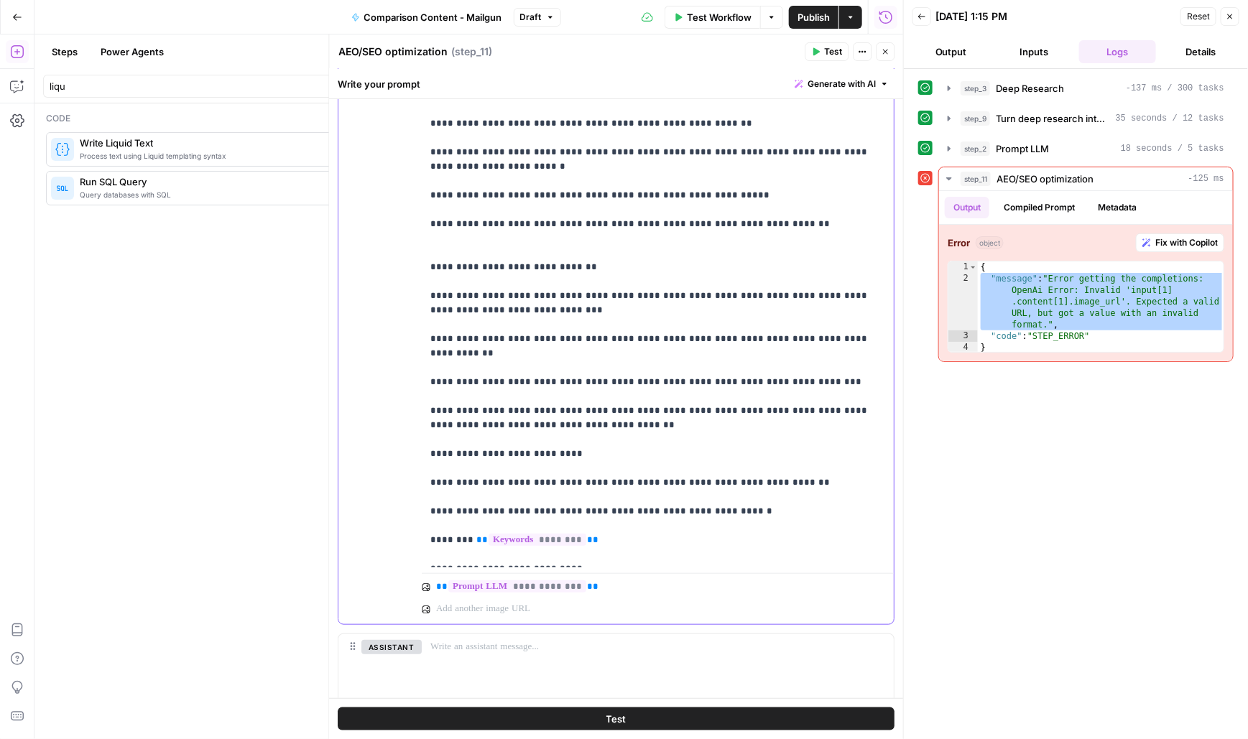
click at [427, 338] on div "**********" at bounding box center [658, 289] width 472 height 558
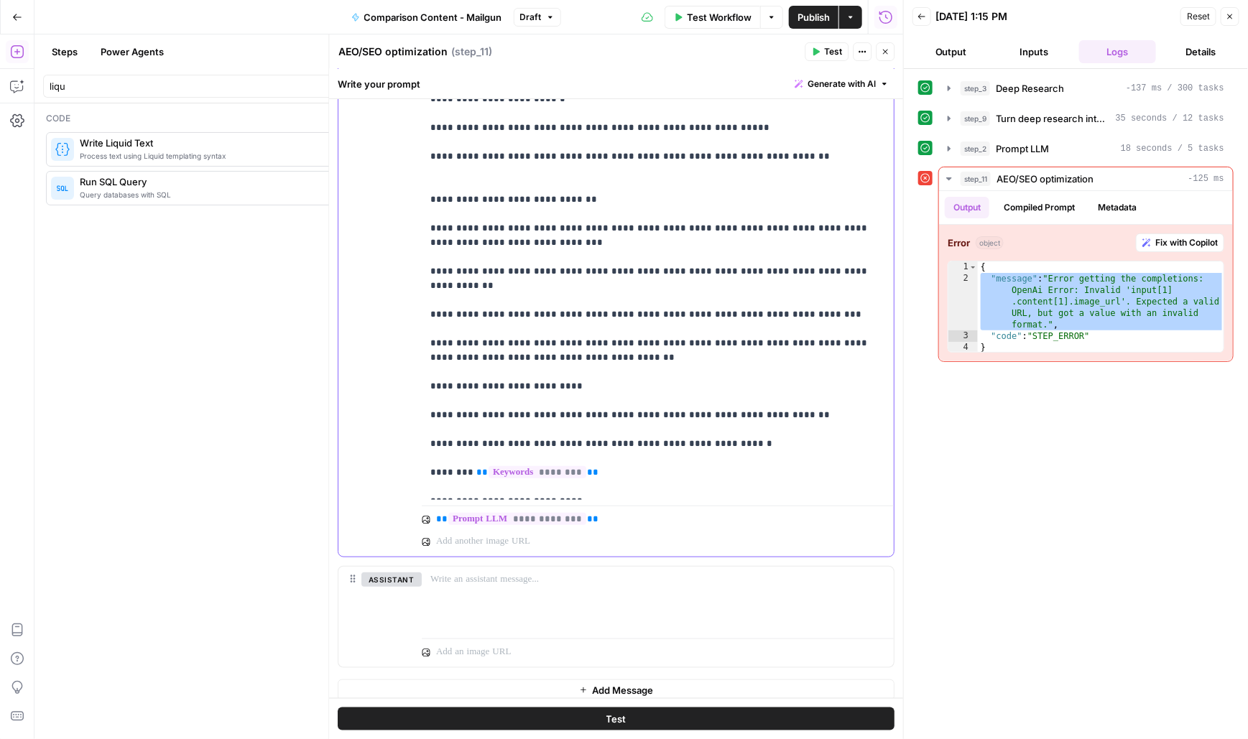
scroll to position [375, 0]
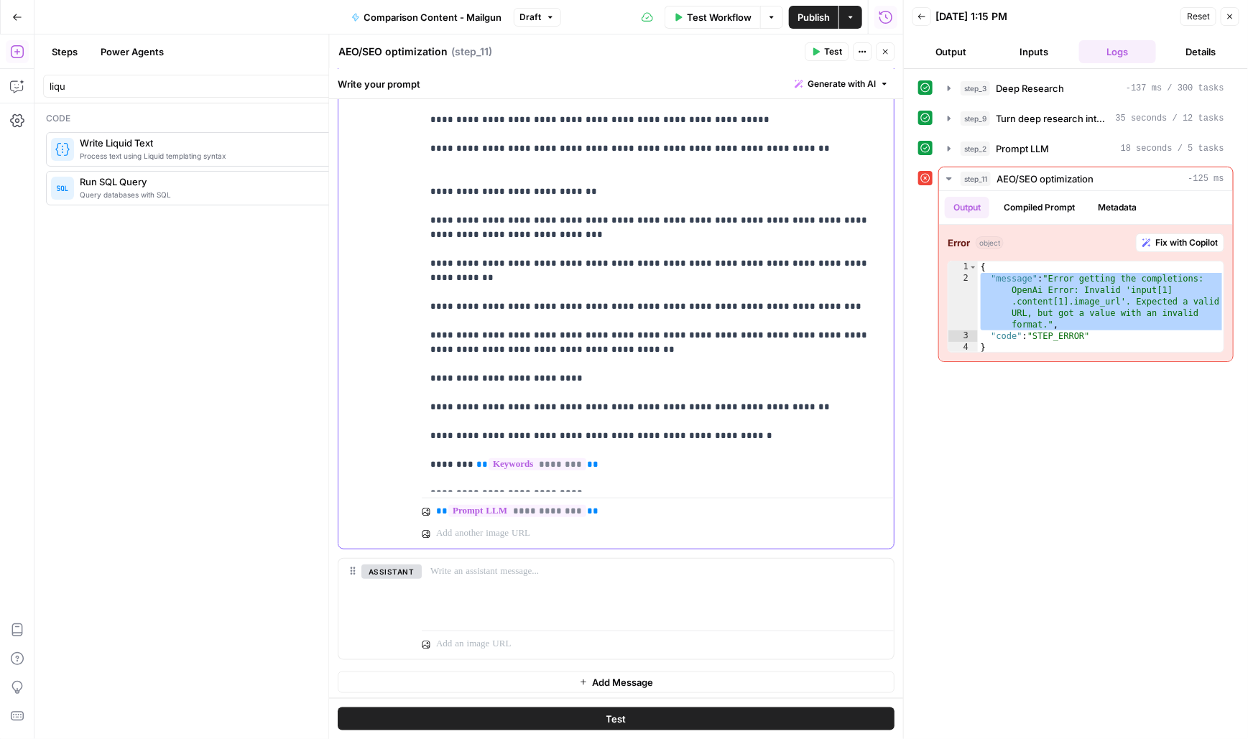
drag, startPoint x: 427, startPoint y: 263, endPoint x: 459, endPoint y: 263, distance: 31.6
click at [459, 263] on div "**********" at bounding box center [658, 214] width 472 height 558
drag, startPoint x: 485, startPoint y: 262, endPoint x: 550, endPoint y: 262, distance: 65.4
click at [550, 262] on p "**********" at bounding box center [659, 213] width 456 height 546
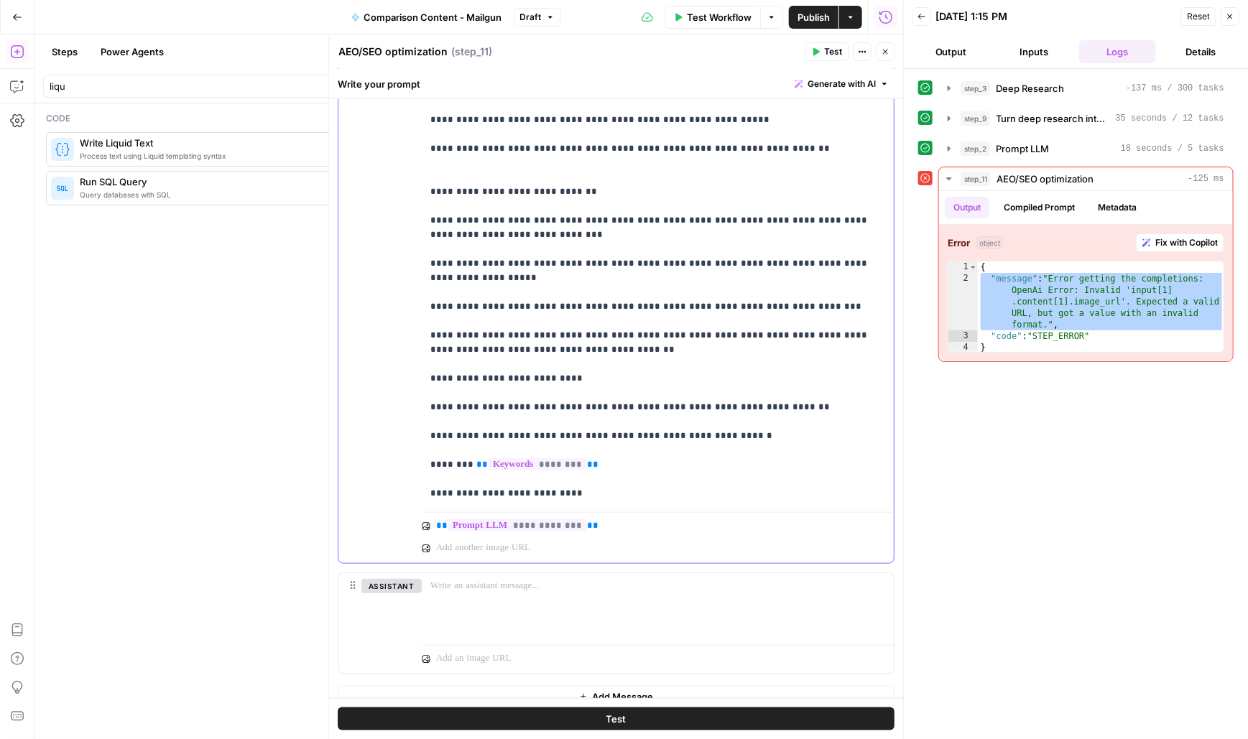
click at [610, 262] on p "**********" at bounding box center [659, 220] width 456 height 560
click at [657, 262] on p "**********" at bounding box center [659, 220] width 456 height 560
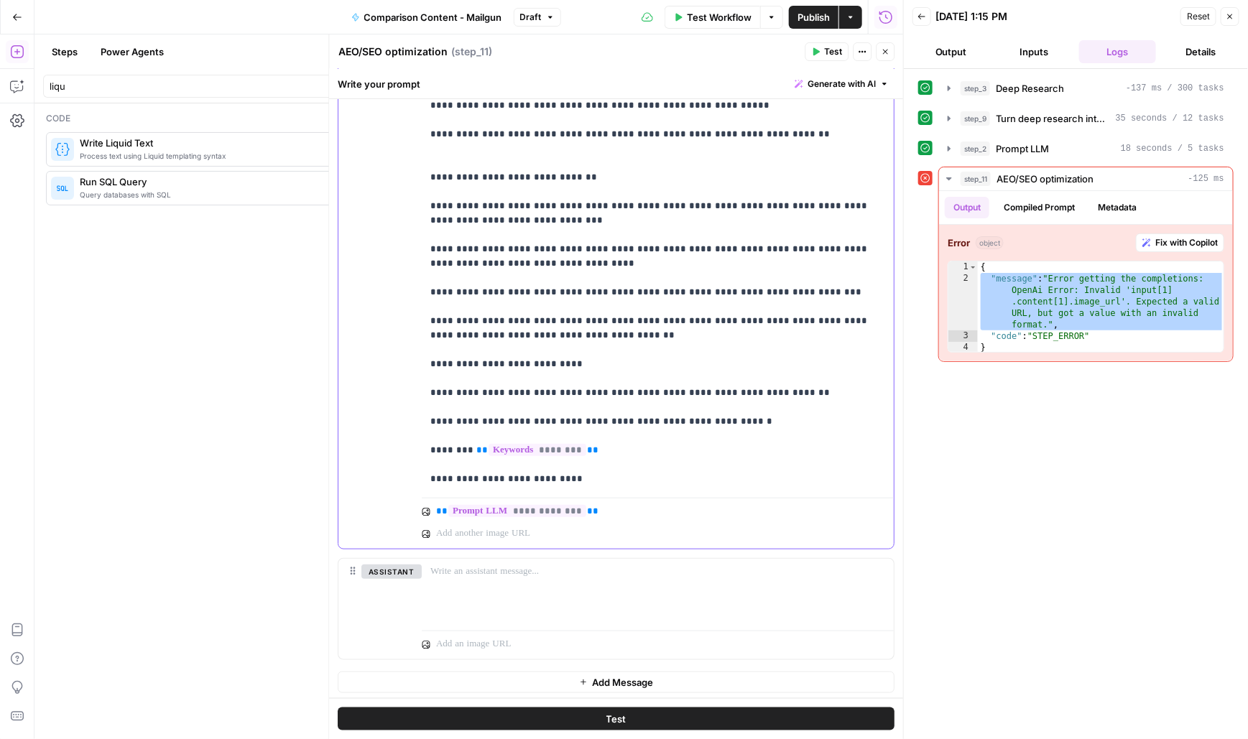
click at [769, 439] on p "**********" at bounding box center [659, 206] width 456 height 560
click at [425, 325] on div "**********" at bounding box center [658, 206] width 472 height 572
drag, startPoint x: 426, startPoint y: 249, endPoint x: 593, endPoint y: 263, distance: 168.0
click at [593, 263] on div "**********" at bounding box center [658, 206] width 472 height 572
copy p "**********"
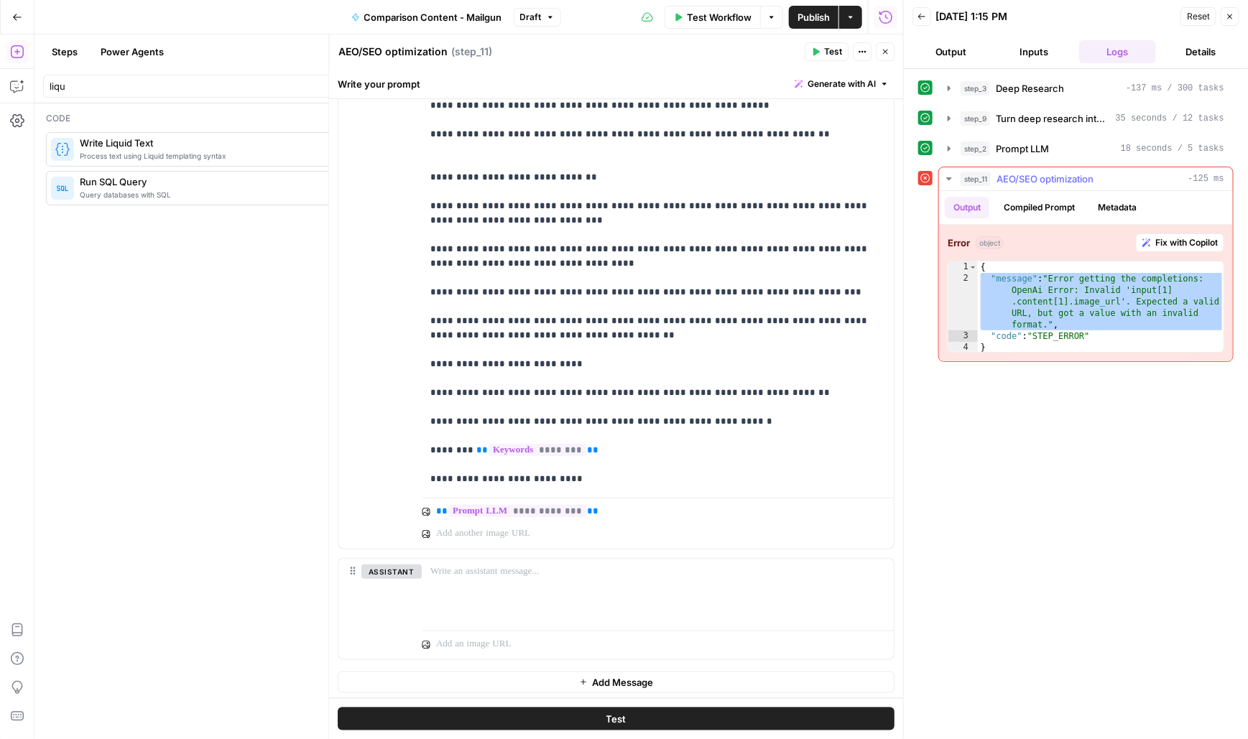
click at [965, 206] on button "Output" at bounding box center [967, 208] width 45 height 22
click at [1016, 305] on div "{ "message" : "Error getting the completions: OpenAi Error: Invalid 'input[1] .…" at bounding box center [1101, 307] width 246 height 91
type textarea "**********"
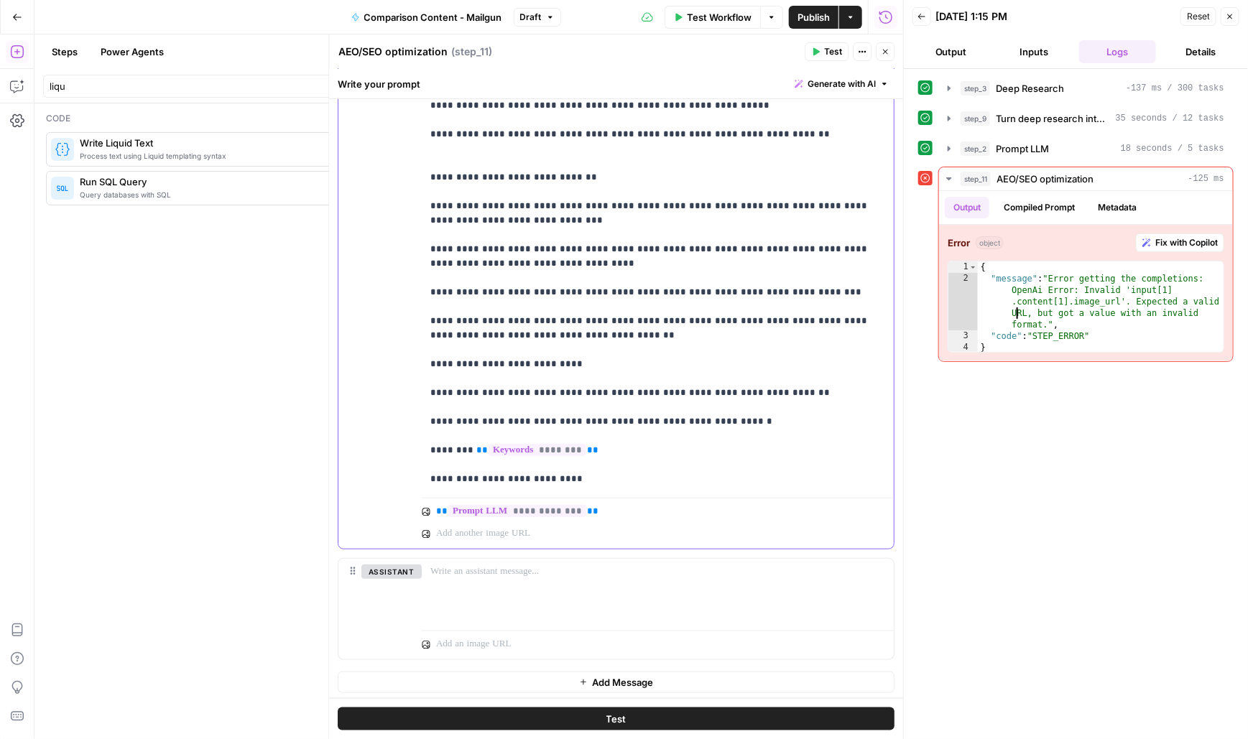
click at [673, 269] on p "**********" at bounding box center [659, 206] width 456 height 560
click at [425, 509] on icon at bounding box center [426, 512] width 9 height 9
drag, startPoint x: 604, startPoint y: 510, endPoint x: 433, endPoint y: 498, distance: 171.4
click at [432, 499] on div "**********" at bounding box center [658, 520] width 472 height 57
click at [572, 475] on p "**********" at bounding box center [659, 206] width 456 height 560
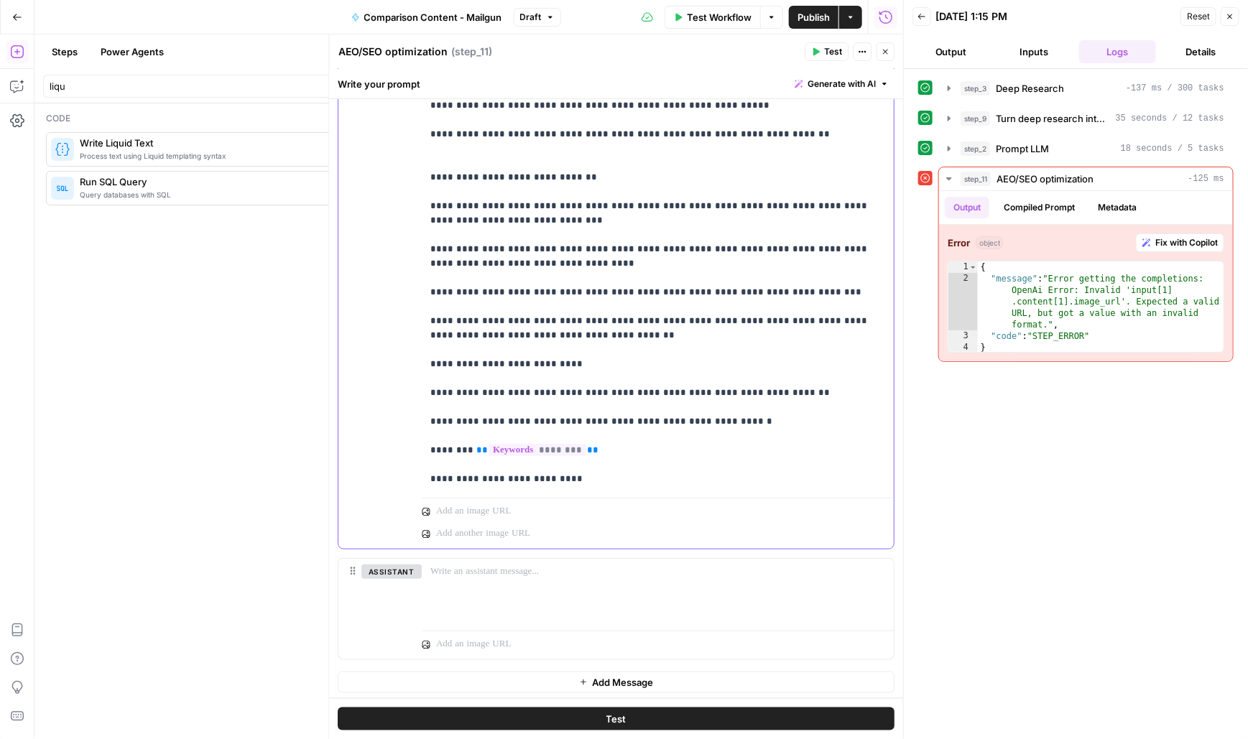
drag, startPoint x: 627, startPoint y: 479, endPoint x: 422, endPoint y: 477, distance: 204.8
click at [422, 477] on div "**********" at bounding box center [658, 206] width 472 height 572
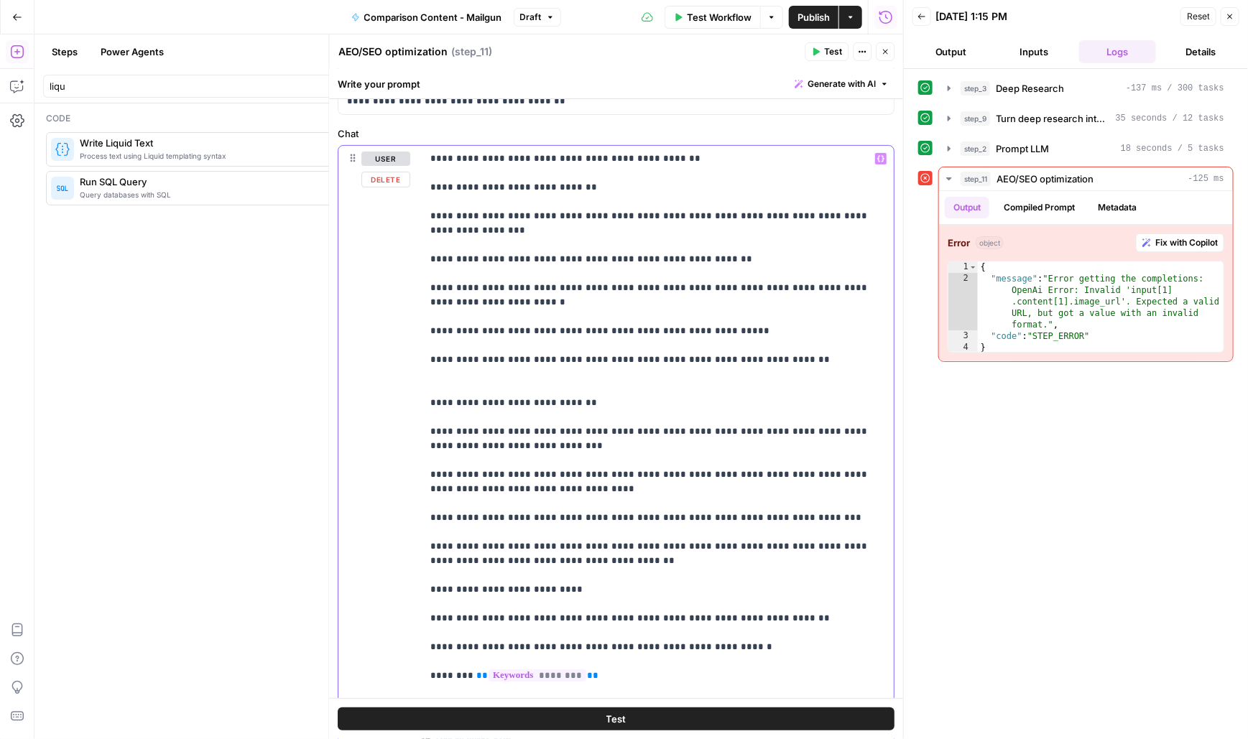
scroll to position [160, 0]
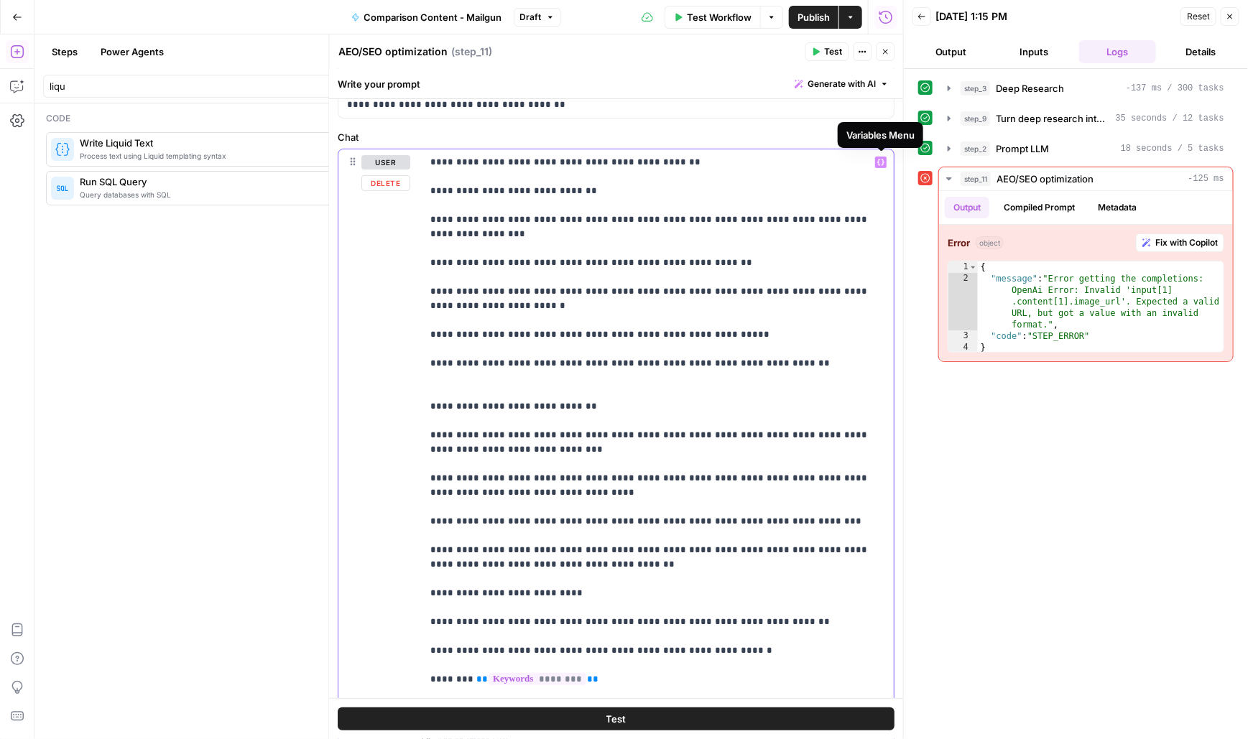
click at [879, 160] on icon "button" at bounding box center [881, 162] width 7 height 7
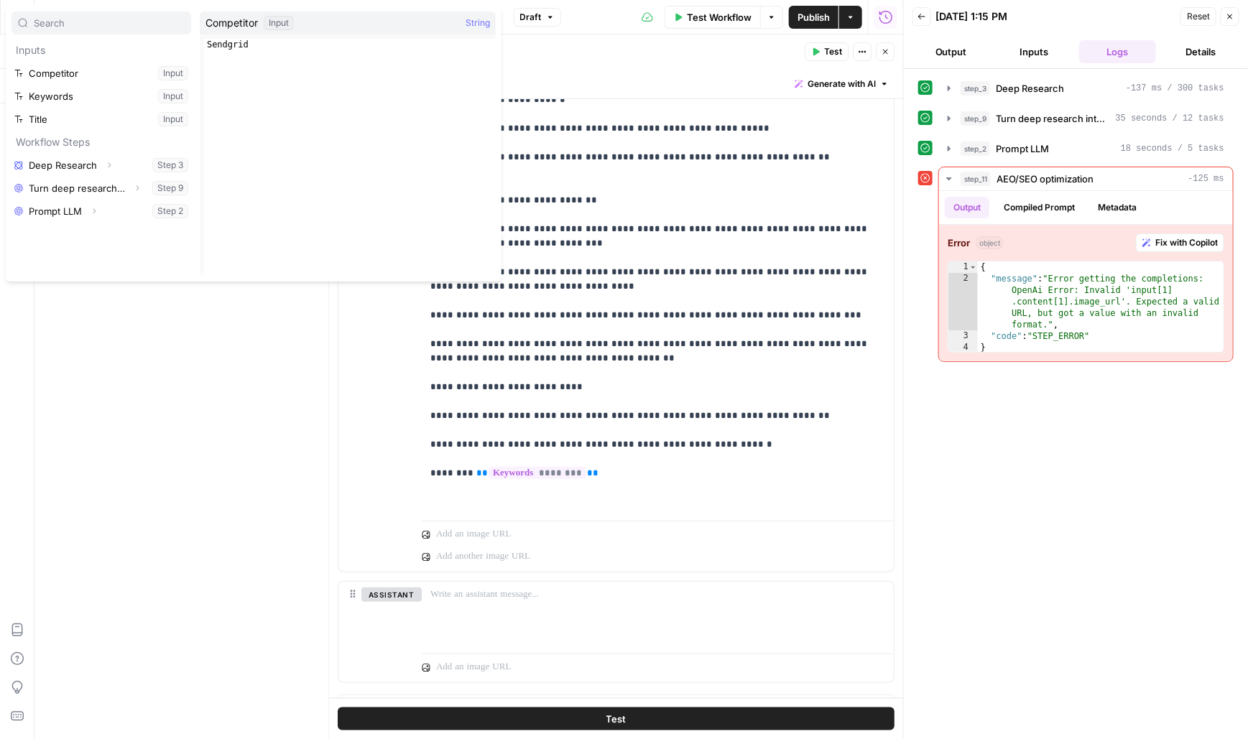
scroll to position [389, 0]
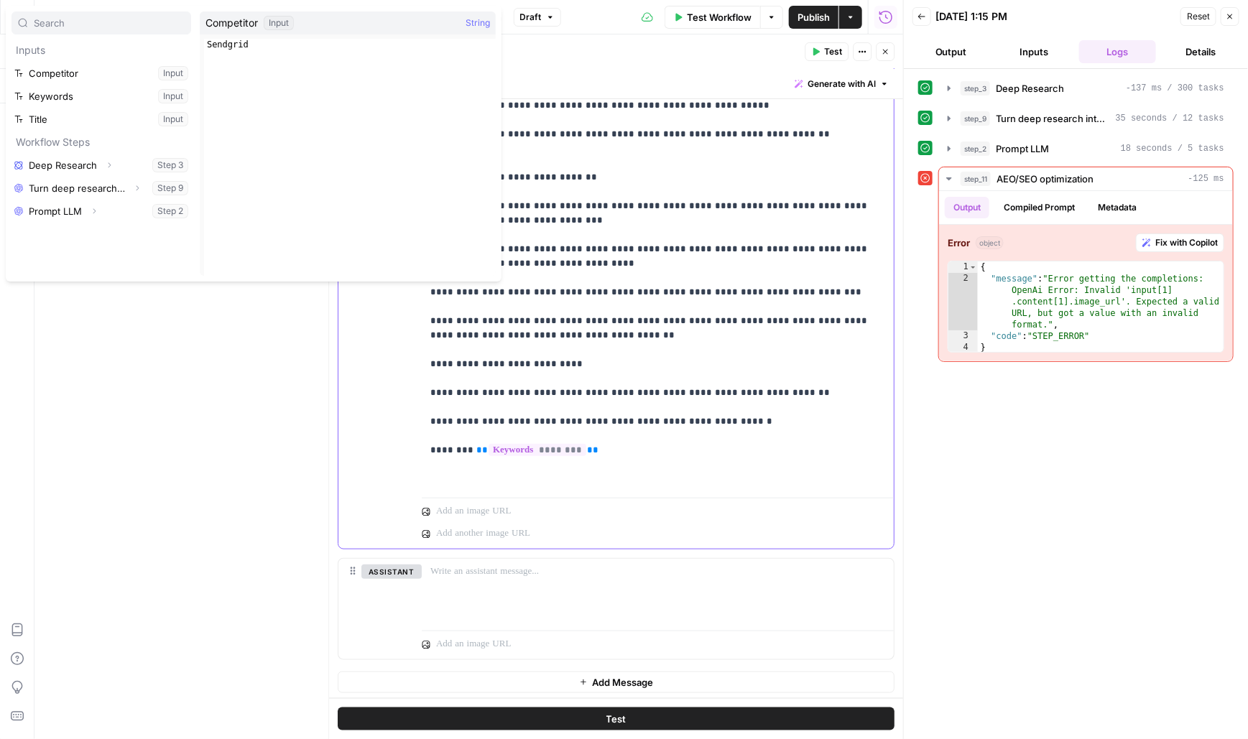
click at [628, 440] on p "**********" at bounding box center [659, 206] width 456 height 560
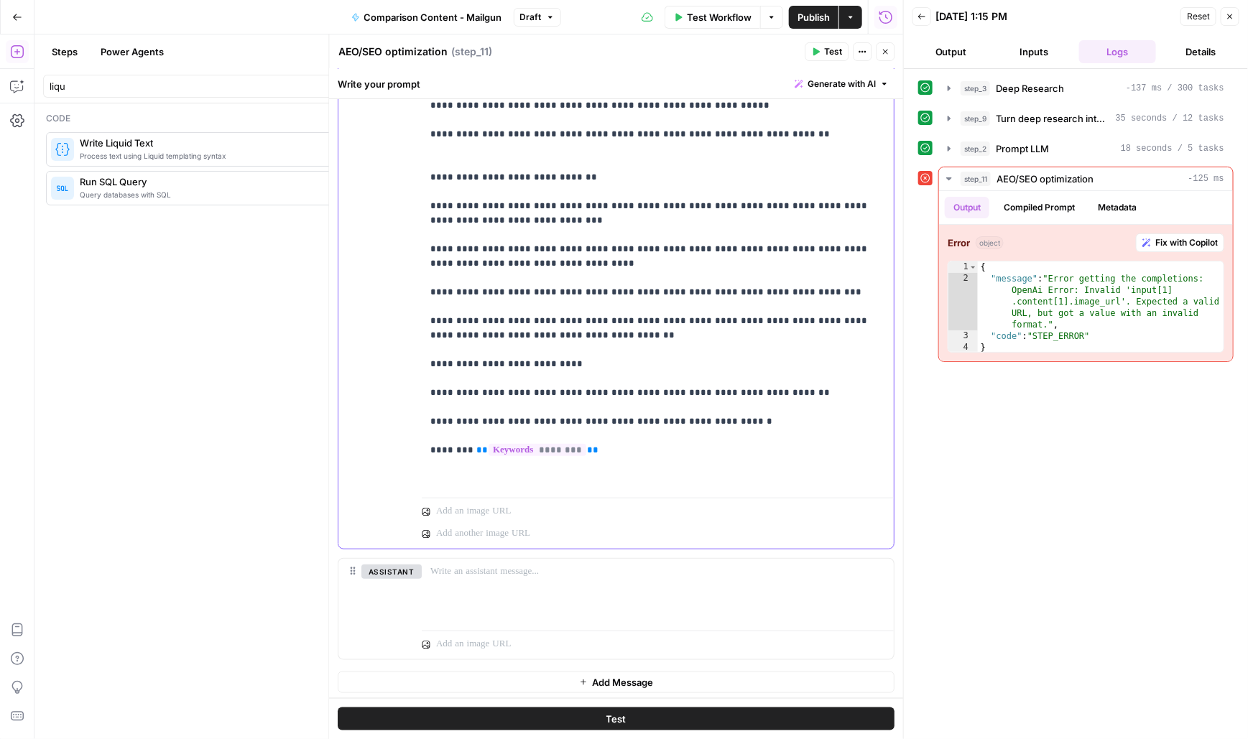
click at [616, 451] on p "**********" at bounding box center [659, 206] width 456 height 560
click at [567, 483] on p "**********" at bounding box center [659, 206] width 456 height 560
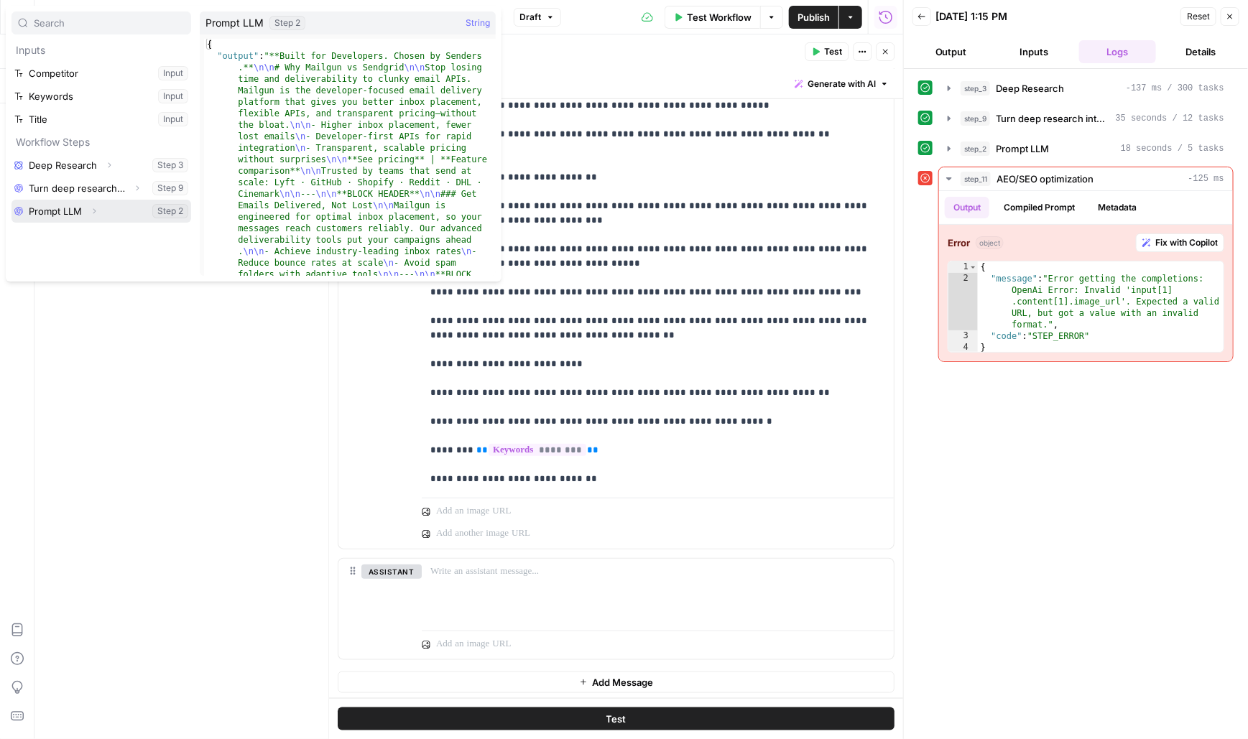
click at [44, 221] on button "Select variable Prompt LLM" at bounding box center [101, 211] width 180 height 23
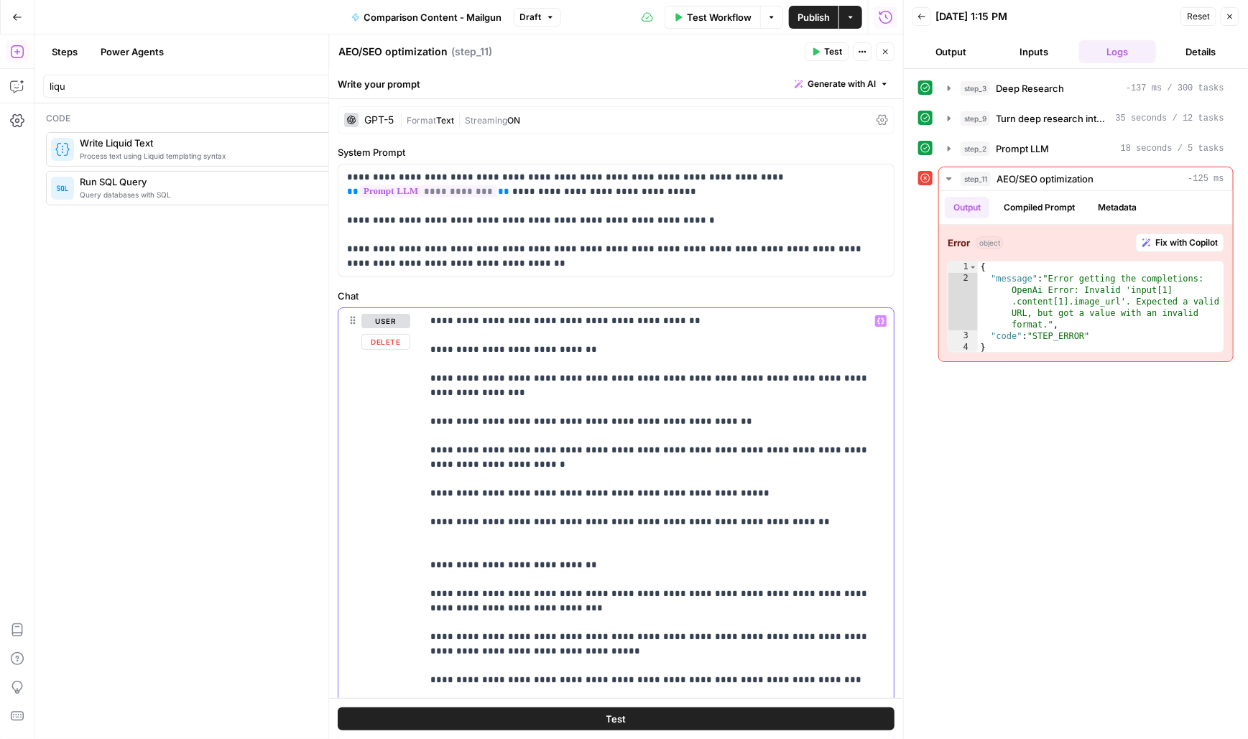
scroll to position [0, 0]
click at [1237, 14] on button "Close" at bounding box center [1230, 16] width 19 height 19
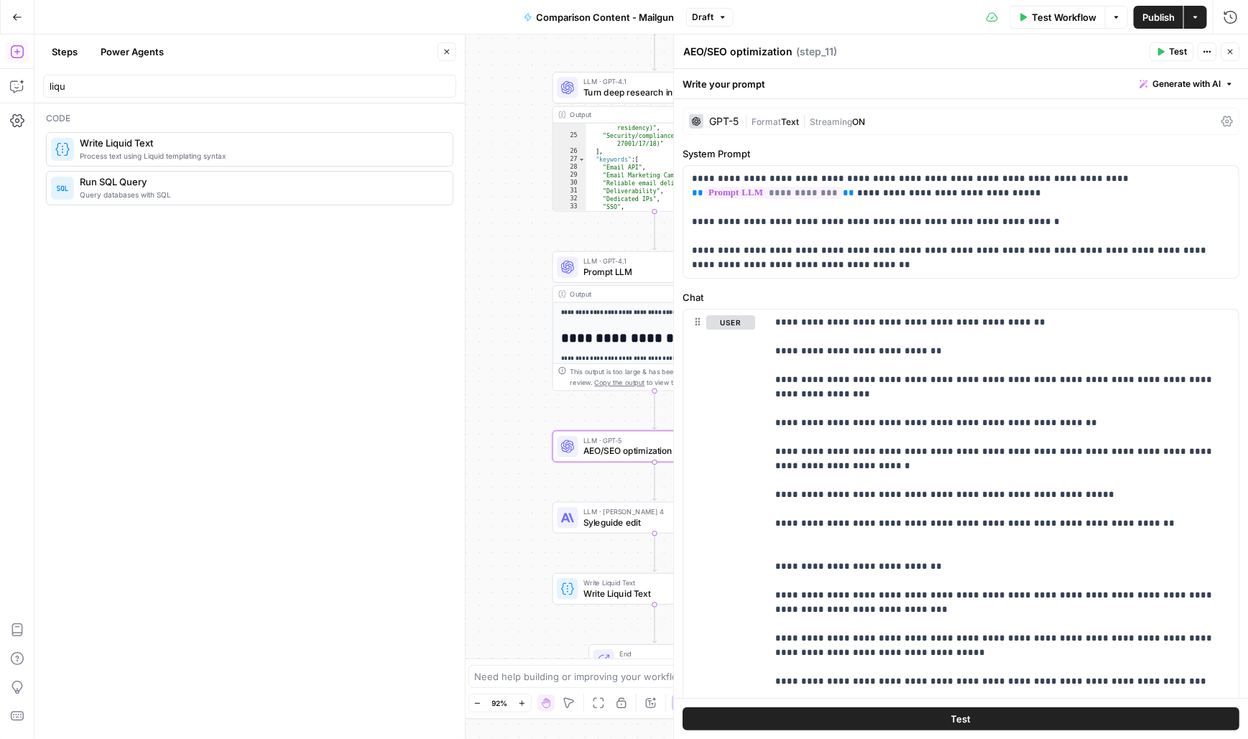
click at [1147, 19] on span "Publish" at bounding box center [1158, 17] width 32 height 14
click at [1043, 17] on span "Test Workflow" at bounding box center [1064, 17] width 65 height 14
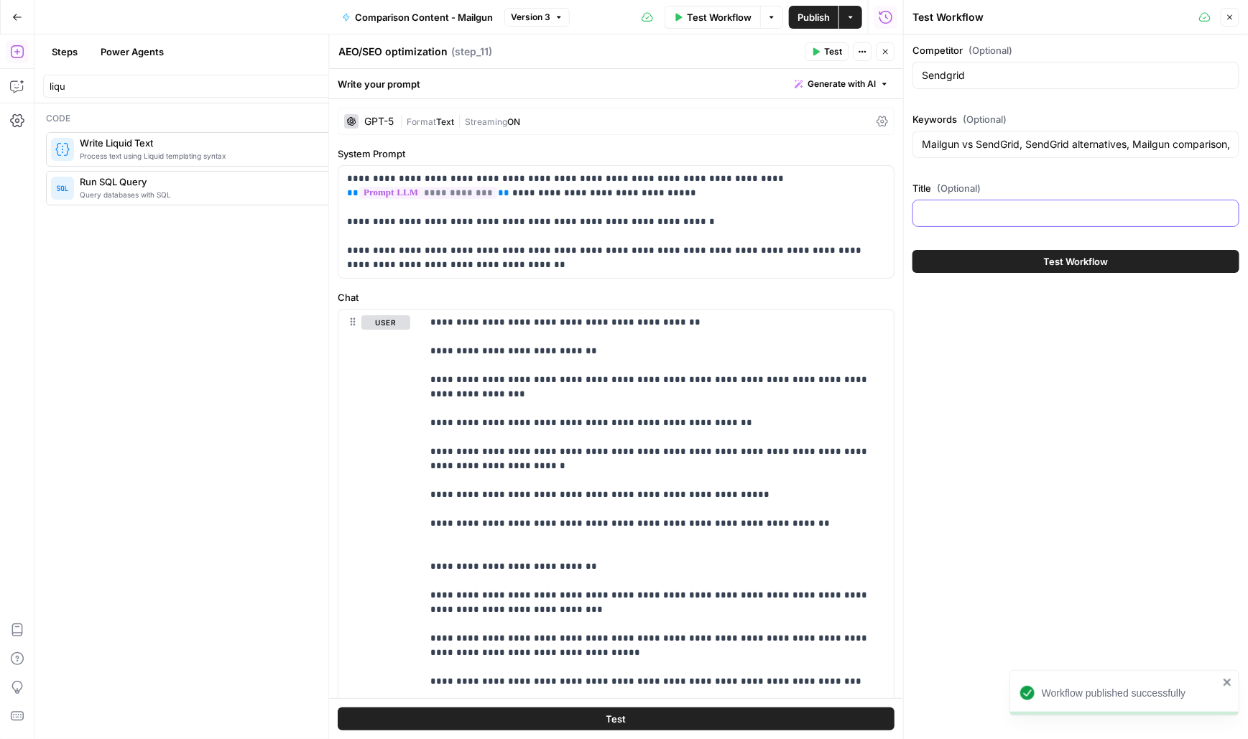
click at [948, 217] on input "Title (Optional)" at bounding box center [1076, 213] width 308 height 14
paste input "Mailgun vs. SendGrid"
type input "Mailgun vs. SendGrid"
click at [999, 250] on button "Test Workflow" at bounding box center [1075, 261] width 327 height 23
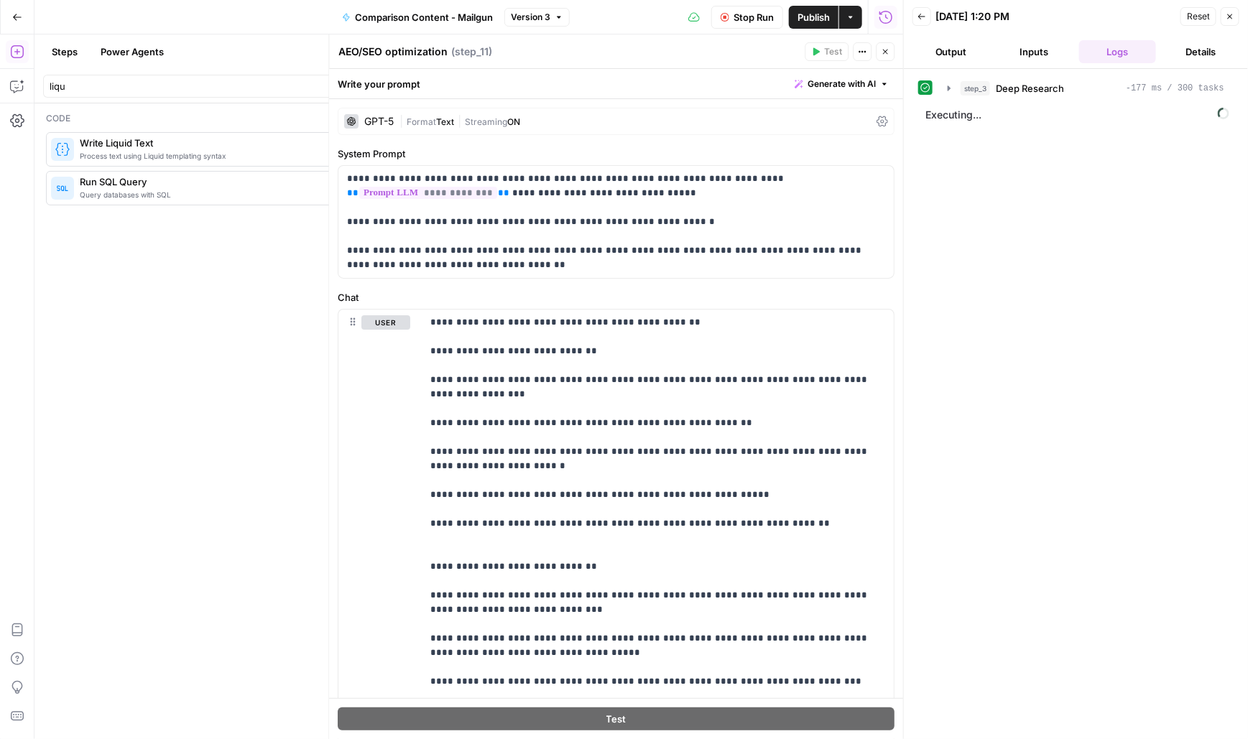
scroll to position [284, 0]
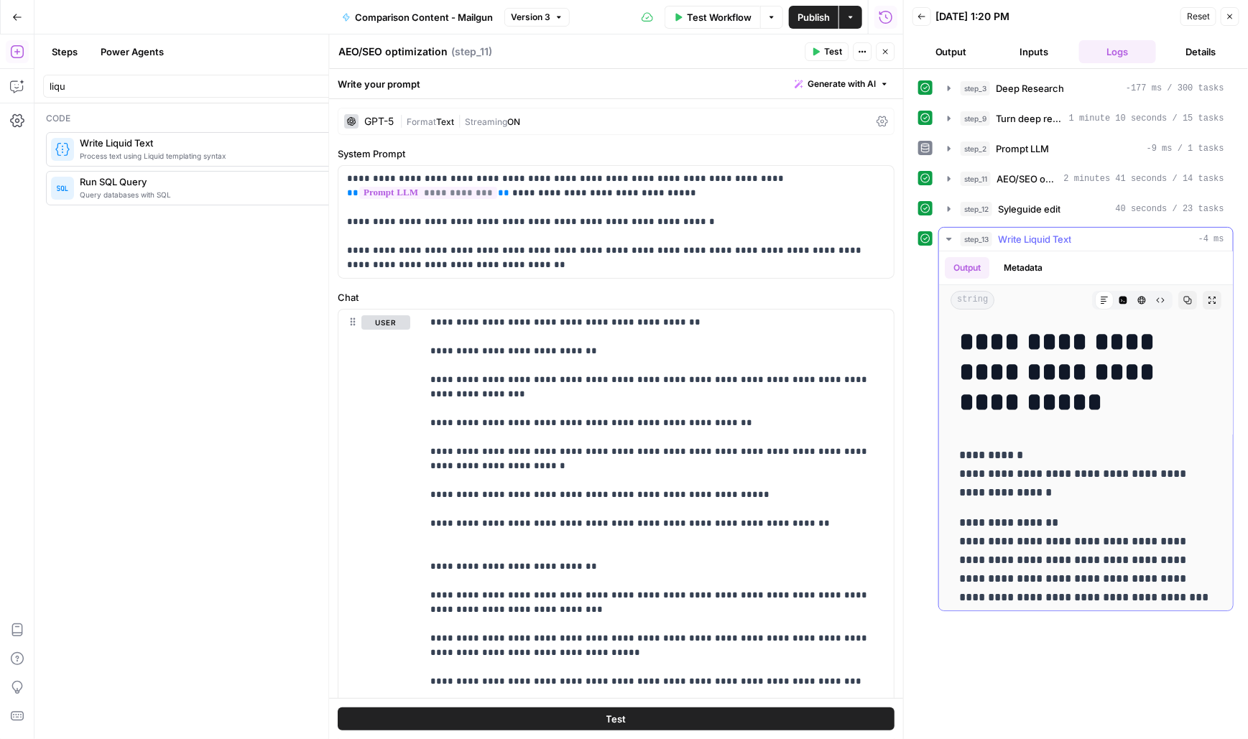
click at [1184, 299] on icon "button" at bounding box center [1187, 300] width 9 height 9
click at [1227, 12] on icon "button" at bounding box center [1230, 16] width 9 height 9
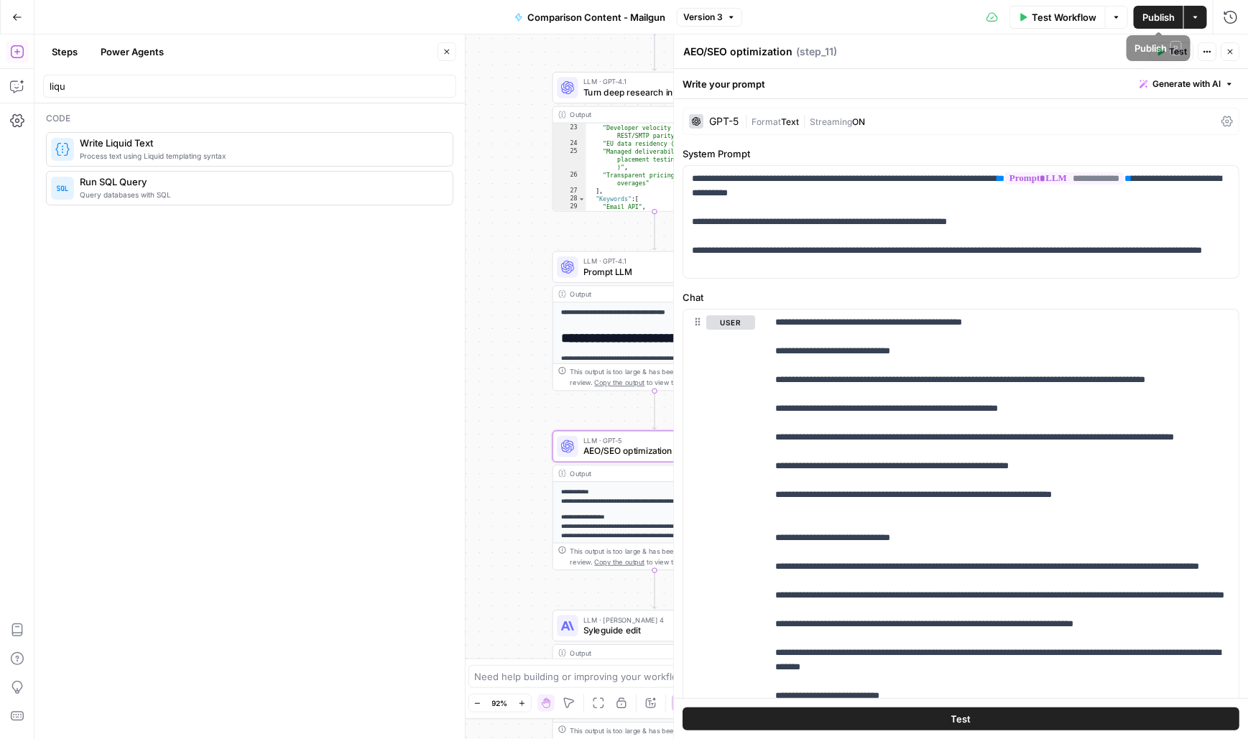
click at [1235, 51] on button "Close" at bounding box center [1230, 51] width 19 height 19
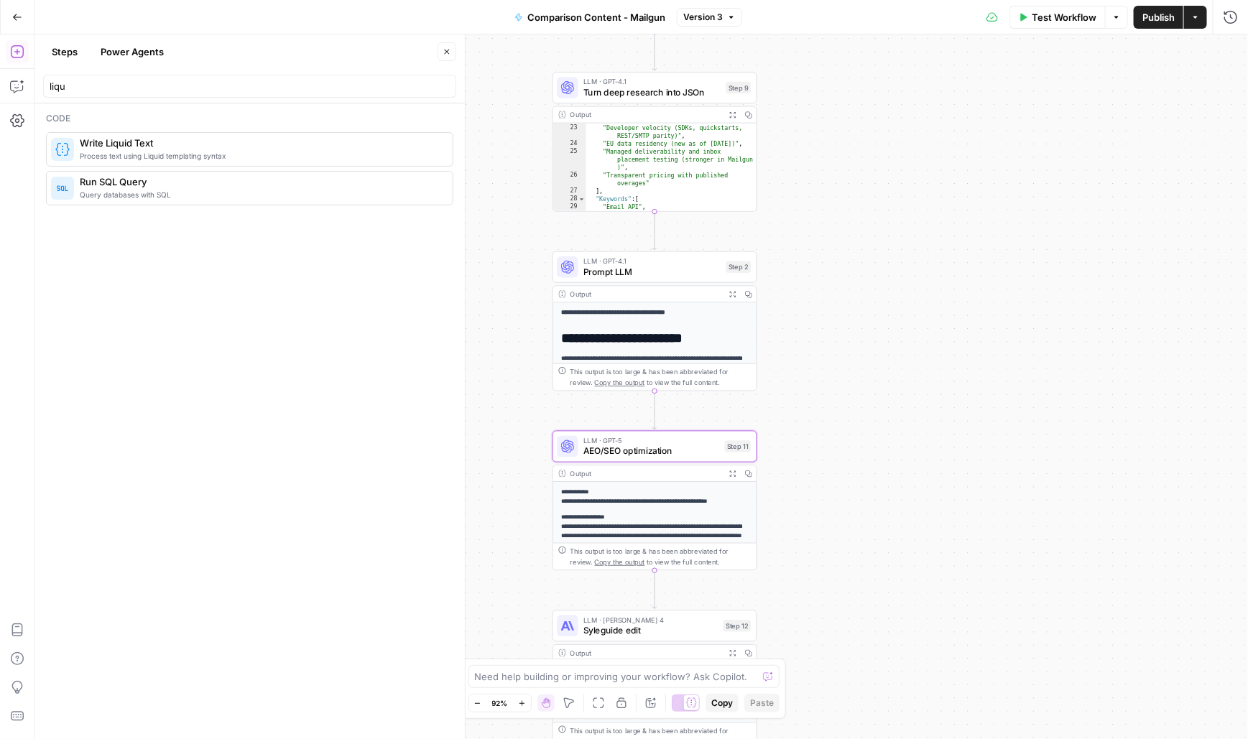
click at [601, 264] on span "LLM · GPT-4.1" at bounding box center [651, 261] width 137 height 11
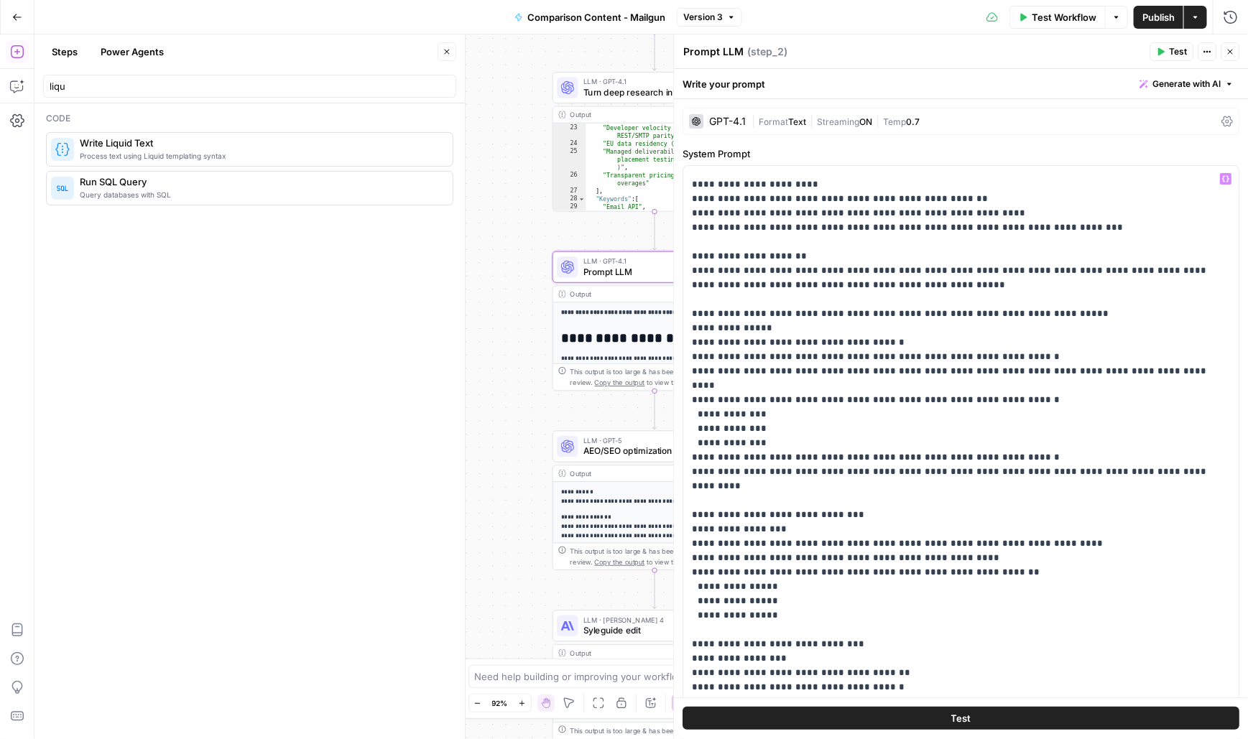
scroll to position [393, 0]
